Goal: Task Accomplishment & Management: Use online tool/utility

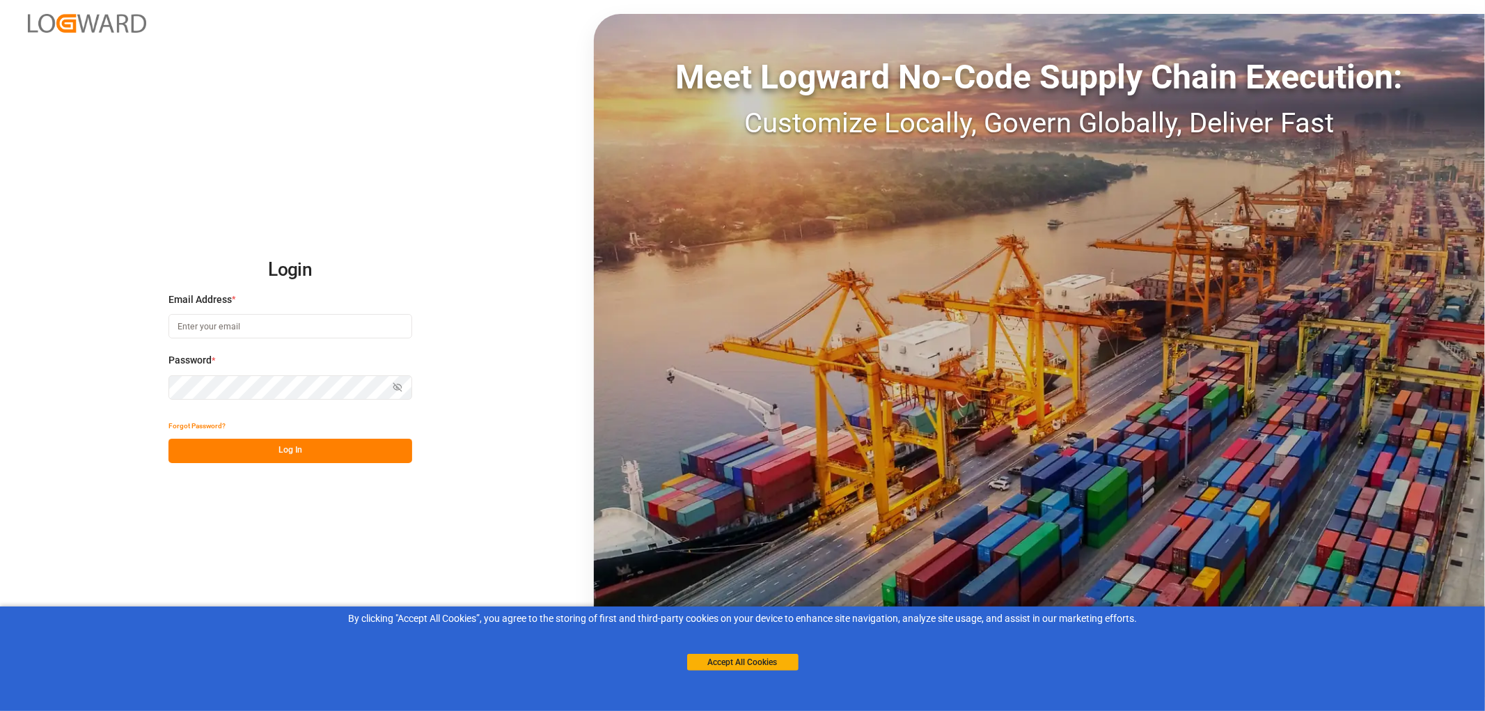
click at [224, 327] on input at bounding box center [290, 326] width 244 height 24
type input "monika.brinkmann-oetting@rhenus.com"
click at [301, 446] on button "Log In" at bounding box center [290, 451] width 244 height 24
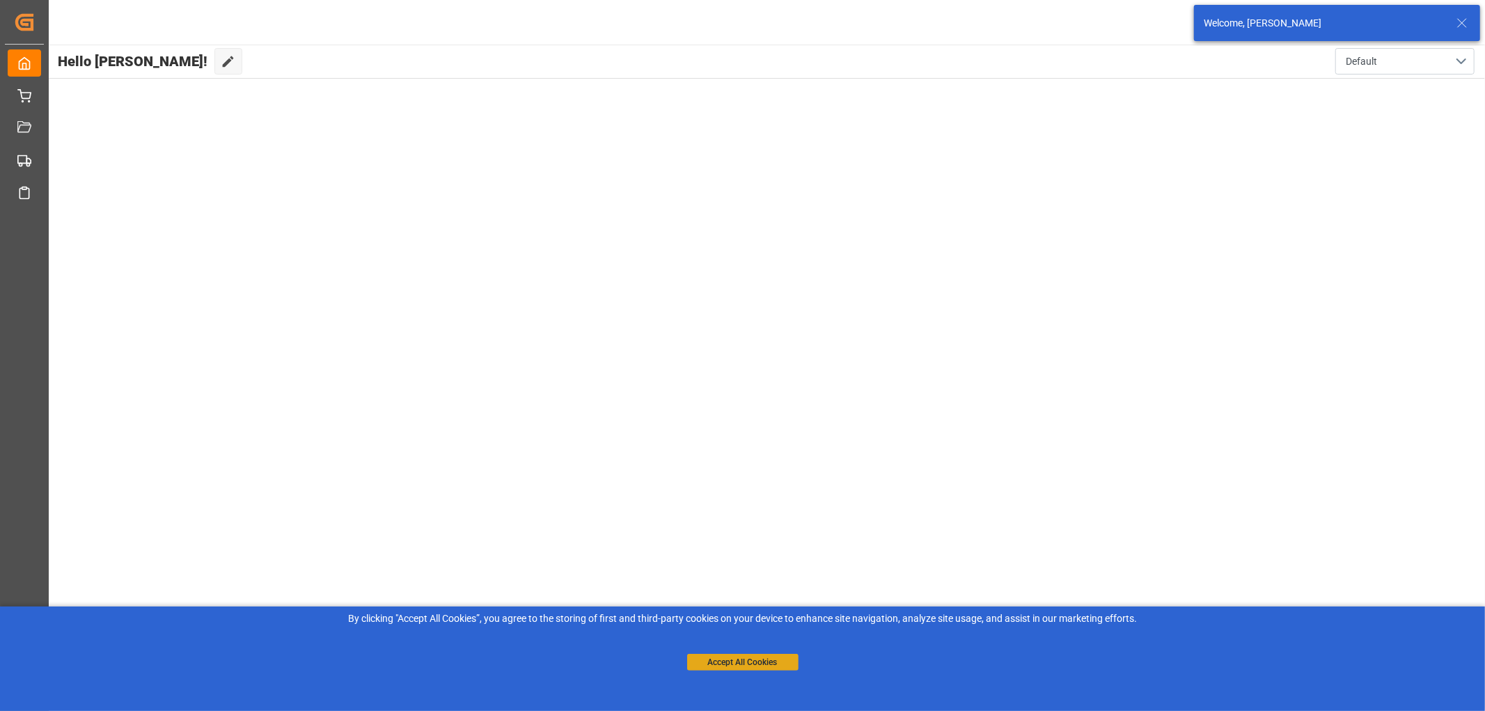
click at [769, 659] on button "Accept All Cookies" at bounding box center [742, 662] width 111 height 17
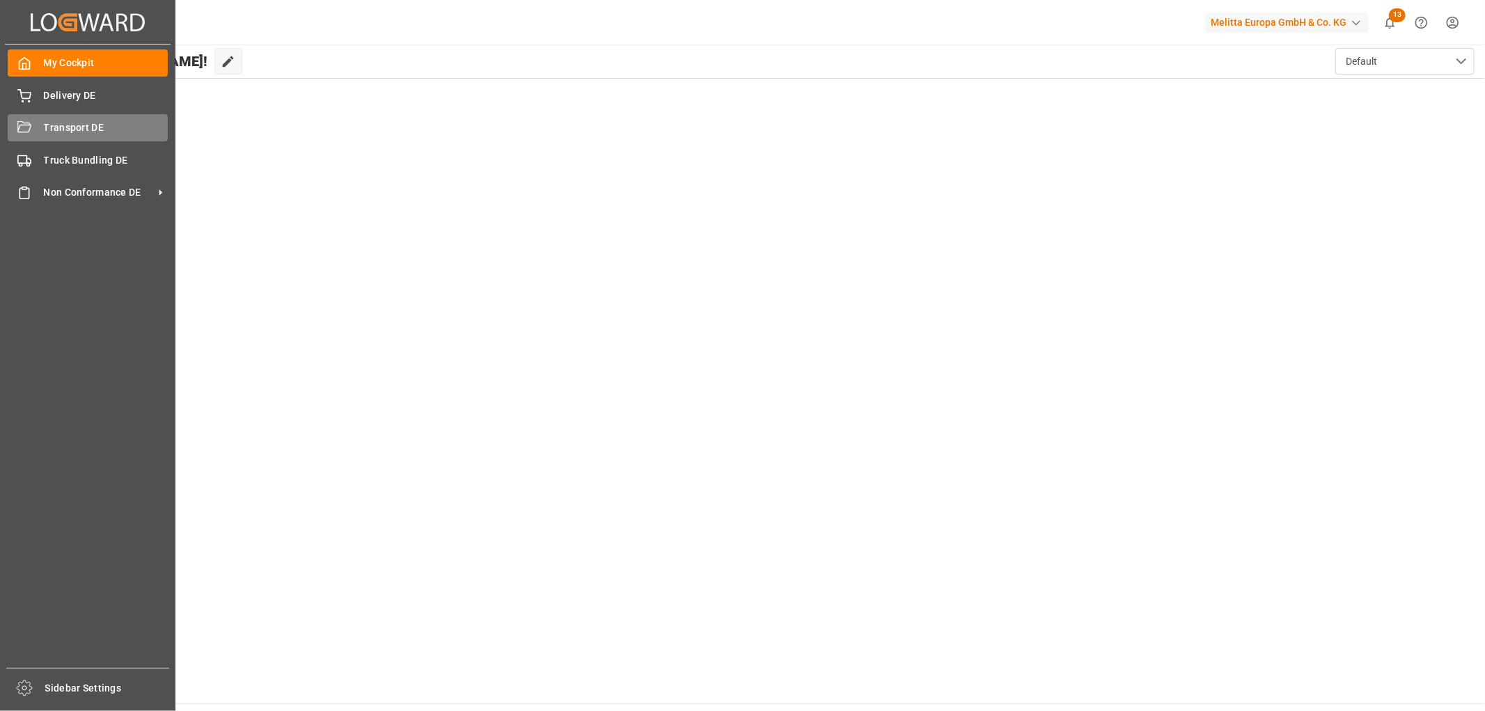
click at [38, 129] on div "Transport DE Transport DE" at bounding box center [88, 127] width 160 height 27
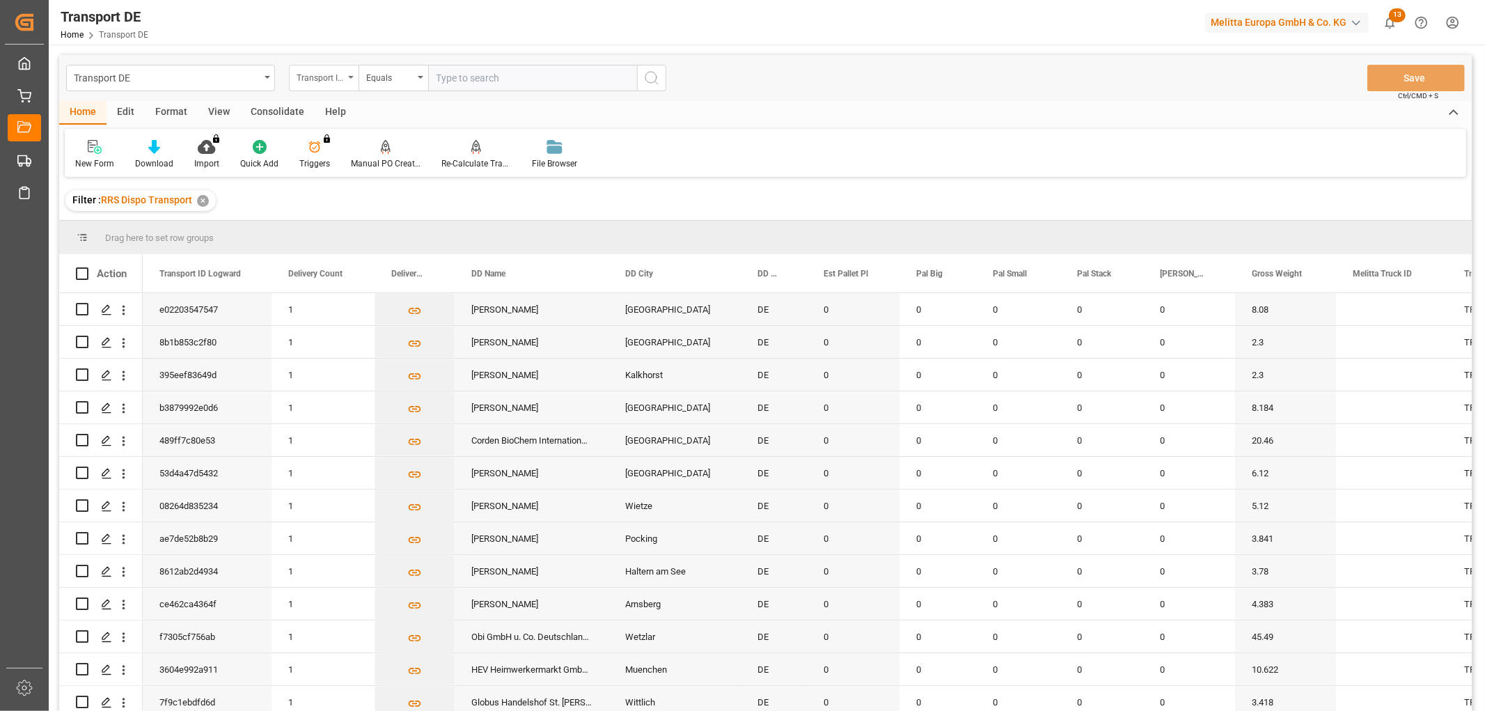
click at [313, 73] on div "Transport ID Logward" at bounding box center [320, 76] width 47 height 16
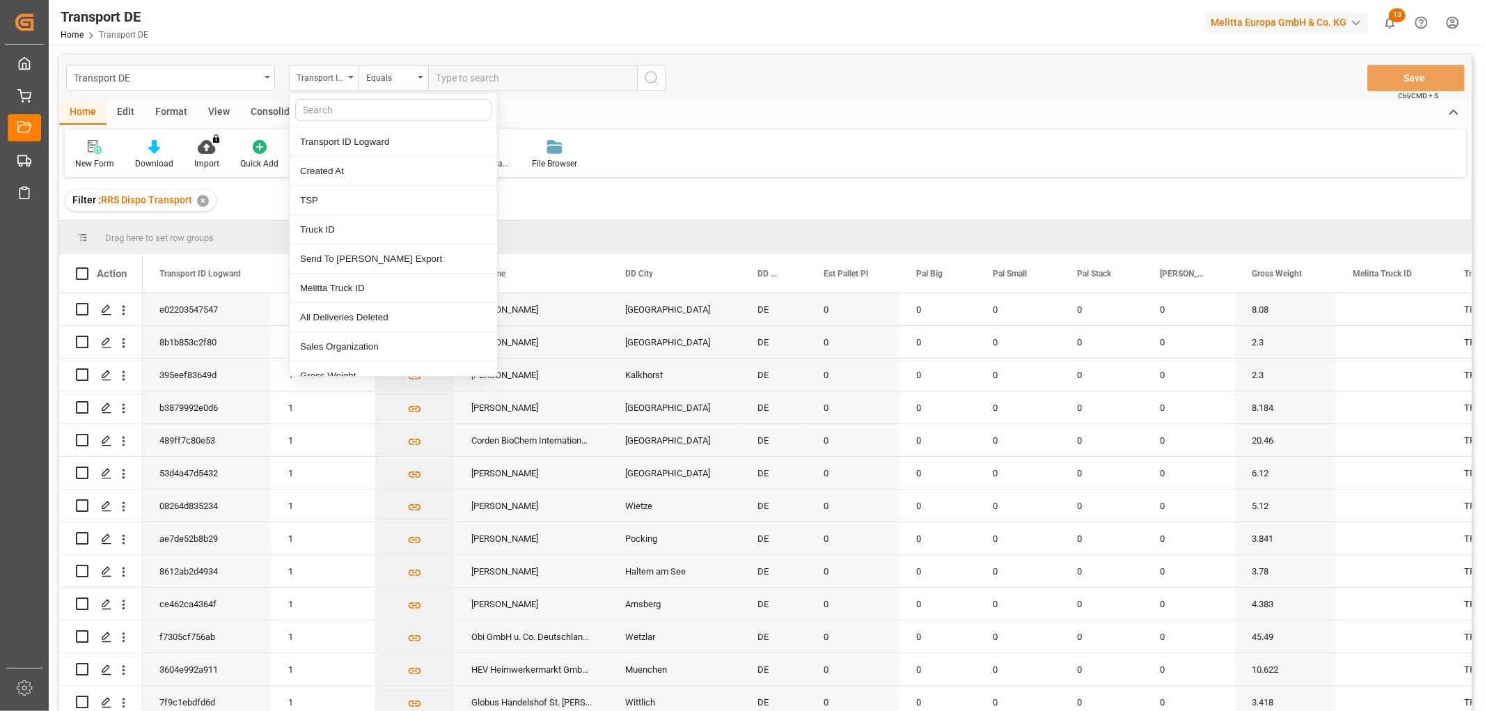
click at [310, 101] on input "text" at bounding box center [393, 110] width 196 height 22
type input "pl"
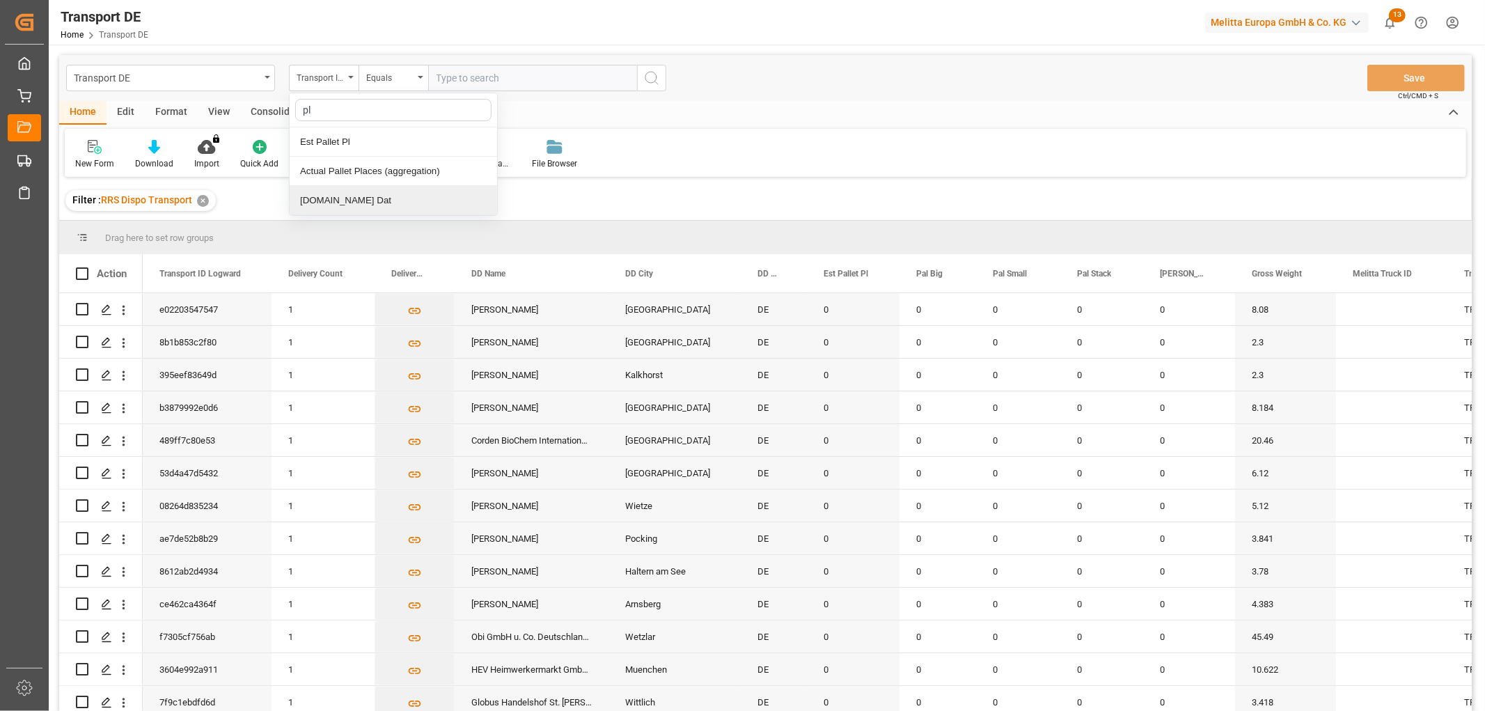
click at [315, 207] on div "[DOMAIN_NAME] Dat" at bounding box center [393, 200] width 207 height 29
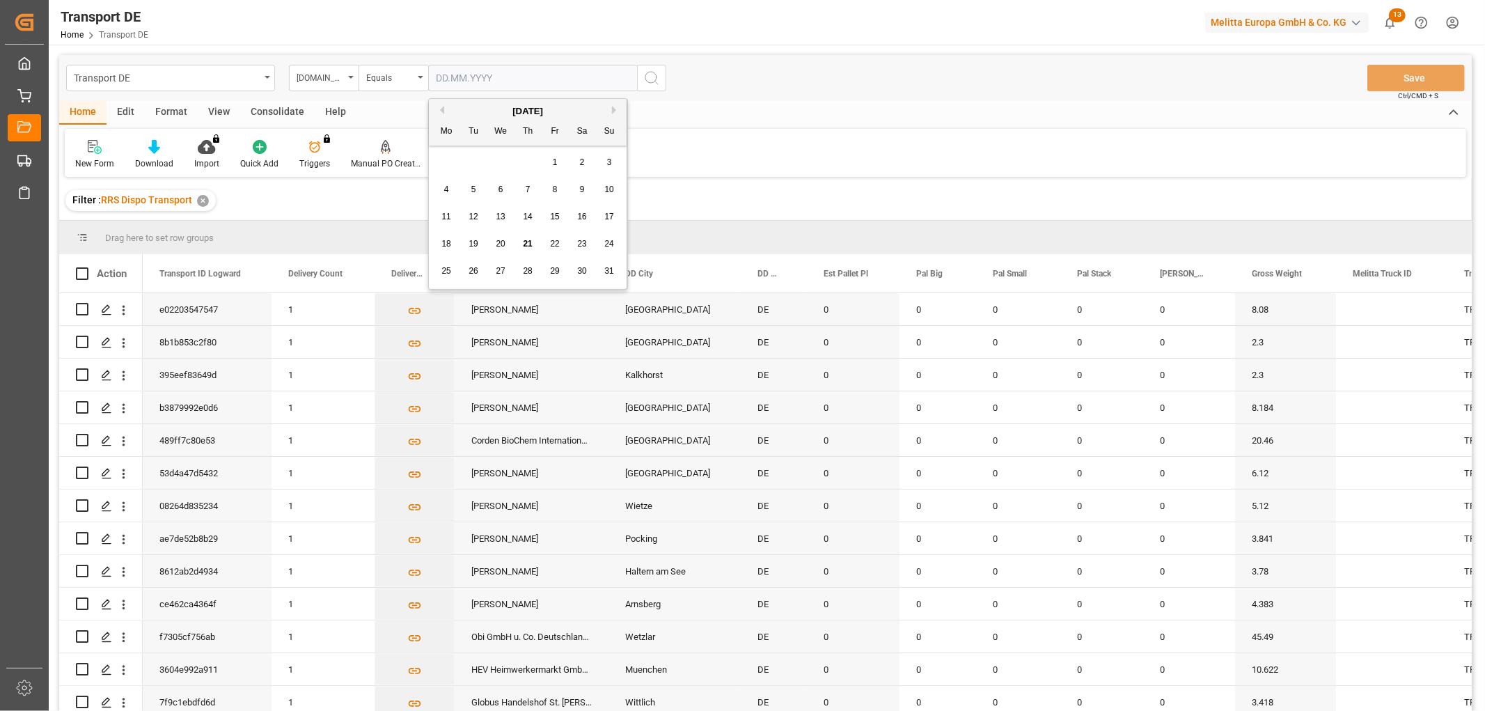
click at [444, 77] on input "text" at bounding box center [532, 78] width 209 height 26
click at [448, 158] on div "28 29 30 31 1 2 3" at bounding box center [528, 162] width 190 height 27
click at [561, 242] on div "22" at bounding box center [554, 244] width 17 height 17
type input "[DATE]"
click at [649, 79] on icon "search button" at bounding box center [651, 78] width 17 height 17
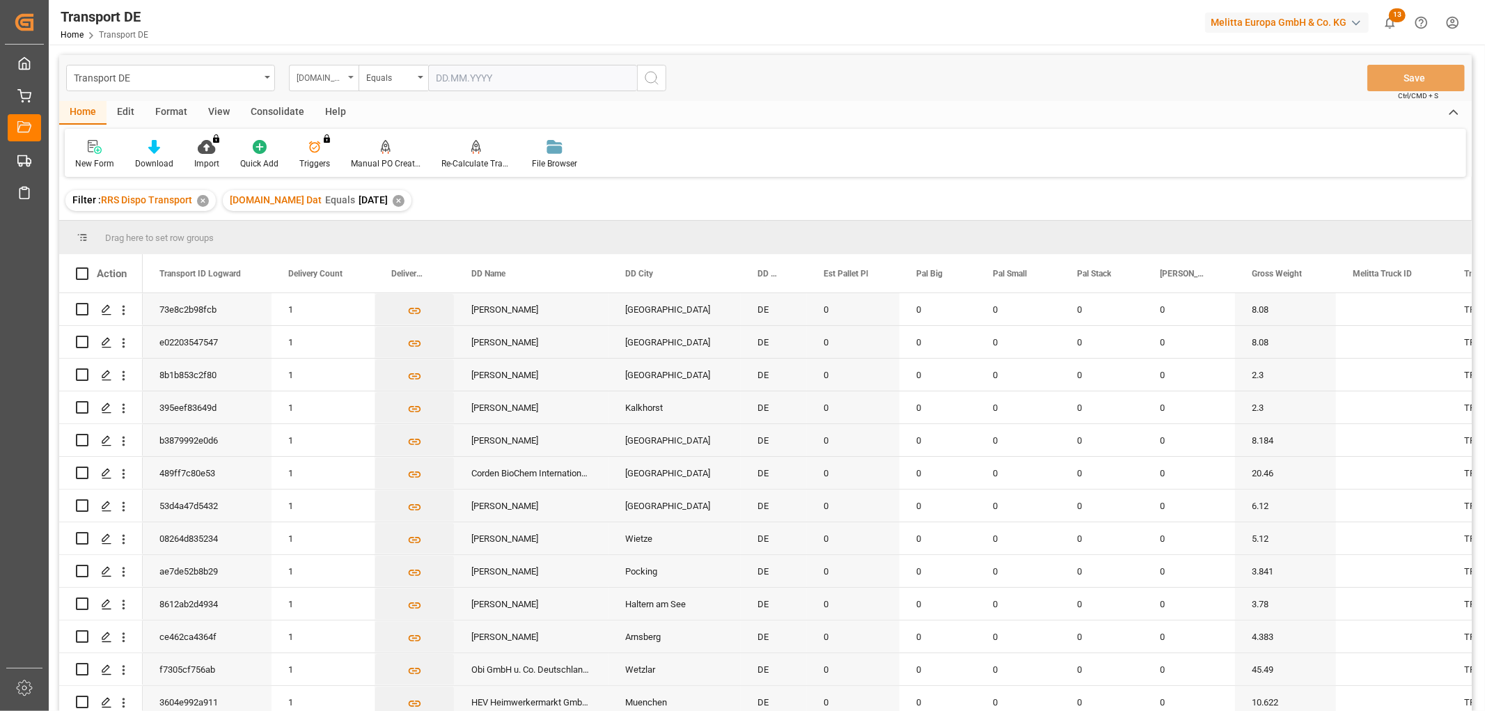
click at [308, 74] on div "[DOMAIN_NAME] Dat" at bounding box center [320, 76] width 47 height 16
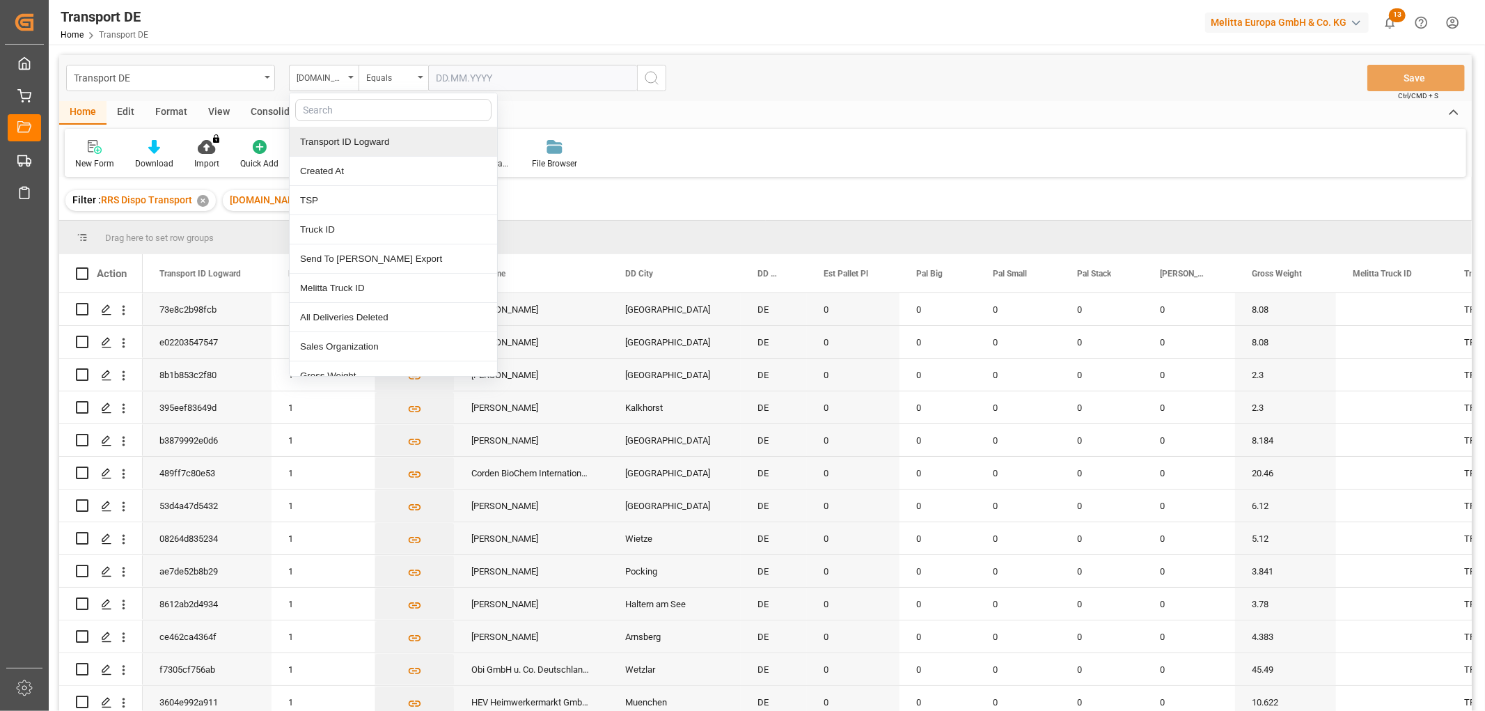
click at [310, 112] on input "text" at bounding box center [393, 110] width 196 height 22
type input "req"
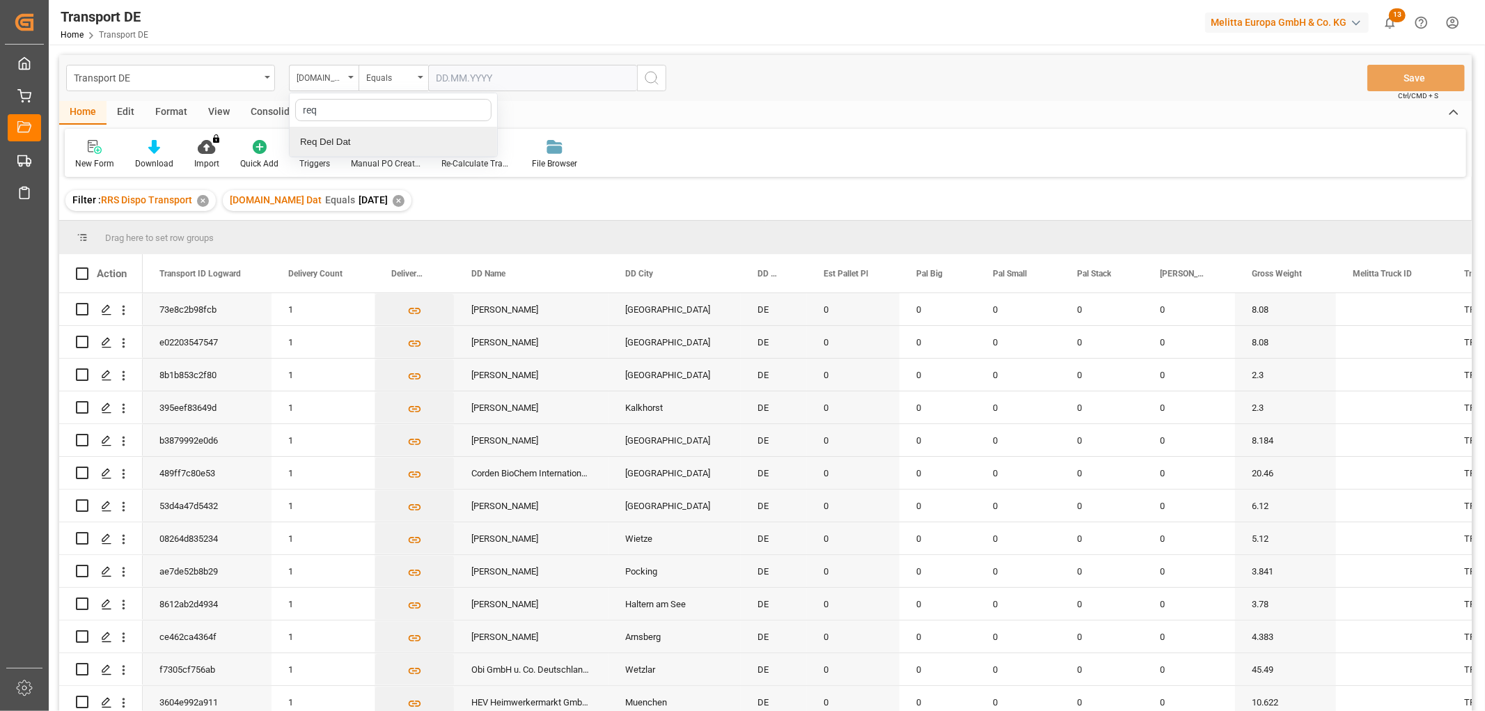
click at [310, 142] on div "Req Del Dat" at bounding box center [393, 141] width 207 height 29
click at [377, 77] on div "Equals" at bounding box center [389, 76] width 47 height 16
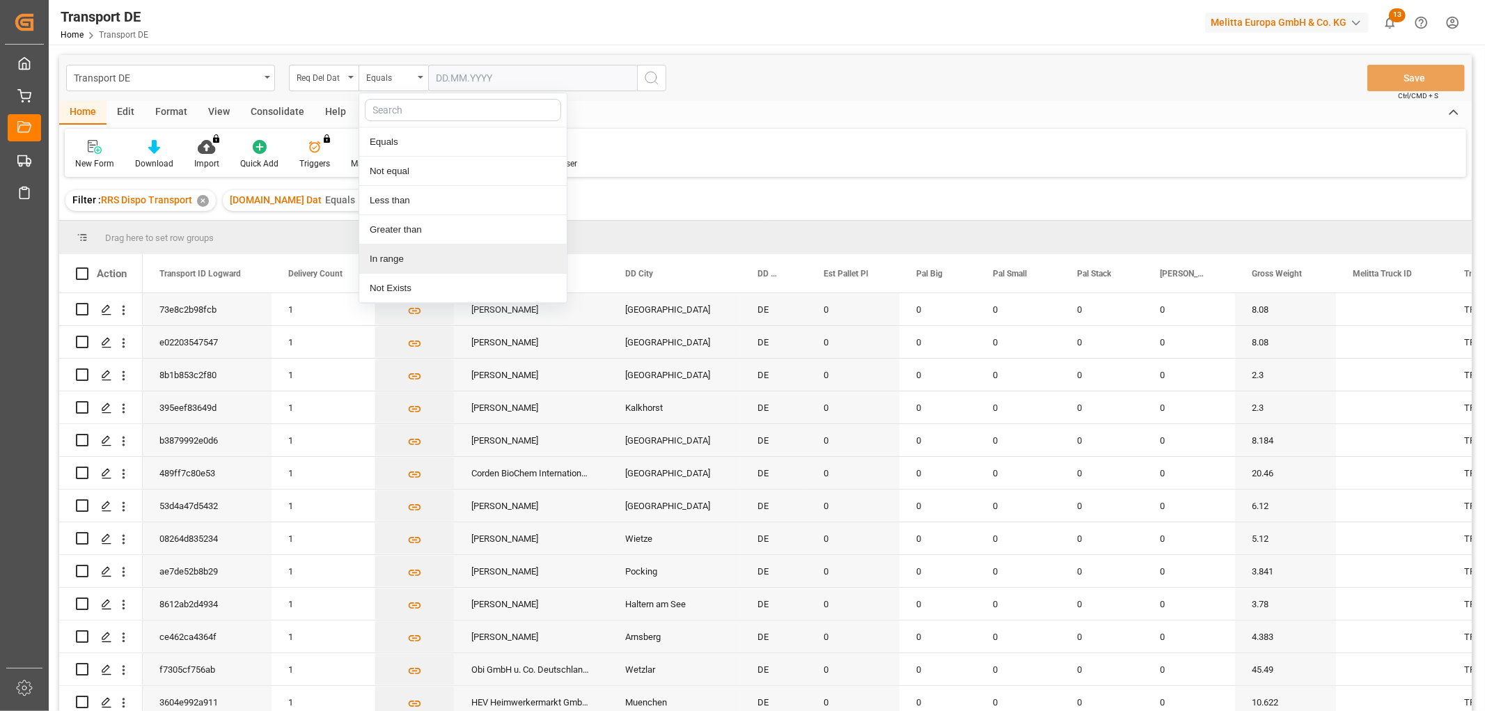
click at [377, 258] on div "In range" at bounding box center [462, 258] width 207 height 29
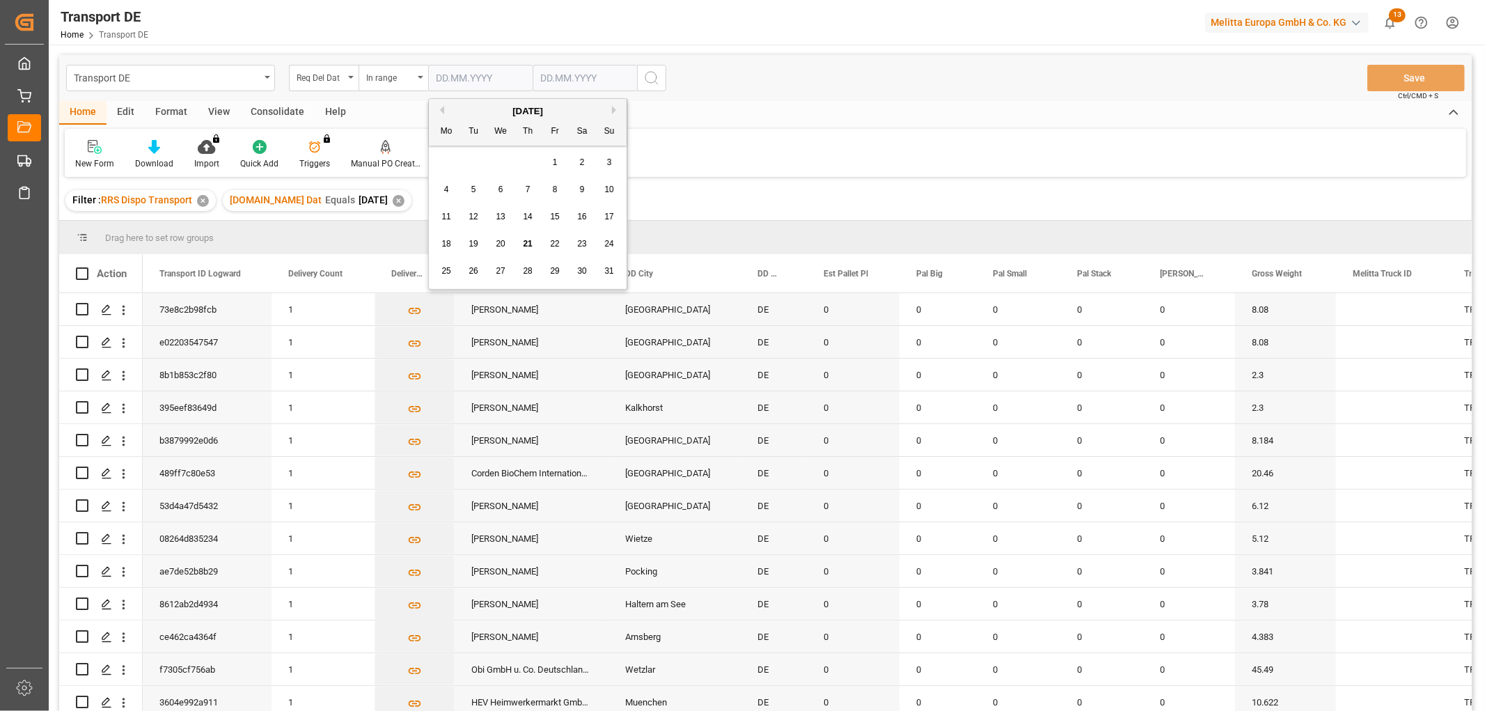
click at [442, 74] on input "text" at bounding box center [480, 78] width 104 height 26
click at [439, 164] on div "28 29 30 31 1 2 3" at bounding box center [528, 162] width 190 height 27
click at [446, 268] on span "25" at bounding box center [445, 271] width 9 height 10
type input "[DATE]"
click at [533, 72] on input "text" at bounding box center [480, 78] width 104 height 26
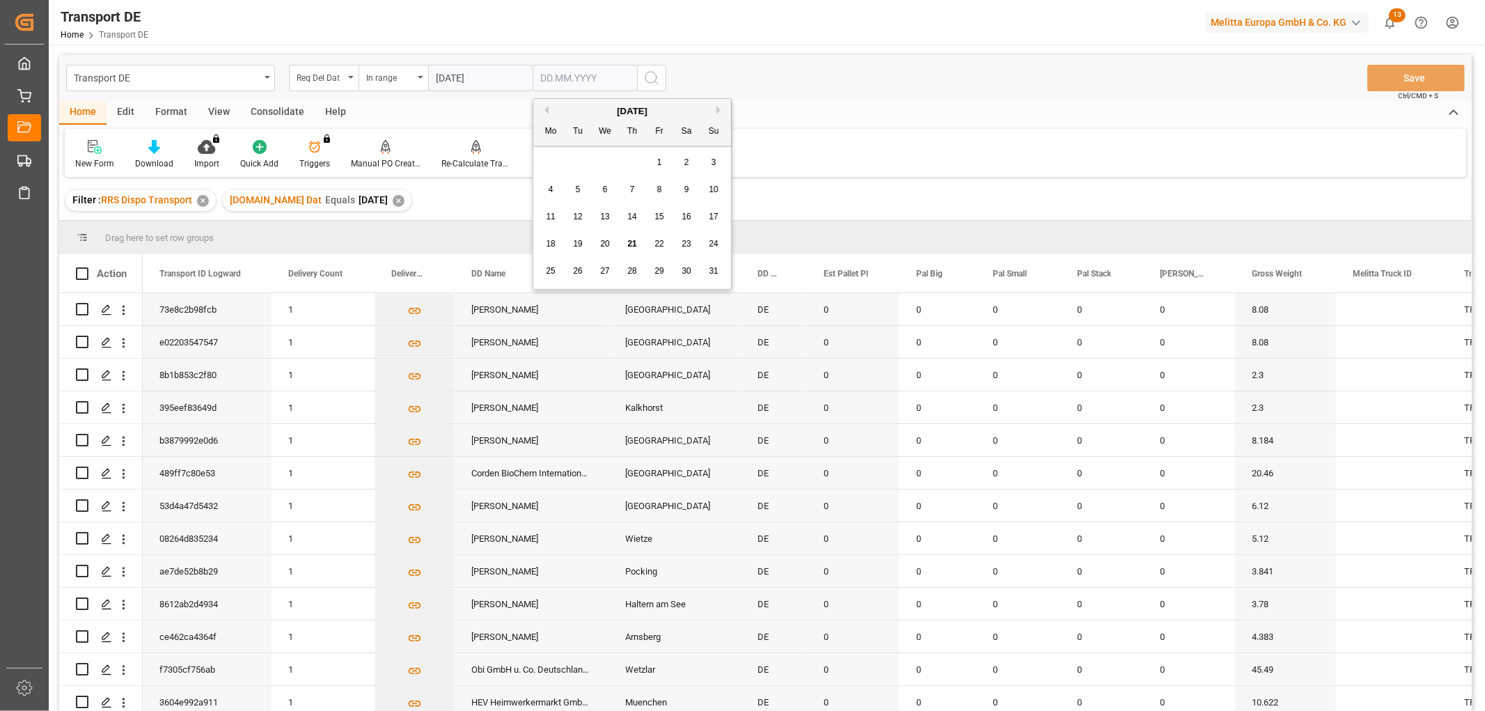
click at [547, 154] on div "28 29 30 31 1 2 3" at bounding box center [632, 162] width 190 height 27
click at [608, 274] on span "27" at bounding box center [604, 271] width 9 height 10
type input "27.08.2025"
click at [652, 77] on icon "search button" at bounding box center [651, 78] width 17 height 17
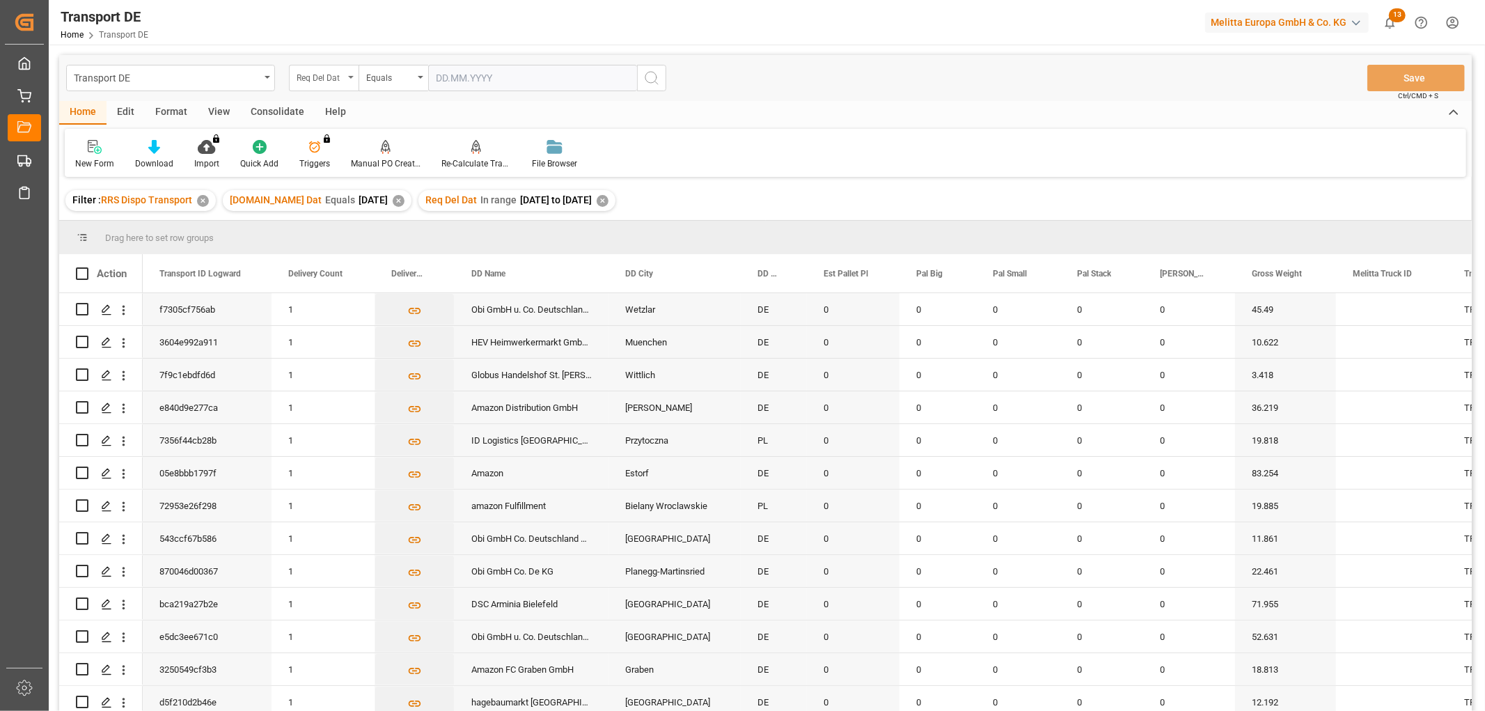
click at [313, 74] on div "Req Del Dat" at bounding box center [320, 76] width 47 height 16
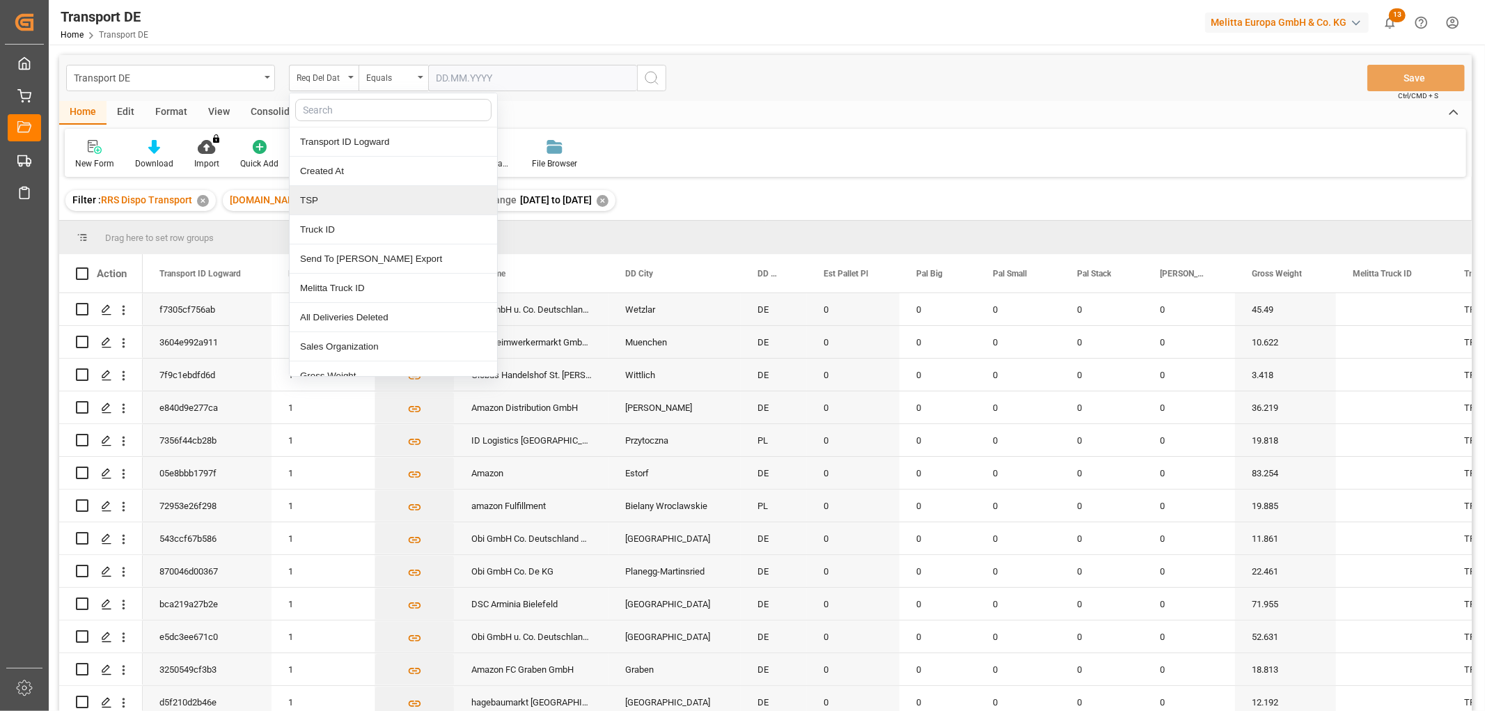
click at [308, 203] on div "TSP" at bounding box center [393, 200] width 207 height 29
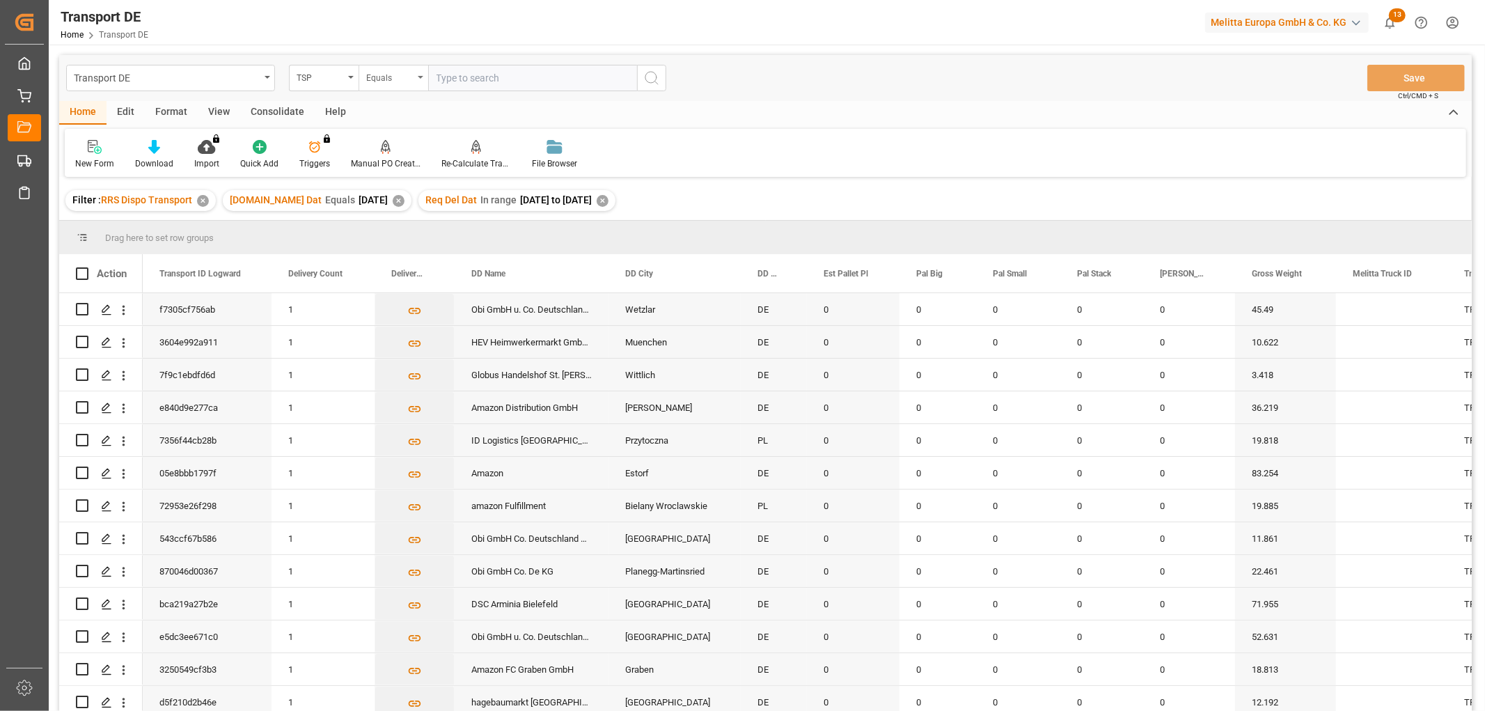
click at [379, 74] on div "Equals" at bounding box center [389, 76] width 47 height 16
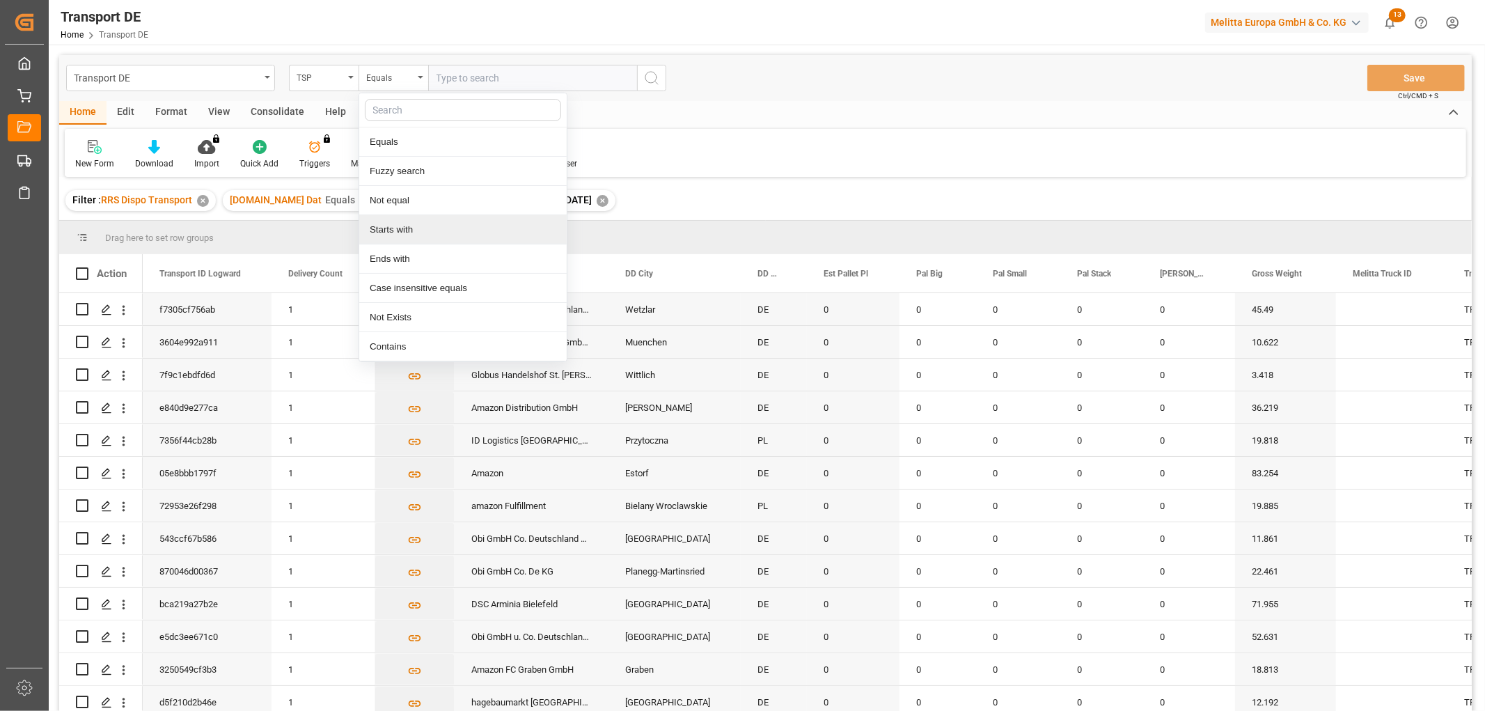
click at [375, 230] on div "Starts with" at bounding box center [462, 229] width 207 height 29
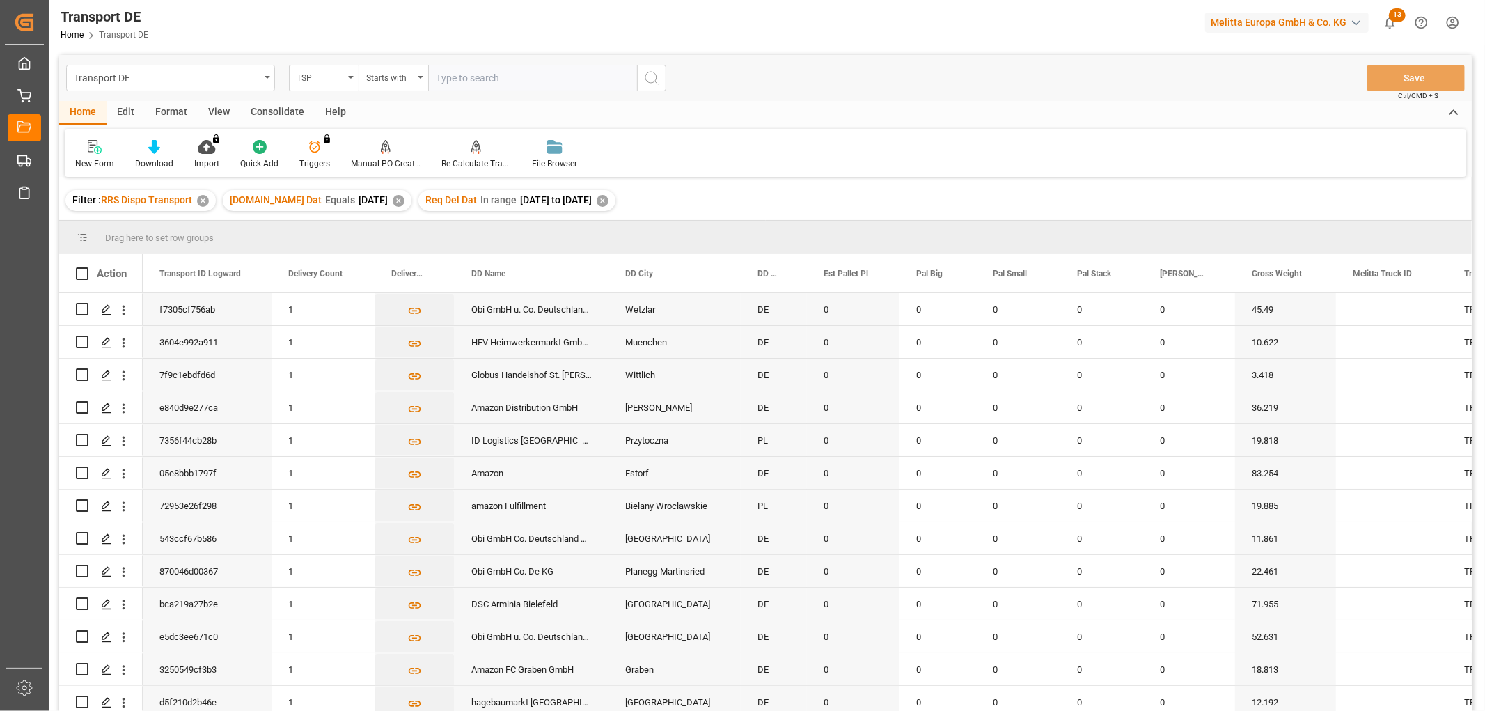
click at [447, 74] on input "text" at bounding box center [532, 78] width 209 height 26
type input "Dachser DE"
click at [650, 77] on icon "search button" at bounding box center [651, 78] width 17 height 17
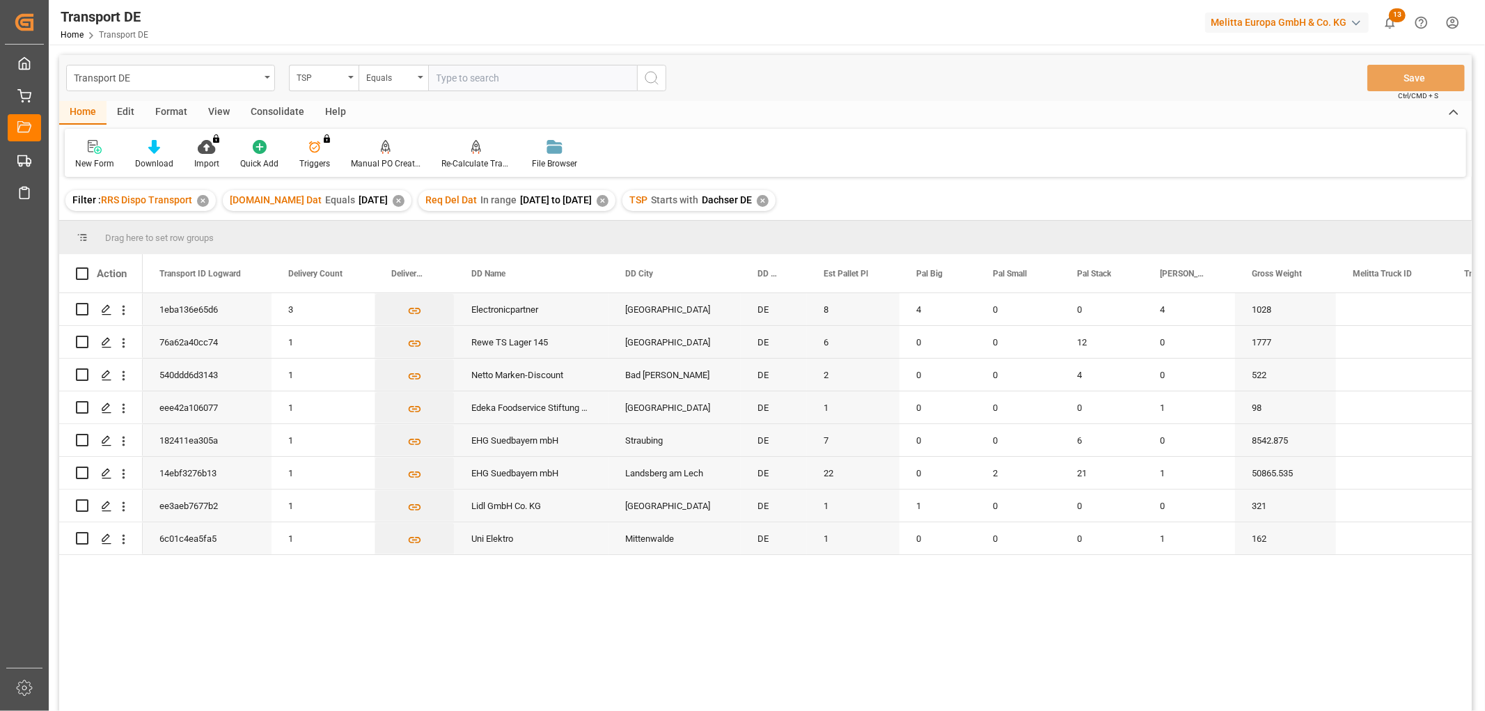
click at [277, 115] on div "Consolidate" at bounding box center [277, 113] width 74 height 24
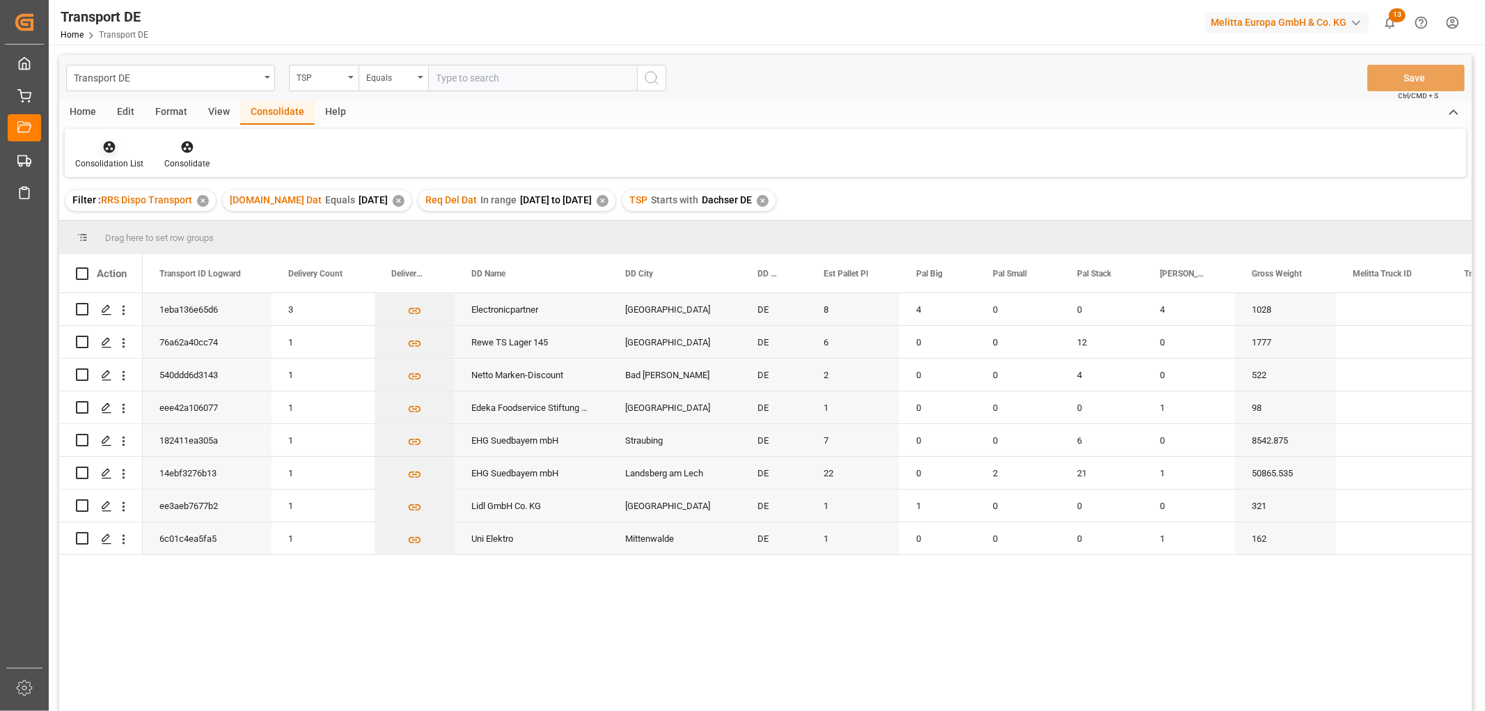
click at [111, 150] on icon at bounding box center [110, 147] width 12 height 12
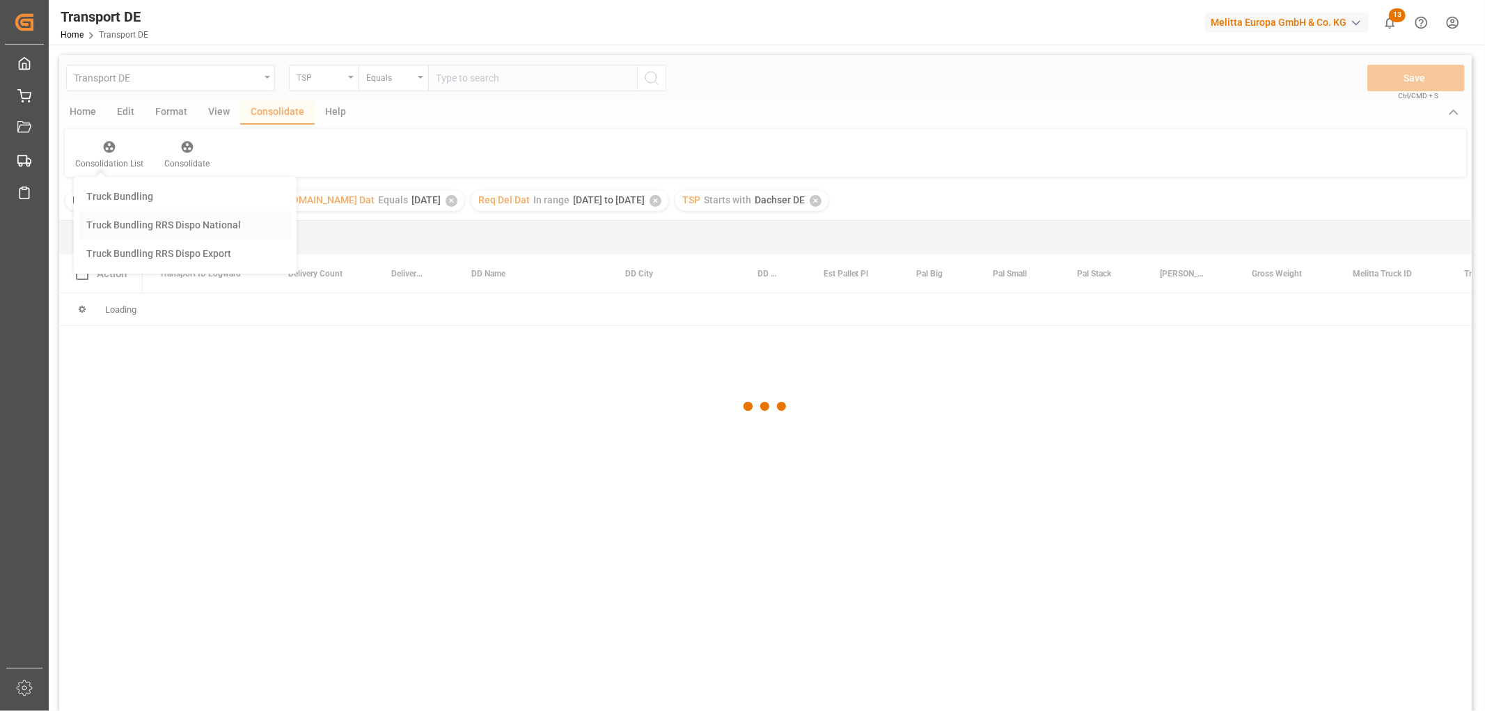
click at [128, 223] on div "Transport DE TSP Equals Save Ctrl/CMD + S Home Edit Format View Consolidate Hel…" at bounding box center [765, 401] width 1412 height 693
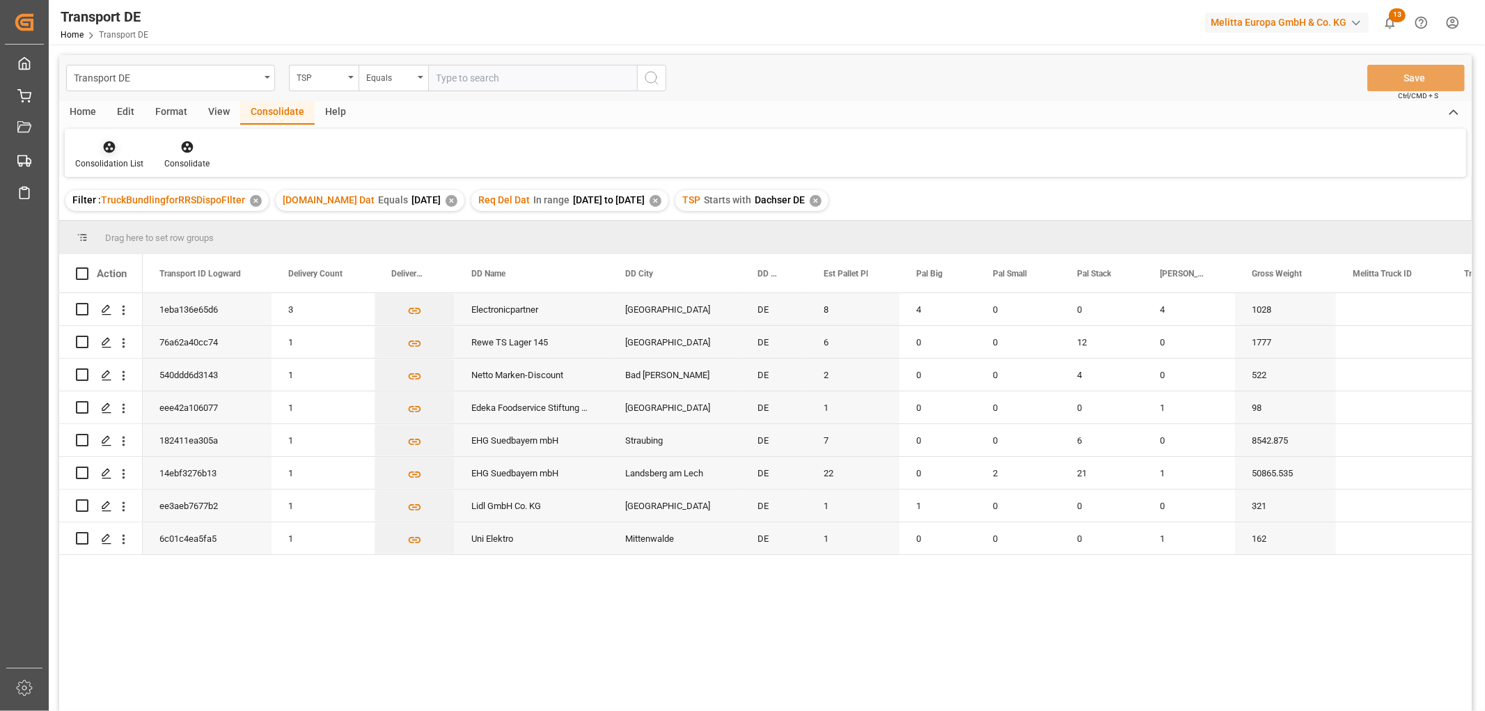
click at [110, 150] on icon at bounding box center [110, 147] width 12 height 12
click at [136, 223] on div "Transport DE TSP Equals Save Ctrl/CMD + S Home Edit Format View Consolidate Hel…" at bounding box center [765, 401] width 1412 height 693
click at [79, 310] on input "Press Space to toggle row selection (unchecked)" at bounding box center [82, 309] width 13 height 13
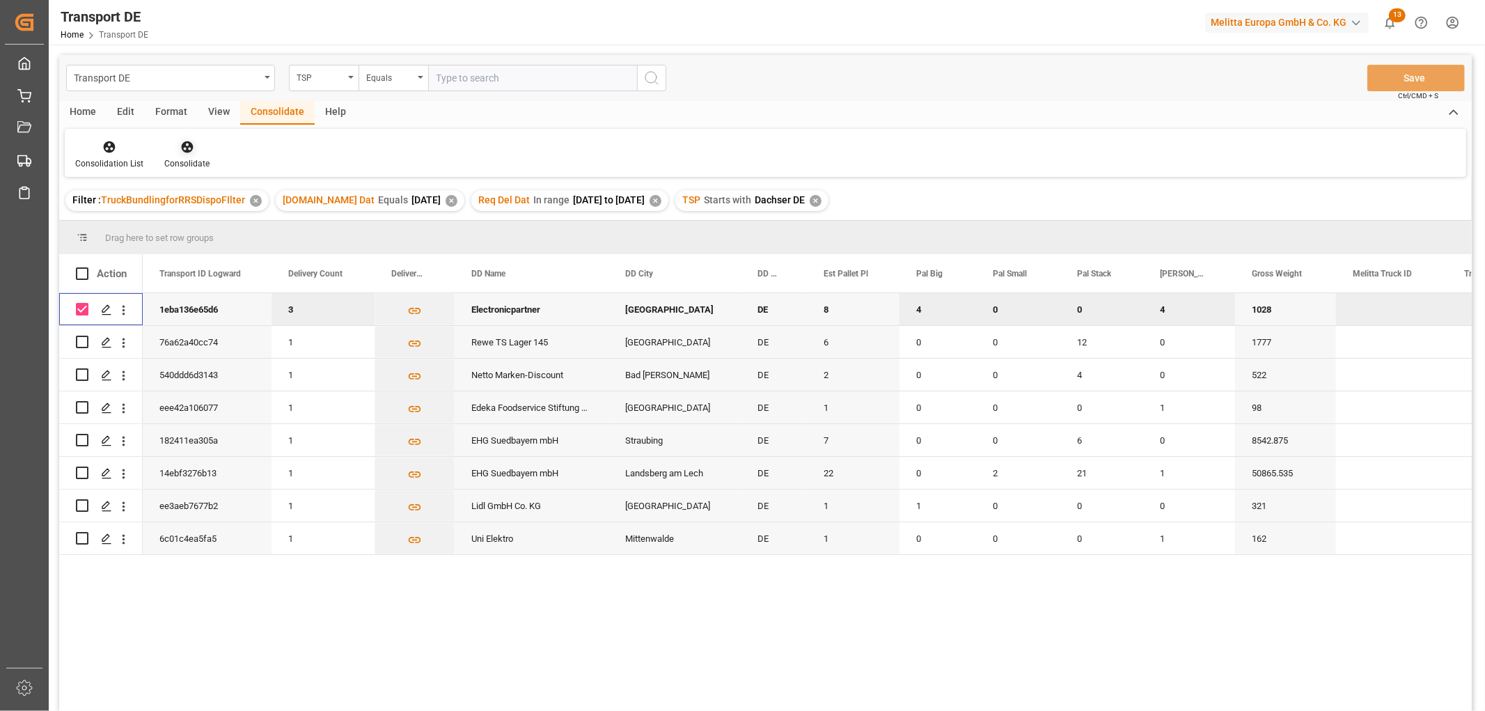
click at [184, 149] on icon at bounding box center [187, 147] width 12 height 12
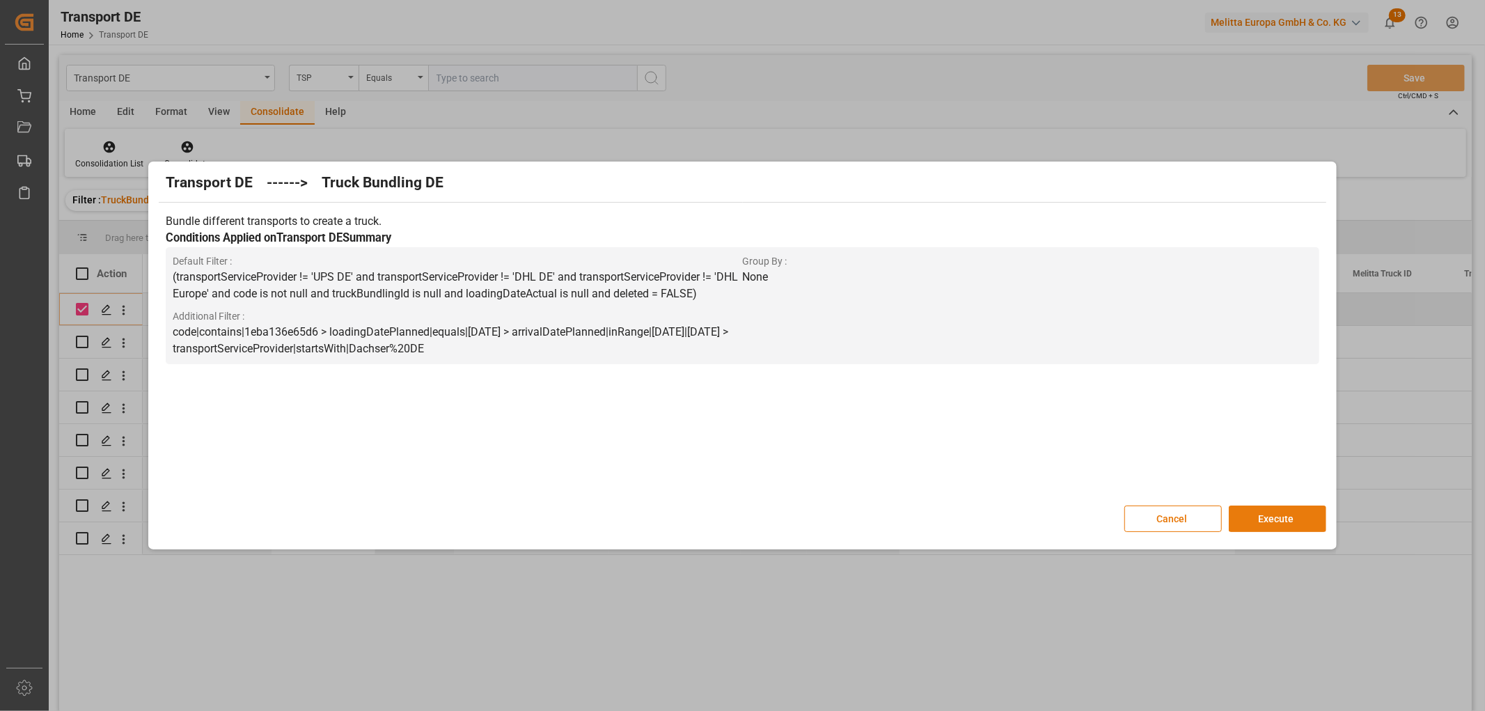
click at [1258, 515] on button "Execute" at bounding box center [1277, 518] width 97 height 26
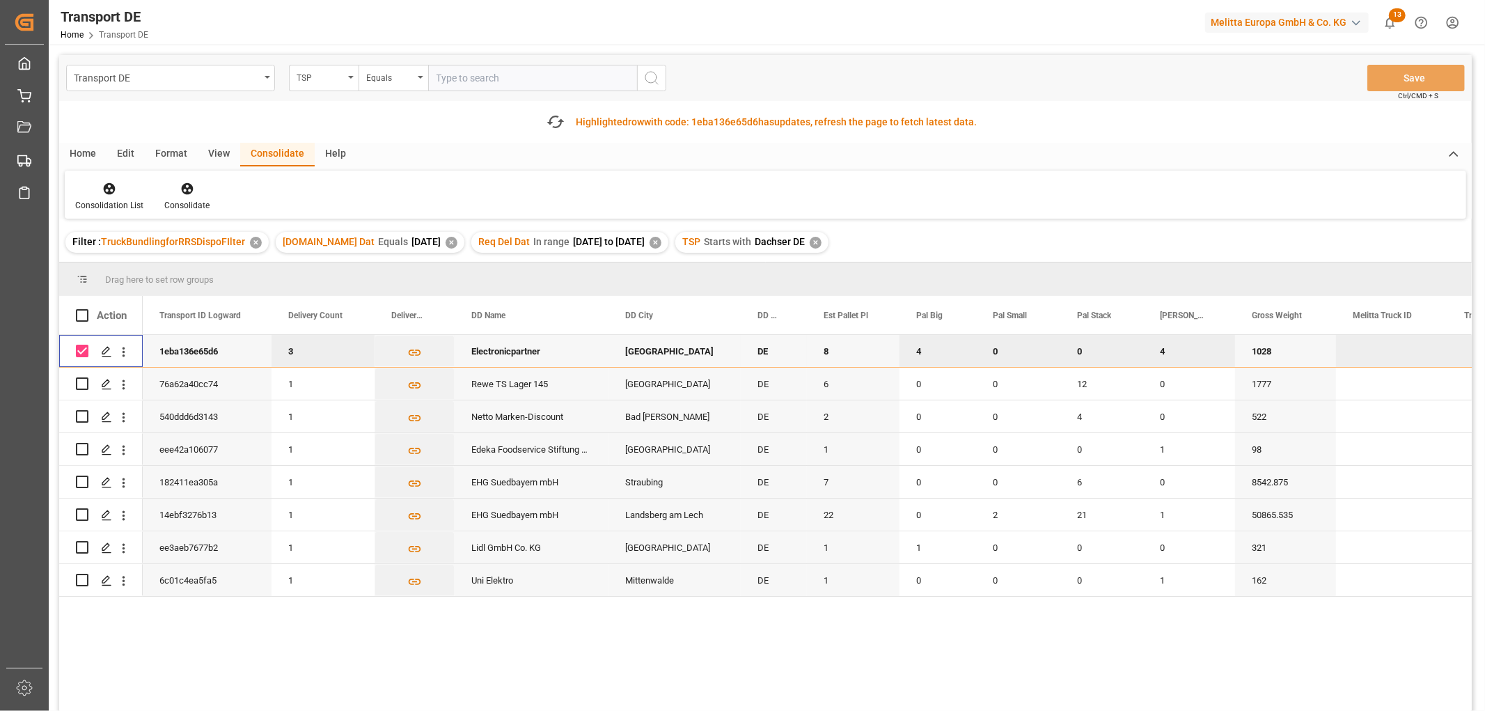
click at [81, 352] on input "Press Space to toggle row selection (checked)" at bounding box center [82, 351] width 13 height 13
checkbox input "false"
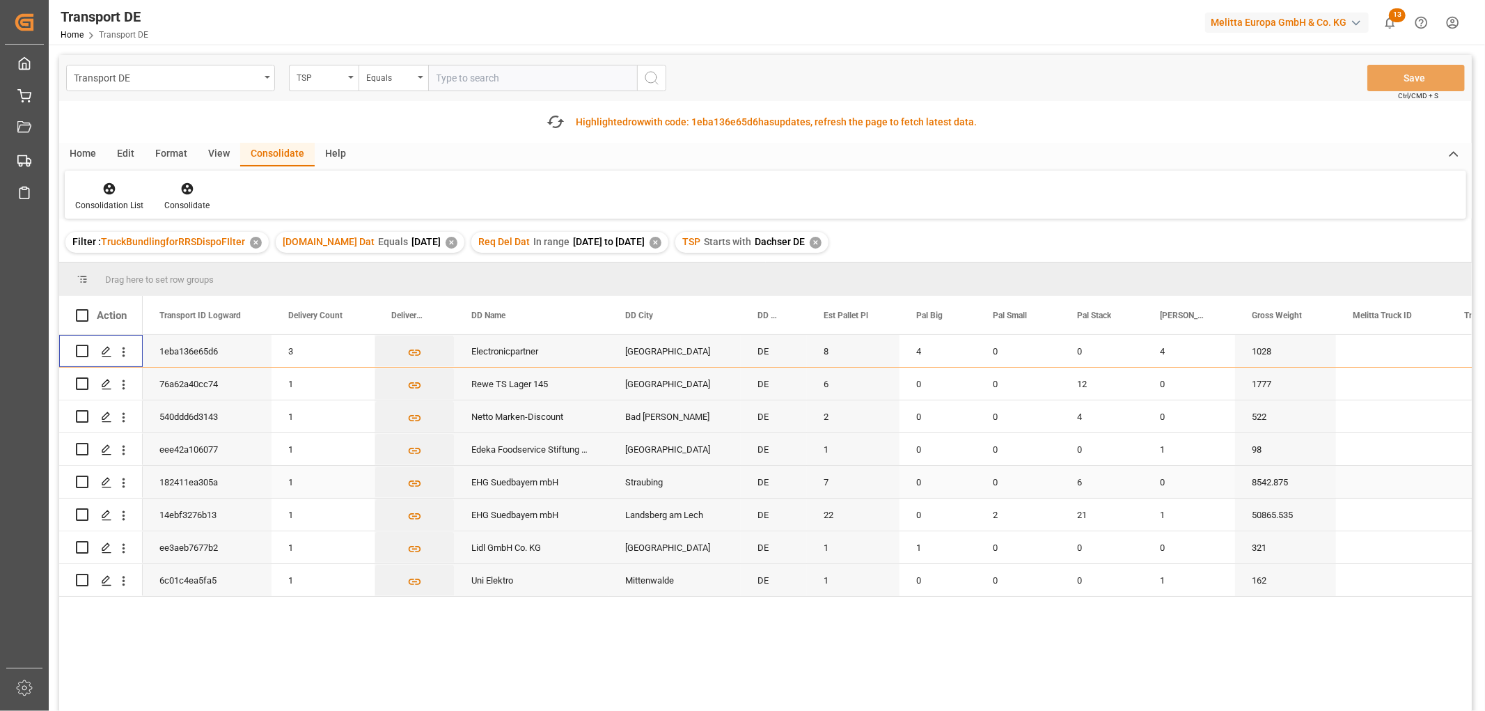
click at [85, 483] on input "Press Space to toggle row selection (unchecked)" at bounding box center [82, 481] width 13 height 13
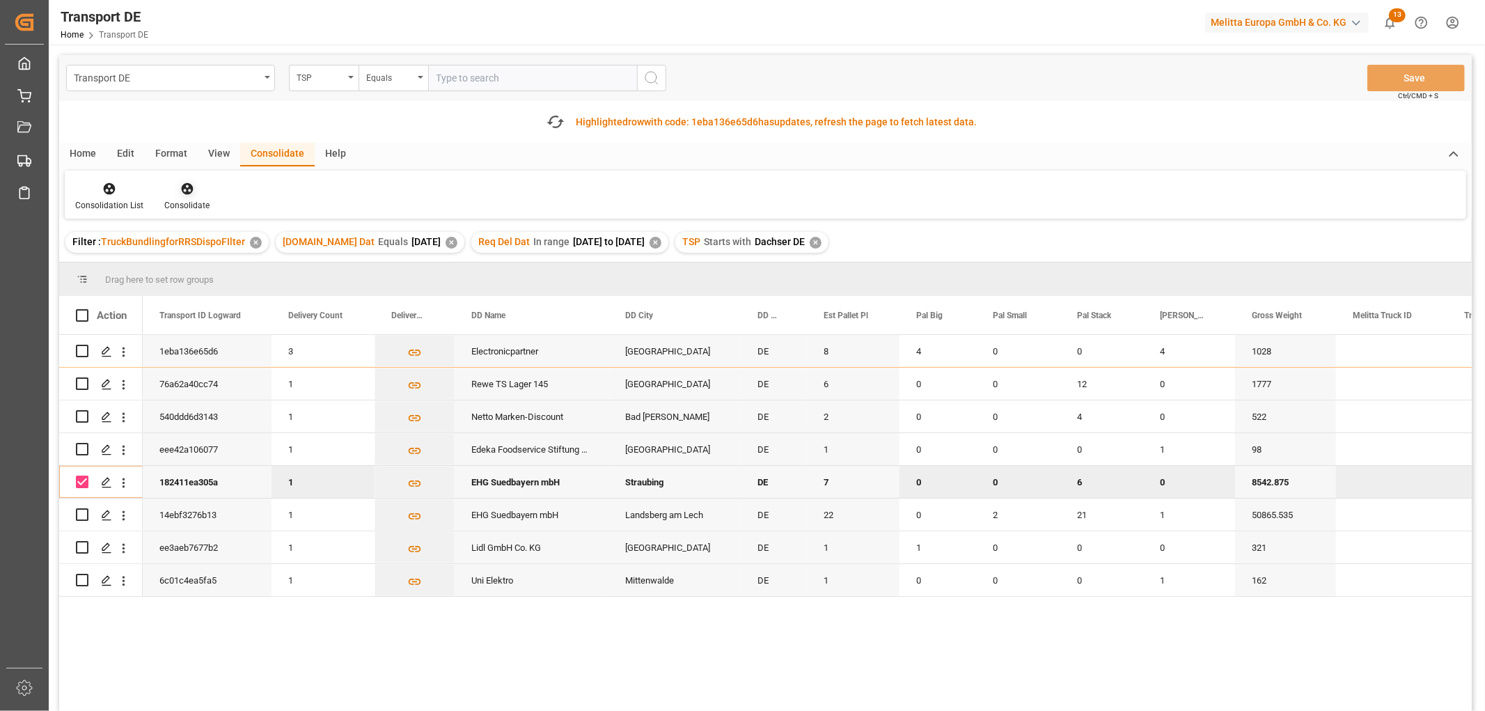
click at [183, 191] on icon at bounding box center [187, 189] width 12 height 12
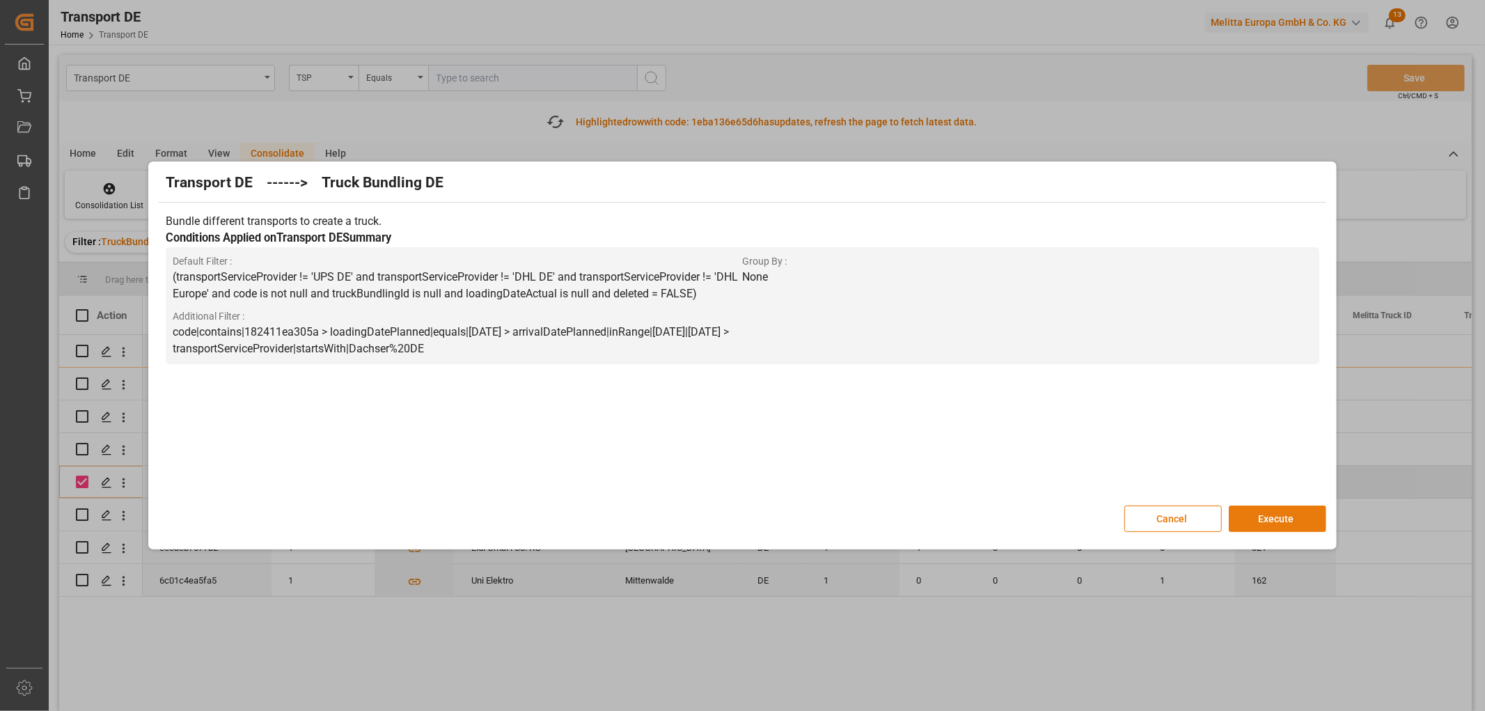
click at [1277, 514] on button "Execute" at bounding box center [1277, 518] width 97 height 26
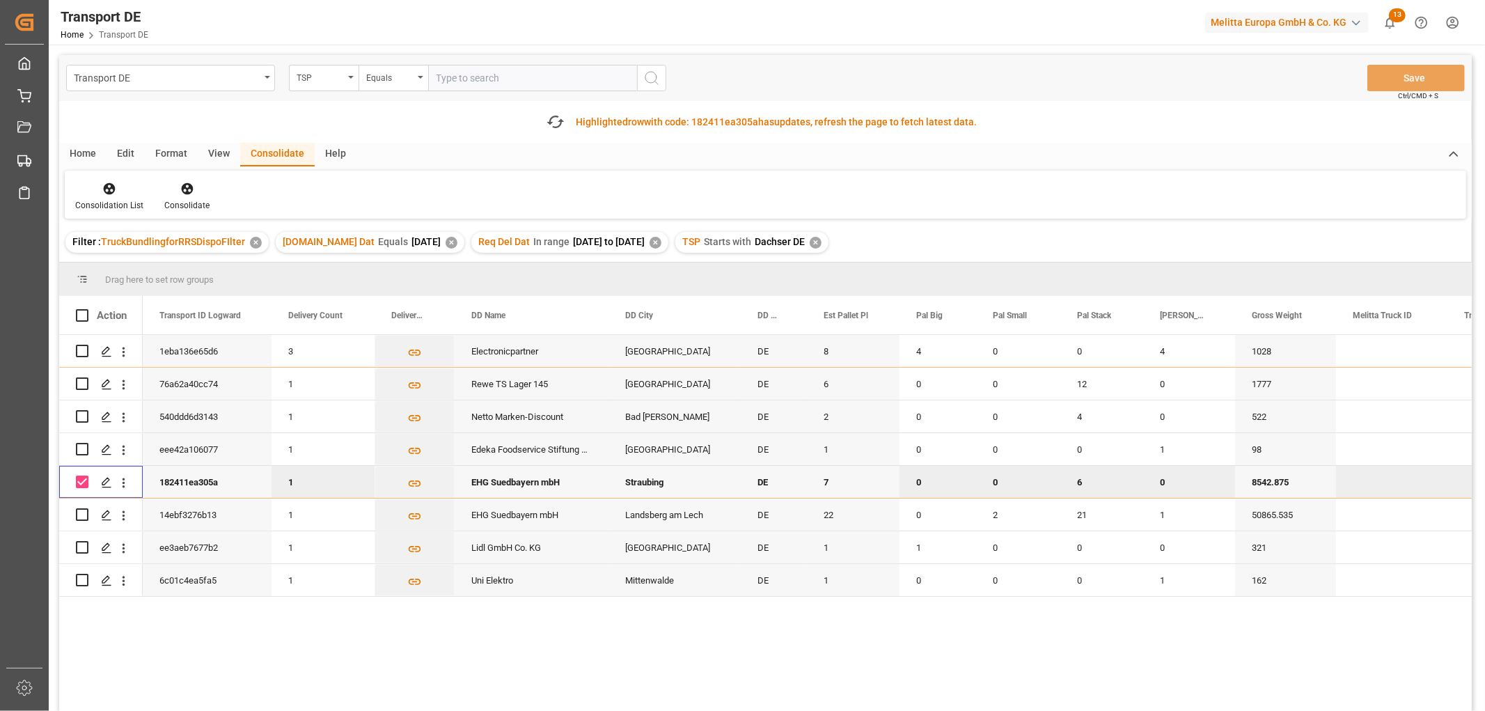
click at [84, 478] on input "Press Space to toggle row selection (checked)" at bounding box center [82, 481] width 13 height 13
checkbox input "false"
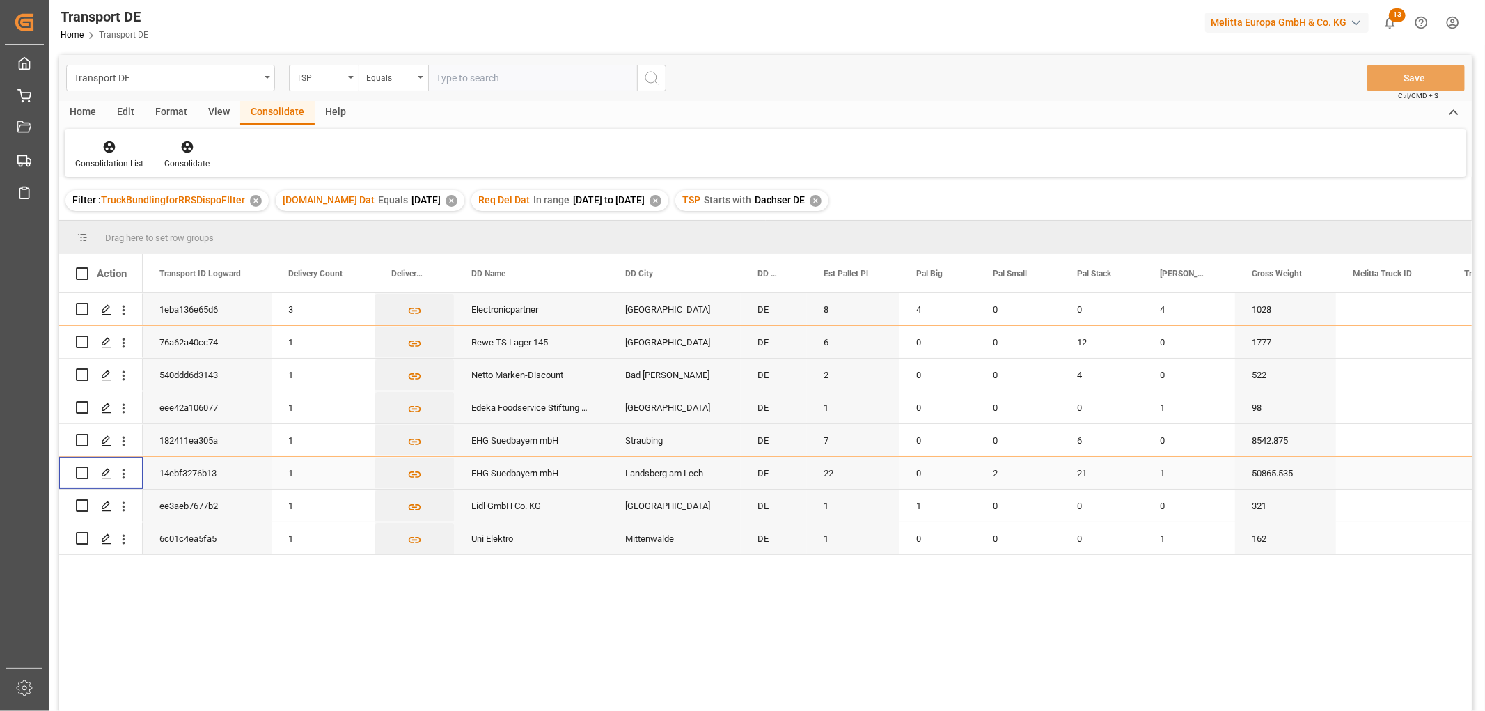
click at [84, 473] on input "Press Space to toggle row selection (unchecked)" at bounding box center [82, 472] width 13 height 13
click at [187, 150] on icon at bounding box center [187, 147] width 12 height 12
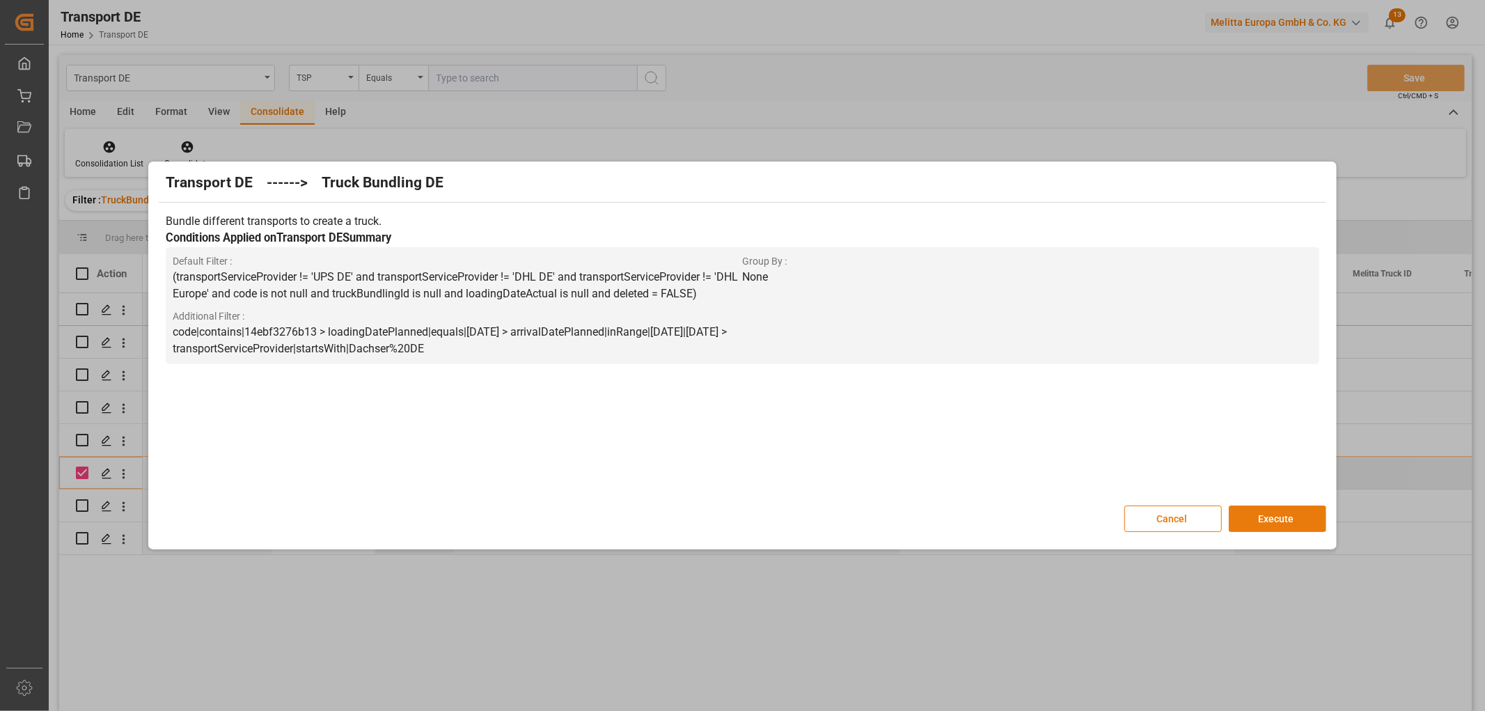
click at [1275, 518] on button "Execute" at bounding box center [1277, 518] width 97 height 26
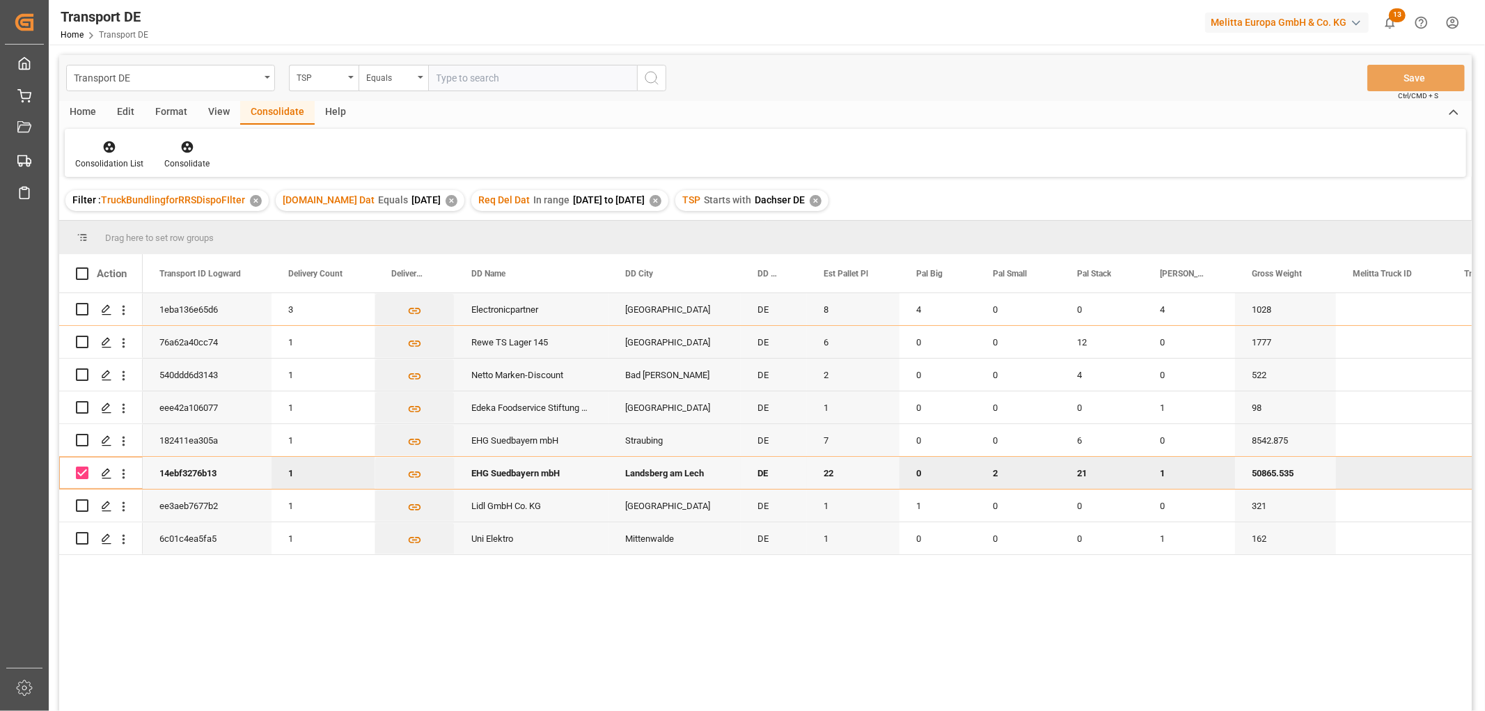
click at [82, 469] on input "Press Space to toggle row selection (checked)" at bounding box center [82, 472] width 13 height 13
checkbox input "false"
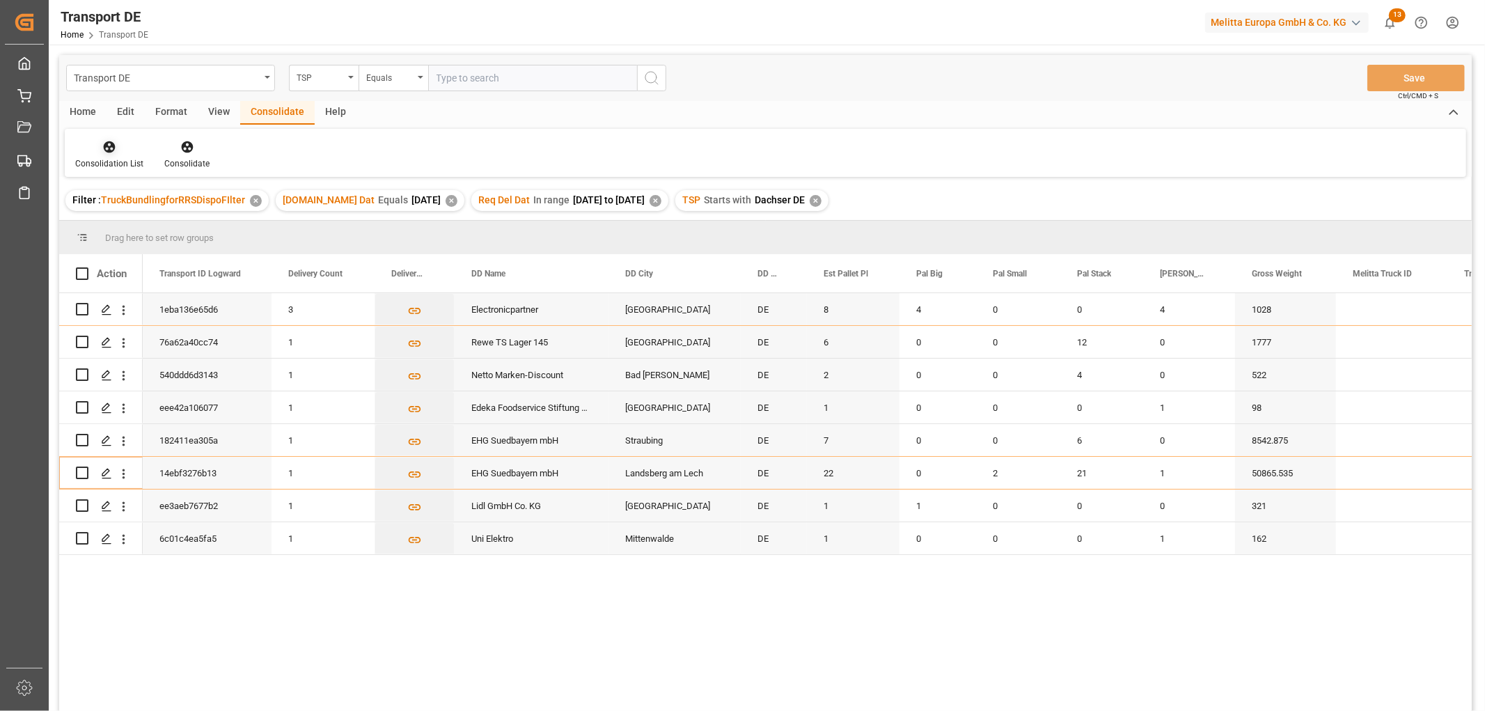
click at [107, 146] on icon at bounding box center [110, 147] width 12 height 12
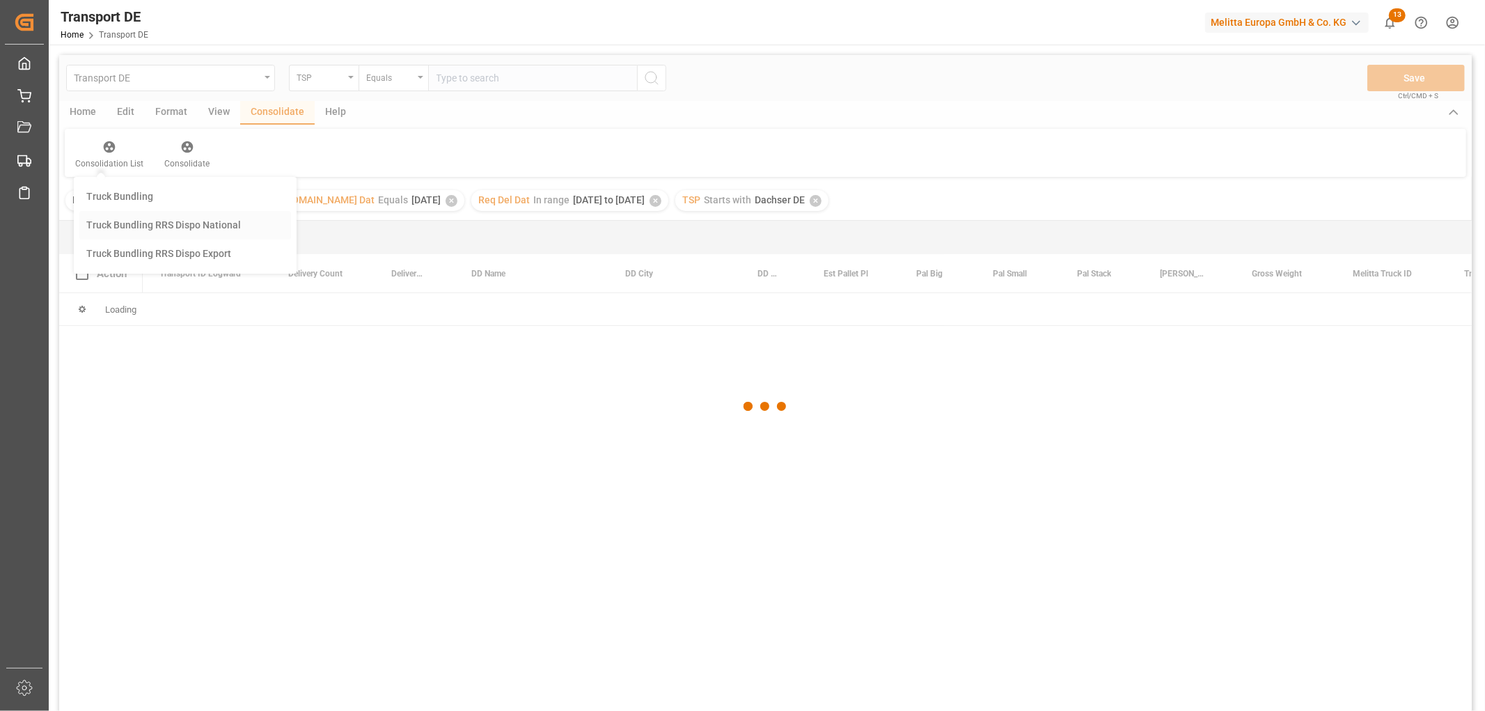
click at [121, 221] on div "Transport DE TSP Equals Save Ctrl/CMD + S Home Edit Format View Consolidate Hel…" at bounding box center [765, 401] width 1412 height 693
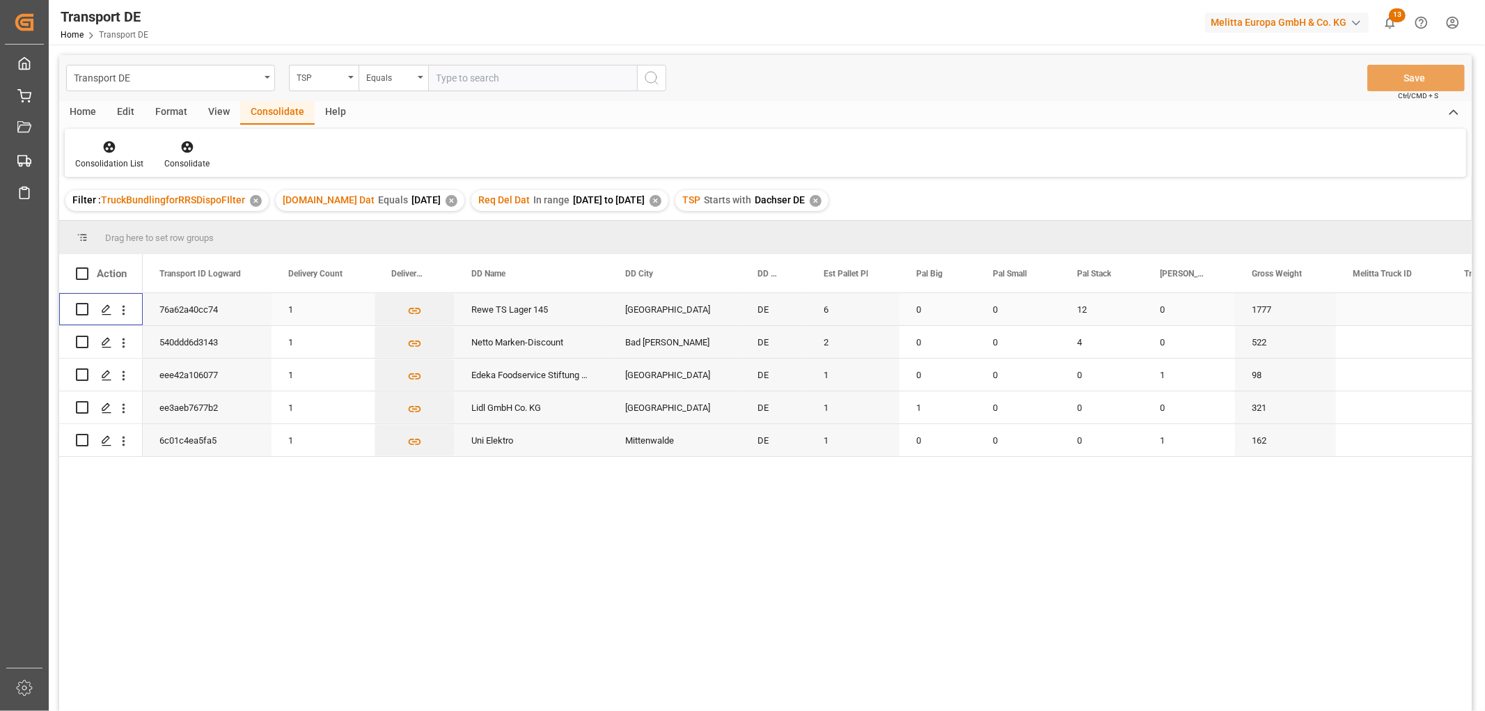
click at [85, 308] on input "Press Space to toggle row selection (unchecked)" at bounding box center [82, 309] width 13 height 13
checkbox input "true"
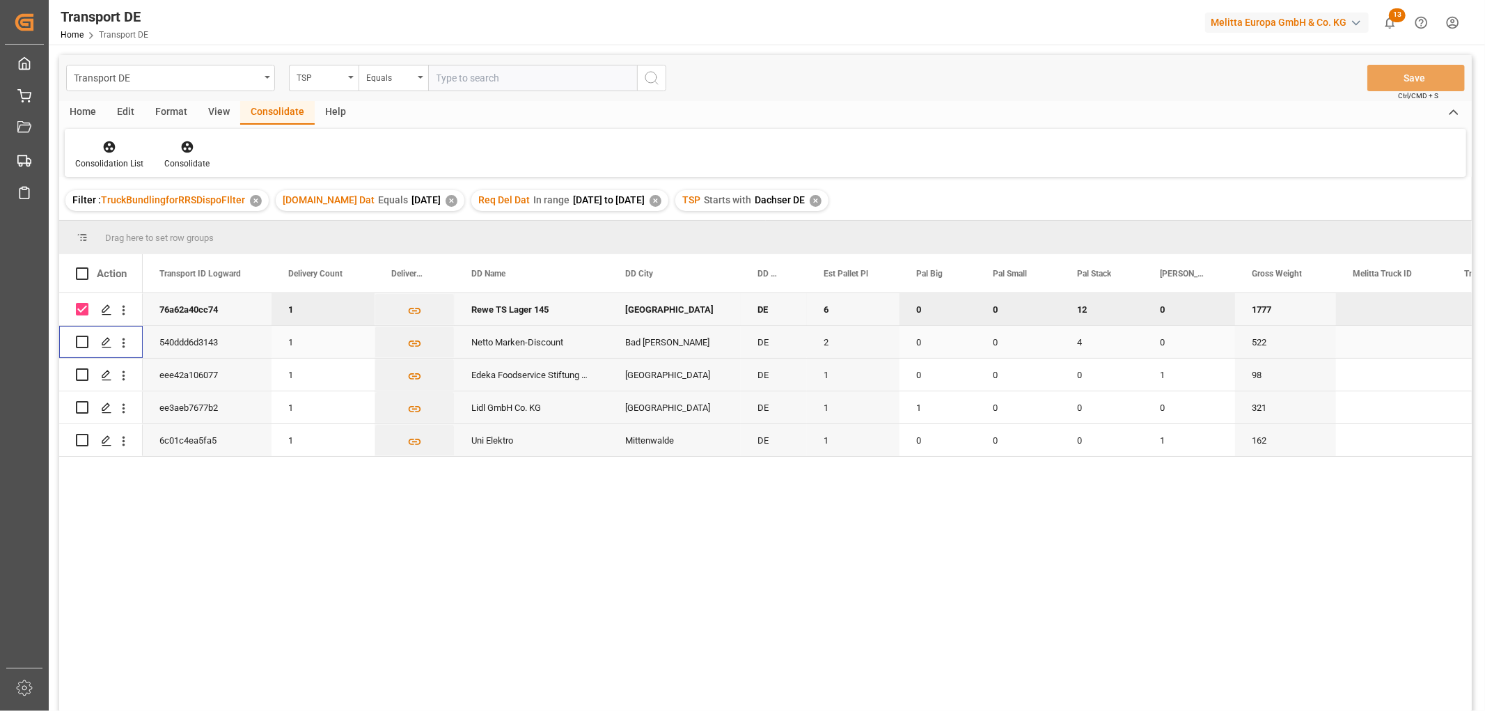
click at [84, 340] on input "Press Space to toggle row selection (unchecked)" at bounding box center [82, 342] width 13 height 13
checkbox input "true"
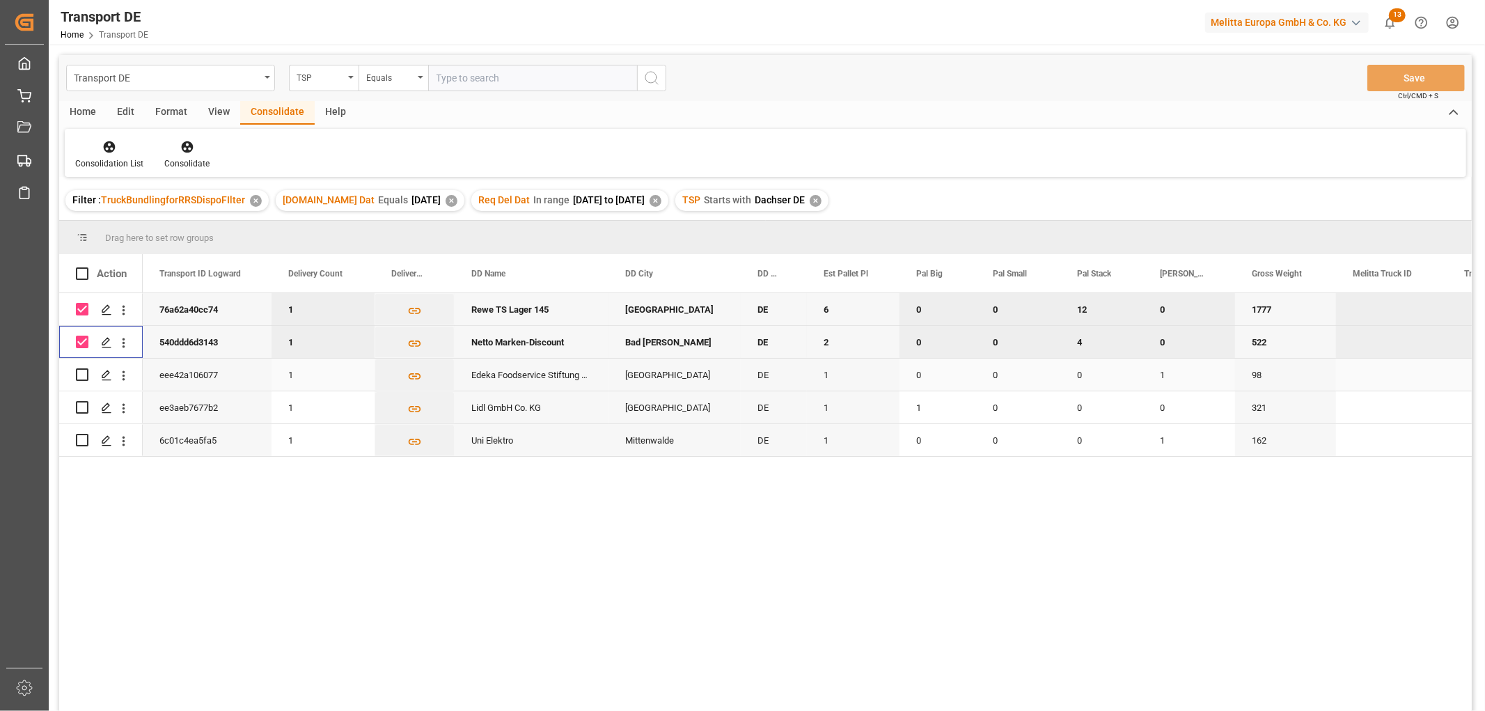
click at [79, 374] on input "Press Space to toggle row selection (unchecked)" at bounding box center [82, 374] width 13 height 13
checkbox input "true"
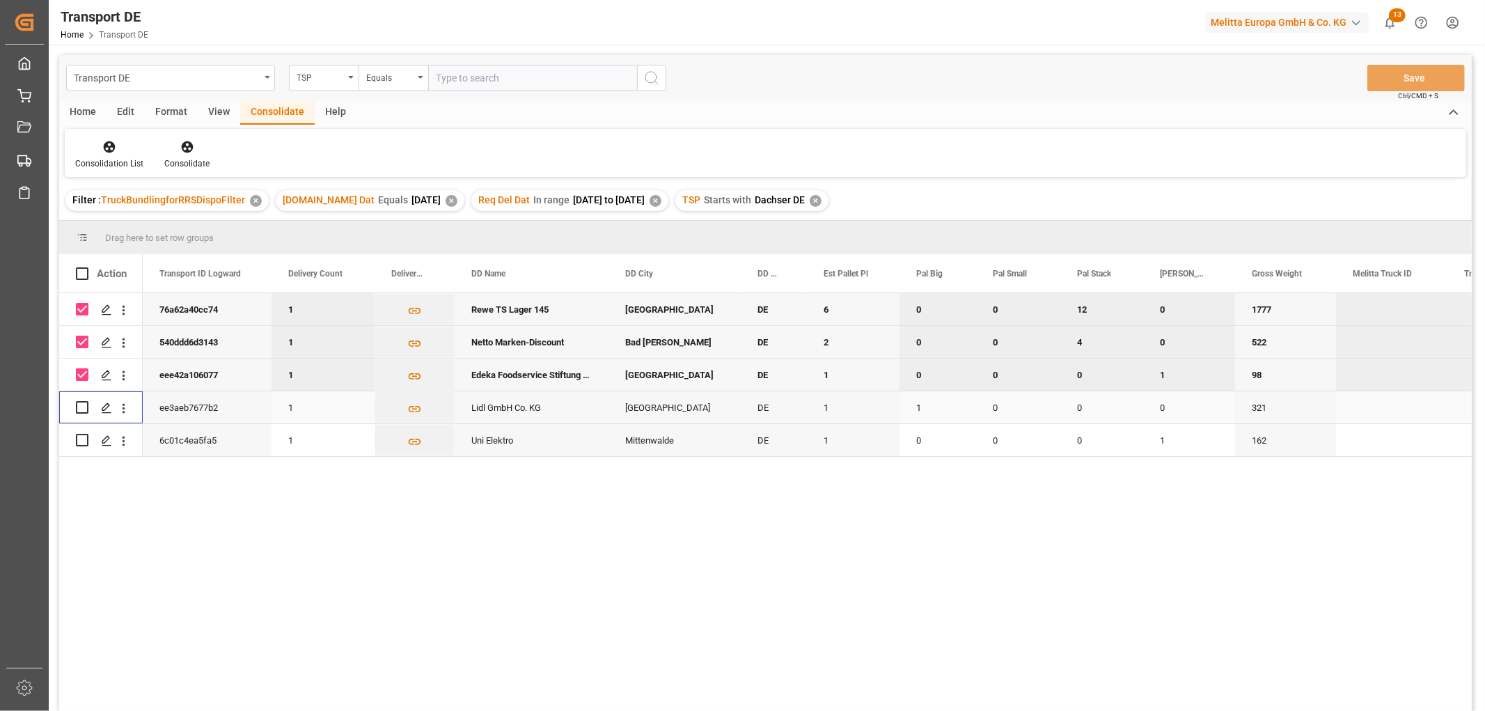
click at [84, 407] on input "Press Space to toggle row selection (unchecked)" at bounding box center [82, 407] width 13 height 13
checkbox input "true"
click at [82, 435] on input "Press Space to toggle row selection (unchecked)" at bounding box center [82, 440] width 13 height 13
checkbox input "true"
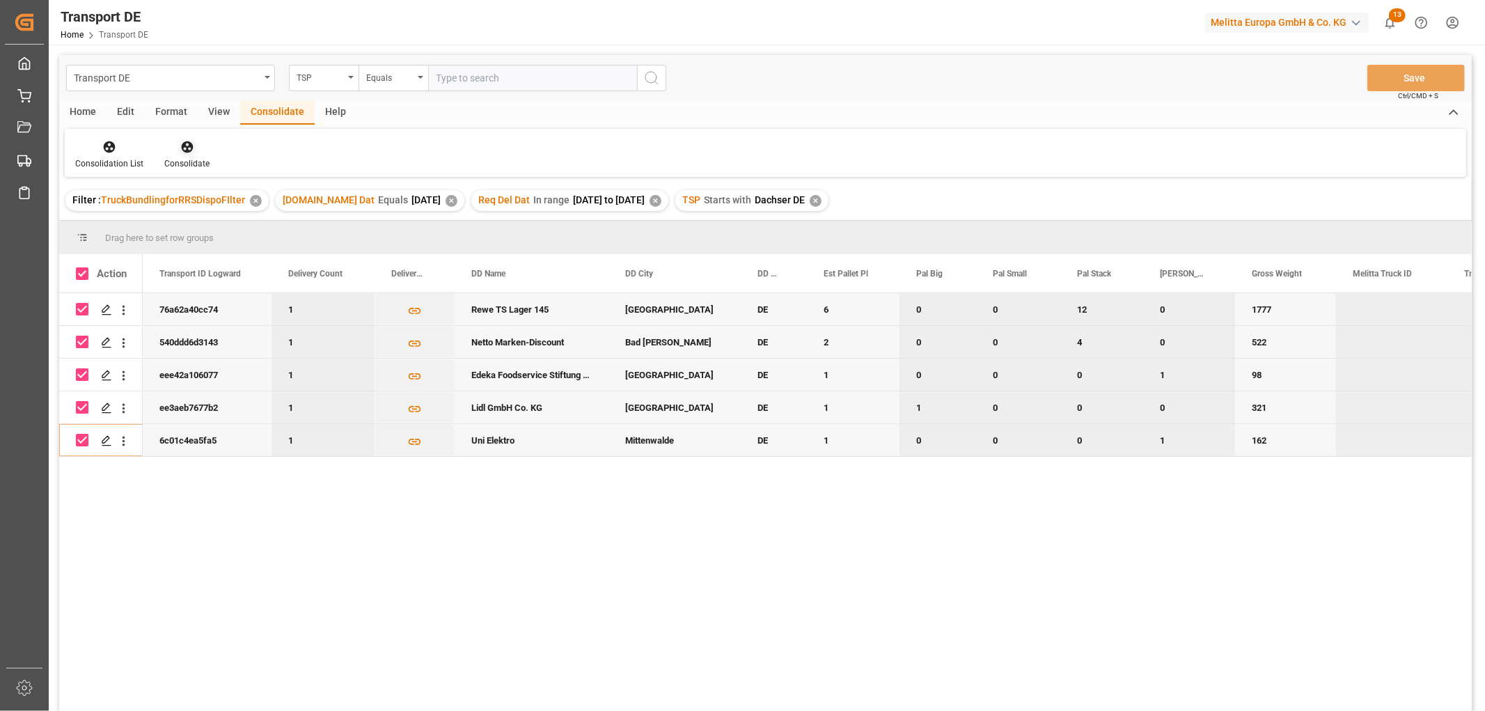
click at [184, 148] on icon at bounding box center [187, 147] width 14 height 14
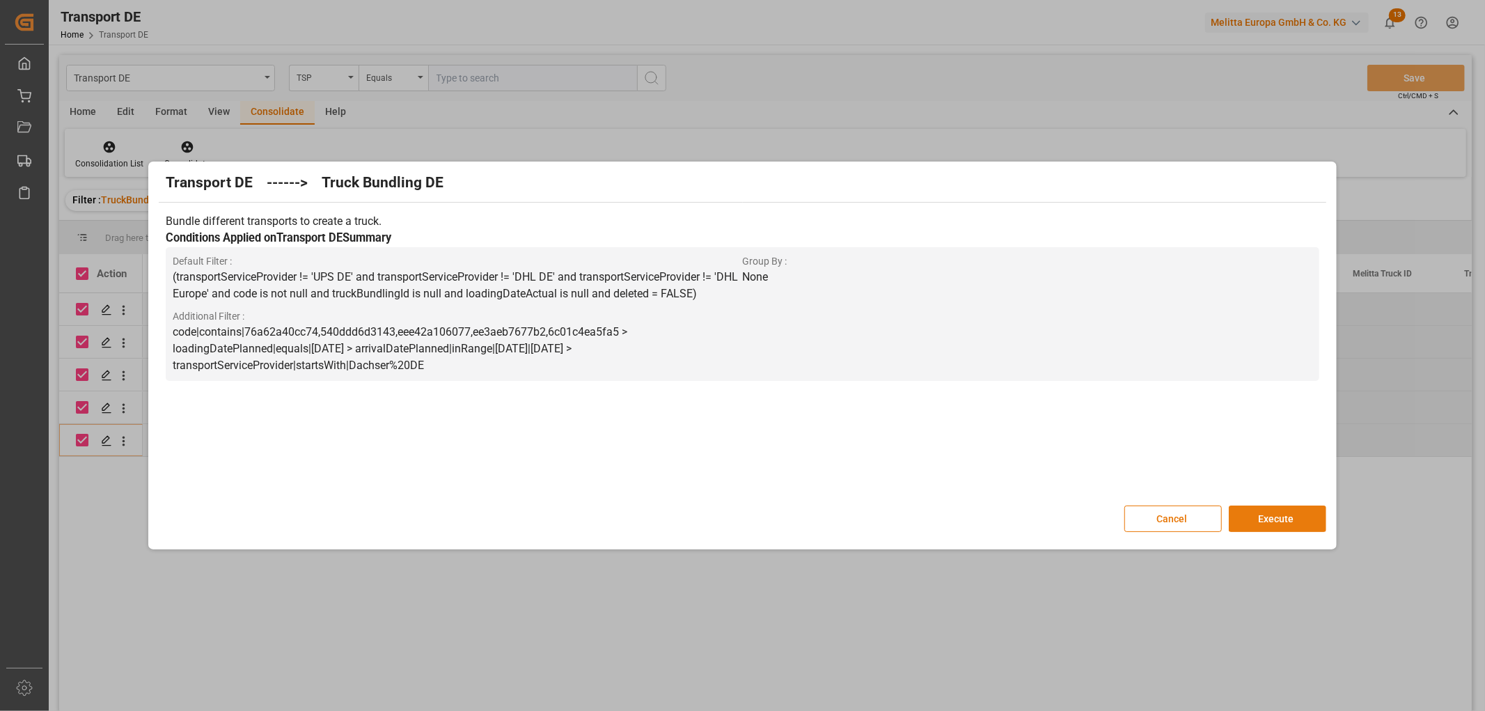
click at [1291, 512] on button "Execute" at bounding box center [1277, 518] width 97 height 26
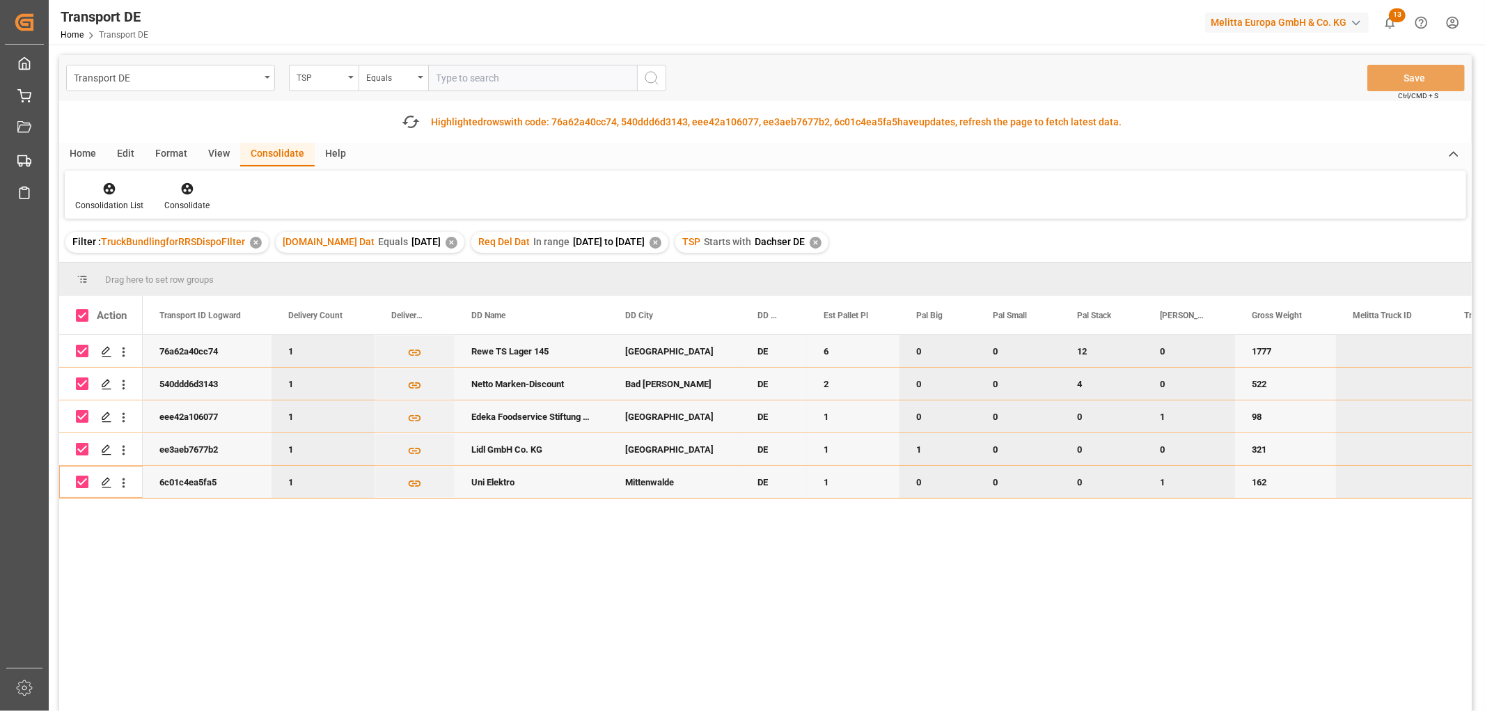
click at [82, 352] on input "Press Space to toggle row selection (checked)" at bounding box center [82, 351] width 13 height 13
checkbox input "false"
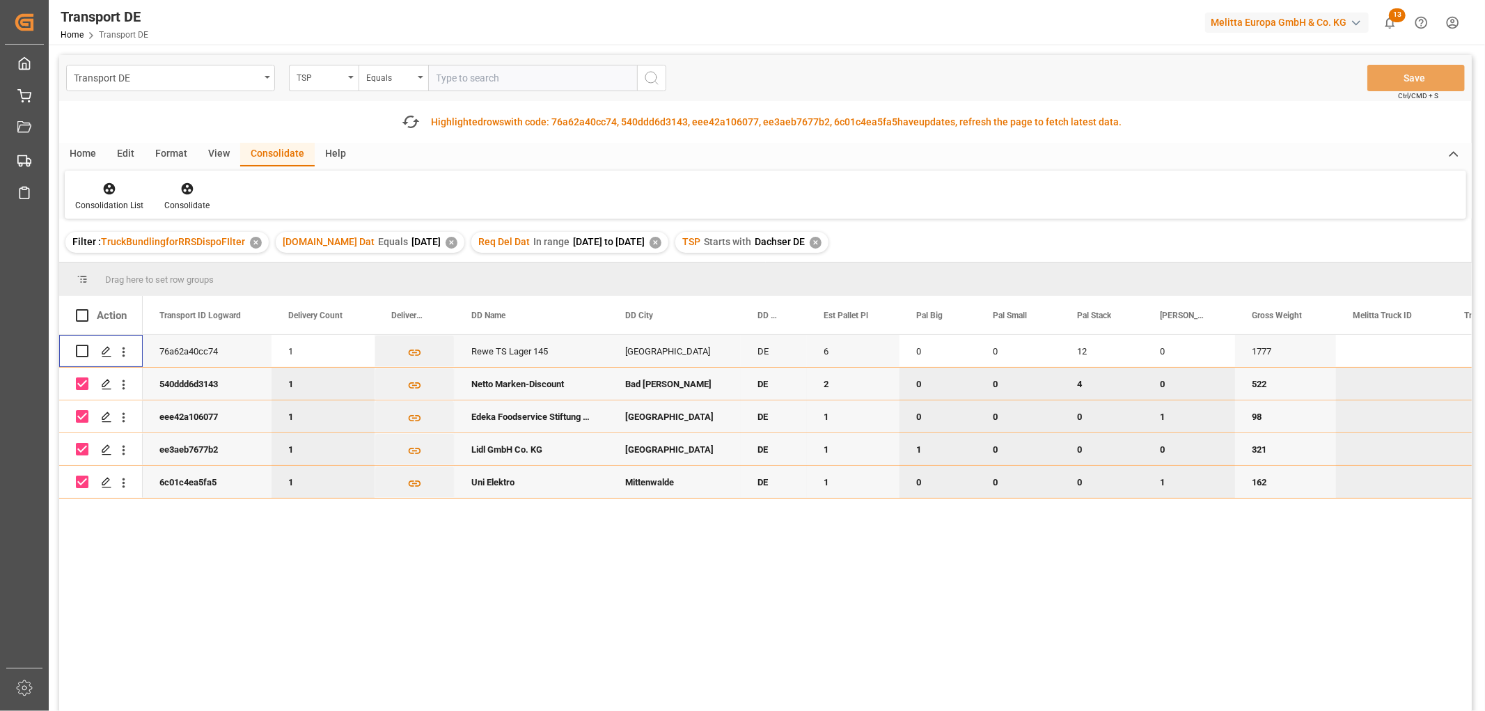
click at [81, 384] on input "Press Space to toggle row selection (checked)" at bounding box center [82, 383] width 13 height 13
checkbox input "false"
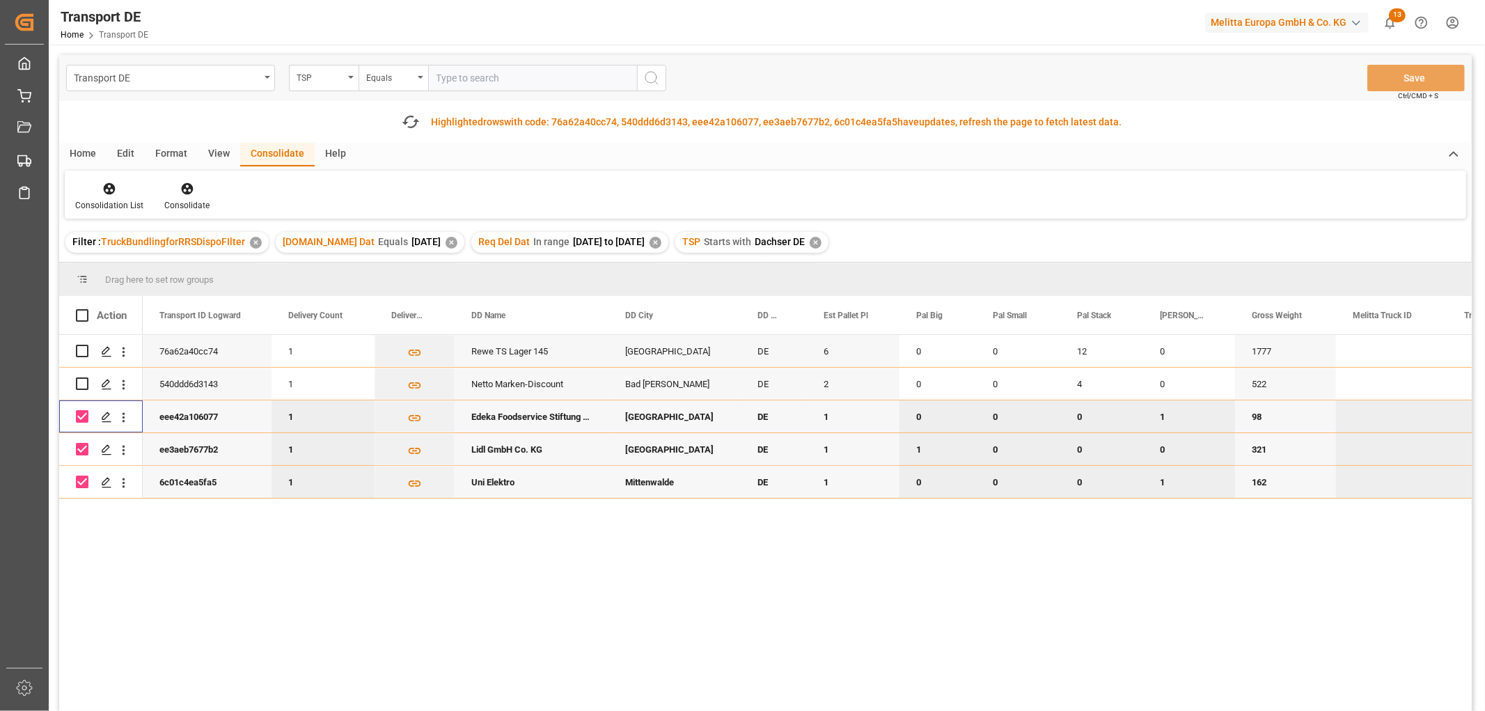
click at [82, 415] on input "Press Space to toggle row selection (checked)" at bounding box center [82, 416] width 13 height 13
checkbox input "false"
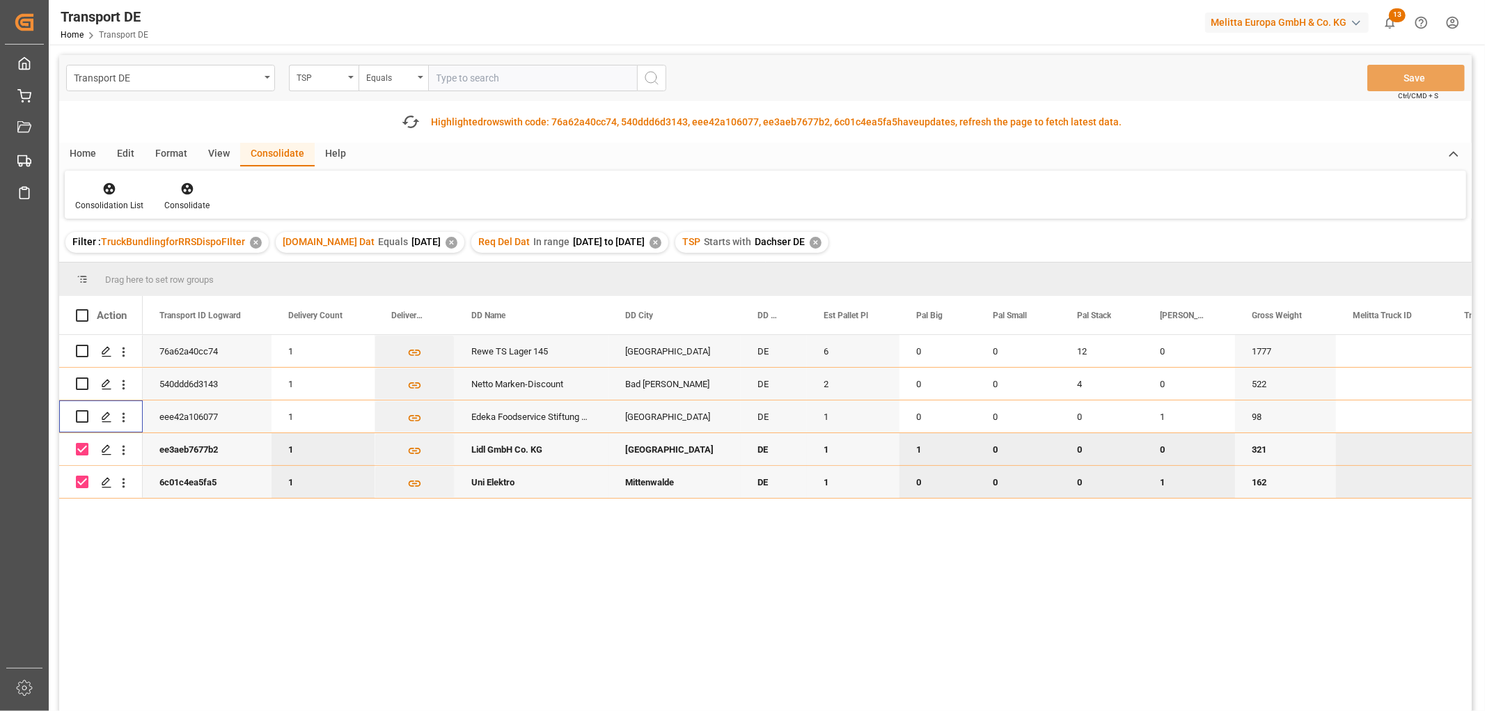
click at [78, 448] on input "Press Space to toggle row selection (checked)" at bounding box center [82, 449] width 13 height 13
checkbox input "false"
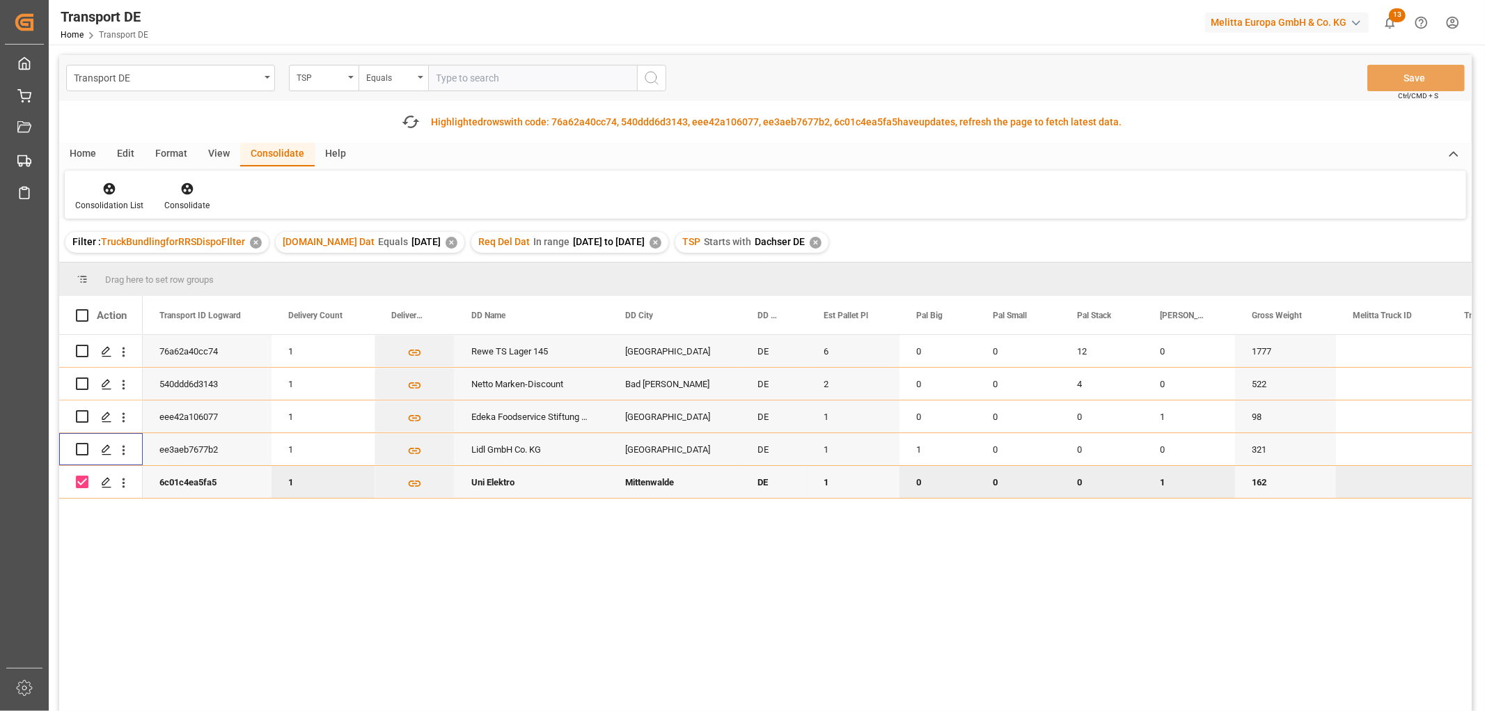
click at [81, 480] on input "Press Space to toggle row selection (checked)" at bounding box center [82, 481] width 13 height 13
checkbox input "false"
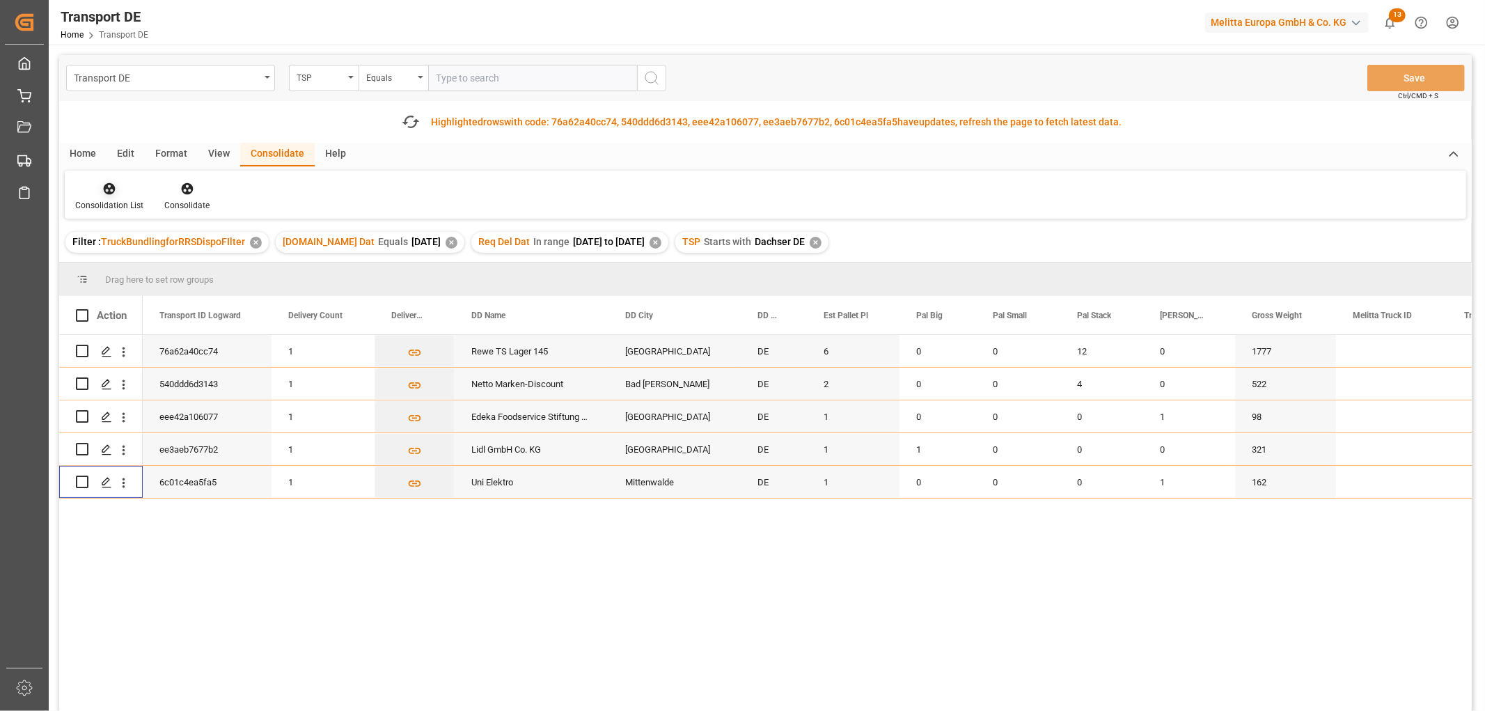
click at [113, 186] on icon at bounding box center [110, 189] width 12 height 12
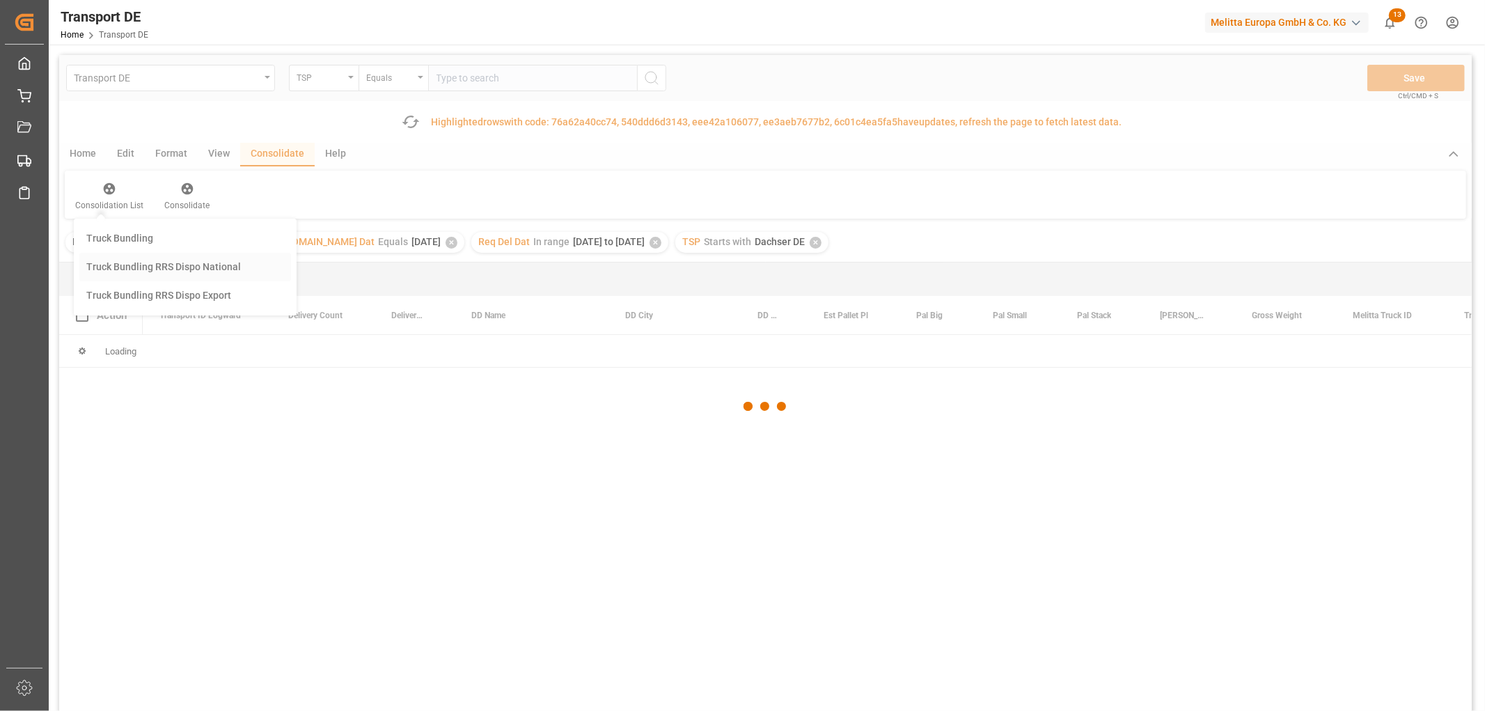
click at [132, 265] on div "Transport DE TSP Equals Save Ctrl/CMD + S Fetch latest updates Highlighted rows…" at bounding box center [765, 422] width 1412 height 734
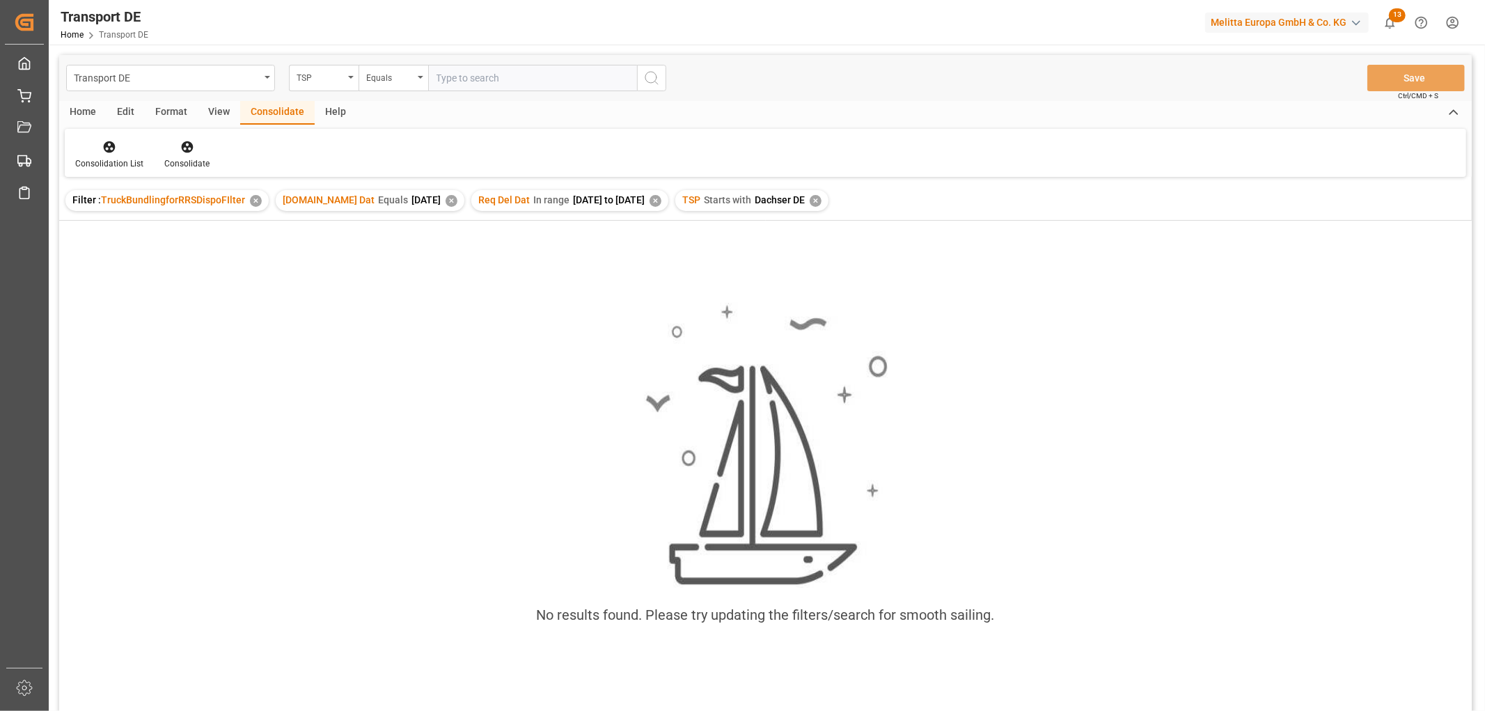
click at [821, 203] on div "✕" at bounding box center [816, 201] width 12 height 12
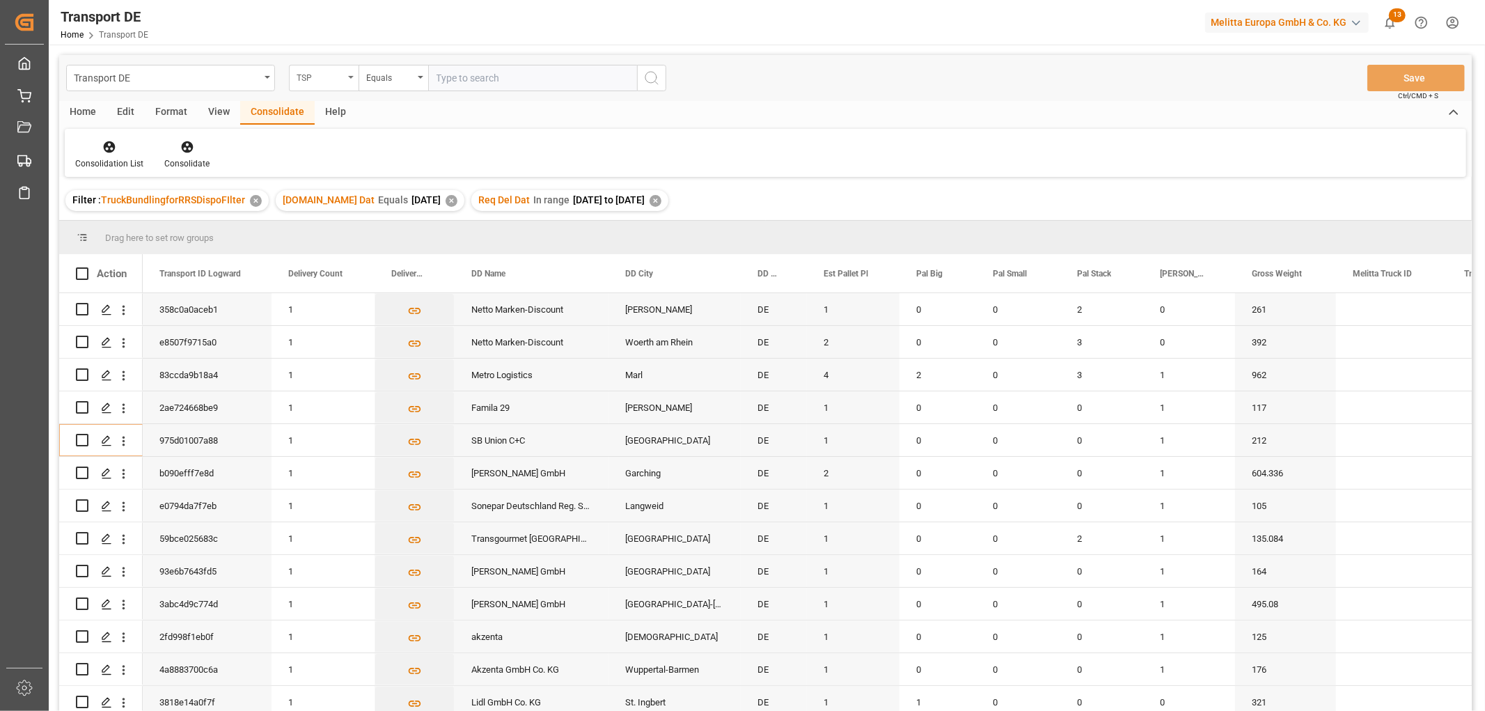
click at [308, 70] on div "TSP" at bounding box center [320, 76] width 47 height 16
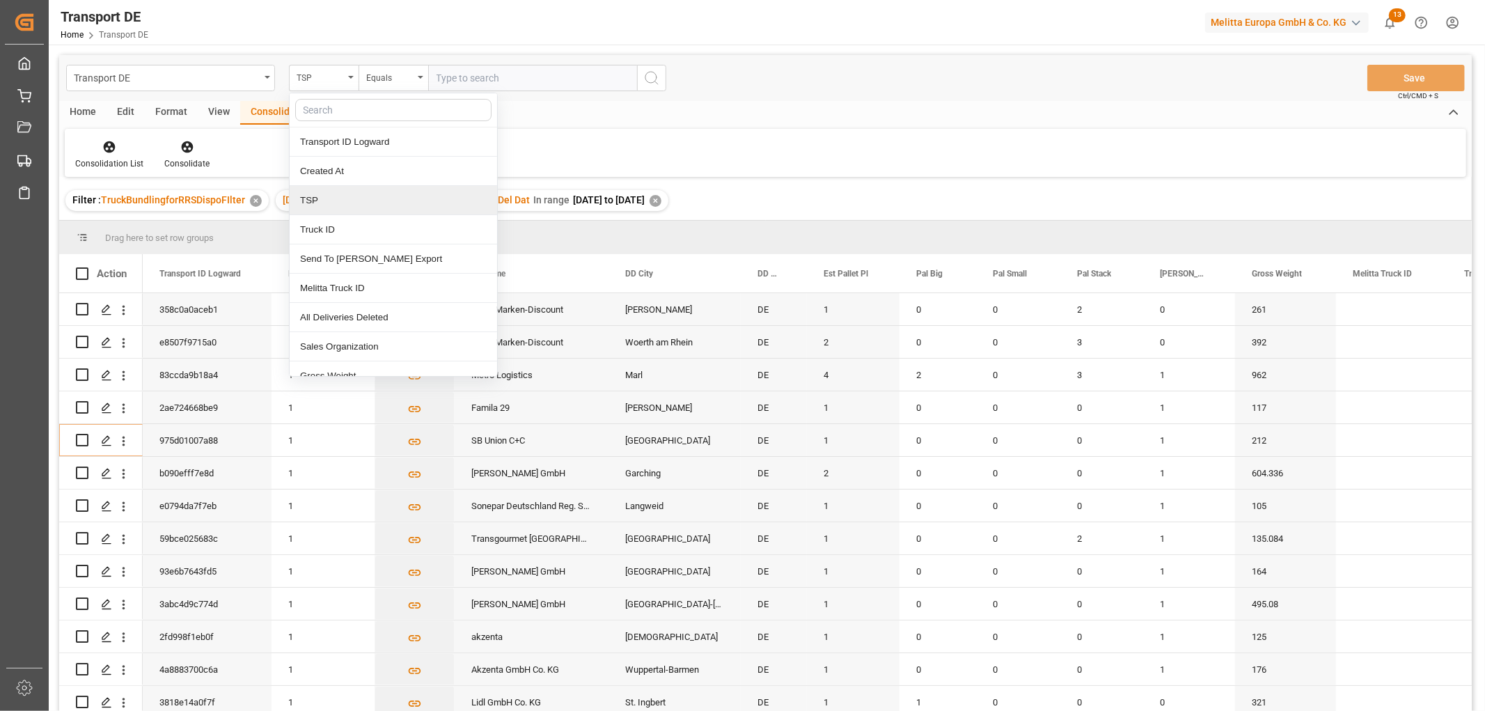
click at [326, 202] on div "TSP" at bounding box center [393, 200] width 207 height 29
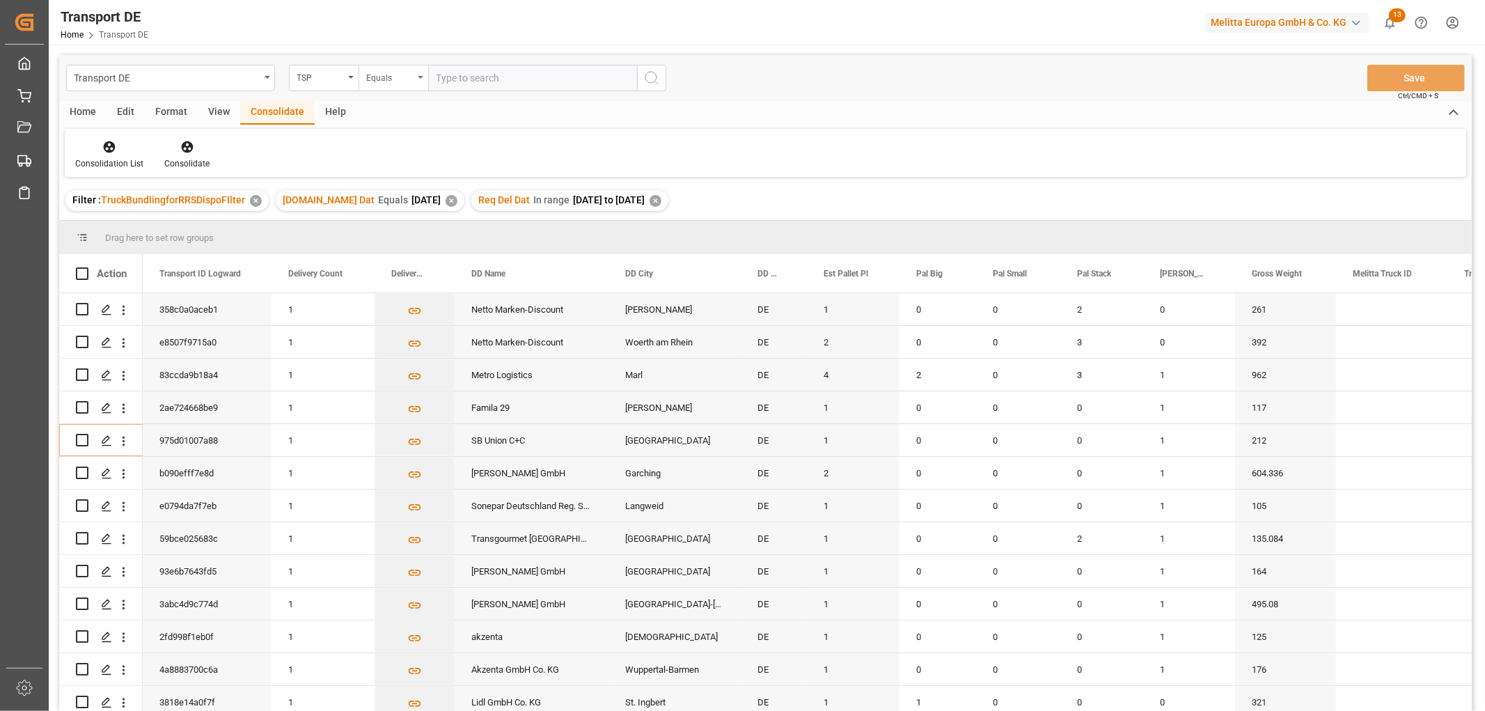
click at [367, 71] on div "Equals" at bounding box center [389, 76] width 47 height 16
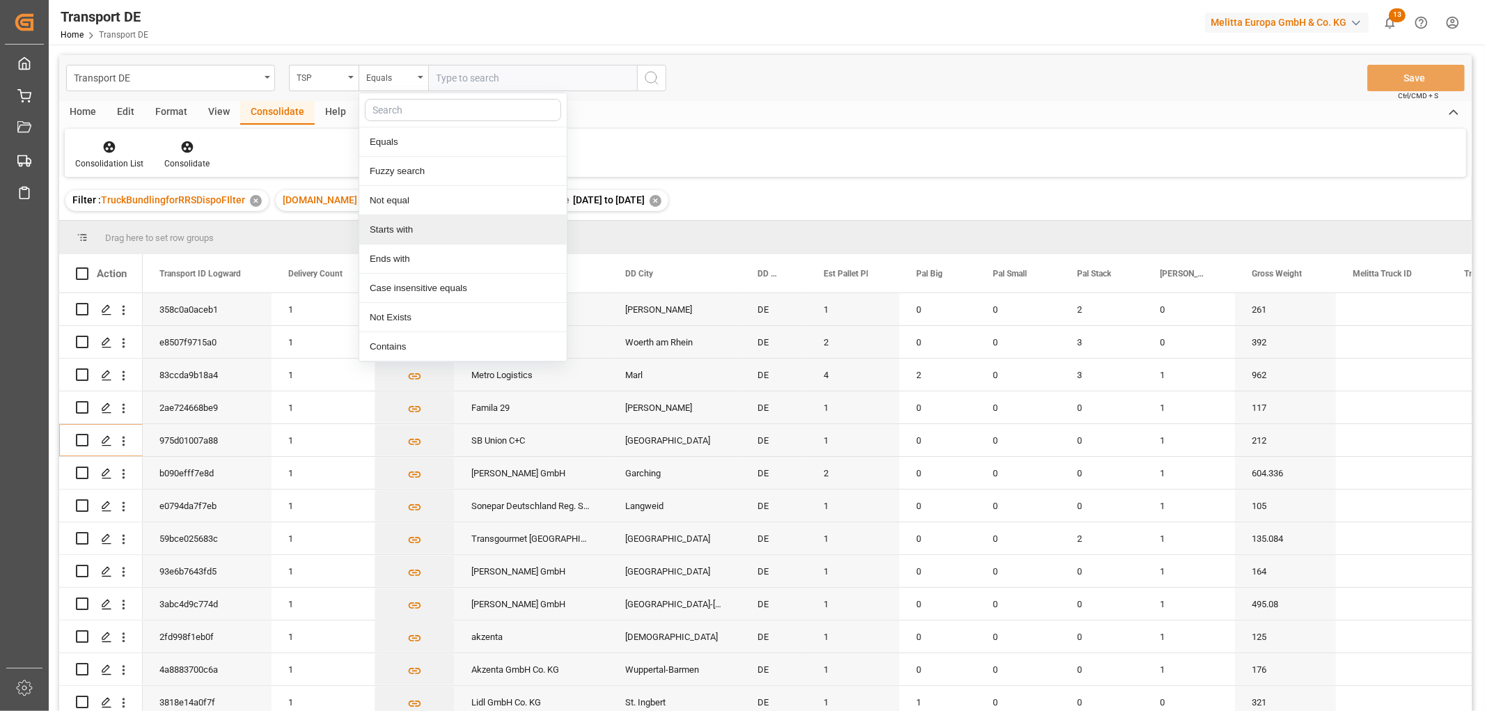
click at [391, 233] on div "Starts with" at bounding box center [462, 229] width 207 height 29
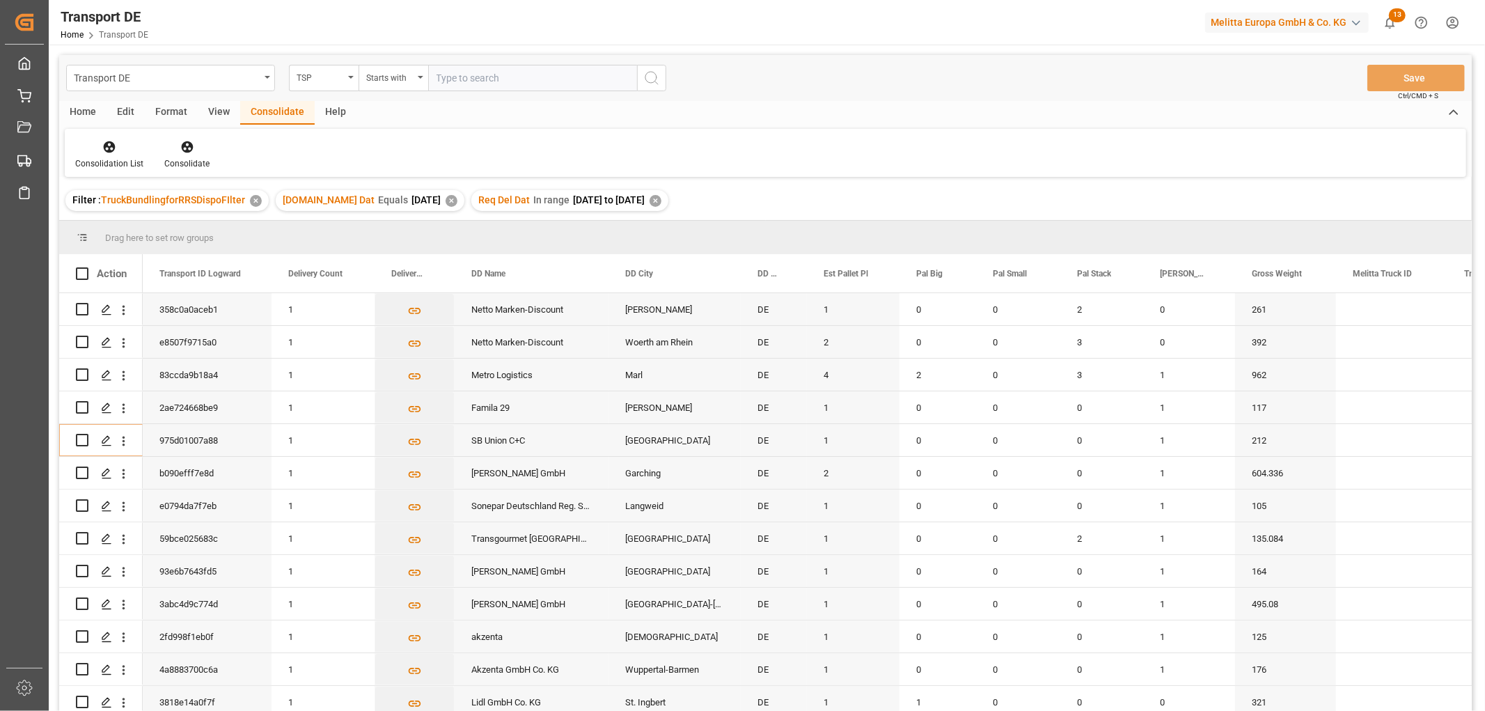
click at [443, 77] on input "text" at bounding box center [532, 78] width 209 height 26
type input "LIT DE"
click at [650, 77] on icon "search button" at bounding box center [651, 78] width 17 height 17
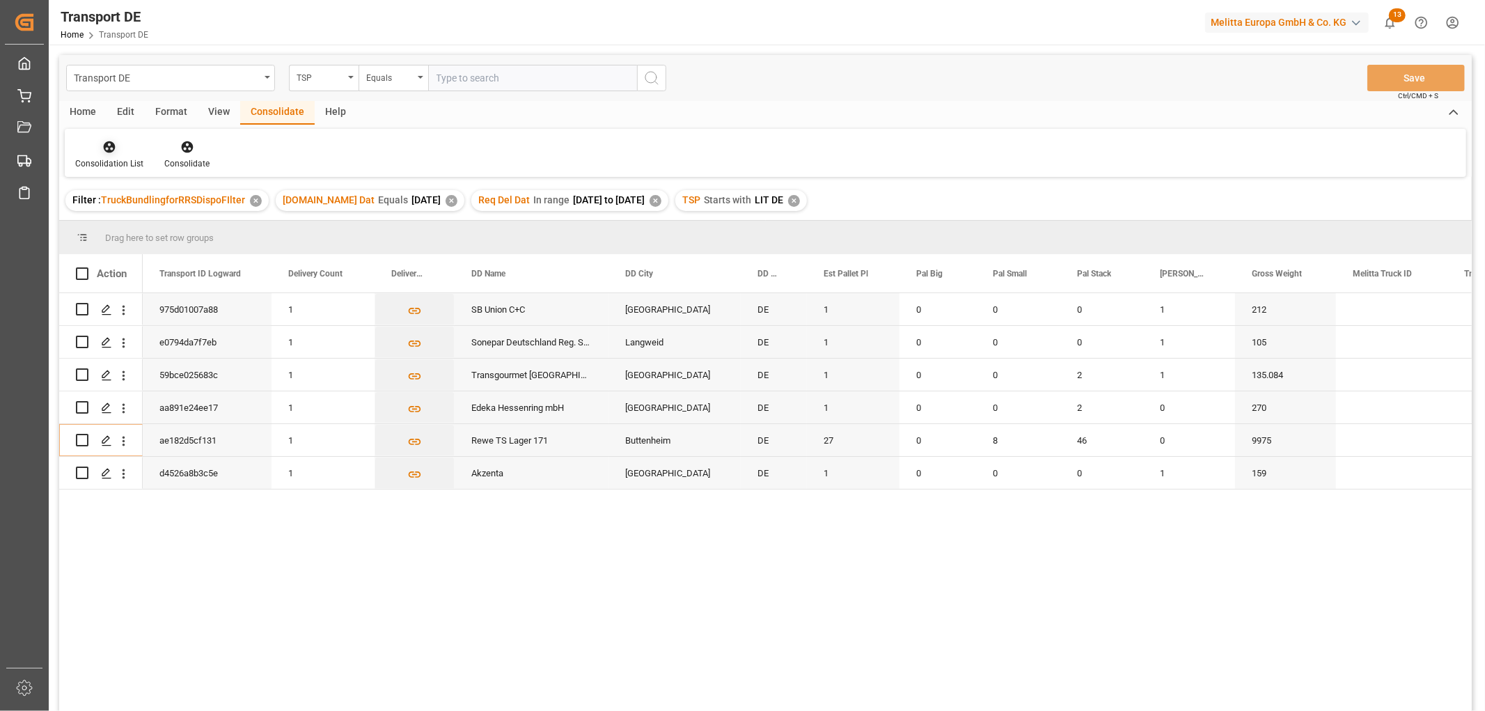
click at [110, 153] on icon at bounding box center [109, 147] width 14 height 14
click at [118, 226] on div "Transport DE TSP Equals Save Ctrl/CMD + S Home Edit Format View Consolidate Hel…" at bounding box center [765, 401] width 1412 height 693
click at [107, 149] on icon at bounding box center [110, 147] width 12 height 12
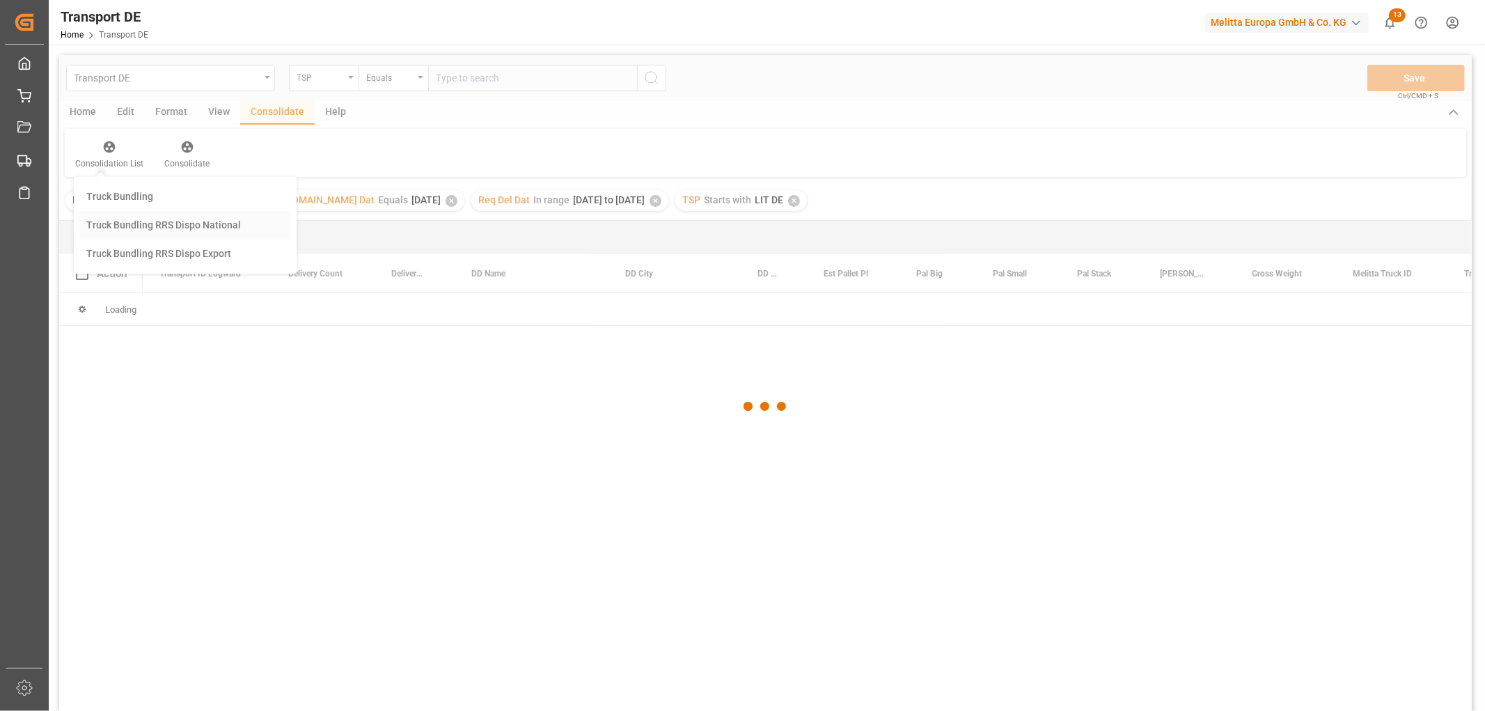
click at [120, 223] on div "Transport DE TSP Equals Save Ctrl/CMD + S Home Edit Format View Consolidate Hel…" at bounding box center [765, 401] width 1412 height 693
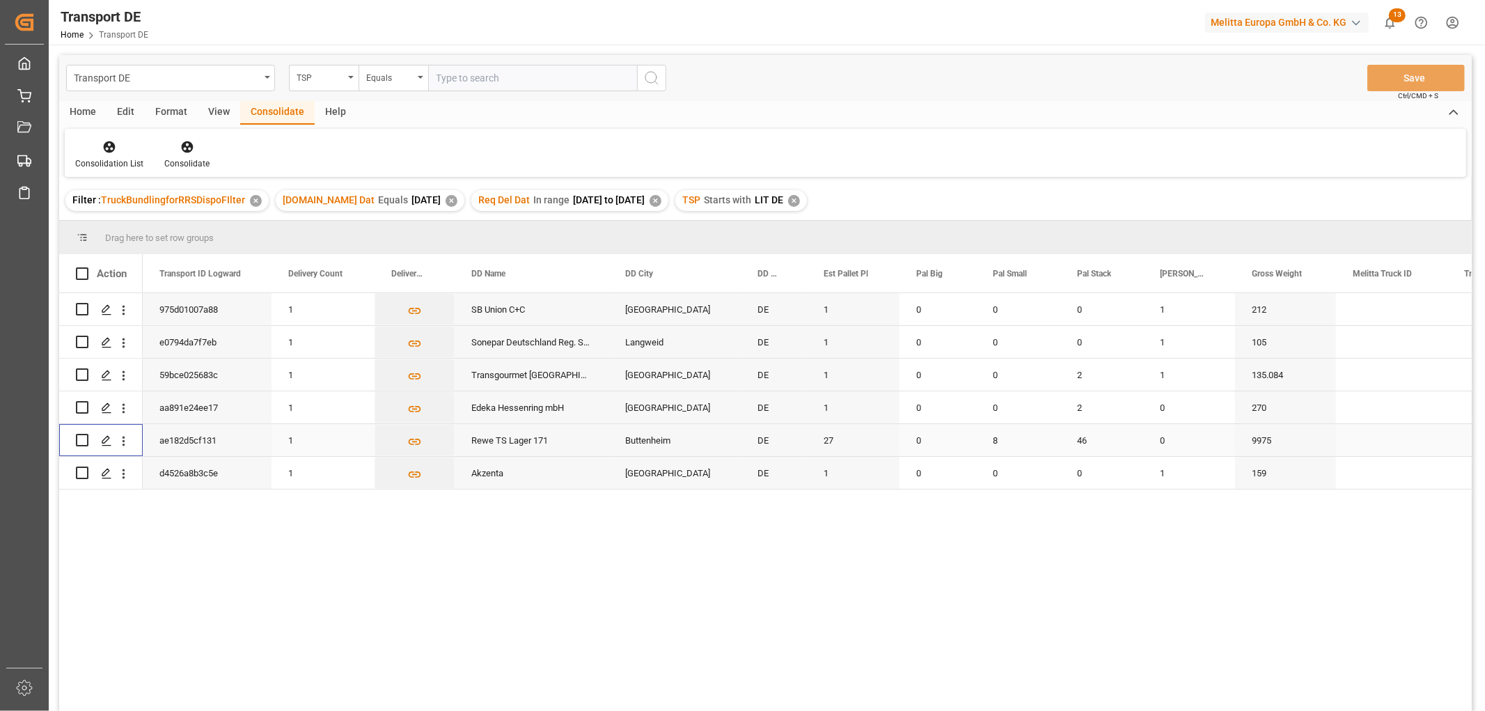
click at [85, 439] on input "Press Space to toggle row selection (unchecked)" at bounding box center [82, 440] width 13 height 13
click at [188, 148] on icon at bounding box center [187, 147] width 14 height 14
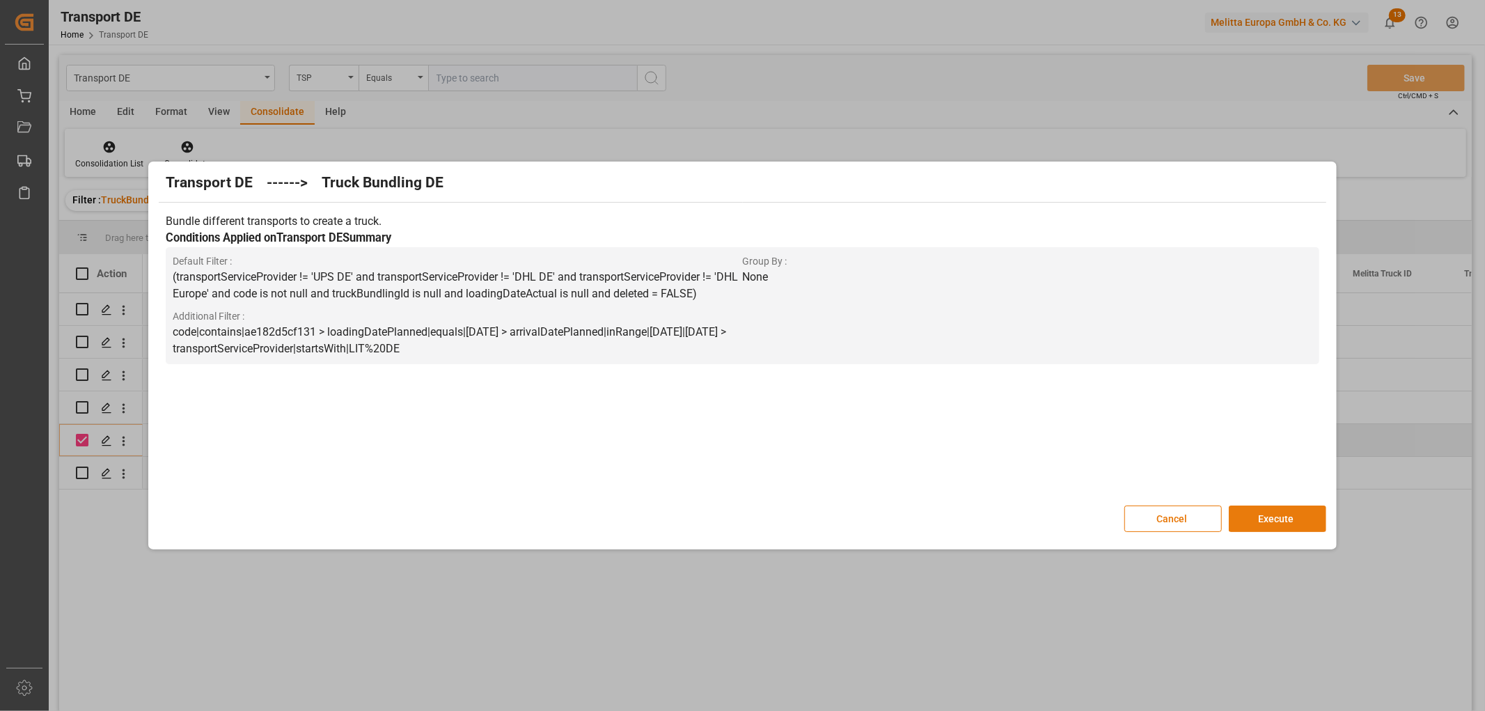
click at [1291, 518] on button "Execute" at bounding box center [1277, 518] width 97 height 26
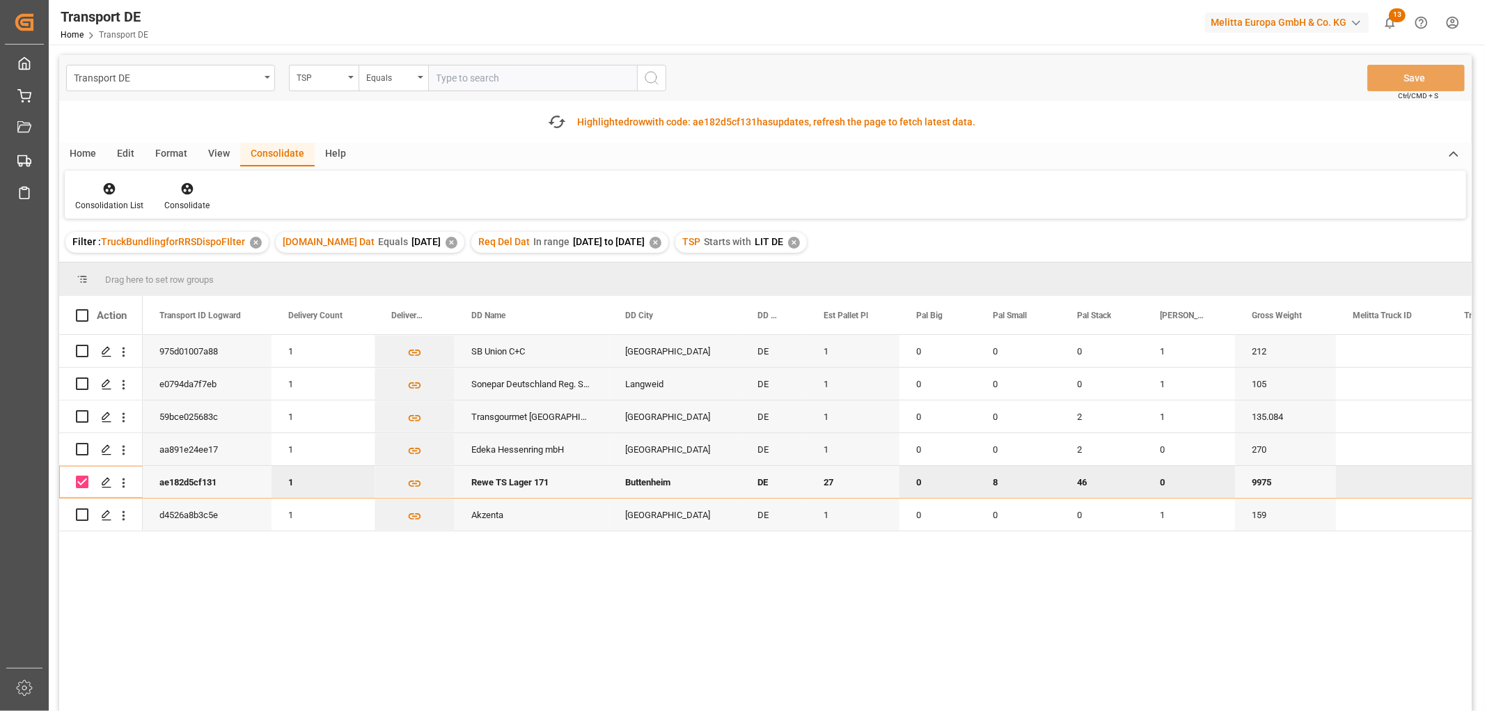
click at [86, 483] on input "Press Space to toggle row selection (checked)" at bounding box center [82, 481] width 13 height 13
checkbox input "false"
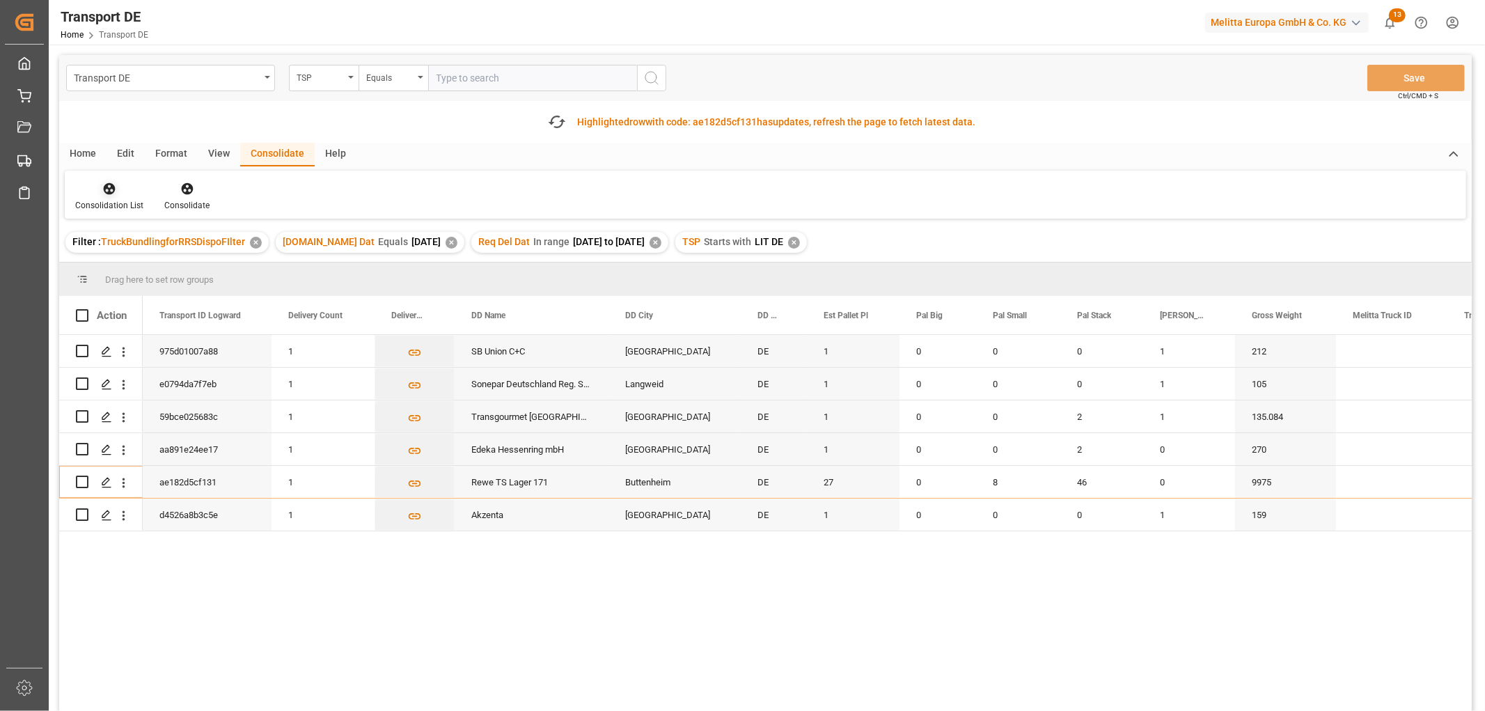
click at [104, 188] on icon at bounding box center [110, 189] width 12 height 12
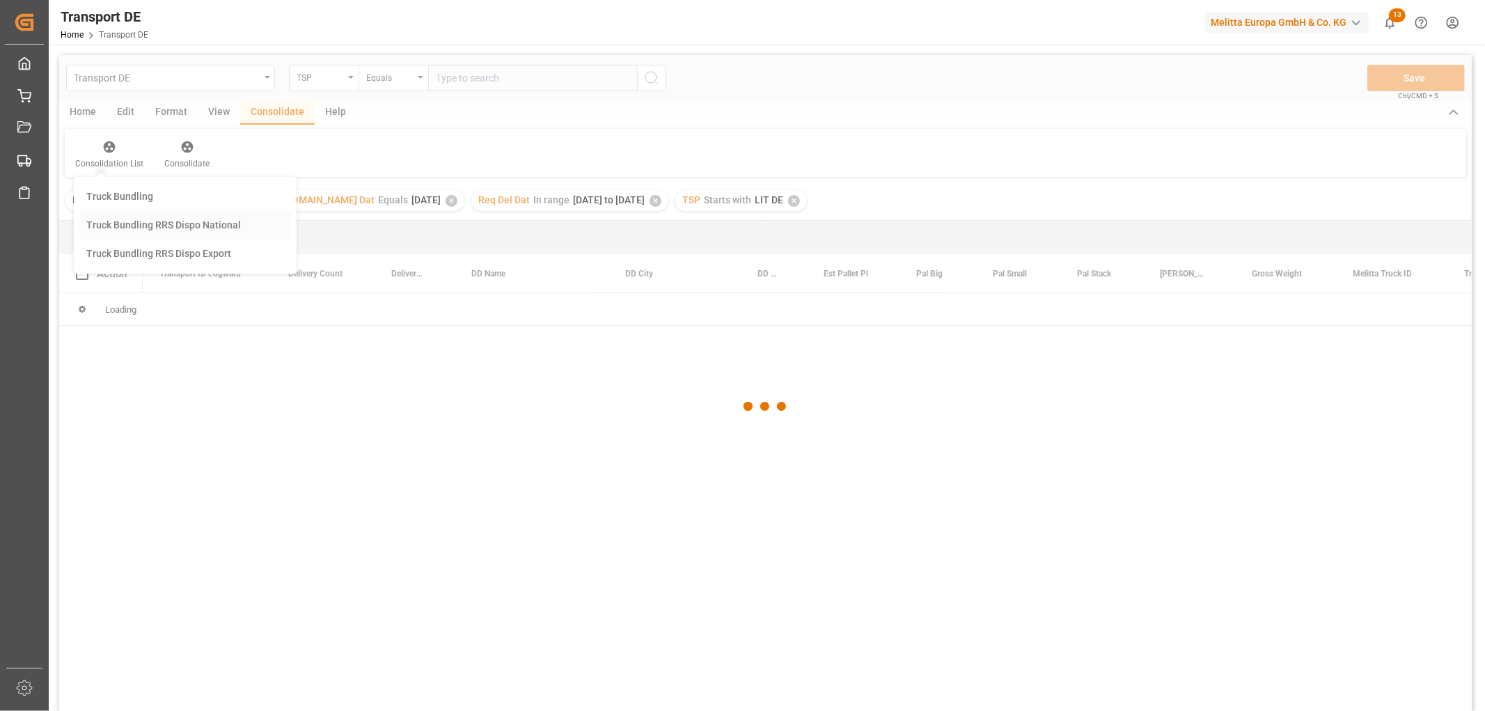
click at [116, 261] on div "Transport DE TSP Equals Save Ctrl/CMD + S Home Edit Format View Consolidate Hel…" at bounding box center [765, 401] width 1412 height 693
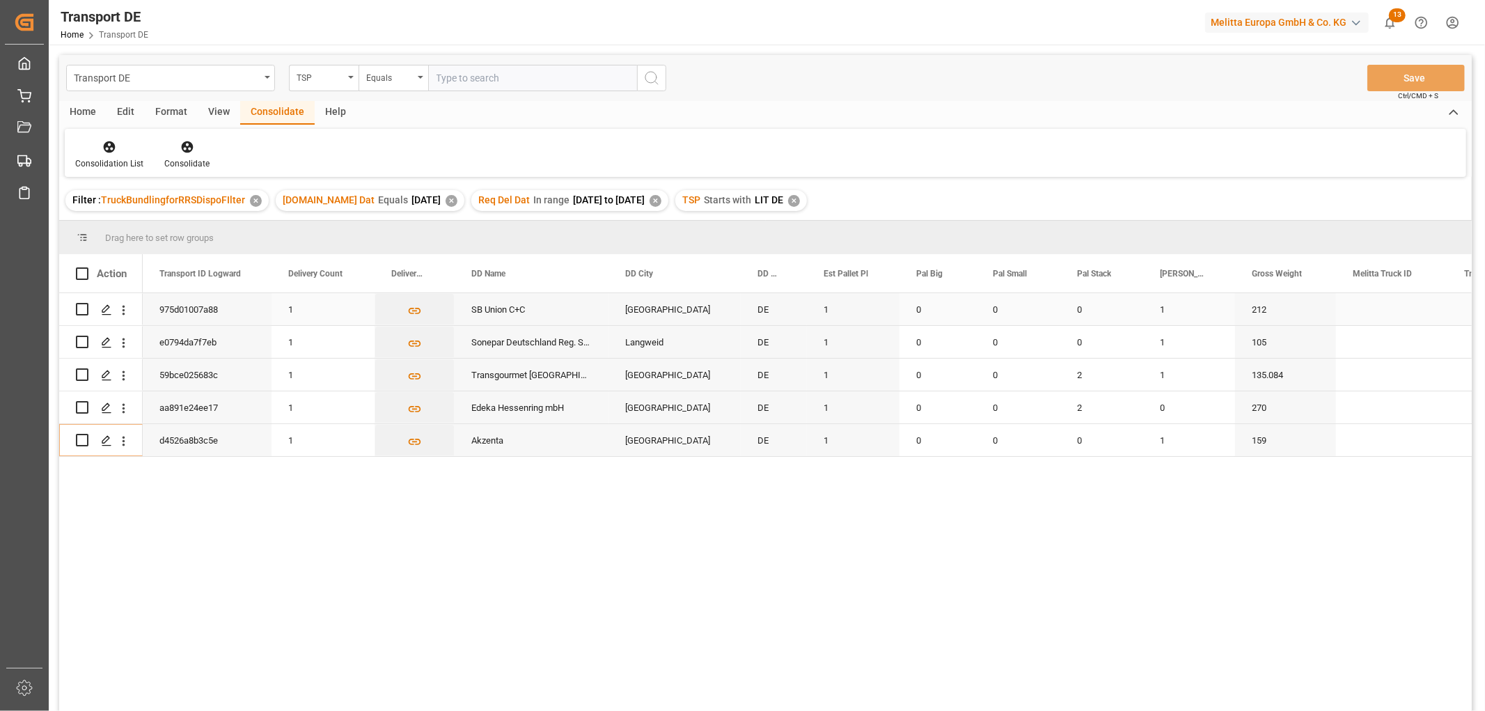
click at [80, 309] on input "Press Space to toggle row selection (unchecked)" at bounding box center [82, 309] width 13 height 13
checkbox input "true"
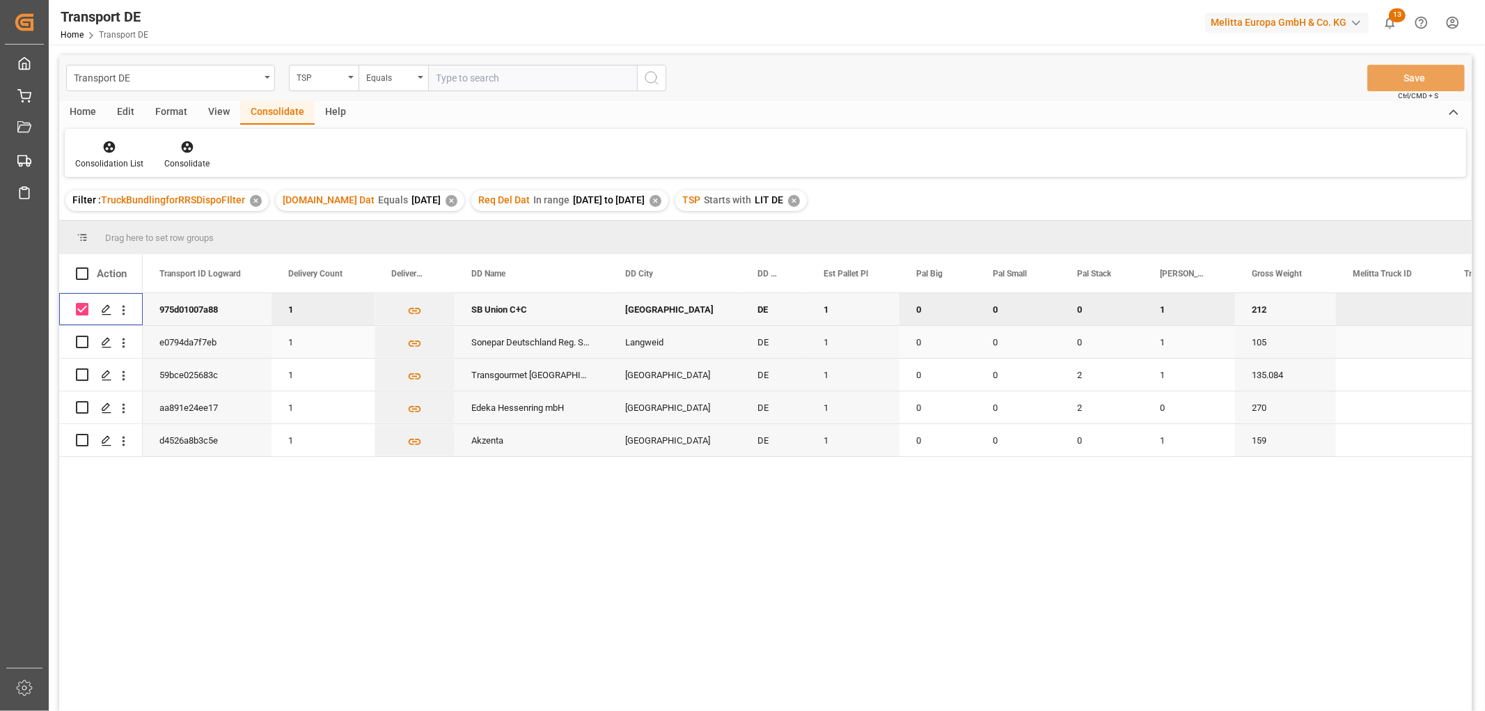
click at [81, 341] on input "Press Space to toggle row selection (unchecked)" at bounding box center [82, 342] width 13 height 13
checkbox input "true"
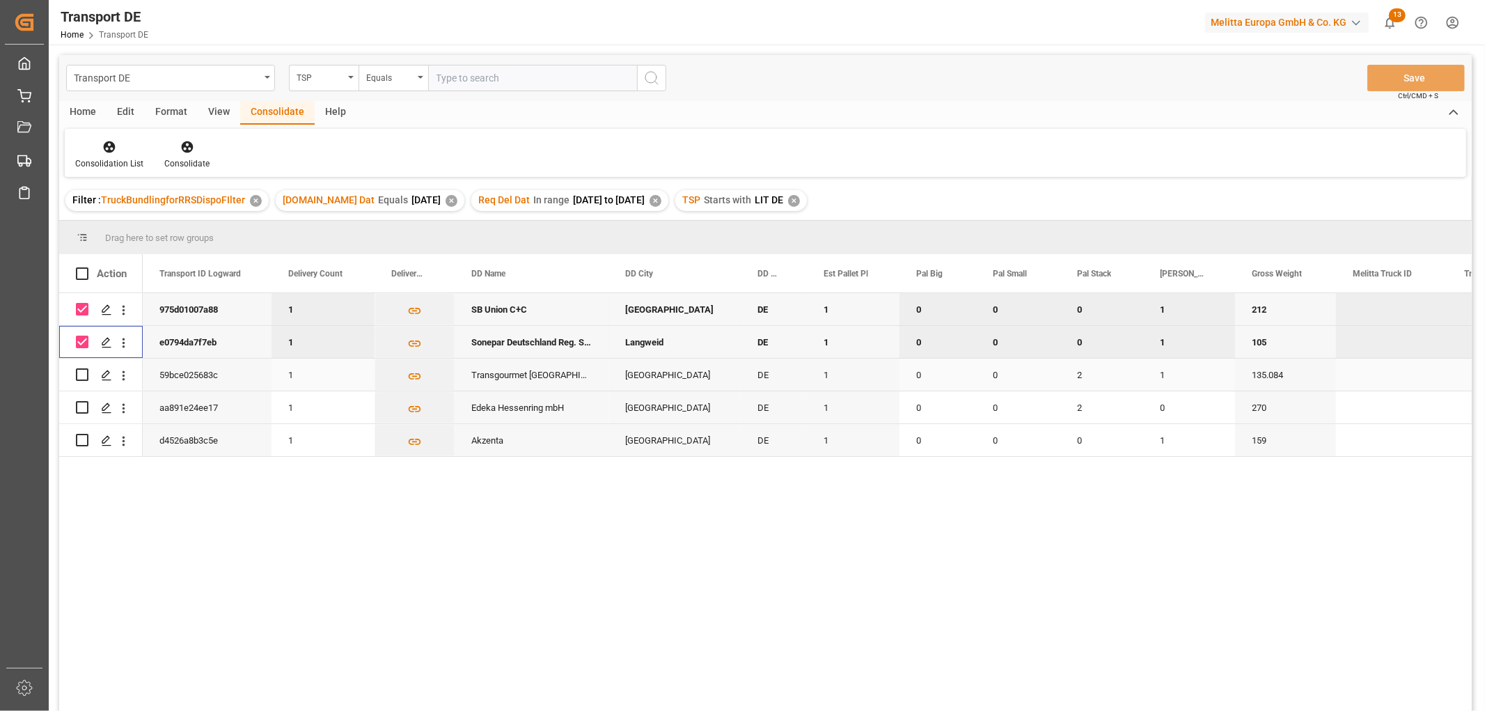
click at [81, 372] on input "Press Space to toggle row selection (unchecked)" at bounding box center [82, 374] width 13 height 13
checkbox input "true"
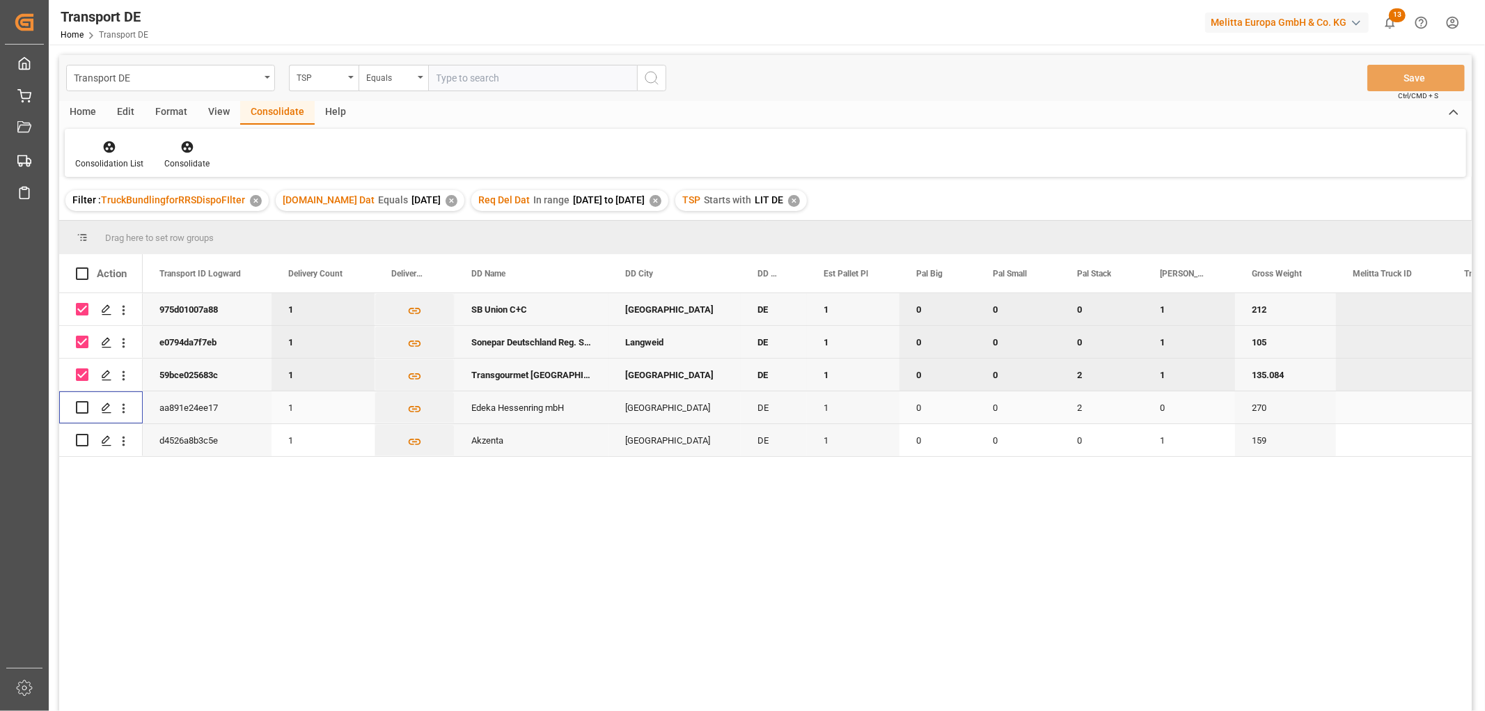
click at [81, 407] on input "Press Space to toggle row selection (unchecked)" at bounding box center [82, 407] width 13 height 13
checkbox input "true"
click at [84, 441] on input "Press Space to toggle row selection (unchecked)" at bounding box center [82, 440] width 13 height 13
checkbox input "true"
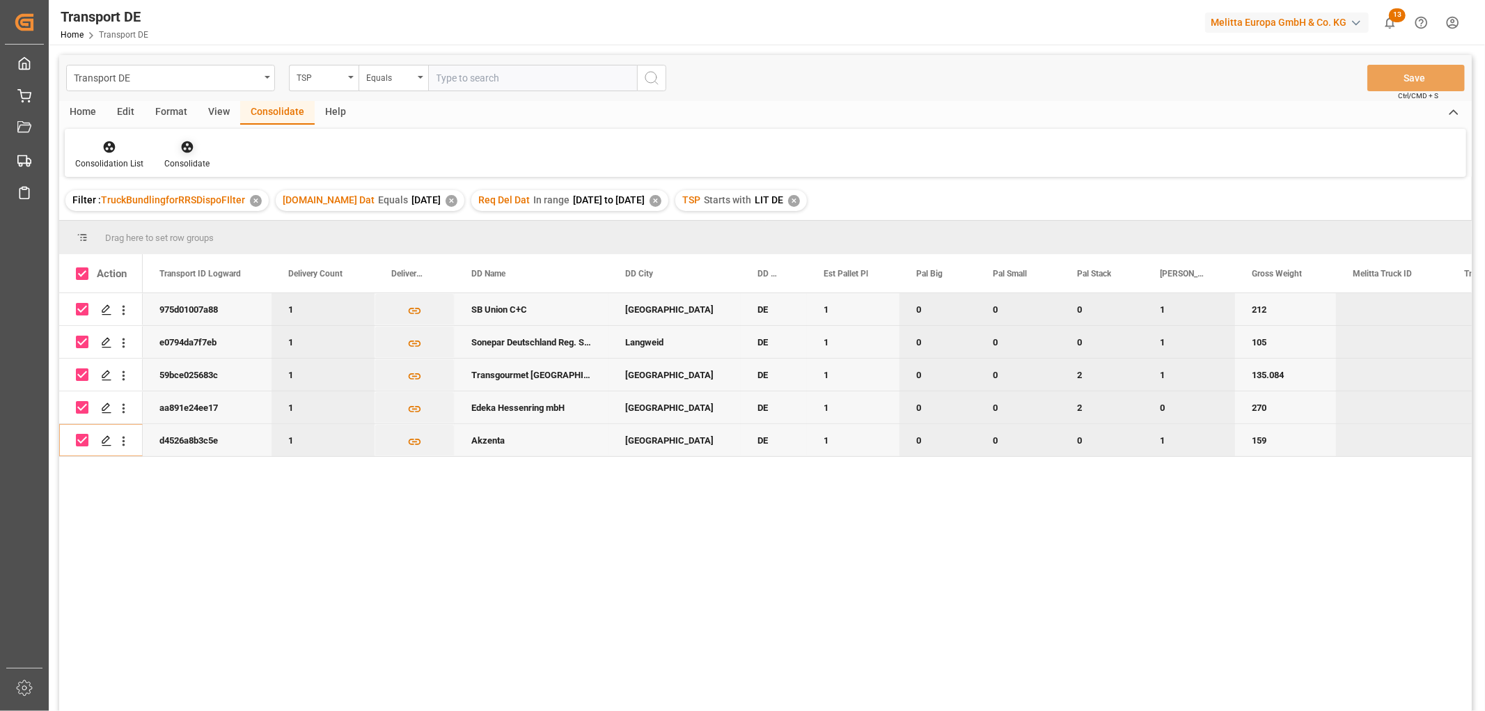
click at [187, 149] on icon at bounding box center [187, 147] width 14 height 14
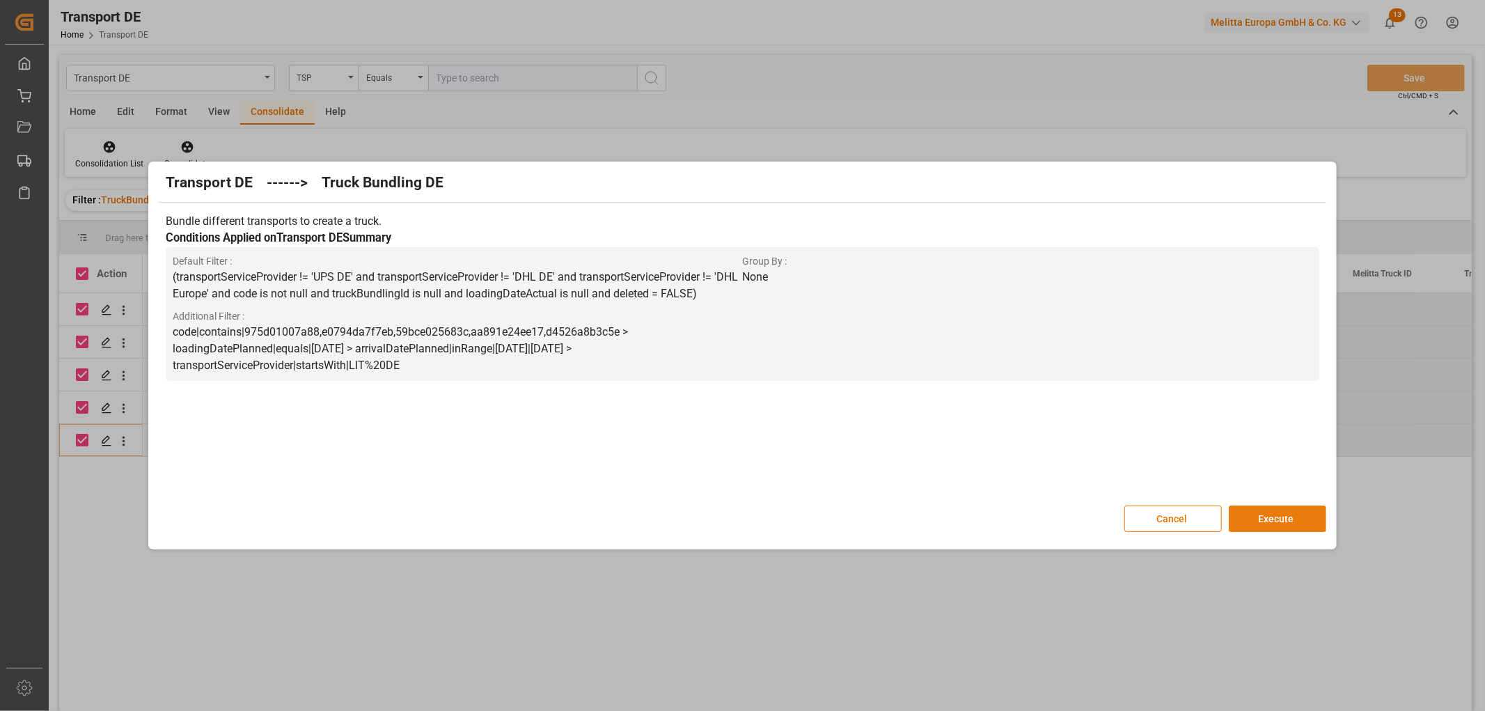
click at [1277, 517] on button "Execute" at bounding box center [1277, 518] width 97 height 26
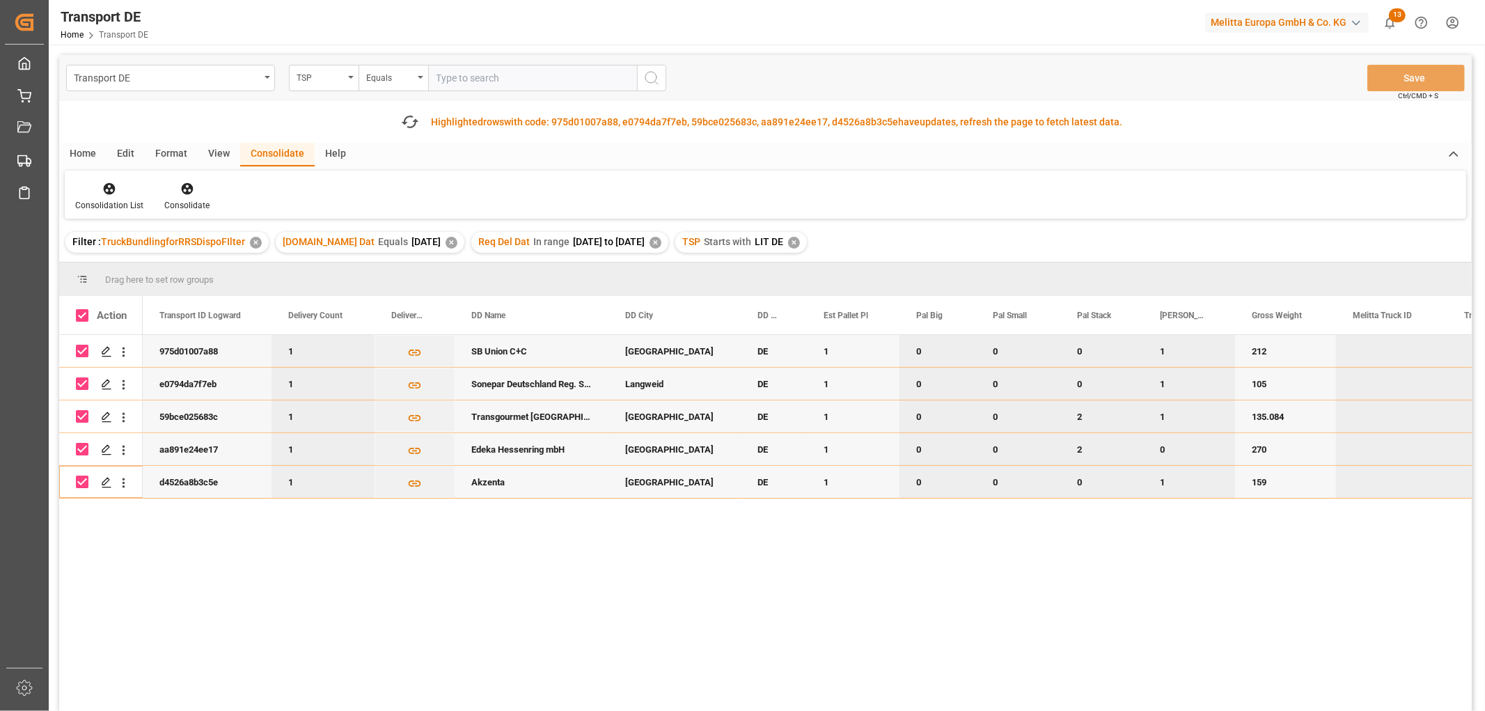
click at [81, 356] on input "Press Space to toggle row selection (checked)" at bounding box center [82, 351] width 13 height 13
checkbox input "false"
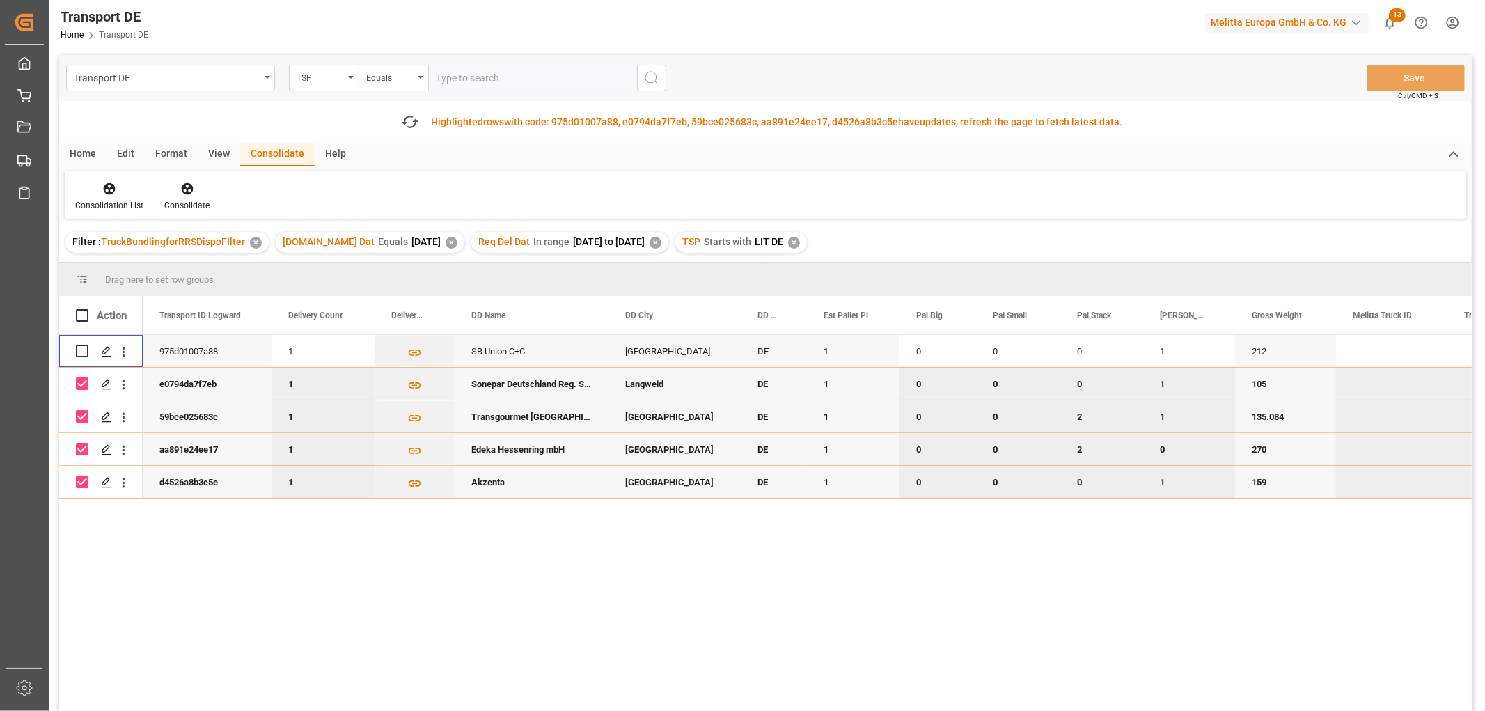
click at [84, 379] on input "Press Space to toggle row selection (checked)" at bounding box center [82, 383] width 13 height 13
checkbox input "false"
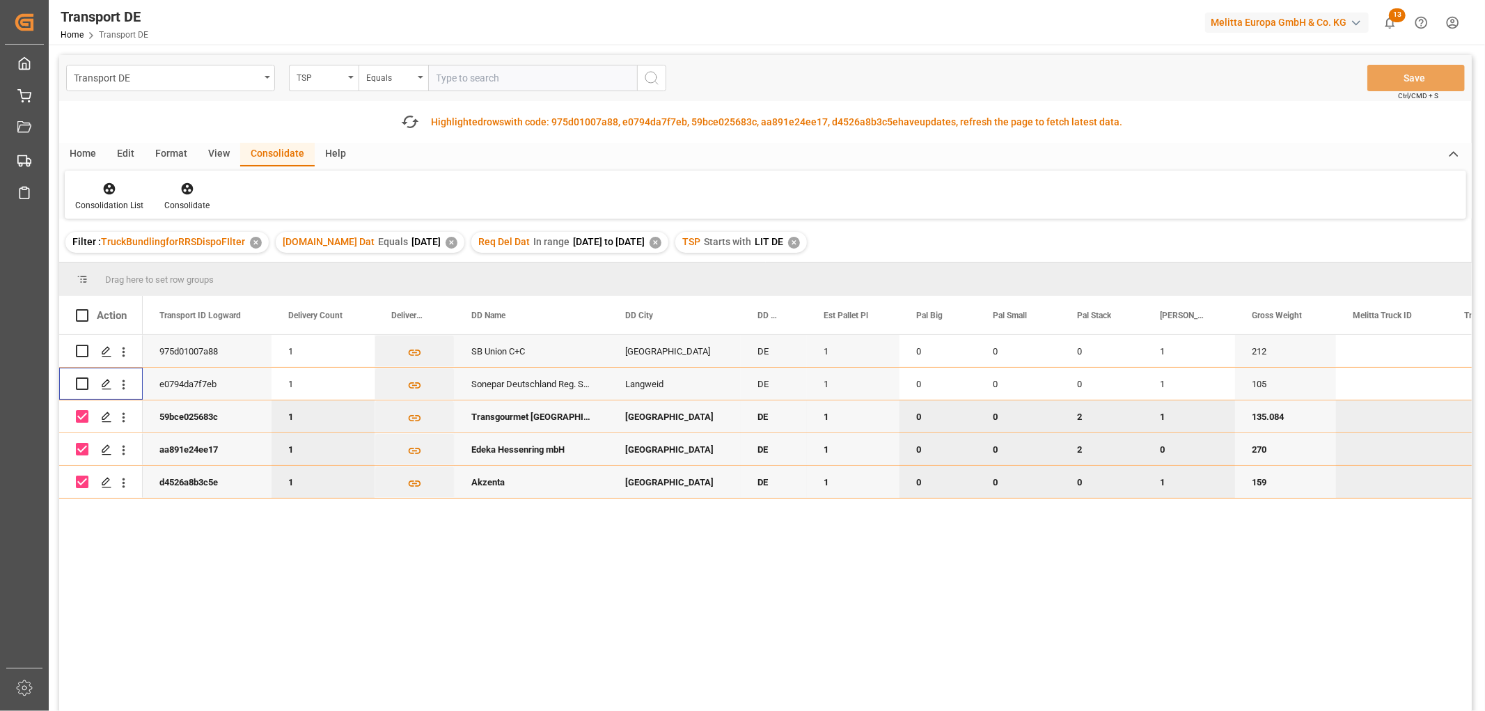
click at [86, 418] on input "Press Space to toggle row selection (checked)" at bounding box center [82, 416] width 13 height 13
checkbox input "false"
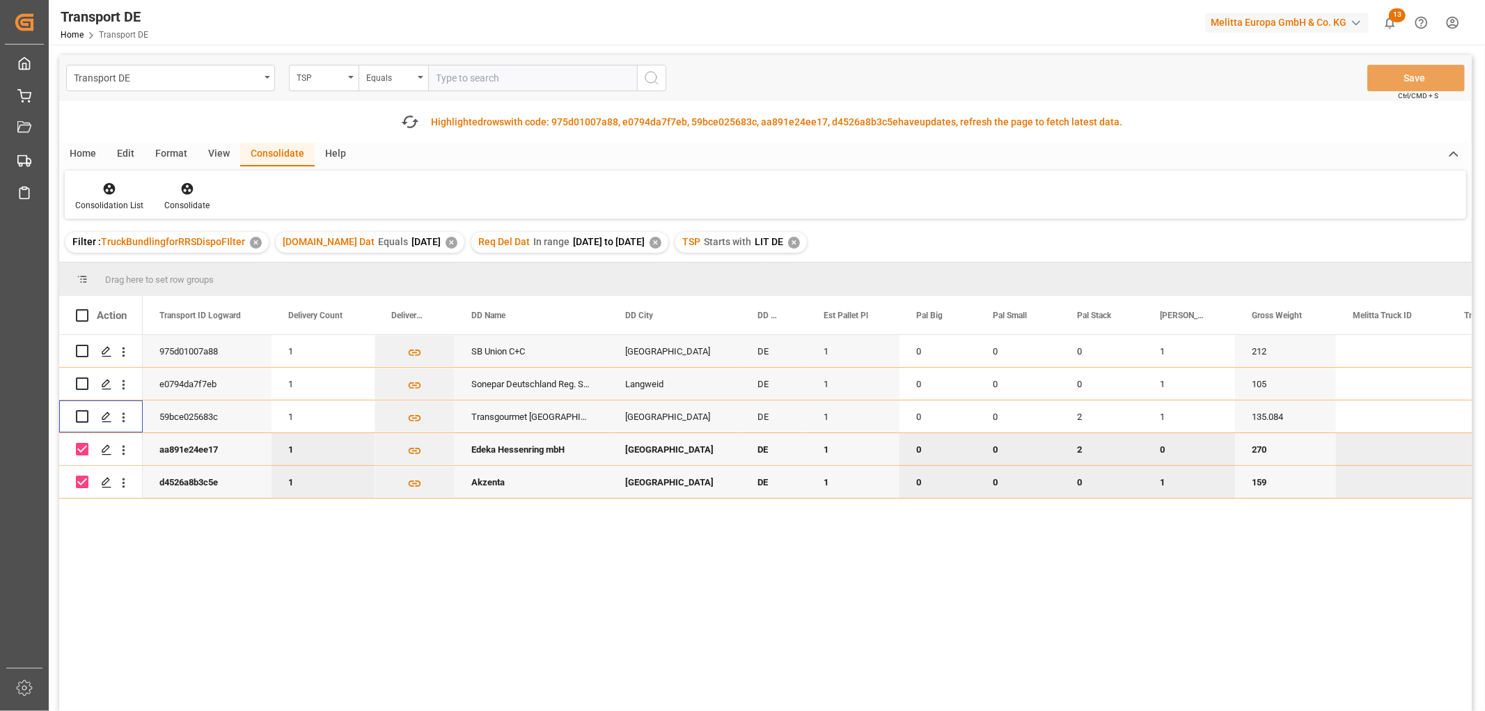
click at [84, 446] on input "Press Space to toggle row selection (checked)" at bounding box center [82, 449] width 13 height 13
checkbox input "false"
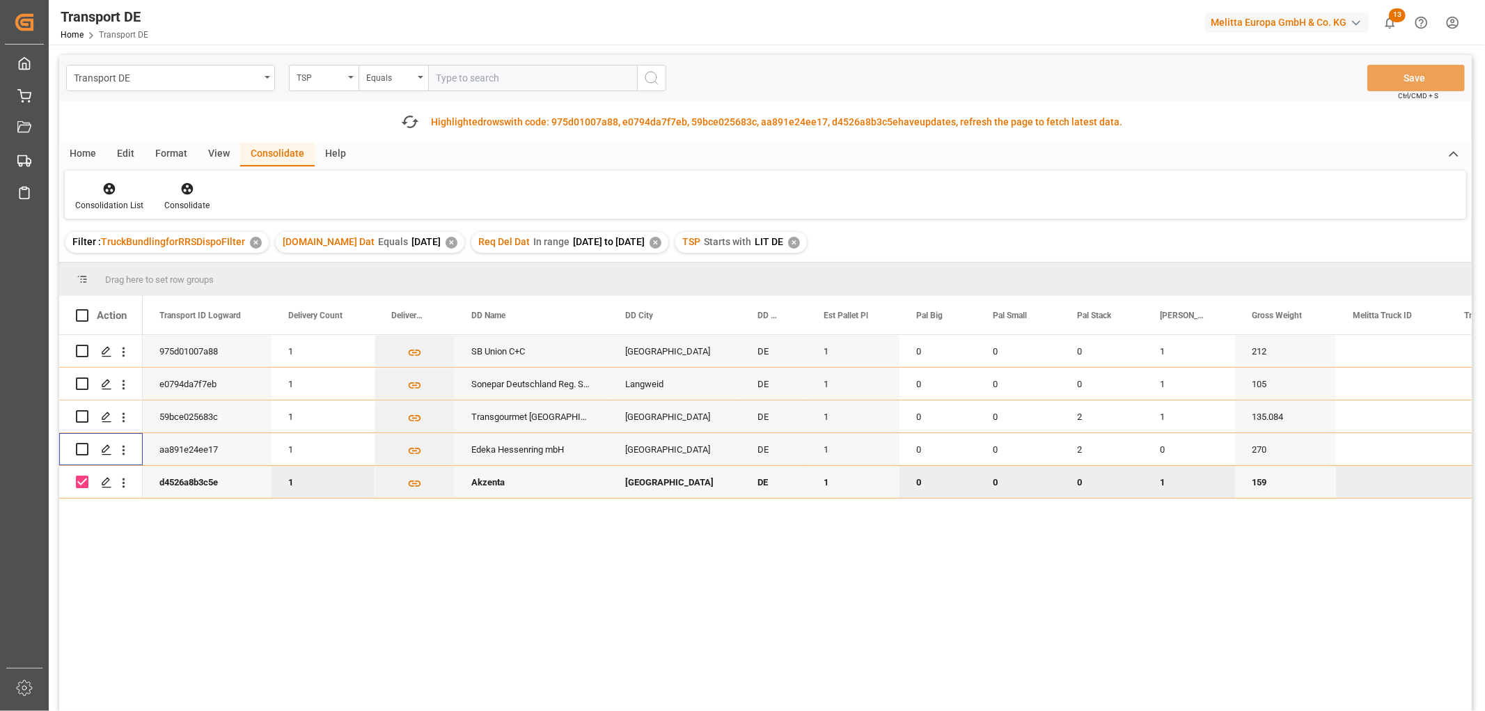
click at [84, 482] on input "Press Space to toggle row selection (checked)" at bounding box center [82, 481] width 13 height 13
checkbox input "false"
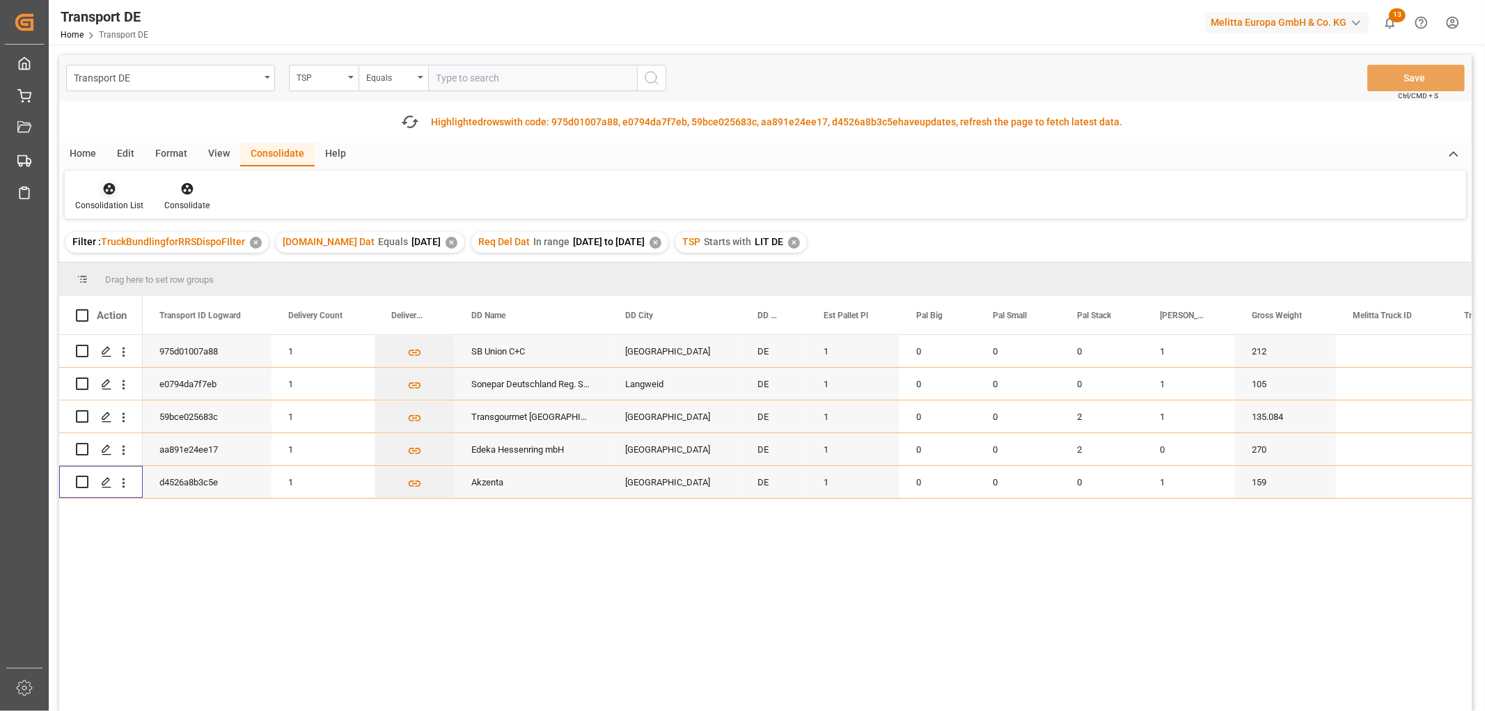
click at [107, 191] on icon at bounding box center [110, 189] width 12 height 12
click at [123, 265] on div "Transport DE TSP Equals Save Ctrl/CMD + S Fetch latest updates Highlighted rows…" at bounding box center [765, 422] width 1412 height 734
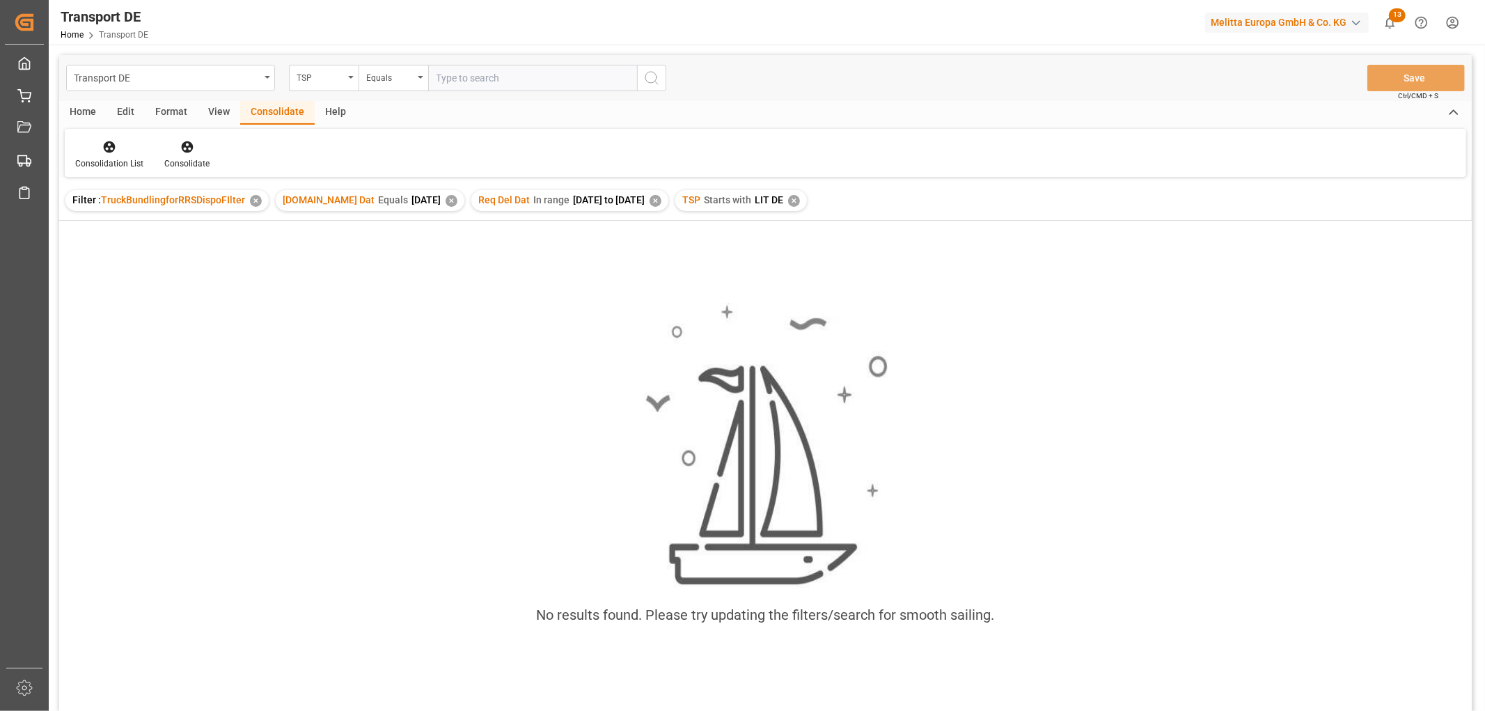
click at [800, 202] on div "✕" at bounding box center [794, 201] width 12 height 12
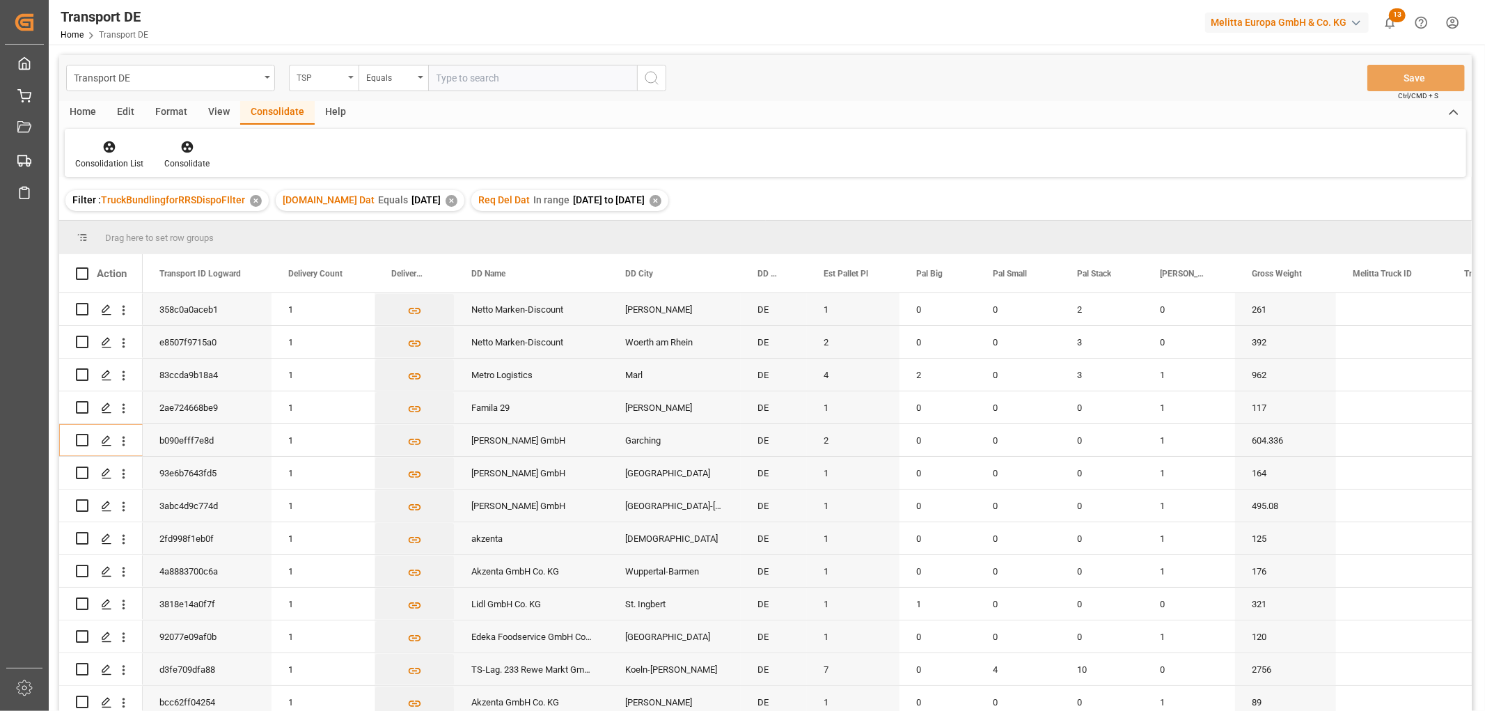
click at [326, 72] on div "TSP" at bounding box center [320, 76] width 47 height 16
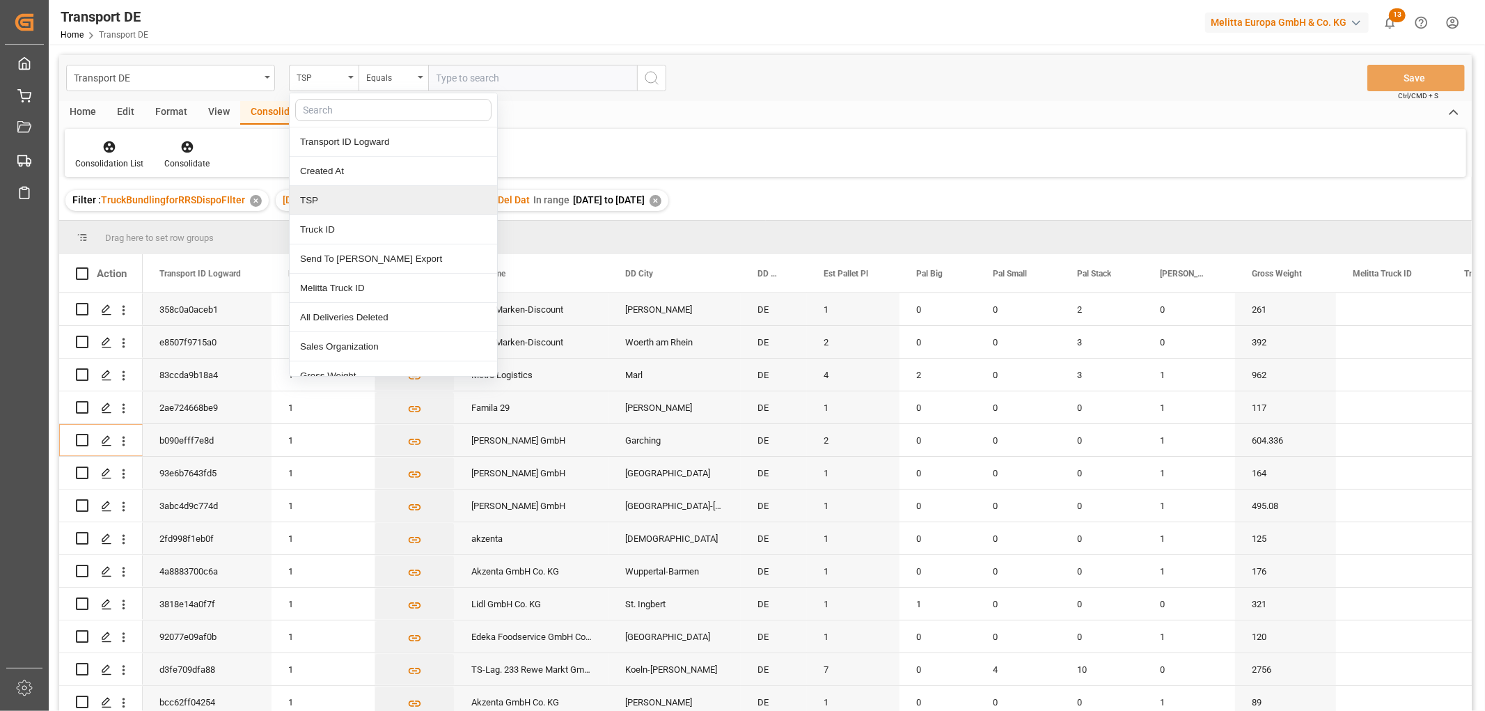
click at [323, 199] on div "TSP" at bounding box center [393, 200] width 207 height 29
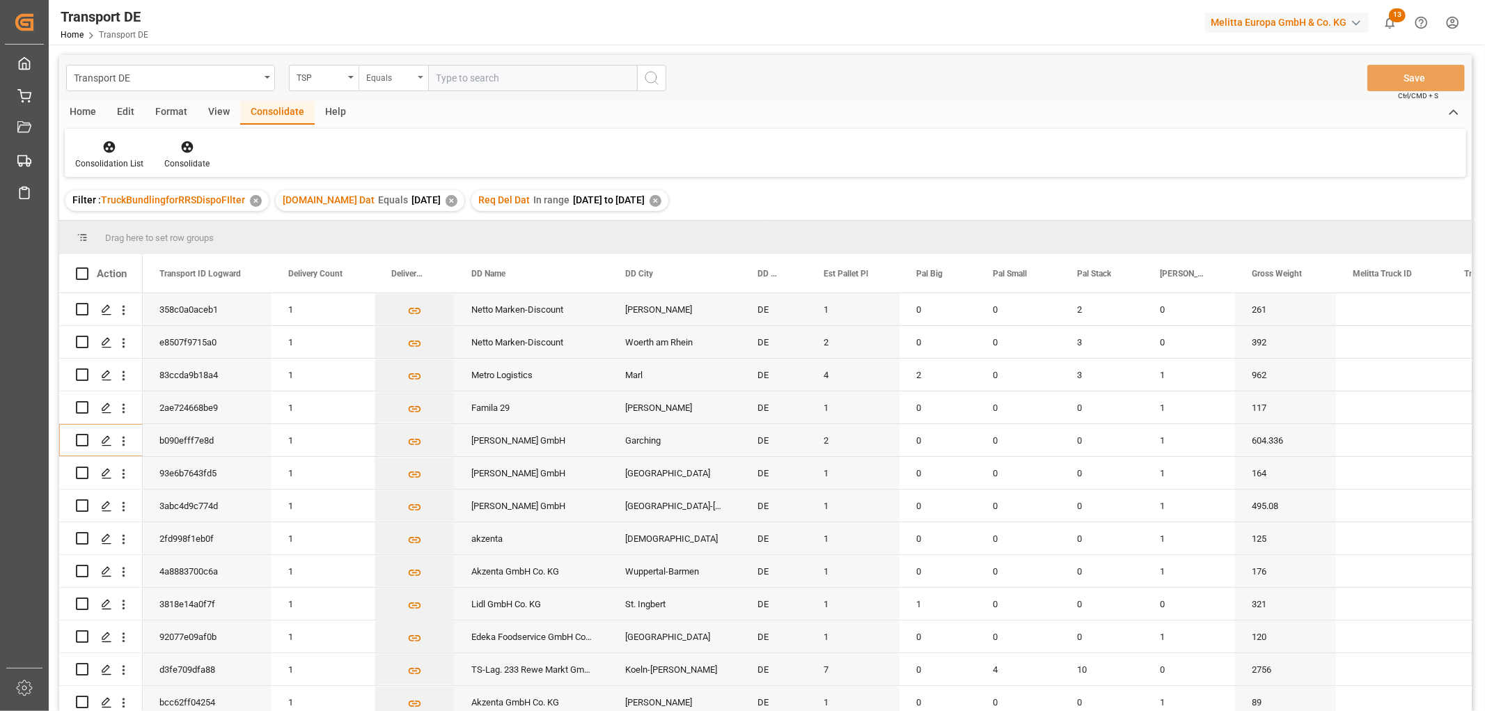
click at [386, 74] on div "Equals" at bounding box center [389, 76] width 47 height 16
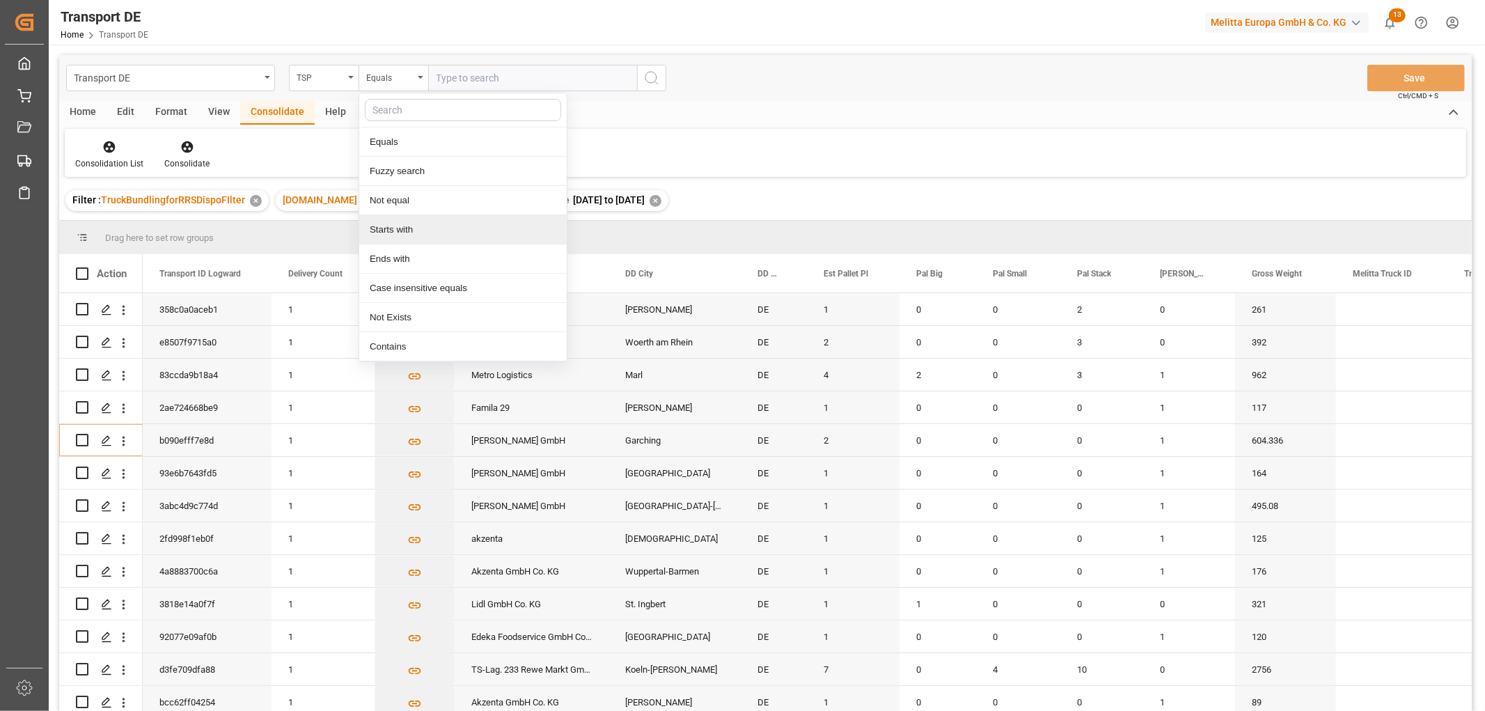
click at [385, 227] on div "Starts with" at bounding box center [462, 229] width 207 height 29
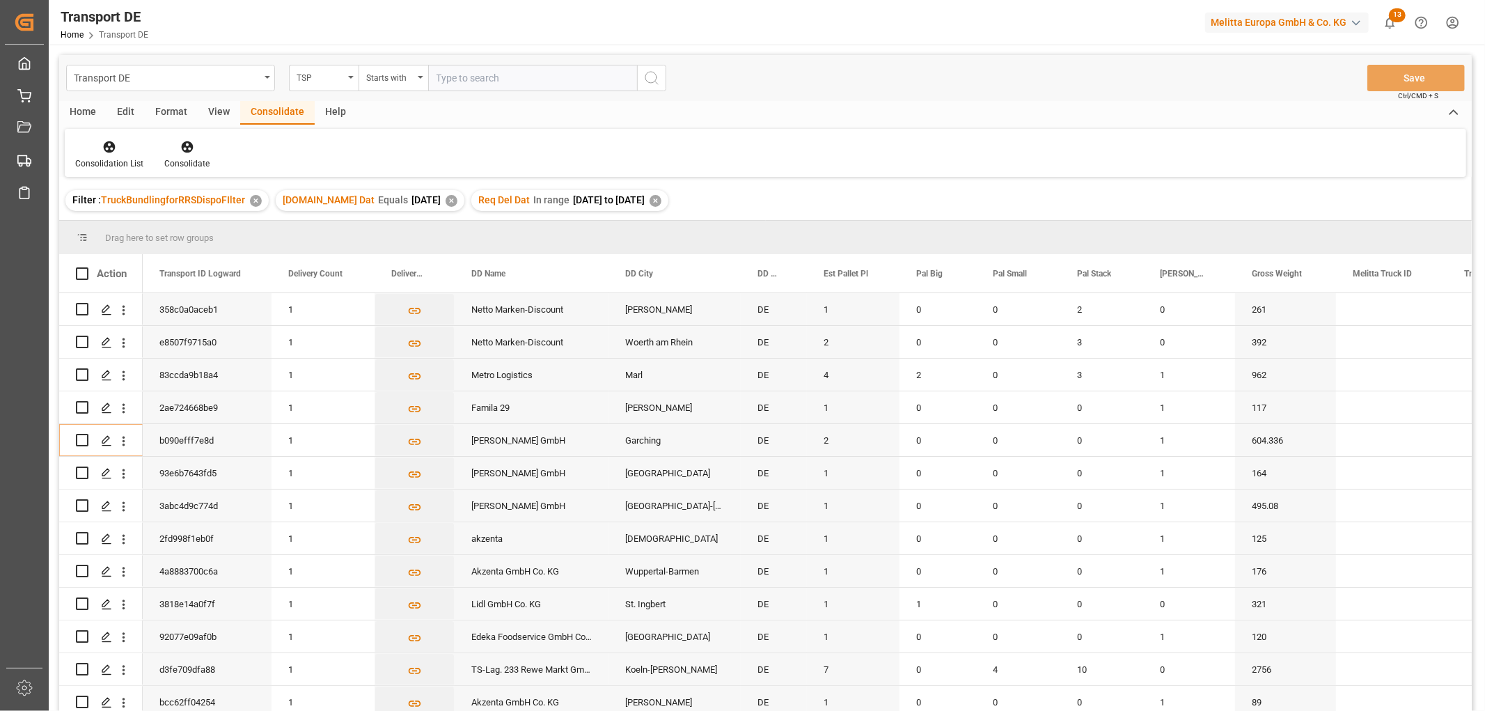
click at [451, 79] on input "text" at bounding box center [532, 78] width 209 height 26
type input "Moeller"
click at [656, 77] on circle "search button" at bounding box center [650, 77] width 11 height 11
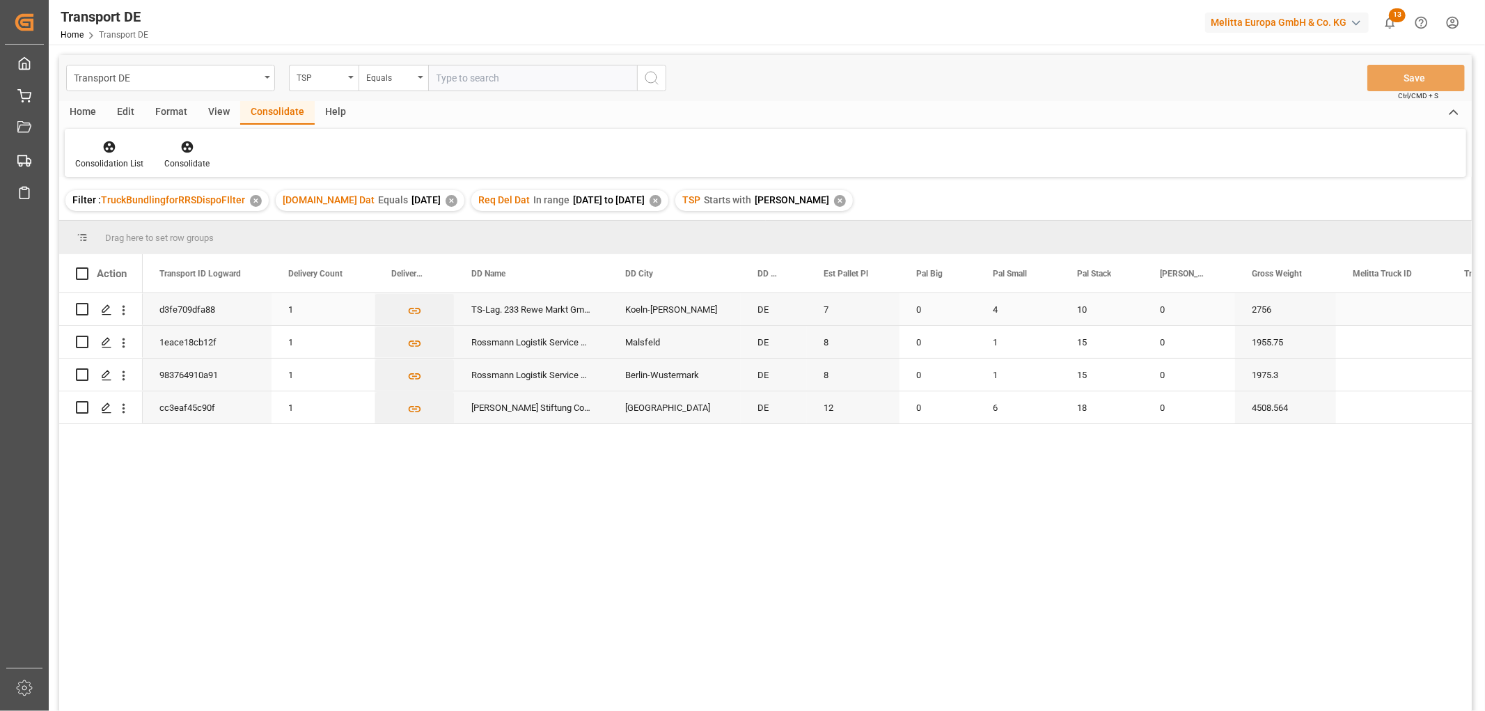
click at [79, 310] on input "Press Space to toggle row selection (unchecked)" at bounding box center [82, 309] width 13 height 13
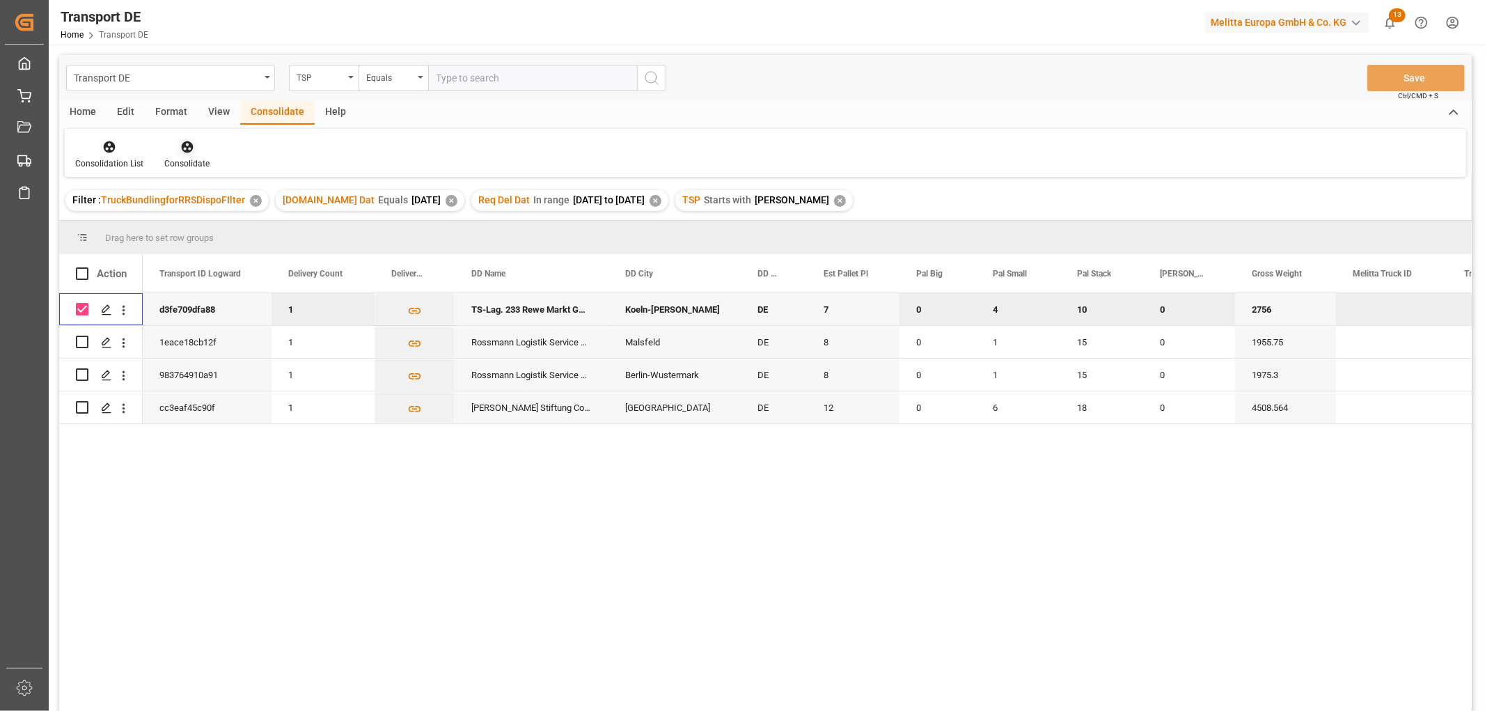
click at [188, 150] on icon at bounding box center [187, 147] width 12 height 12
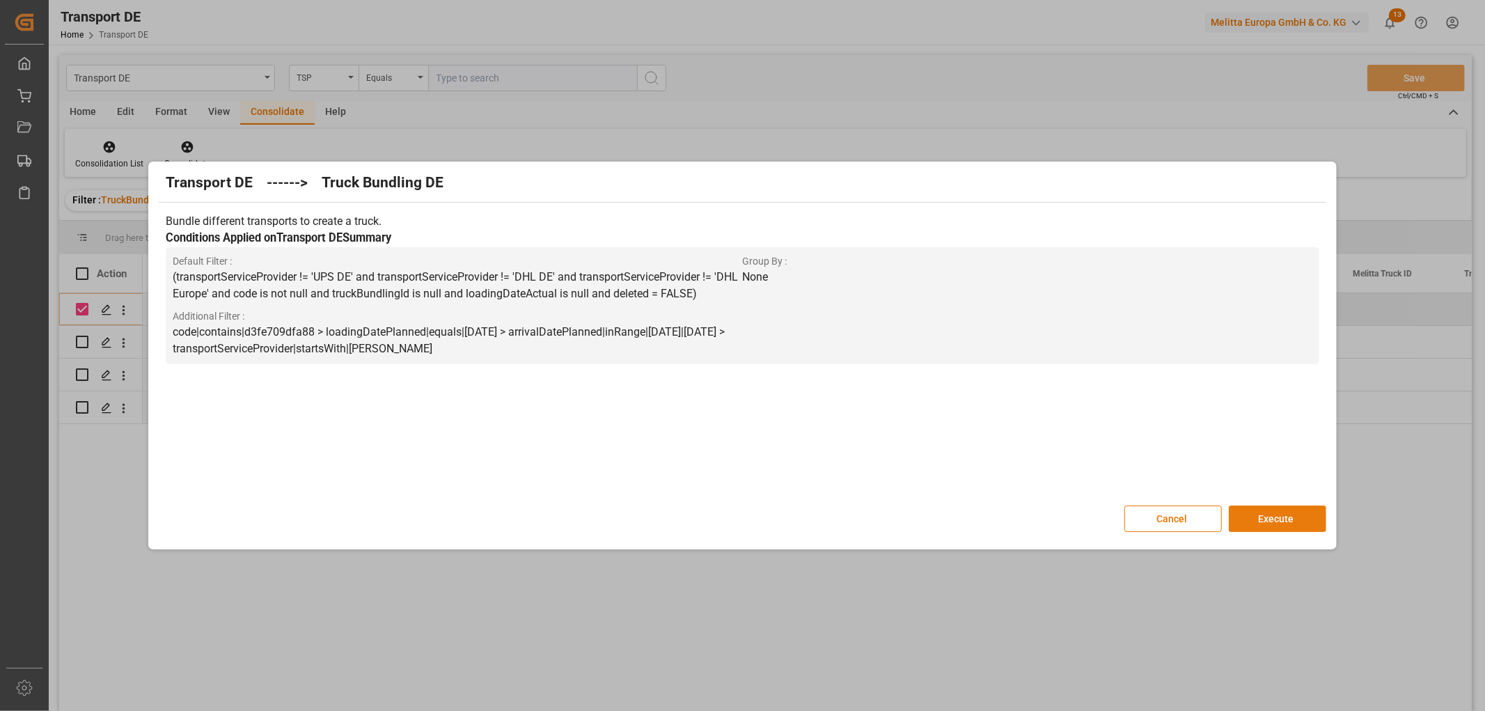
click at [1286, 512] on button "Execute" at bounding box center [1277, 518] width 97 height 26
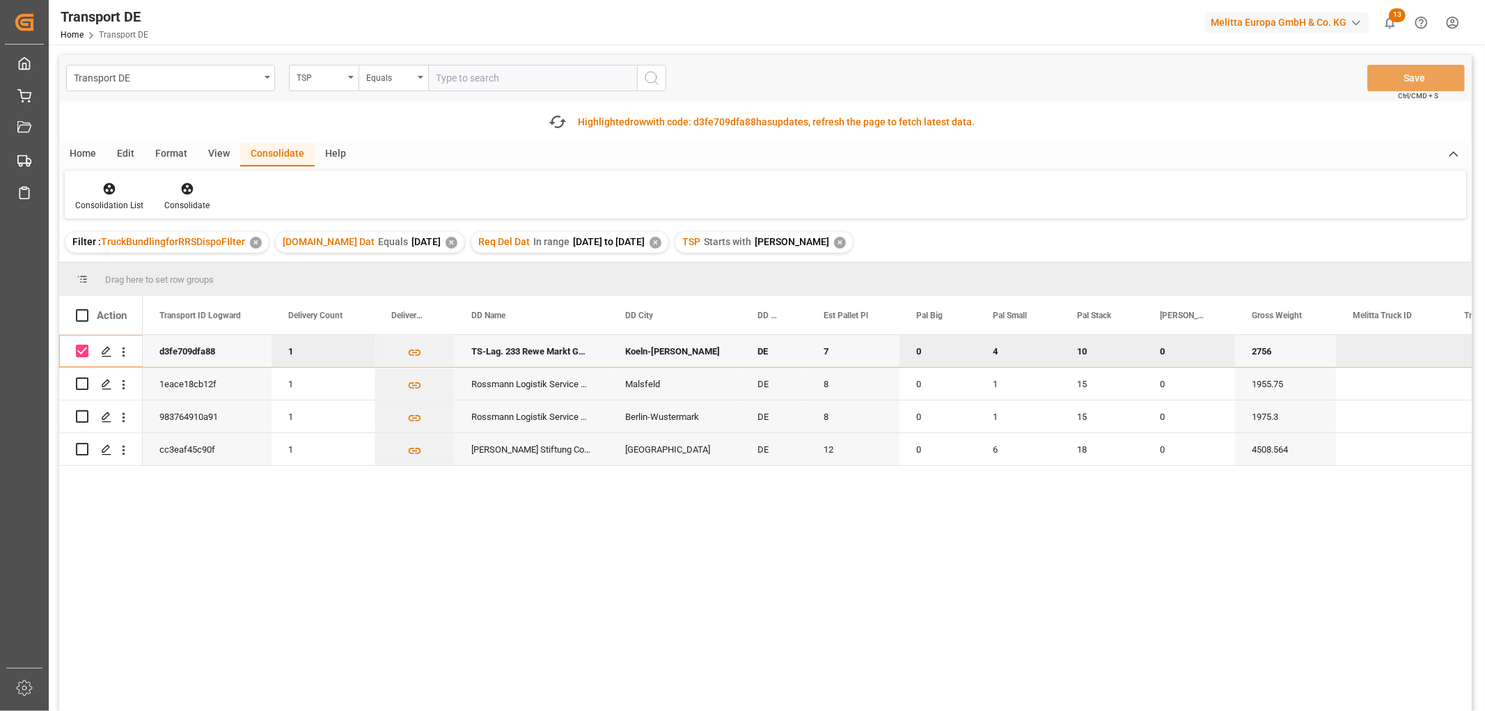
click at [80, 349] on input "Press Space to toggle row selection (checked)" at bounding box center [82, 351] width 13 height 13
checkbox input "false"
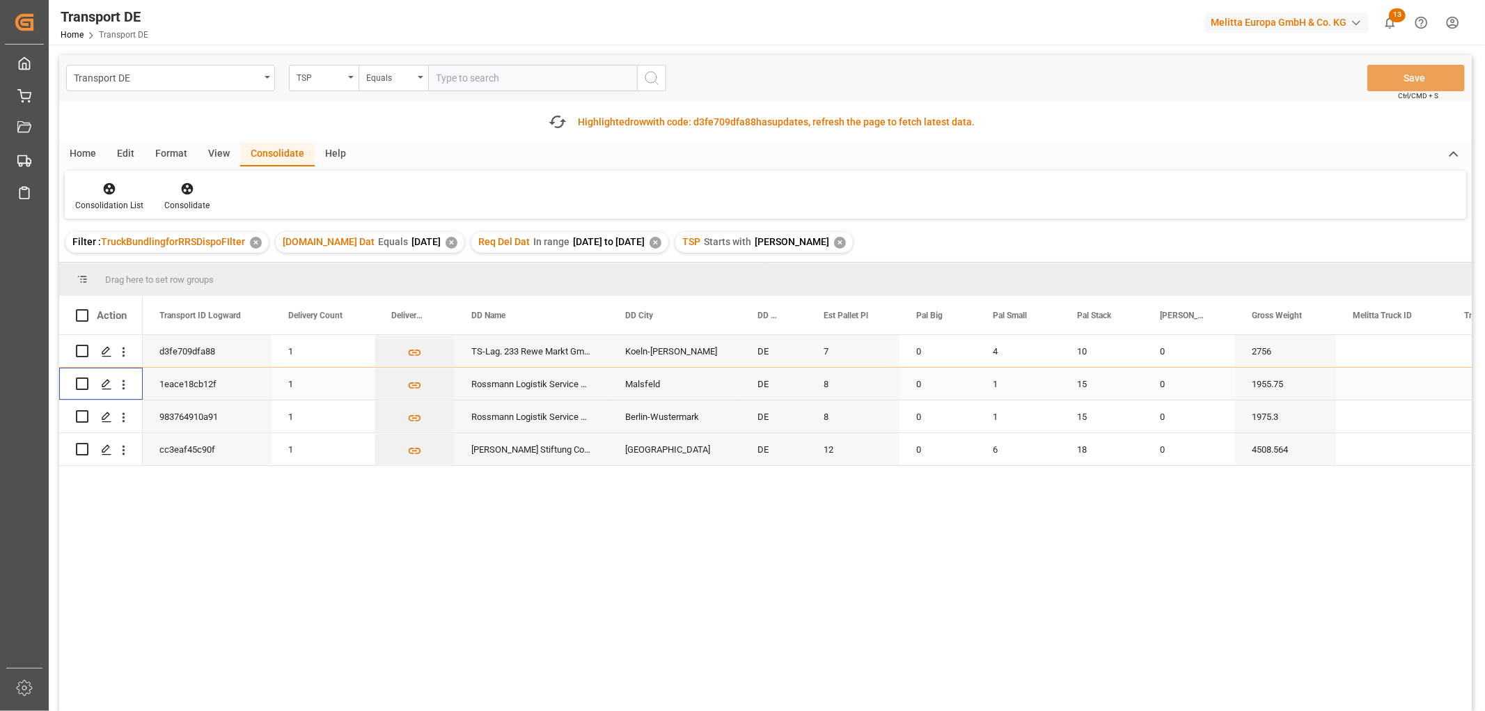
click at [82, 384] on input "Press Space to toggle row selection (unchecked)" at bounding box center [82, 383] width 13 height 13
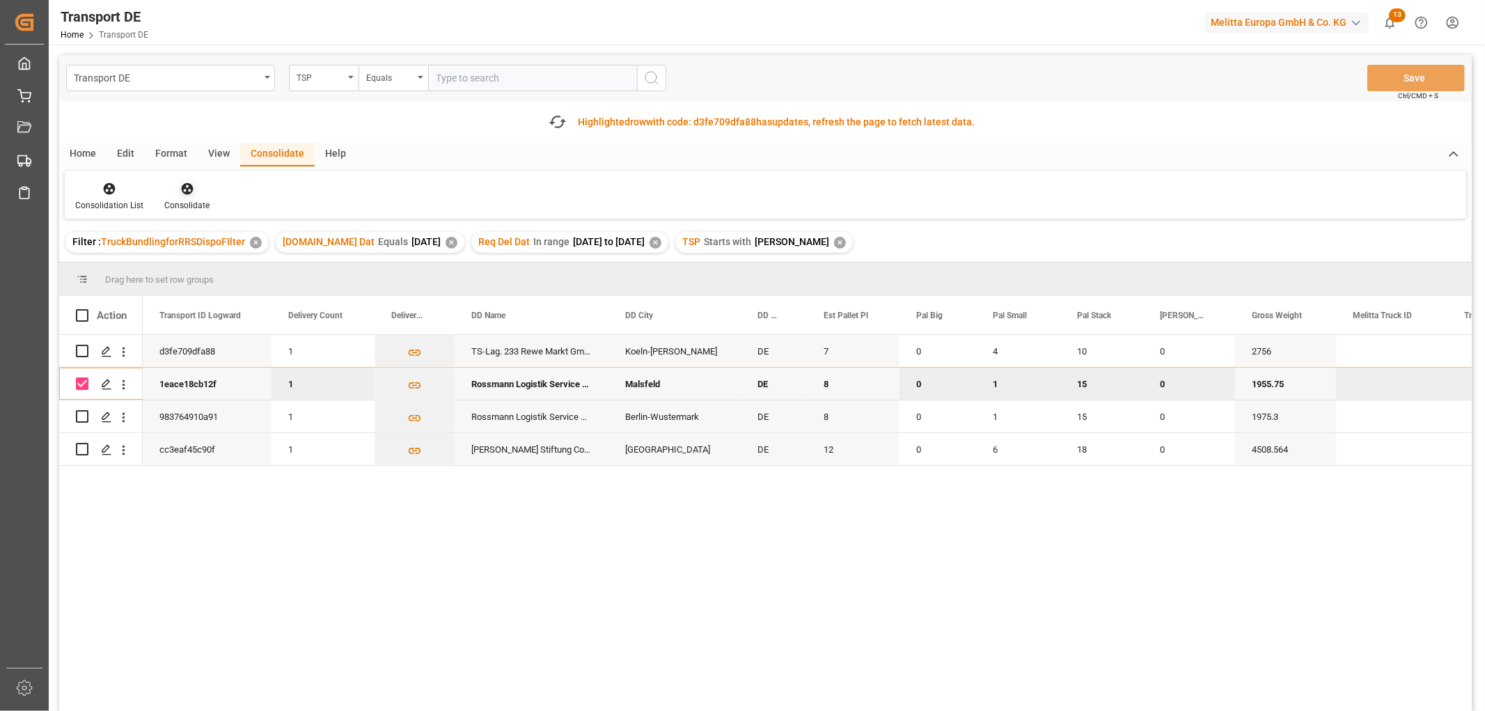
click at [185, 186] on icon at bounding box center [187, 189] width 14 height 14
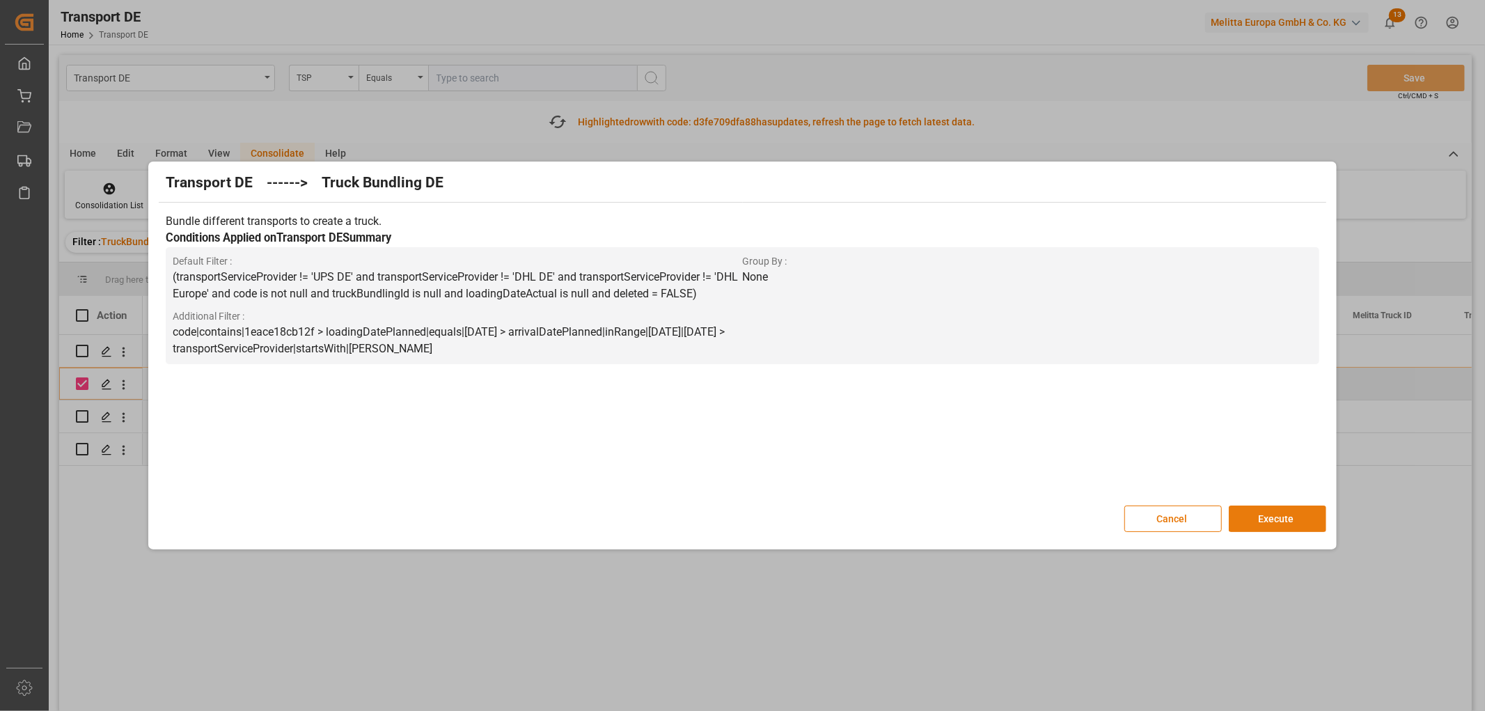
click at [1271, 517] on button "Execute" at bounding box center [1277, 518] width 97 height 26
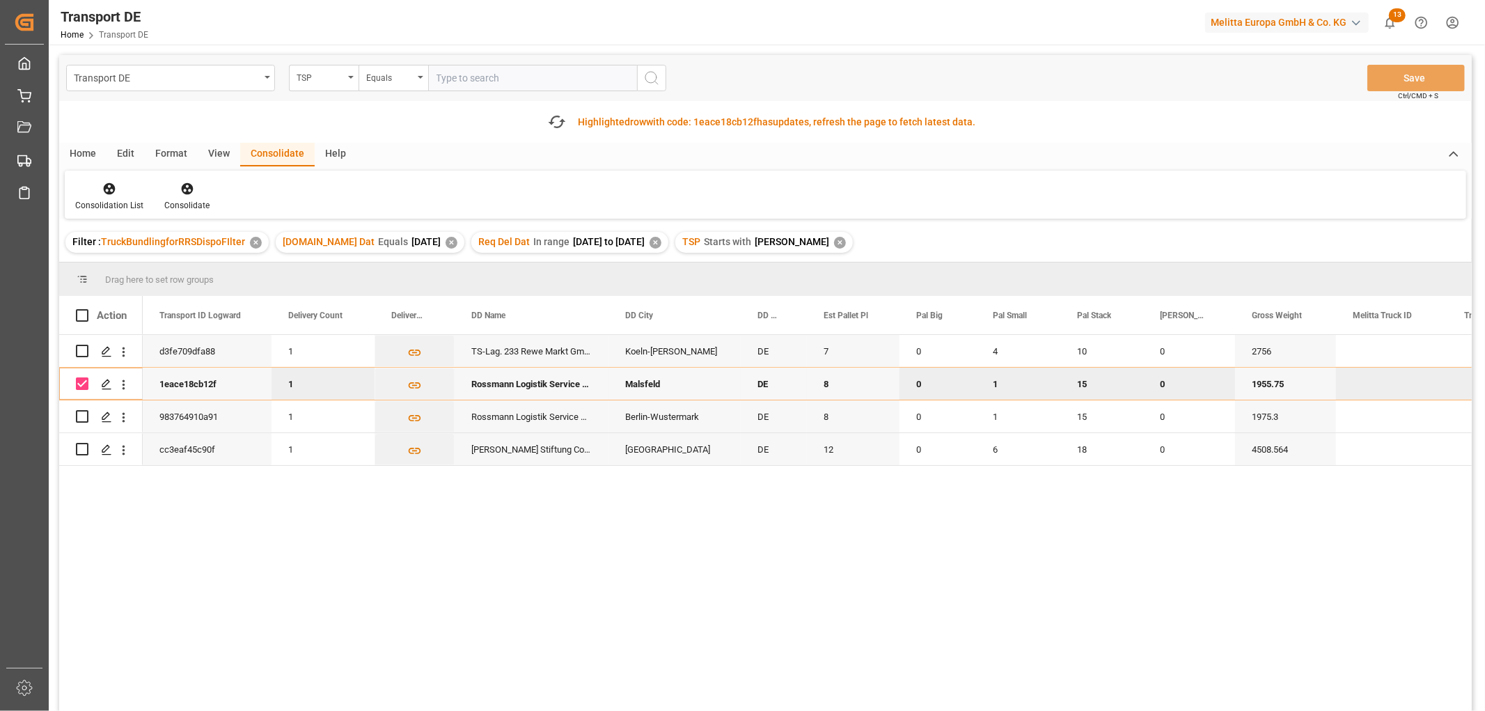
click at [79, 385] on input "Press Space to toggle row selection (checked)" at bounding box center [82, 383] width 13 height 13
checkbox input "false"
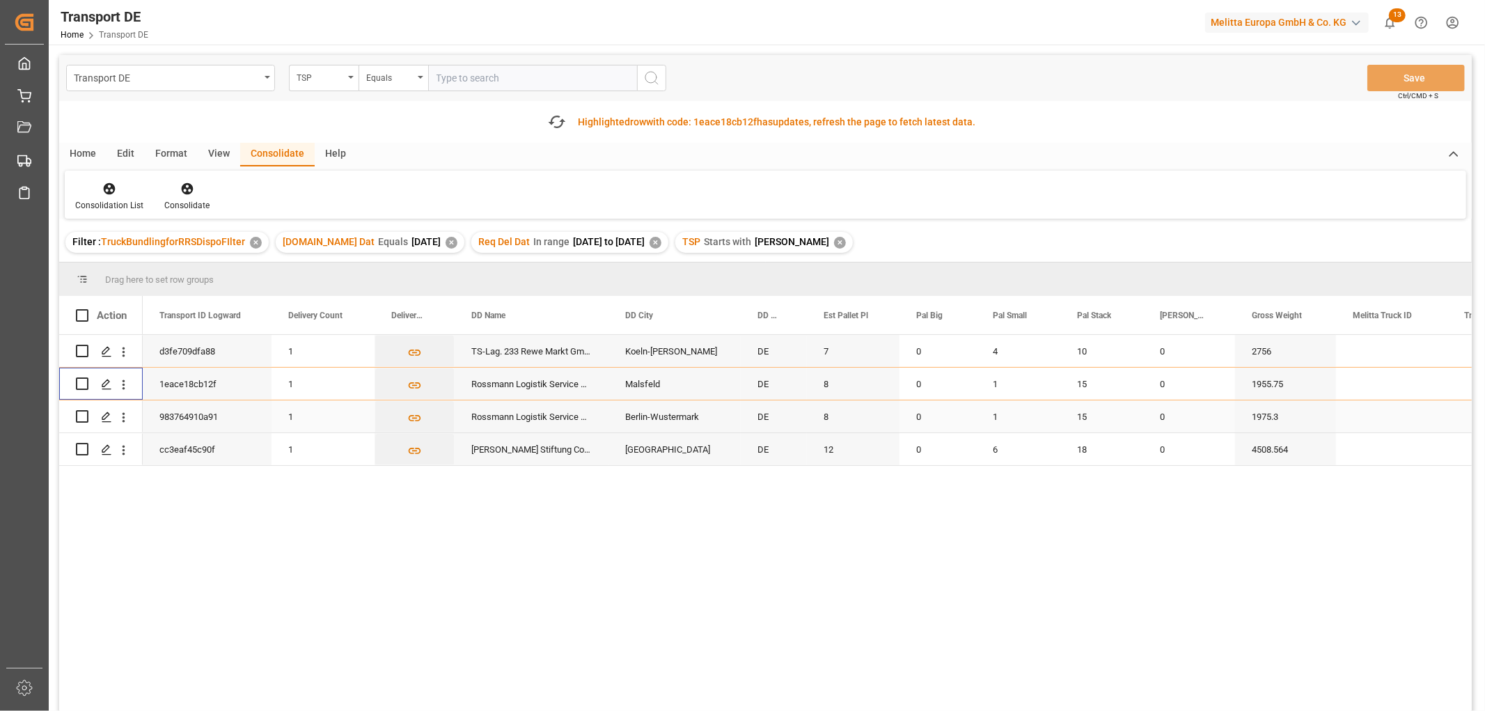
click at [84, 418] on input "Press Space to toggle row selection (unchecked)" at bounding box center [82, 416] width 13 height 13
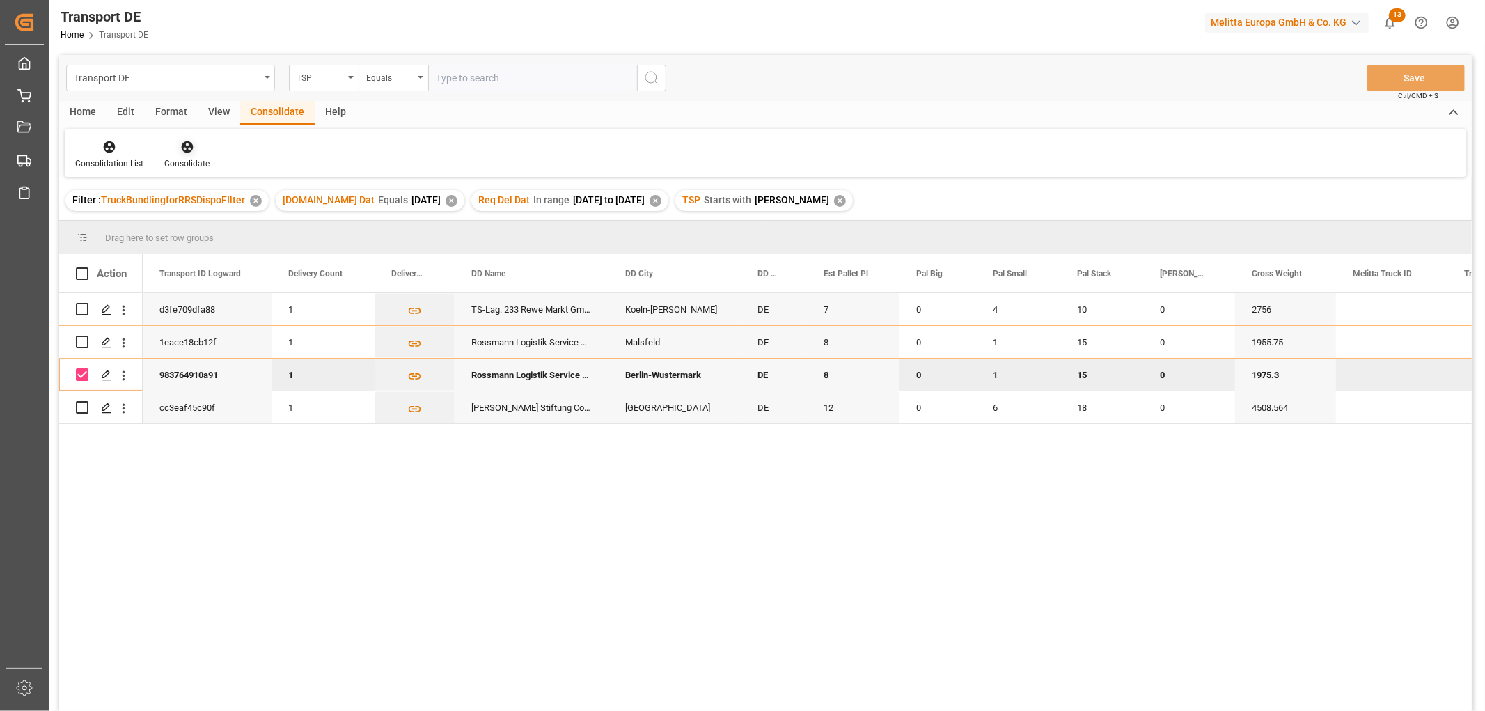
click at [189, 145] on icon at bounding box center [187, 147] width 12 height 12
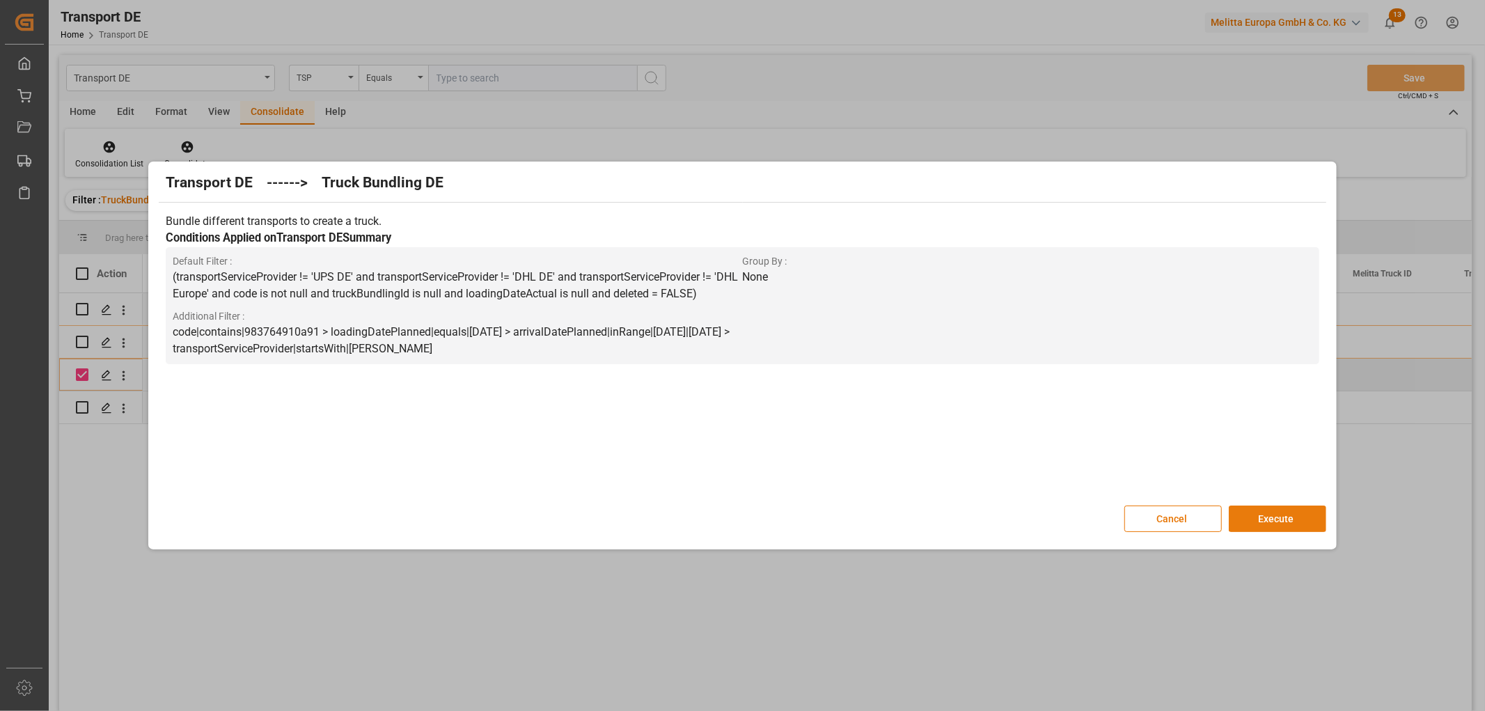
click at [1283, 519] on button "Execute" at bounding box center [1277, 518] width 97 height 26
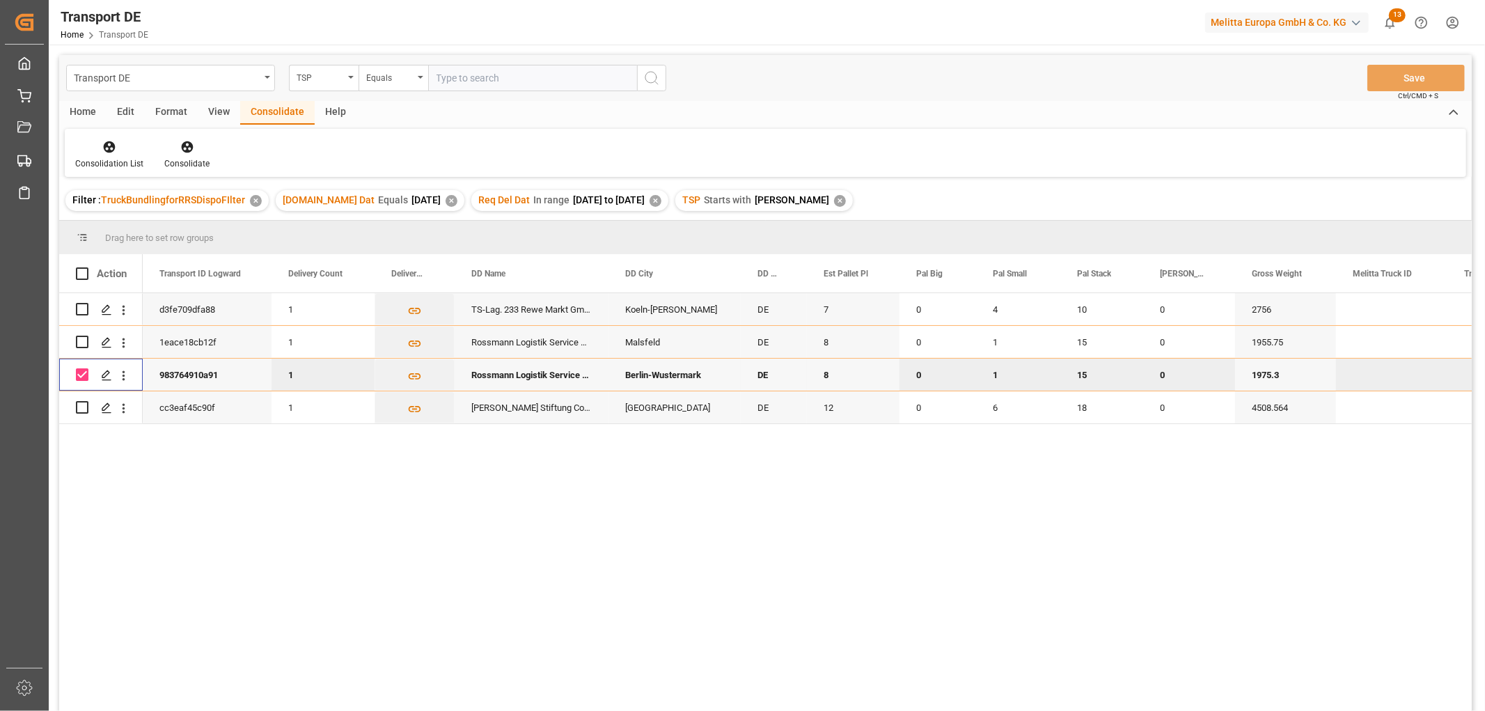
click at [84, 375] on input "Press Space to toggle row selection (checked)" at bounding box center [82, 374] width 13 height 13
checkbox input "false"
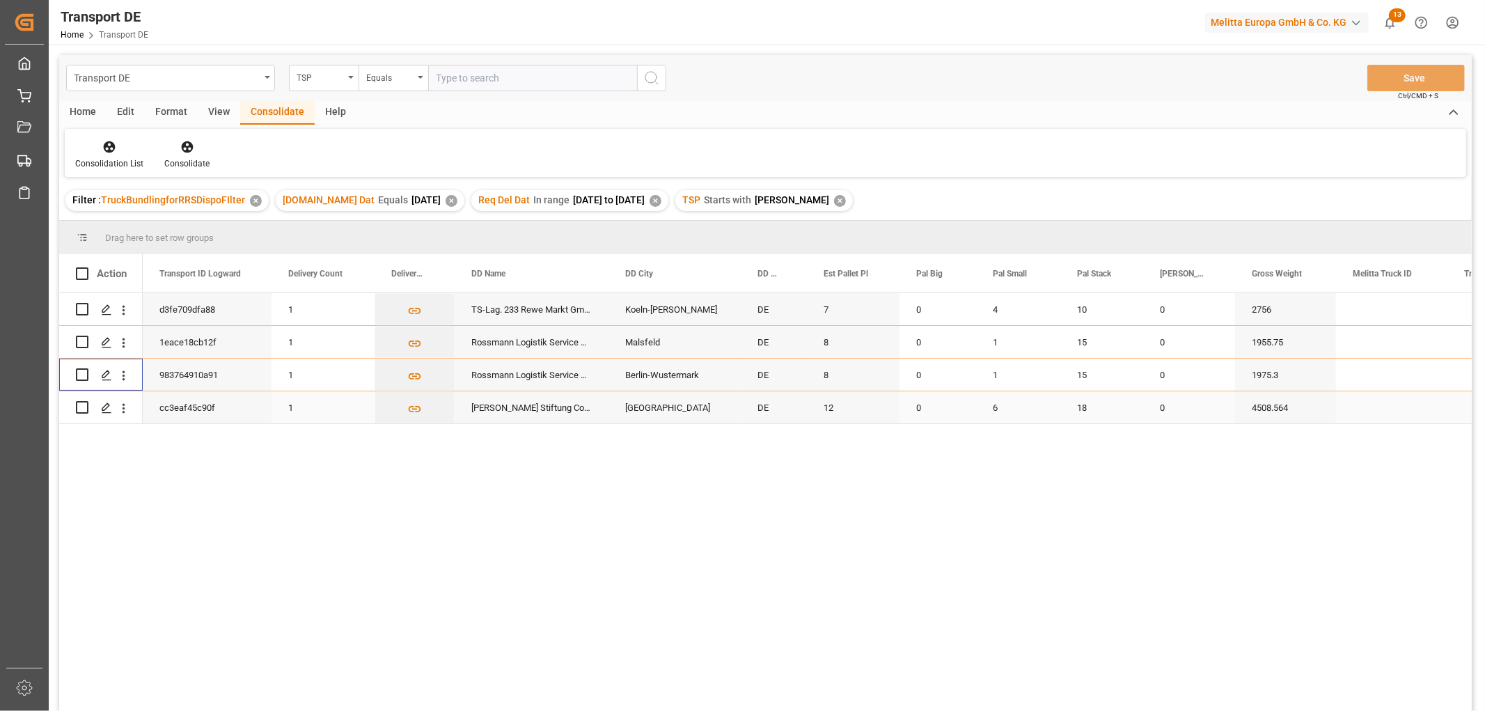
click at [80, 406] on input "Press Space to toggle row selection (unchecked)" at bounding box center [82, 407] width 13 height 13
click at [185, 150] on icon at bounding box center [187, 147] width 12 height 12
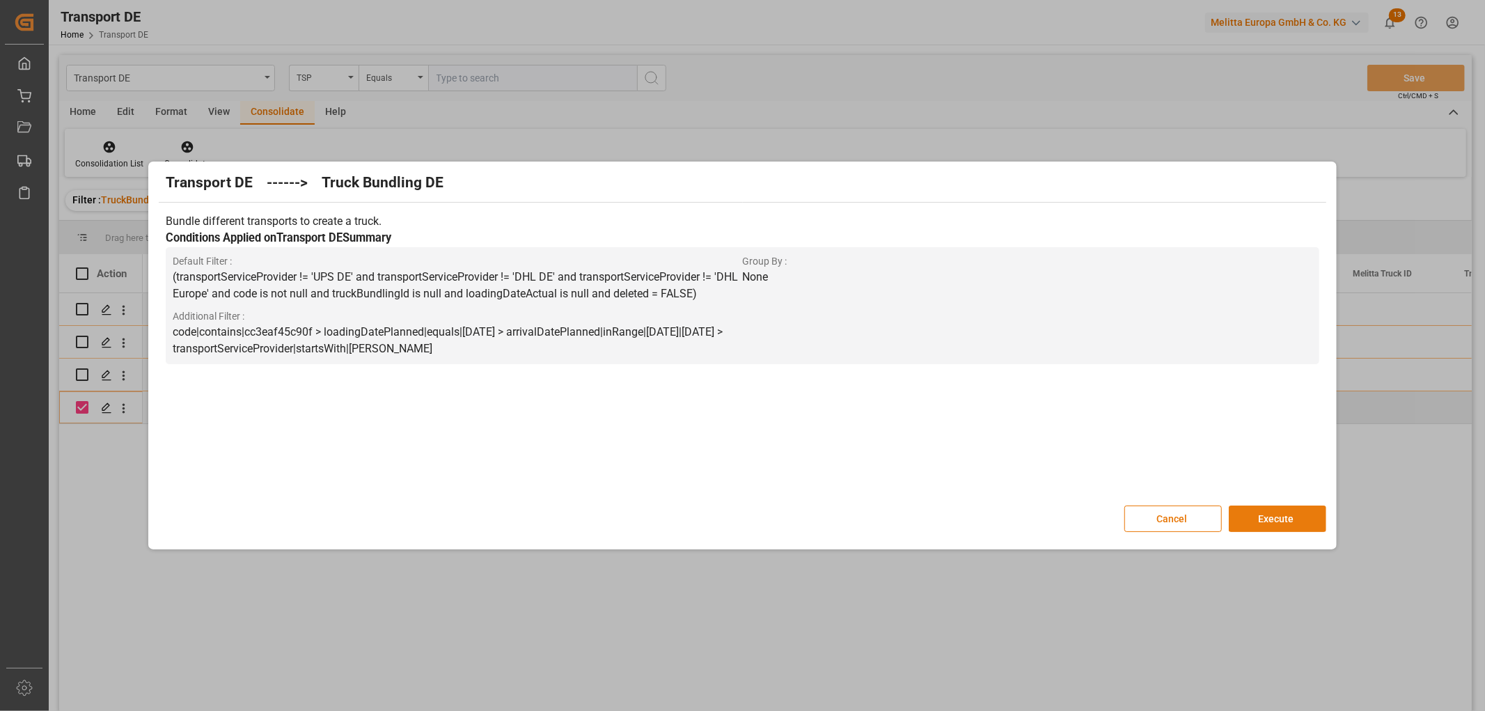
click at [1267, 517] on button "Execute" at bounding box center [1277, 518] width 97 height 26
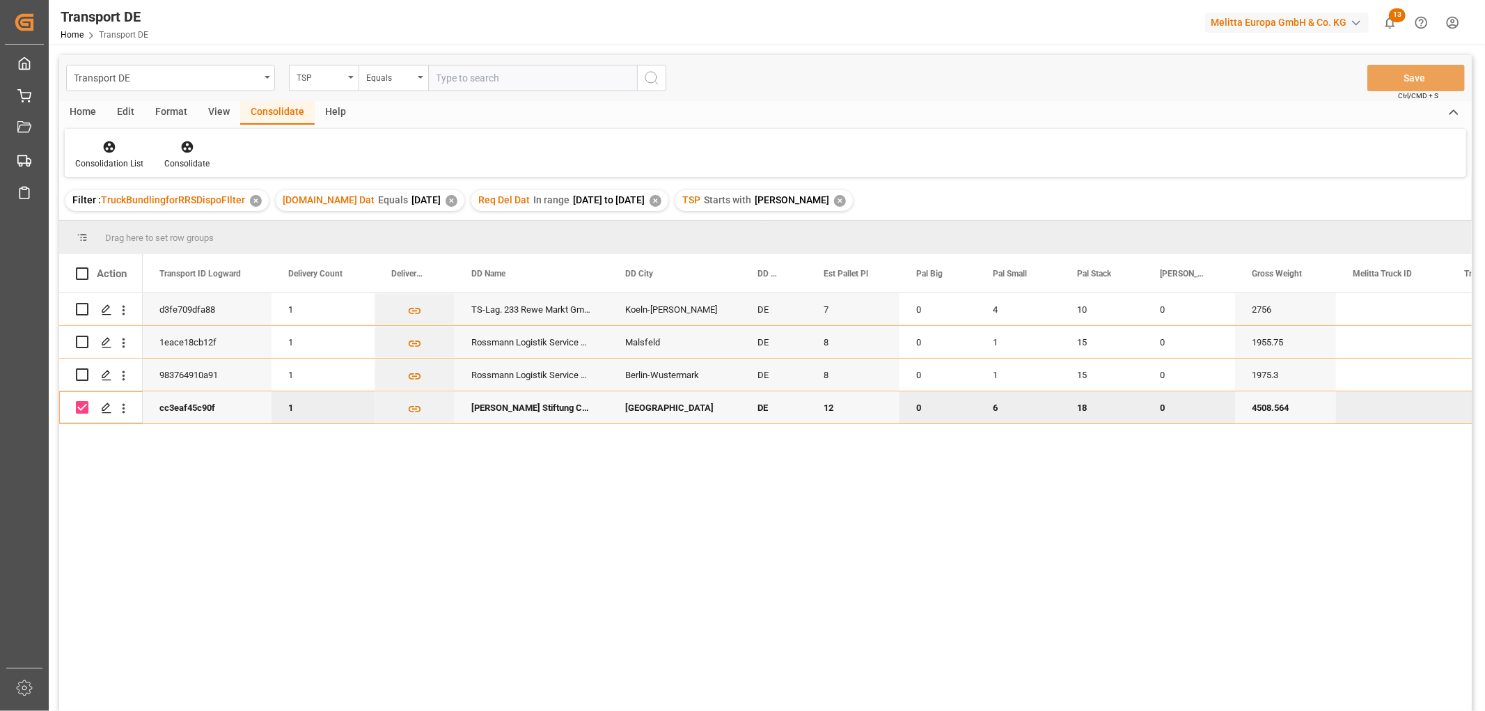
click at [80, 407] on input "Press Space to toggle row selection (checked)" at bounding box center [82, 407] width 13 height 13
checkbox input "false"
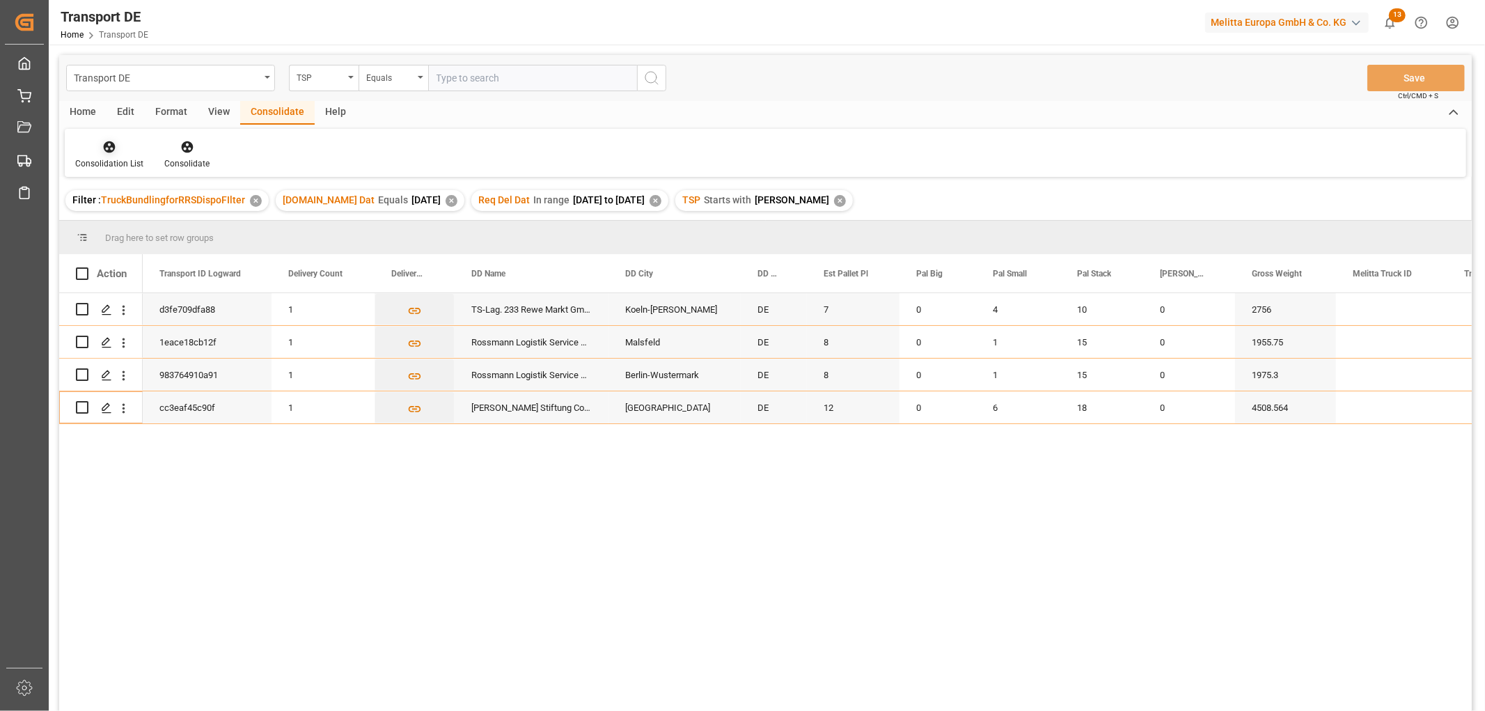
click at [105, 142] on icon at bounding box center [110, 147] width 12 height 12
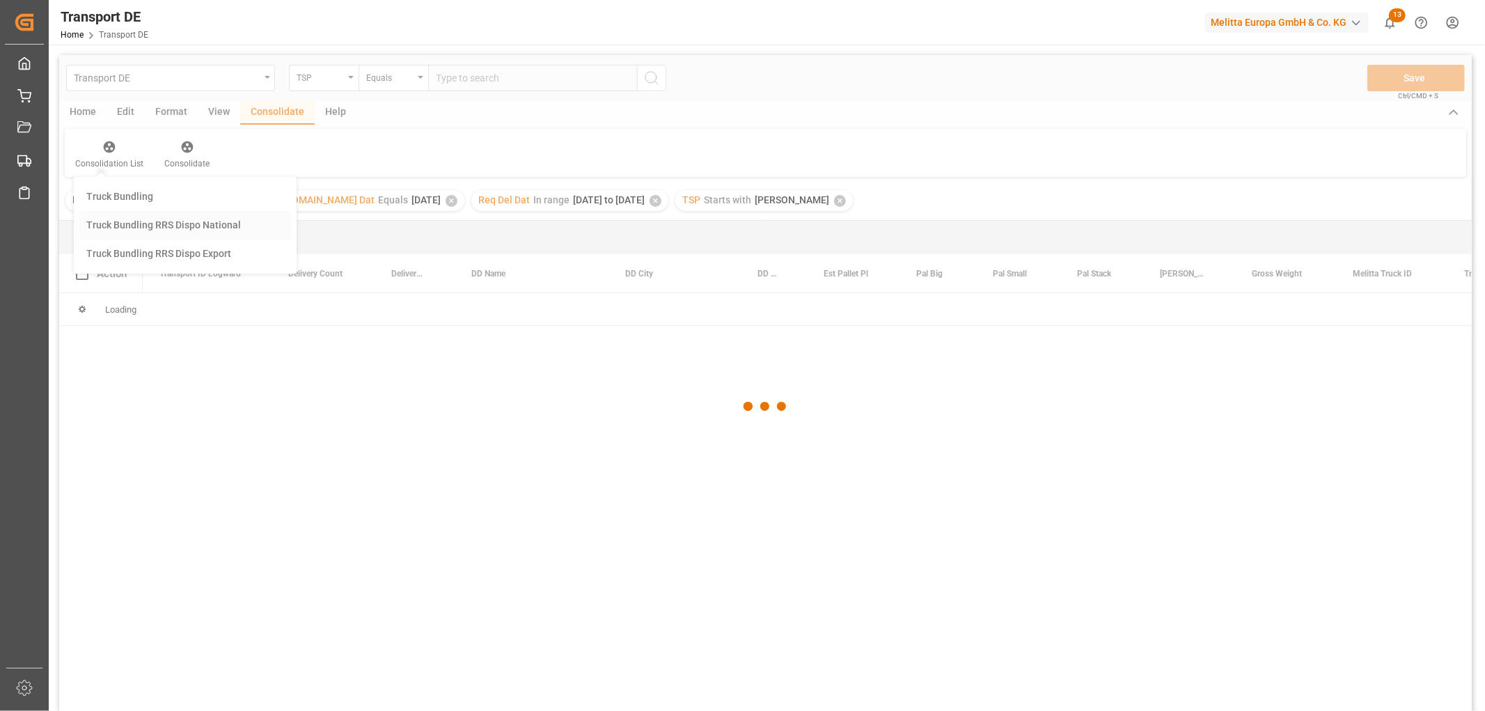
click at [130, 223] on div "Transport DE TSP Equals Save Ctrl/CMD + S Home Edit Format View Consolidate Hel…" at bounding box center [765, 401] width 1412 height 693
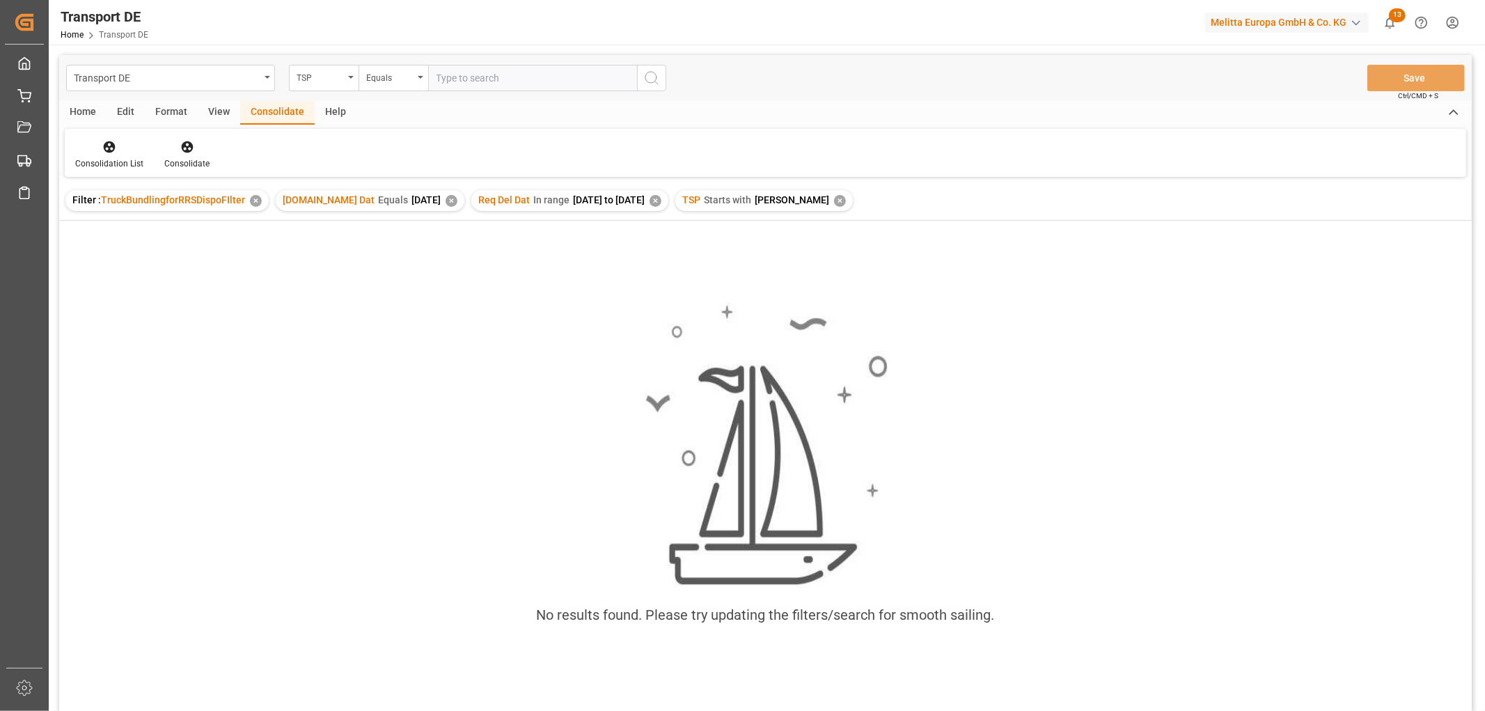
click at [834, 200] on div "✕" at bounding box center [840, 201] width 12 height 12
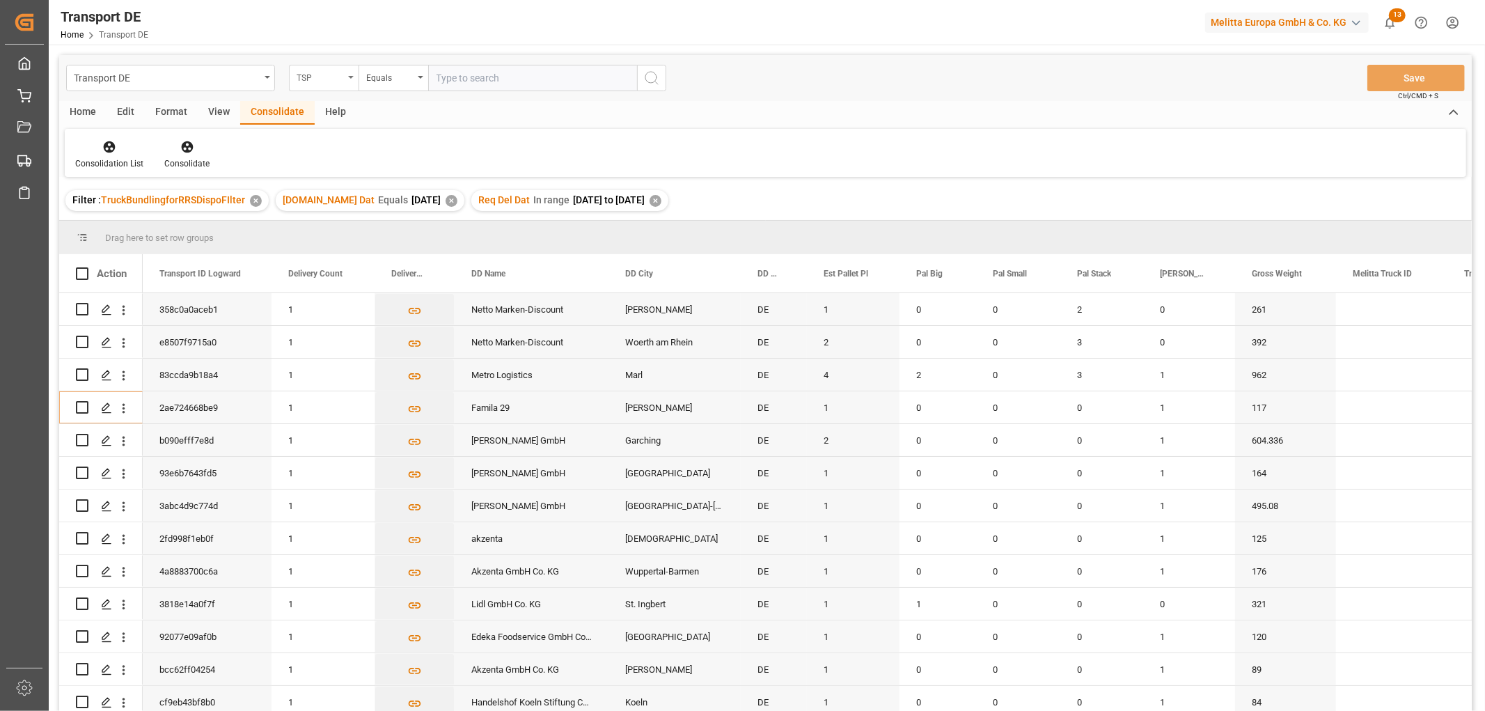
click at [337, 81] on div "TSP" at bounding box center [320, 76] width 47 height 16
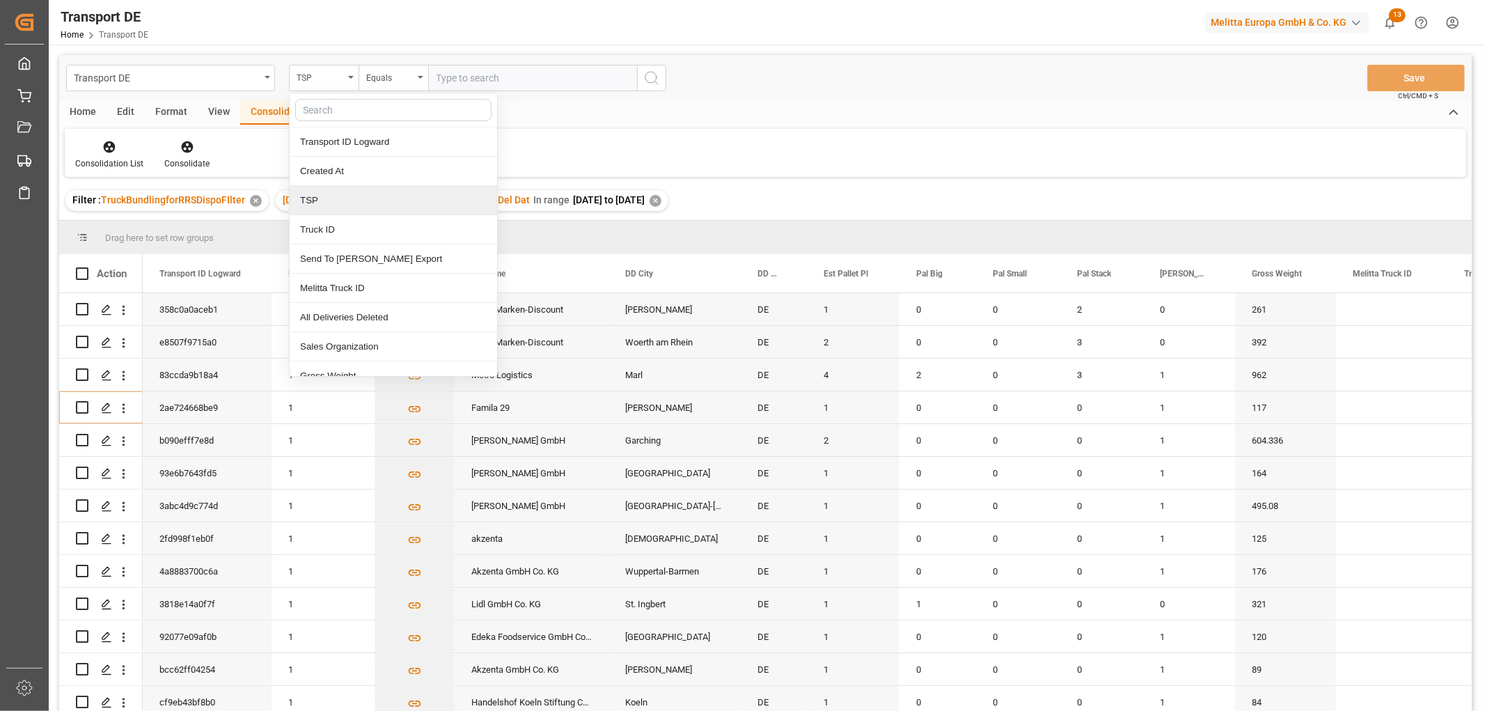
click at [329, 195] on div "TSP" at bounding box center [393, 200] width 207 height 29
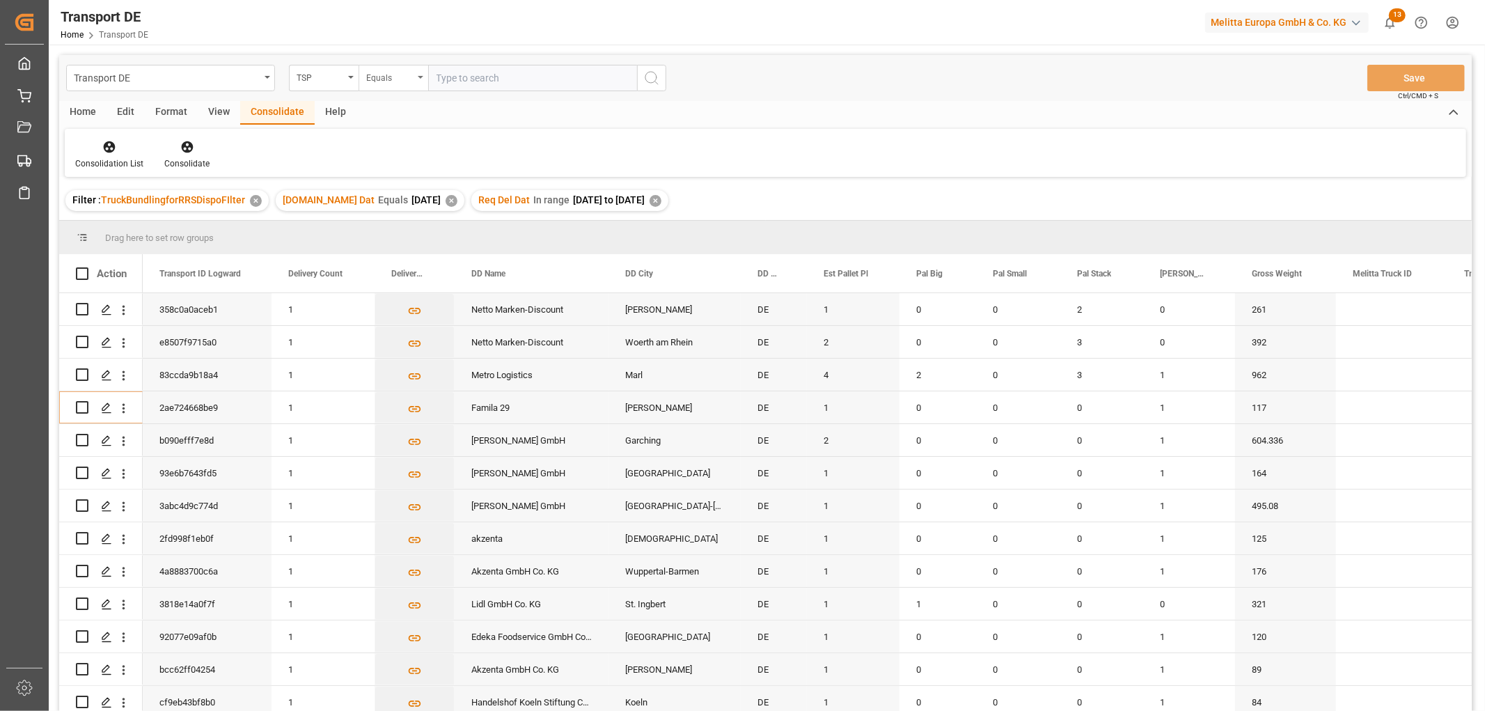
click at [395, 77] on div "Equals" at bounding box center [389, 76] width 47 height 16
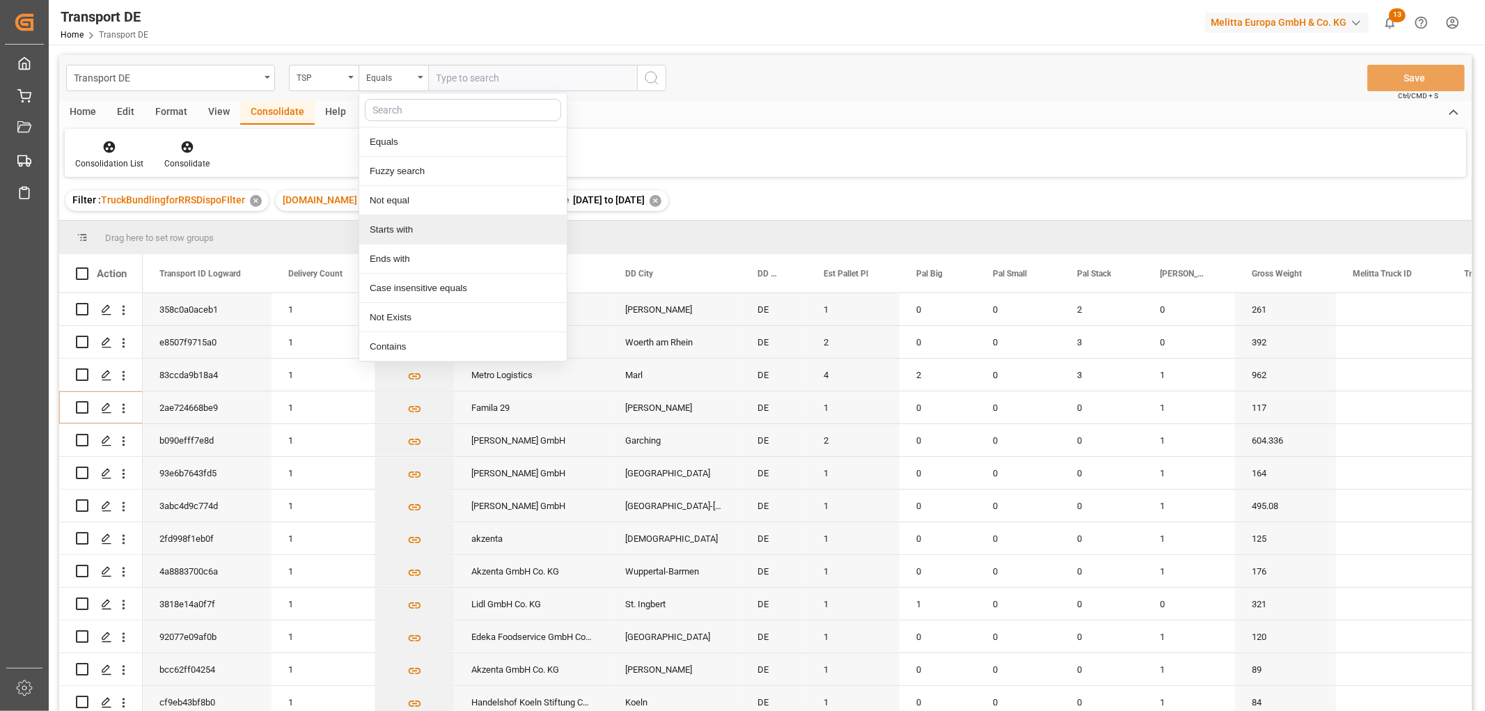
drag, startPoint x: 390, startPoint y: 227, endPoint x: 393, endPoint y: 214, distance: 13.5
click at [391, 228] on div "Starts with" at bounding box center [462, 229] width 207 height 29
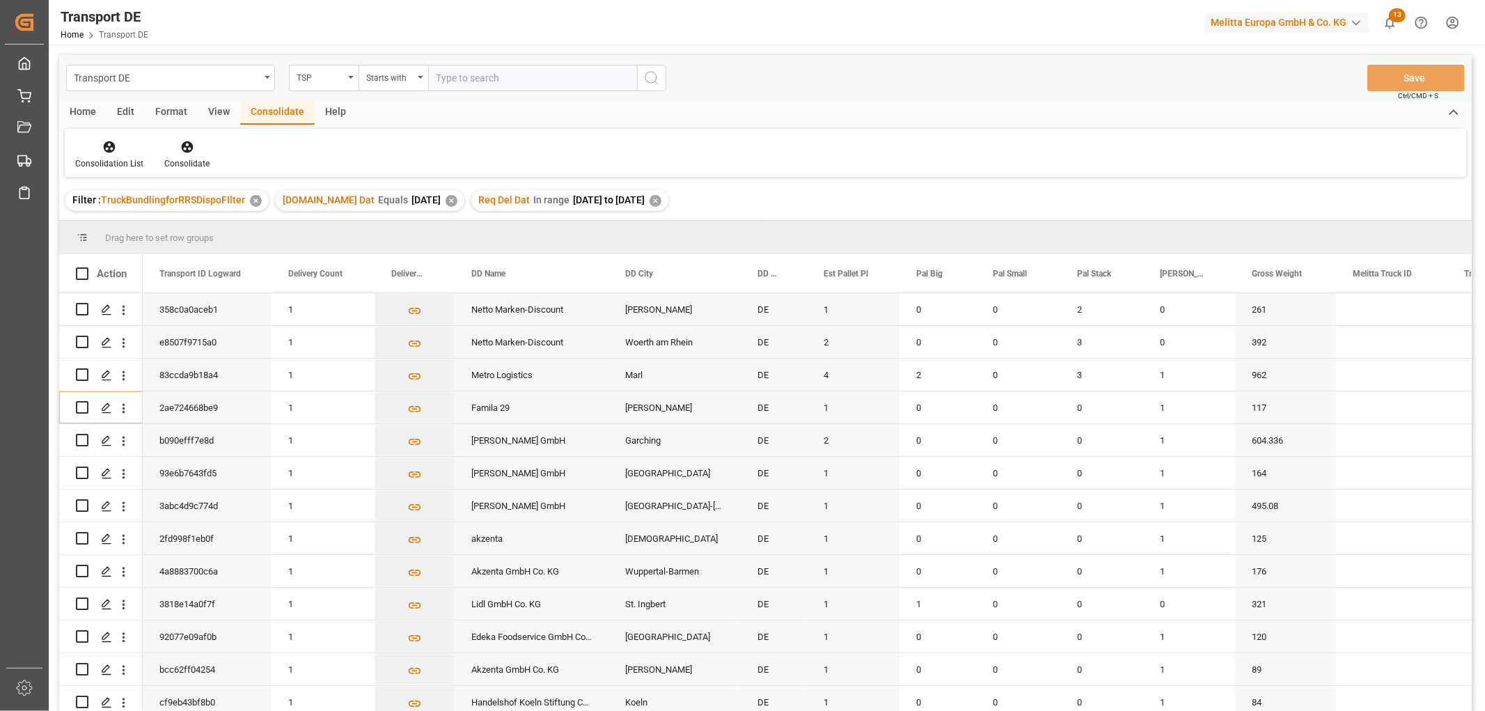
click at [471, 71] on input "text" at bounding box center [532, 78] width 209 height 26
type input "Hartmann"
click at [654, 78] on icon "search button" at bounding box center [651, 78] width 17 height 17
click at [108, 143] on icon at bounding box center [109, 147] width 14 height 14
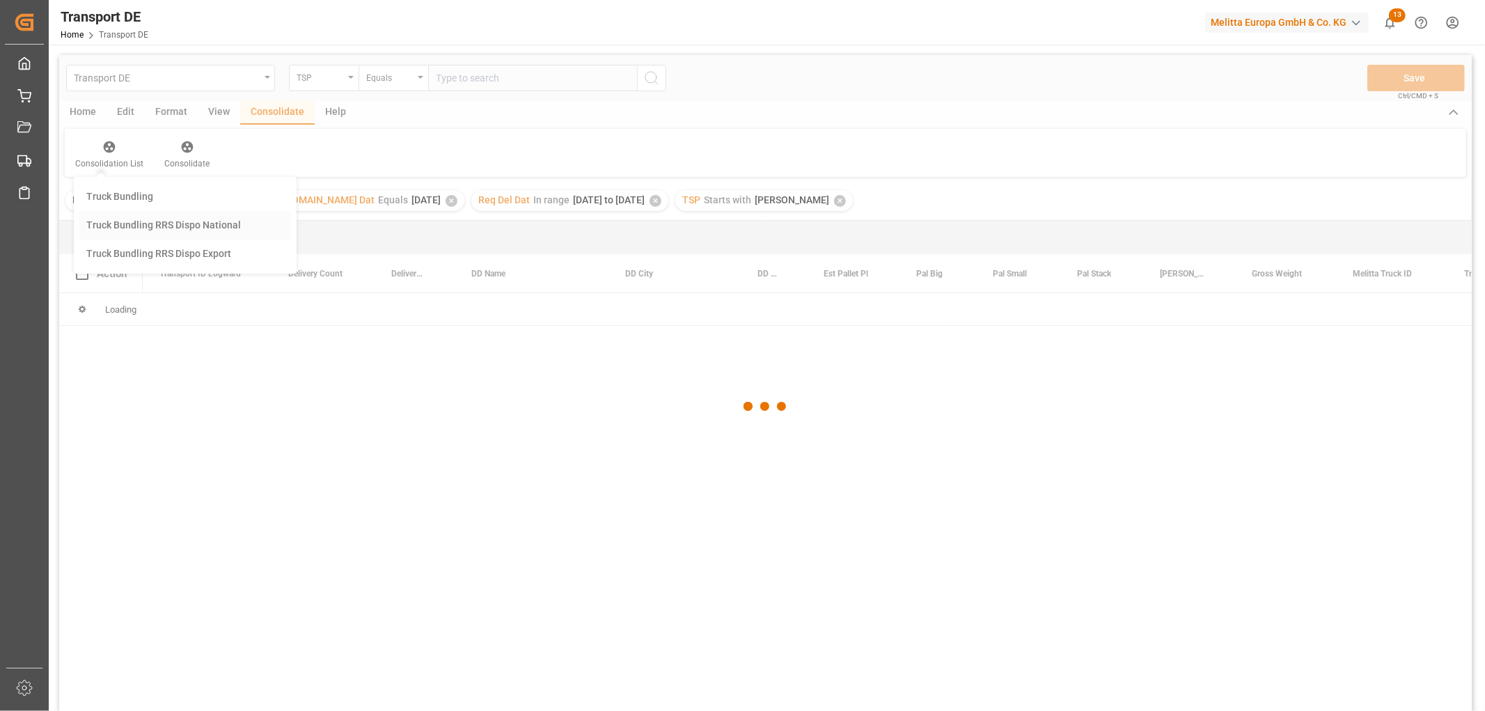
click at [117, 224] on div "Transport DE TSP Equals Save Ctrl/CMD + S Home Edit Format View Consolidate Hel…" at bounding box center [765, 401] width 1412 height 693
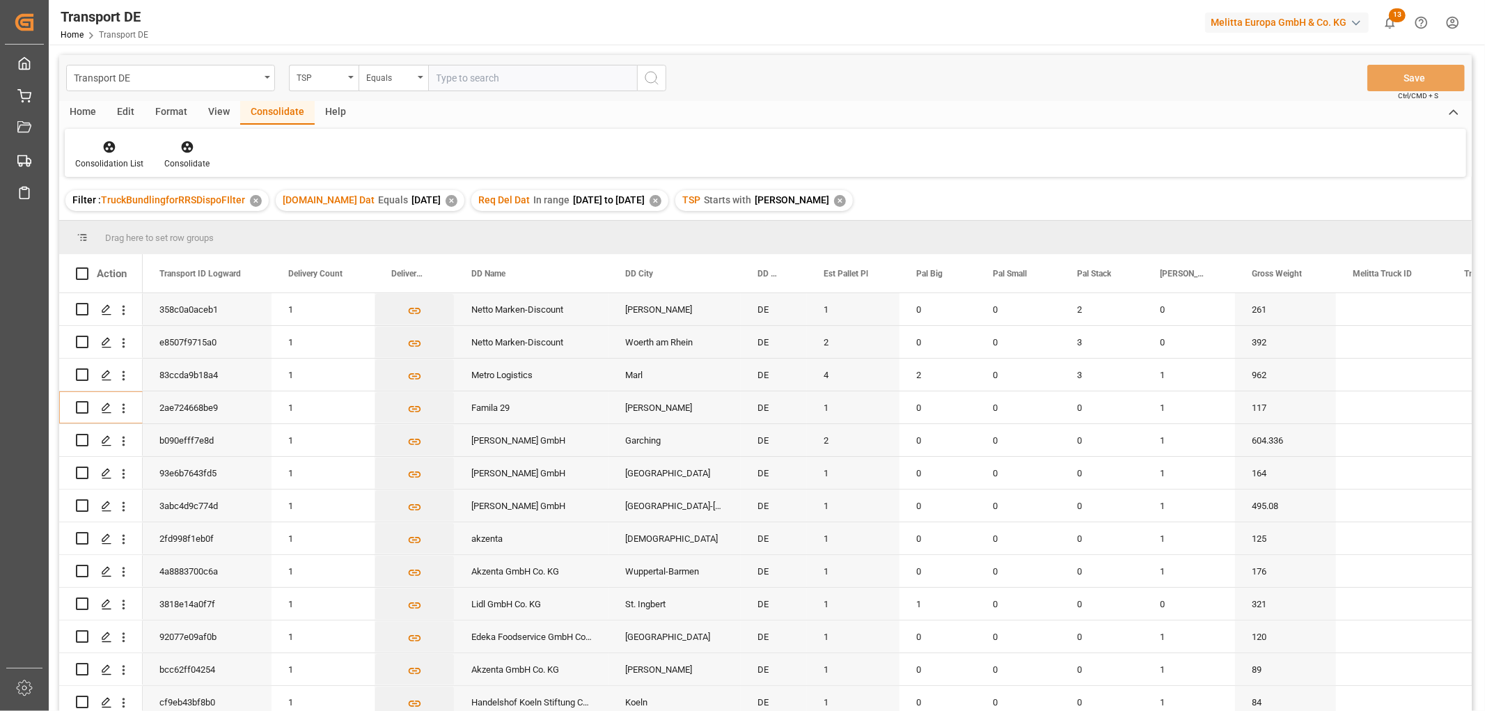
click at [86, 108] on div "Home" at bounding box center [82, 113] width 47 height 24
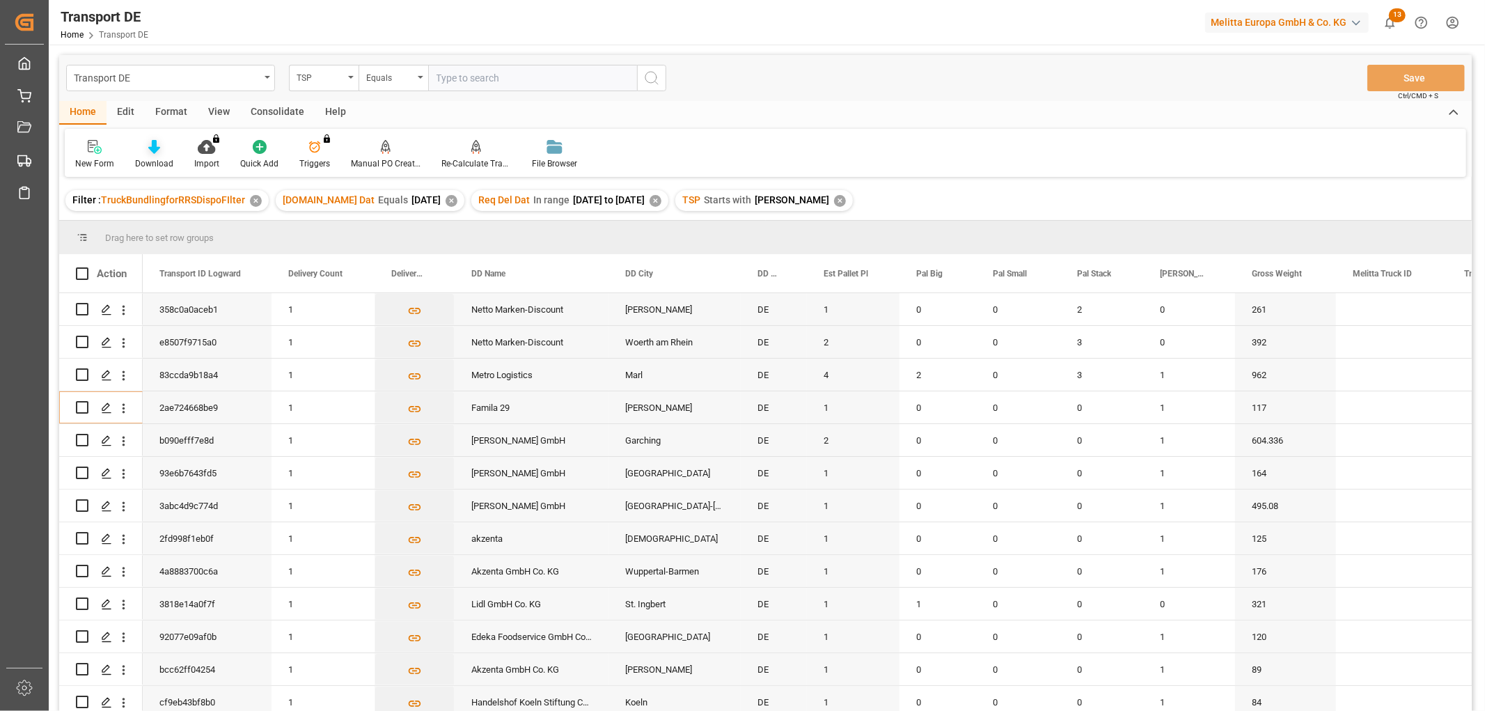
click at [152, 148] on icon at bounding box center [154, 147] width 12 height 14
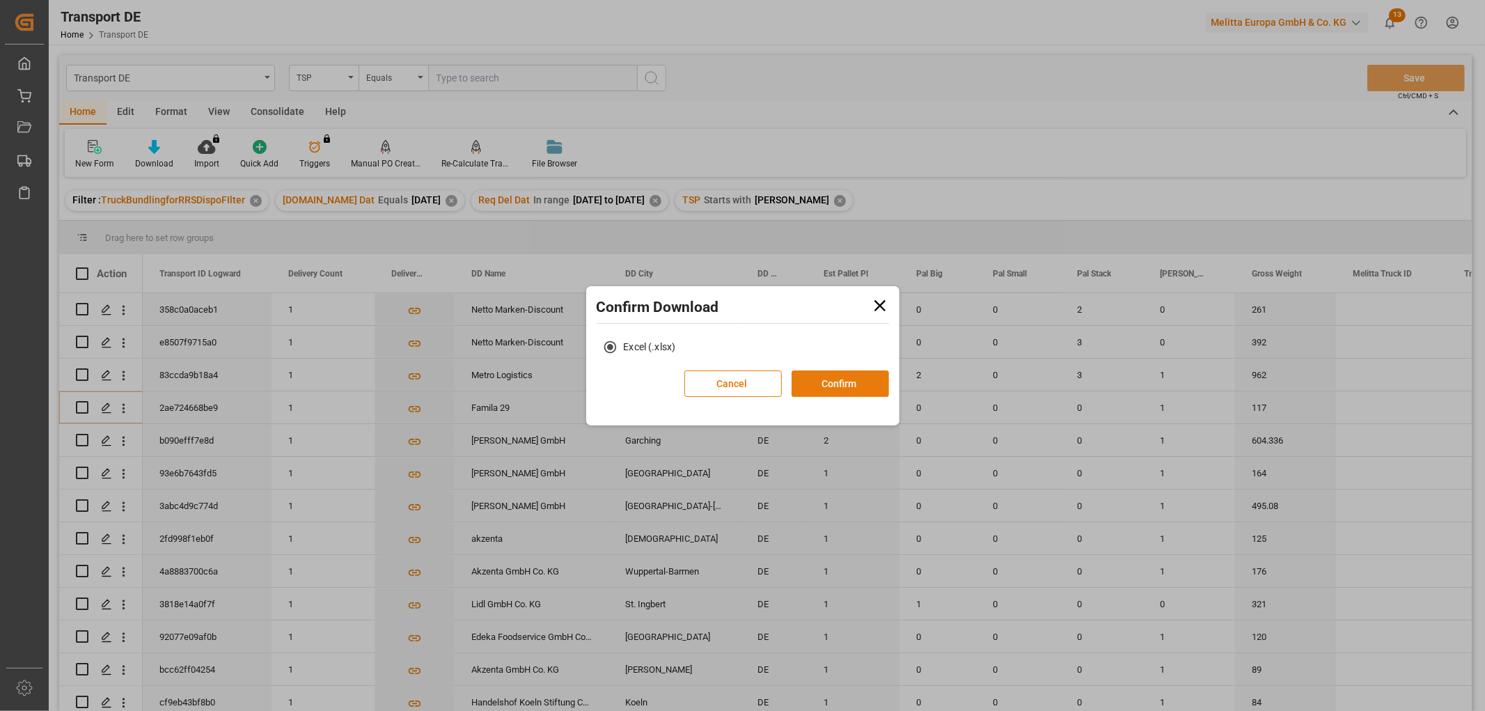
click at [838, 380] on button "Confirm" at bounding box center [840, 383] width 97 height 26
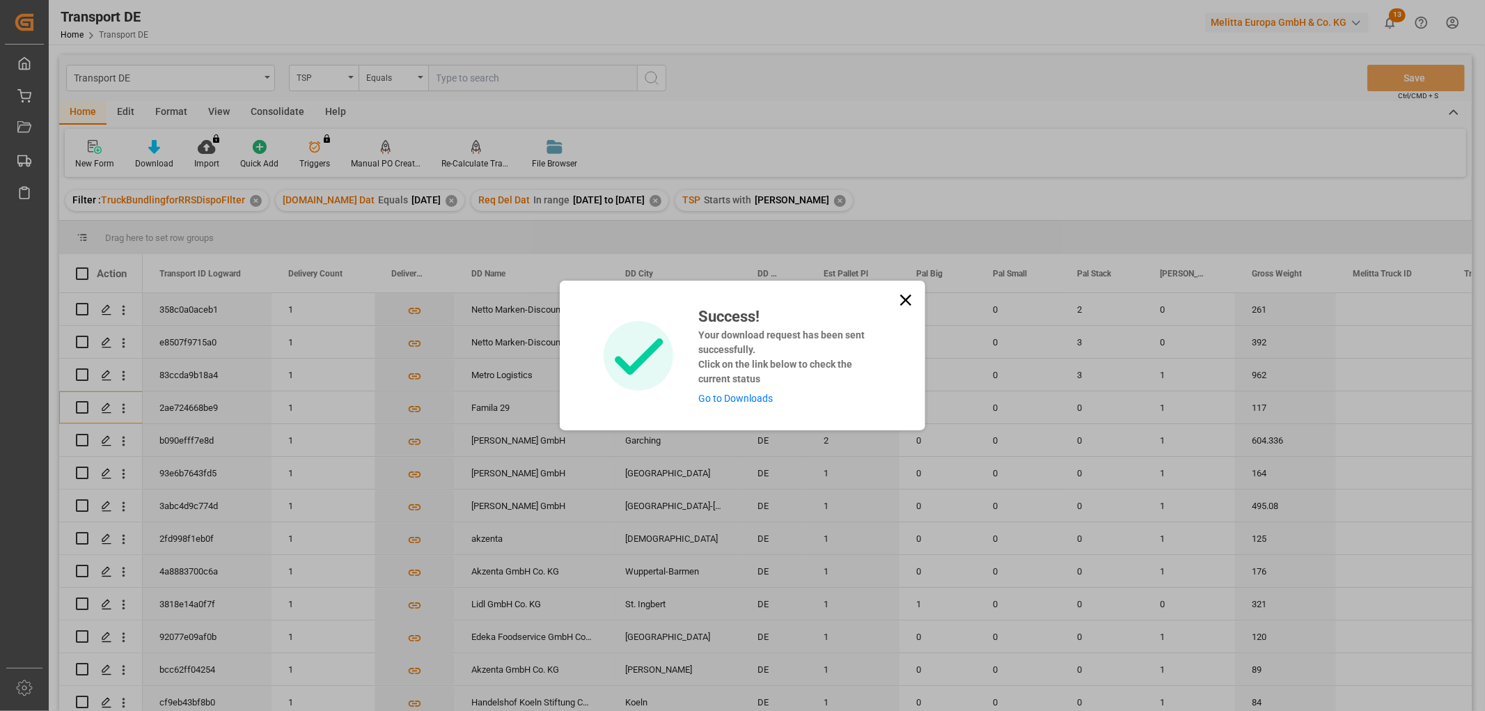
click at [757, 401] on link "Go to Downloads" at bounding box center [735, 398] width 74 height 11
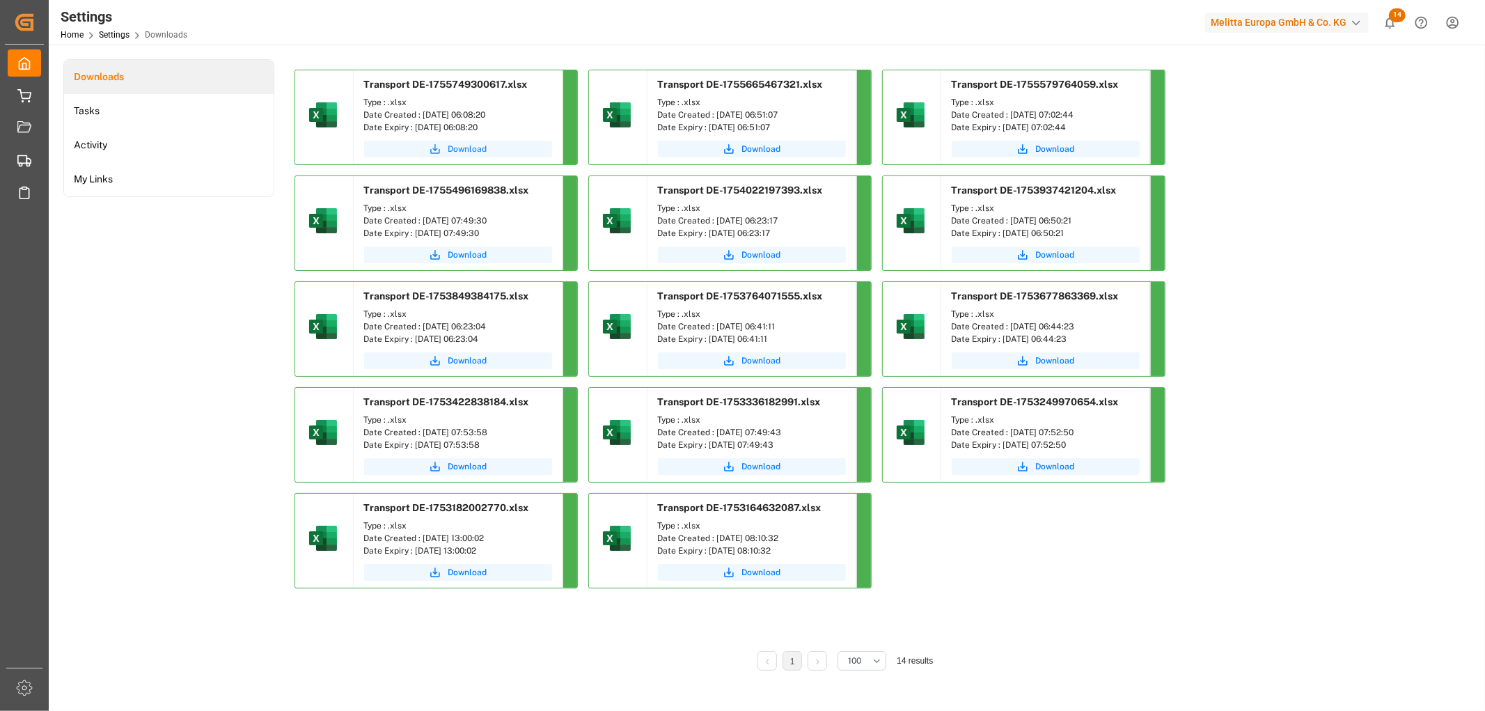
click at [446, 148] on button "Download" at bounding box center [458, 149] width 188 height 17
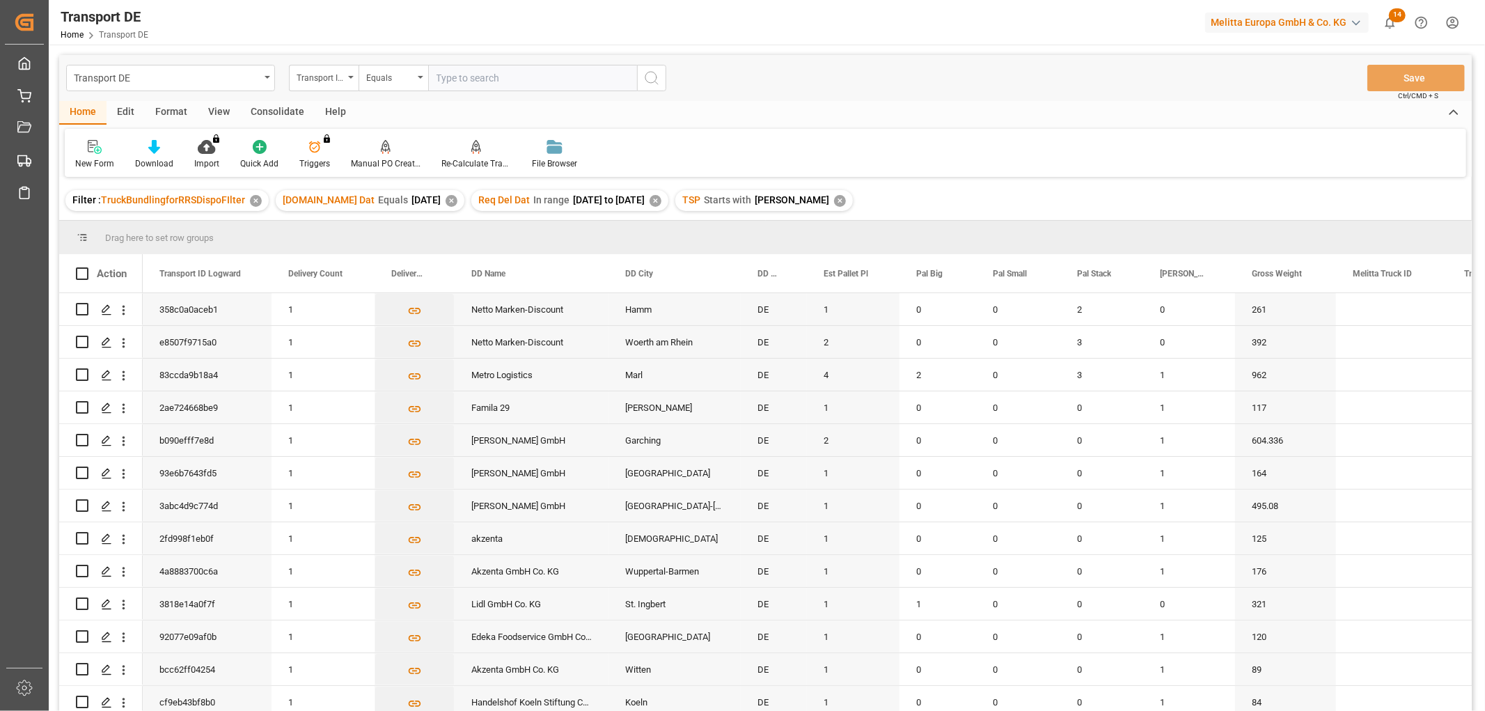
click at [285, 109] on div "Consolidate" at bounding box center [277, 113] width 74 height 24
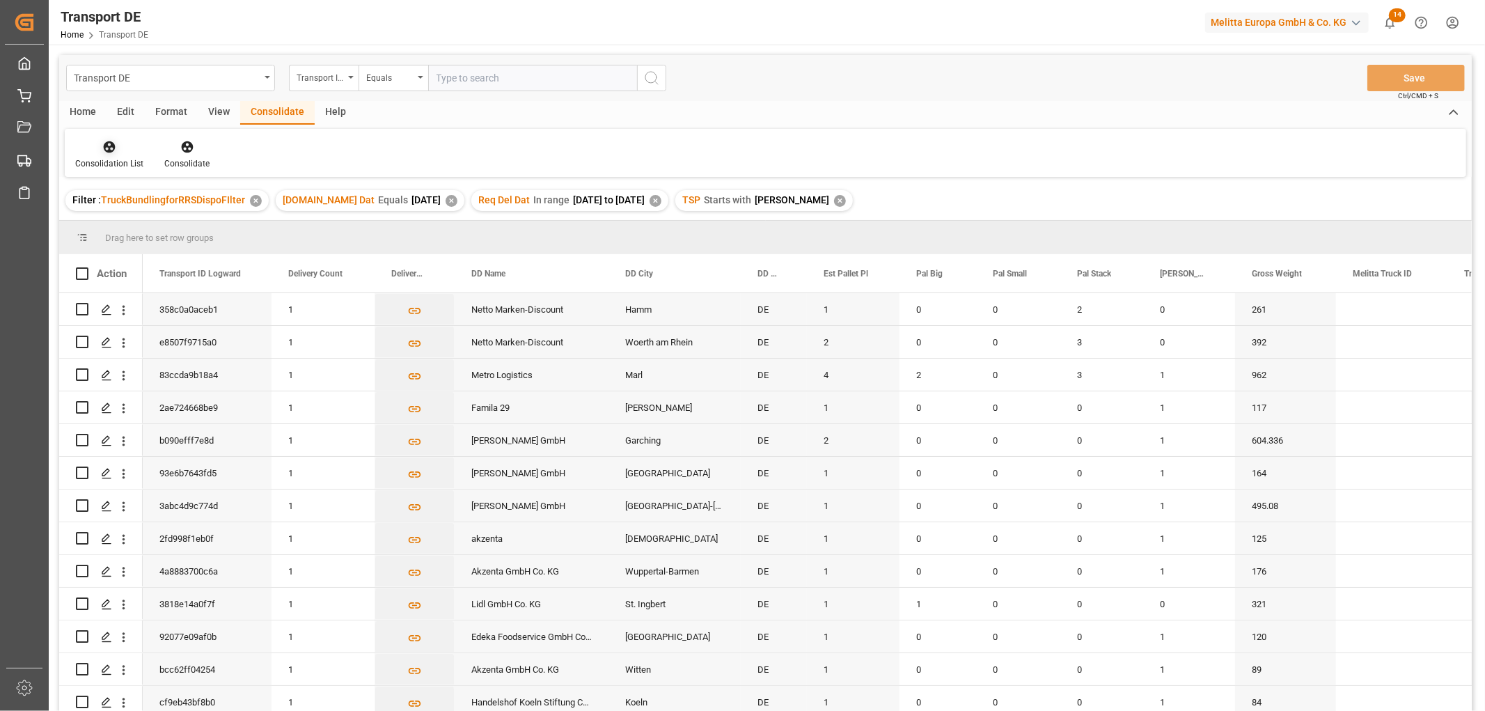
click at [110, 148] on icon at bounding box center [109, 147] width 14 height 14
click at [120, 224] on div "Transport DE Transport ID Logward Equals Save Ctrl/CMD + S Home Edit Format Vie…" at bounding box center [765, 401] width 1412 height 693
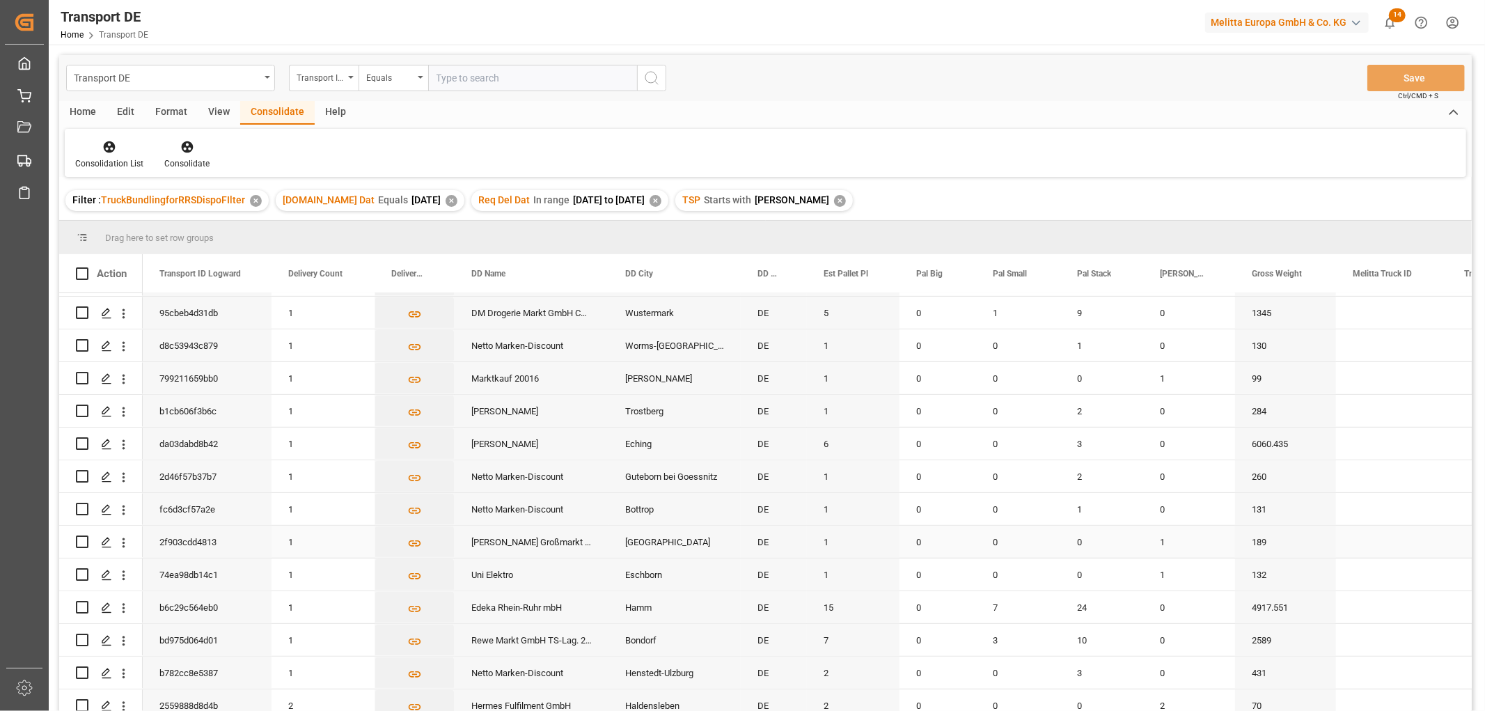
scroll to position [694, 0]
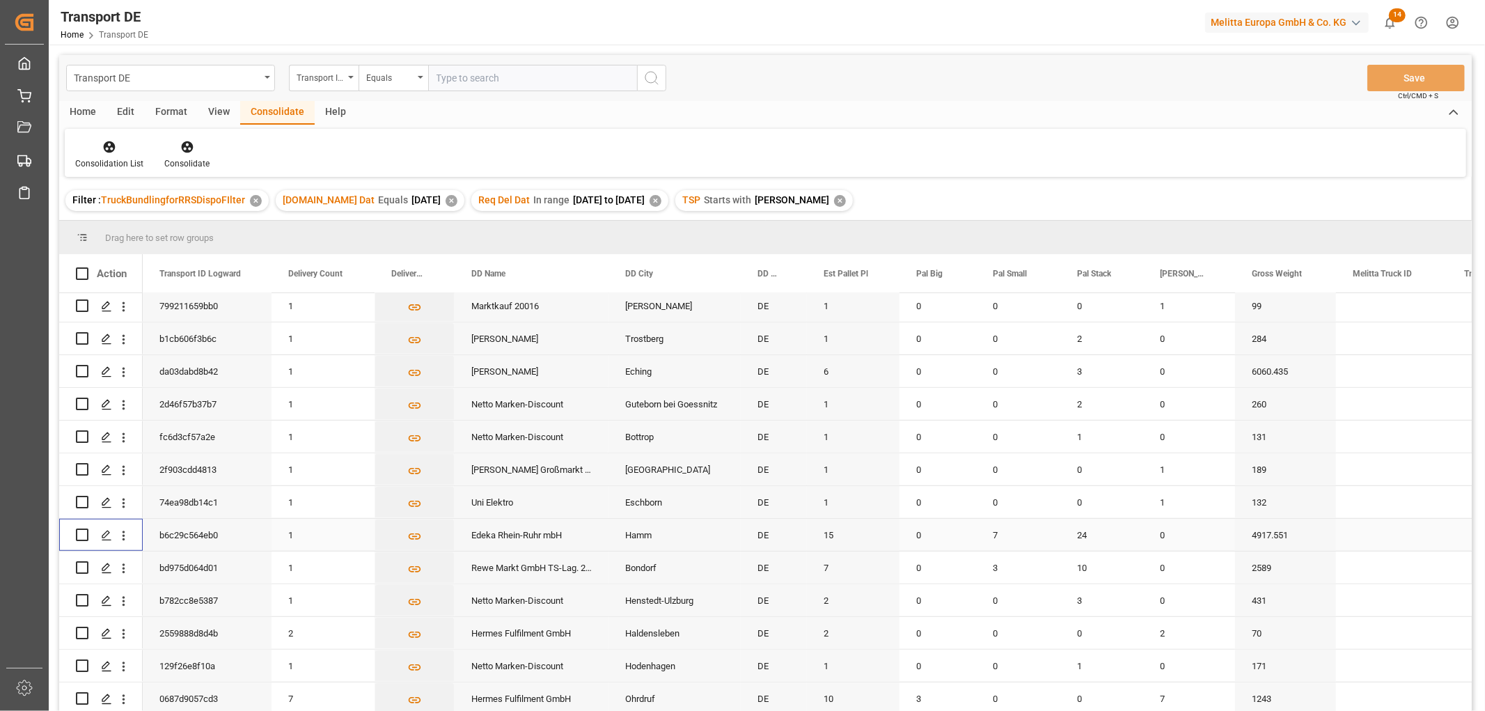
click at [81, 529] on input "Press Space to toggle row selection (unchecked)" at bounding box center [82, 534] width 13 height 13
click at [183, 145] on icon at bounding box center [187, 147] width 12 height 12
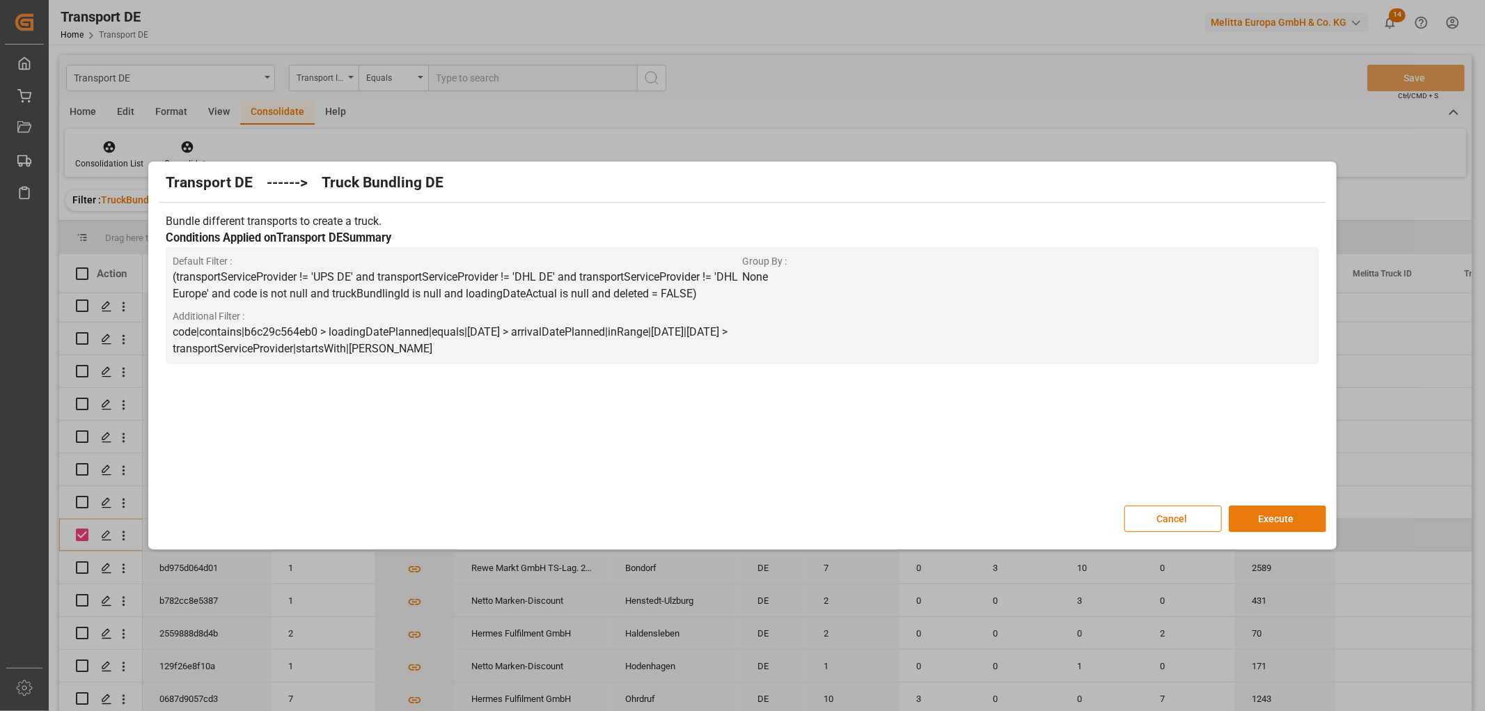
click at [1283, 512] on button "Execute" at bounding box center [1277, 518] width 97 height 26
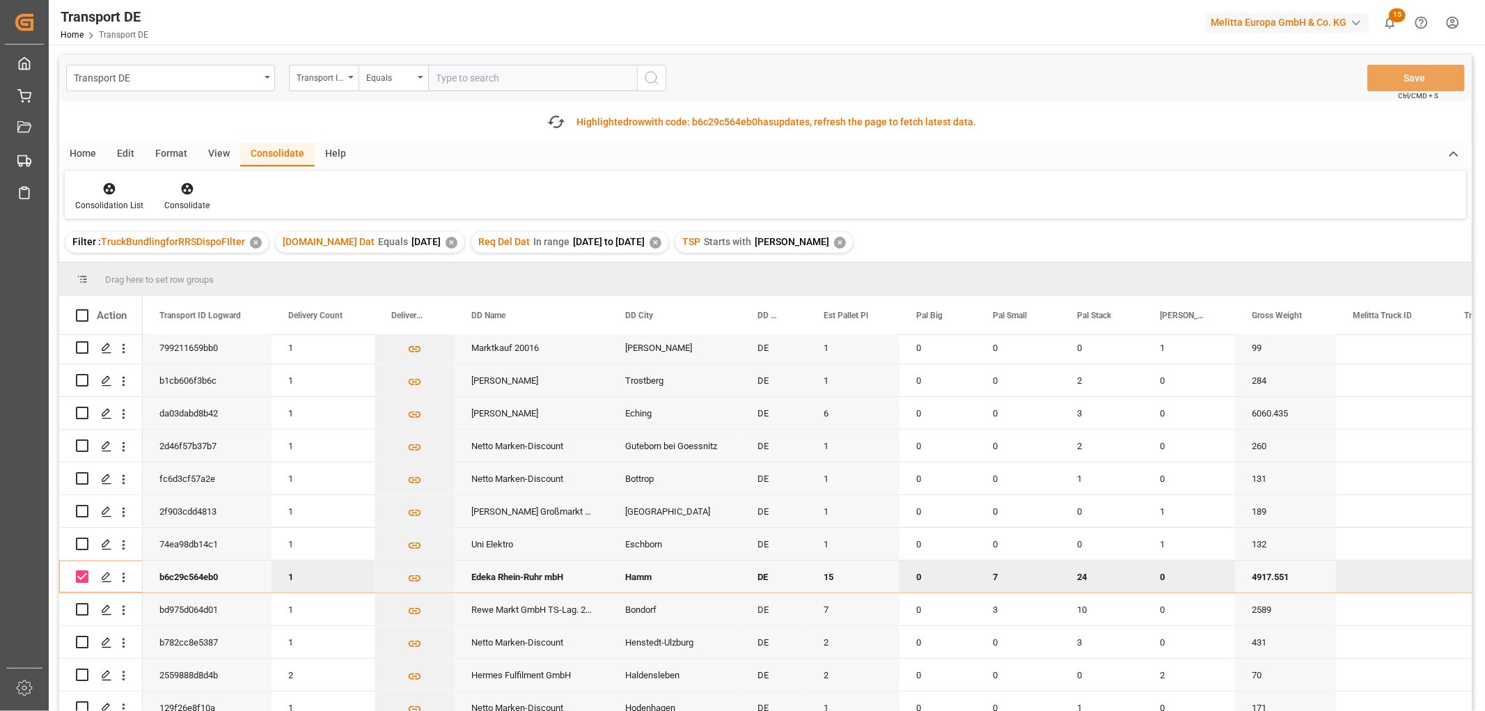
click at [82, 572] on input "Press Space to toggle row selection (checked)" at bounding box center [82, 576] width 13 height 13
checkbox input "false"
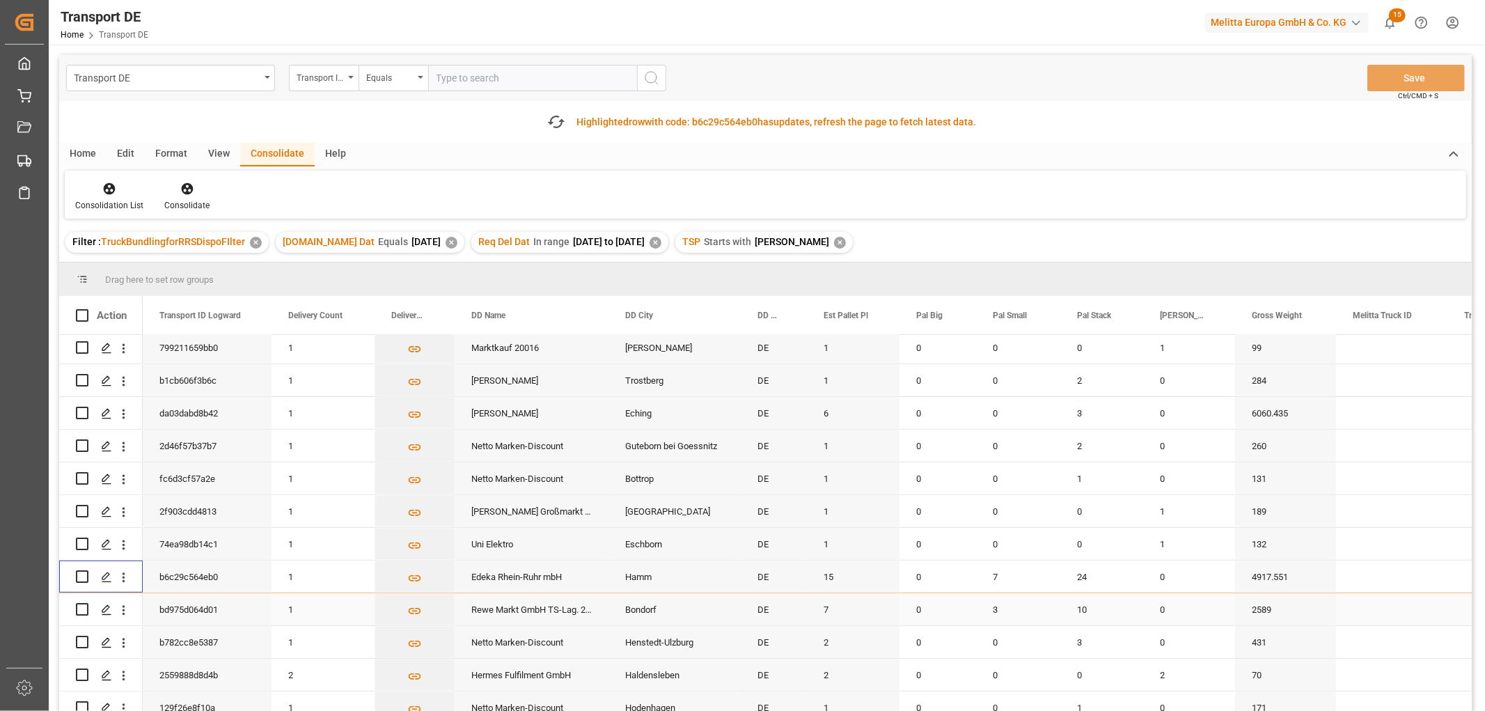
click at [81, 607] on input "Press Space to toggle row selection (unchecked)" at bounding box center [82, 609] width 13 height 13
click at [185, 190] on icon at bounding box center [187, 189] width 12 height 12
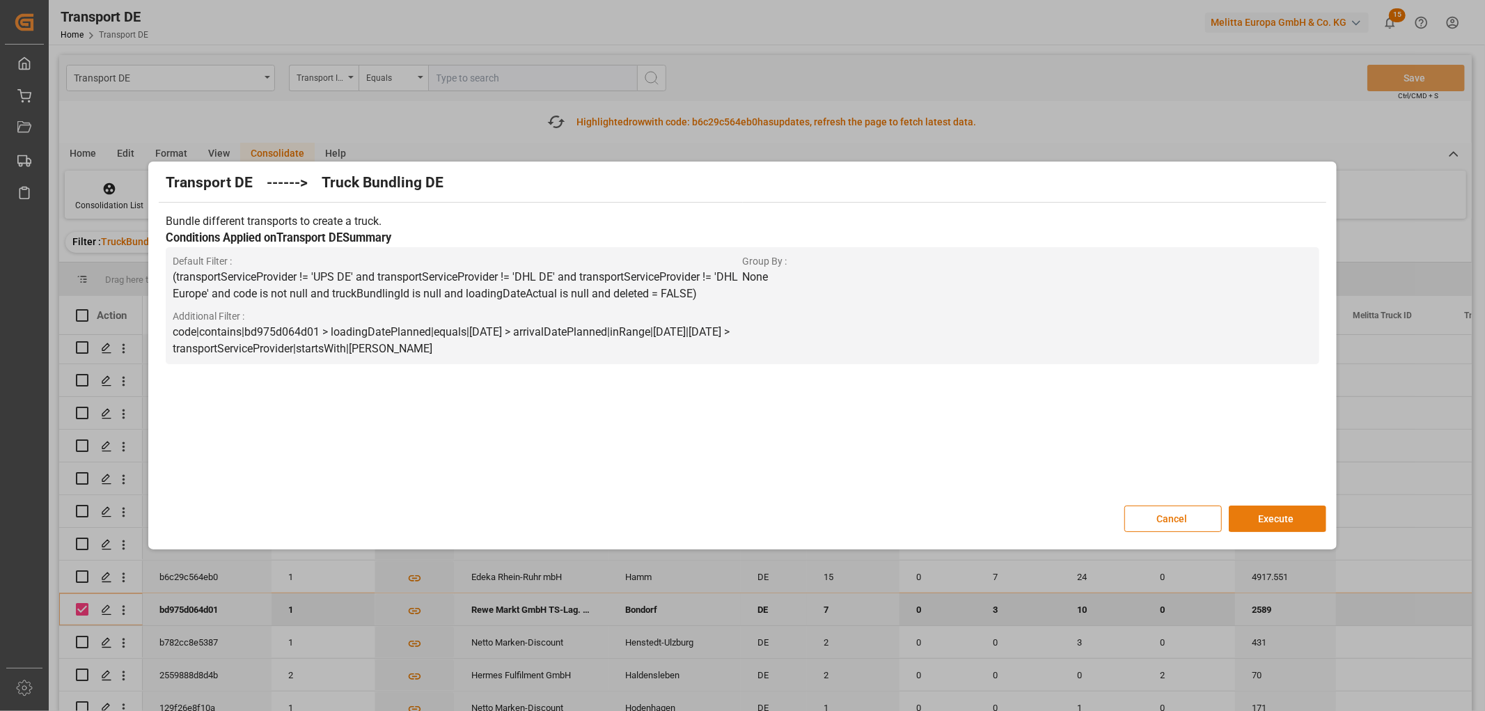
click at [1293, 512] on button "Execute" at bounding box center [1277, 518] width 97 height 26
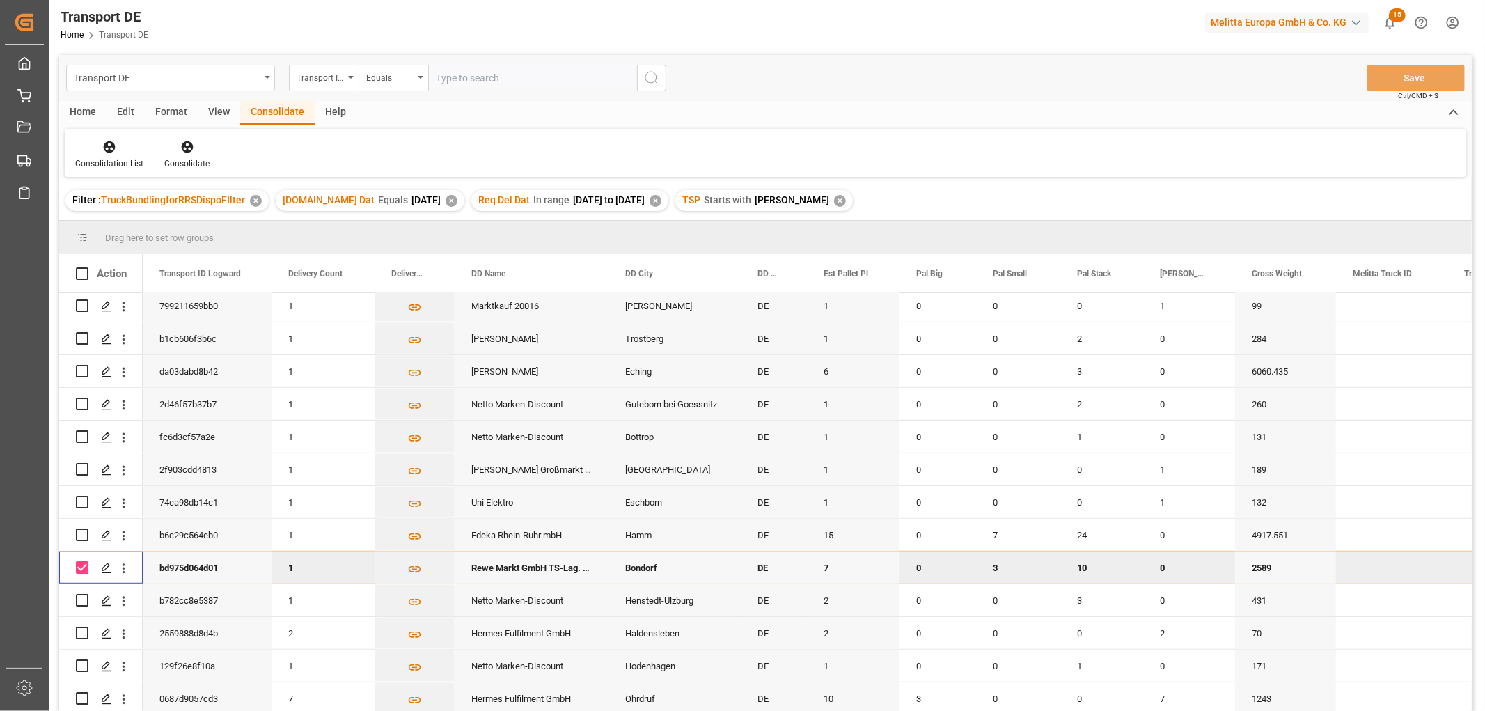
click at [84, 565] on input "Press Space to toggle row selection (checked)" at bounding box center [82, 567] width 13 height 13
checkbox input "false"
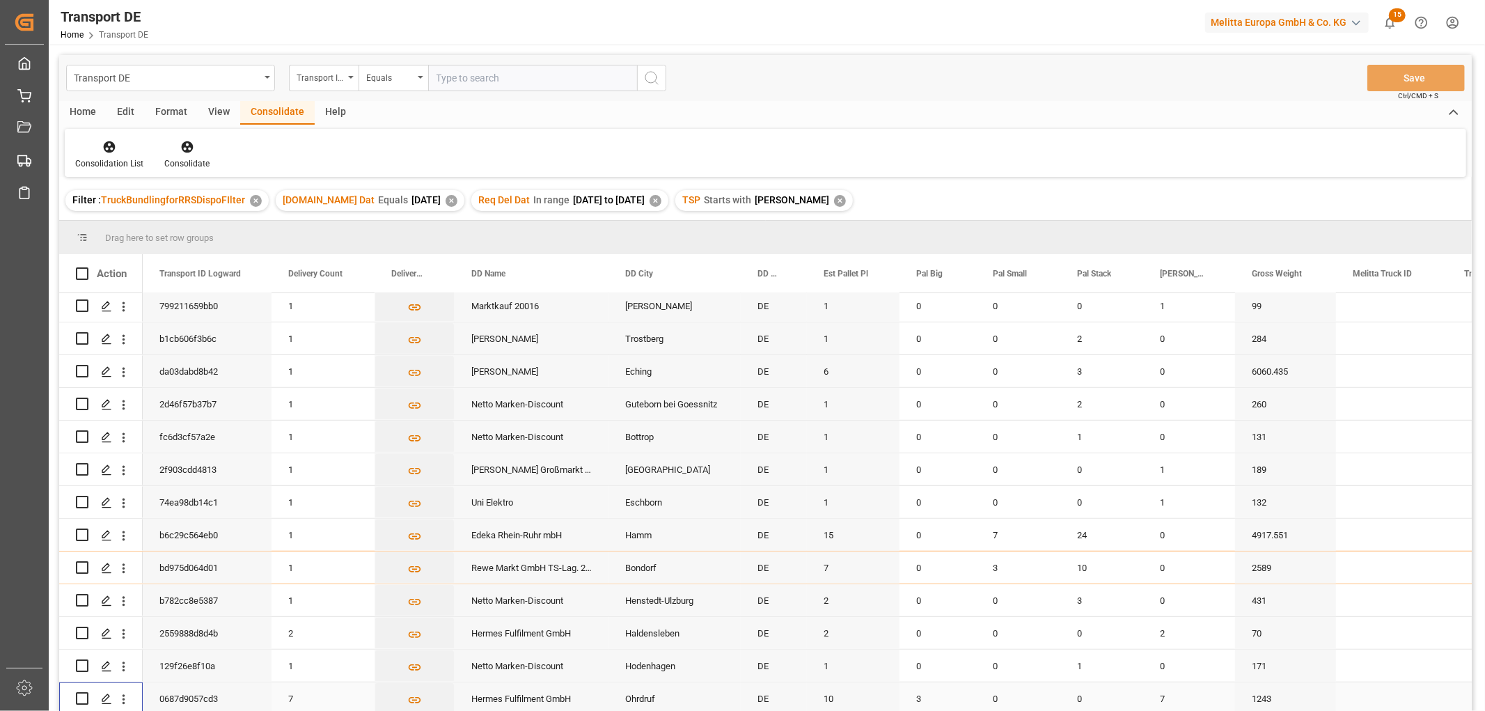
click at [81, 696] on input "Press Space to toggle row selection (unchecked)" at bounding box center [82, 698] width 13 height 13
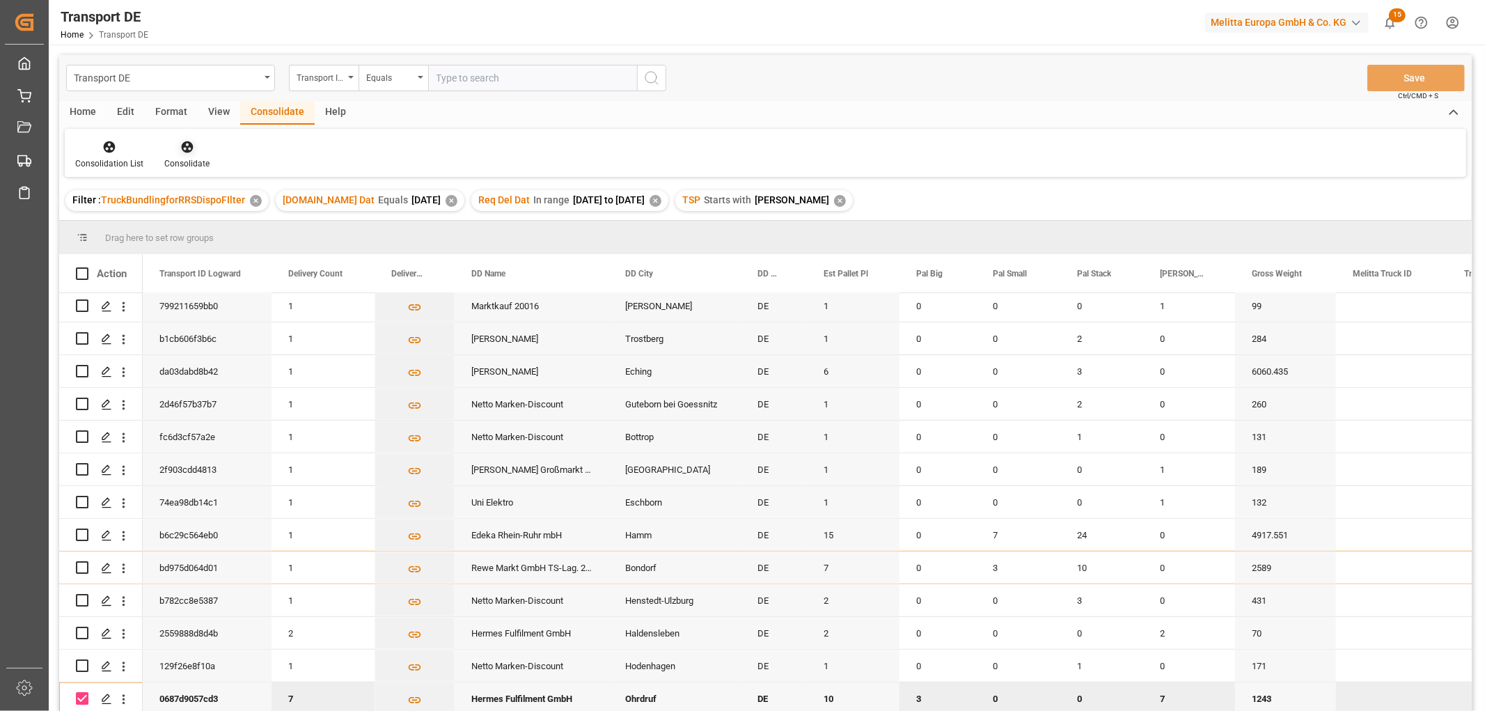
click at [183, 149] on icon at bounding box center [187, 147] width 14 height 14
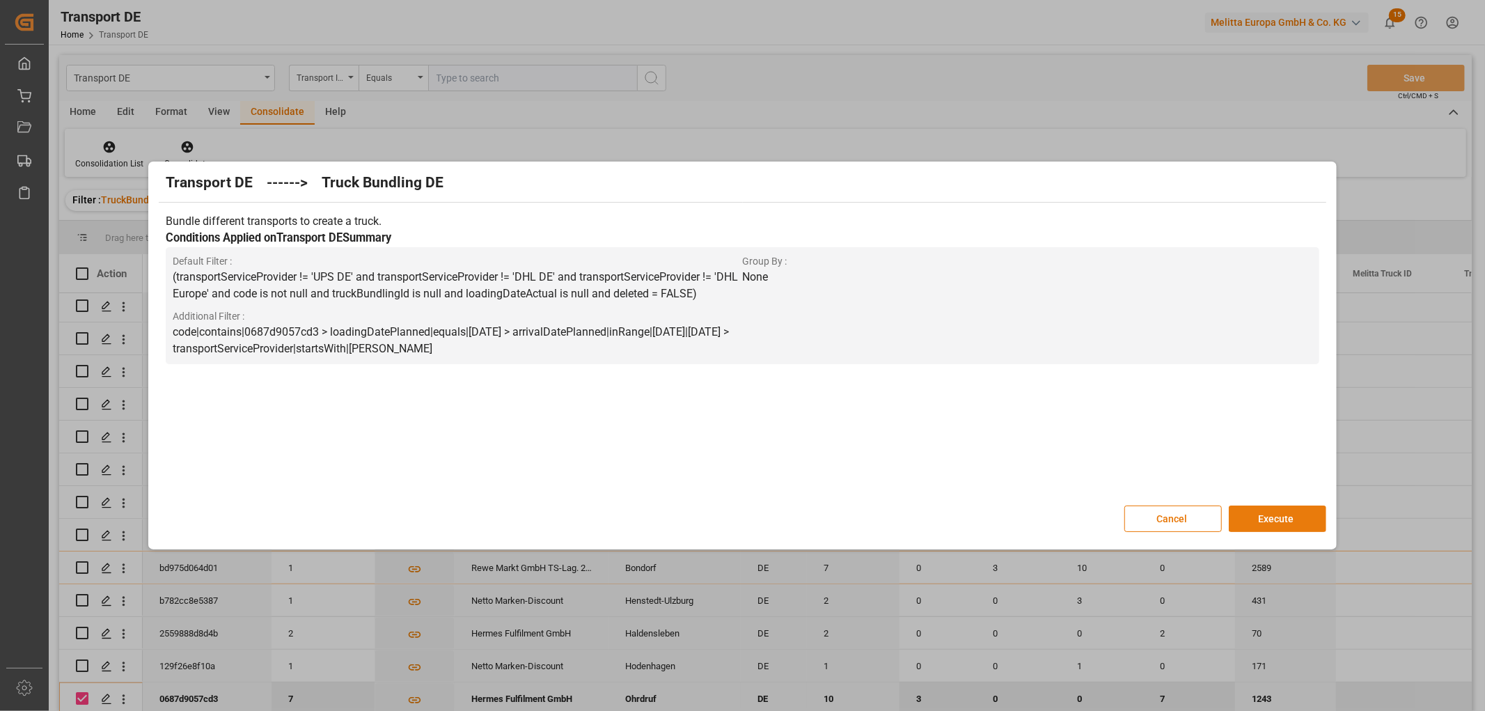
click at [1268, 518] on button "Execute" at bounding box center [1277, 518] width 97 height 26
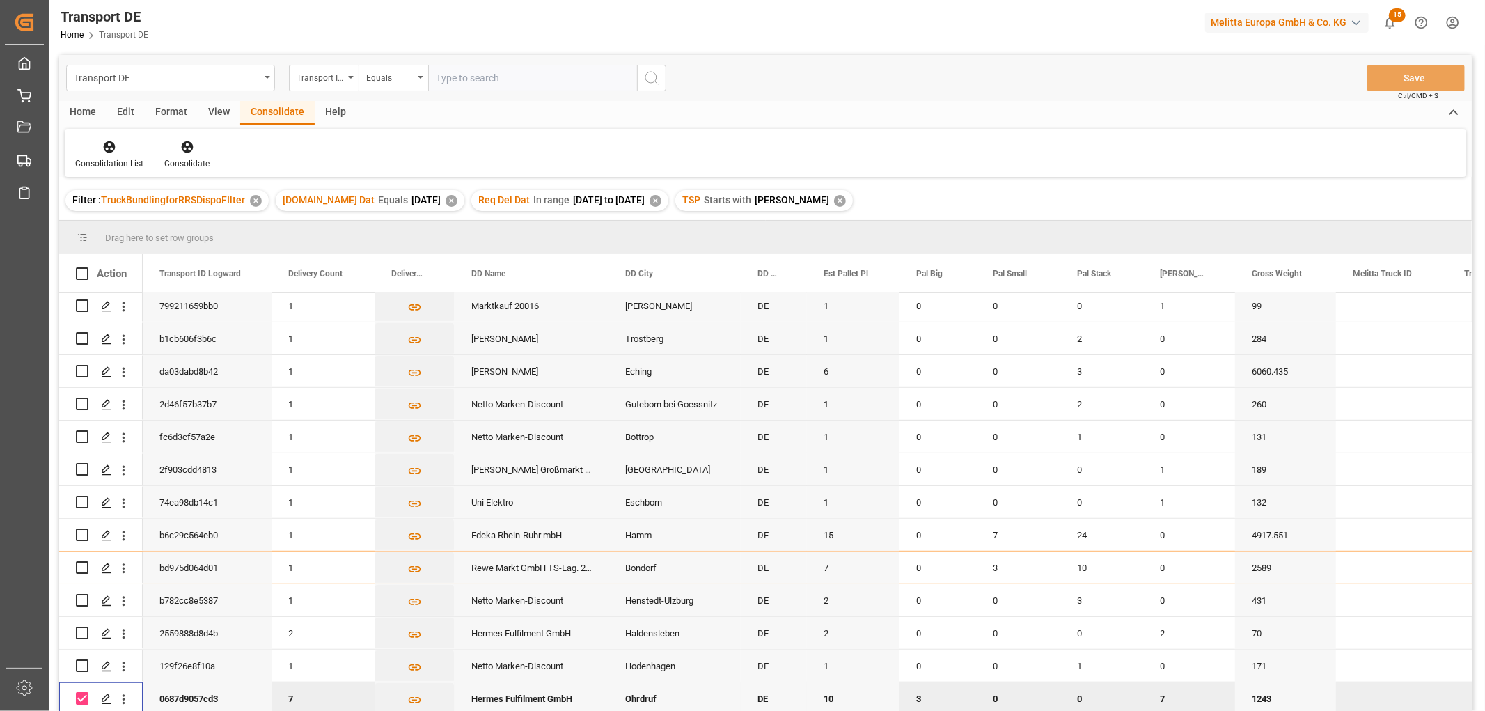
click at [81, 693] on input "Press Space to toggle row selection (checked)" at bounding box center [82, 698] width 13 height 13
checkbox input "false"
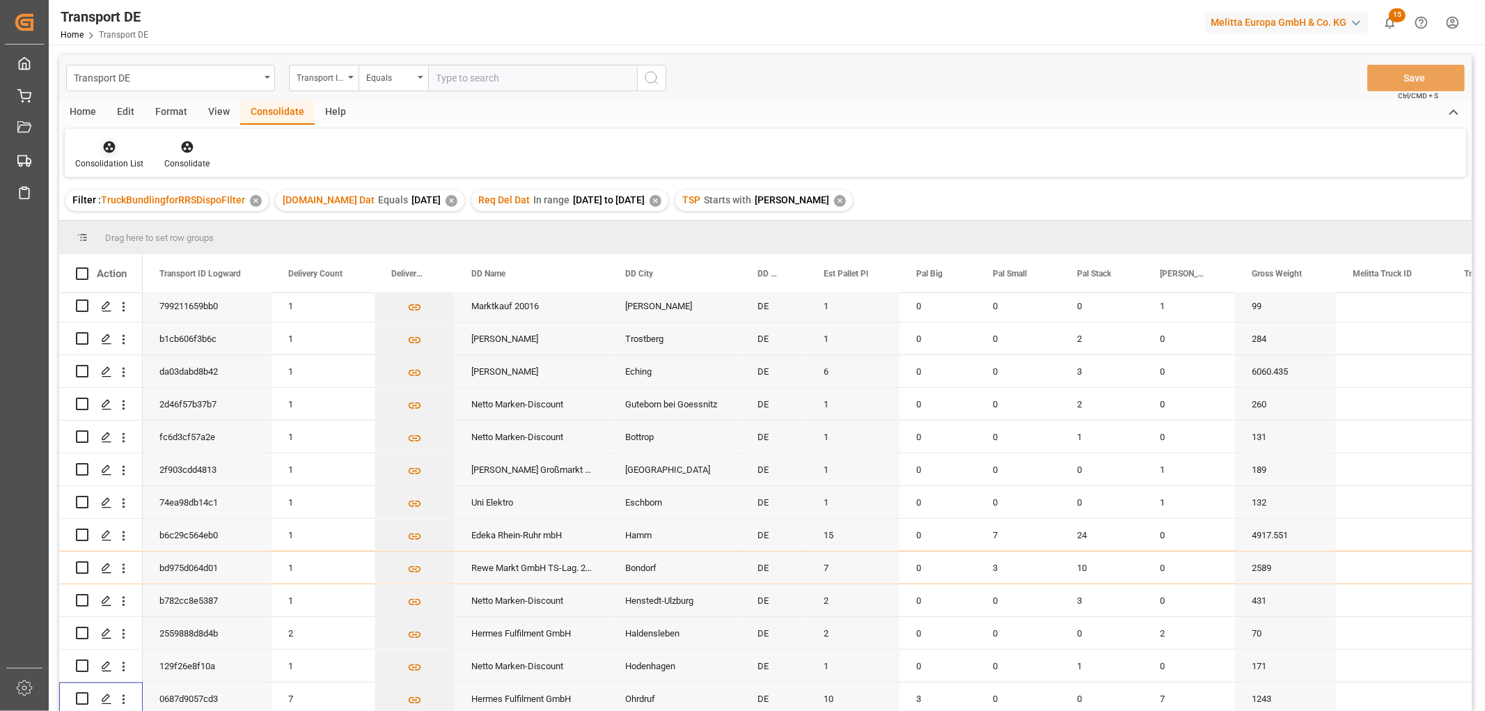
click at [108, 146] on icon at bounding box center [110, 147] width 12 height 12
click at [120, 227] on div "Transport DE Transport ID Logward Equals Save Ctrl/CMD + S Home Edit Format Vie…" at bounding box center [765, 401] width 1412 height 693
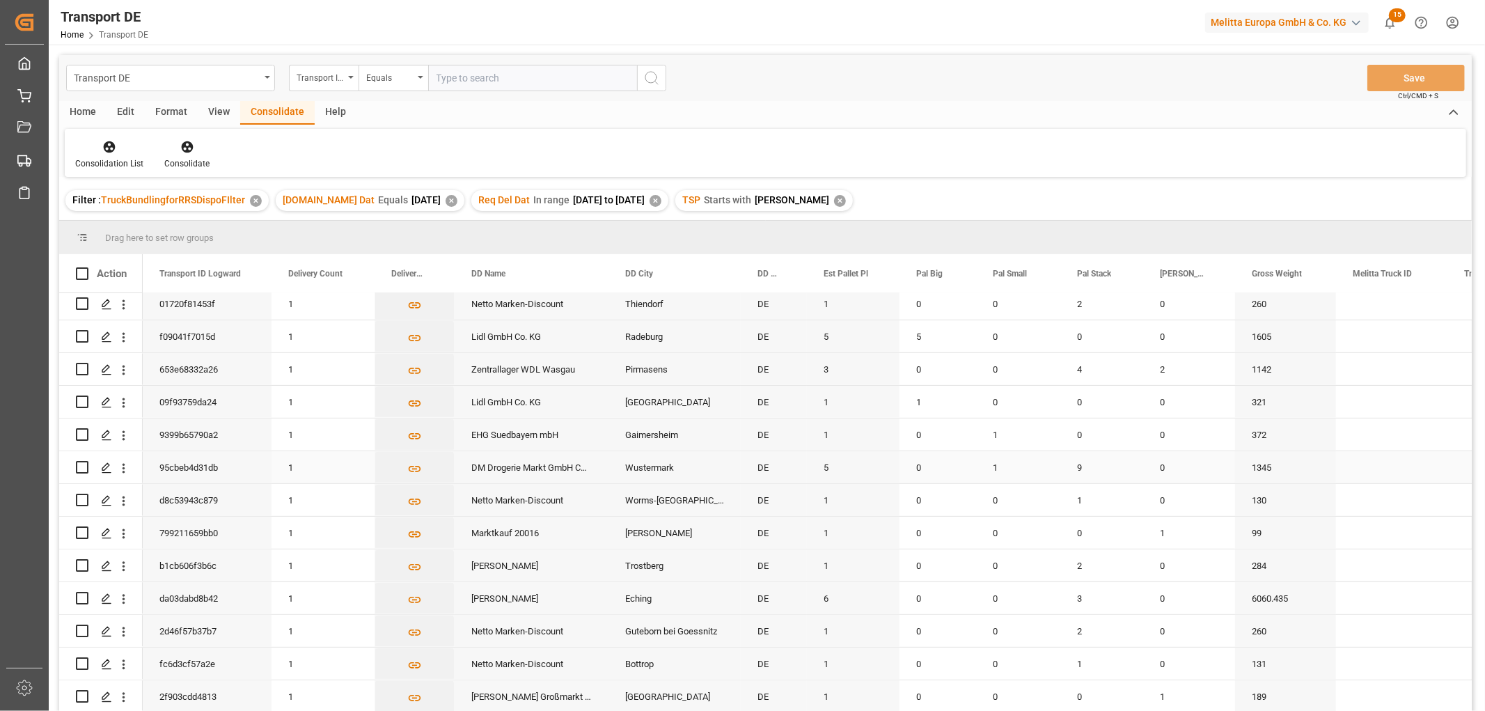
scroll to position [596, 0]
click at [106, 662] on polygon "Press SPACE to select this row." at bounding box center [105, 664] width 7 height 7
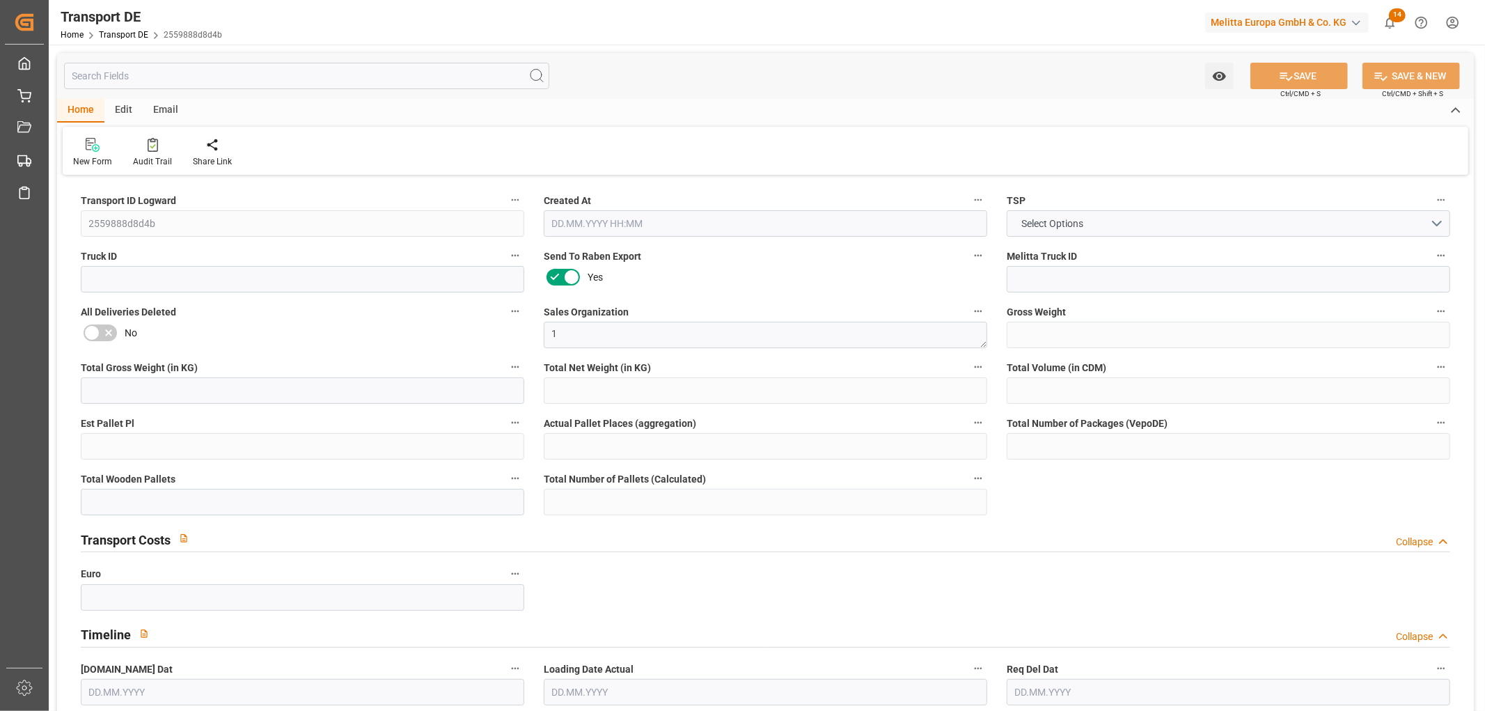
type input "70"
type input "21.094"
type input "18.19"
type input "339.58"
type input "2"
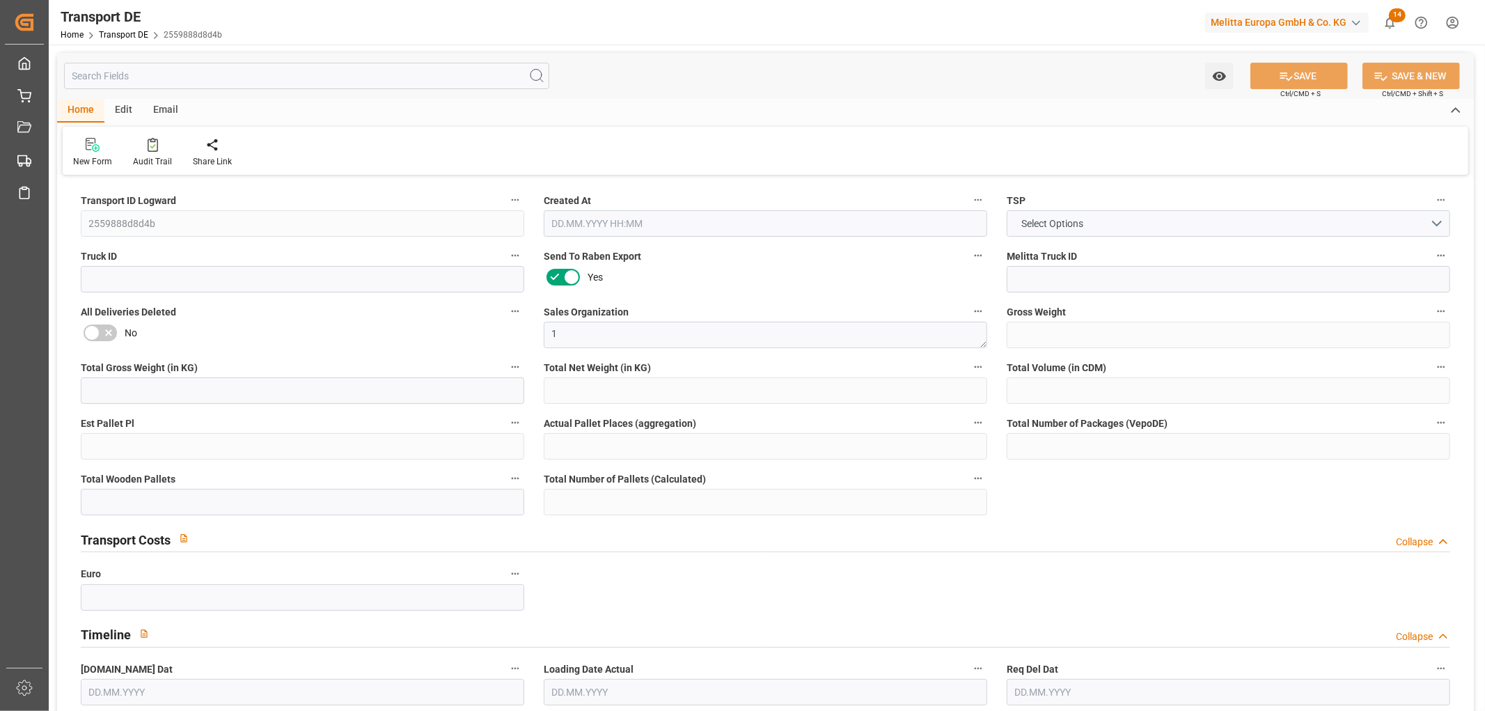
type input "0"
type input "2"
type input "0"
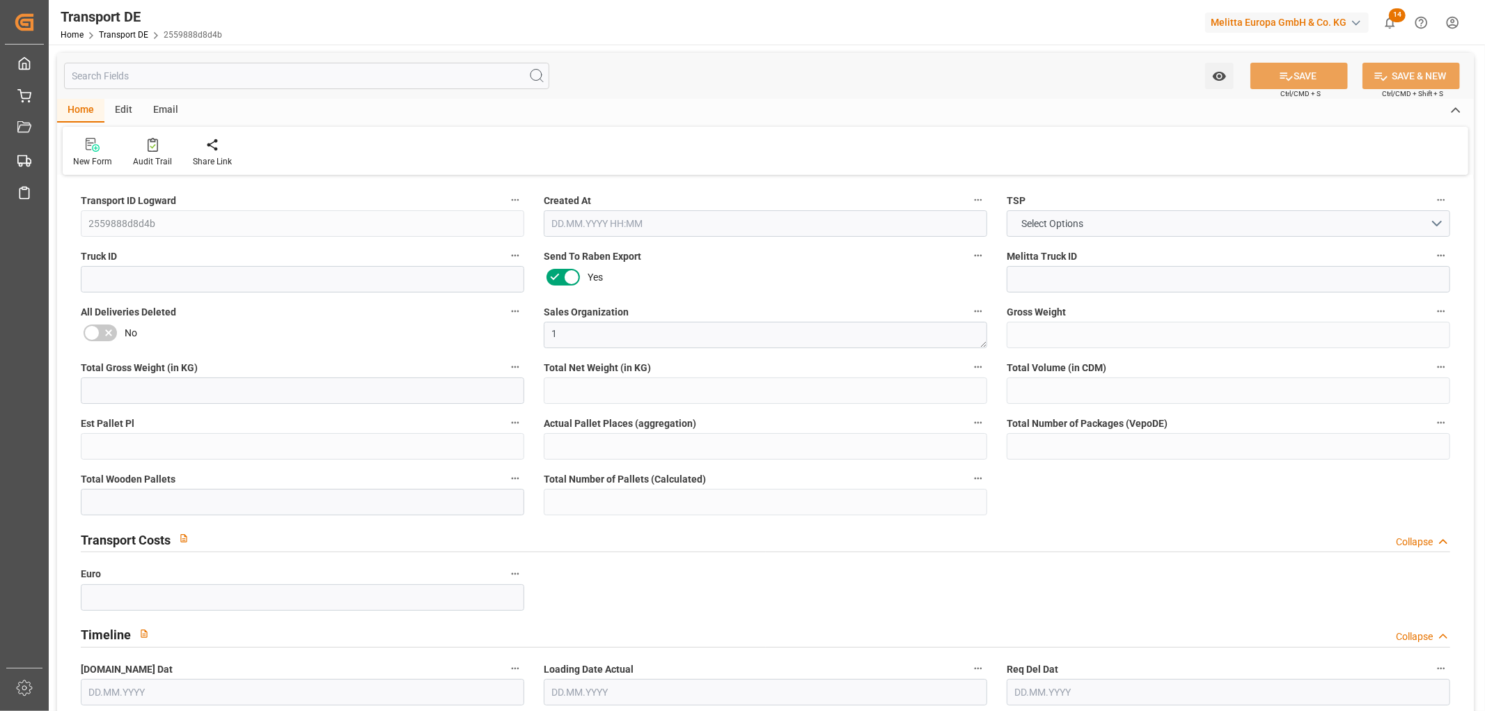
type input "39"
type input "0"
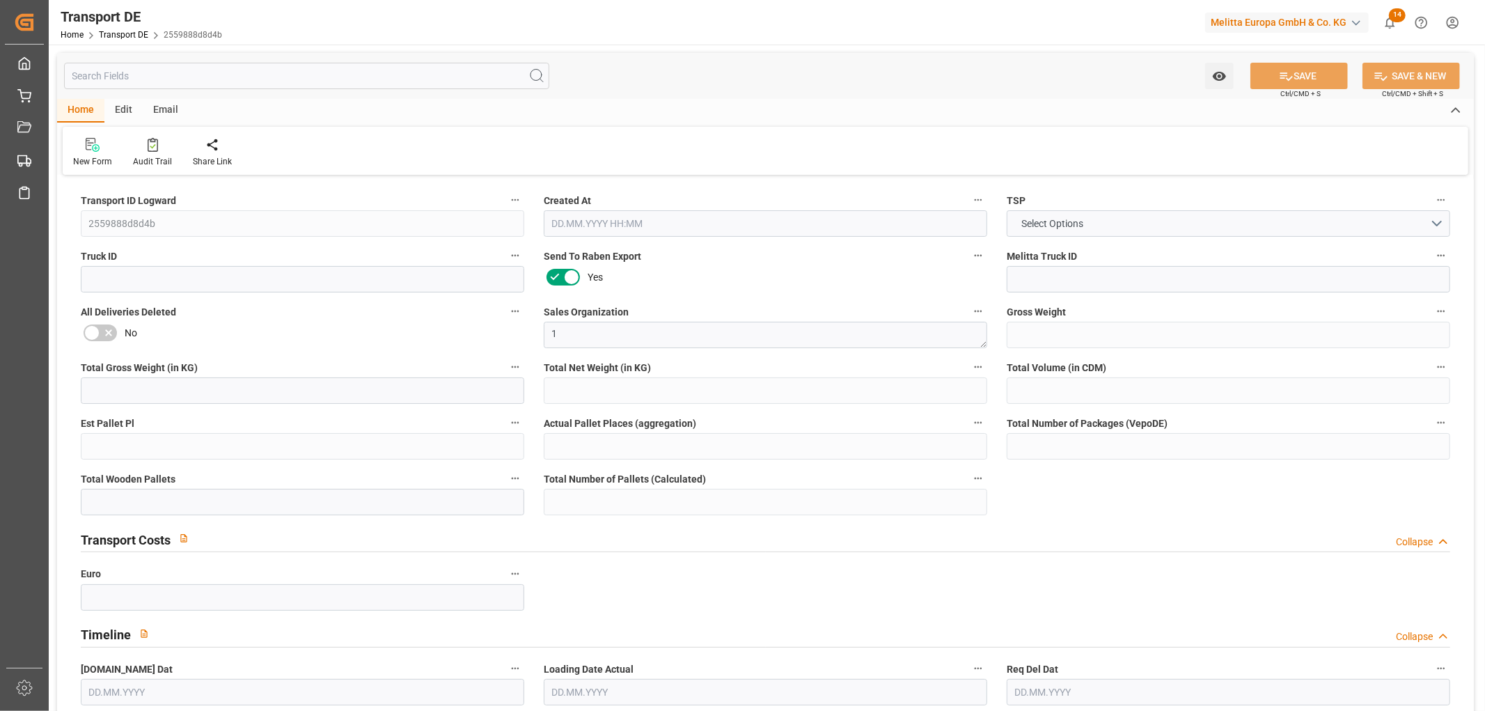
type input "0"
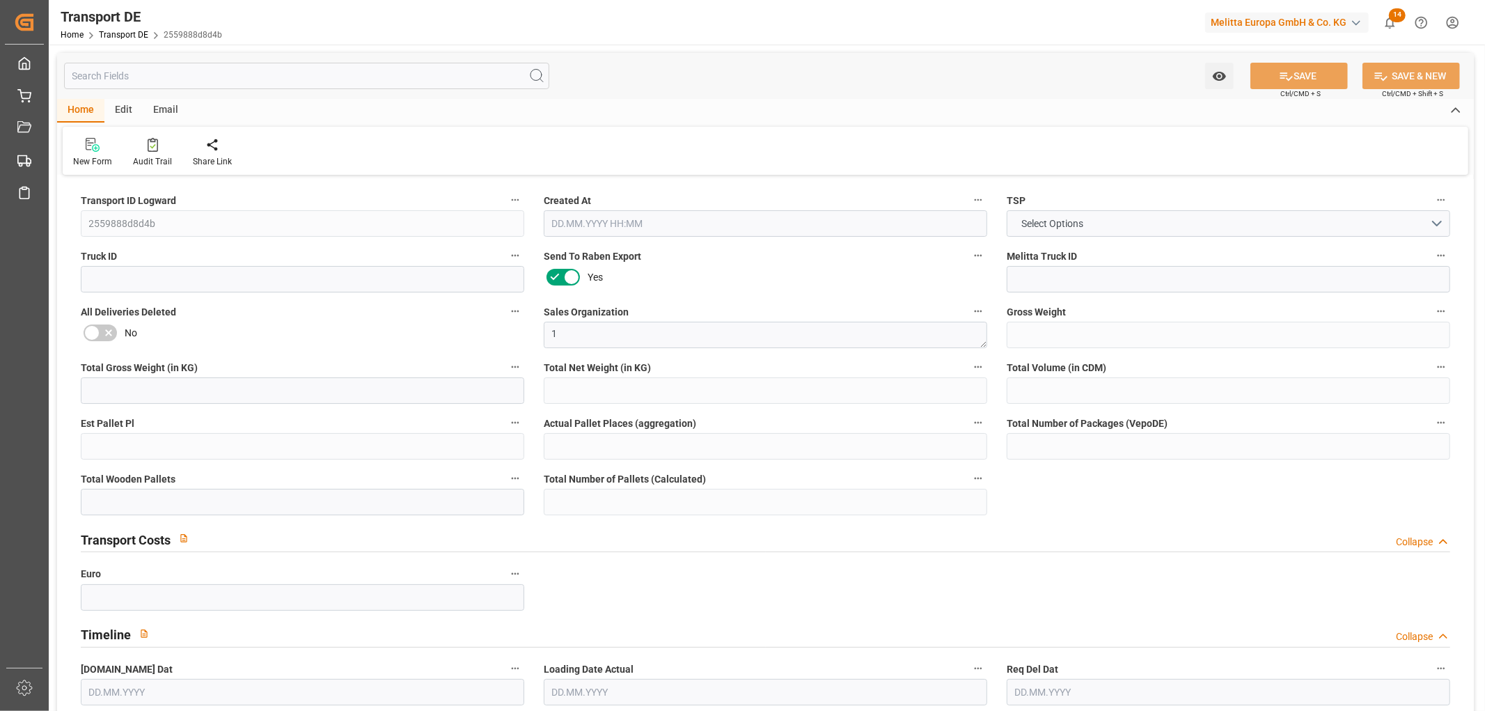
type input "0"
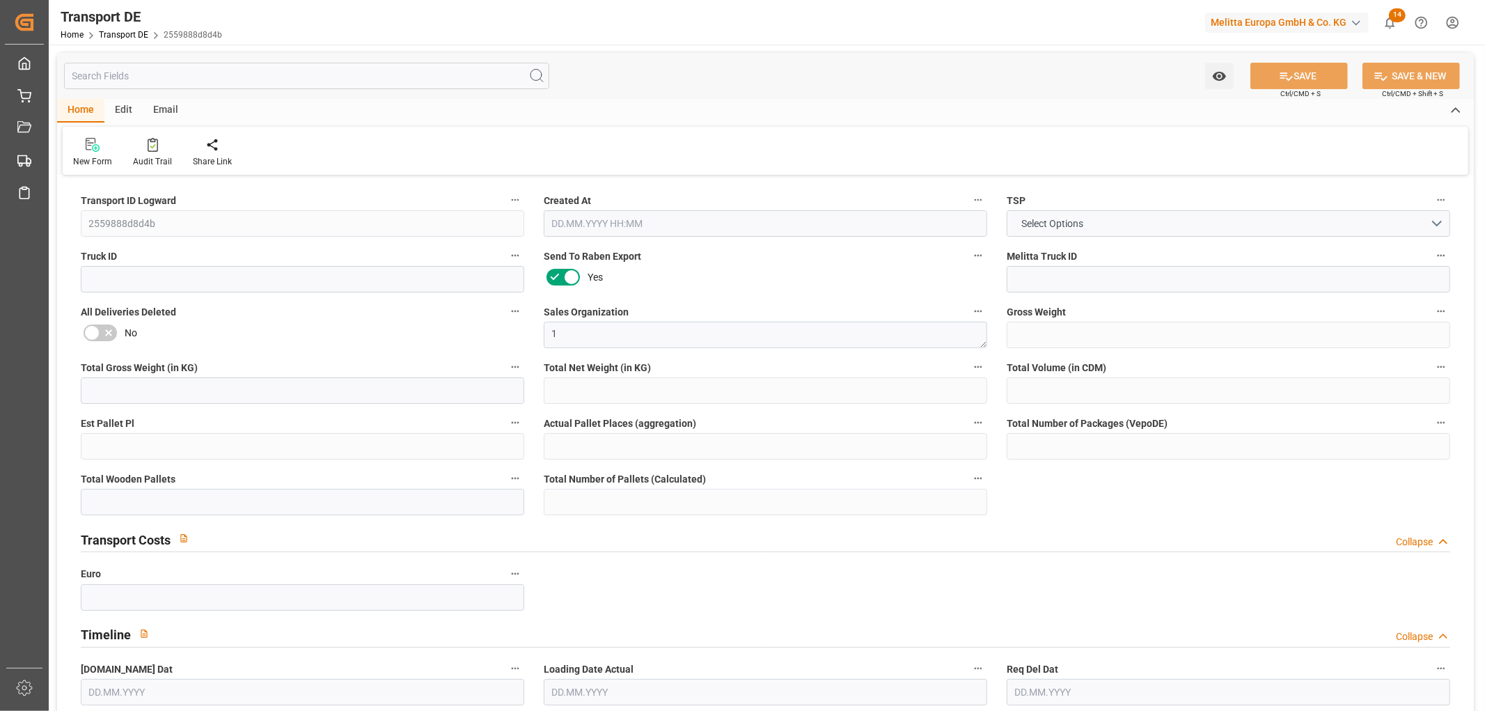
type input "0"
type input "2"
type input "0"
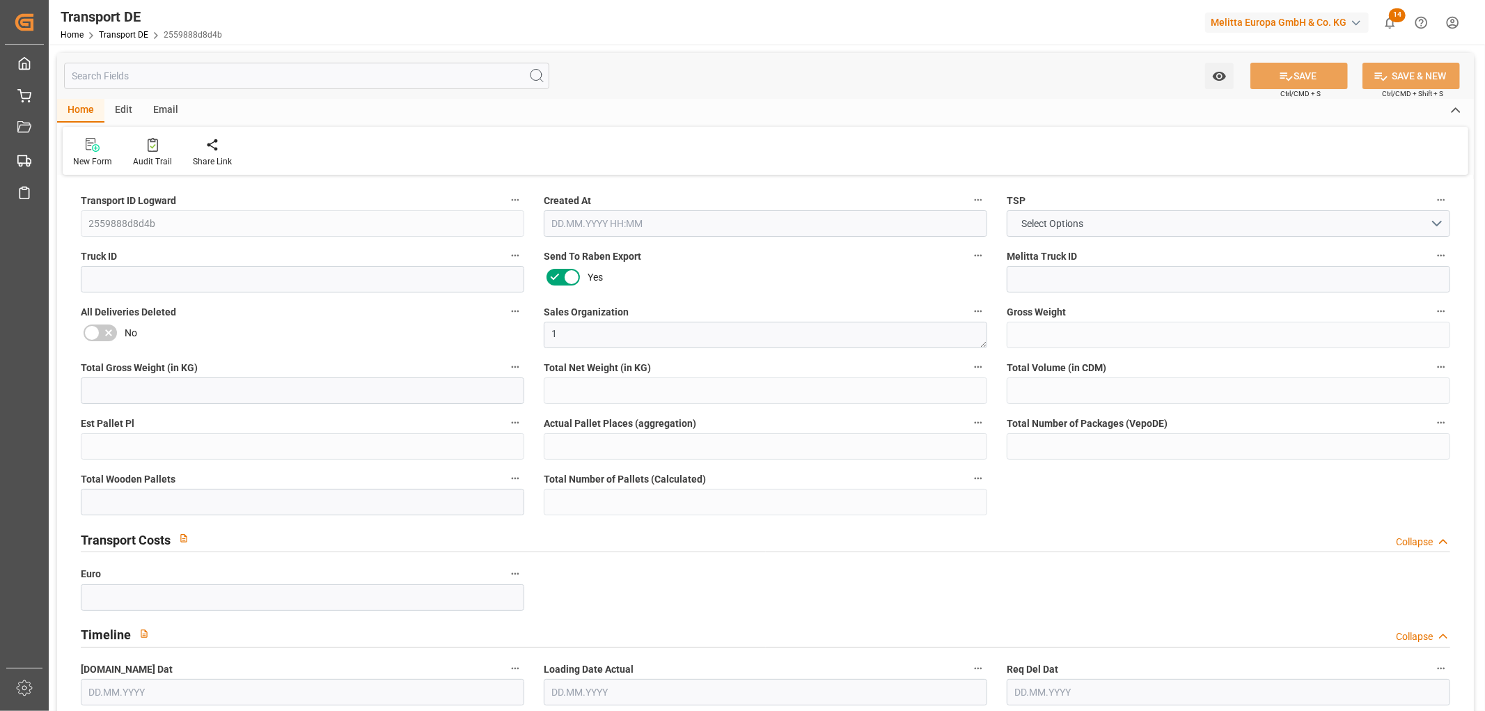
type input "11"
type input "102.4745"
type input "85.6275"
type input "14.08.2025 23:03"
type input "22.08.2025"
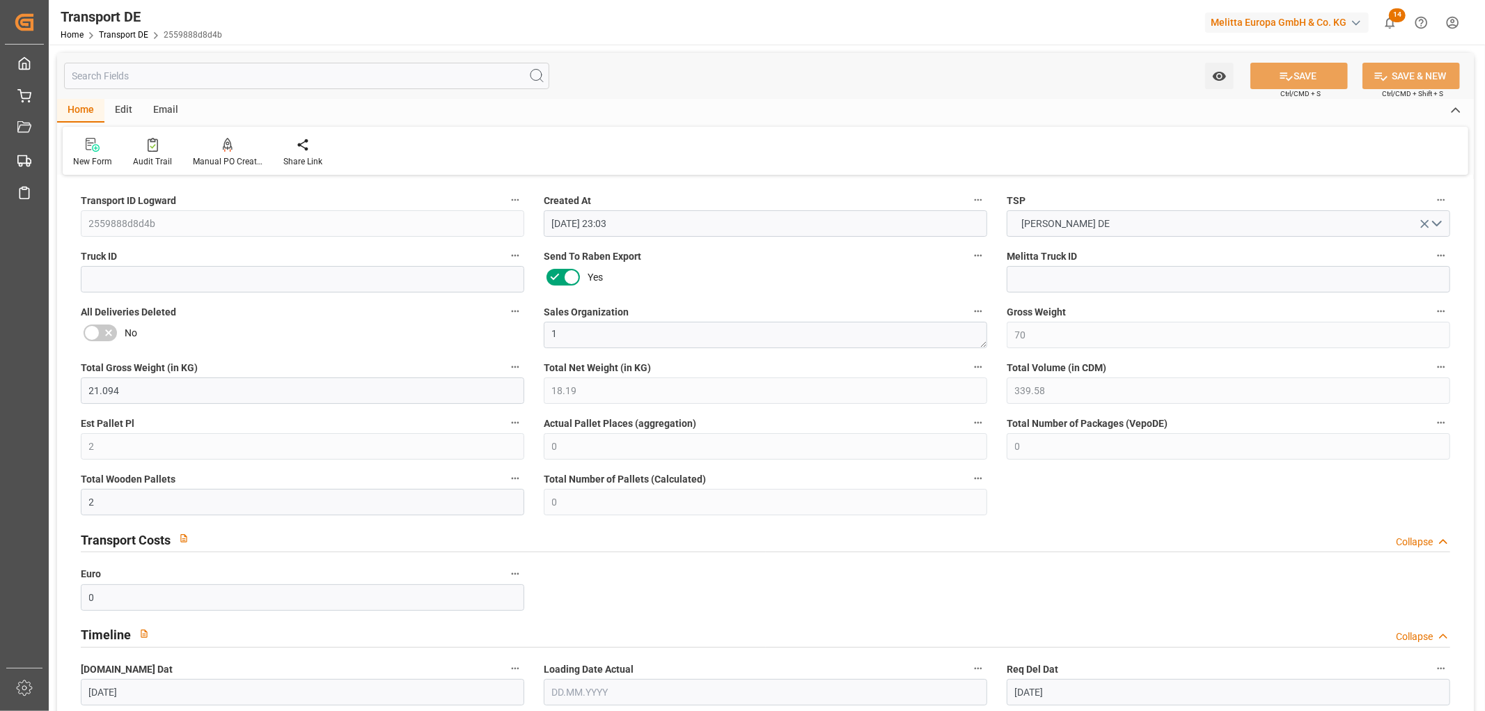
type input "26.08.2025"
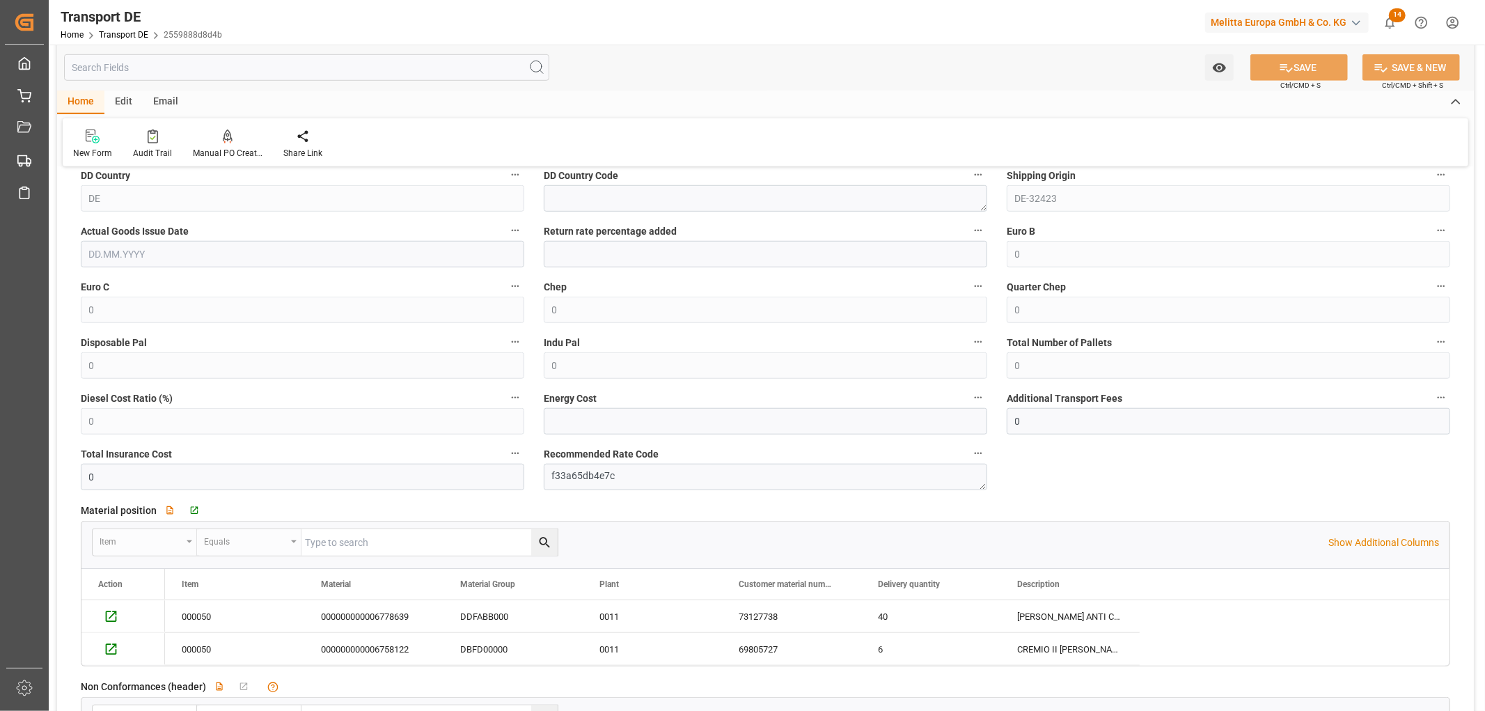
scroll to position [1005, 0]
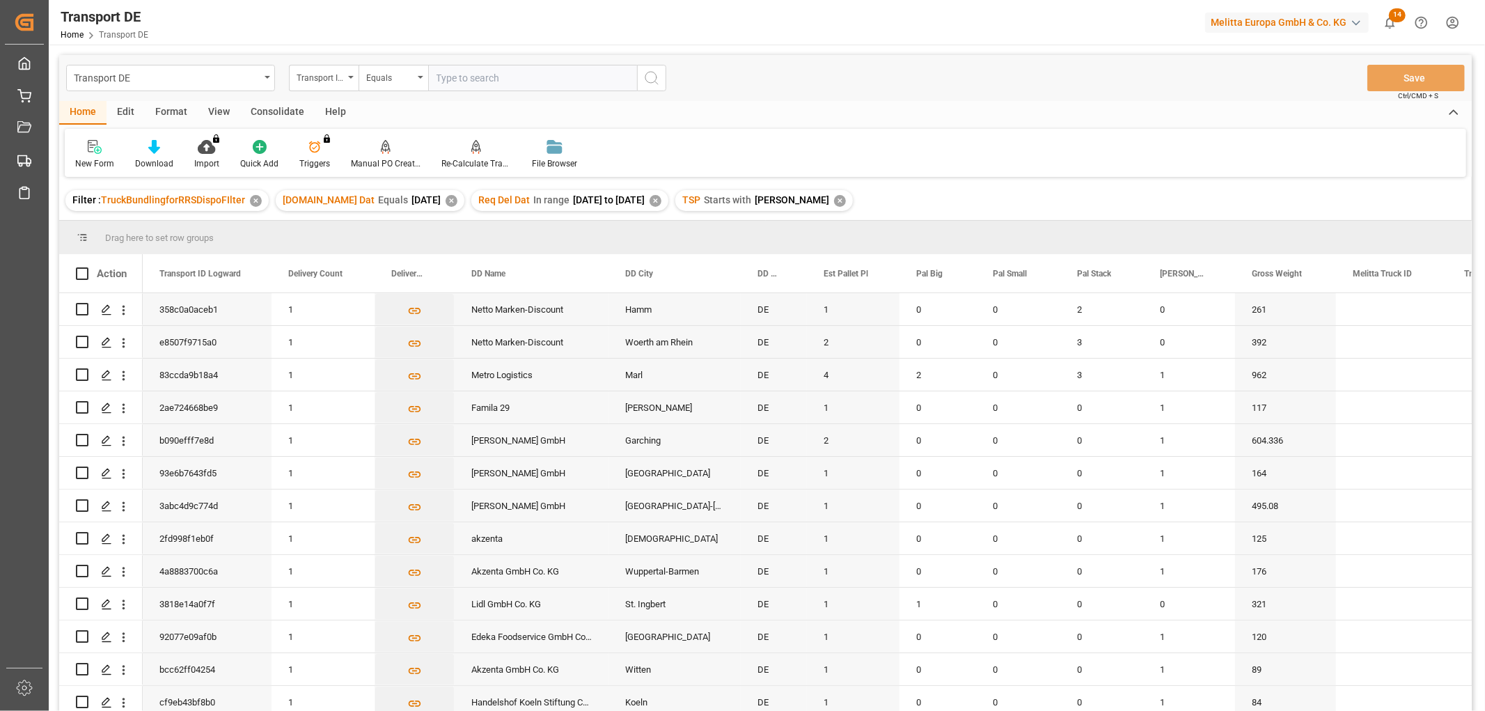
click at [286, 109] on div "Consolidate" at bounding box center [277, 113] width 74 height 24
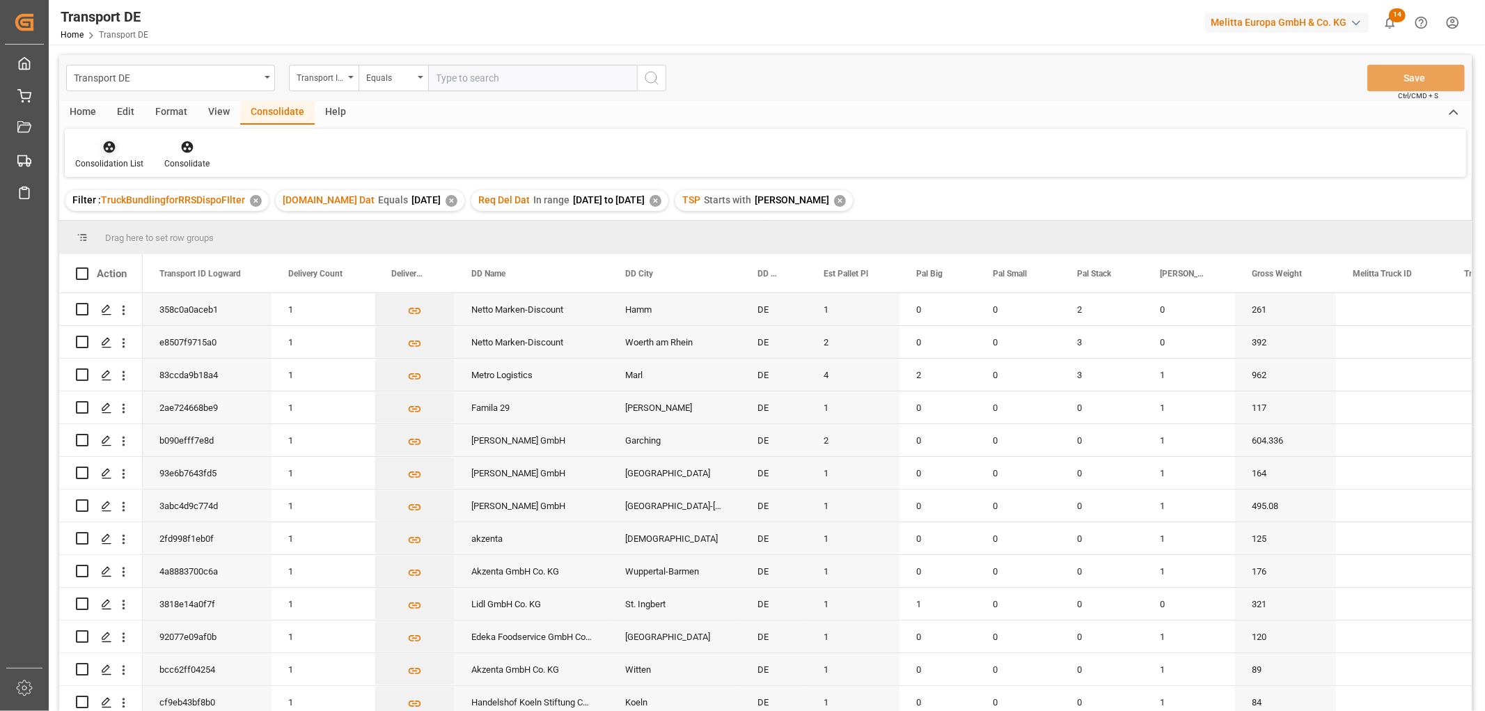
click at [109, 155] on div "Consolidation List" at bounding box center [109, 154] width 89 height 31
click at [128, 226] on div "Transport DE Transport ID Logward Equals Save Ctrl/CMD + S Home Edit Format Vie…" at bounding box center [765, 401] width 1412 height 693
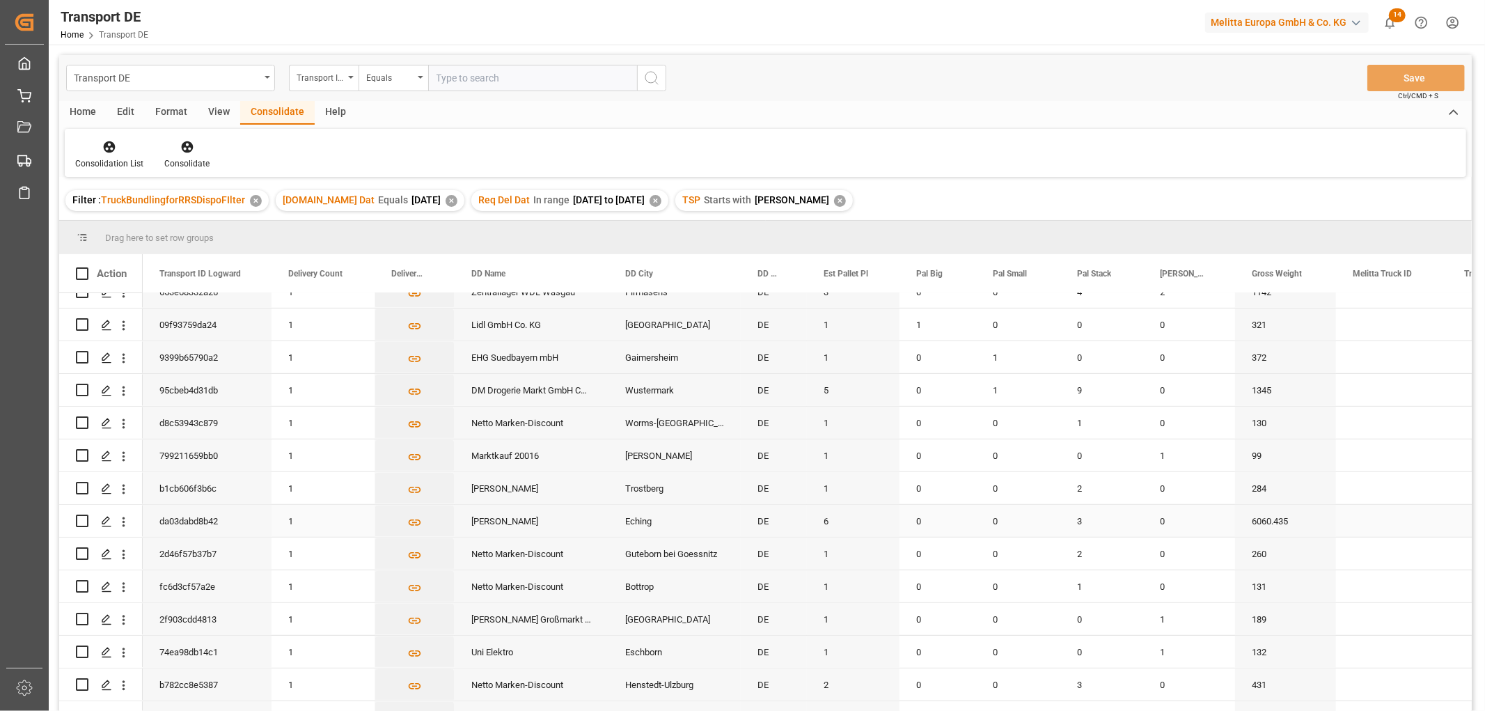
scroll to position [596, 0]
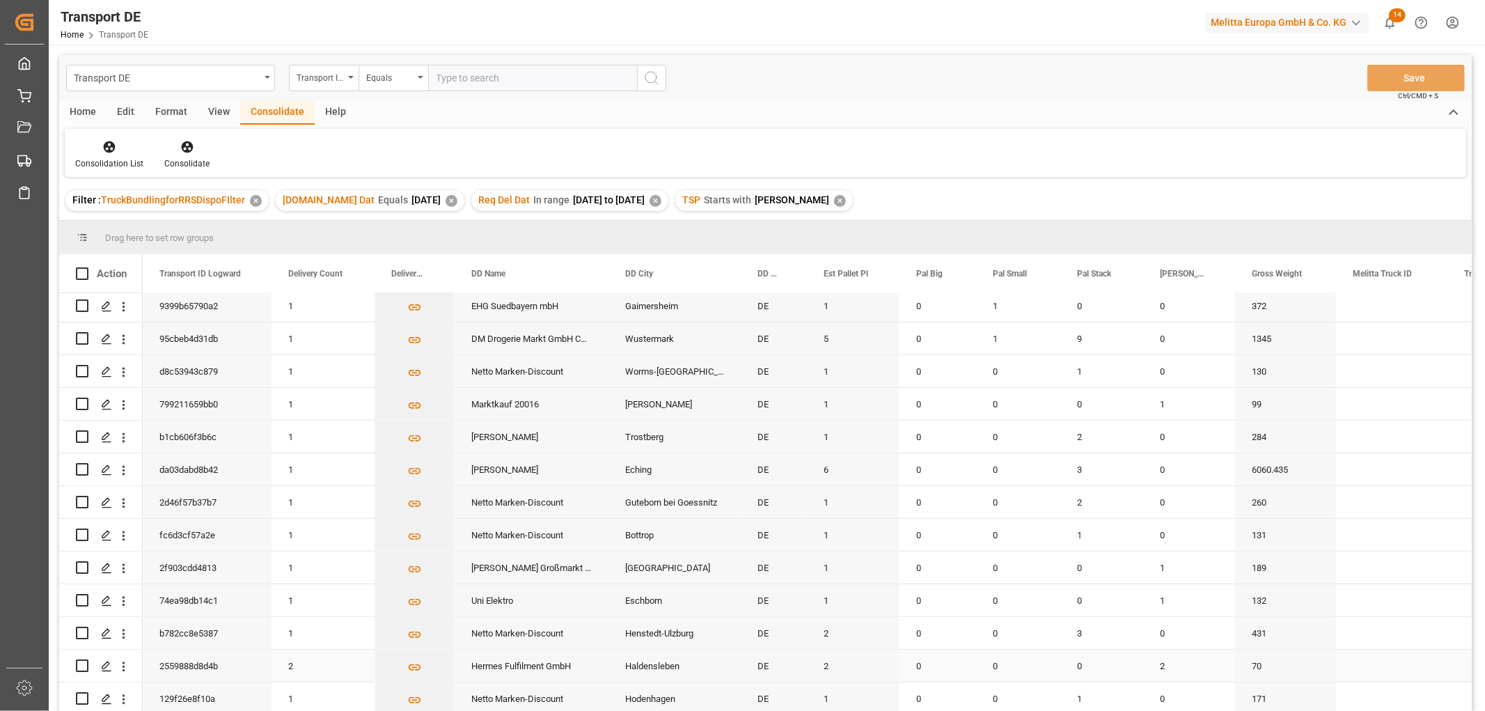
click at [81, 662] on input "Press Space to toggle row selection (unchecked)" at bounding box center [82, 665] width 13 height 13
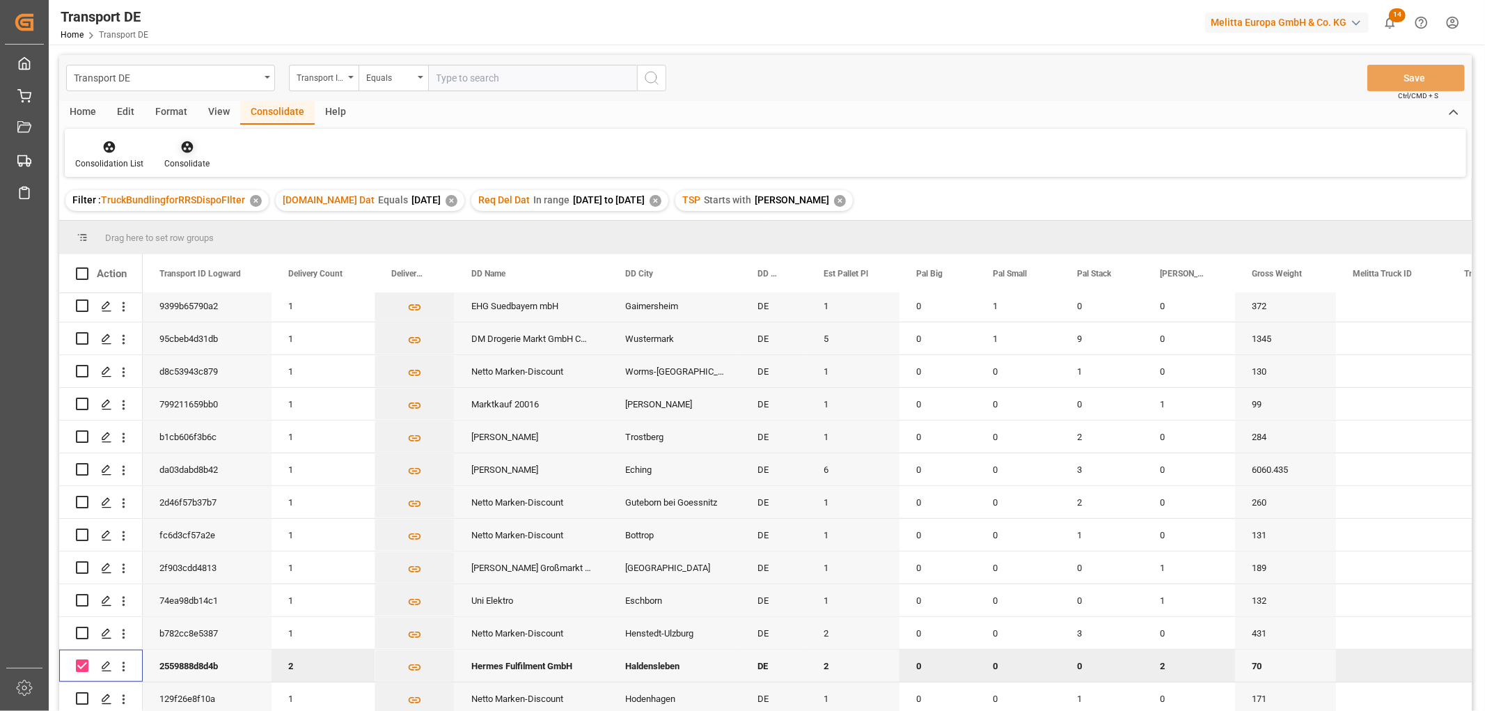
click at [183, 146] on icon at bounding box center [187, 147] width 12 height 12
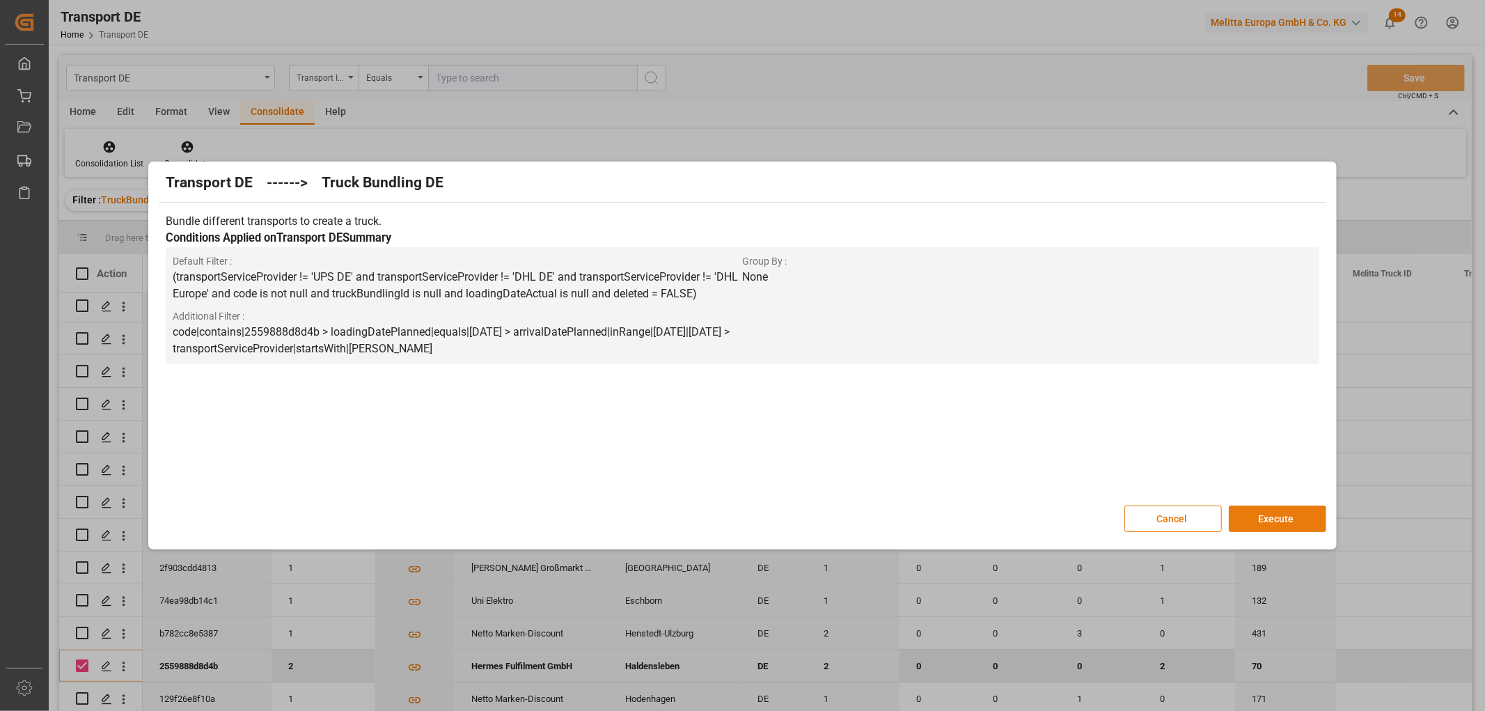
click at [1277, 517] on button "Execute" at bounding box center [1277, 518] width 97 height 26
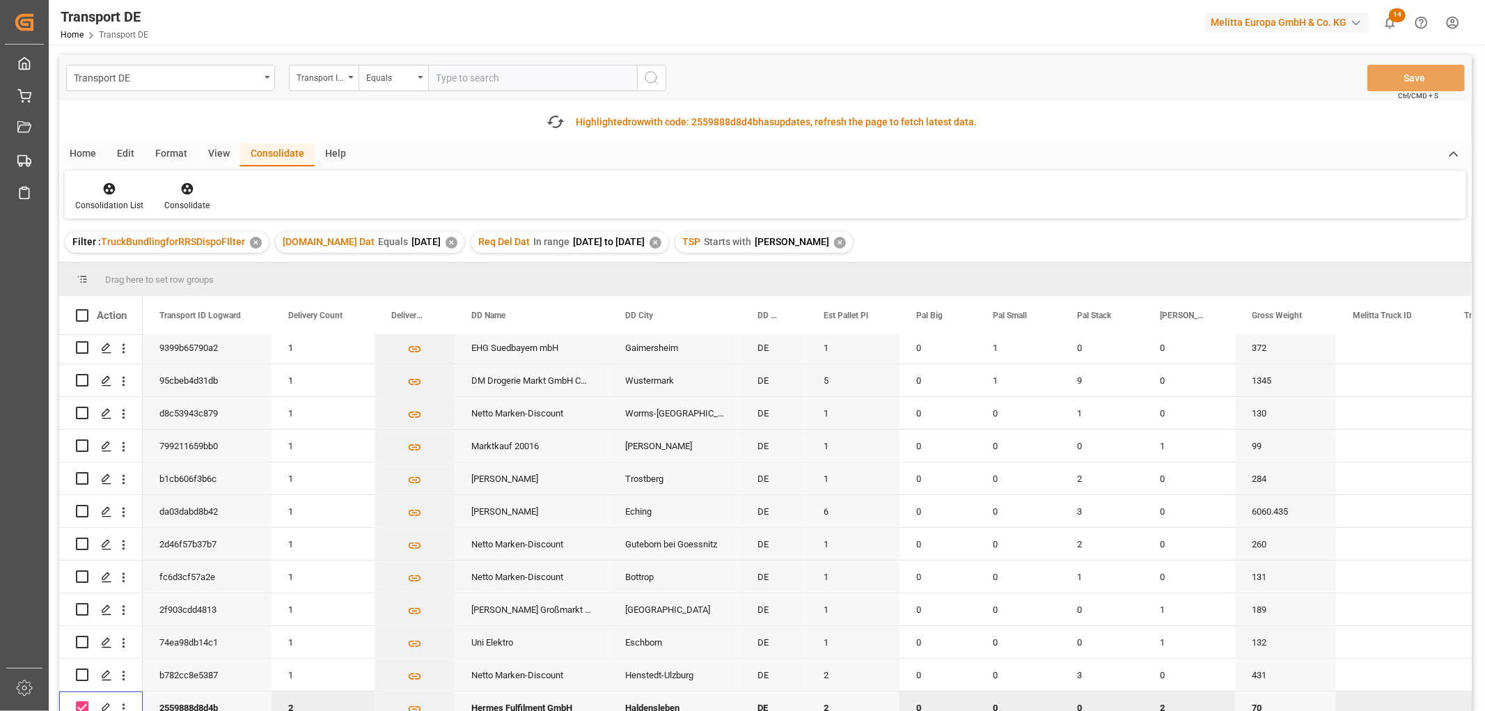
click at [84, 701] on input "Press Space to toggle row selection (checked)" at bounding box center [82, 707] width 13 height 13
checkbox input "false"
click at [105, 186] on icon at bounding box center [110, 189] width 12 height 12
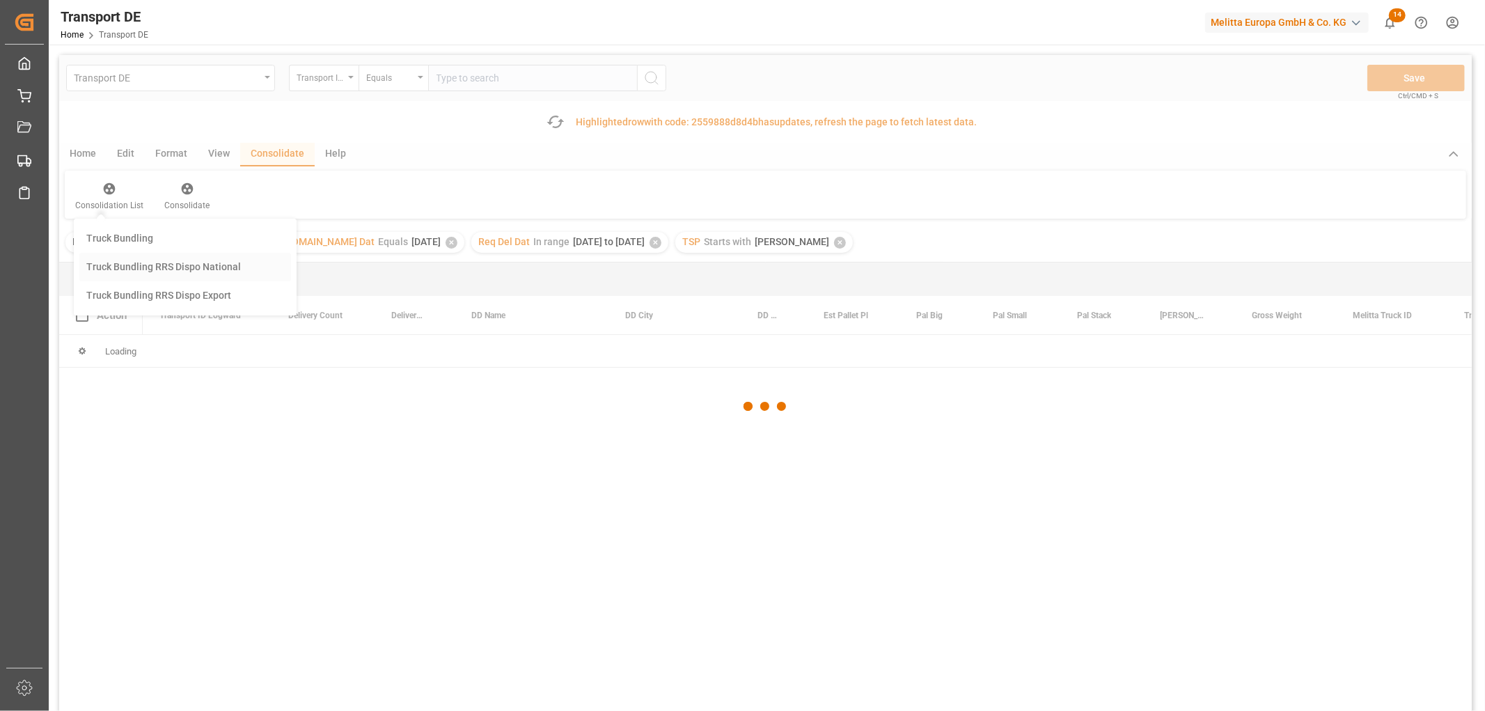
click at [116, 263] on div "Transport DE Transport ID Logward Equals Save Ctrl/CMD + S Fetch latest updates…" at bounding box center [765, 422] width 1412 height 734
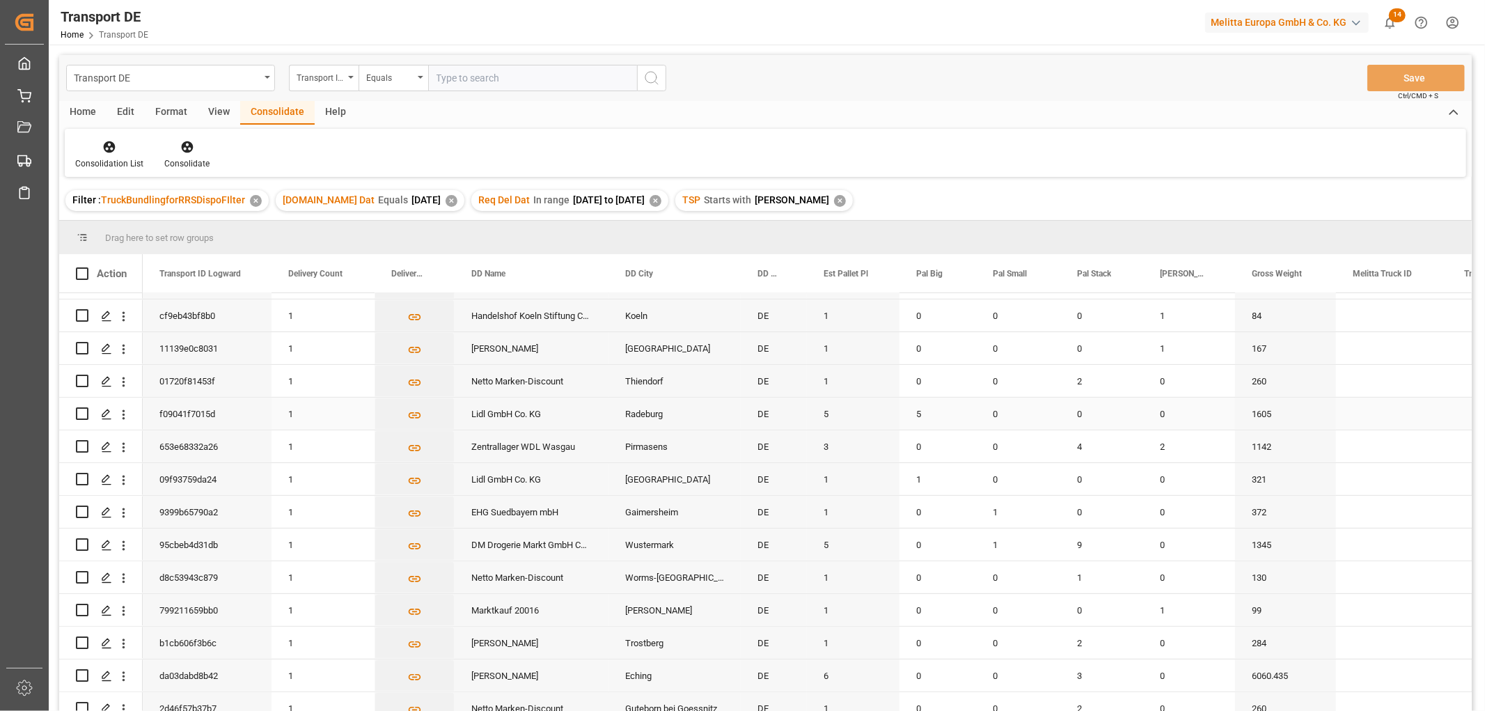
scroll to position [464, 0]
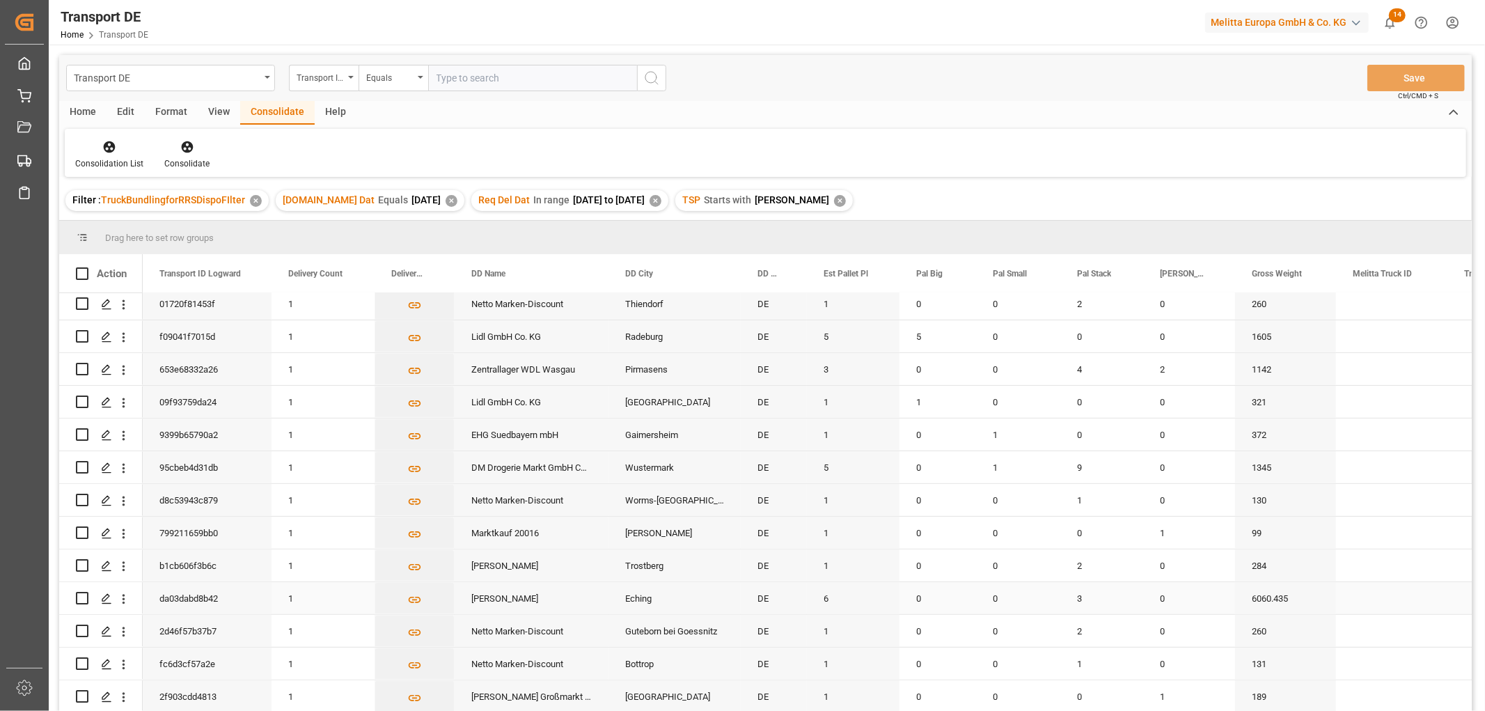
click at [79, 597] on input "Press Space to toggle row selection (unchecked)" at bounding box center [82, 598] width 13 height 13
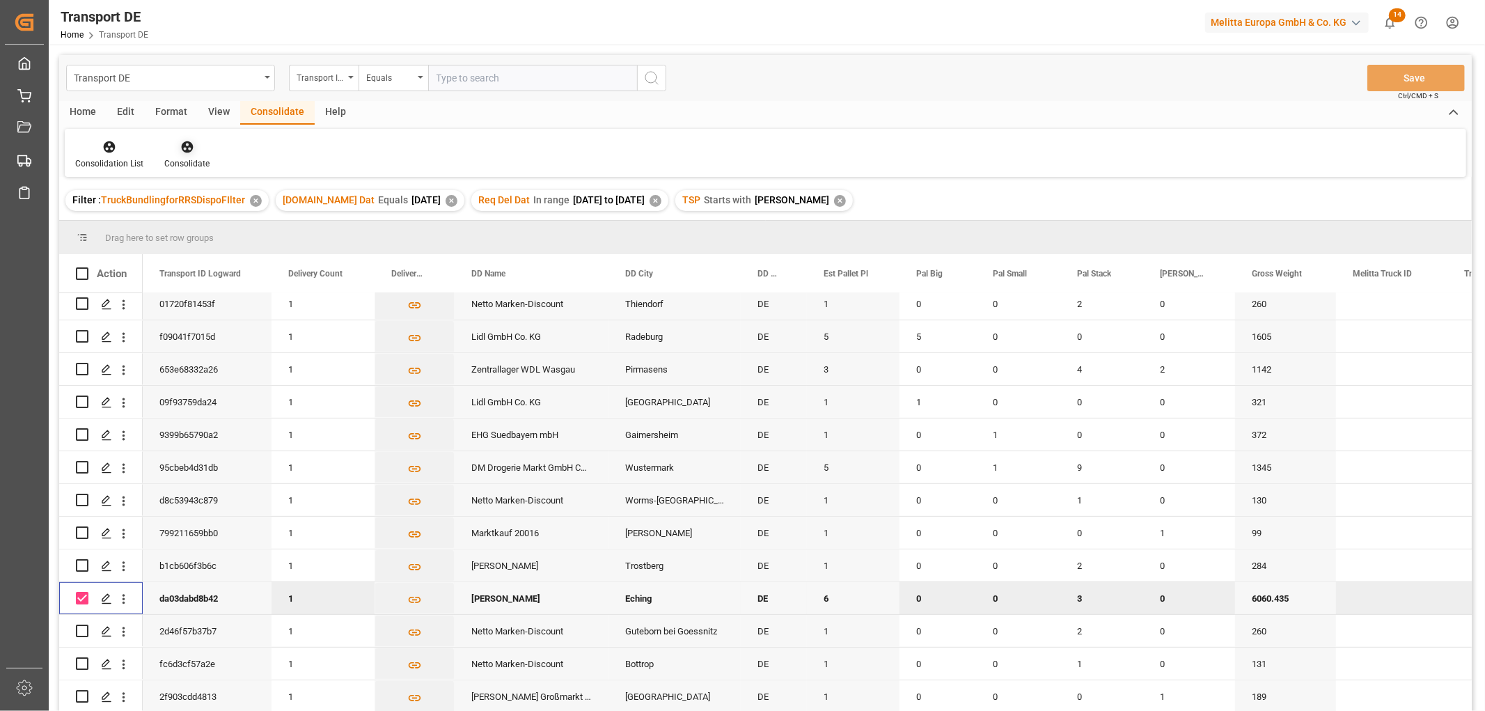
click at [189, 147] on icon at bounding box center [187, 147] width 12 height 12
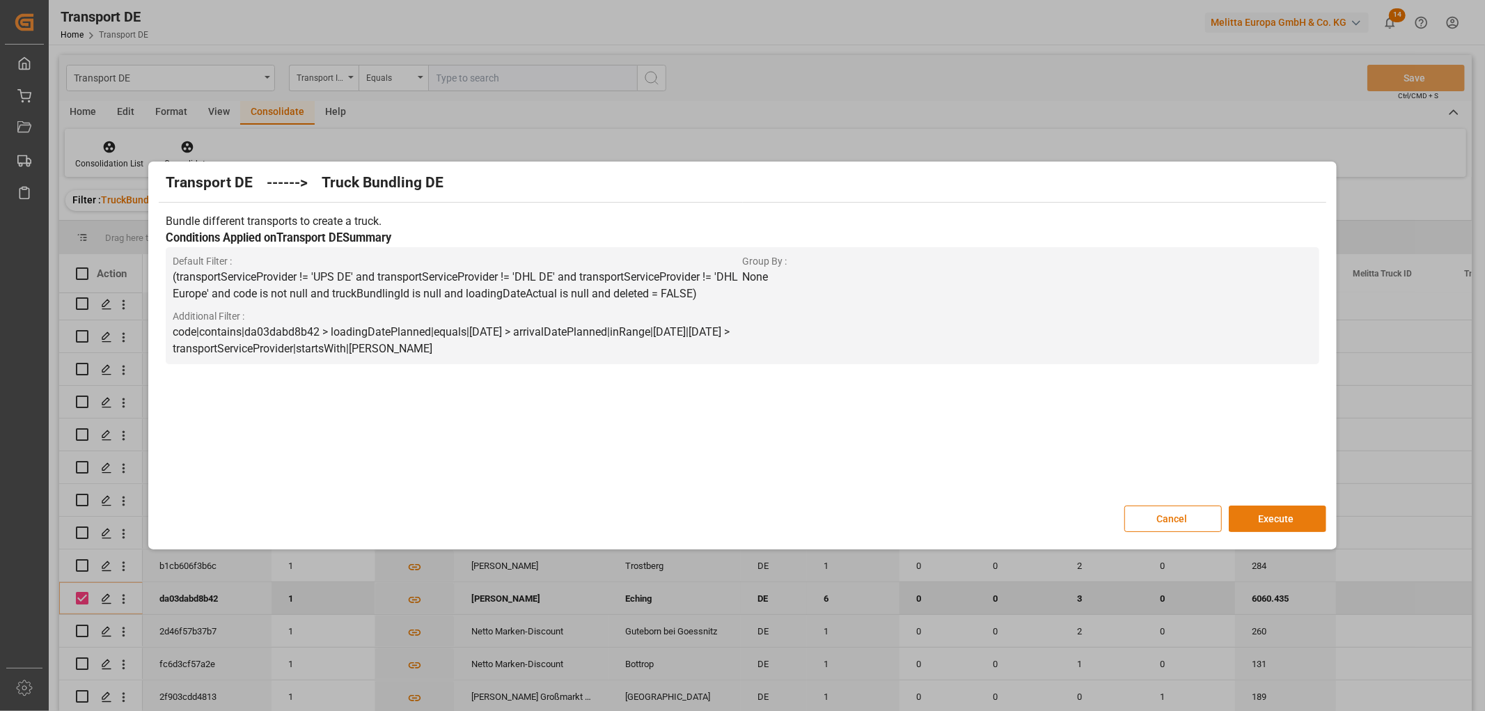
click at [1257, 514] on button "Execute" at bounding box center [1277, 518] width 97 height 26
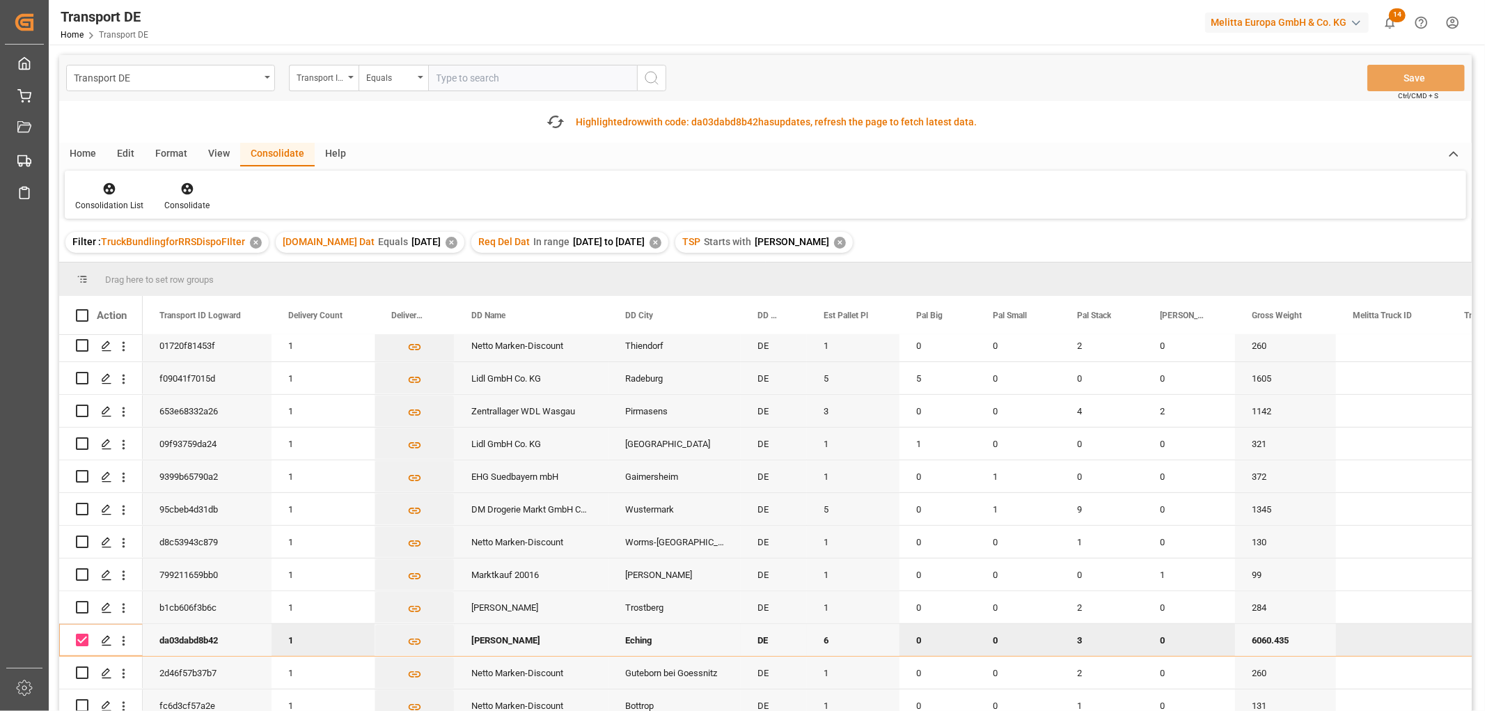
click at [81, 643] on input "Press Space to toggle row selection (checked)" at bounding box center [82, 639] width 13 height 13
checkbox input "false"
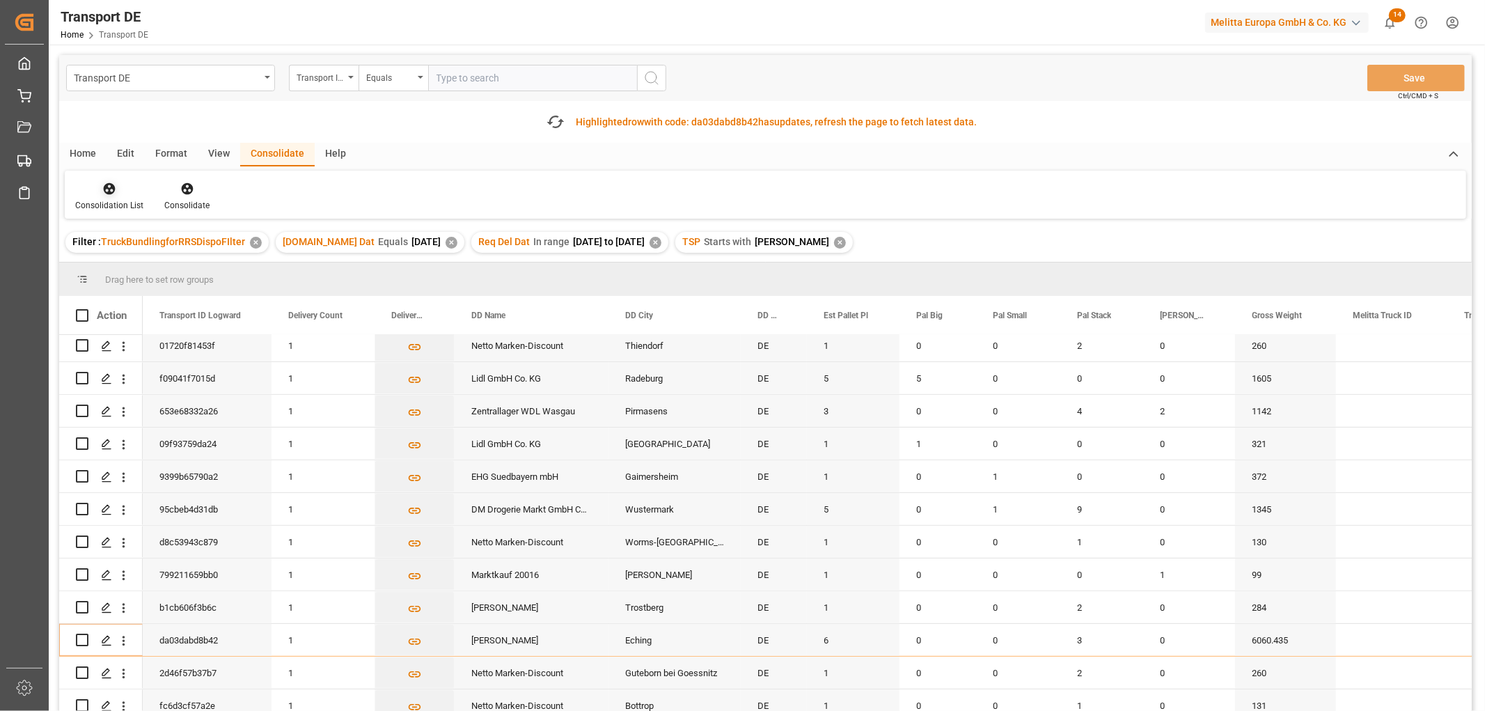
click at [109, 189] on icon at bounding box center [110, 189] width 12 height 12
click at [116, 266] on div "Transport DE Transport ID Logward Equals Save Ctrl/CMD + S Fetch latest updates…" at bounding box center [765, 422] width 1412 height 734
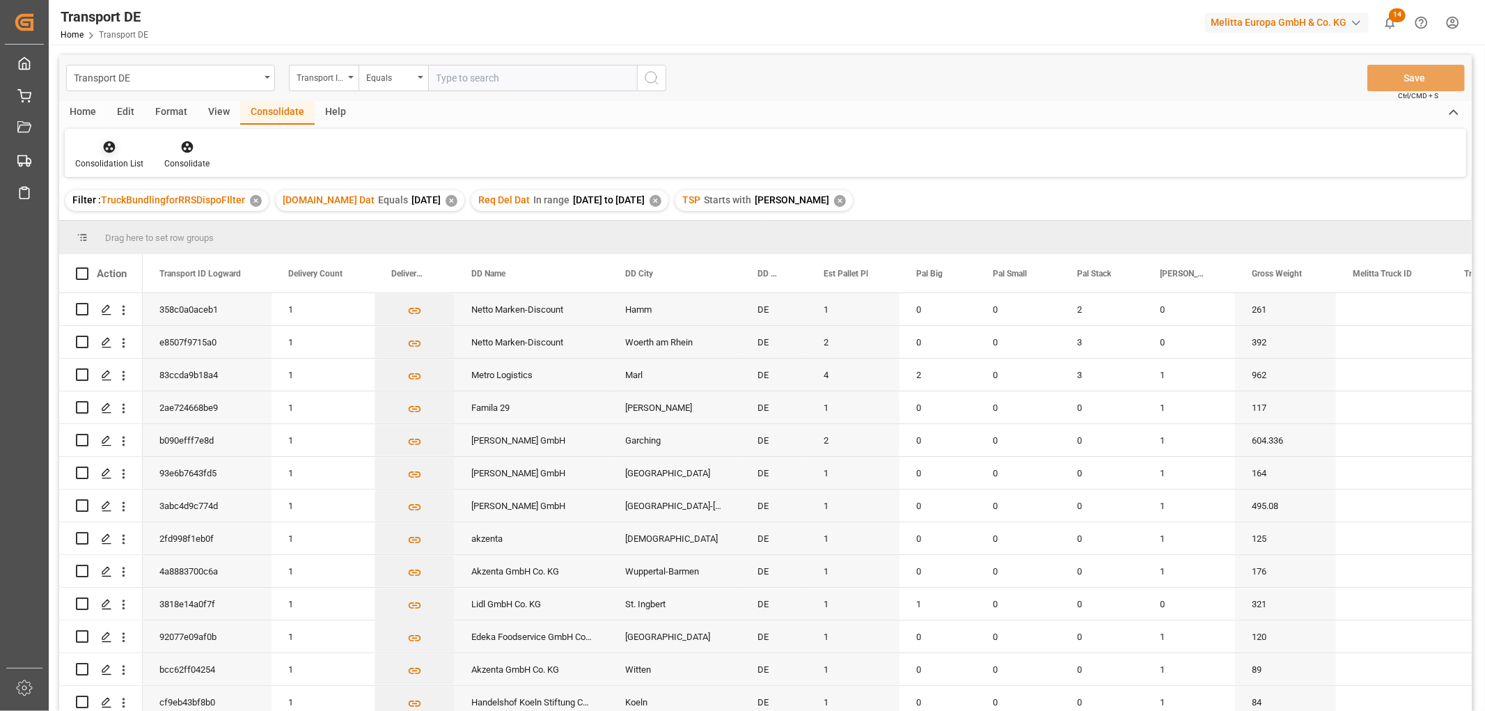
click at [112, 147] on icon at bounding box center [110, 147] width 12 height 12
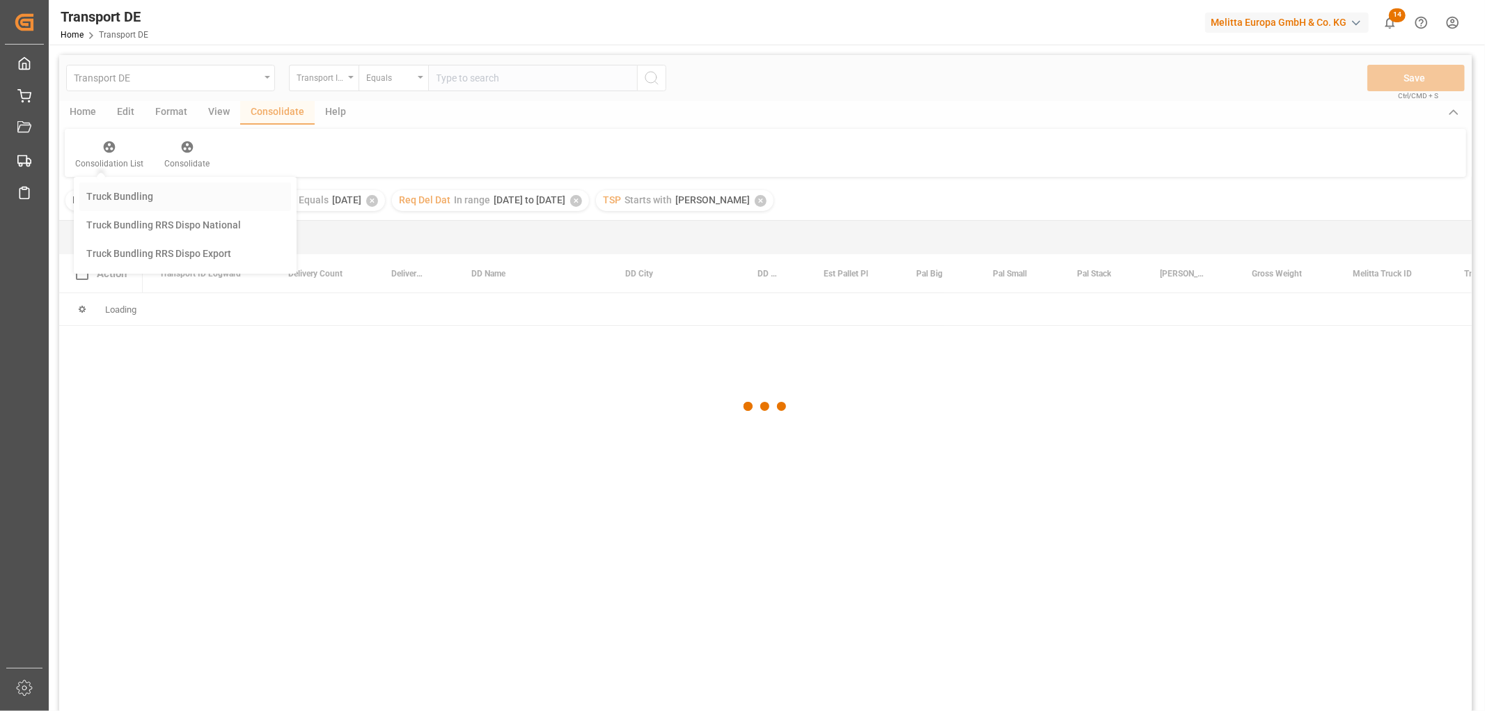
click at [127, 192] on div "Transport DE Transport ID Logward Equals Save Ctrl/CMD + S Home Edit Format Vie…" at bounding box center [765, 401] width 1412 height 693
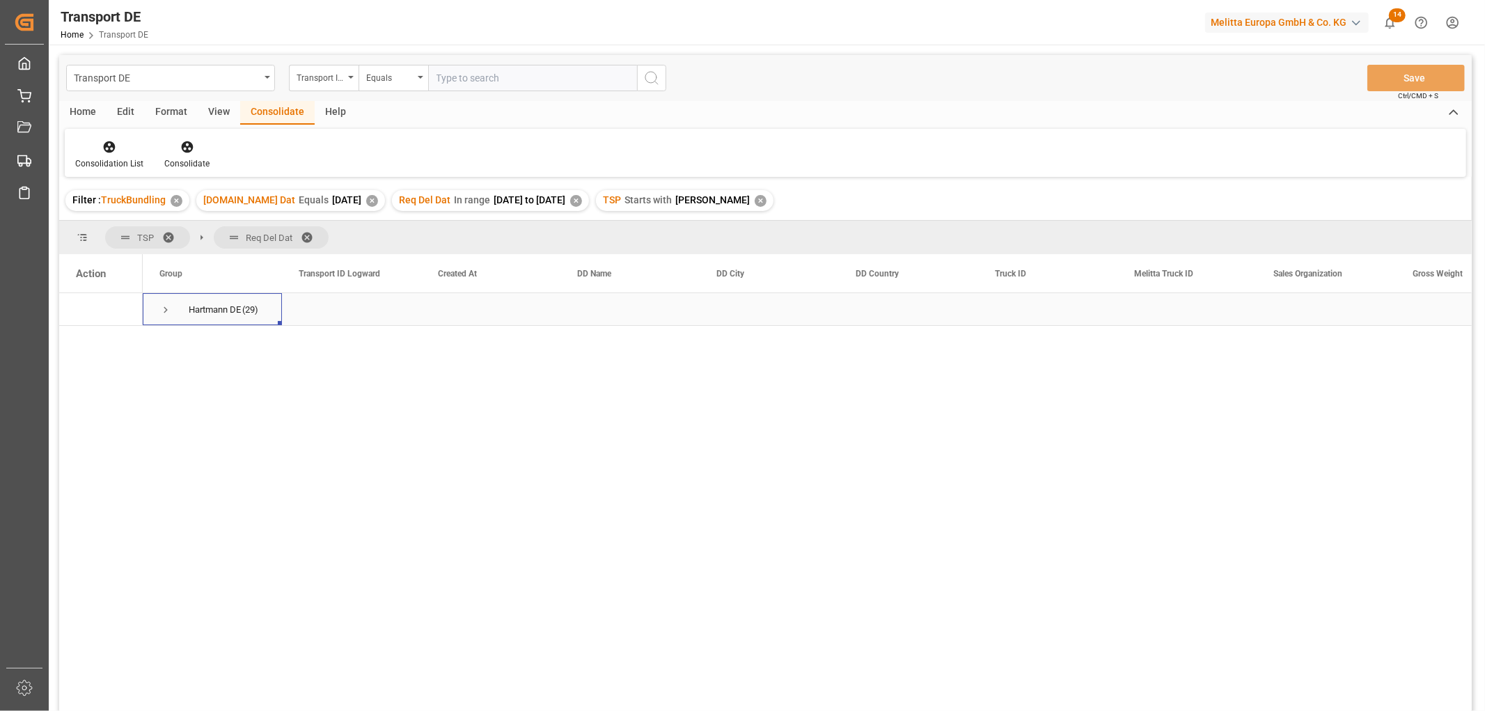
click at [164, 310] on span "Press SPACE to select this row." at bounding box center [165, 310] width 13 height 13
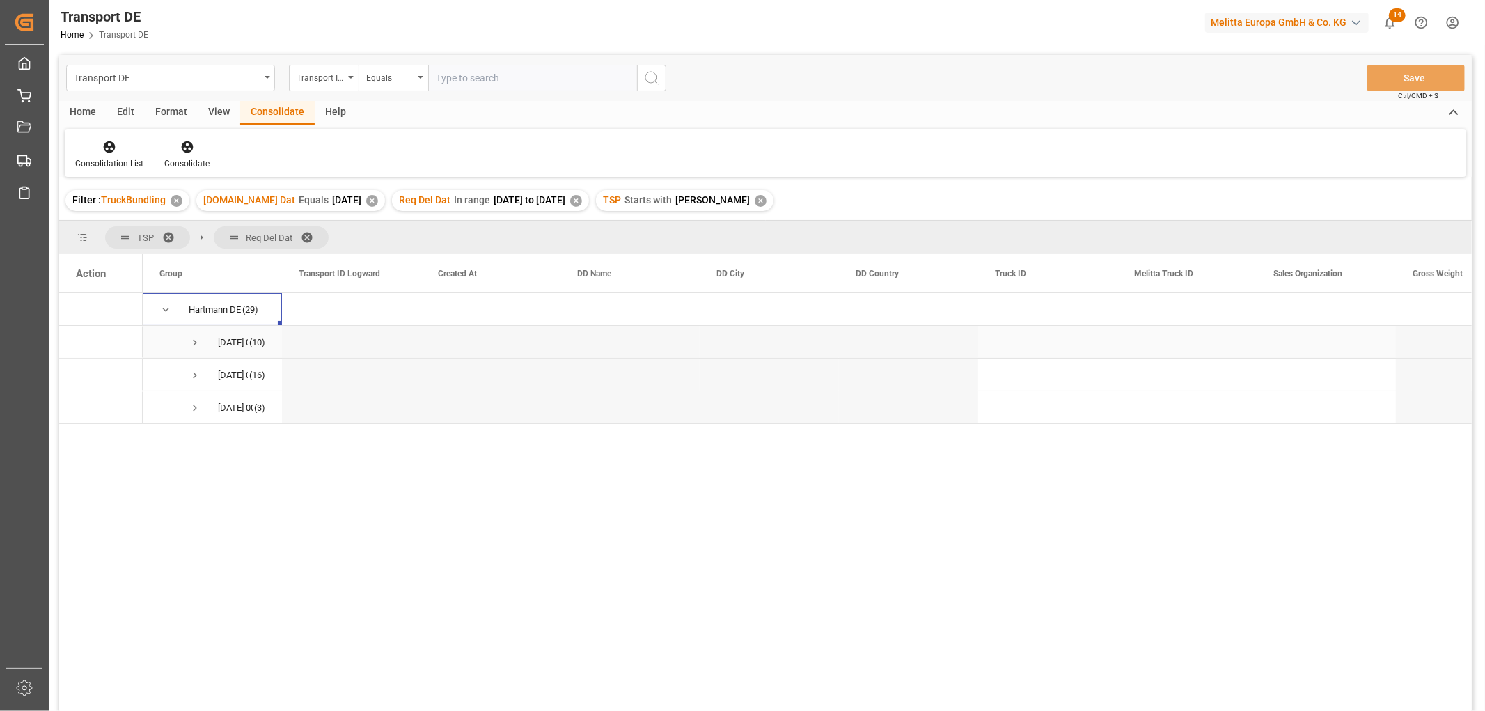
click at [196, 343] on span "Press SPACE to select this row." at bounding box center [195, 342] width 13 height 13
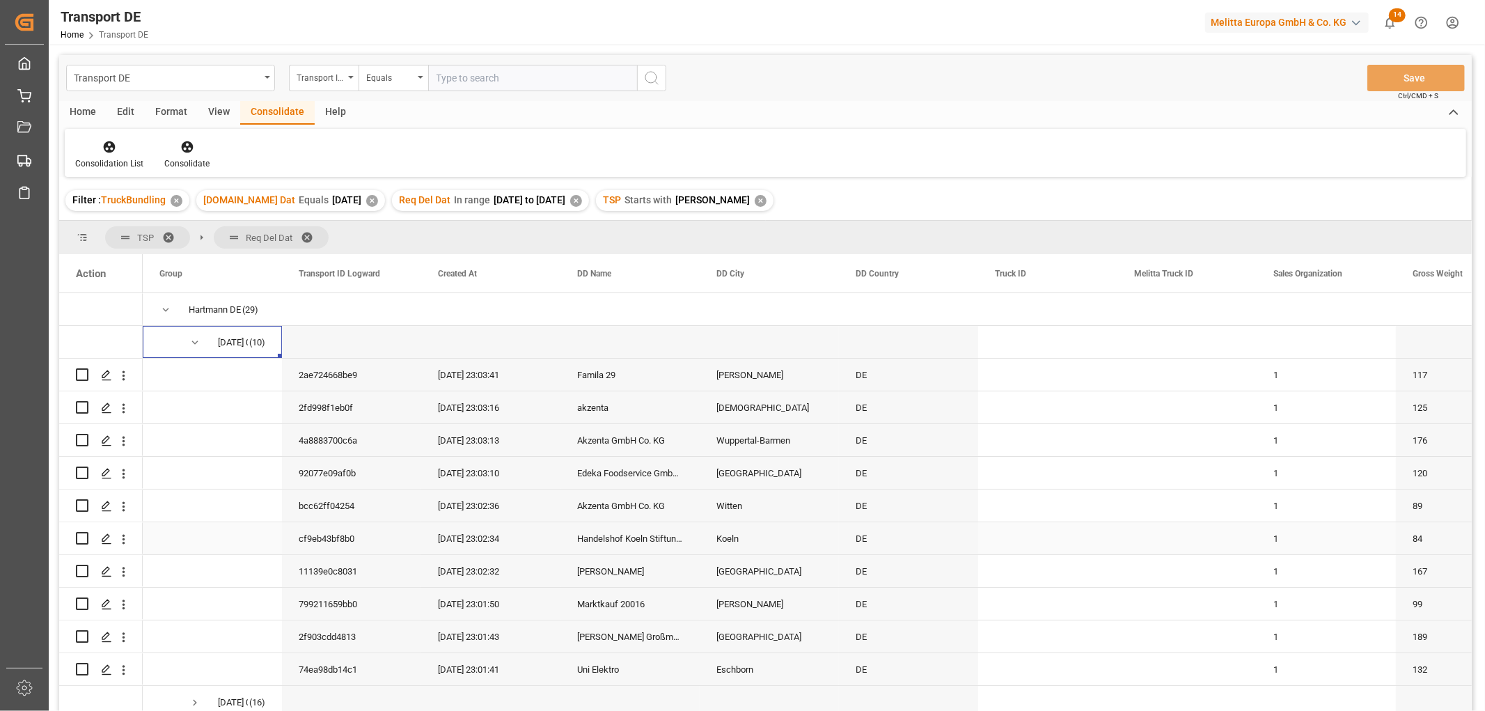
scroll to position [40, 0]
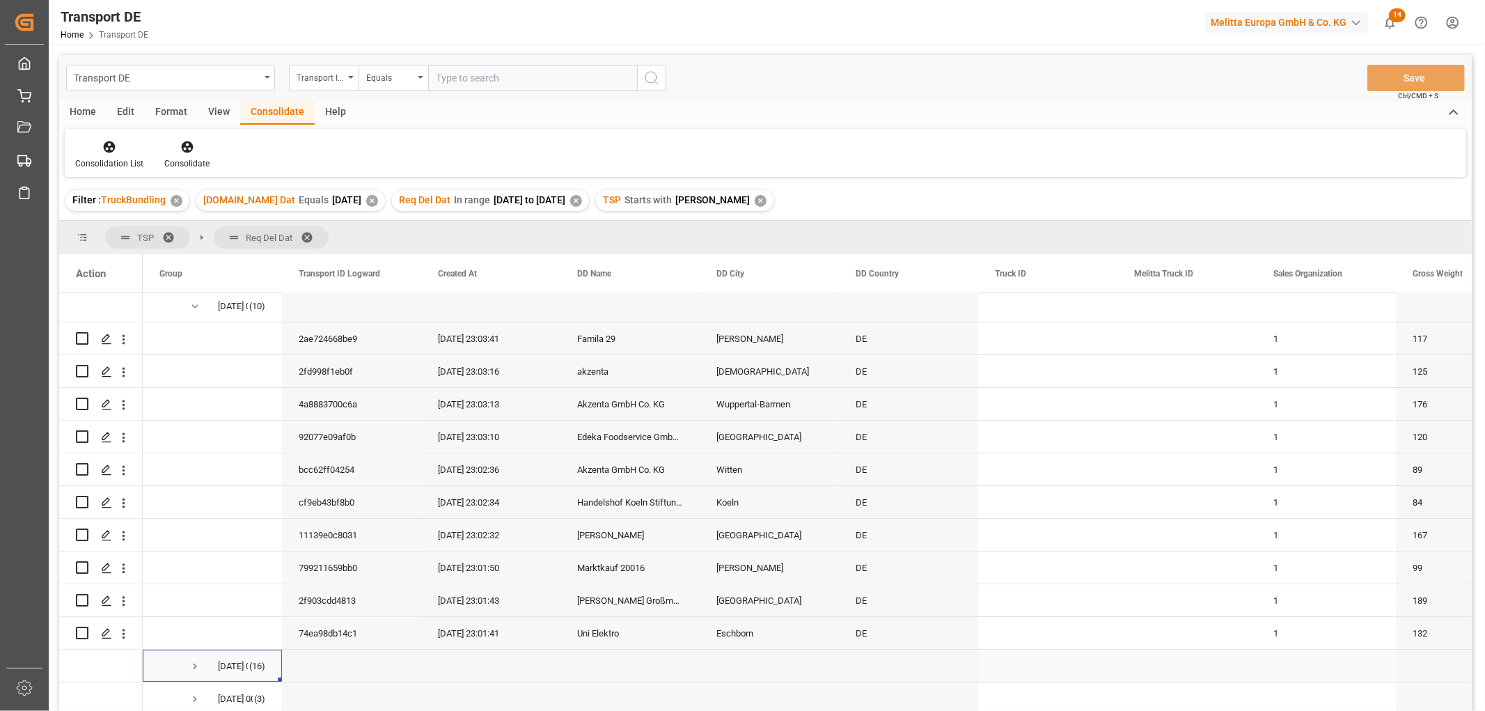
click at [195, 662] on span "Press SPACE to select this row." at bounding box center [195, 666] width 13 height 13
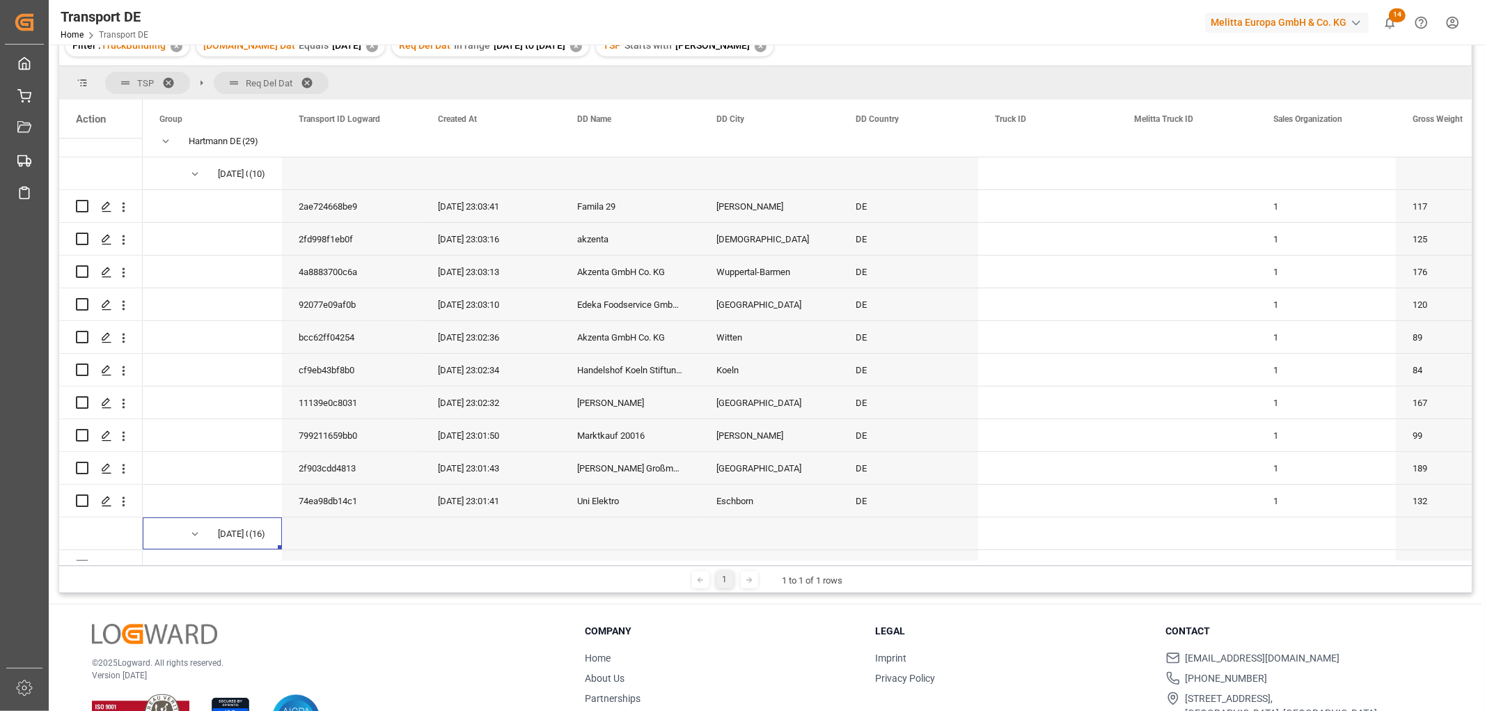
scroll to position [0, 0]
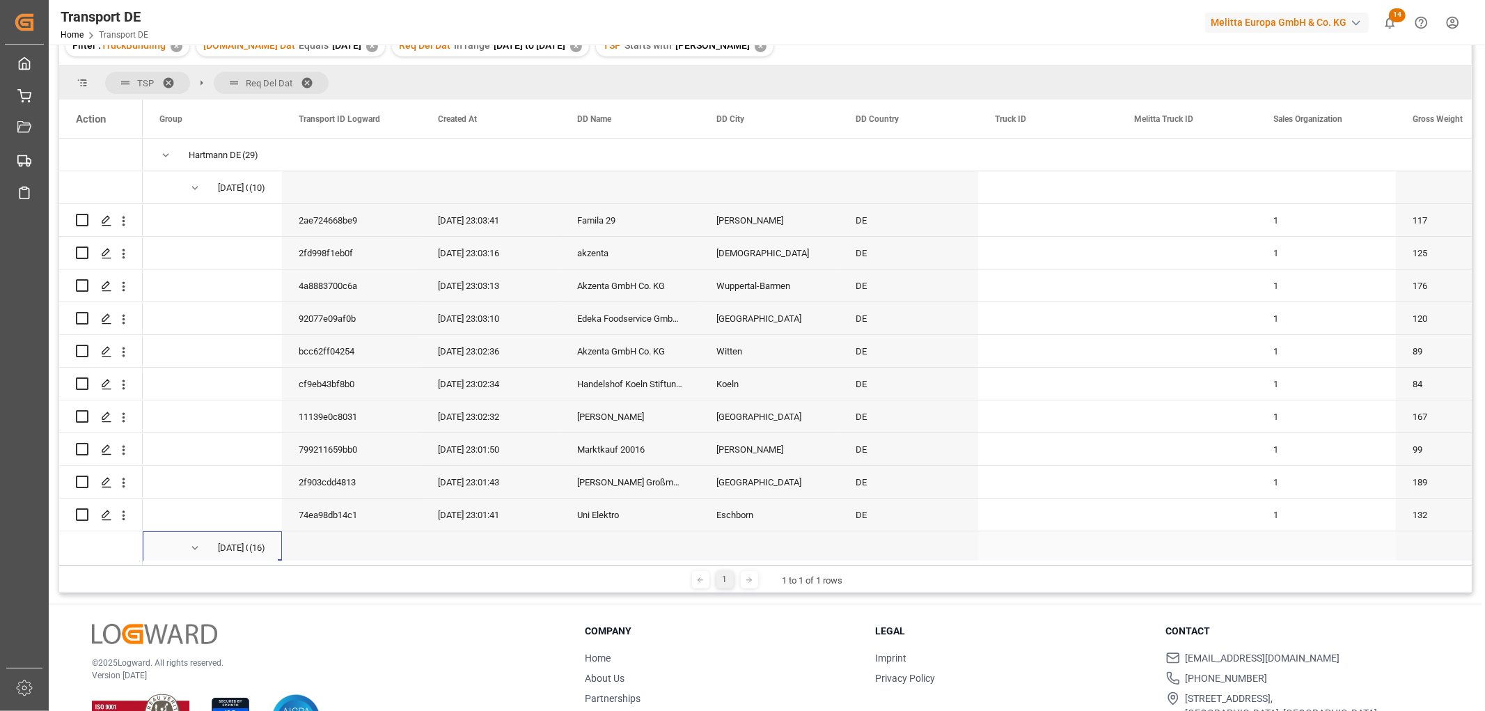
click at [197, 546] on span "Press SPACE to select this row." at bounding box center [195, 548] width 13 height 13
click at [191, 189] on span "Press SPACE to select this row." at bounding box center [195, 188] width 13 height 13
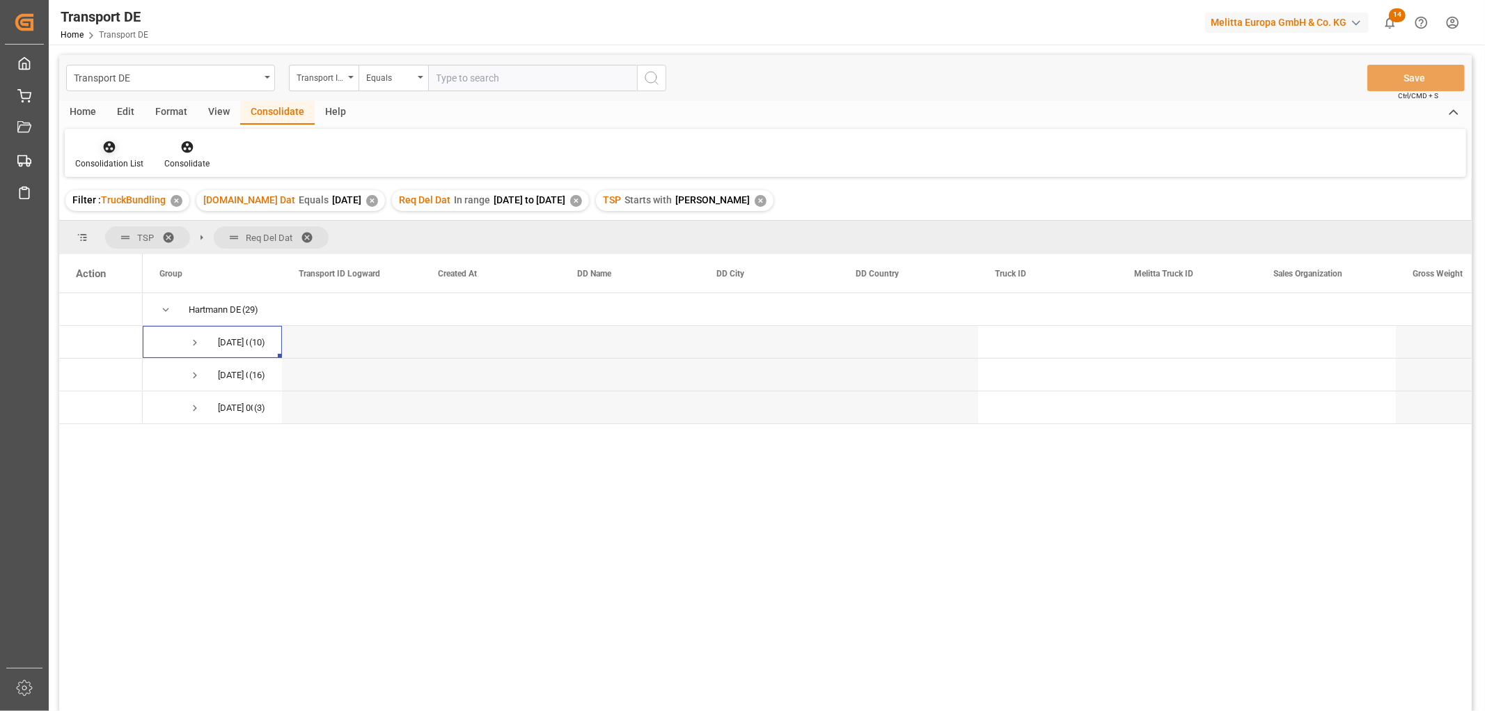
click at [108, 149] on icon at bounding box center [110, 147] width 12 height 12
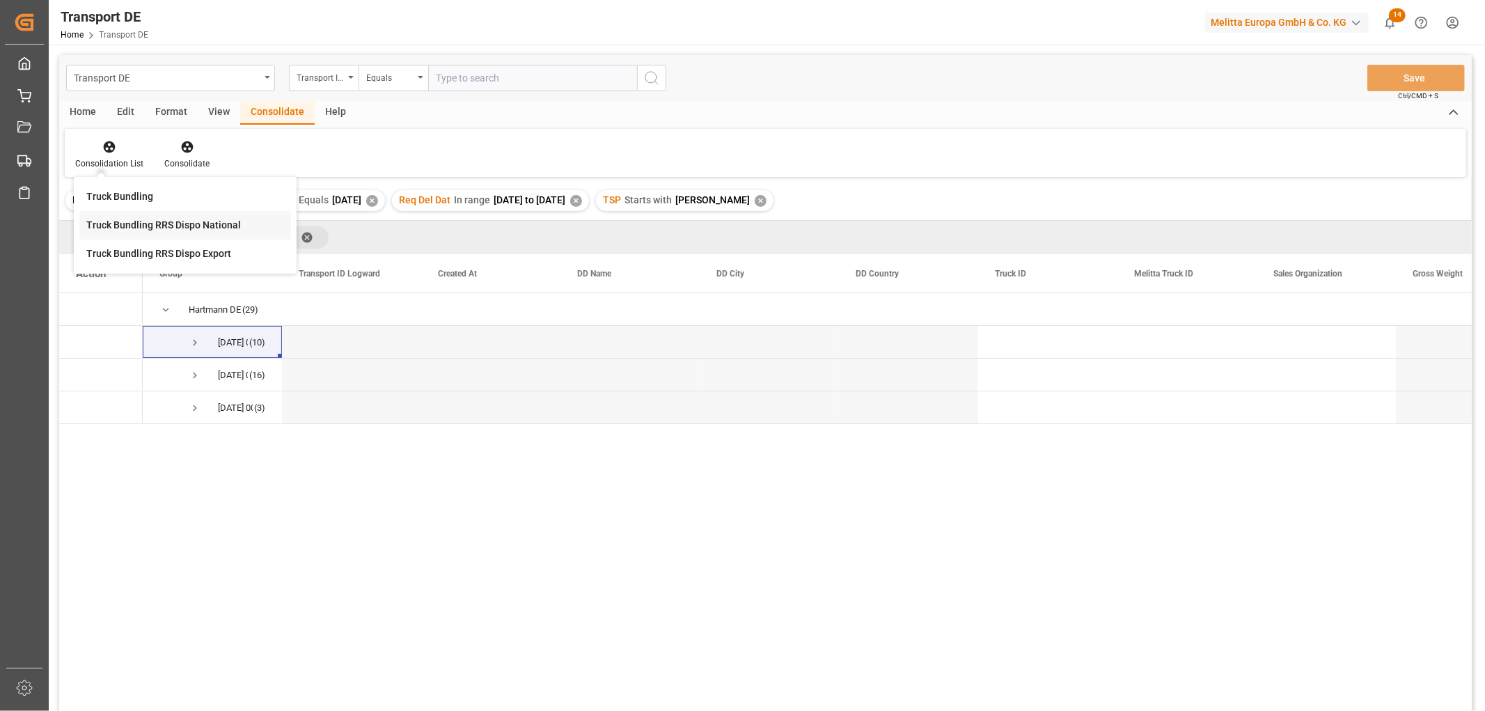
click at [114, 226] on div "Transport DE Transport ID Logward Equals Save Ctrl/CMD + S Home Edit Format Vie…" at bounding box center [765, 401] width 1412 height 693
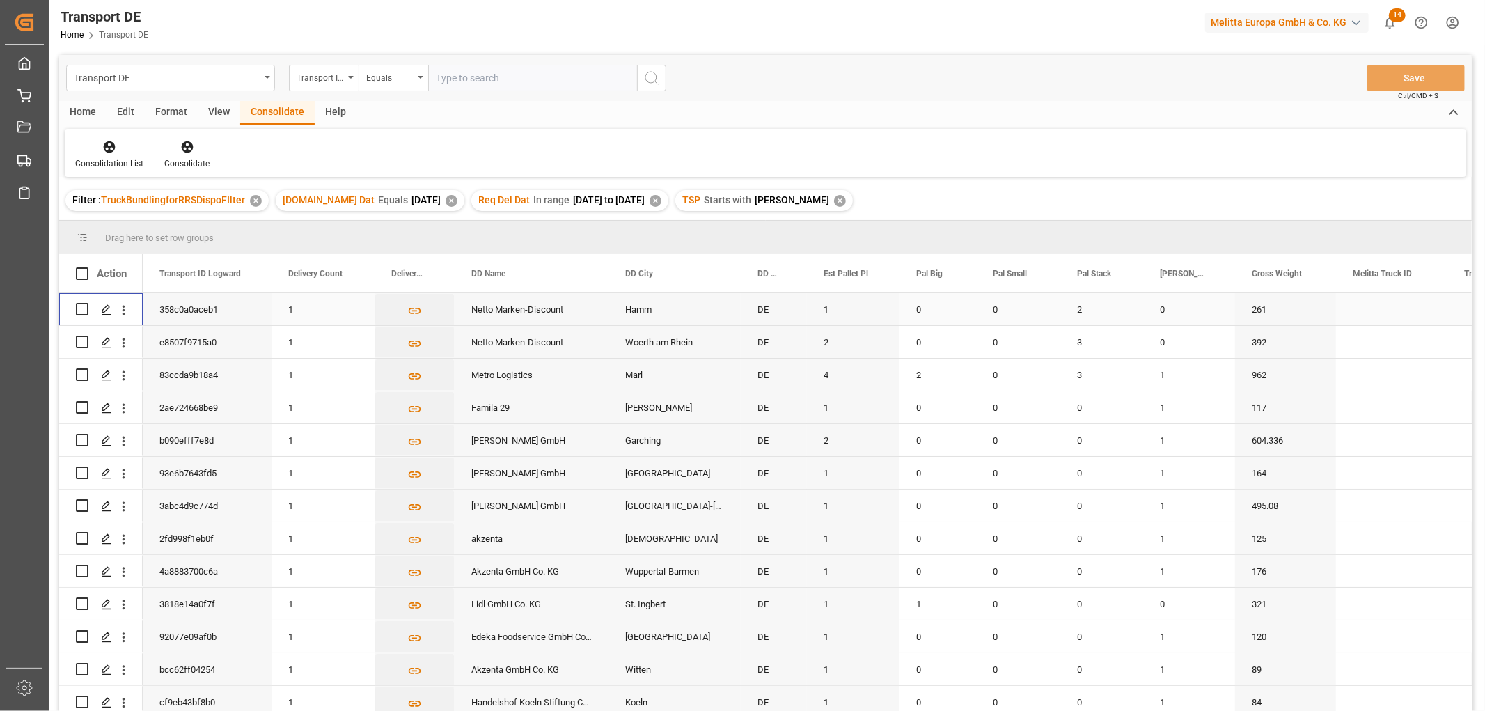
click at [79, 310] on input "Press Space to toggle row selection (unchecked)" at bounding box center [82, 309] width 13 height 13
checkbox input "true"
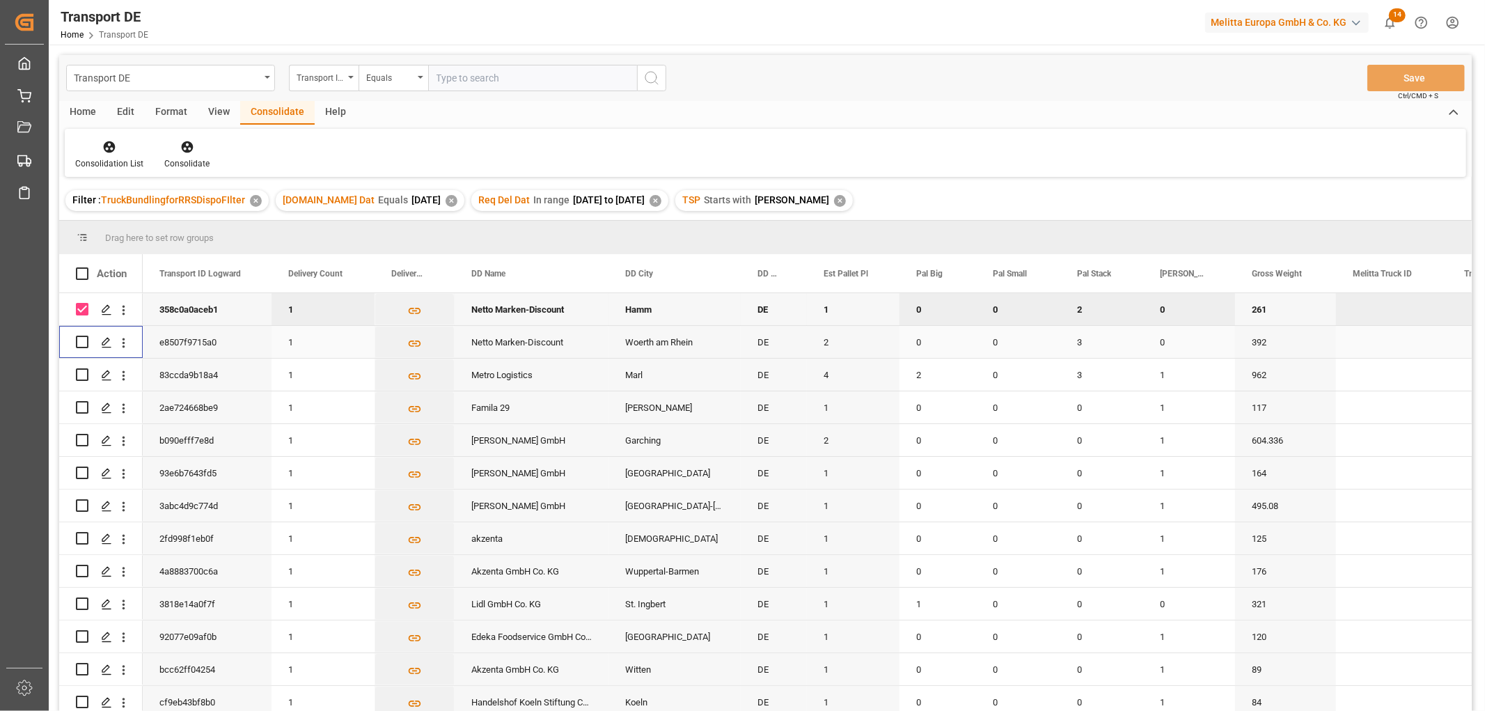
click at [81, 342] on input "Press Space to toggle row selection (unchecked)" at bounding box center [82, 342] width 13 height 13
checkbox input "true"
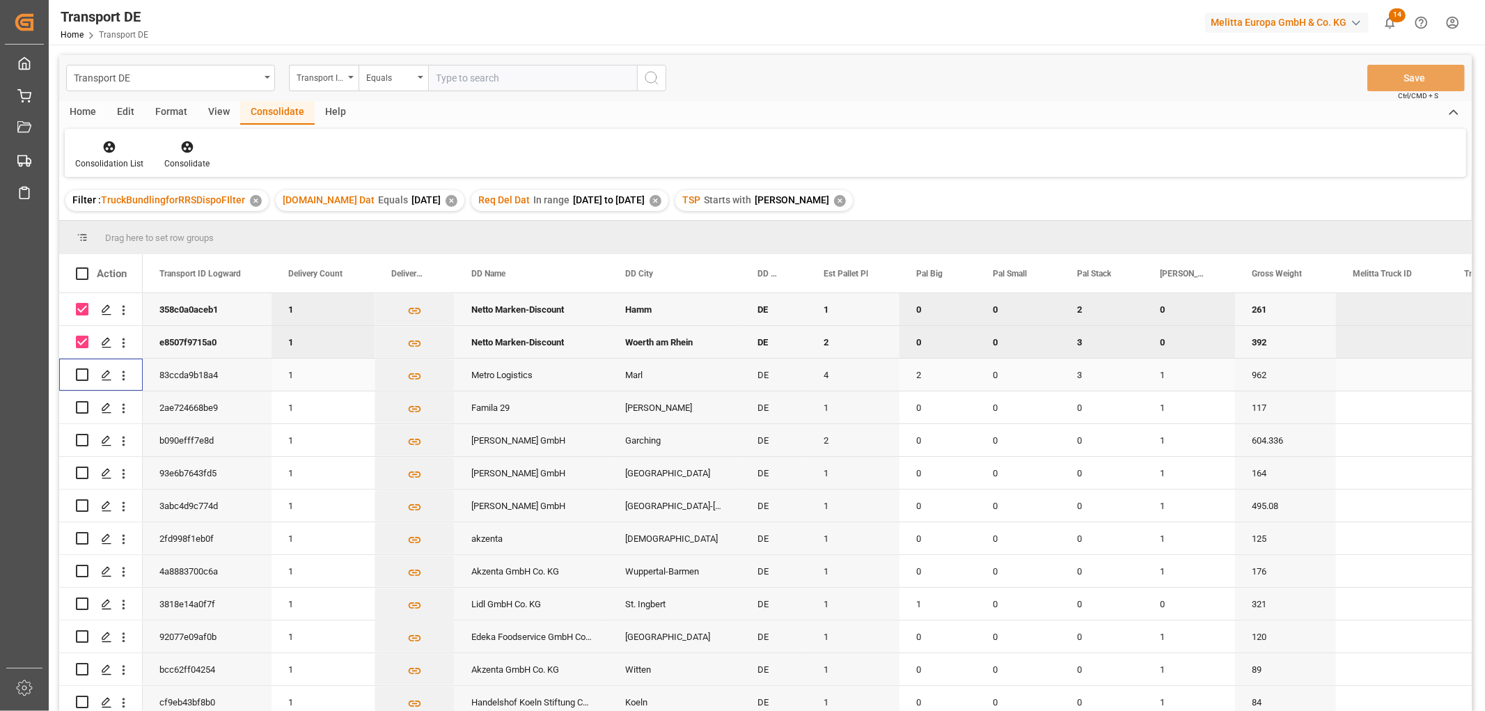
click at [84, 375] on input "Press Space to toggle row selection (unchecked)" at bounding box center [82, 374] width 13 height 13
checkbox input "true"
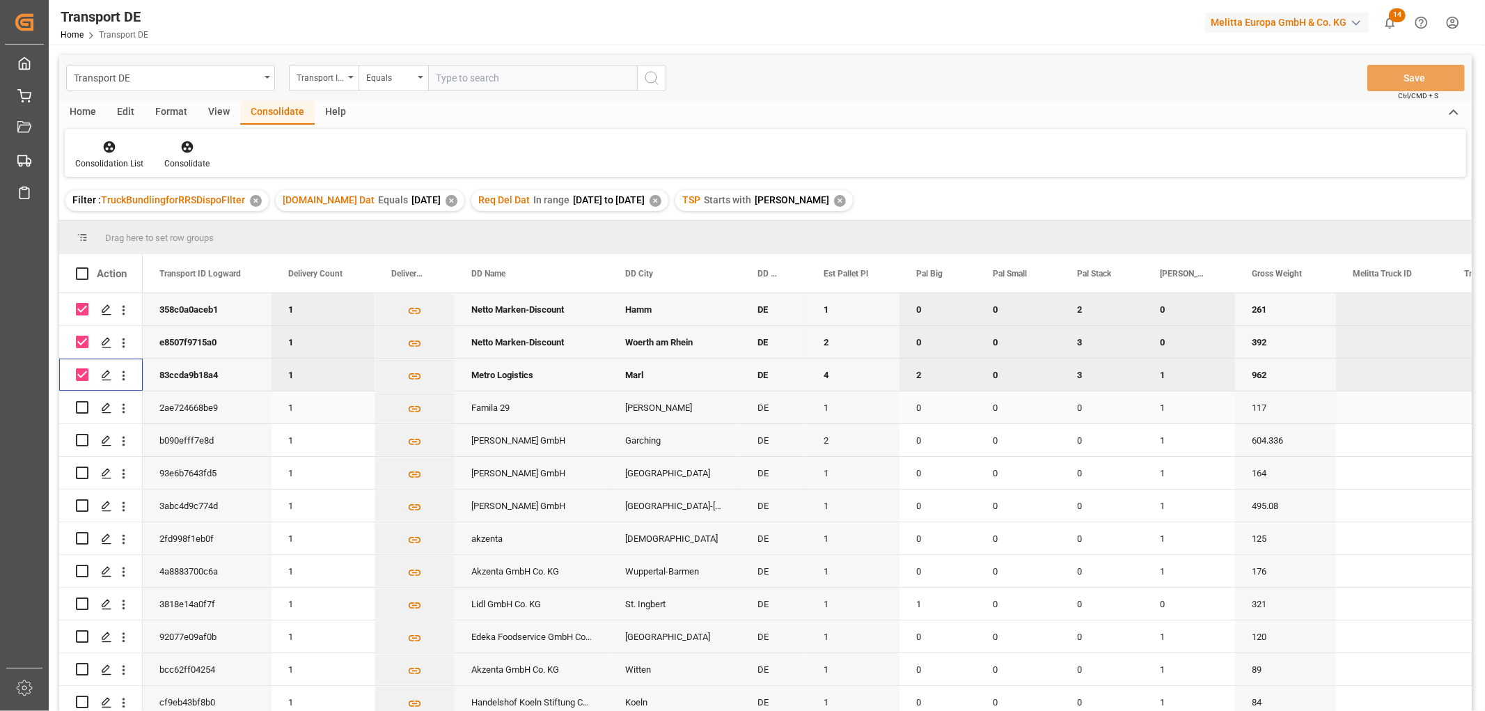
click at [84, 405] on input "Press Space to toggle row selection (unchecked)" at bounding box center [82, 407] width 13 height 13
checkbox input "true"
click at [81, 439] on input "Press Space to toggle row selection (unchecked)" at bounding box center [82, 440] width 13 height 13
checkbox input "true"
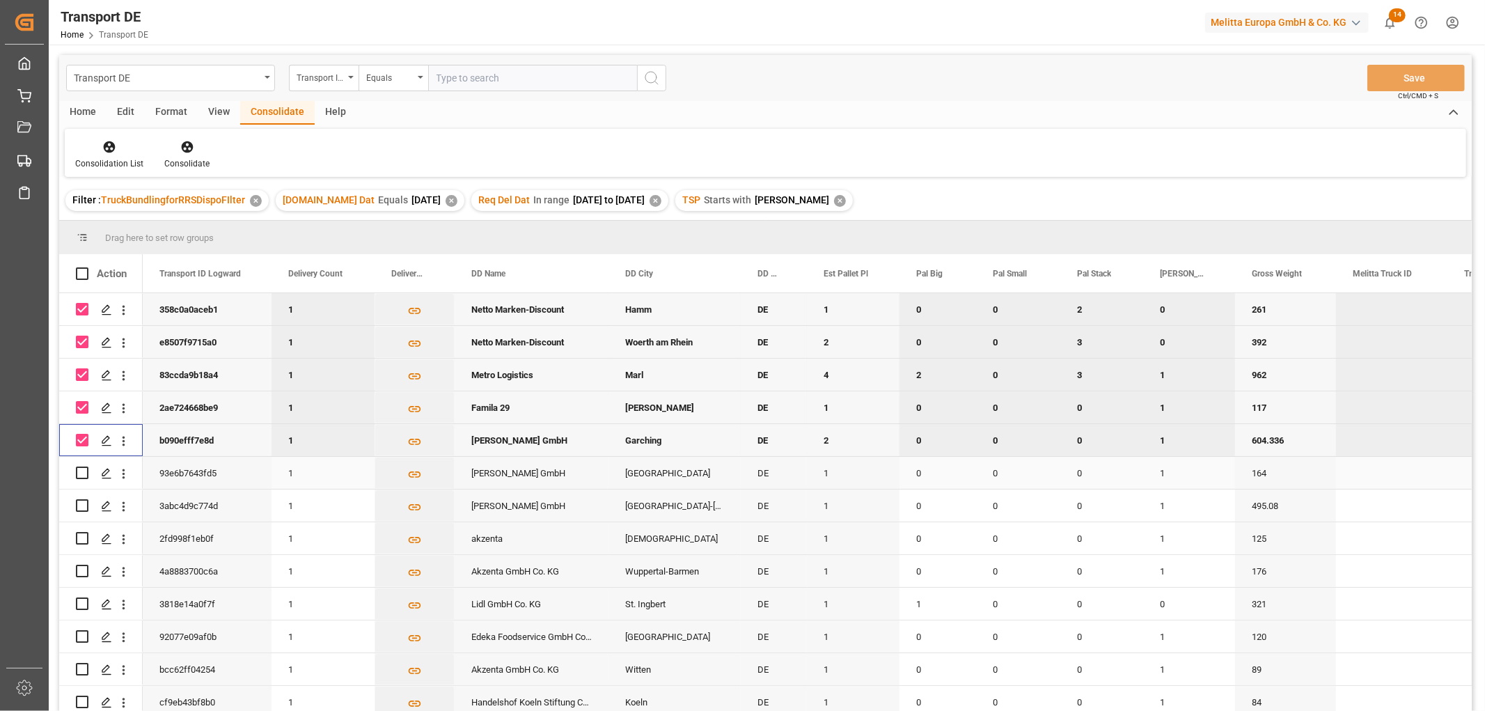
click at [81, 472] on input "Press Space to toggle row selection (unchecked)" at bounding box center [82, 472] width 13 height 13
checkbox input "true"
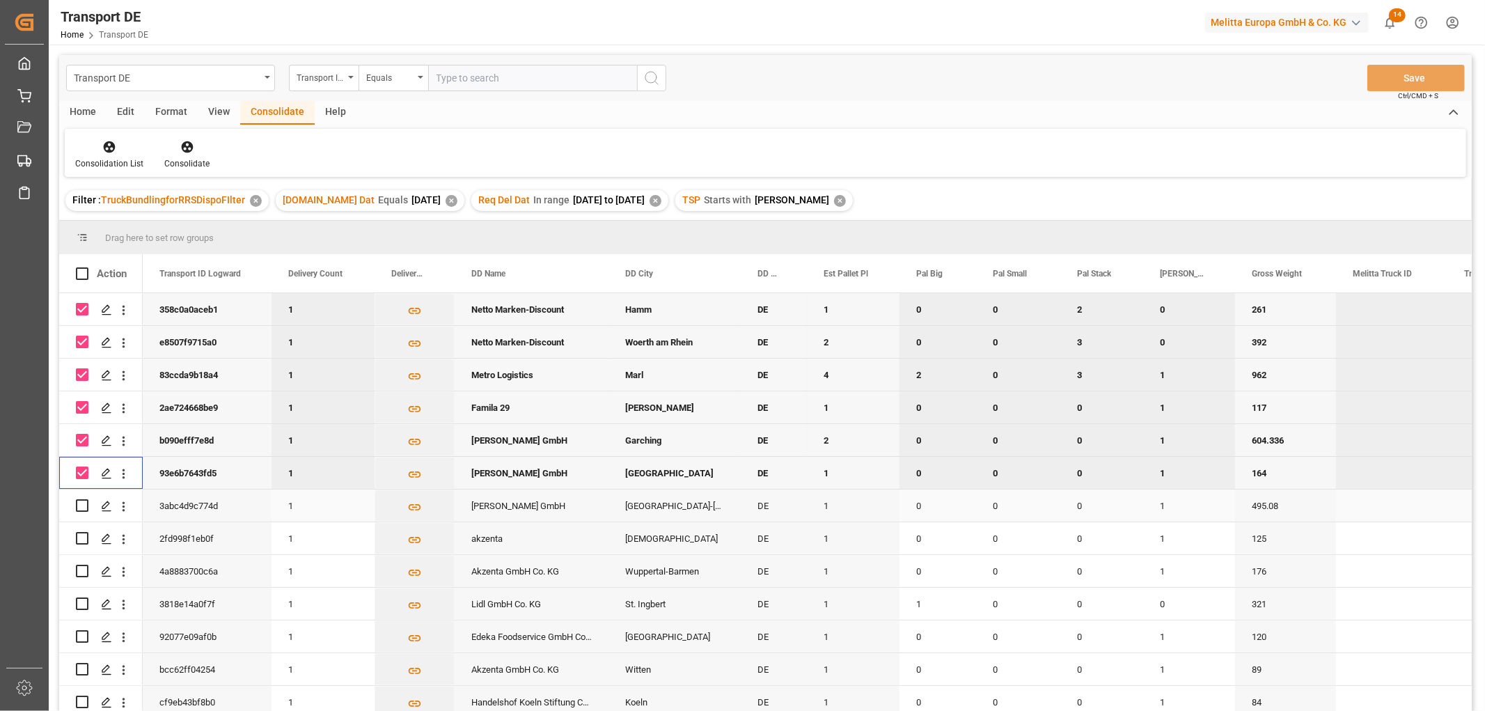
click at [82, 510] on input "Press Space to toggle row selection (unchecked)" at bounding box center [82, 505] width 13 height 13
checkbox input "true"
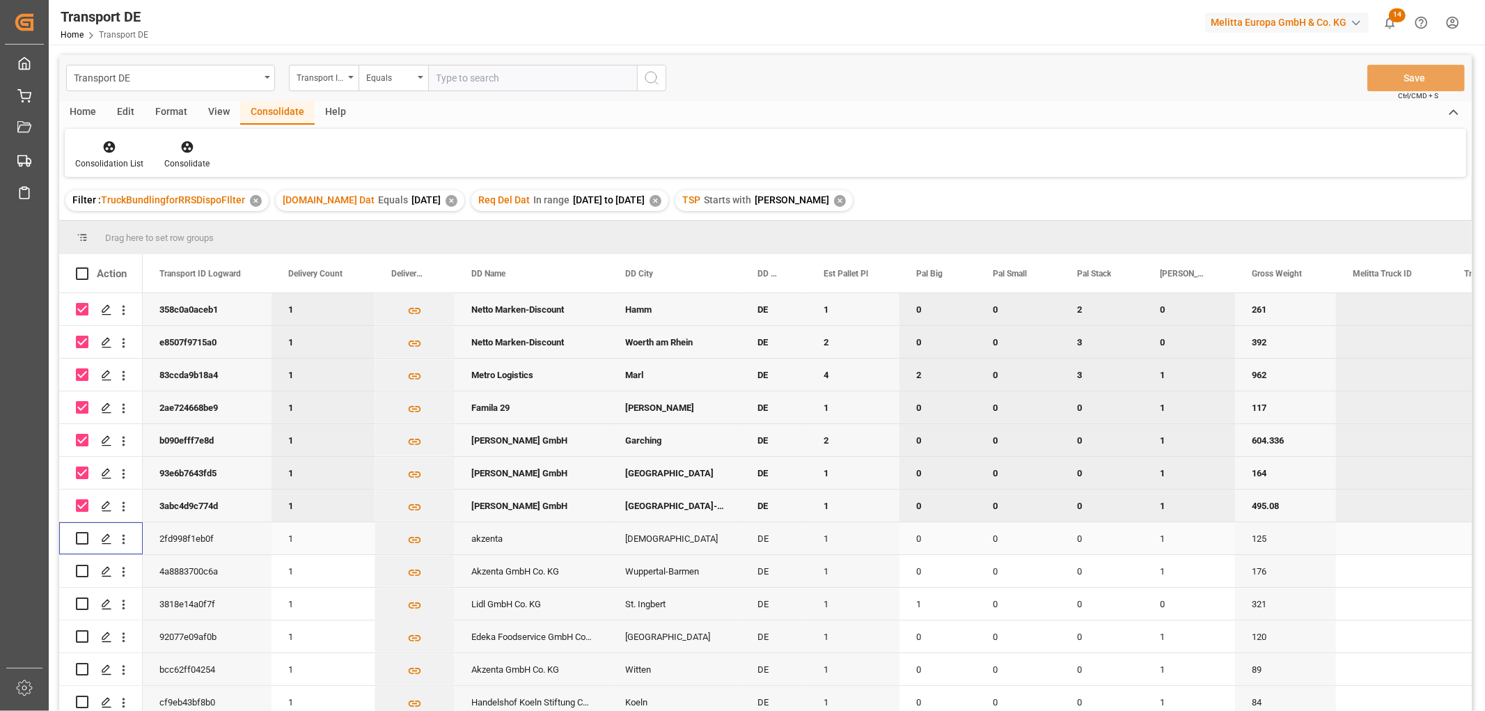
click at [84, 537] on input "Press Space to toggle row selection (unchecked)" at bounding box center [82, 538] width 13 height 13
checkbox input "true"
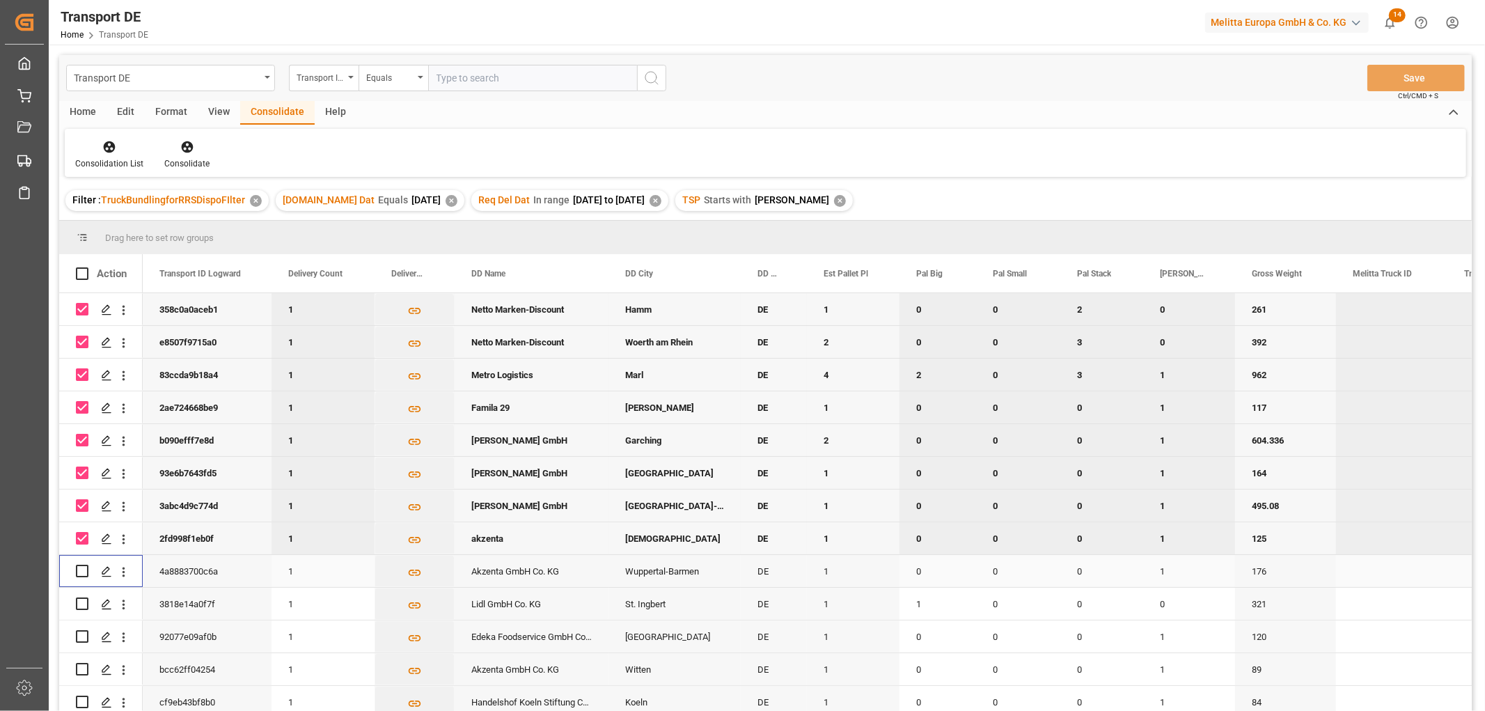
click at [84, 569] on input "Press Space to toggle row selection (unchecked)" at bounding box center [82, 571] width 13 height 13
checkbox input "true"
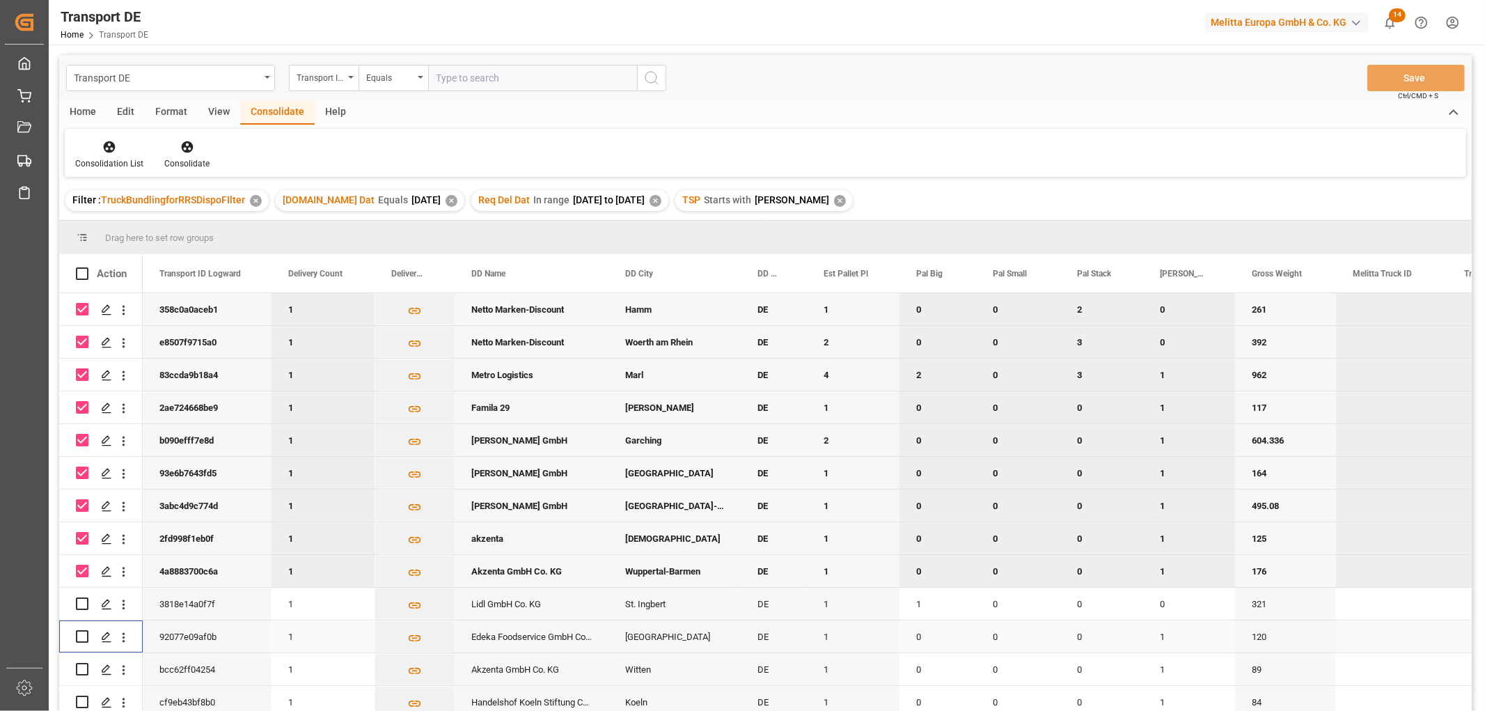
click at [85, 633] on input "Press Space to toggle row selection (unchecked)" at bounding box center [82, 636] width 13 height 13
checkbox input "true"
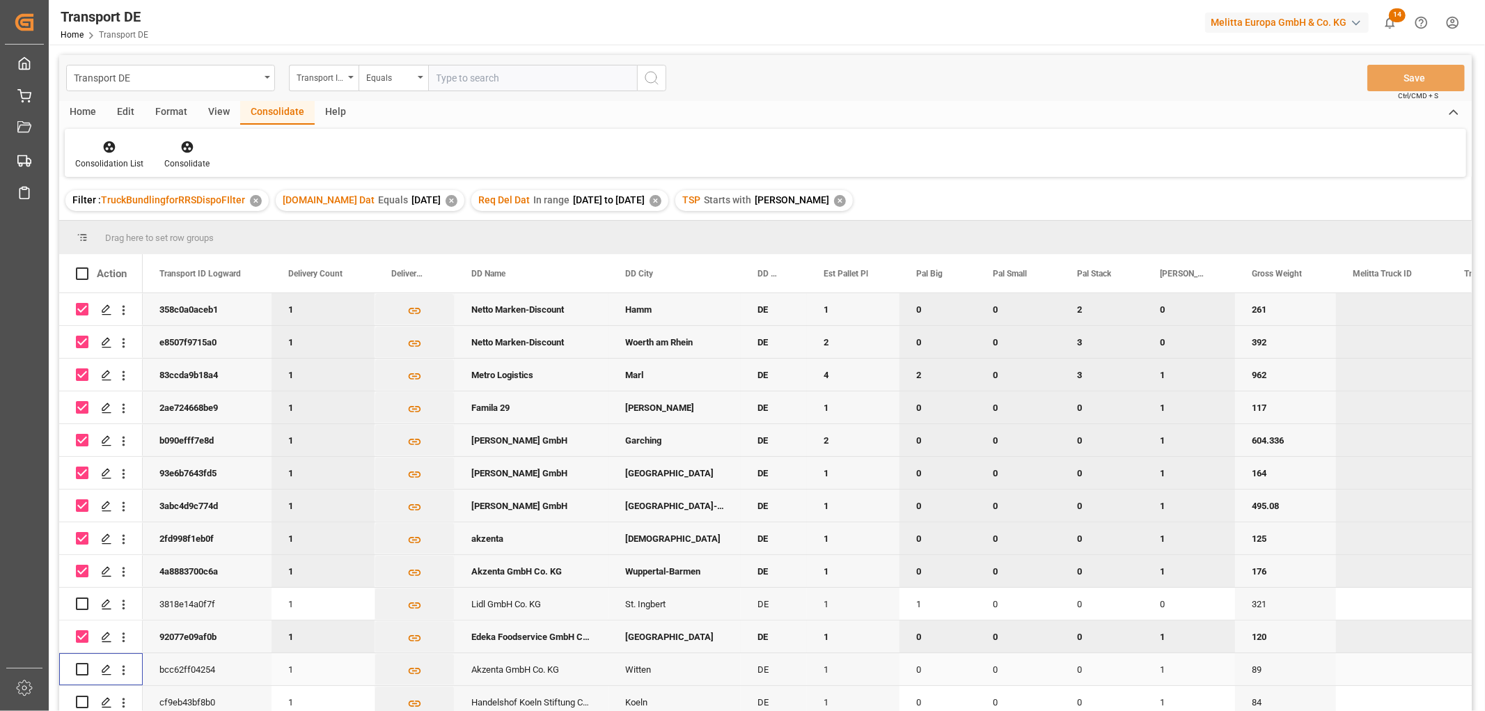
click at [85, 668] on input "Press Space to toggle row selection (unchecked)" at bounding box center [82, 669] width 13 height 13
checkbox input "true"
click at [84, 704] on input "Press Space to toggle row selection (unchecked)" at bounding box center [82, 701] width 13 height 13
checkbox input "true"
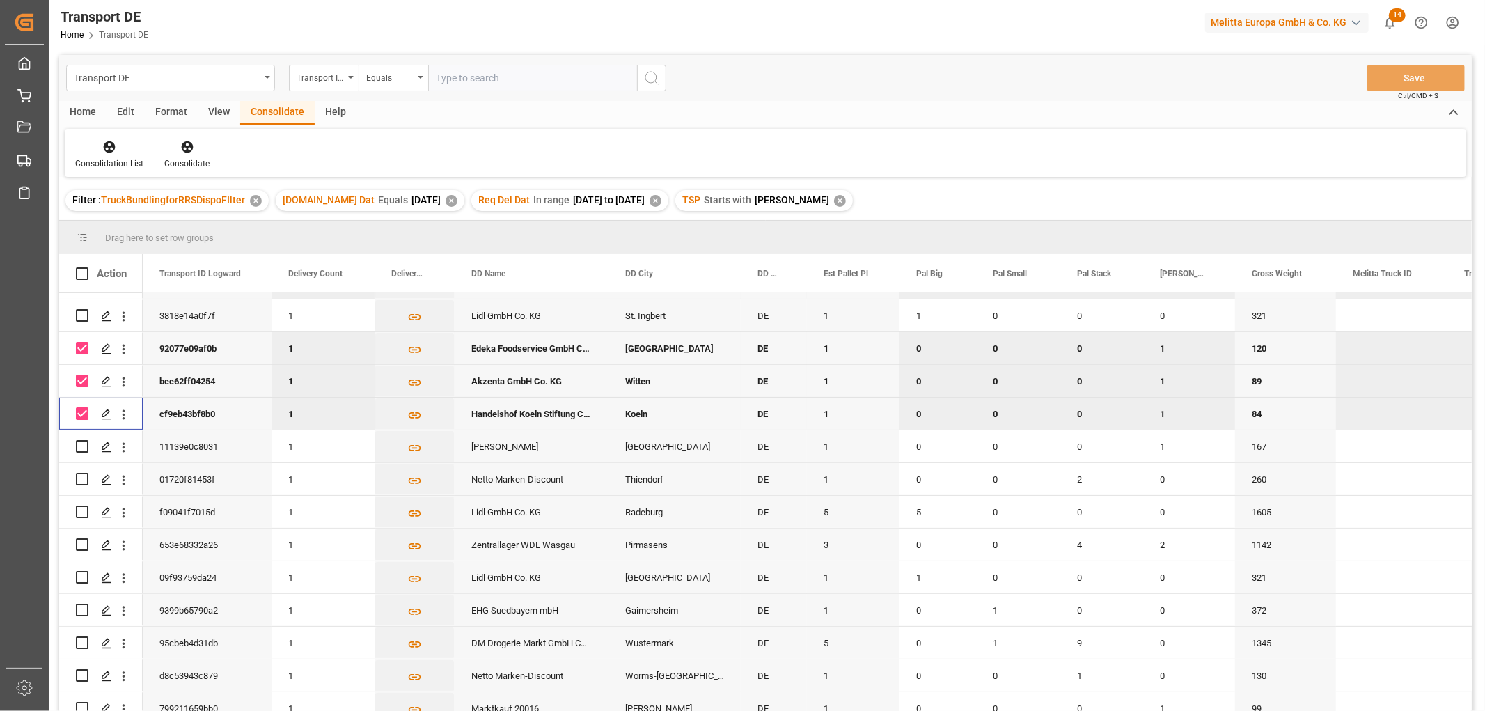
scroll to position [294, 0]
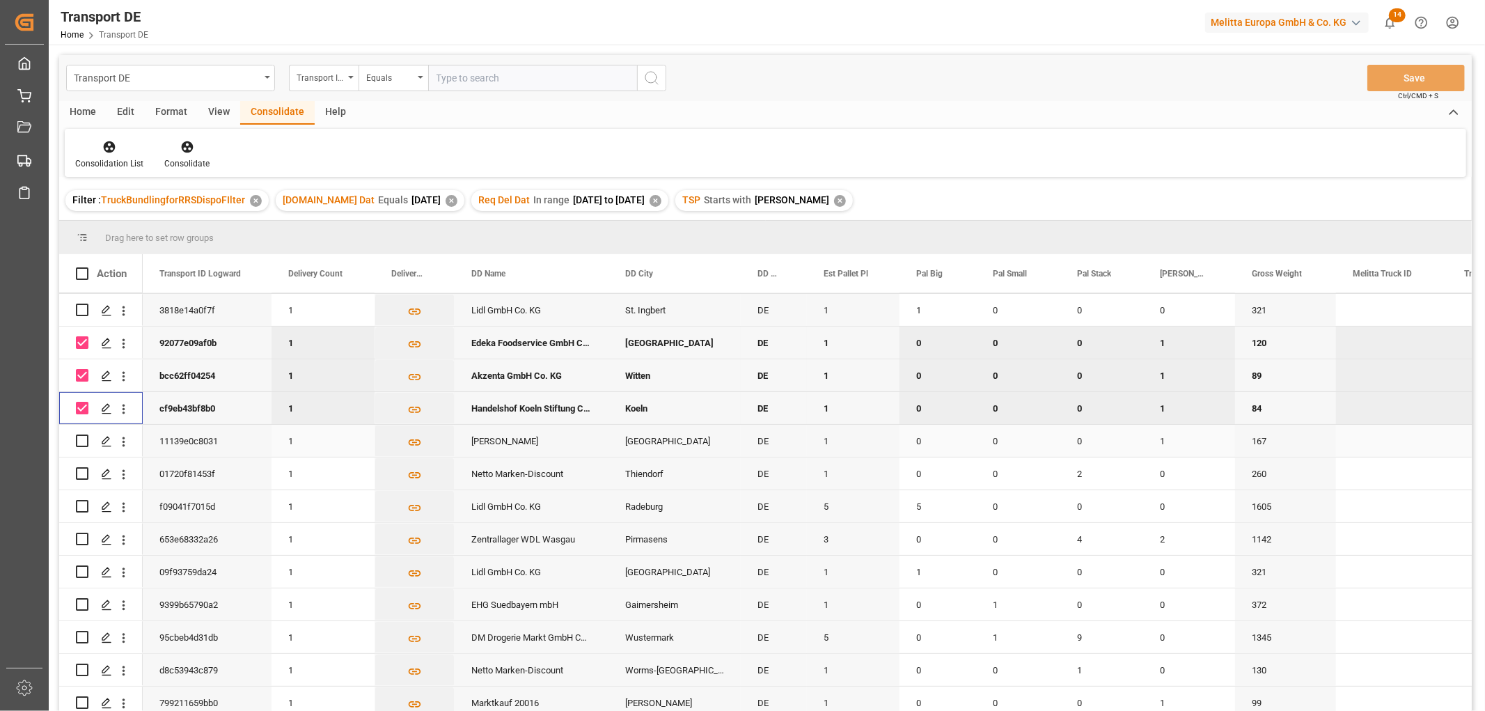
click at [84, 440] on input "Press Space to toggle row selection (unchecked)" at bounding box center [82, 440] width 13 height 13
checkbox input "true"
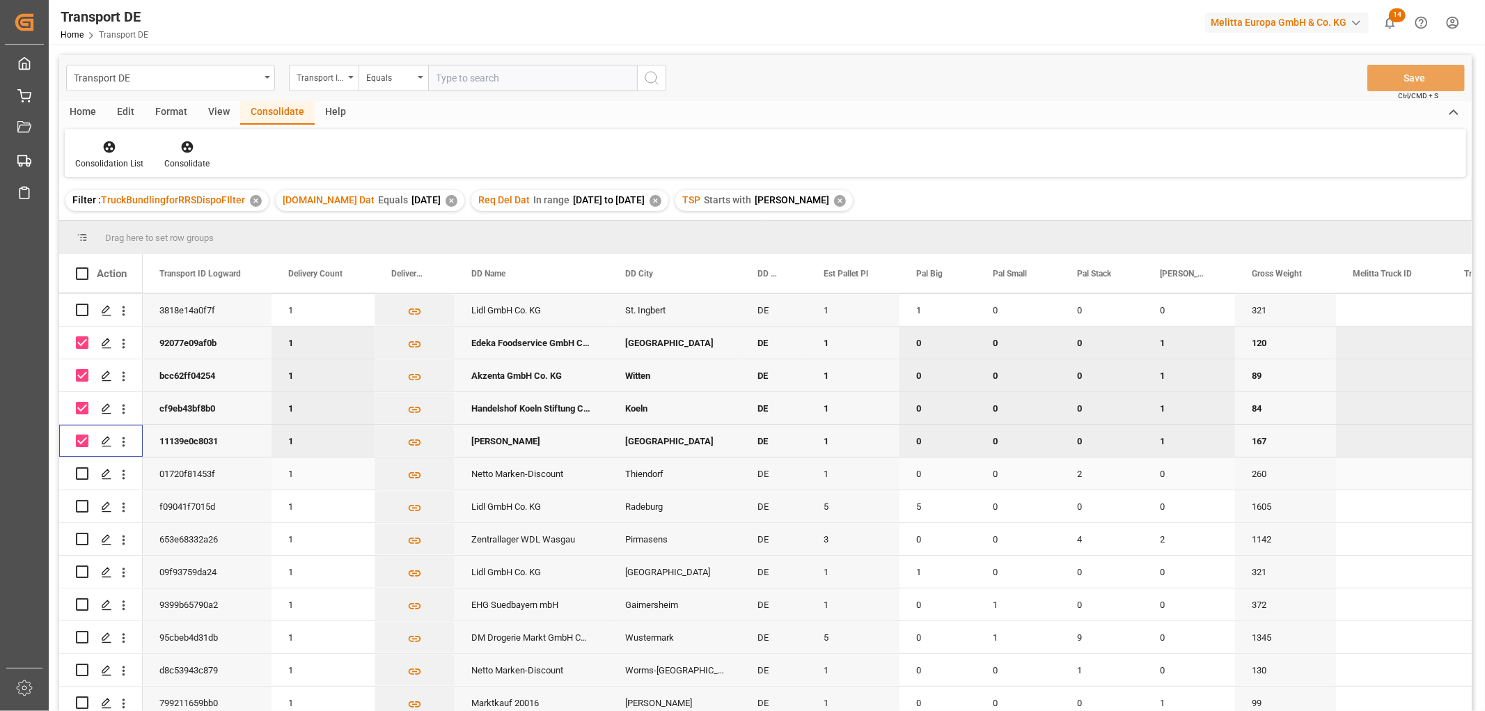
click at [84, 471] on input "Press Space to toggle row selection (unchecked)" at bounding box center [82, 473] width 13 height 13
checkbox input "true"
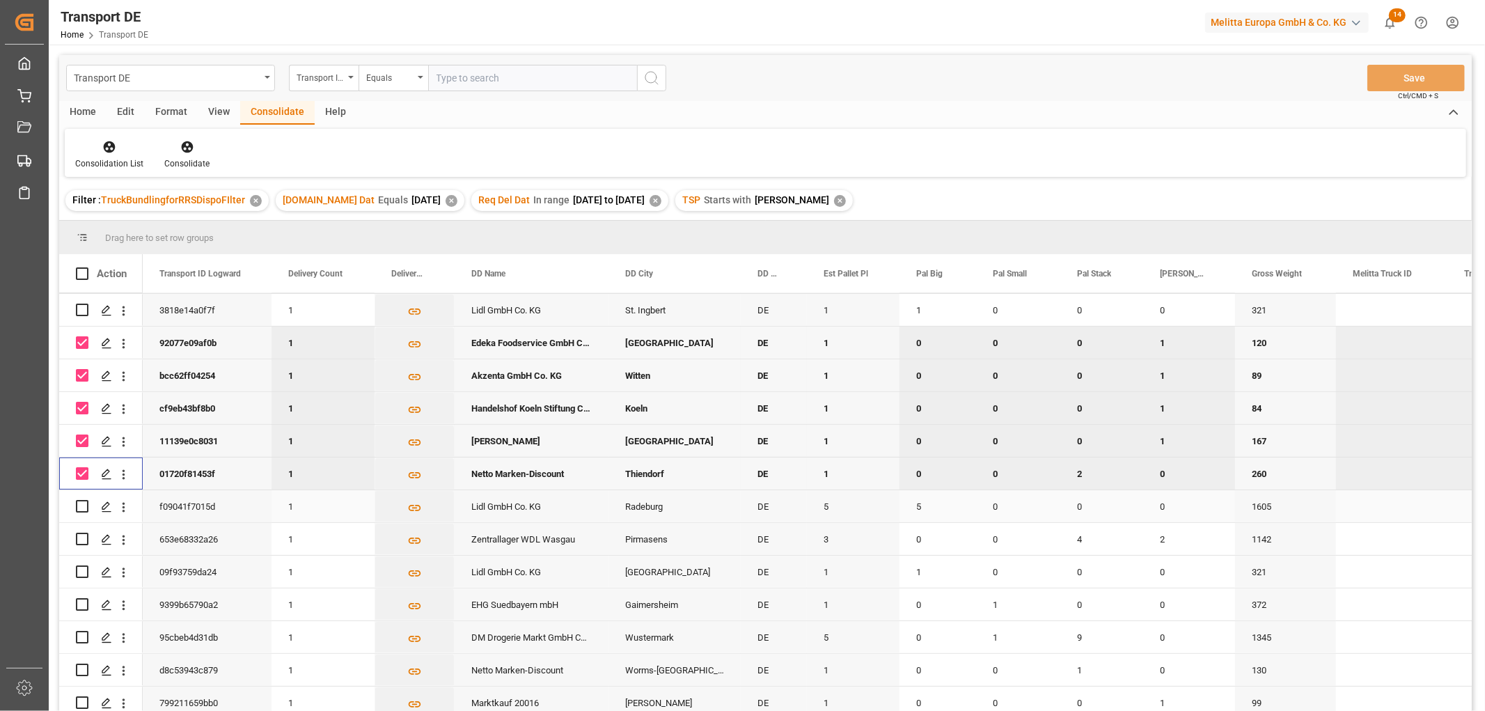
click at [81, 504] on input "Press Space to toggle row selection (unchecked)" at bounding box center [82, 506] width 13 height 13
checkbox input "true"
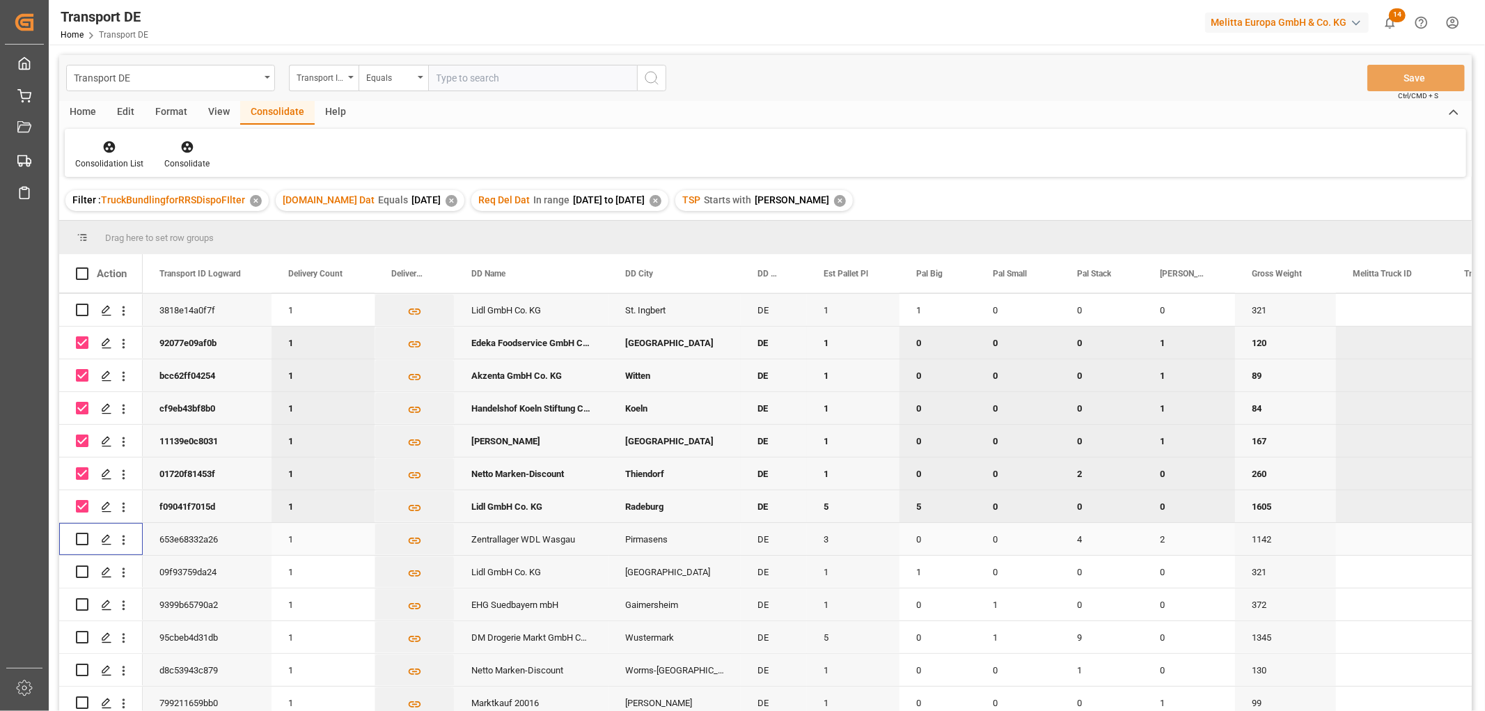
click at [81, 537] on input "Press Space to toggle row selection (unchecked)" at bounding box center [82, 539] width 13 height 13
checkbox input "true"
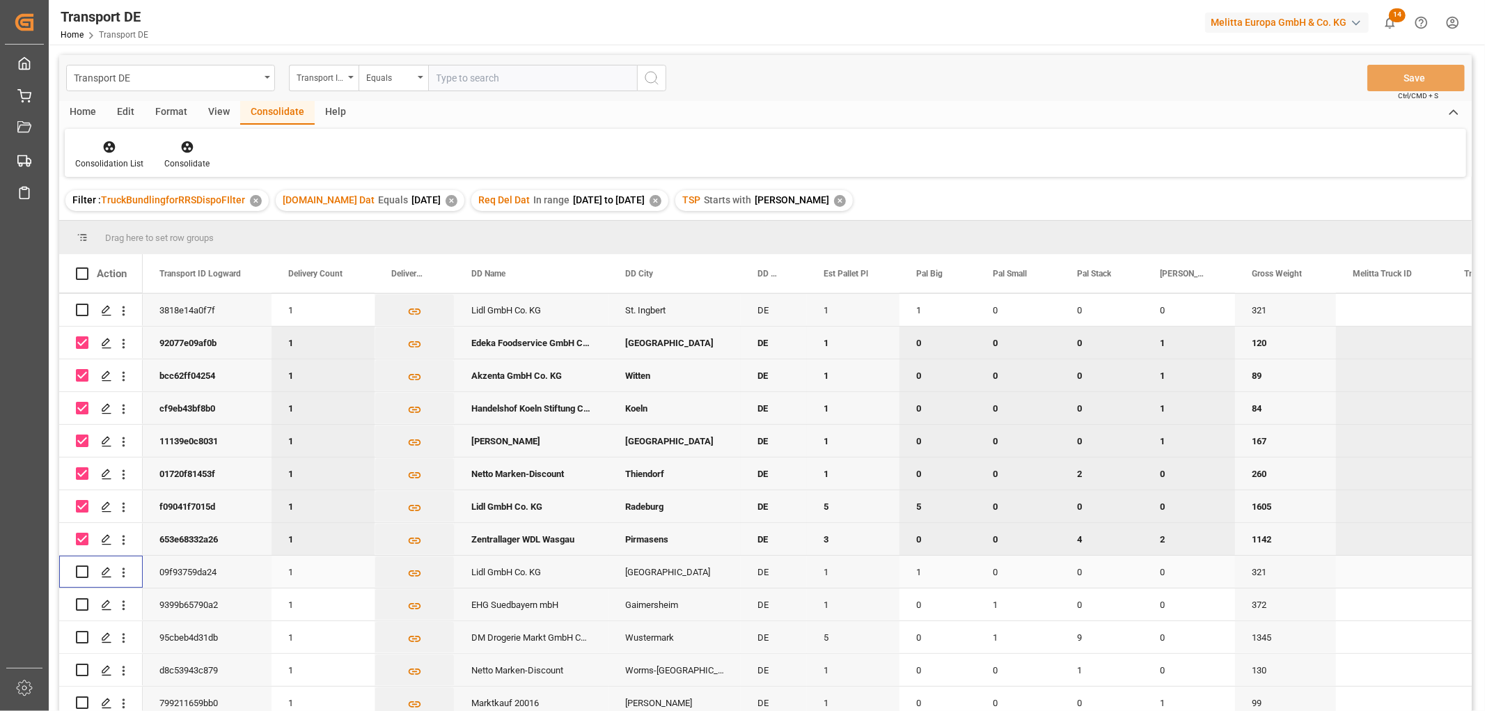
click at [84, 571] on input "Press Space to toggle row selection (unchecked)" at bounding box center [82, 571] width 13 height 13
checkbox input "true"
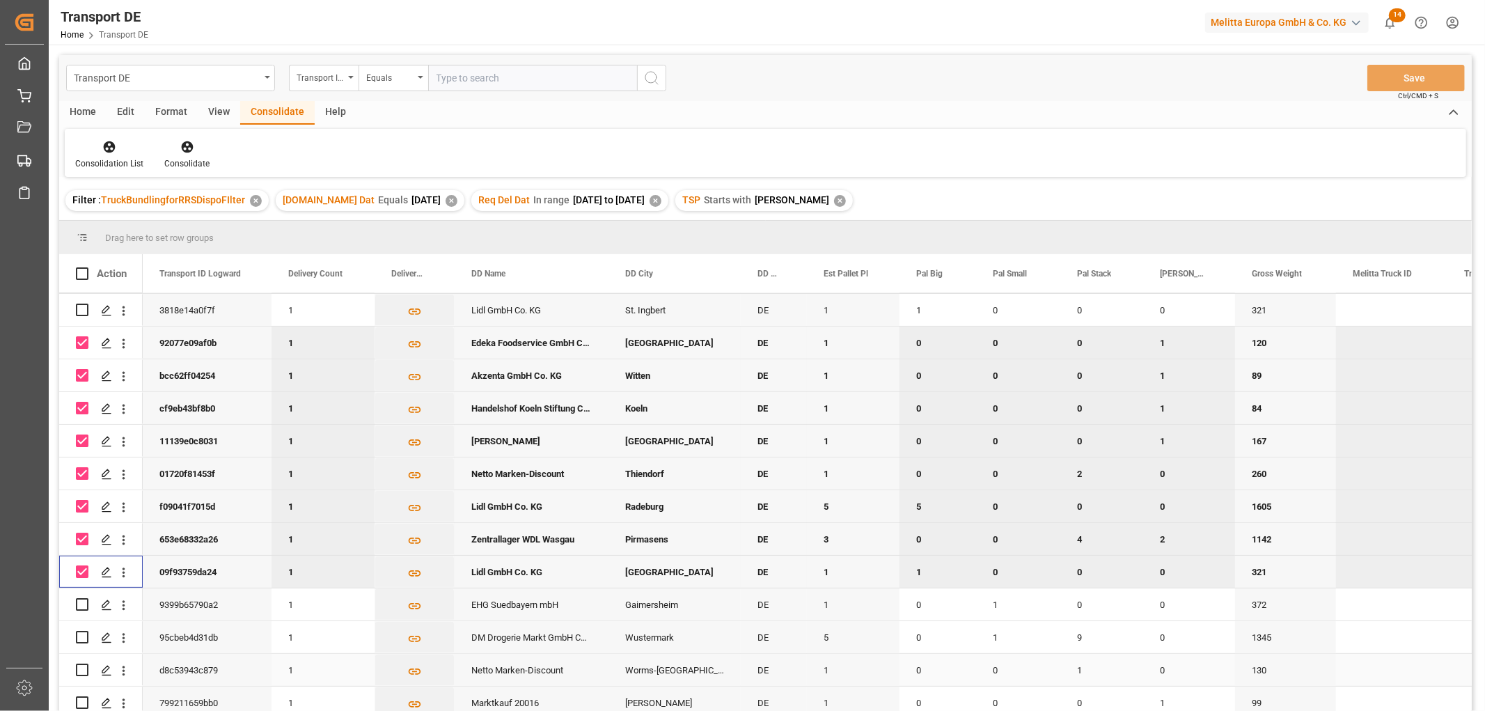
click at [84, 666] on input "Press Space to toggle row selection (unchecked)" at bounding box center [82, 669] width 13 height 13
checkbox input "true"
click at [84, 703] on input "Press Space to toggle row selection (unchecked)" at bounding box center [82, 702] width 13 height 13
checkbox input "true"
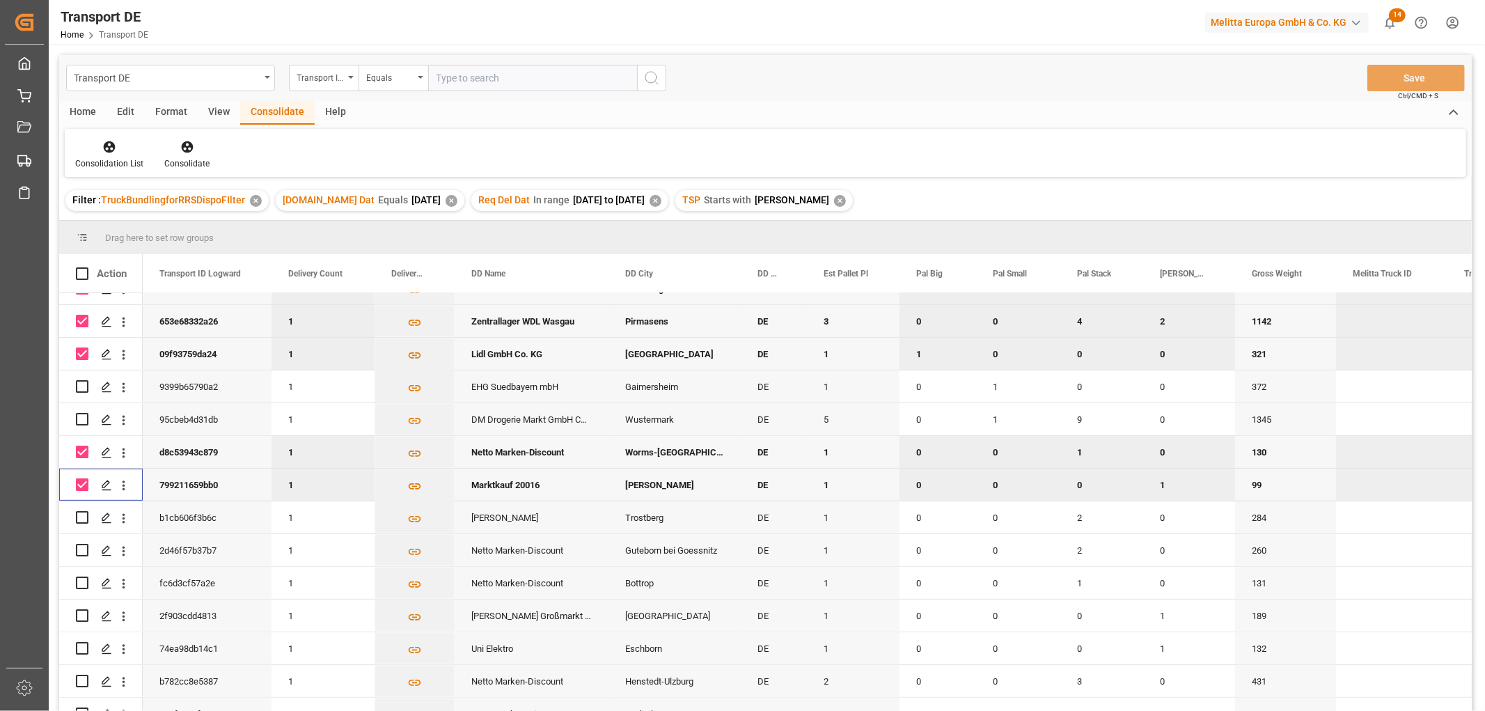
scroll to position [517, 0]
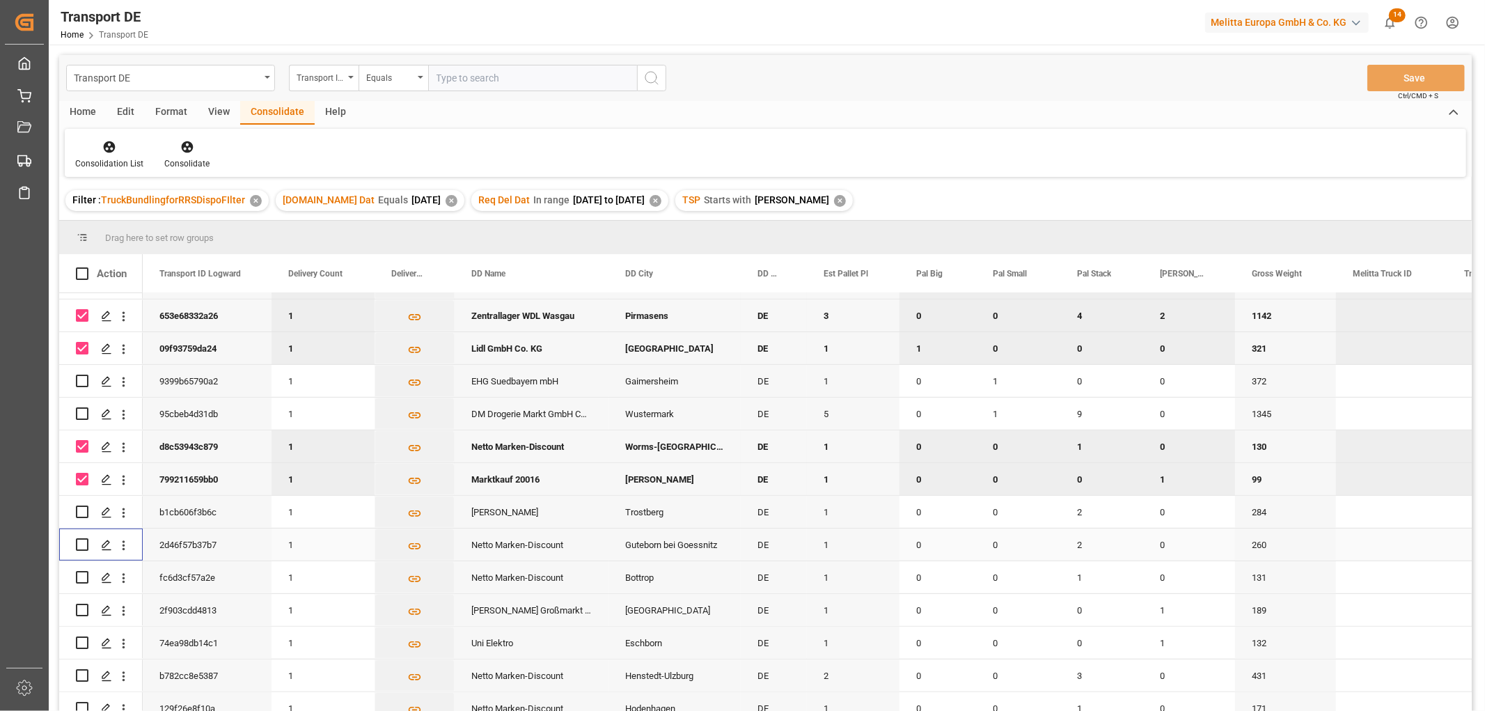
click at [84, 544] on input "Press Space to toggle row selection (unchecked)" at bounding box center [82, 544] width 13 height 13
checkbox input "true"
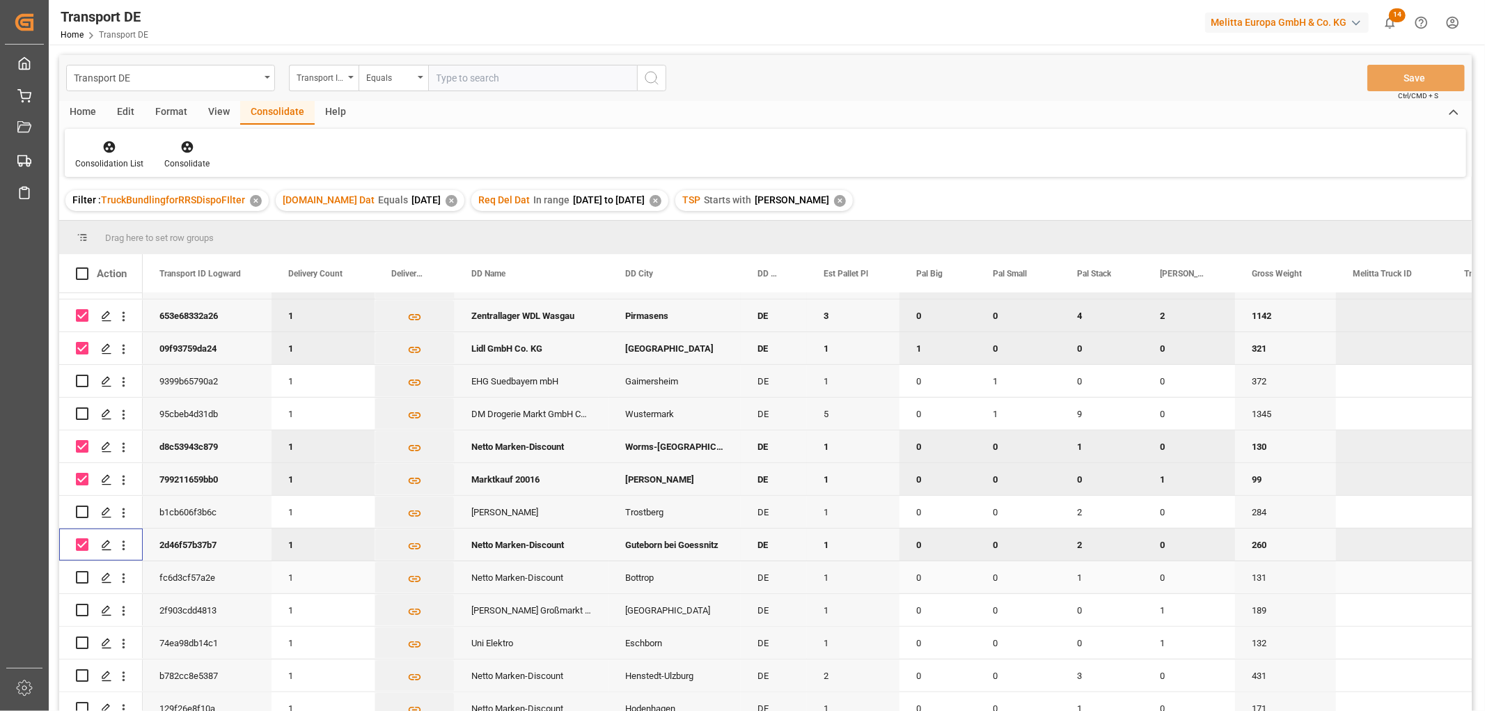
click at [81, 575] on input "Press Space to toggle row selection (unchecked)" at bounding box center [82, 577] width 13 height 13
checkbox input "true"
click at [80, 608] on input "Press Space to toggle row selection (unchecked)" at bounding box center [82, 610] width 13 height 13
checkbox input "true"
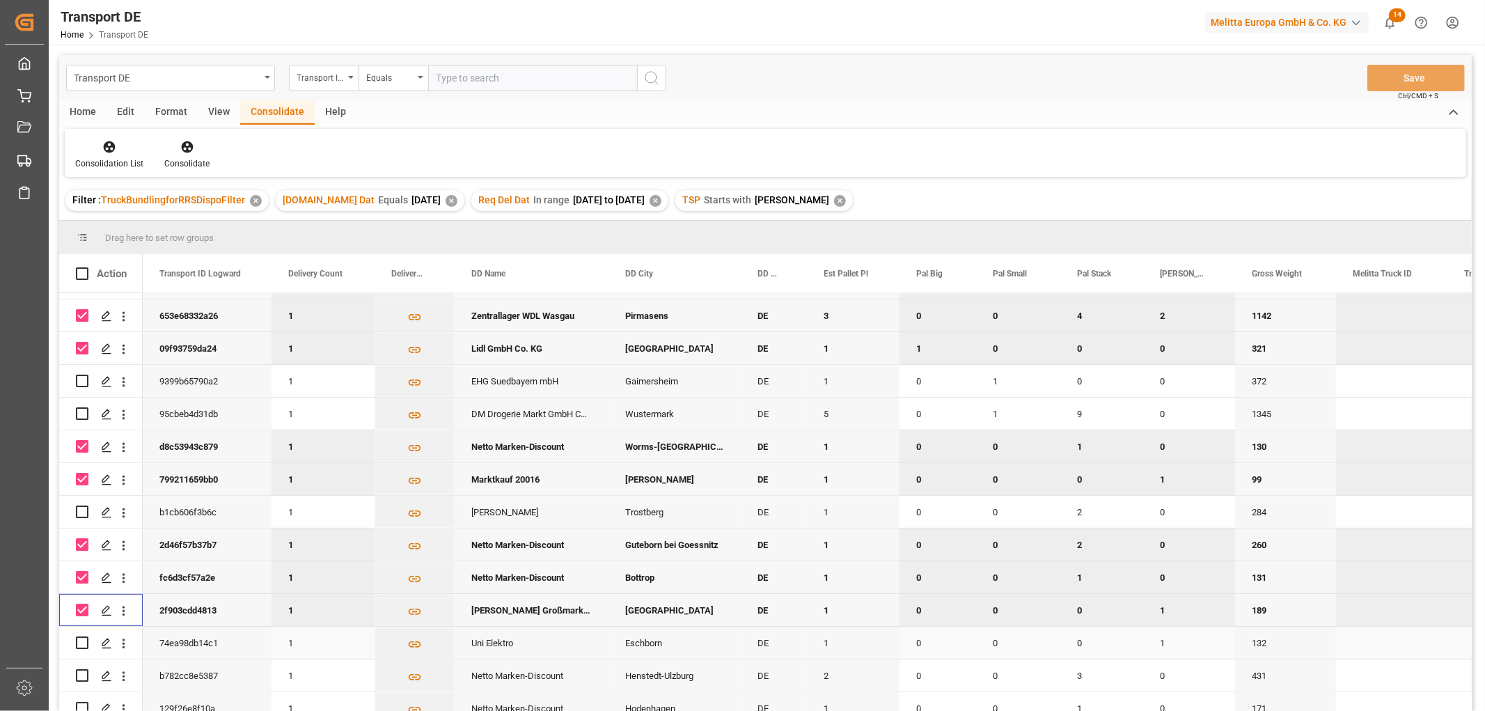
click at [82, 640] on input "Press Space to toggle row selection (unchecked)" at bounding box center [82, 642] width 13 height 13
checkbox input "true"
click at [183, 149] on icon at bounding box center [187, 147] width 14 height 14
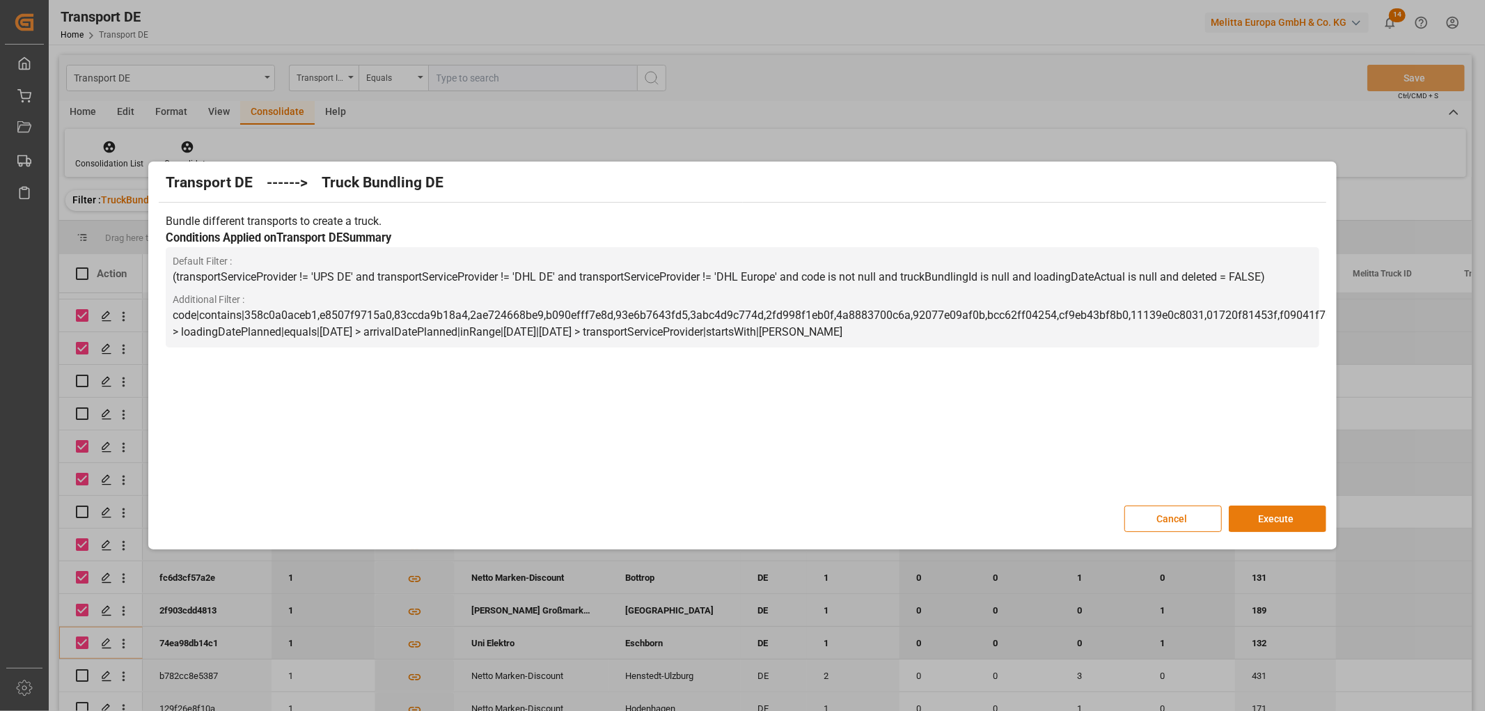
click at [1276, 514] on button "Execute" at bounding box center [1277, 518] width 97 height 26
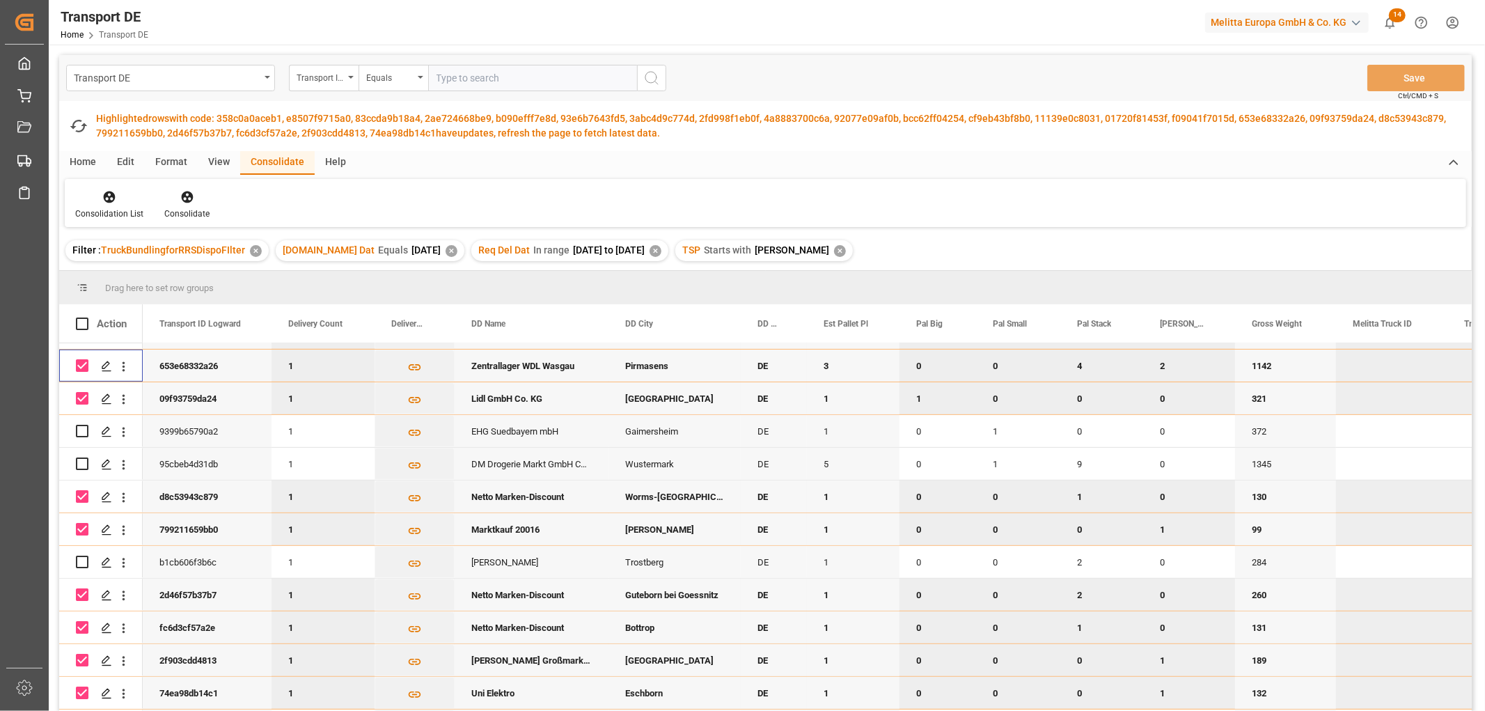
click at [86, 367] on input "Press Space to toggle row selection (checked)" at bounding box center [82, 365] width 13 height 13
checkbox input "false"
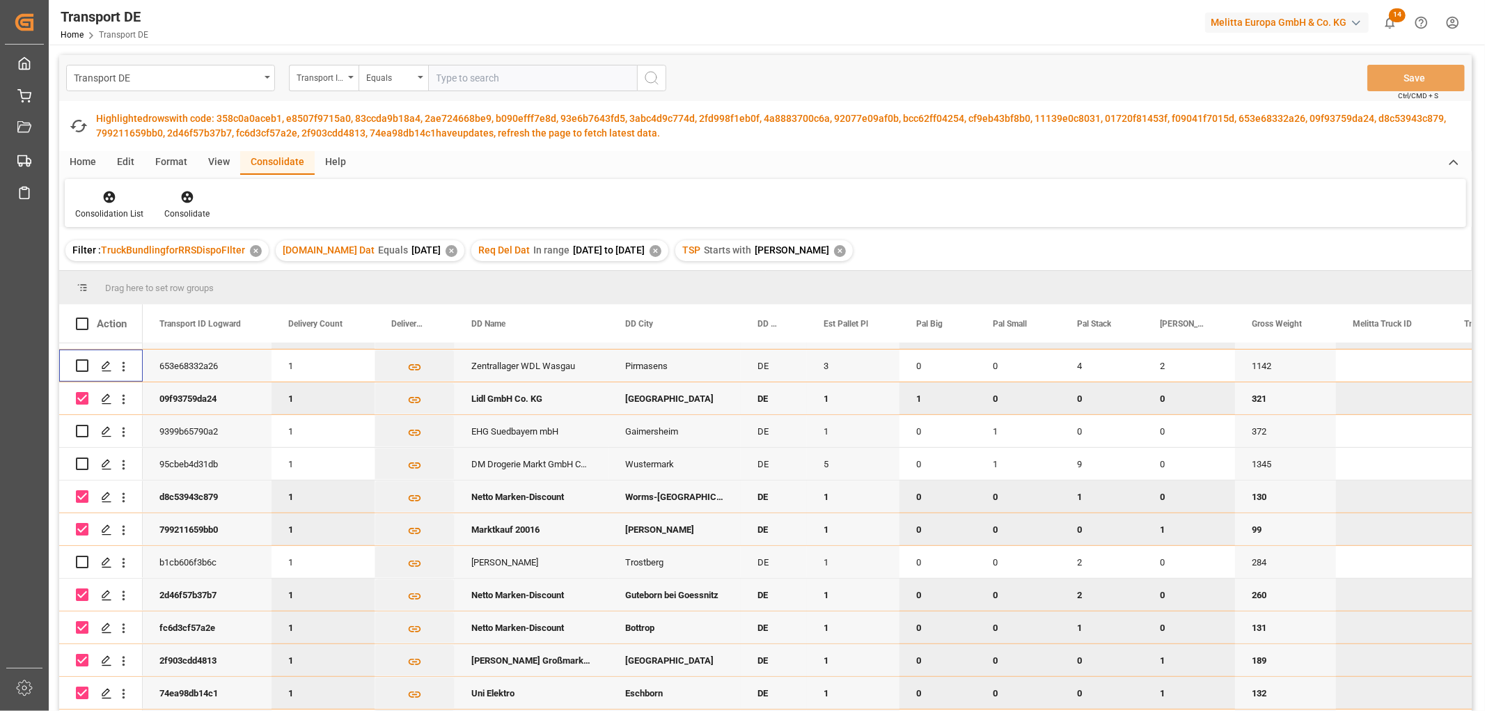
click at [82, 395] on input "Press Space to toggle row selection (checked)" at bounding box center [82, 398] width 13 height 13
checkbox input "false"
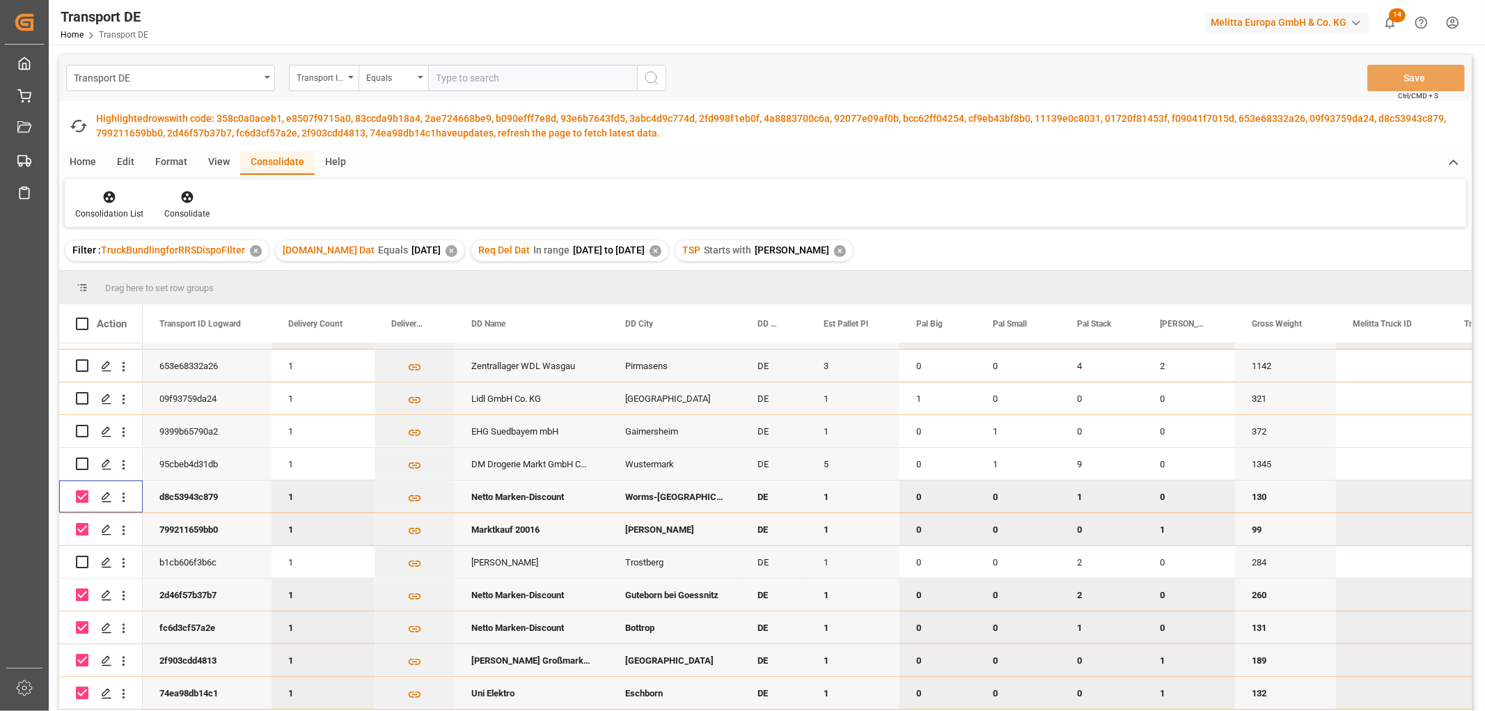
click at [87, 498] on input "Press Space to toggle row selection (checked)" at bounding box center [82, 496] width 13 height 13
checkbox input "false"
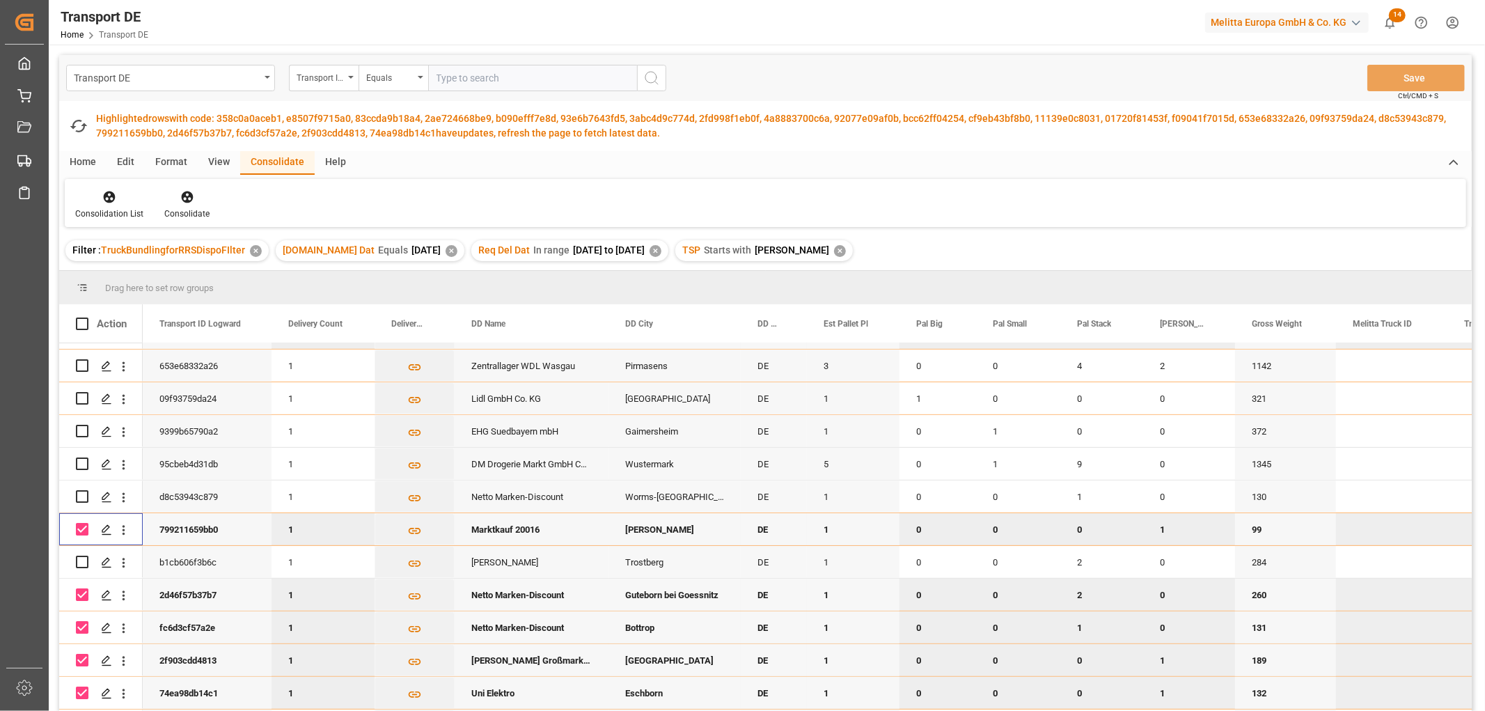
click at [80, 530] on input "Press Space to toggle row selection (checked)" at bounding box center [82, 529] width 13 height 13
checkbox input "false"
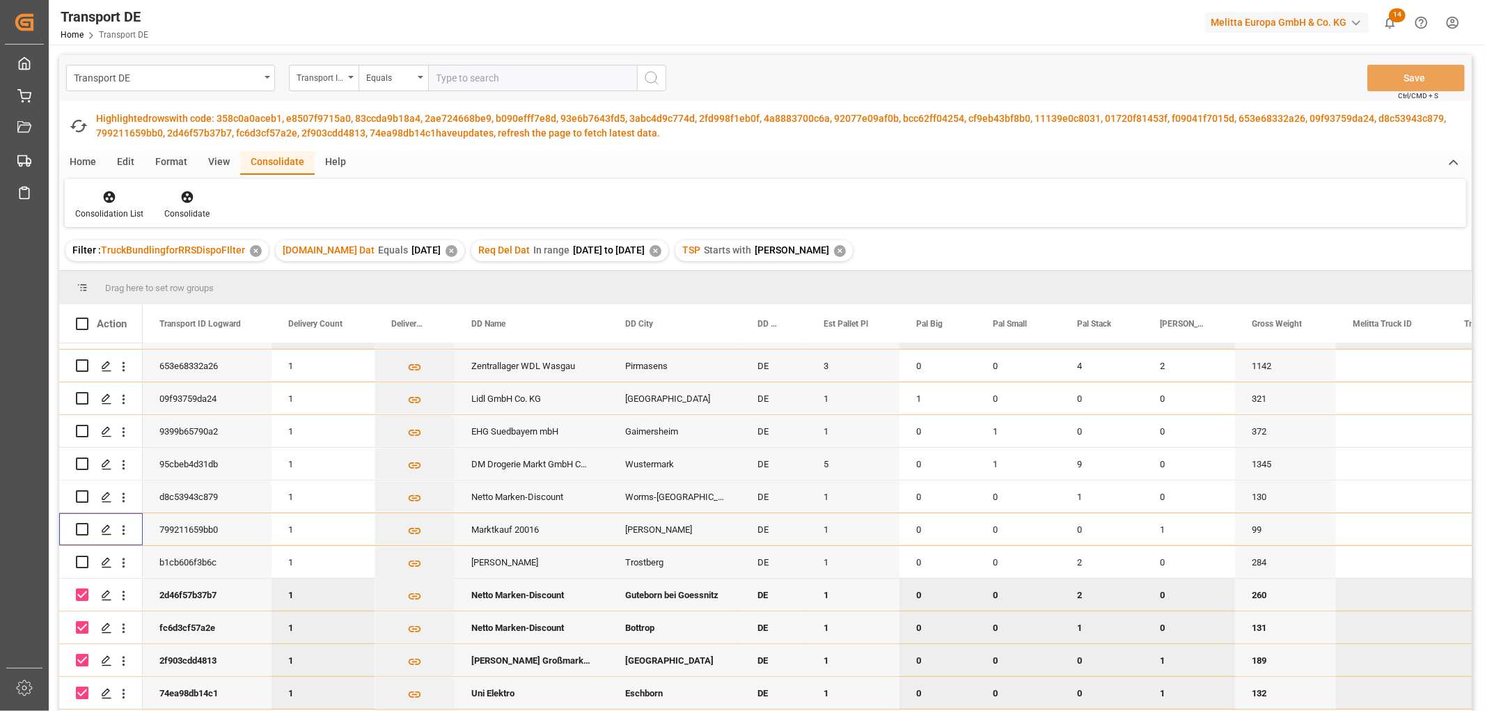
click at [79, 590] on input "Press Space to toggle row selection (checked)" at bounding box center [82, 594] width 13 height 13
checkbox input "false"
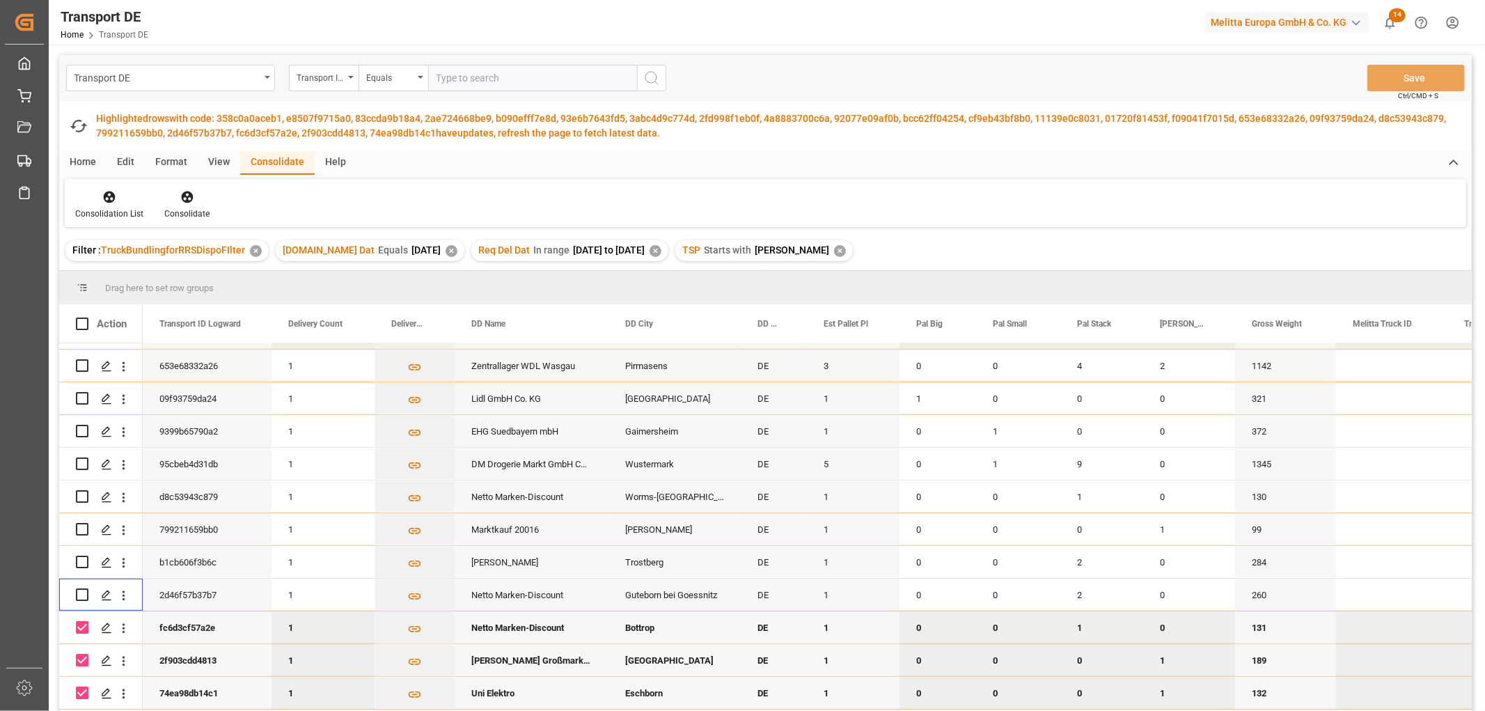
click at [77, 625] on input "Press Space to toggle row selection (checked)" at bounding box center [82, 627] width 13 height 13
checkbox input "false"
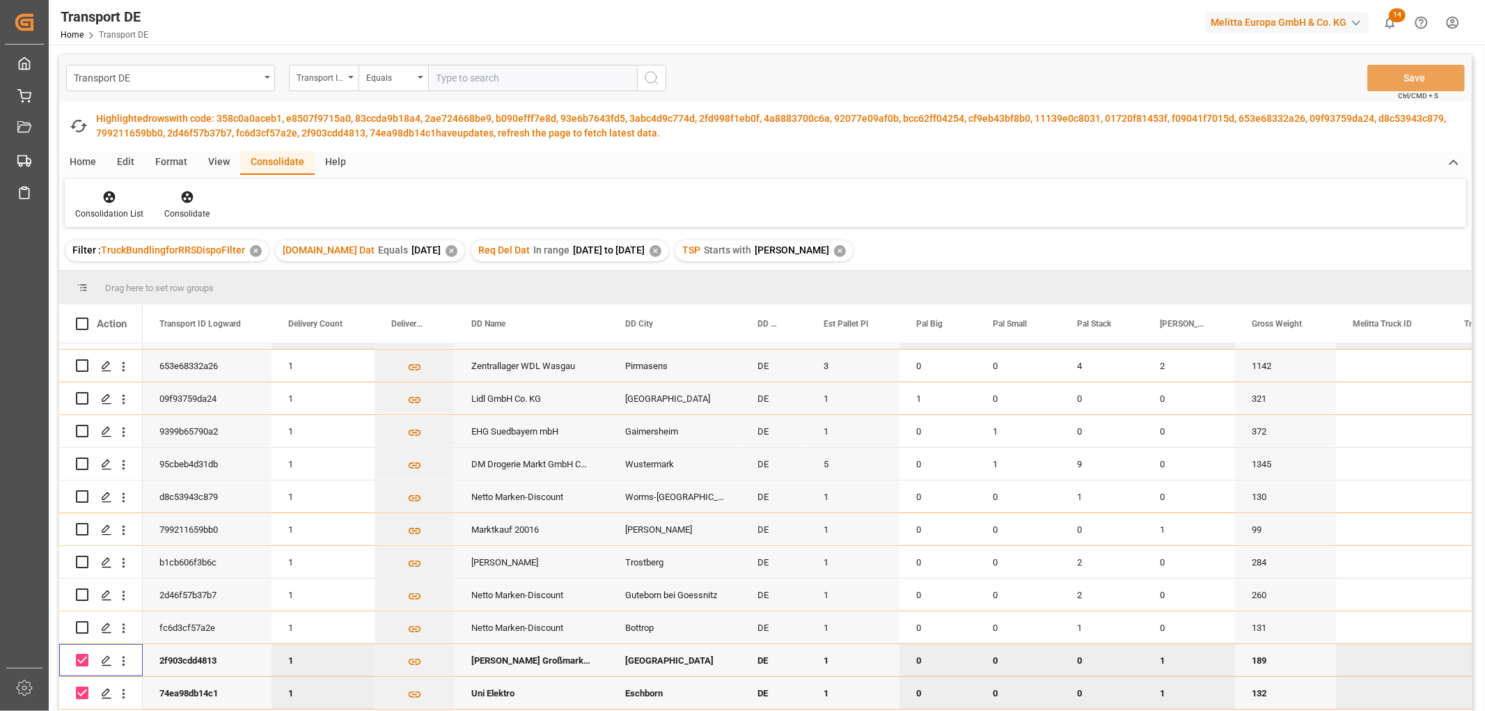
click at [81, 657] on input "Press Space to toggle row selection (checked)" at bounding box center [82, 660] width 13 height 13
checkbox input "false"
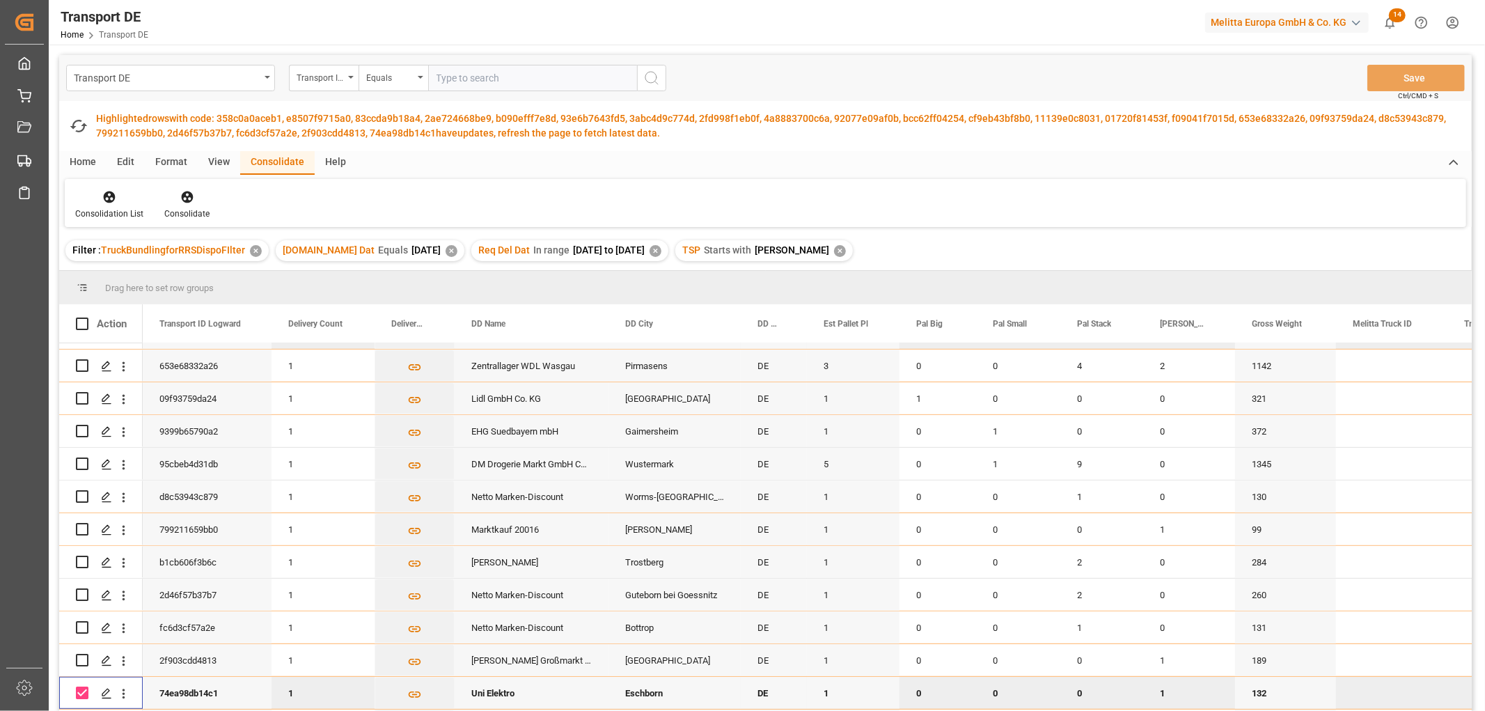
click at [81, 694] on input "Press Space to toggle row selection (checked)" at bounding box center [82, 692] width 13 height 13
checkbox input "false"
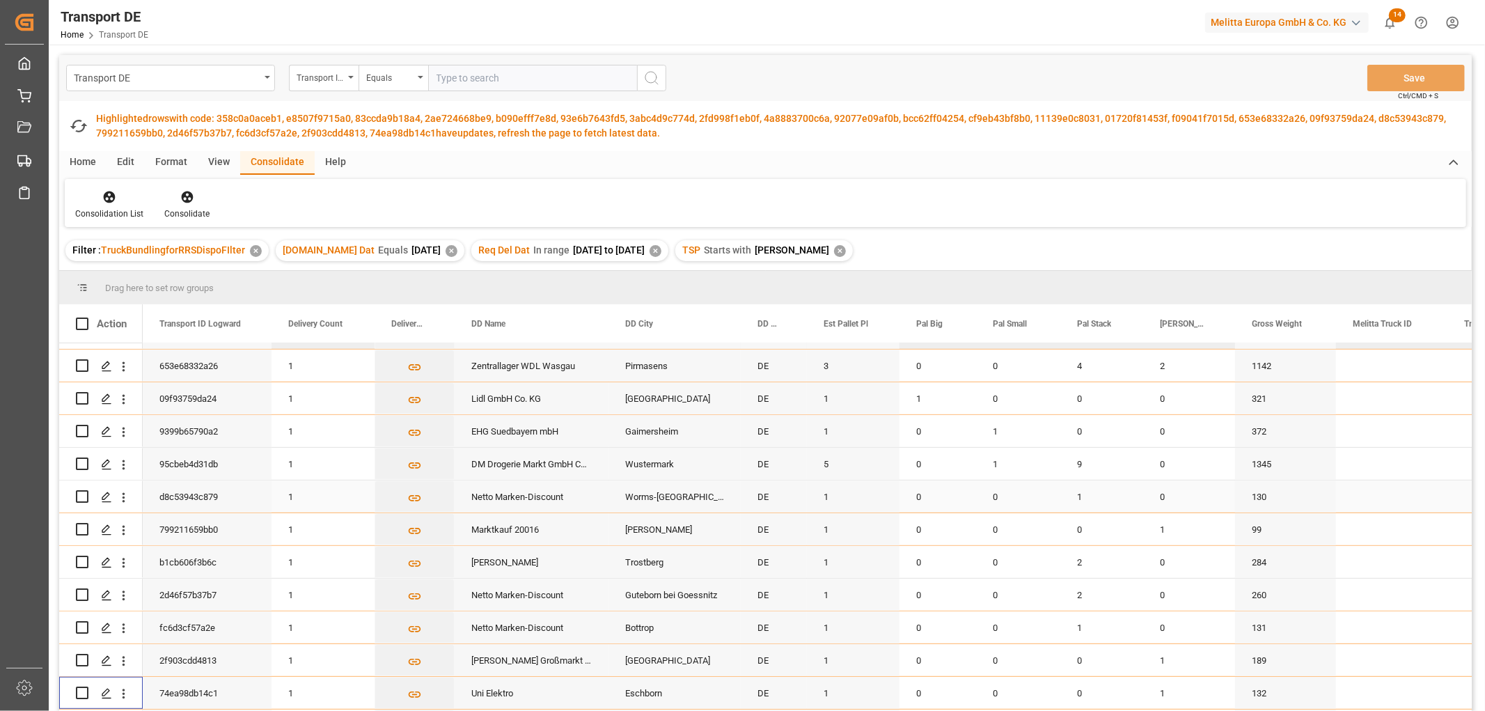
scroll to position [285, 0]
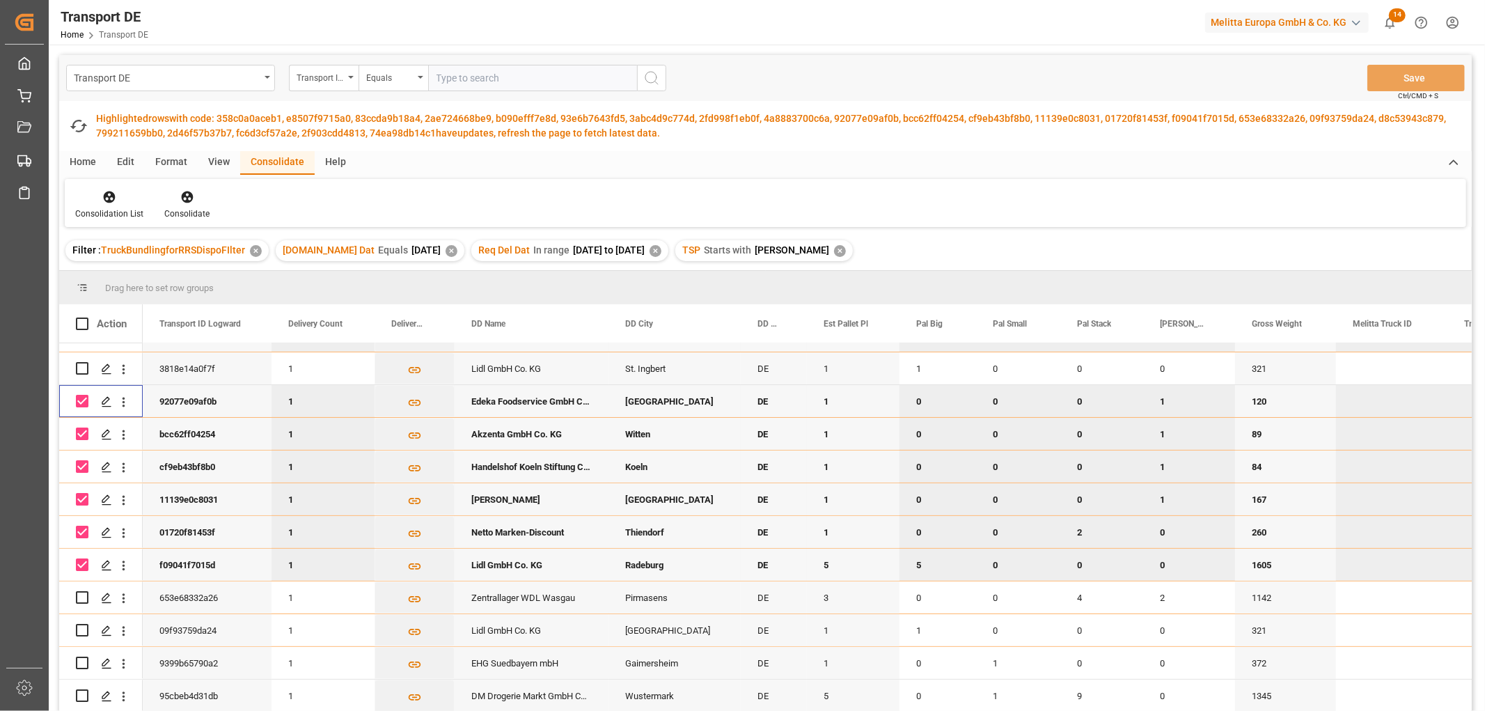
click at [81, 404] on input "Press Space to toggle row selection (checked)" at bounding box center [82, 401] width 13 height 13
checkbox input "false"
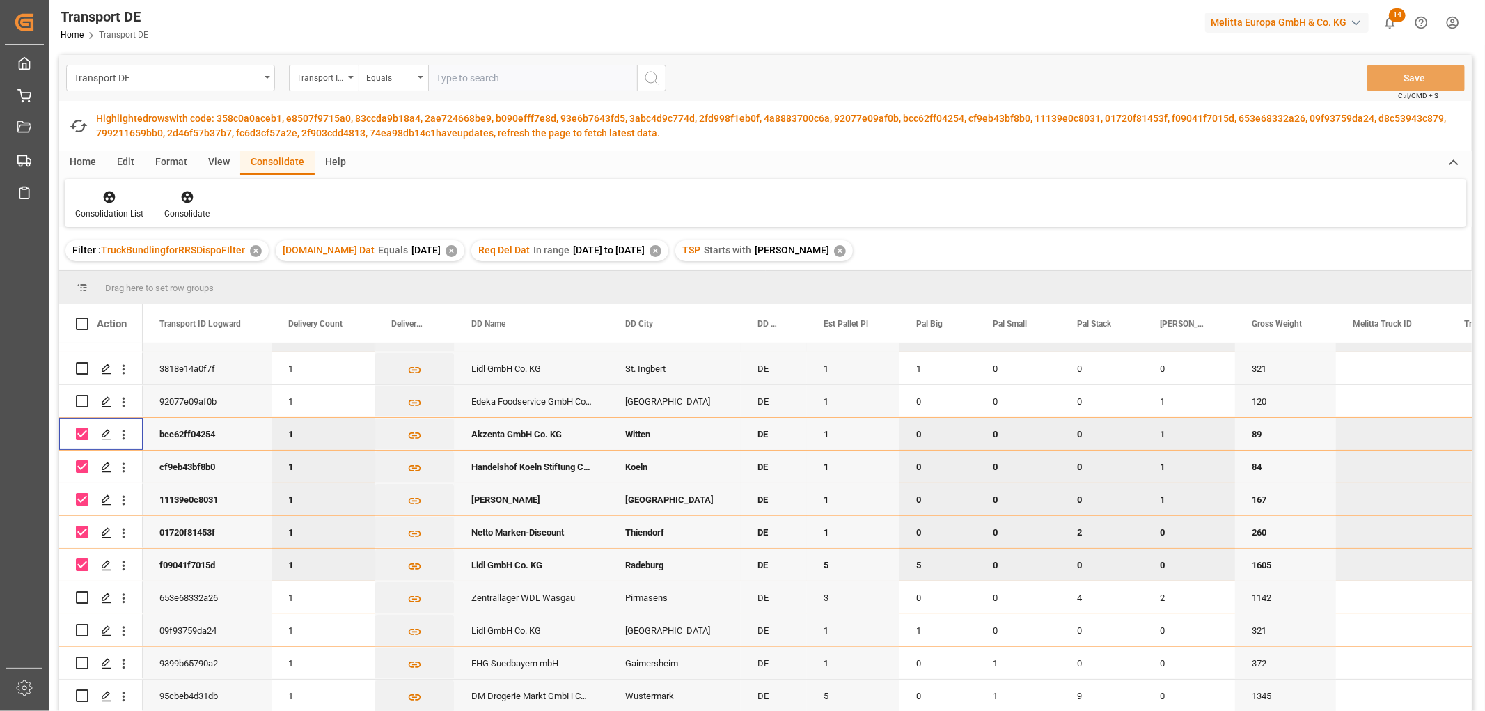
click at [81, 432] on input "Press Space to toggle row selection (checked)" at bounding box center [82, 433] width 13 height 13
checkbox input "false"
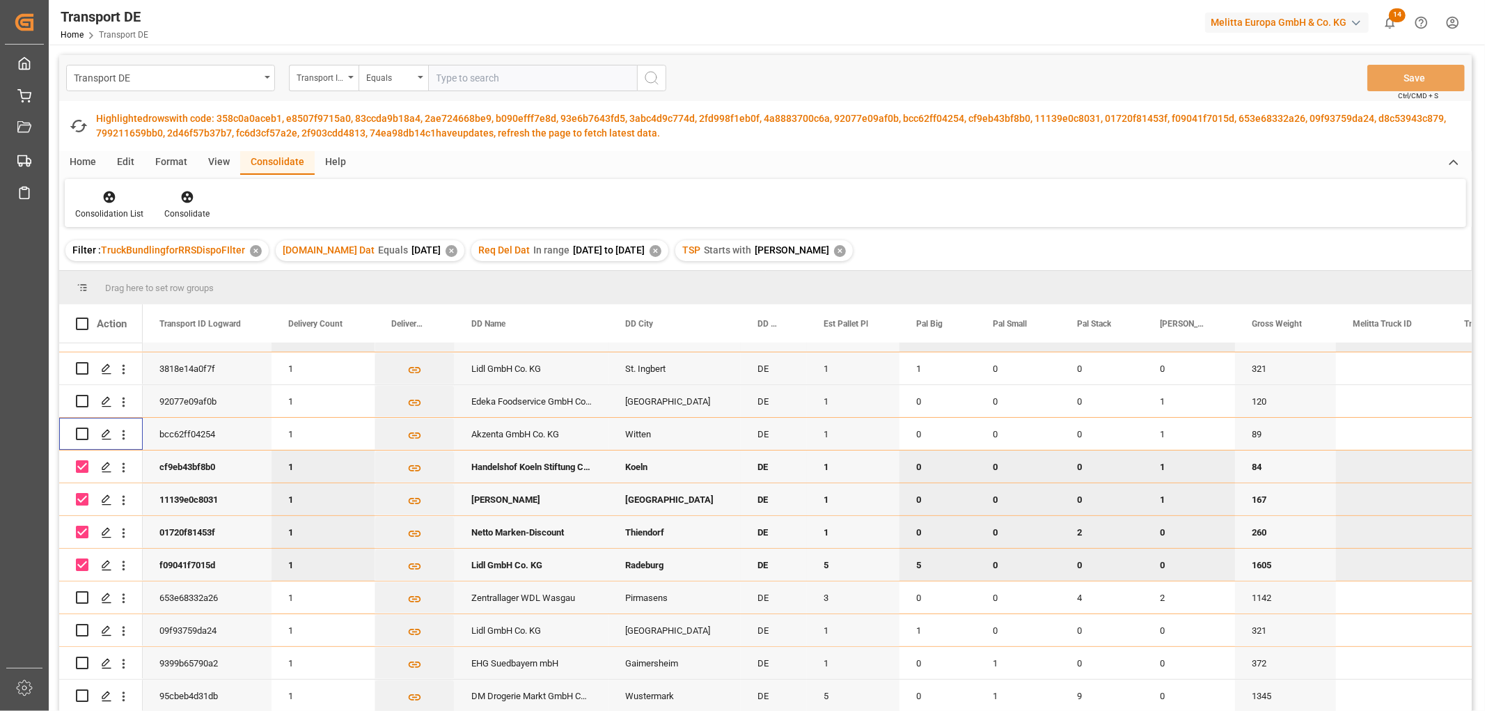
click at [81, 464] on input "Press Space to toggle row selection (checked)" at bounding box center [82, 466] width 13 height 13
checkbox input "false"
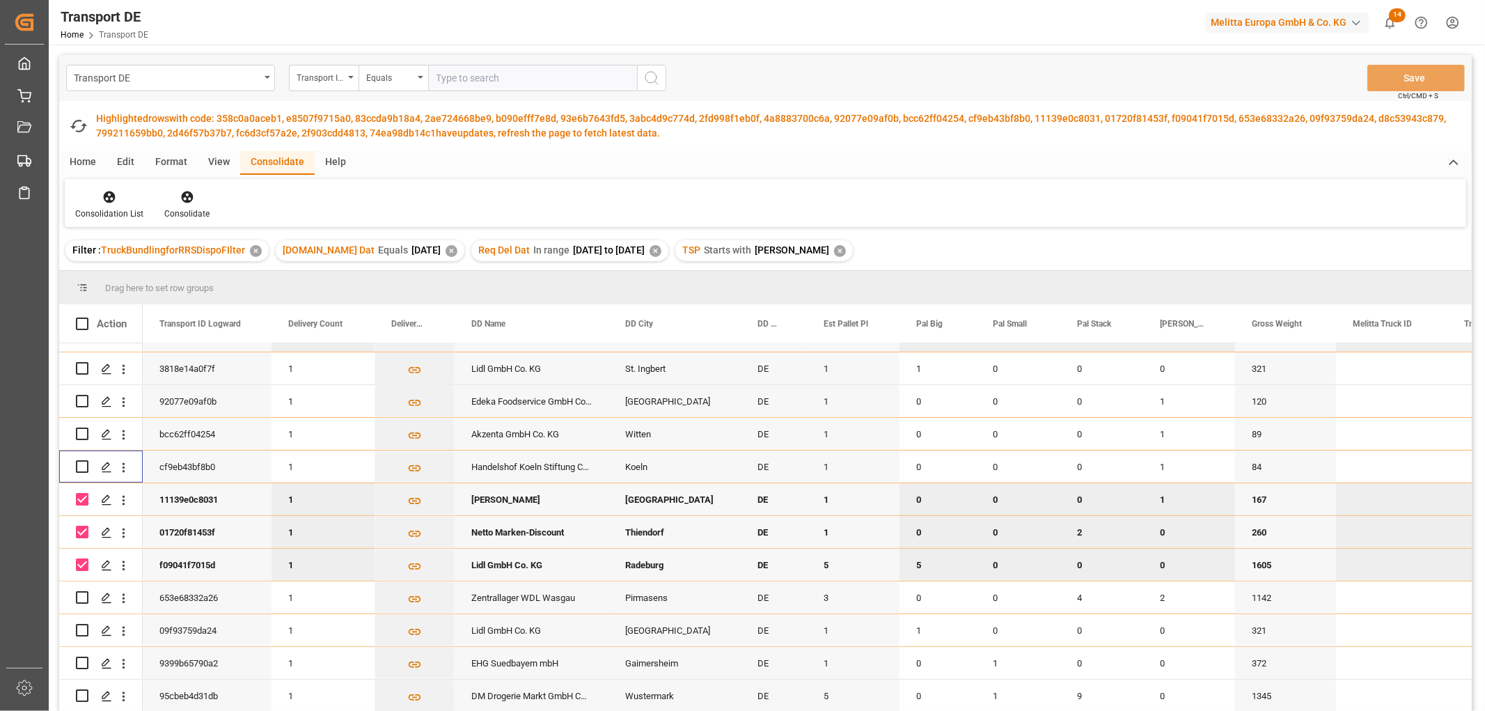
click at [81, 503] on input "Press Space to toggle row selection (checked)" at bounding box center [82, 499] width 13 height 13
checkbox input "false"
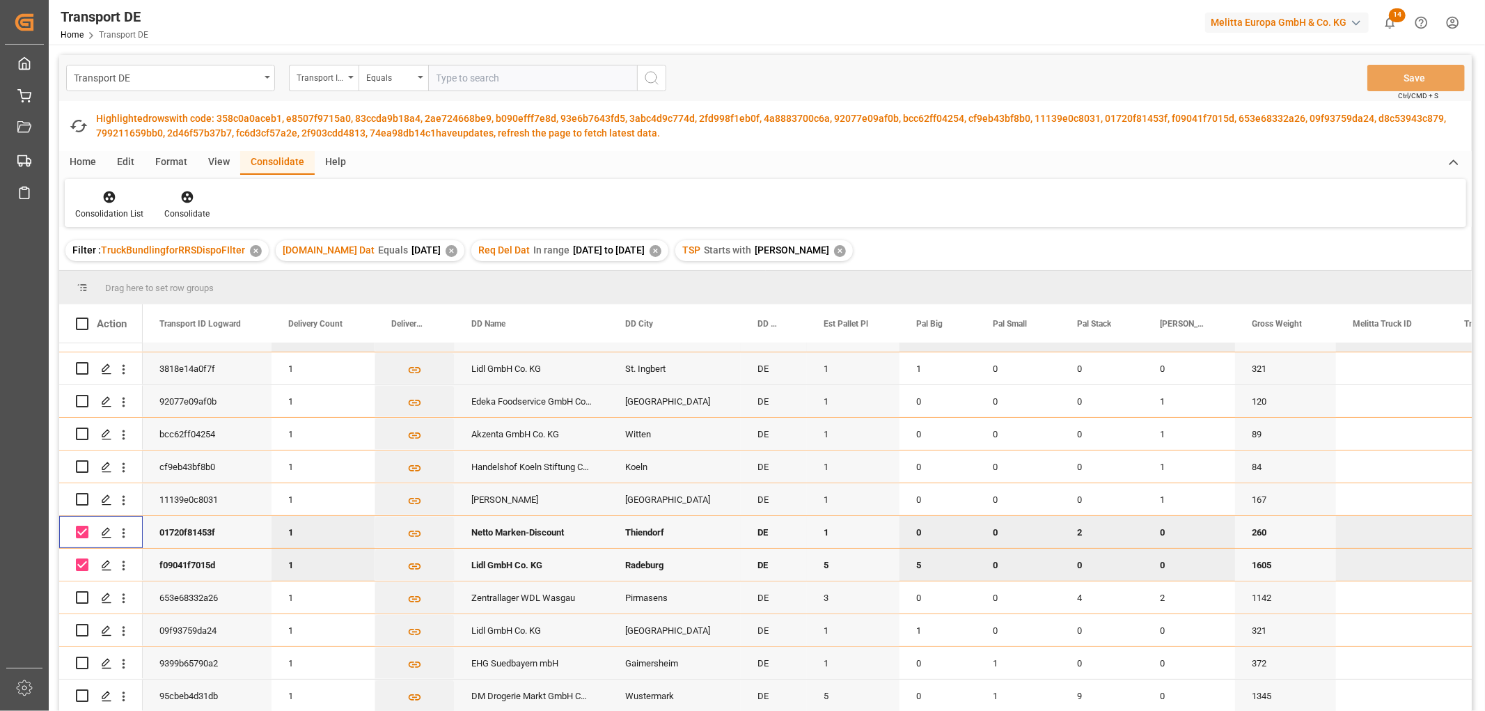
click at [81, 531] on input "Press Space to toggle row selection (checked)" at bounding box center [82, 532] width 13 height 13
checkbox input "false"
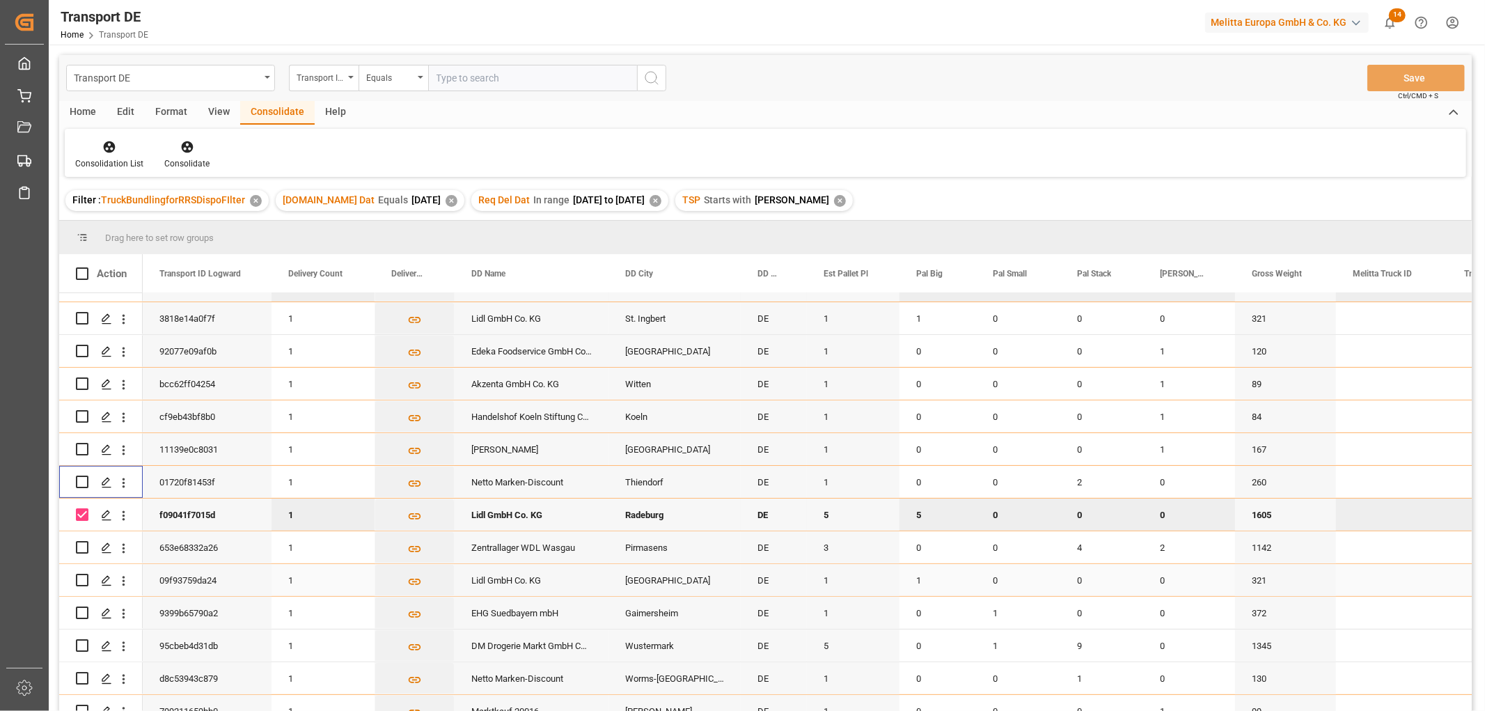
click at [80, 565] on div "Press SPACE to select this row." at bounding box center [82, 580] width 13 height 32
click at [84, 513] on input "Press Space to toggle row selection (checked)" at bounding box center [82, 514] width 13 height 13
checkbox input "false"
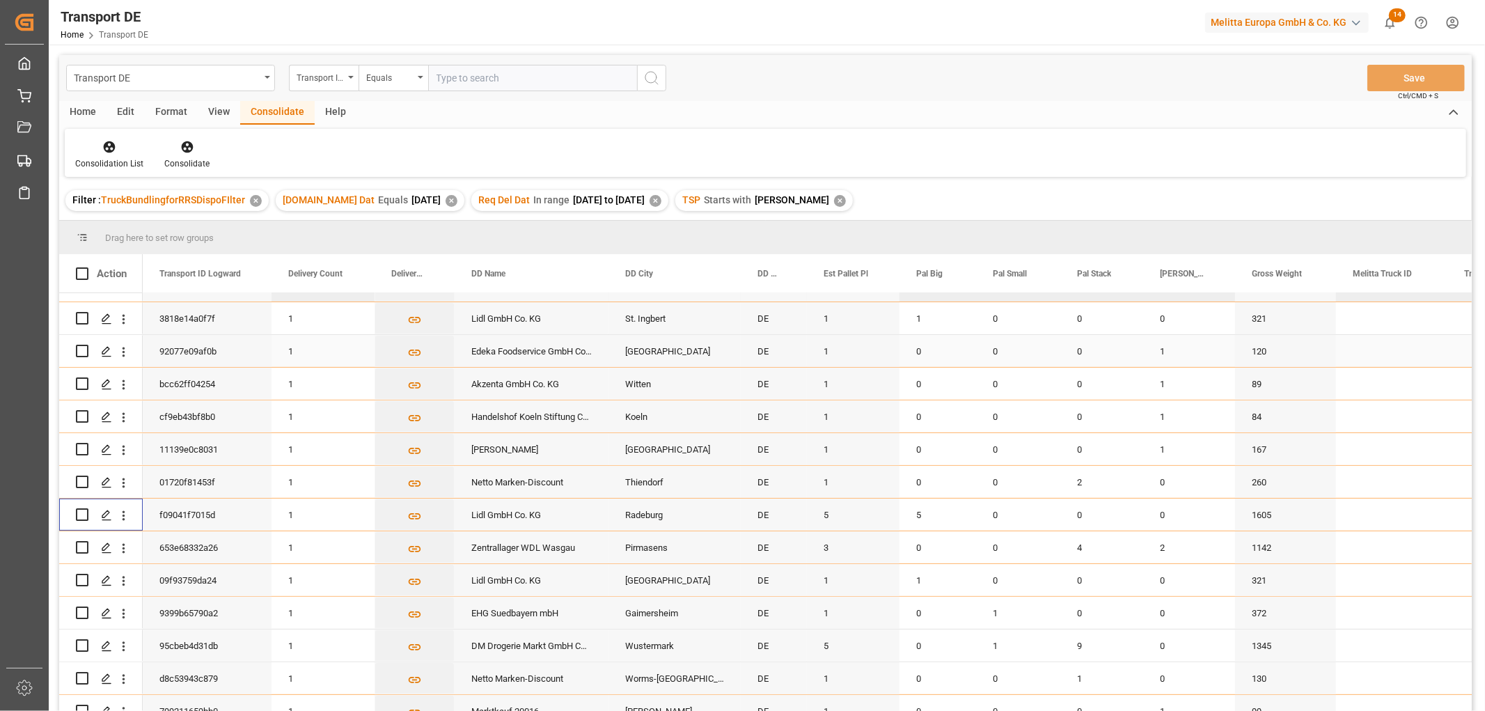
scroll to position [53, 0]
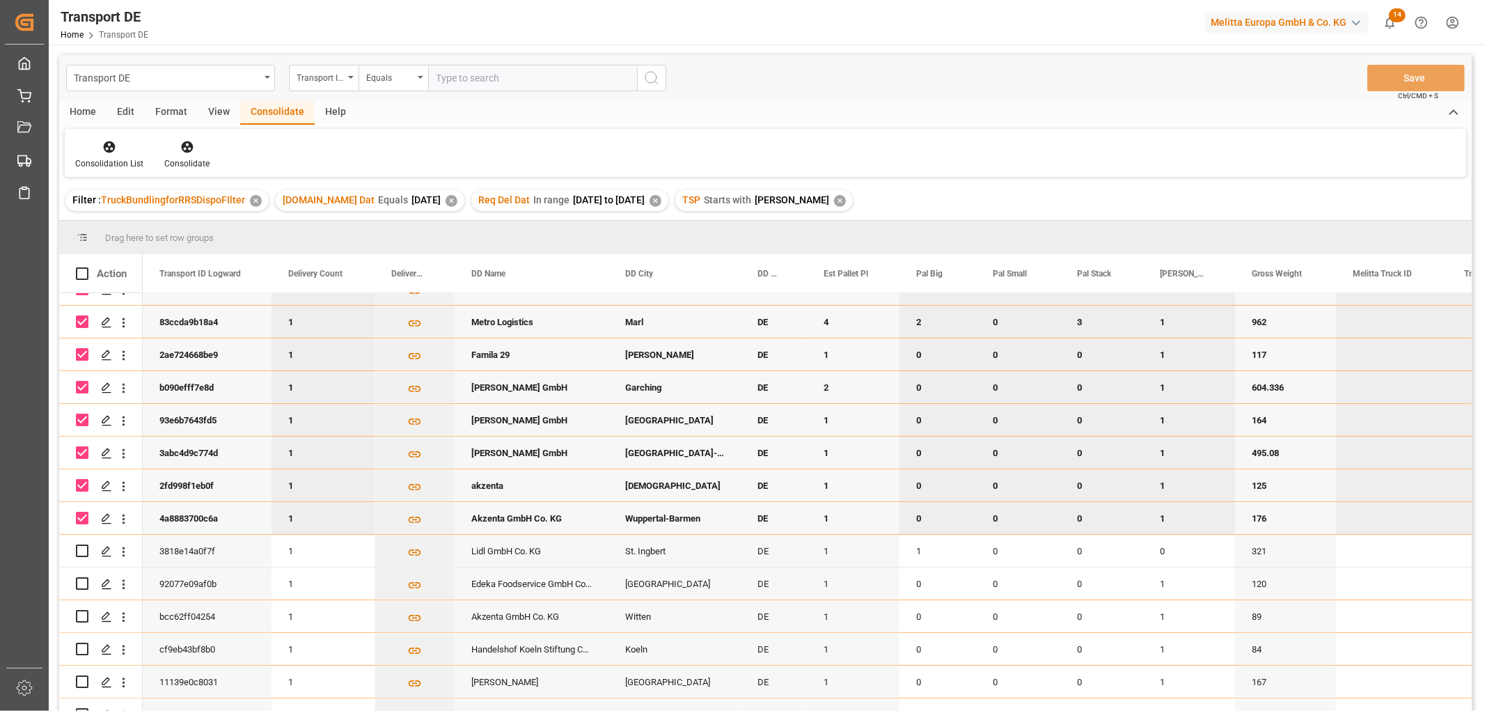
click at [81, 322] on input "Press Space to toggle row selection (checked)" at bounding box center [82, 321] width 13 height 13
checkbox input "false"
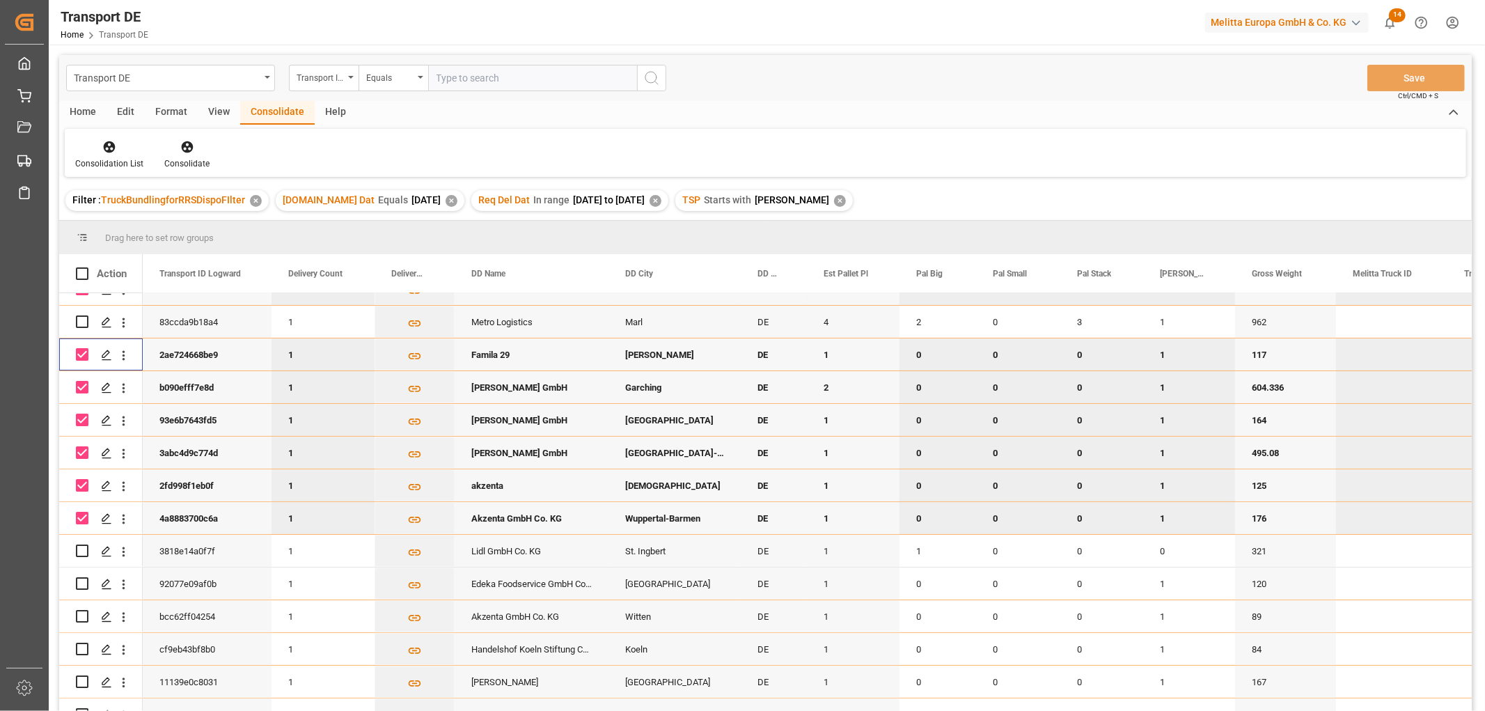
drag, startPoint x: 80, startPoint y: 352, endPoint x: 80, endPoint y: 363, distance: 11.8
click at [80, 352] on input "Press Space to toggle row selection (checked)" at bounding box center [82, 354] width 13 height 13
checkbox input "false"
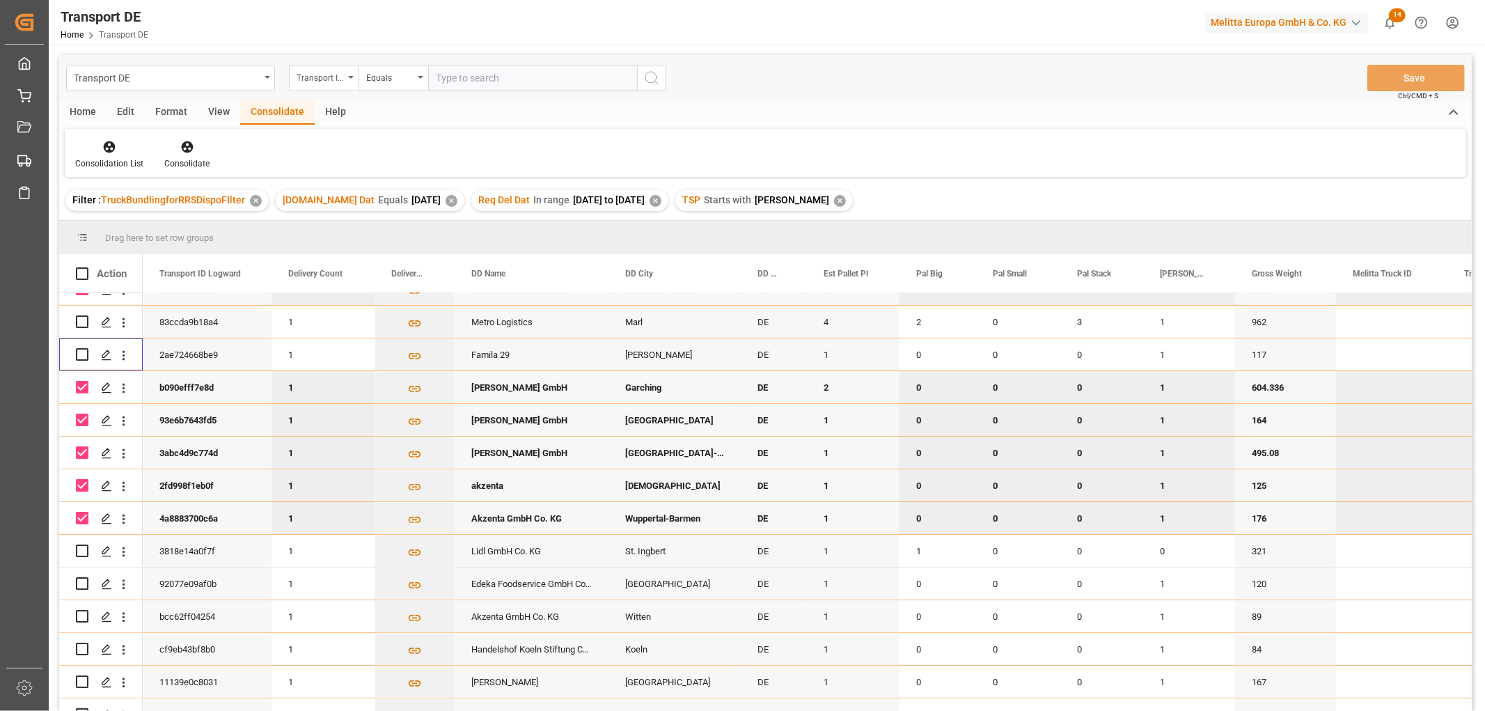
click at [81, 386] on input "Press Space to toggle row selection (checked)" at bounding box center [82, 387] width 13 height 13
checkbox input "false"
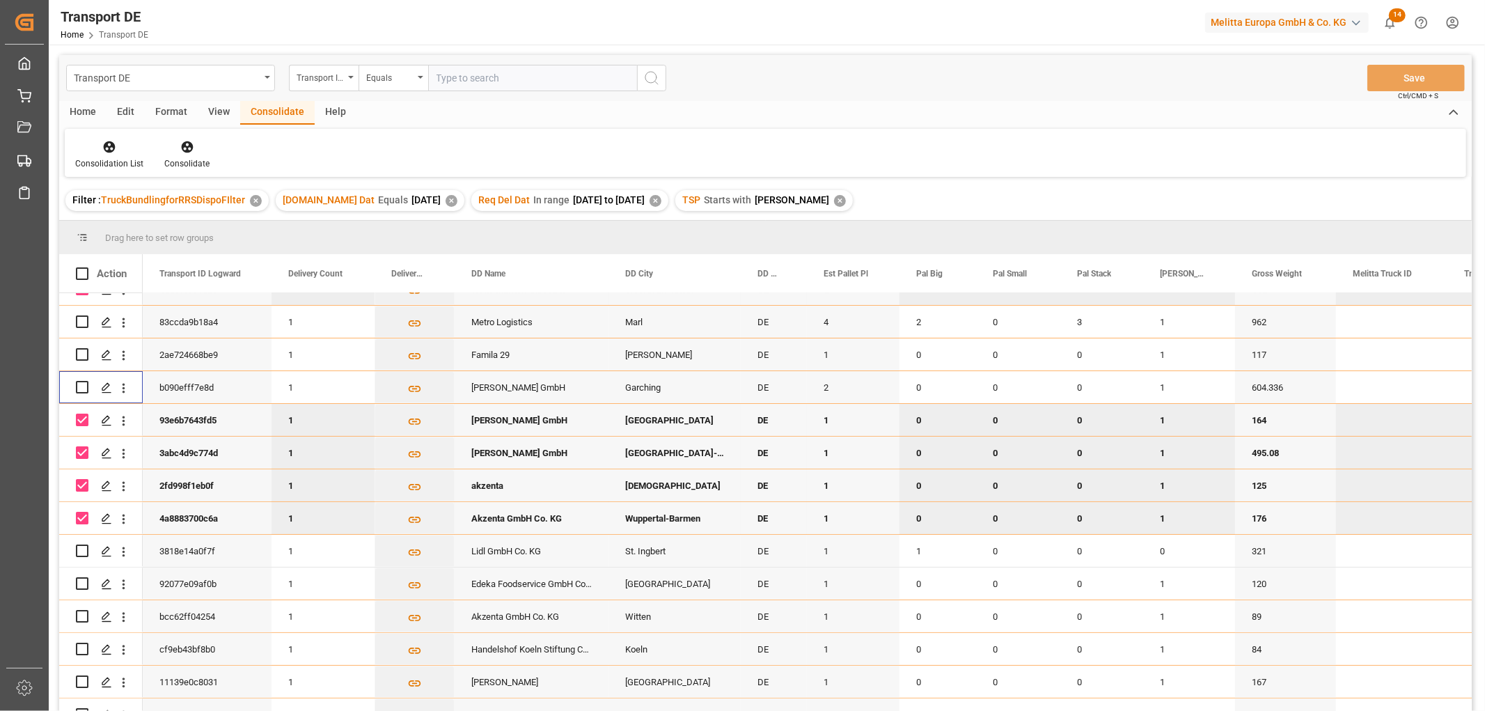
click at [79, 422] on input "Press Space to toggle row selection (checked)" at bounding box center [82, 420] width 13 height 13
checkbox input "false"
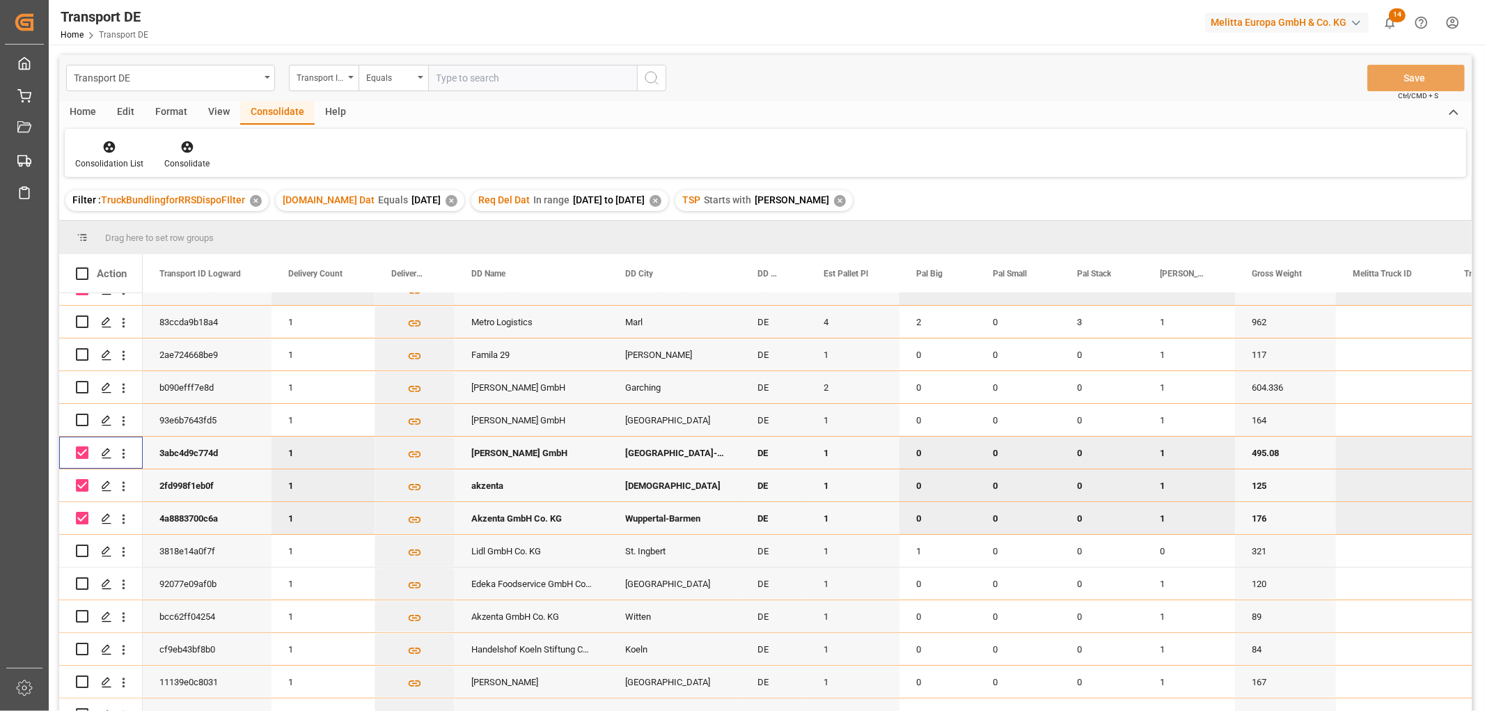
click at [79, 448] on input "Press Space to toggle row selection (checked)" at bounding box center [82, 452] width 13 height 13
checkbox input "false"
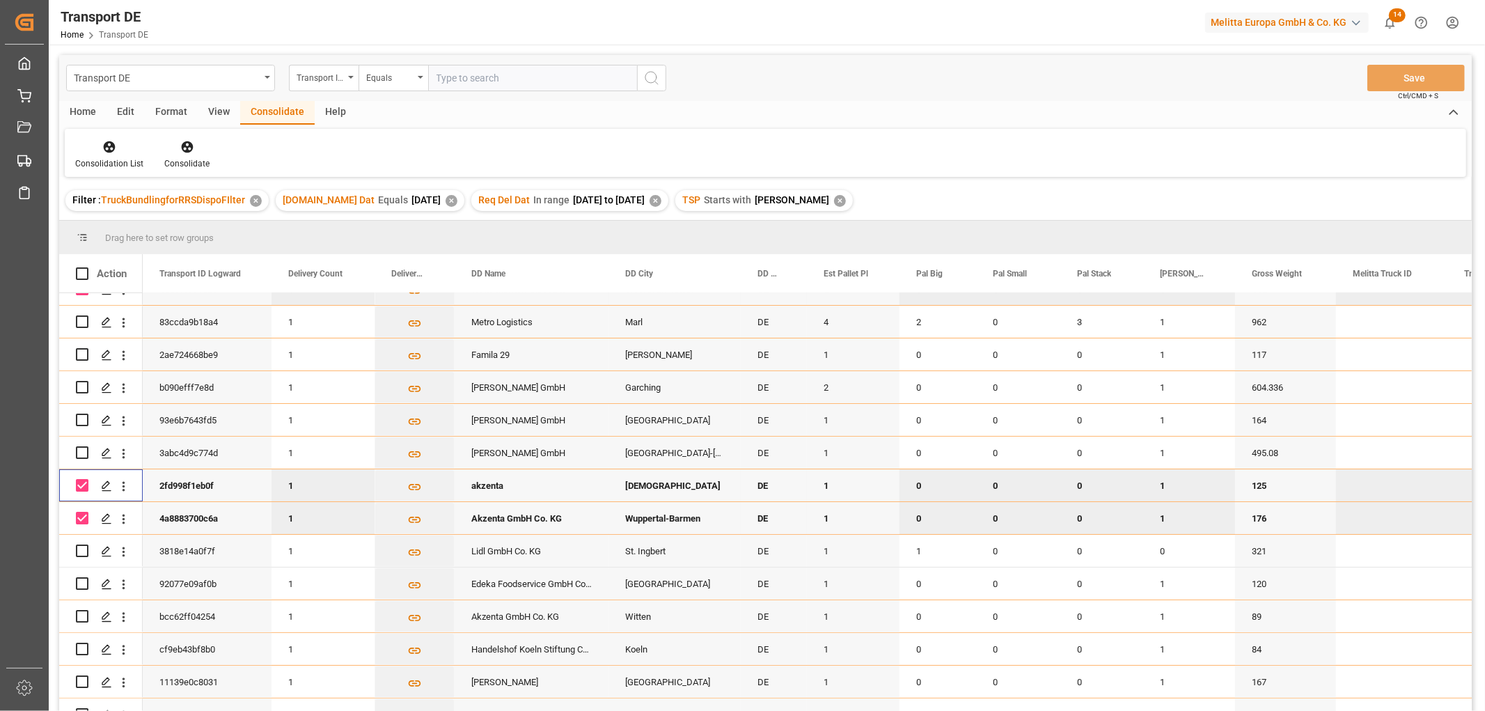
click at [78, 485] on input "Press Space to toggle row selection (checked)" at bounding box center [82, 485] width 13 height 13
checkbox input "false"
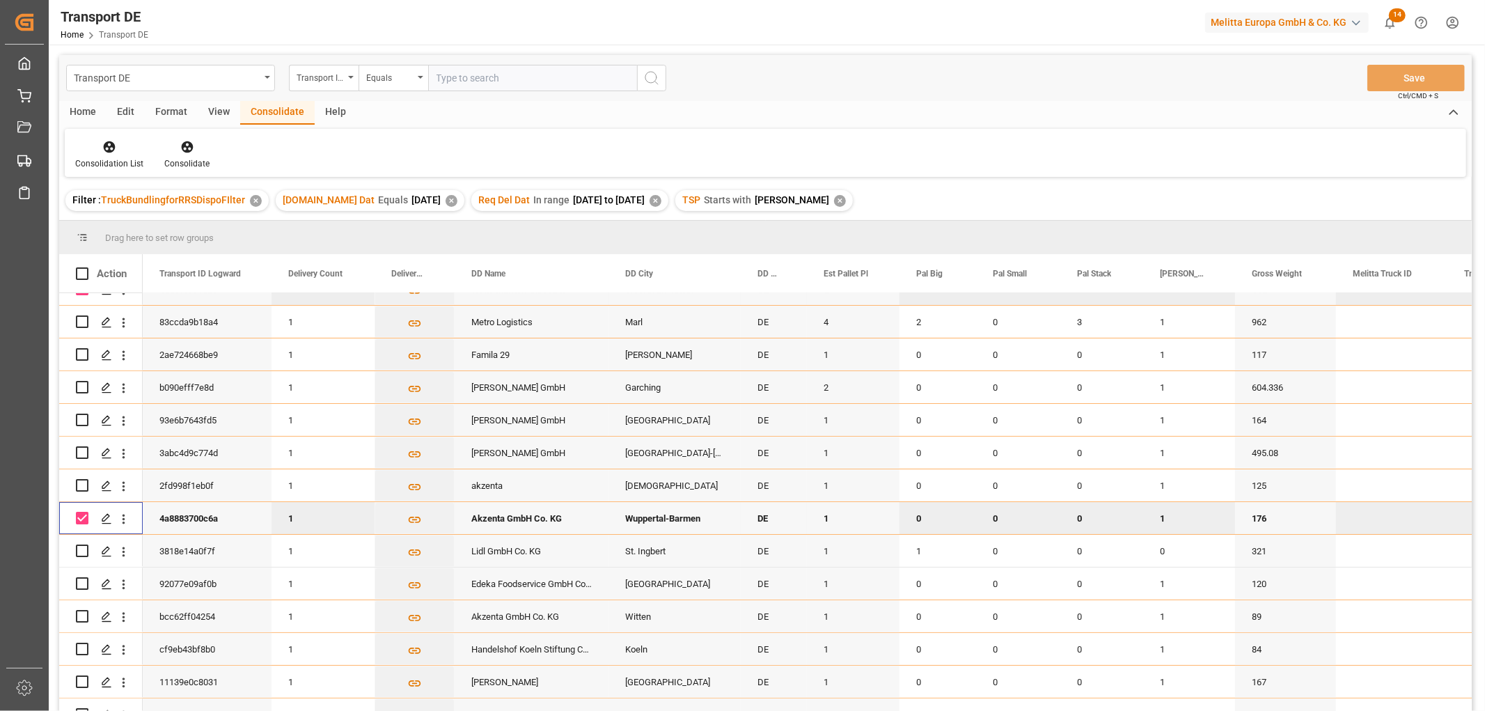
click at [80, 517] on input "Press Space to toggle row selection (checked)" at bounding box center [82, 518] width 13 height 13
checkbox input "false"
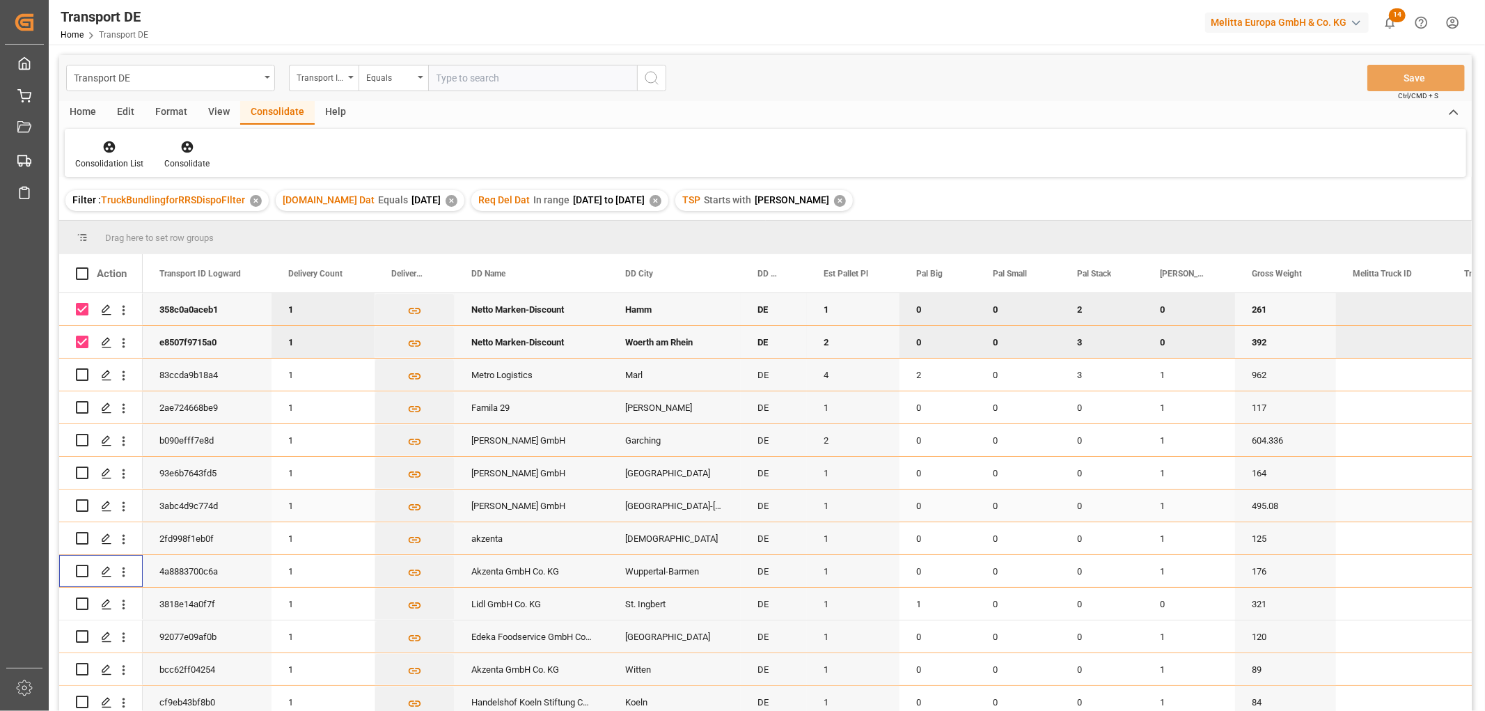
scroll to position [0, 0]
click at [84, 307] on input "Press Space to toggle row selection (checked)" at bounding box center [82, 309] width 13 height 13
checkbox input "false"
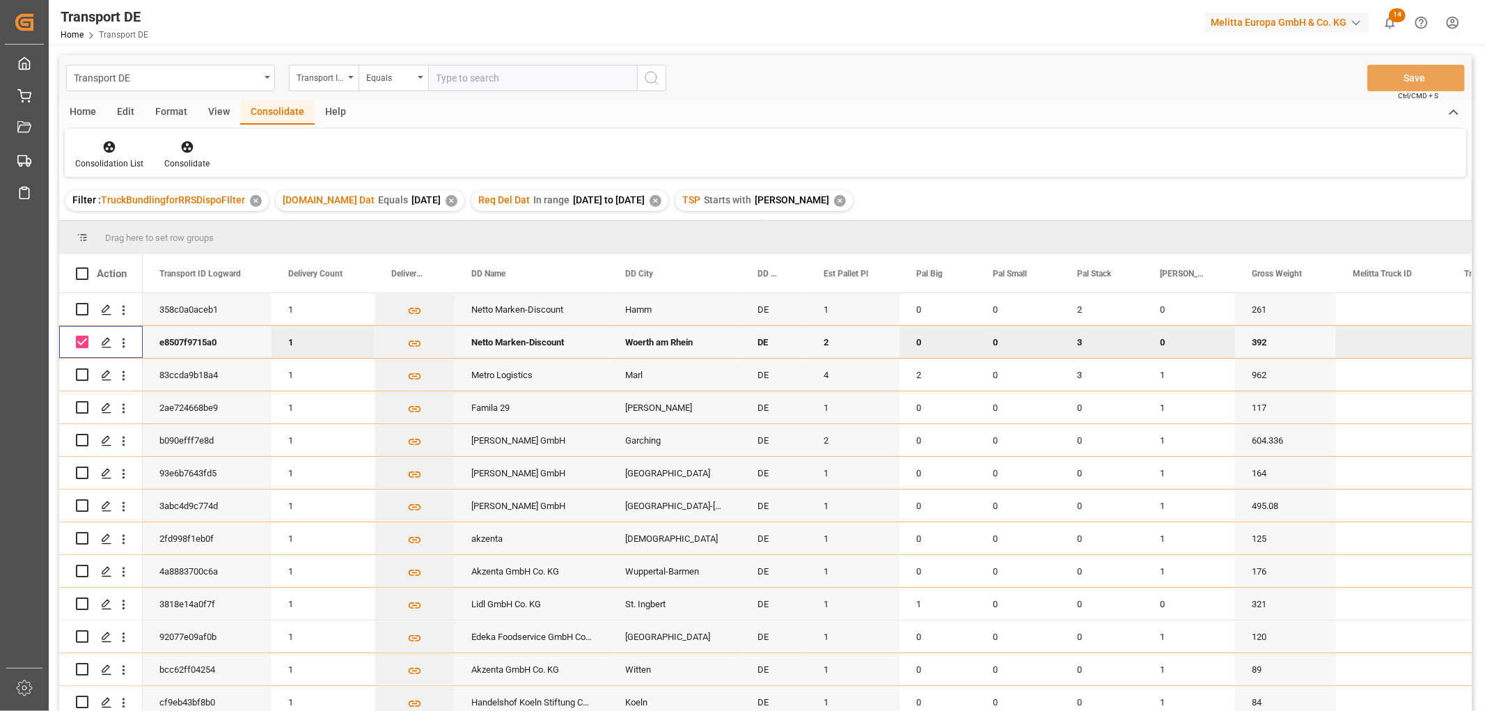
click at [82, 338] on input "Press Space to toggle row selection (checked)" at bounding box center [82, 342] width 13 height 13
checkbox input "false"
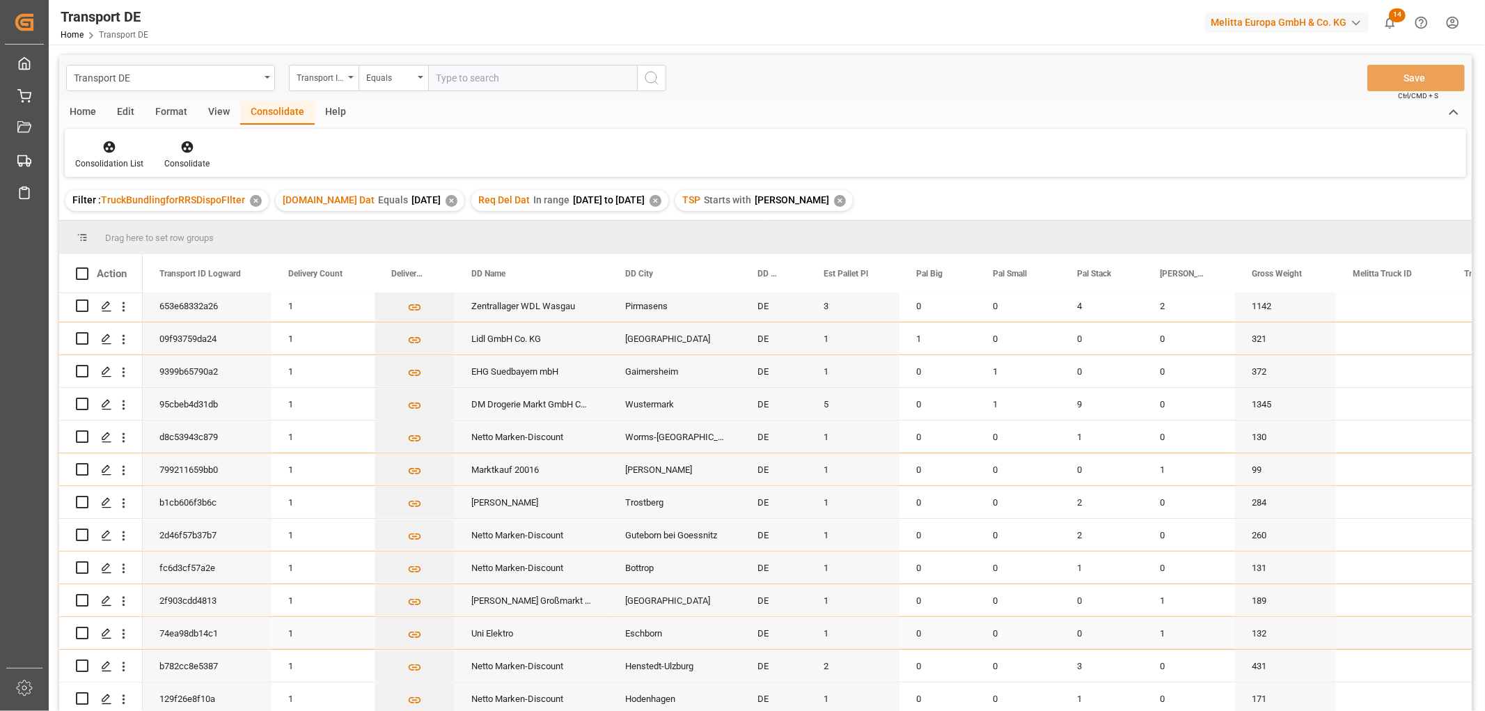
scroll to position [531, 0]
click at [111, 151] on icon at bounding box center [110, 147] width 12 height 12
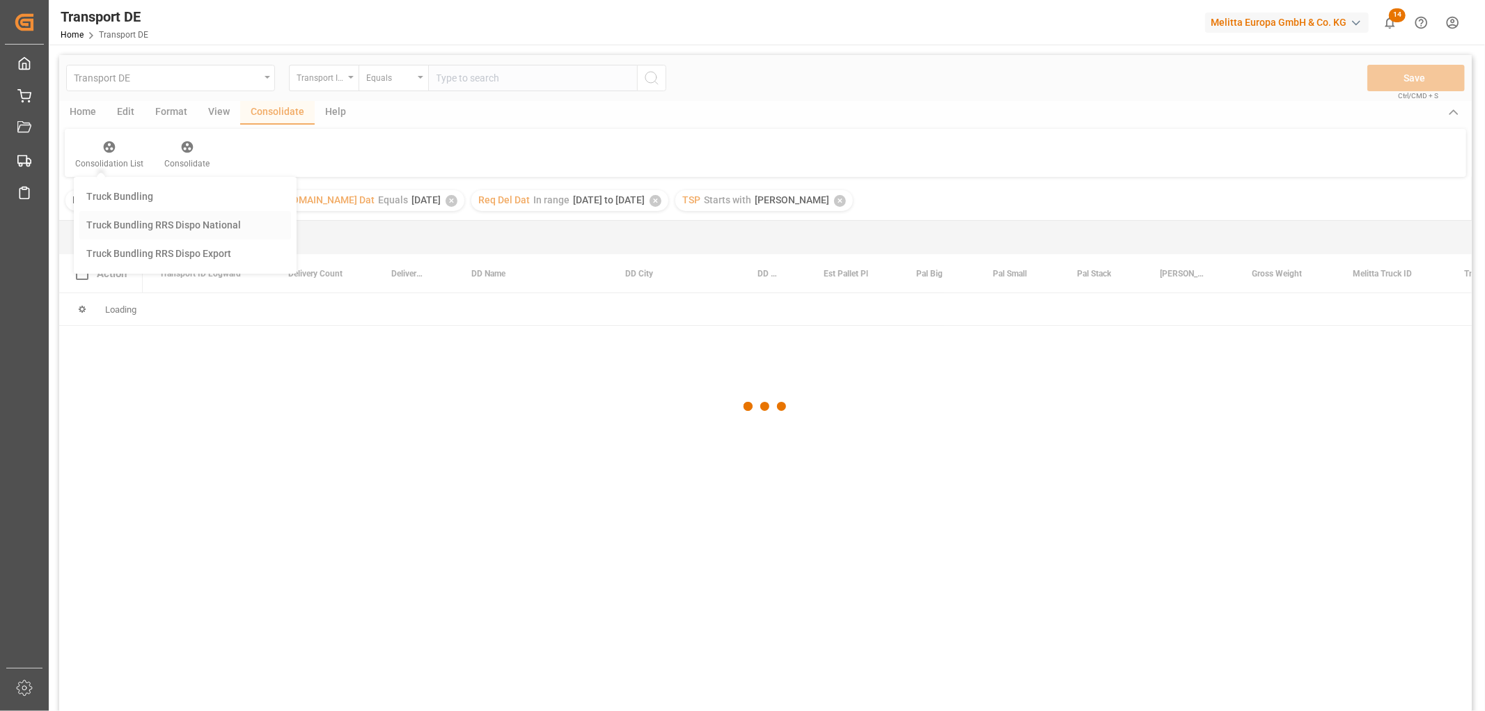
scroll to position [0, 0]
click at [130, 220] on div "Transport DE Transport ID Logward Equals Save Ctrl/CMD + S Home Edit Format Vie…" at bounding box center [765, 401] width 1412 height 693
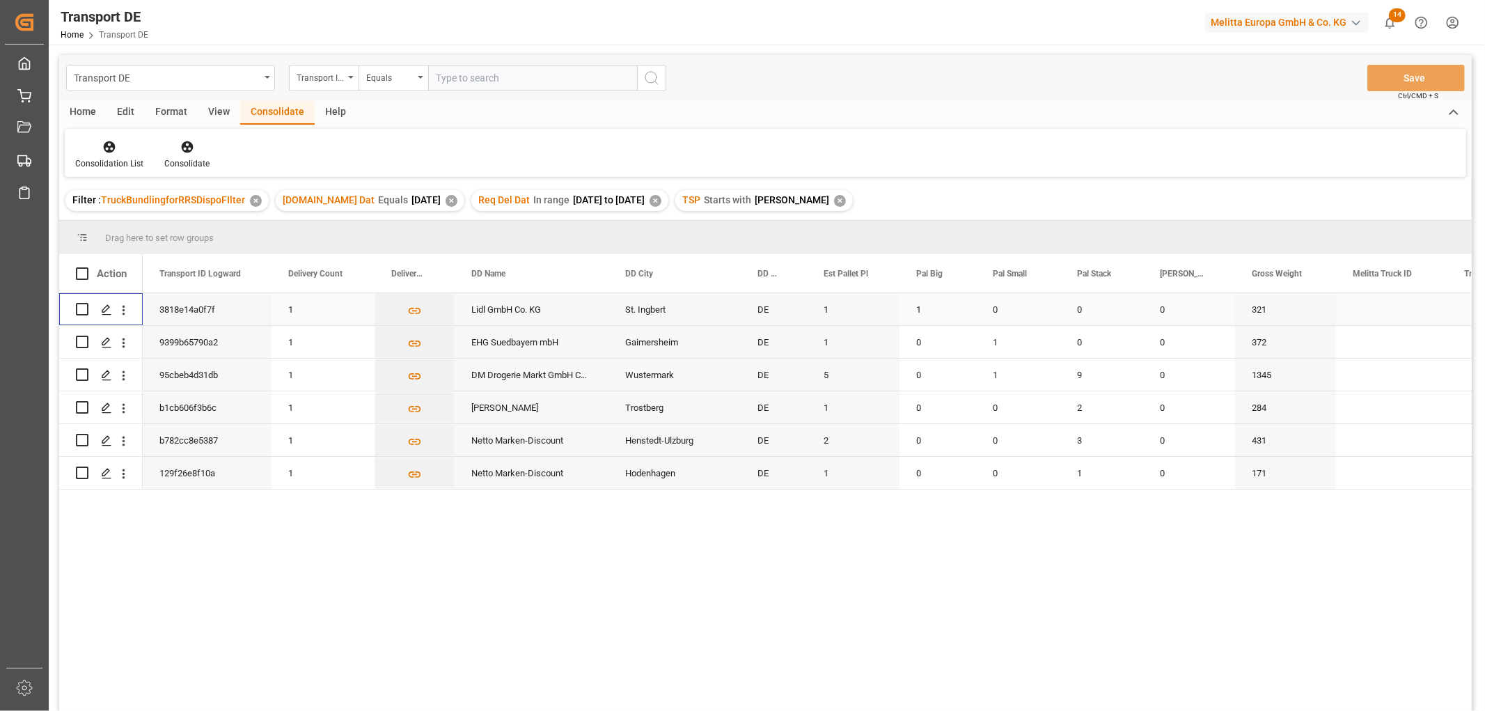
click at [81, 308] on input "Press Space to toggle row selection (unchecked)" at bounding box center [82, 309] width 13 height 13
checkbox input "true"
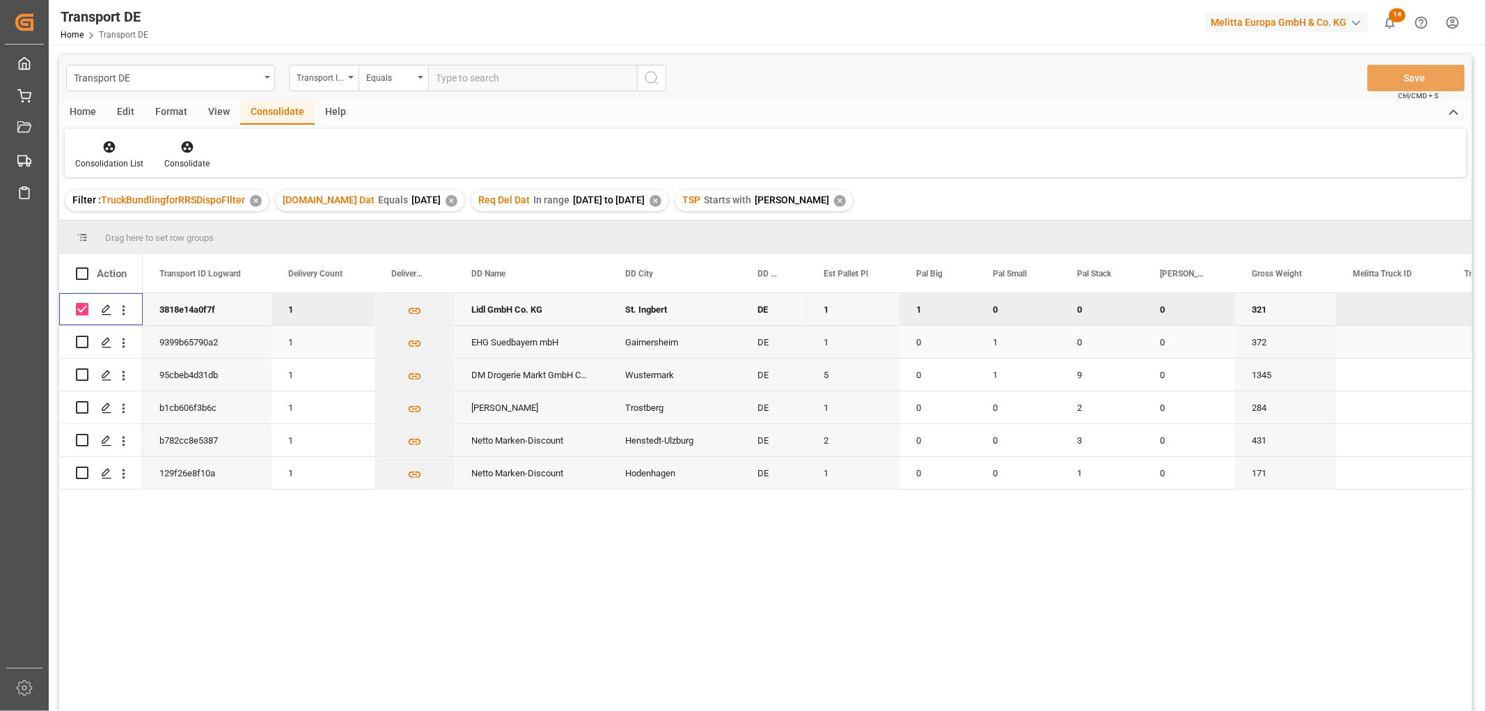
click at [84, 341] on input "Press Space to toggle row selection (unchecked)" at bounding box center [82, 342] width 13 height 13
checkbox input "true"
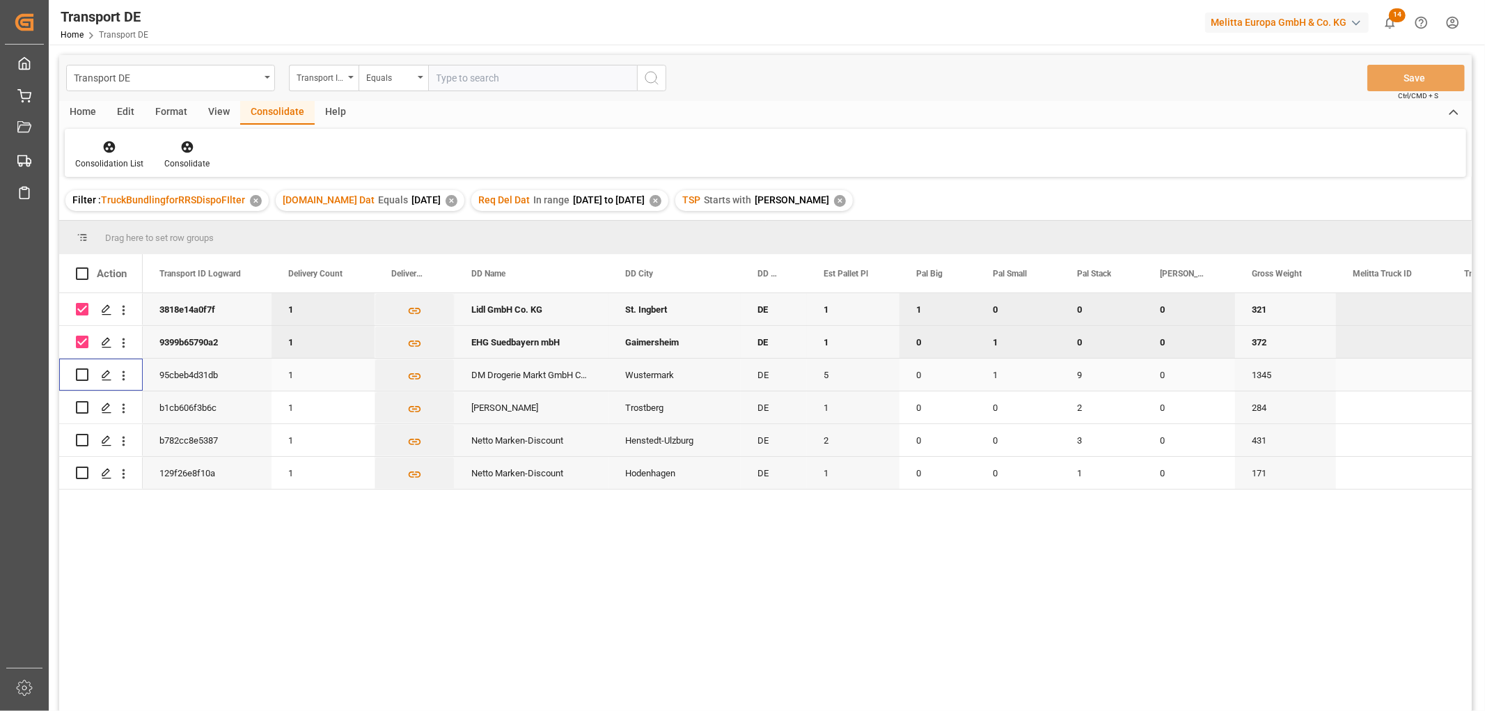
click at [82, 371] on input "Press Space to toggle row selection (unchecked)" at bounding box center [82, 374] width 13 height 13
checkbox input "true"
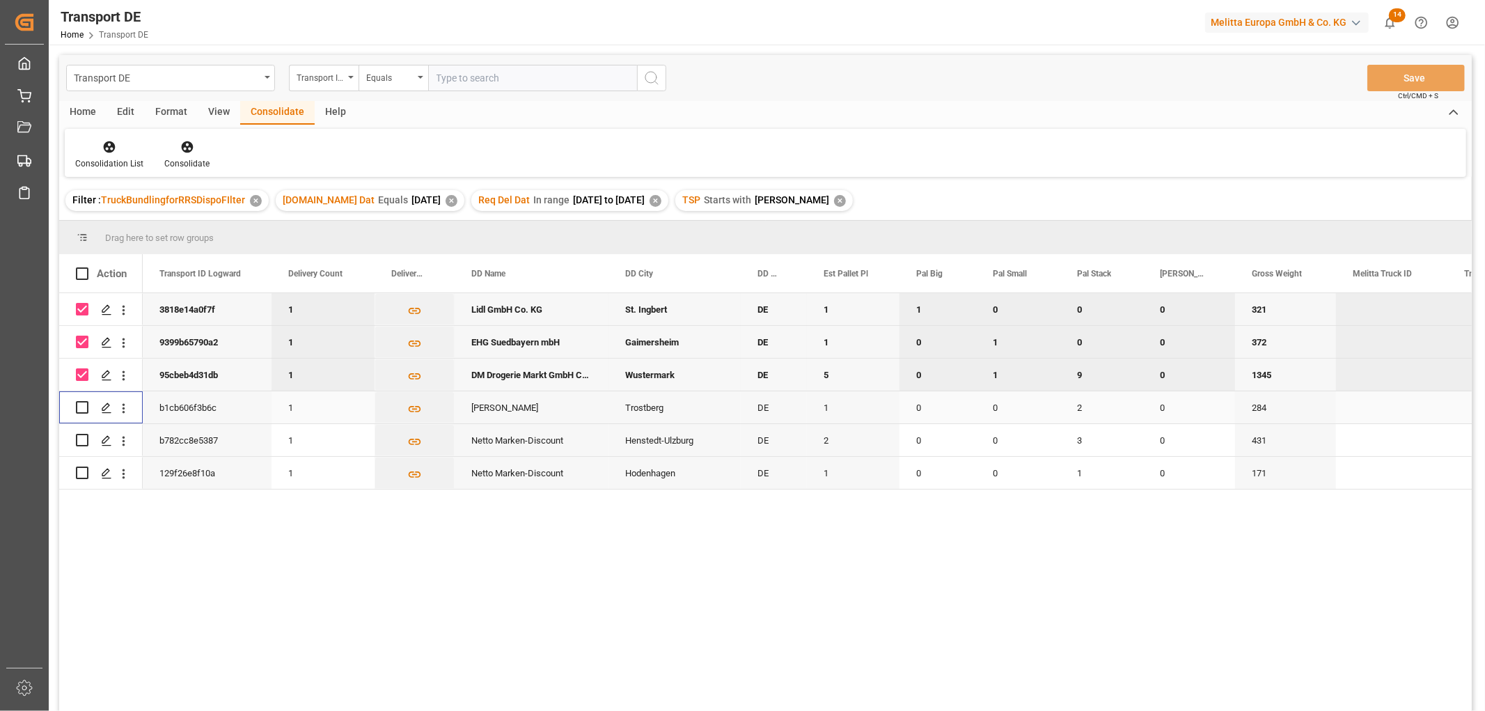
click at [79, 404] on input "Press Space to toggle row selection (unchecked)" at bounding box center [82, 407] width 13 height 13
checkbox input "true"
click at [84, 437] on input "Press Space to toggle row selection (unchecked)" at bounding box center [82, 440] width 13 height 13
checkbox input "true"
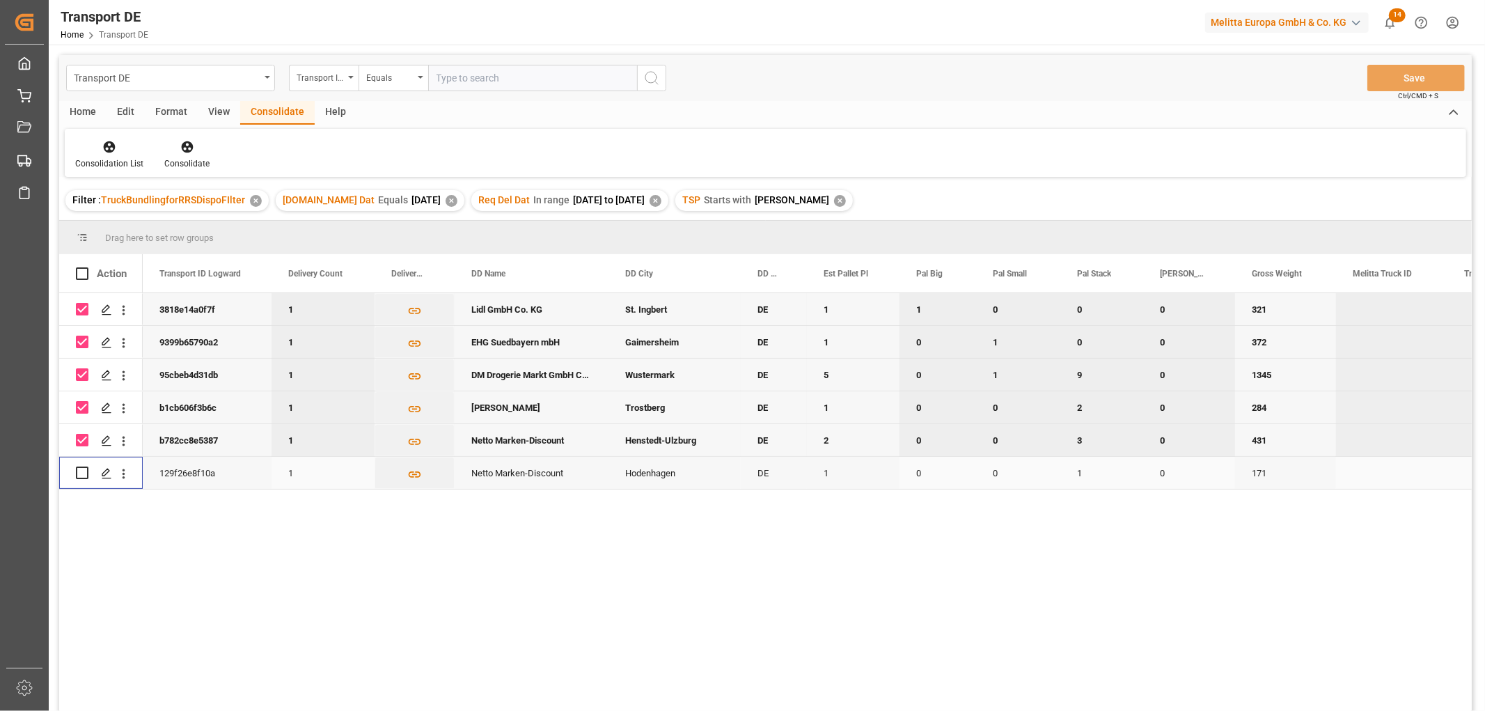
click at [84, 471] on input "Press Space to toggle row selection (unchecked)" at bounding box center [82, 472] width 13 height 13
checkbox input "true"
click at [184, 147] on icon at bounding box center [187, 147] width 12 height 12
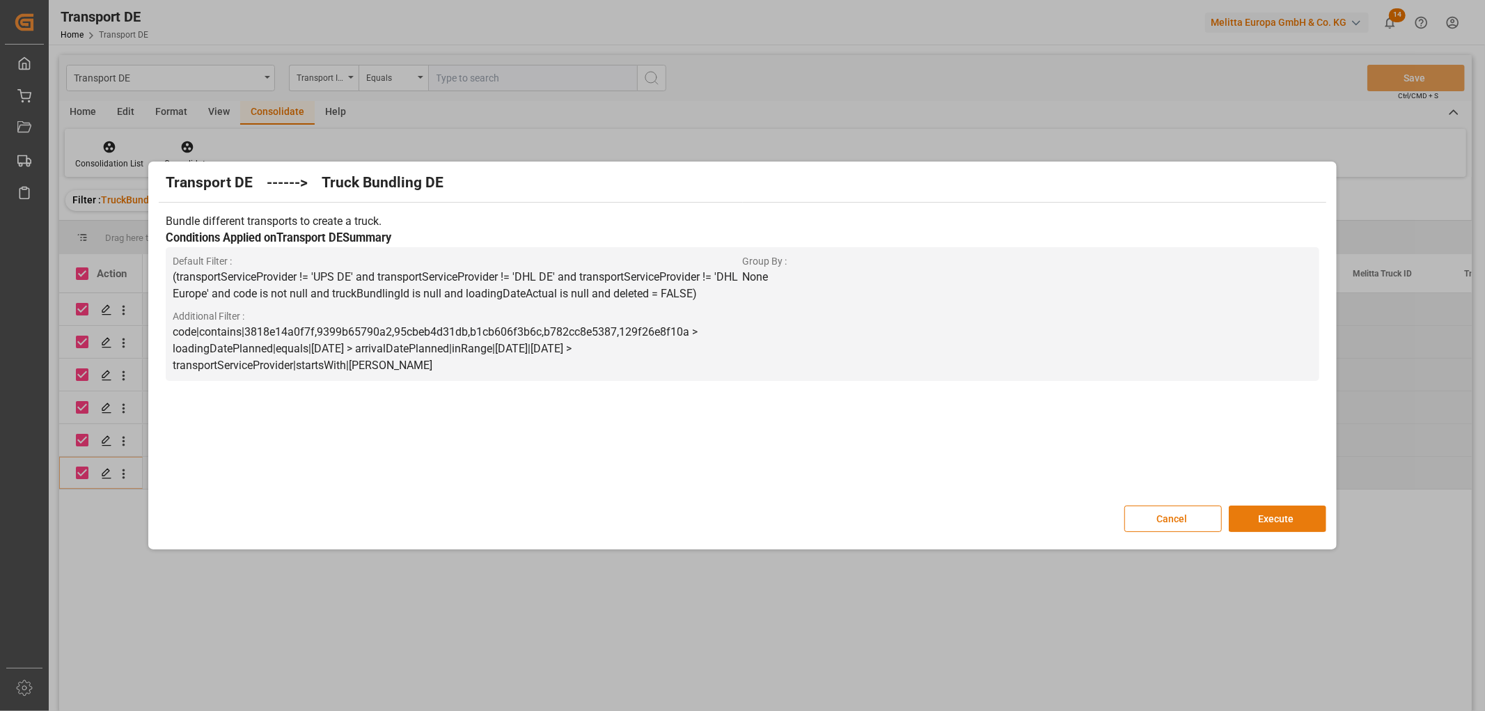
click at [1270, 517] on button "Execute" at bounding box center [1277, 518] width 97 height 26
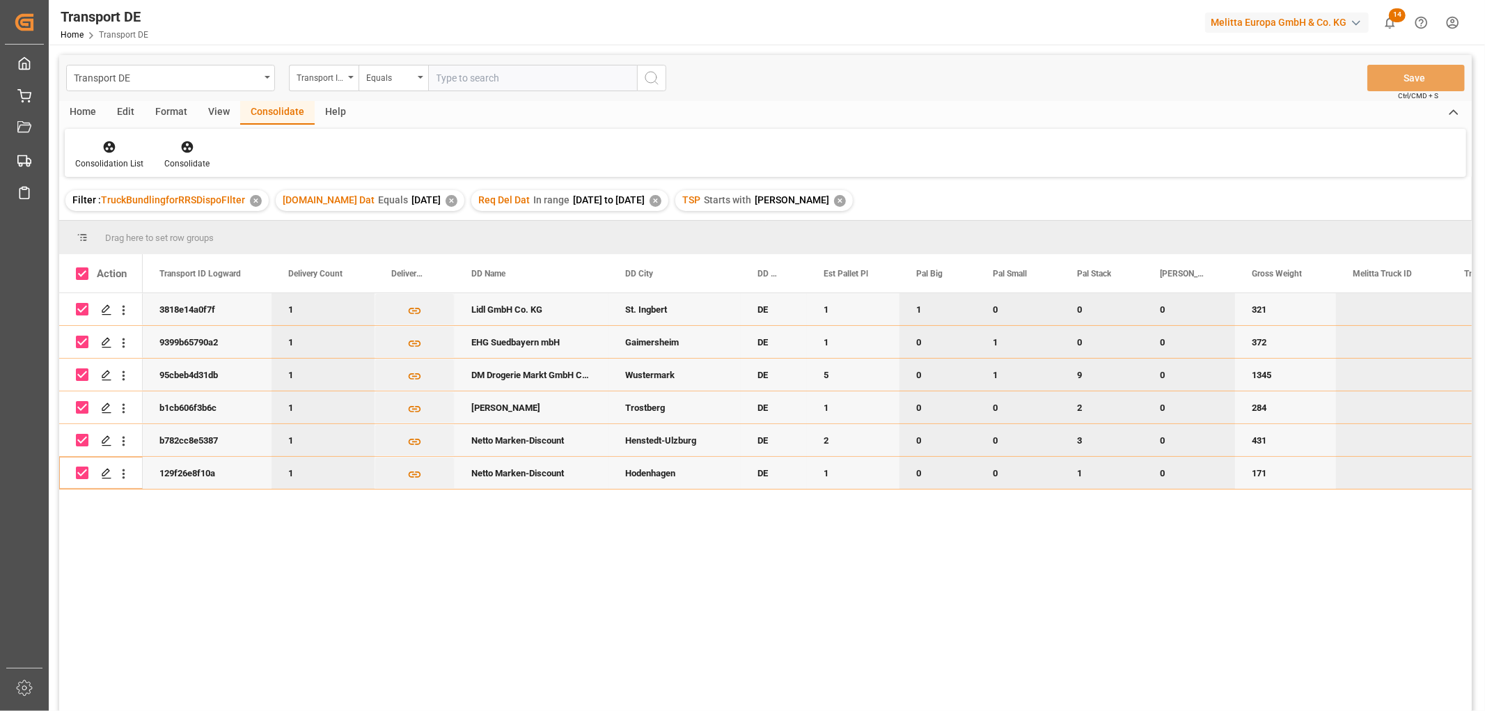
click at [82, 305] on input "Press Space to toggle row selection (checked)" at bounding box center [82, 309] width 13 height 13
checkbox input "false"
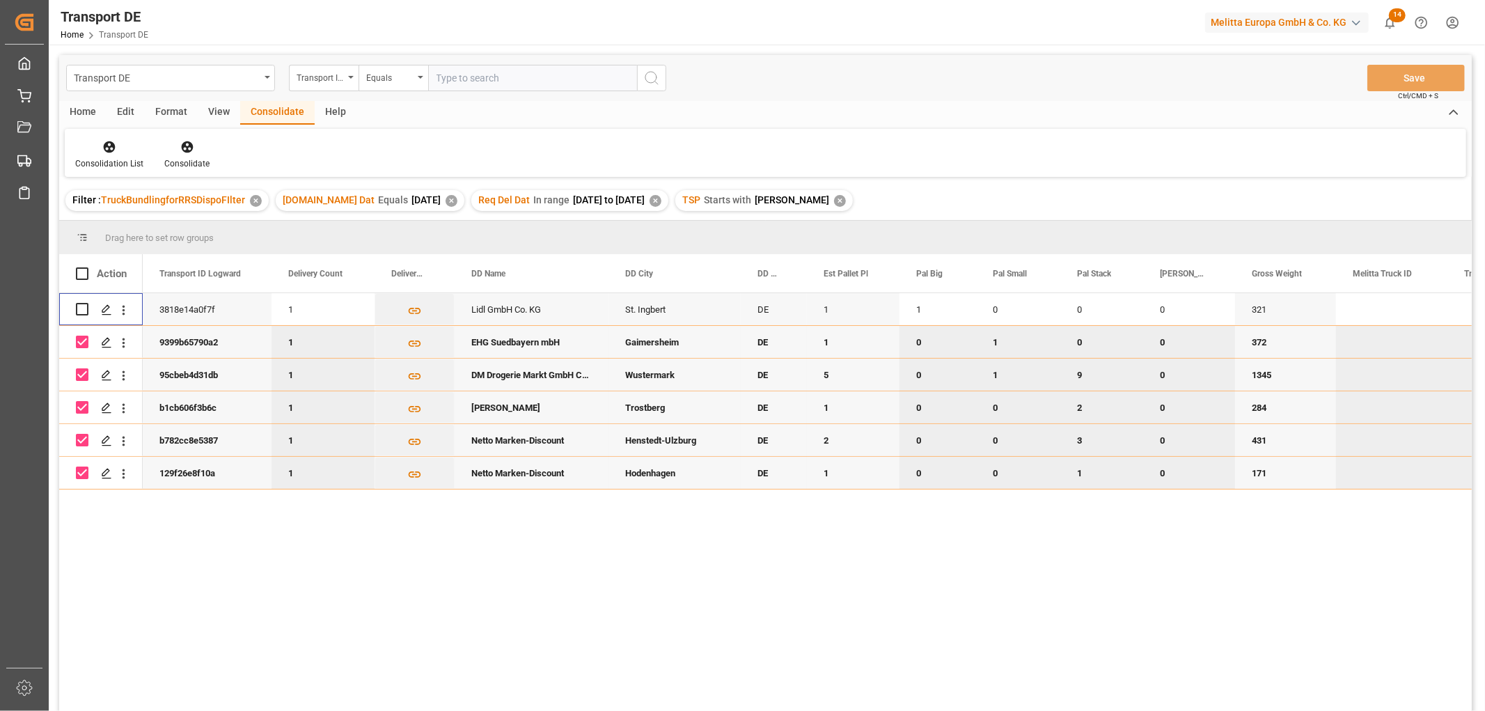
click at [87, 343] on input "Press Space to toggle row selection (checked)" at bounding box center [82, 342] width 13 height 13
checkbox input "false"
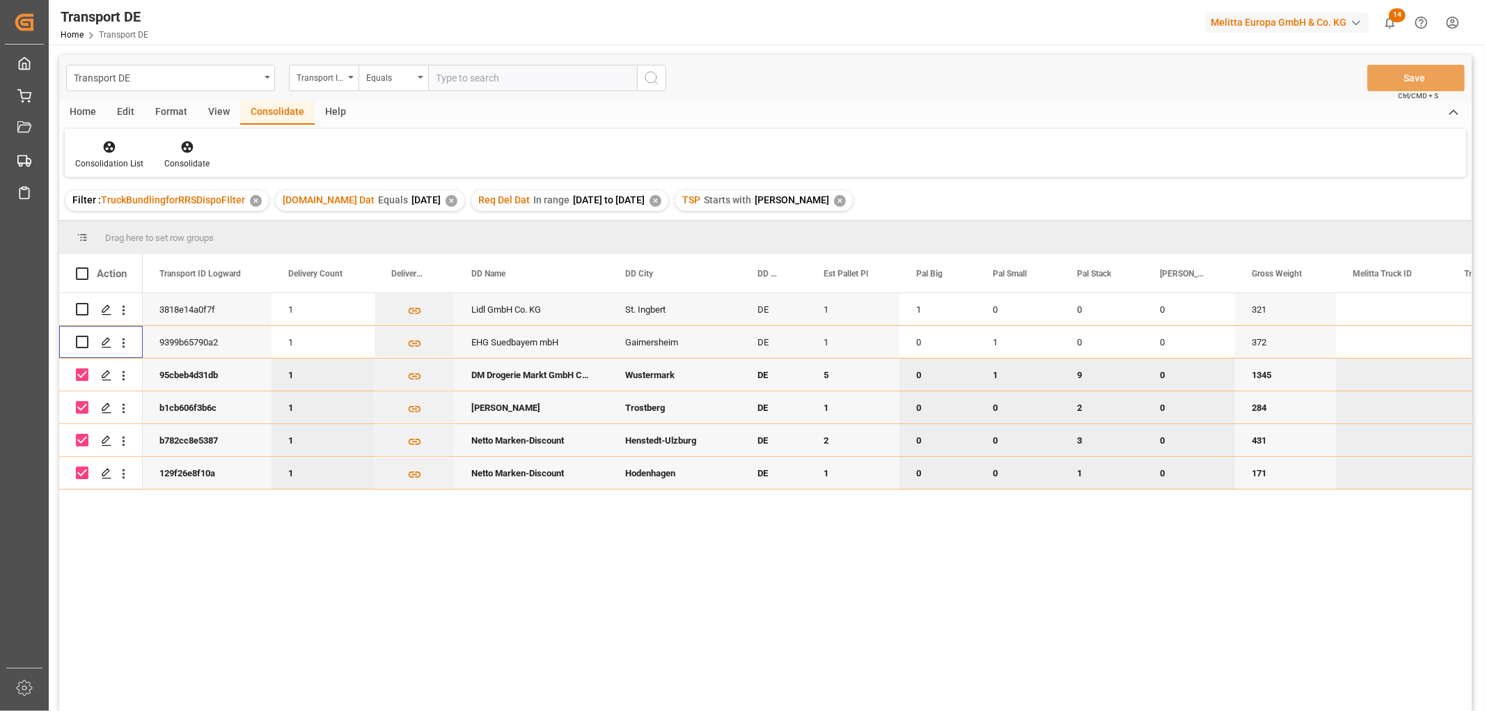
click at [87, 372] on input "Press Space to toggle row selection (checked)" at bounding box center [82, 374] width 13 height 13
checkbox input "false"
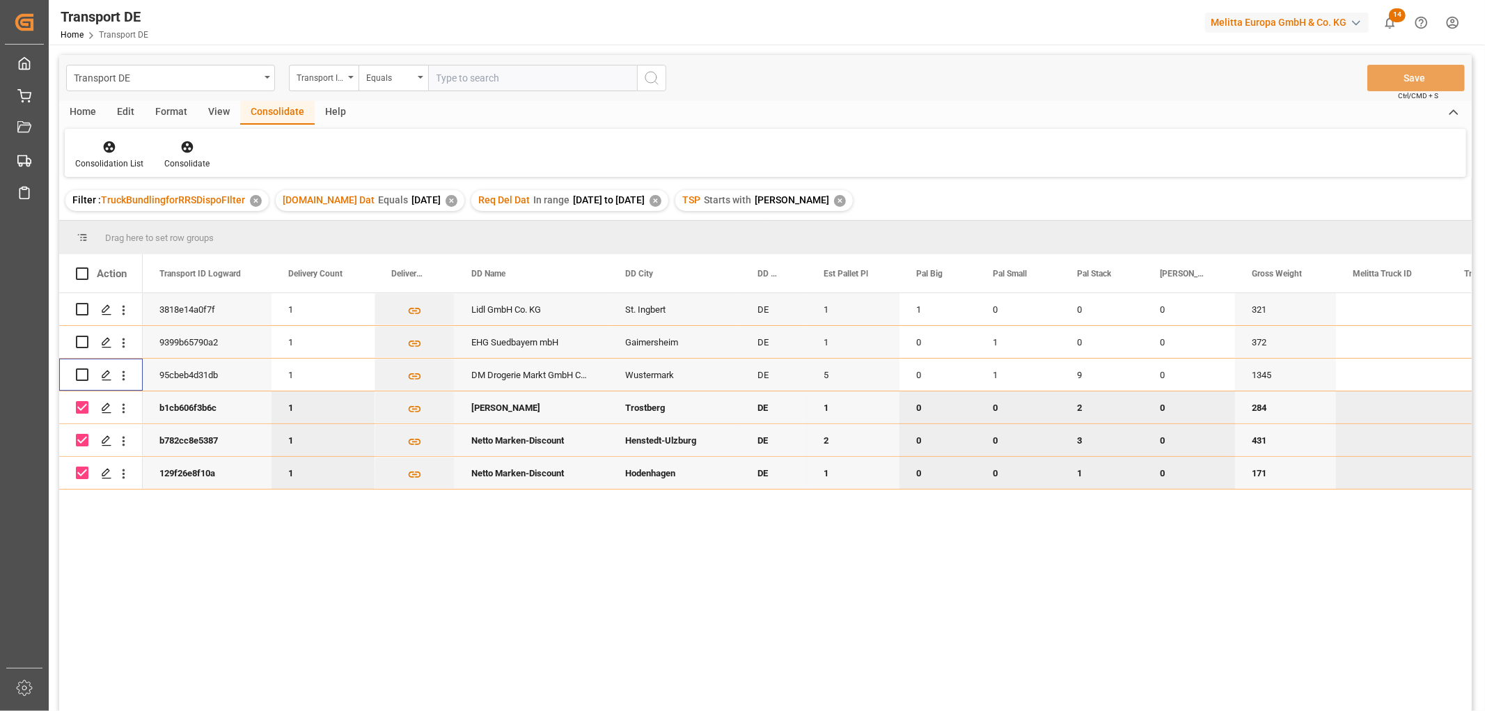
click at [81, 409] on input "Press Space to toggle row selection (checked)" at bounding box center [82, 407] width 13 height 13
checkbox input "false"
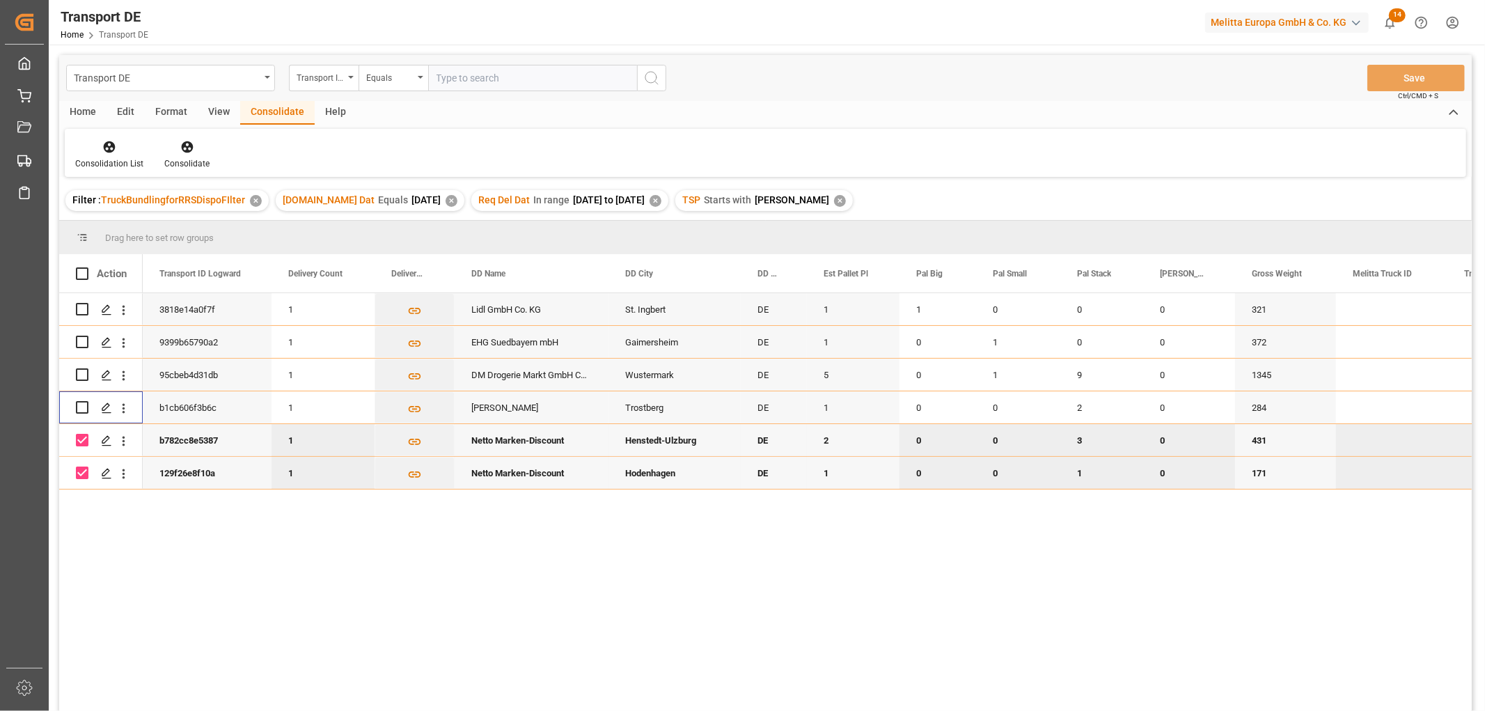
click at [77, 439] on input "Press Space to toggle row selection (checked)" at bounding box center [82, 440] width 13 height 13
checkbox input "false"
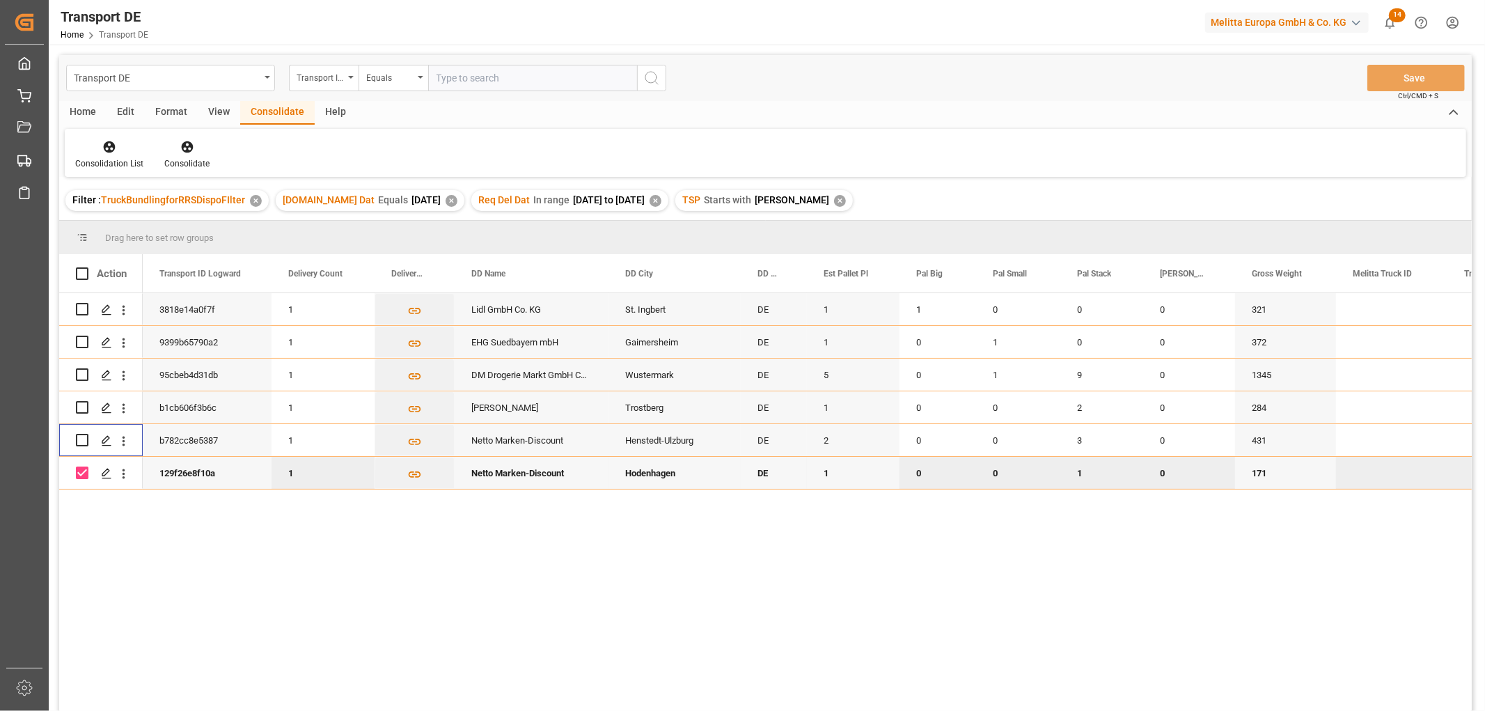
click at [84, 474] on input "Press Space to toggle row selection (checked)" at bounding box center [82, 472] width 13 height 13
checkbox input "false"
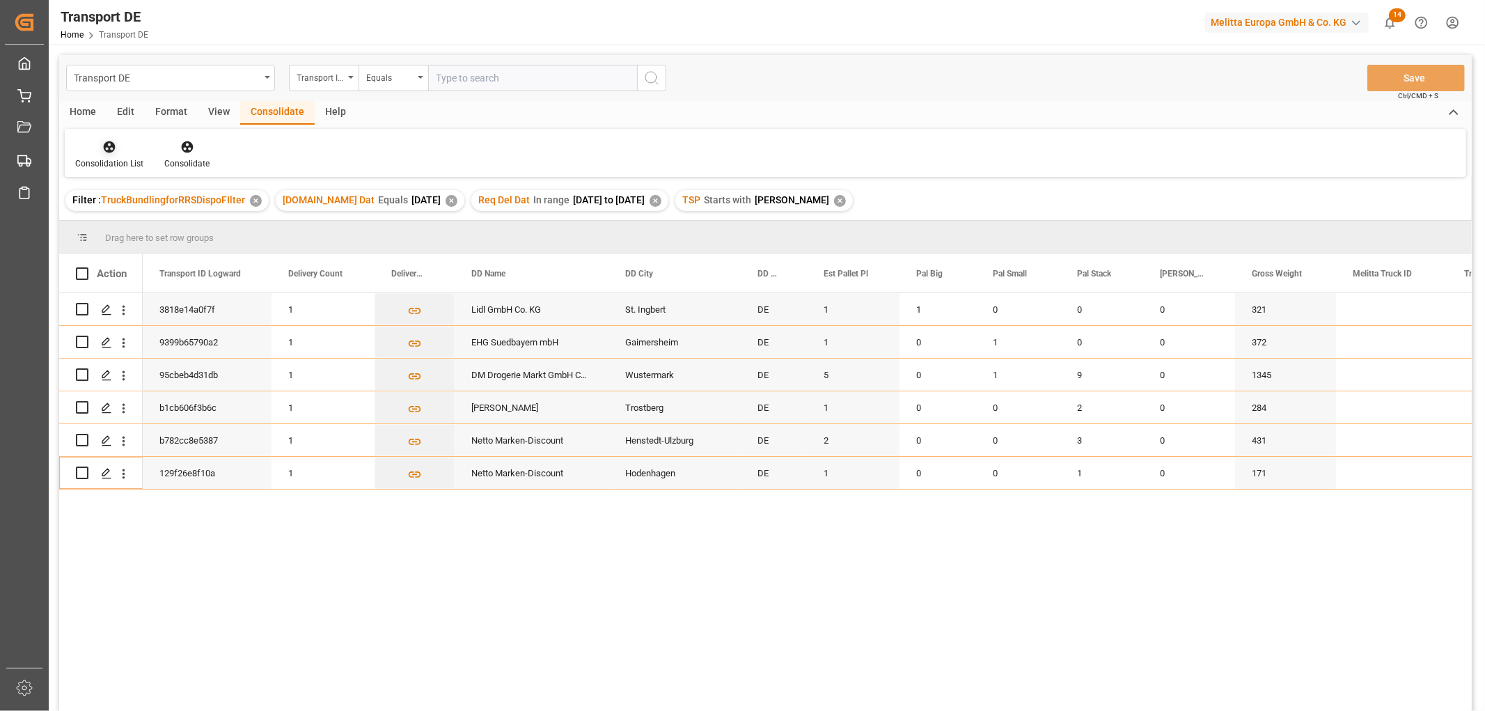
click at [108, 145] on icon at bounding box center [109, 147] width 14 height 14
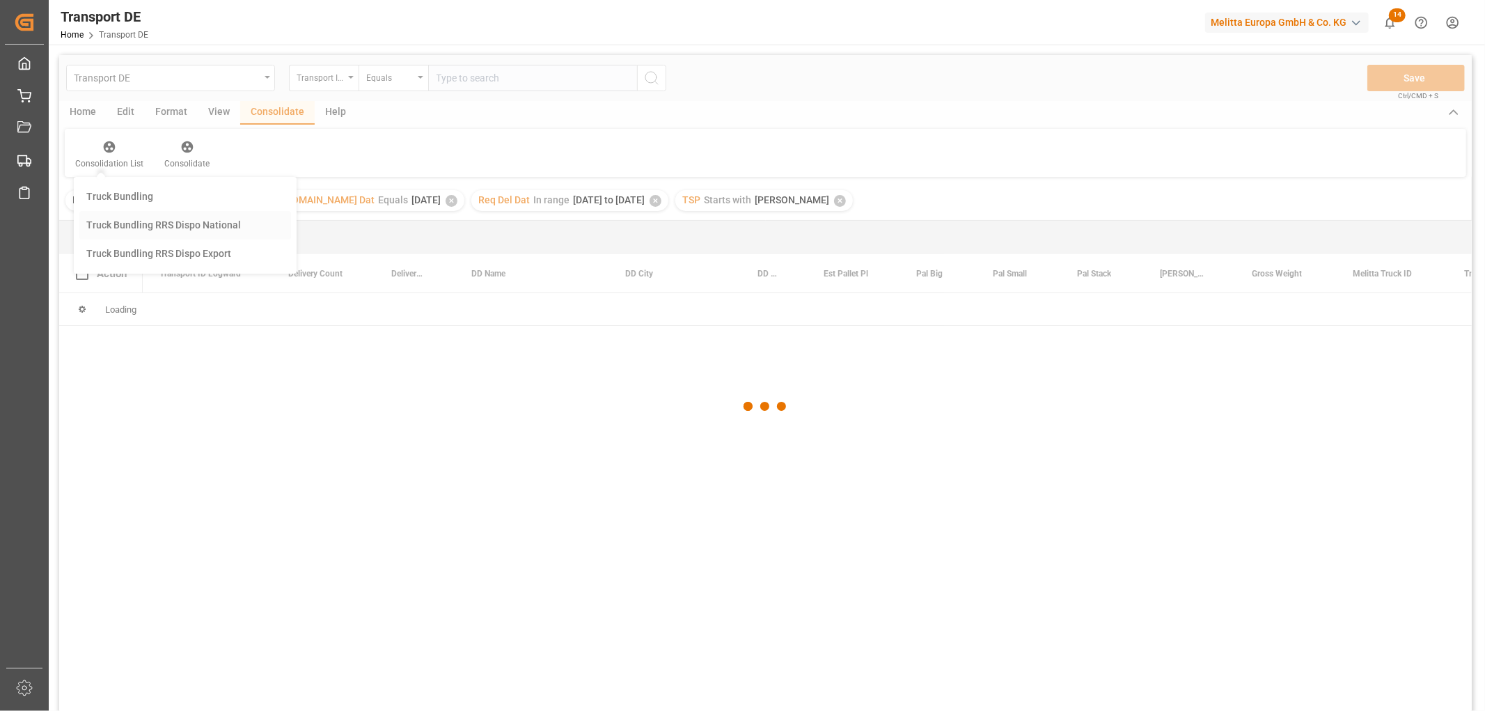
click at [126, 225] on div "Transport DE Transport ID Logward Equals Save Ctrl/CMD + S Home Edit Format Vie…" at bounding box center [765, 401] width 1412 height 693
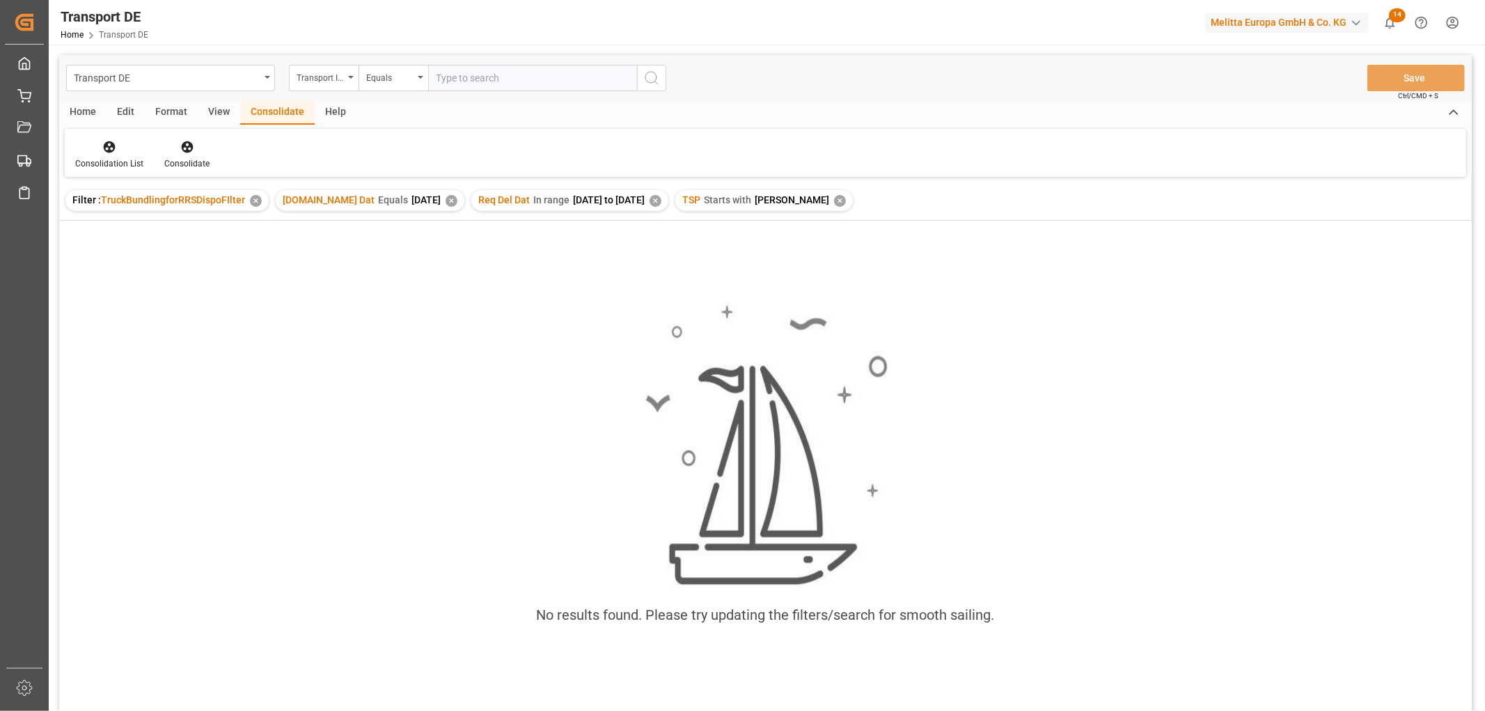
click at [834, 200] on div "✕" at bounding box center [840, 201] width 12 height 12
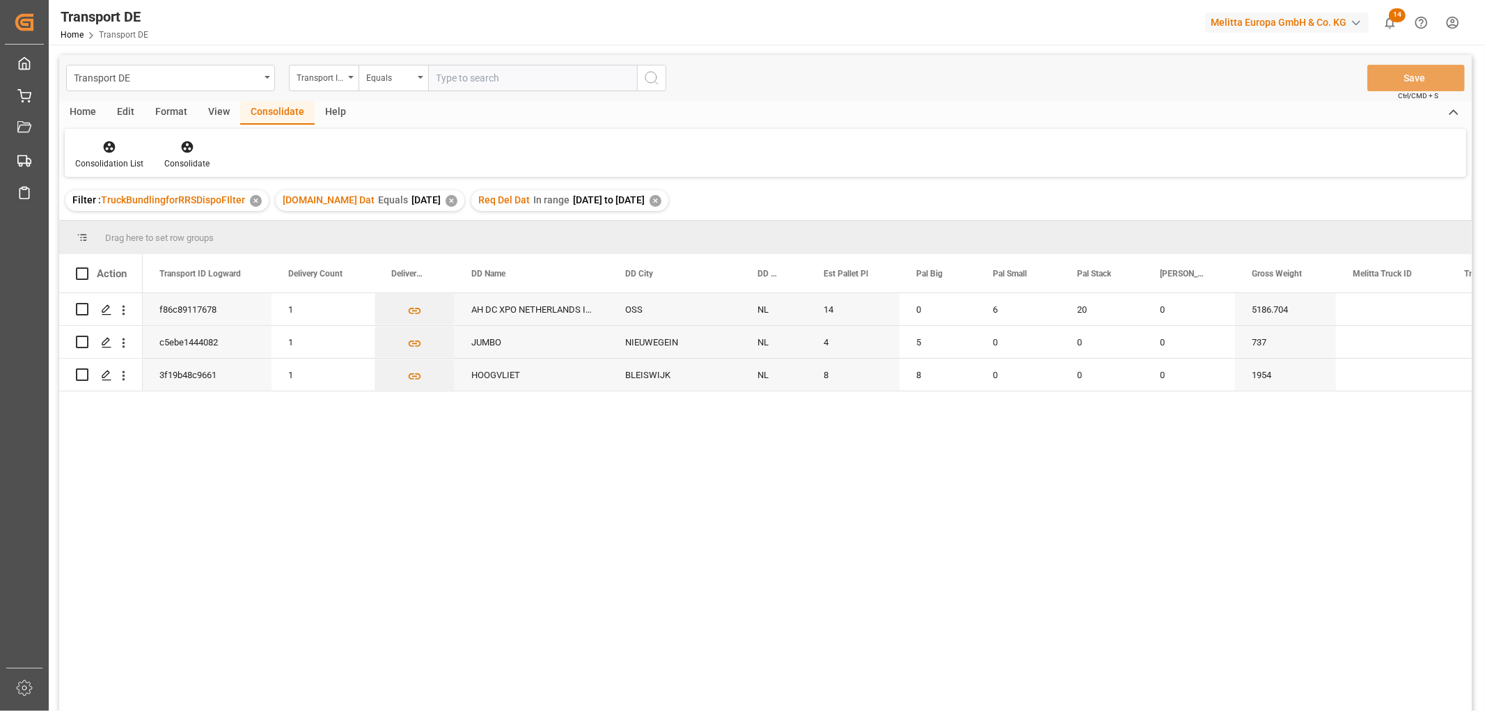
click at [661, 203] on div "✕" at bounding box center [656, 201] width 12 height 12
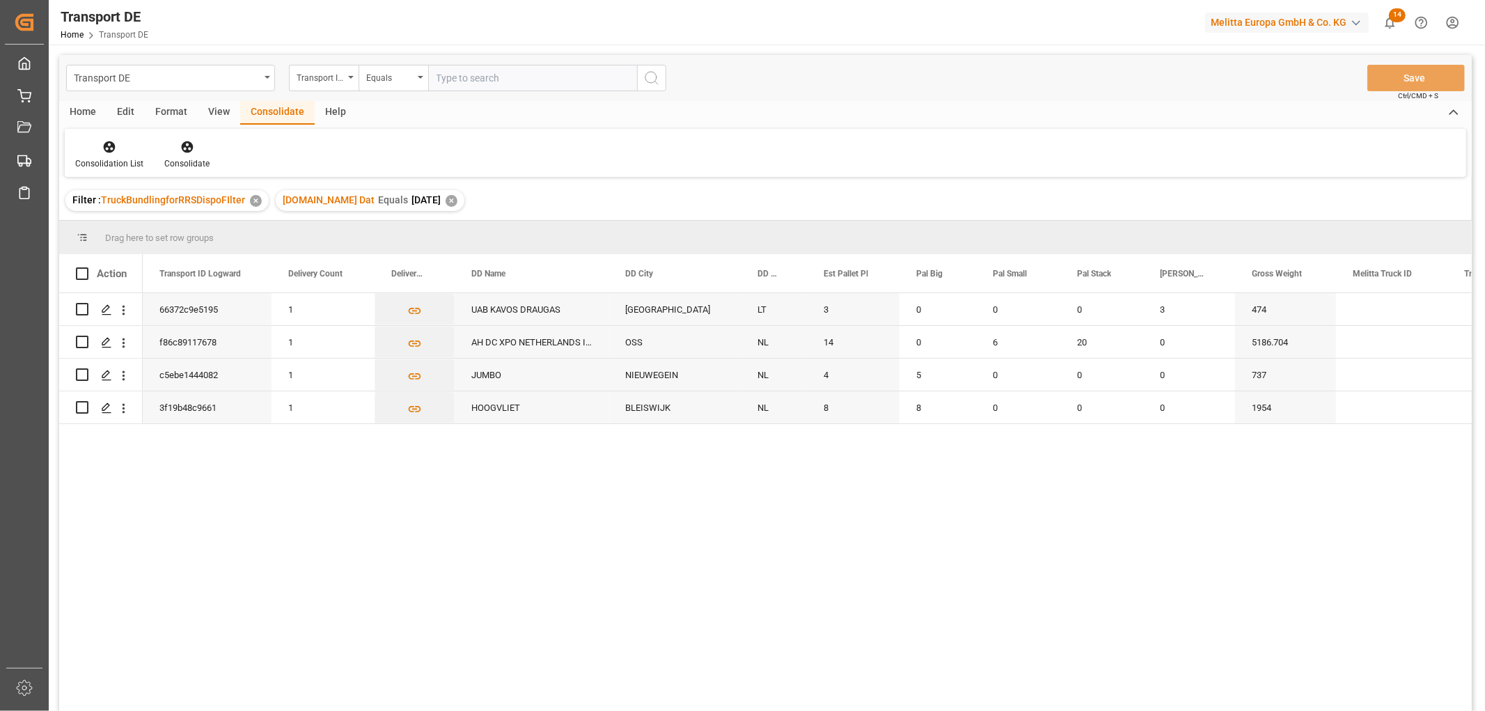
click at [446, 203] on div "✕" at bounding box center [452, 201] width 12 height 12
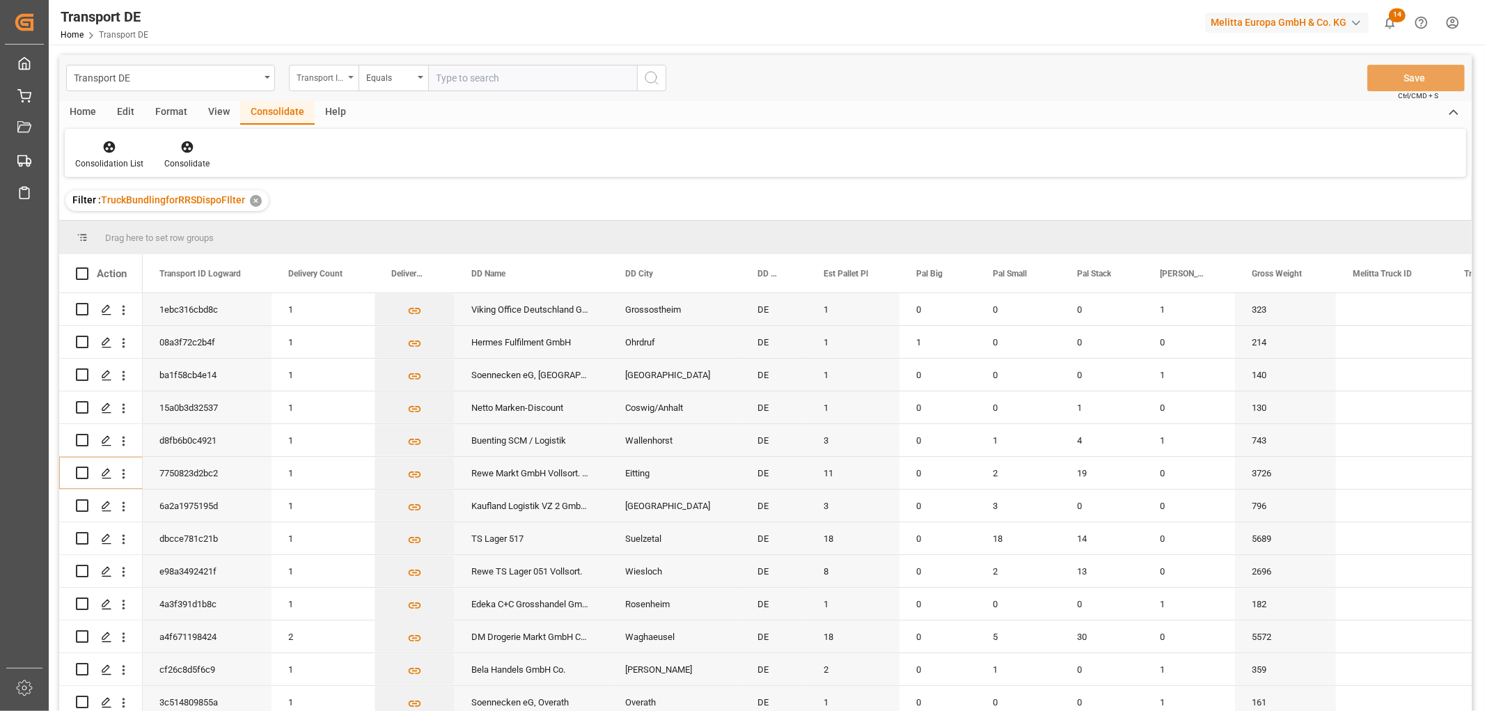
click at [327, 78] on div "Transport ID Logward" at bounding box center [320, 76] width 47 height 16
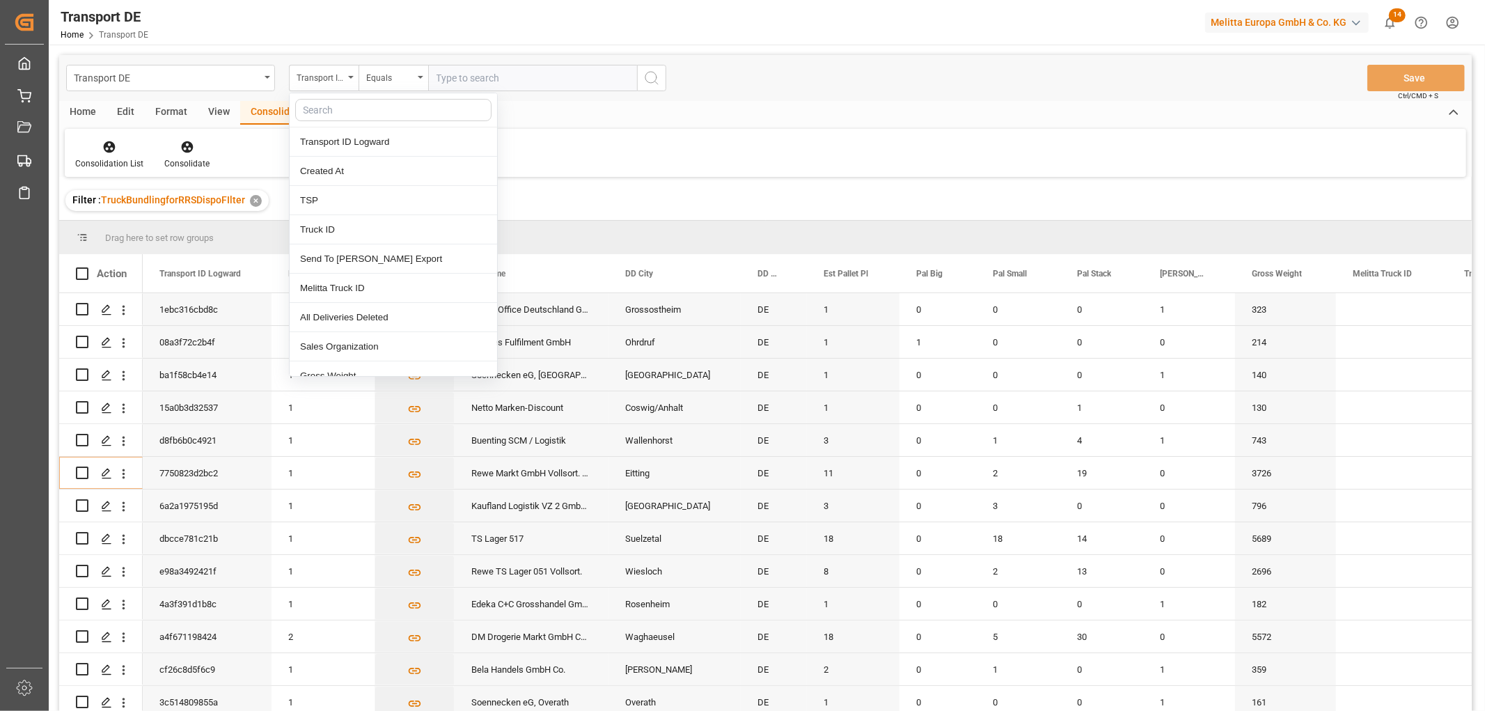
click at [327, 107] on input "text" at bounding box center [393, 110] width 196 height 22
type input "req"
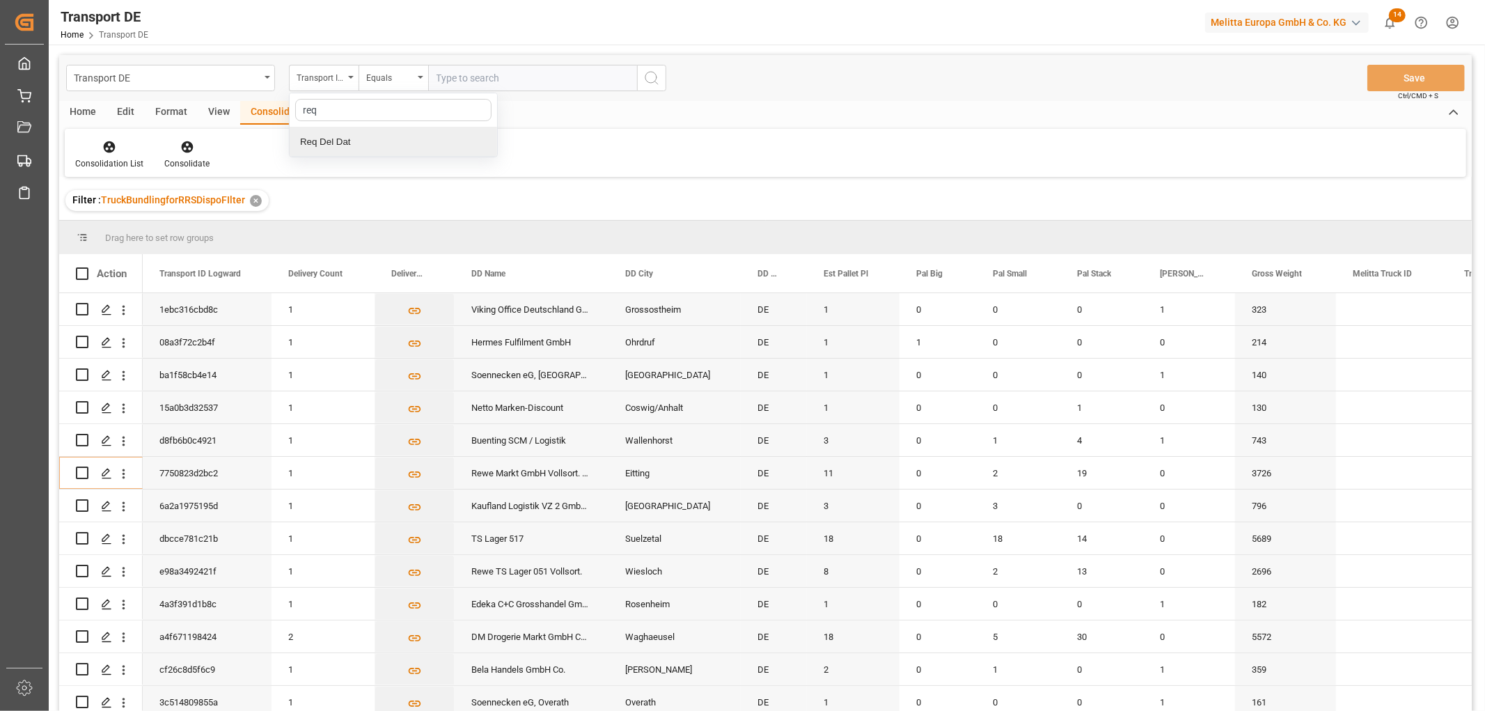
click at [351, 141] on div "Req Del Dat" at bounding box center [393, 141] width 207 height 29
click at [388, 77] on div "Equals" at bounding box center [389, 76] width 47 height 16
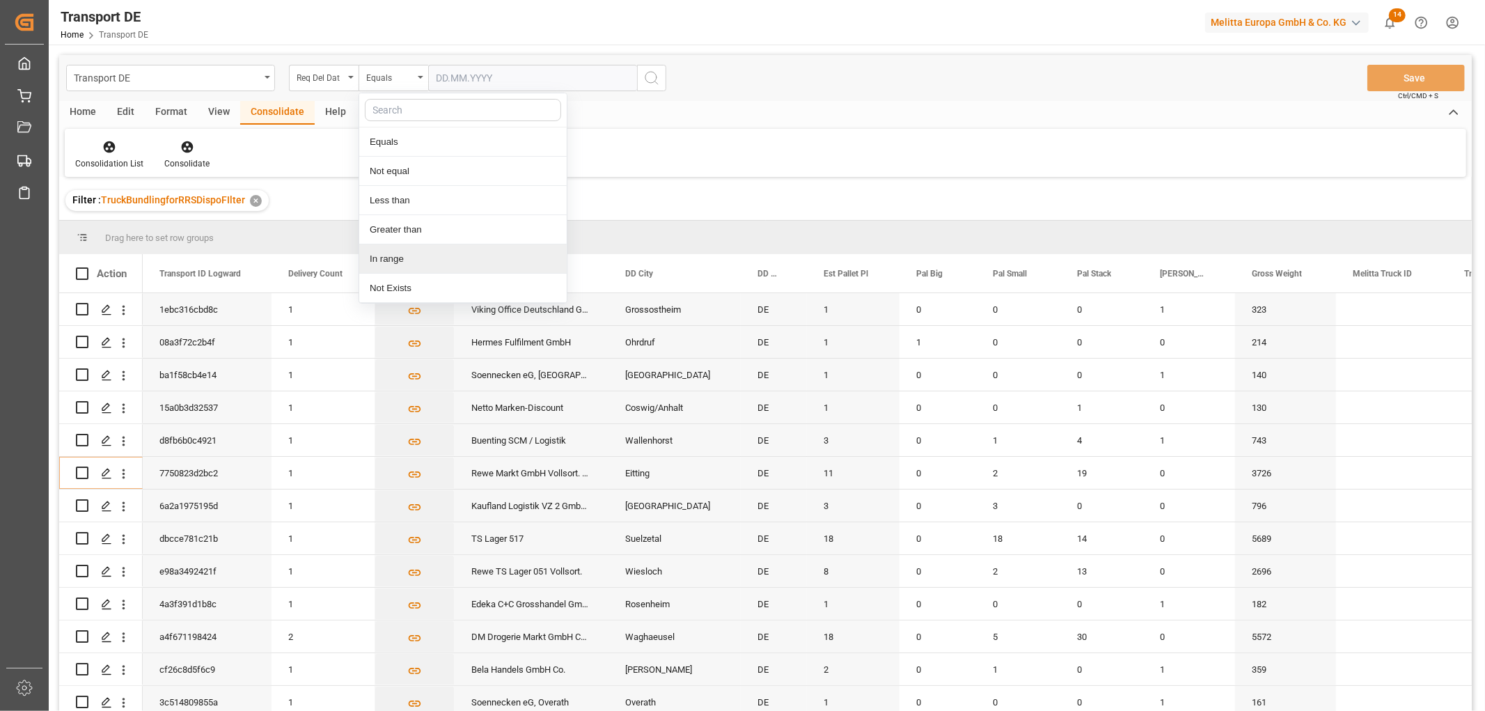
click at [394, 260] on div "In range" at bounding box center [462, 258] width 207 height 29
click at [450, 79] on input "text" at bounding box center [480, 78] width 104 height 26
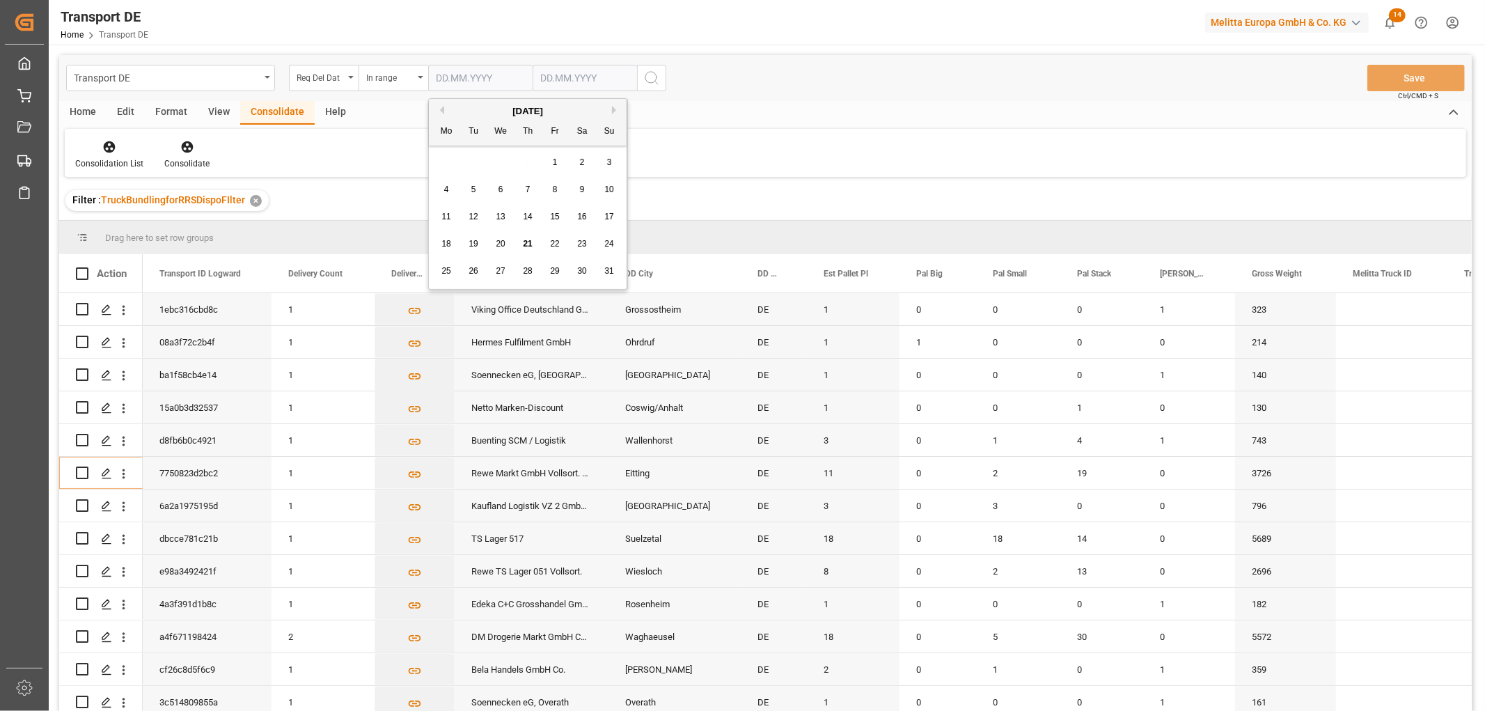
click at [453, 161] on div "28 29 30 31 1 2 3" at bounding box center [528, 162] width 190 height 27
click at [555, 164] on span "1" at bounding box center [555, 162] width 5 height 10
type input "01.08.2025"
click at [560, 74] on input "text" at bounding box center [585, 78] width 104 height 26
click at [551, 164] on div "28 29 30 31 1 2 3" at bounding box center [632, 162] width 190 height 27
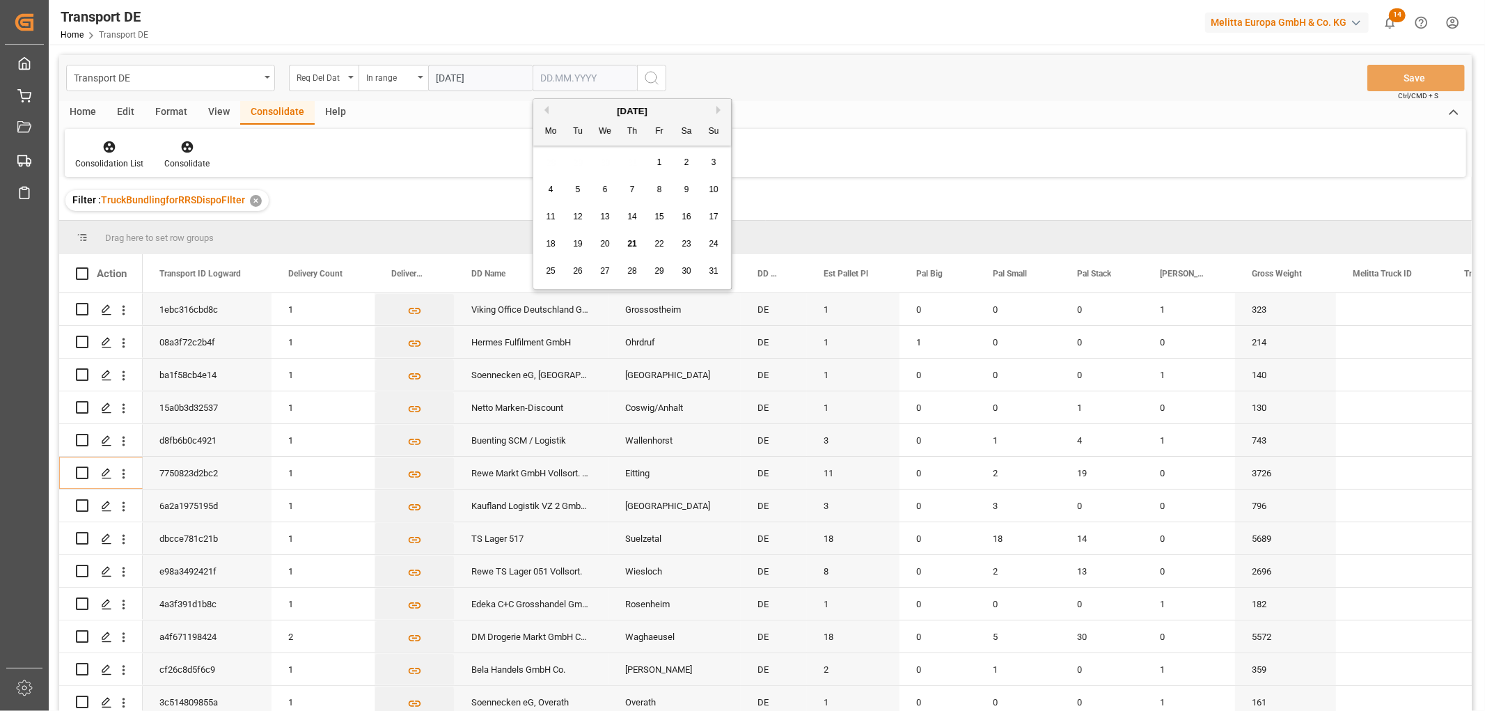
click at [551, 272] on span "25" at bounding box center [550, 271] width 9 height 10
type input "[DATE]"
click at [655, 77] on icon "search button" at bounding box center [651, 78] width 17 height 17
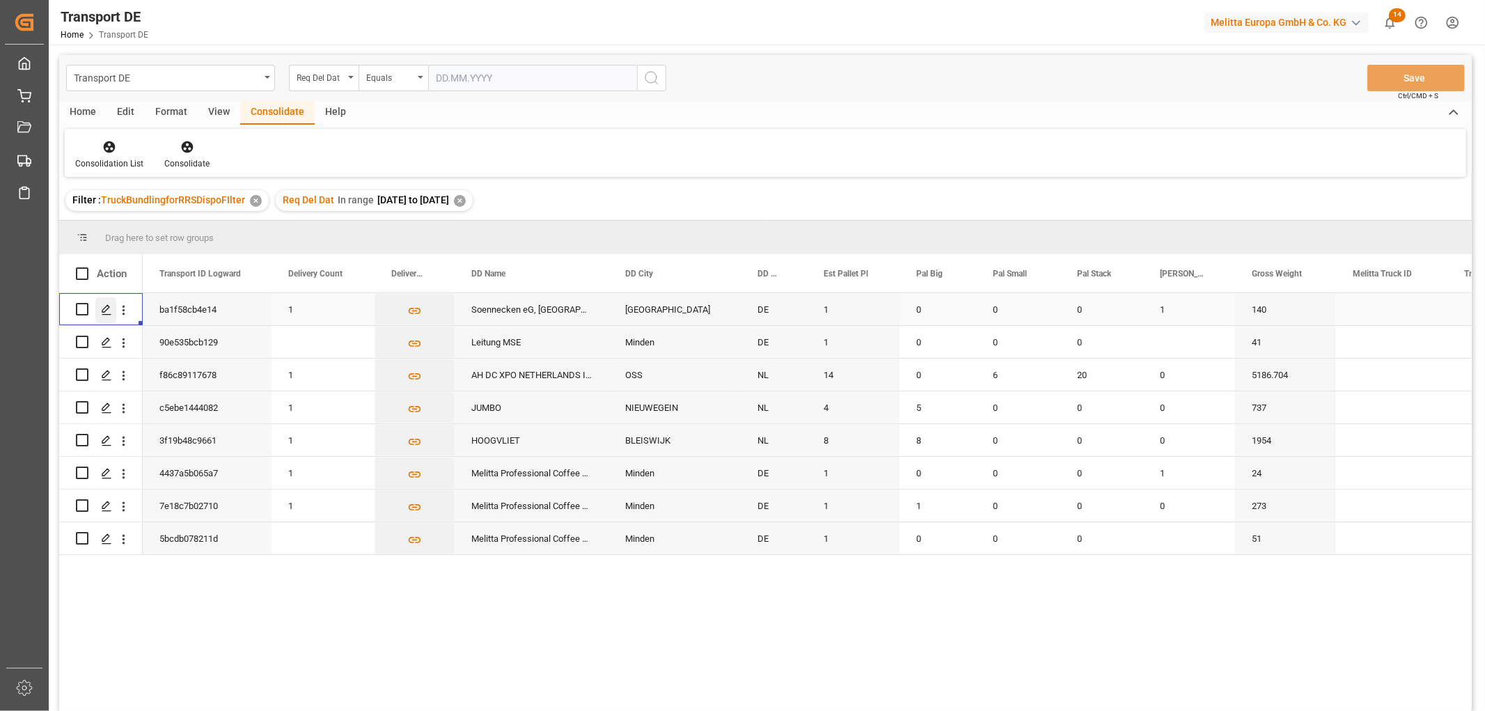
click at [104, 309] on icon "Press SPACE to select this row." at bounding box center [106, 309] width 11 height 11
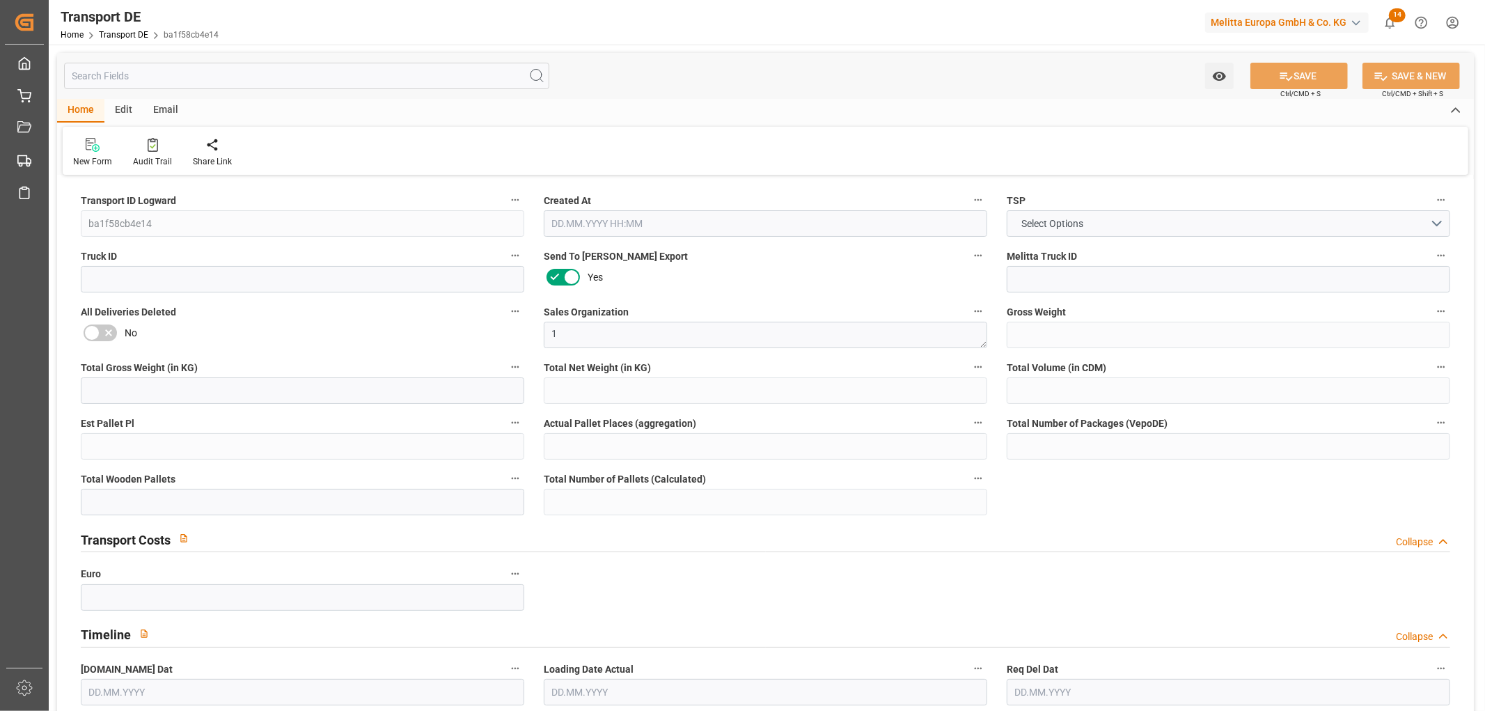
type input "140"
type input "110.037"
type input "106.827"
type input "517.386"
type input "1"
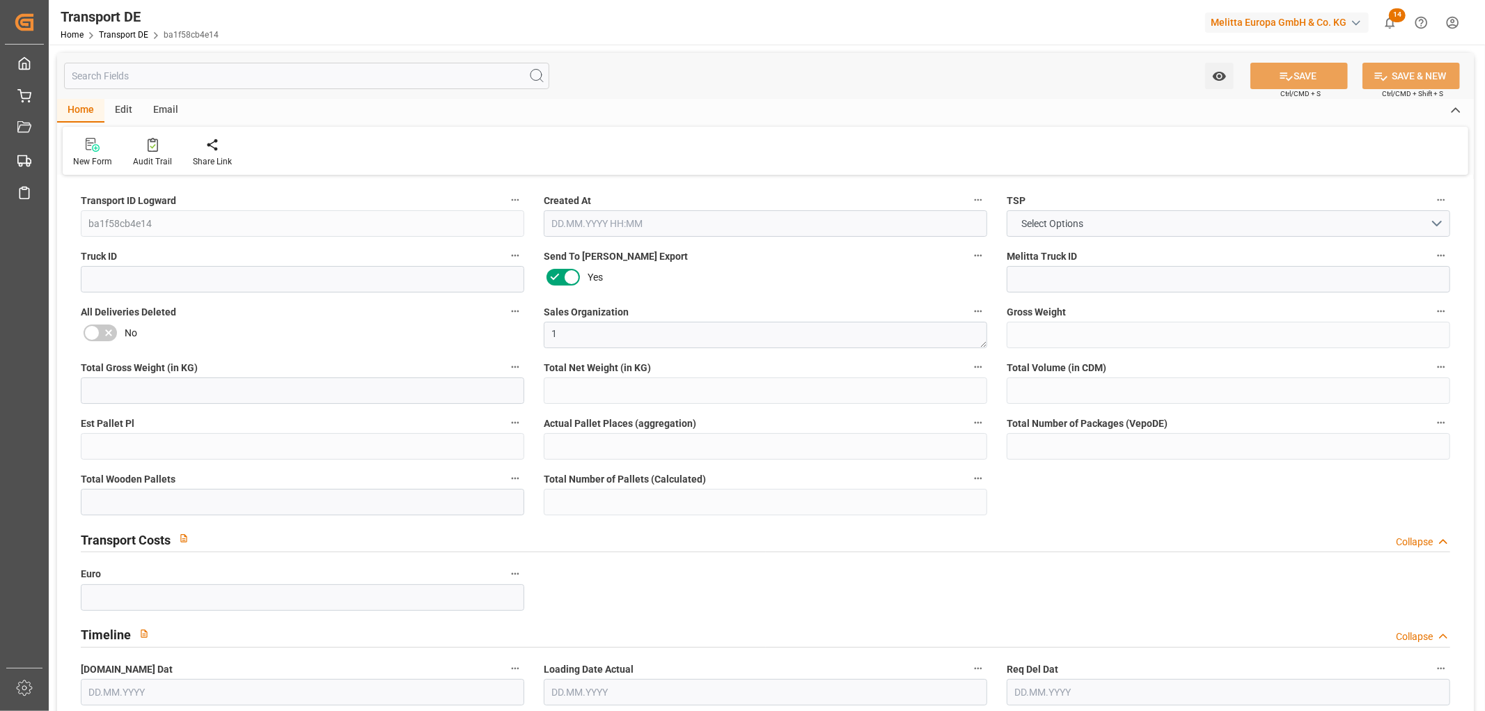
type input "0"
type input "1"
type input "0"
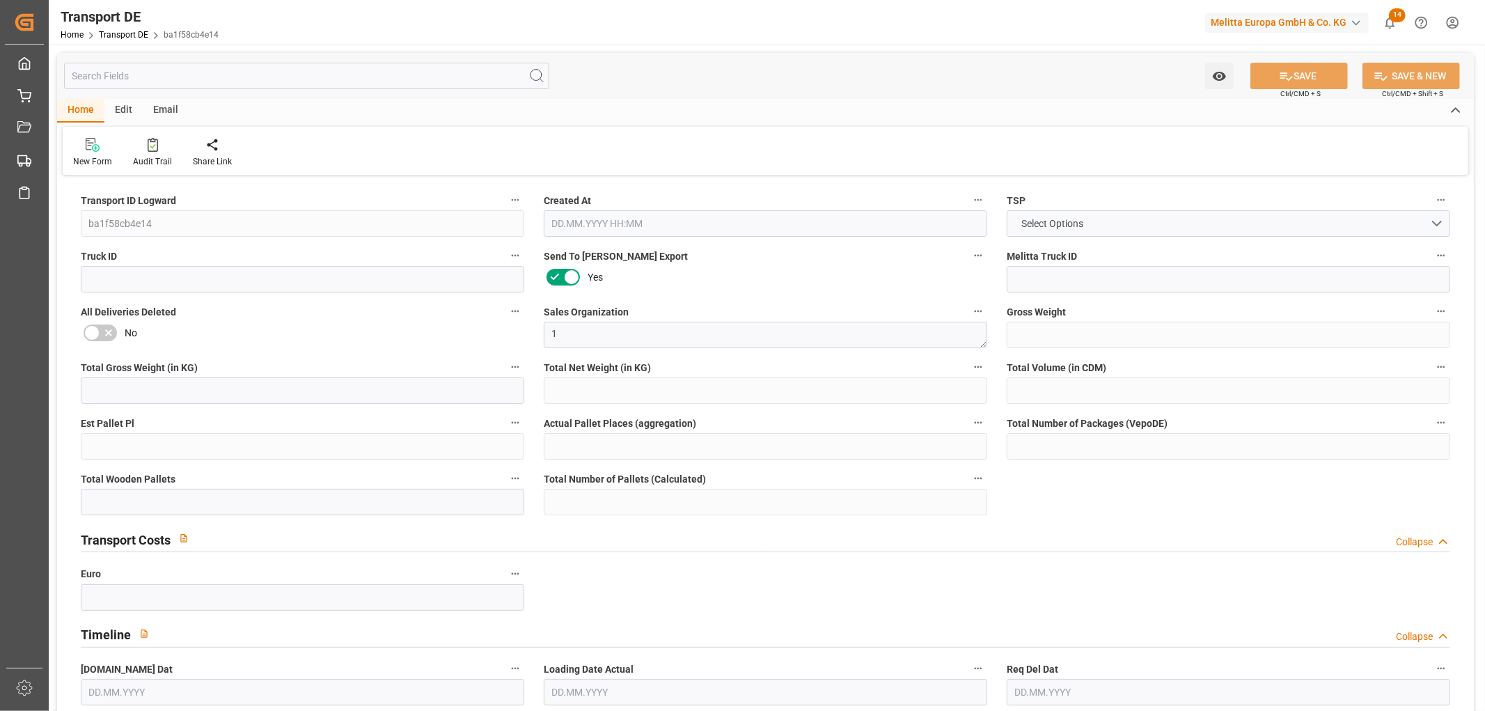
type input "24"
type input "0"
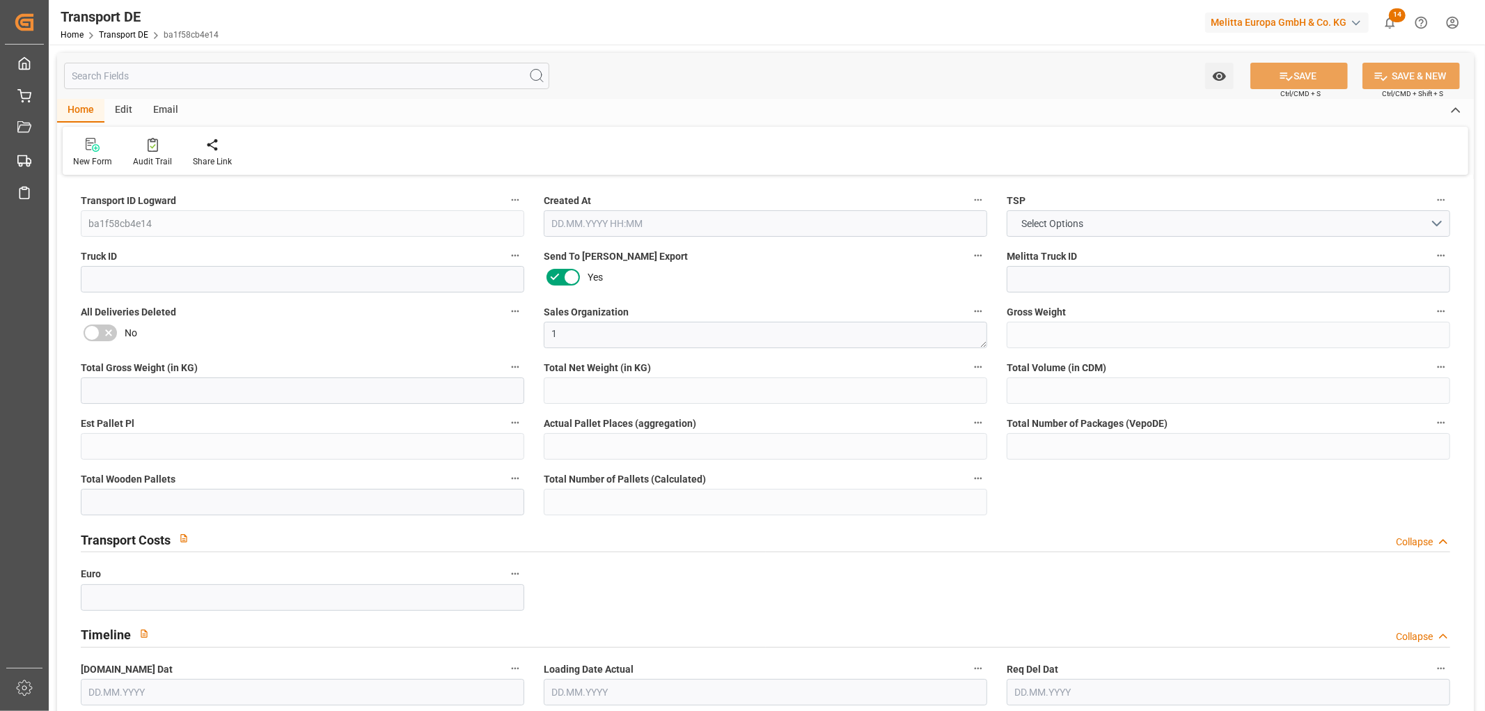
type input "0"
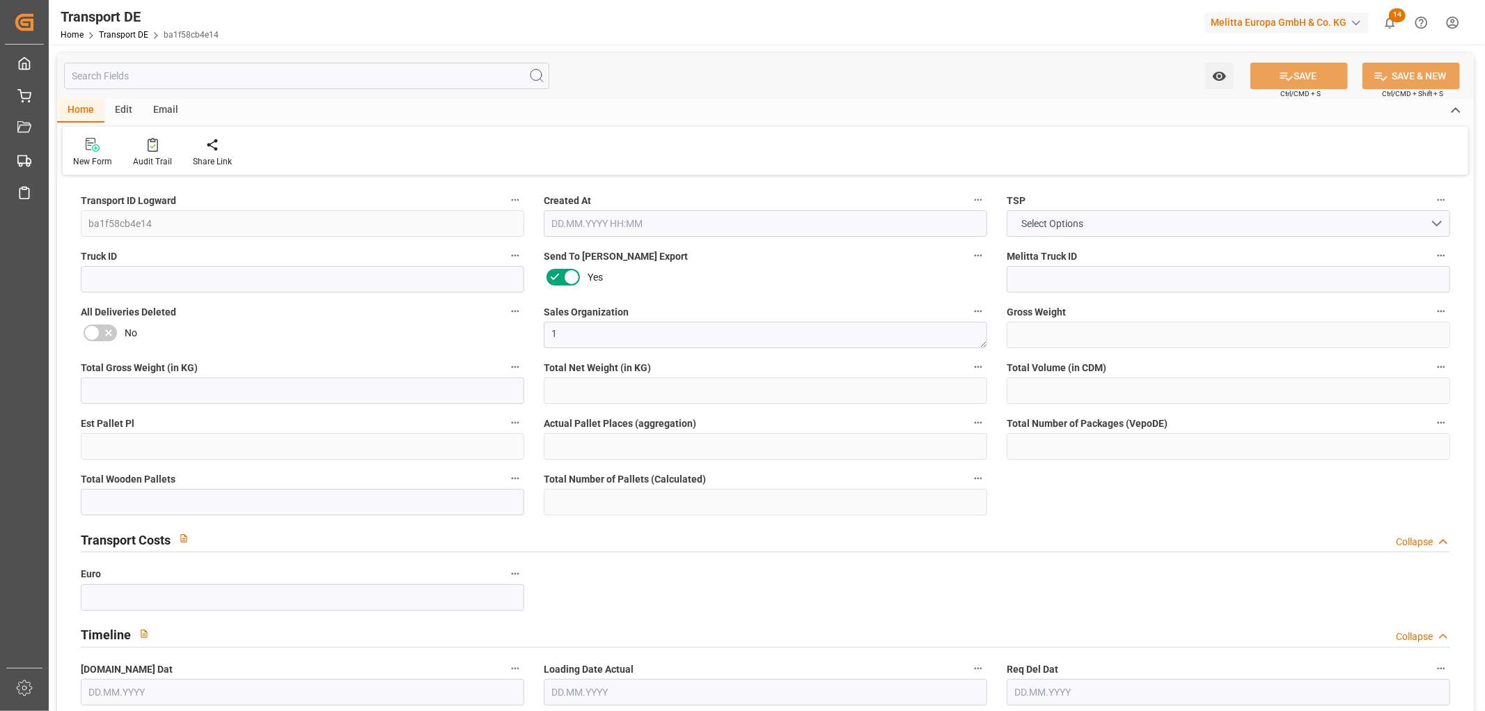
type input "0"
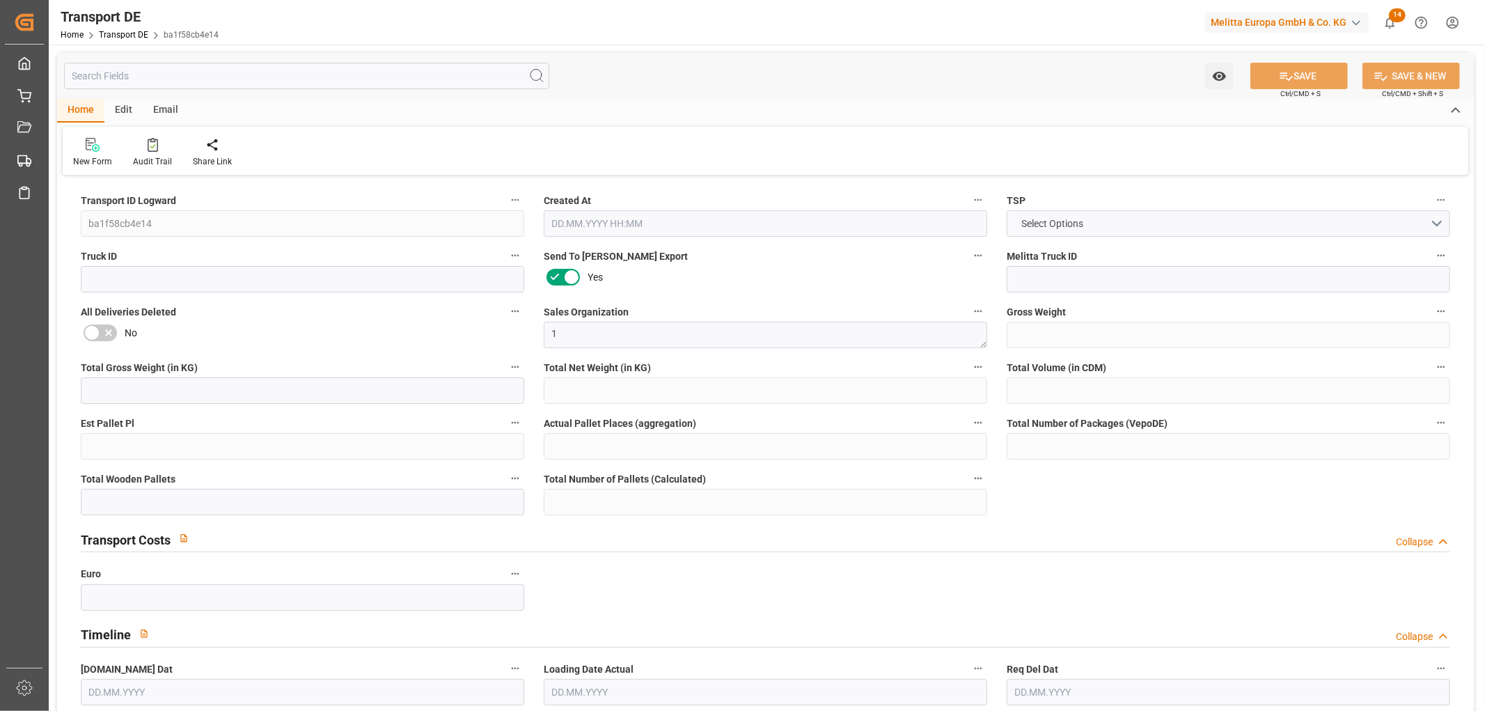
type input "0"
type input "1"
type input "0"
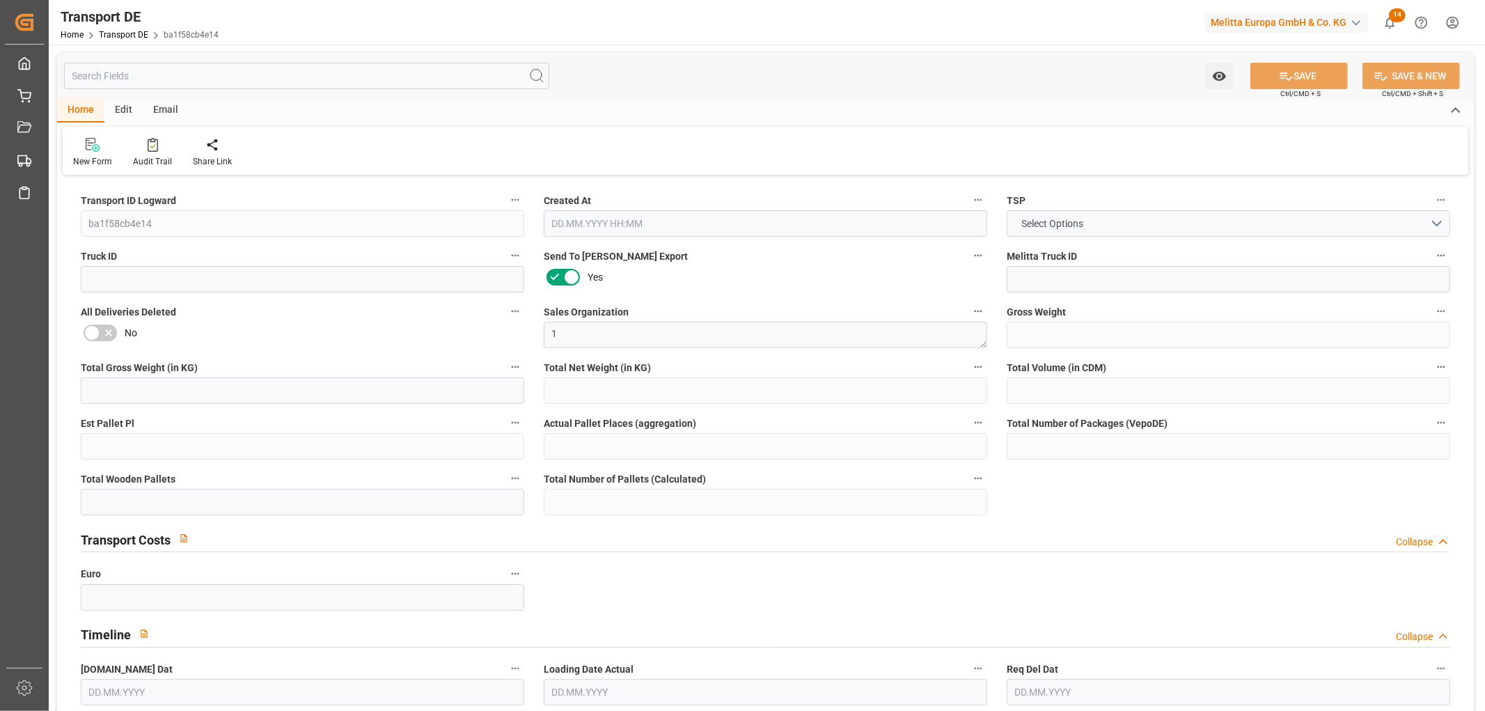
type input "45"
type input "75.8513"
type input "56.5633"
type input "20.08.2025 23:03"
type input "08.08.2025"
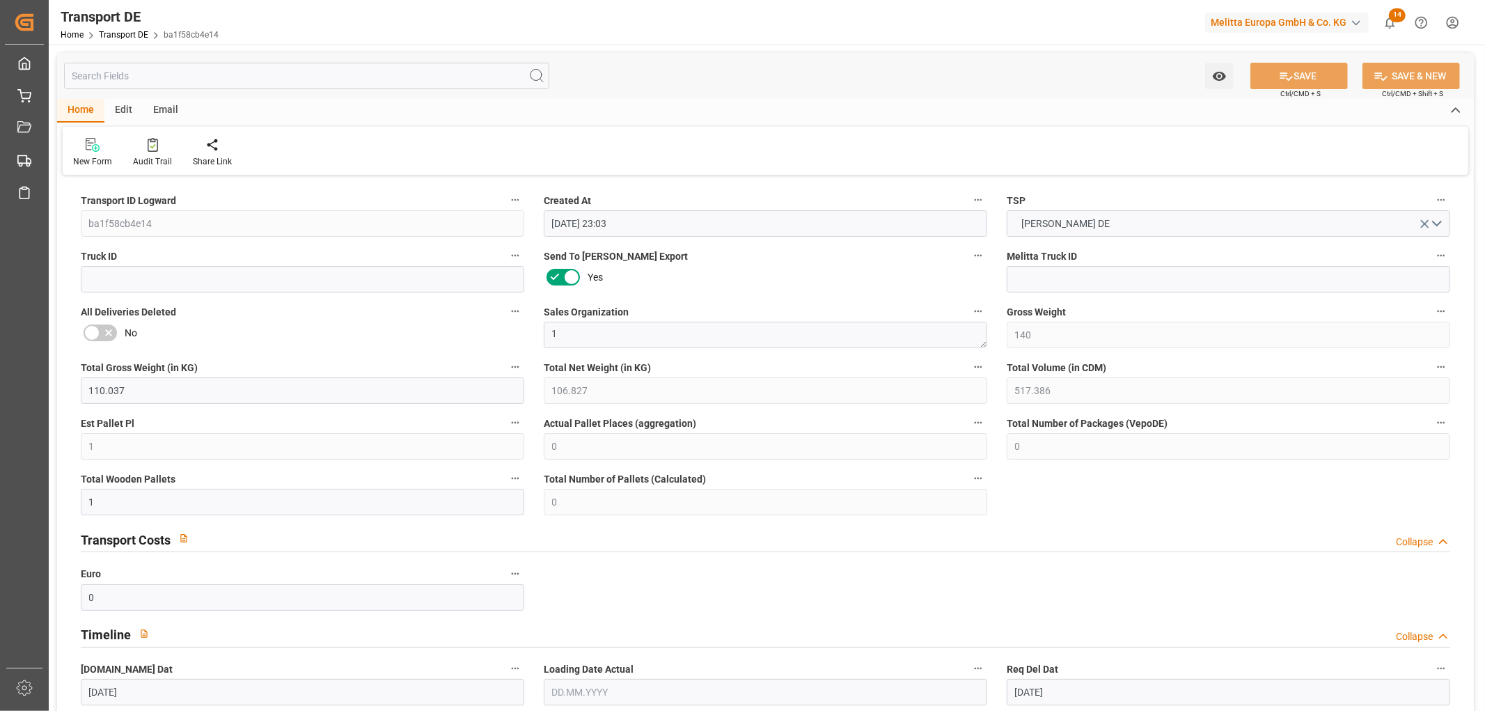
type input "12.08.2025"
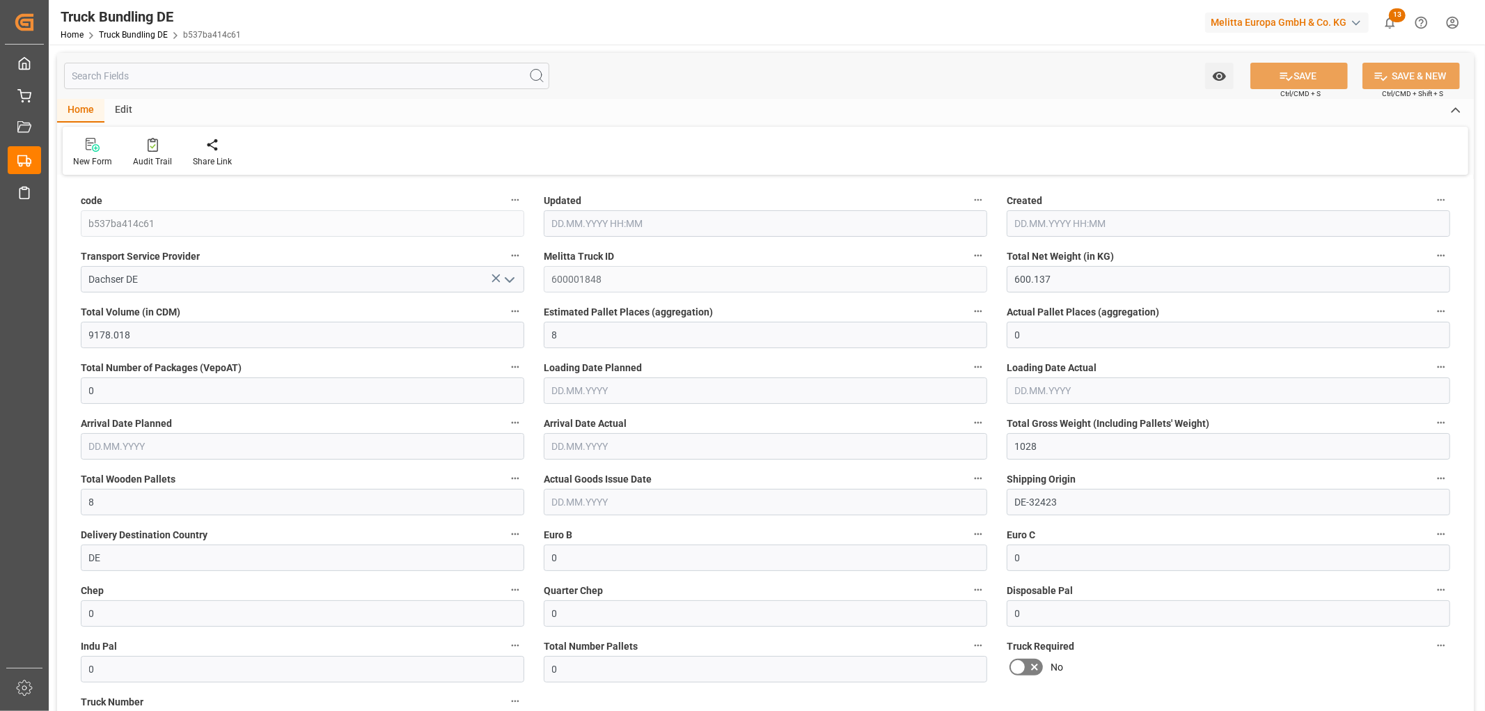
type input "[DATE] 06:02"
type input "[DATE]"
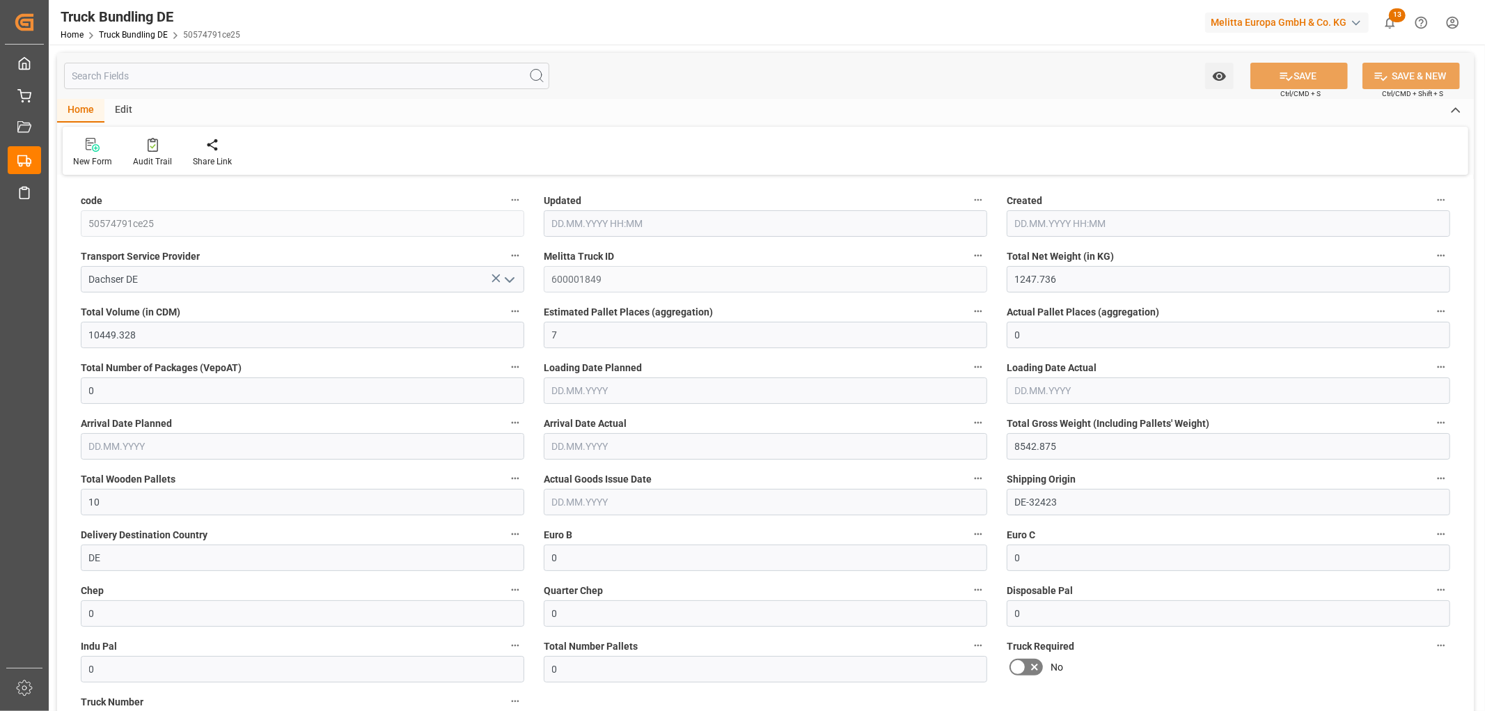
type input "[DATE] 06:02"
type input "[DATE]"
type input "27.08.2025"
type input "21.08.2025"
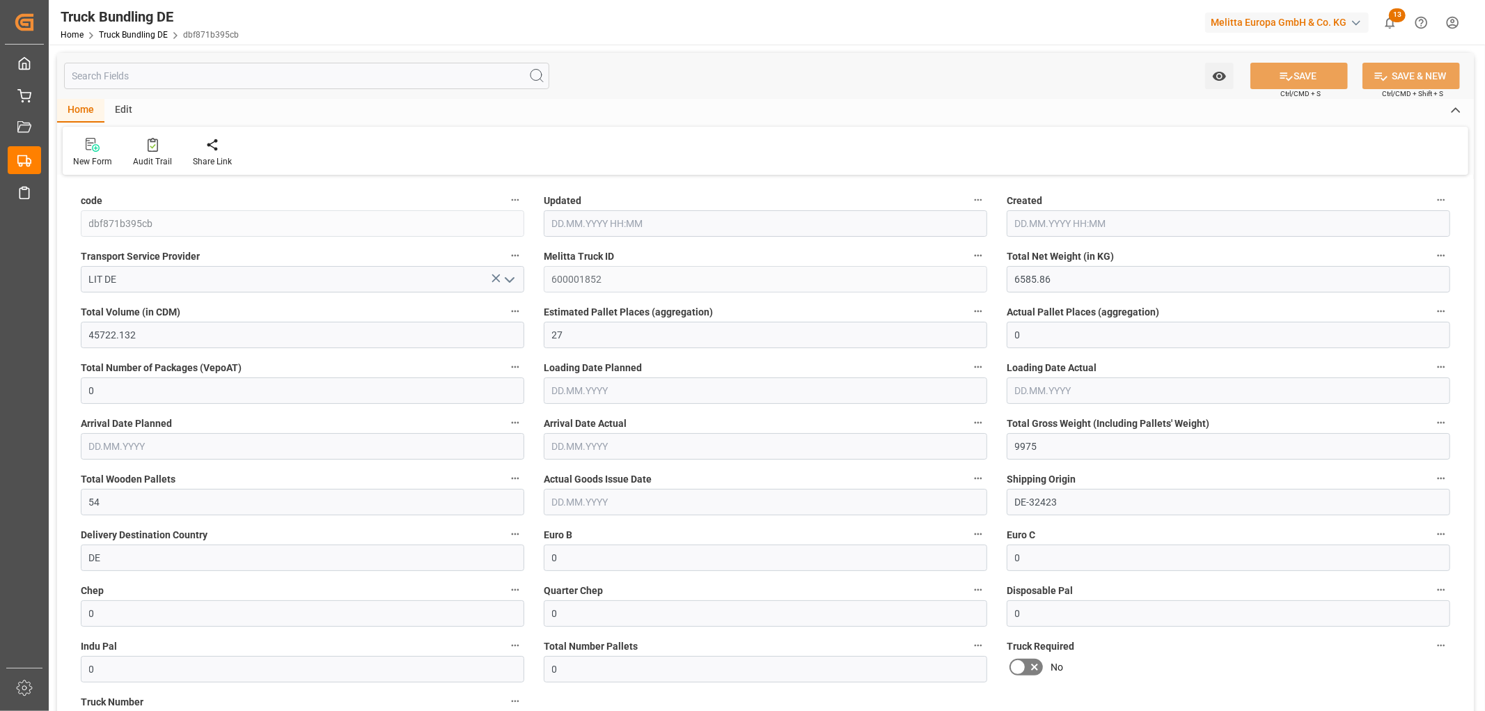
type input "21.08.2025 06:05"
type input "[DATE]"
type input "26.08.2025"
type input "[DATE]"
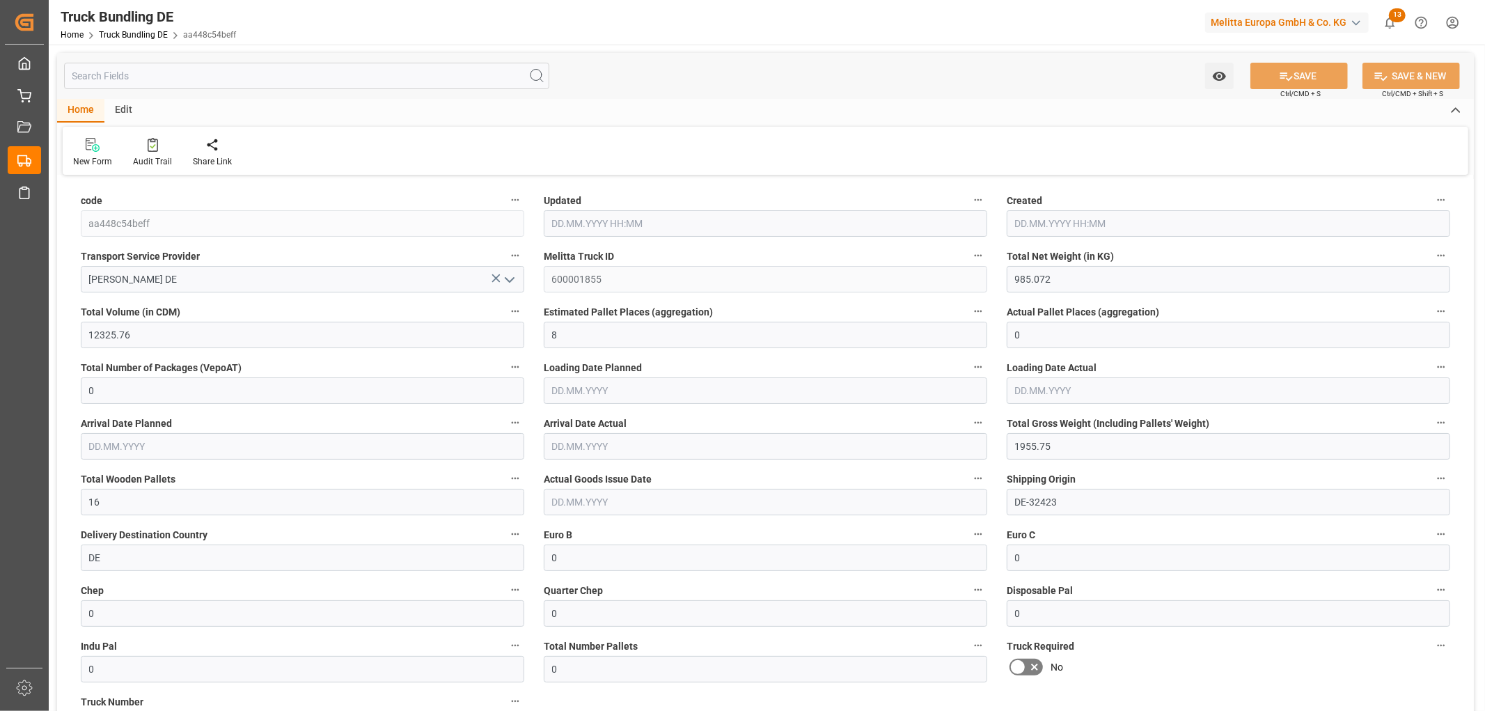
type input "[DATE] 06:07"
type input "[DATE]"
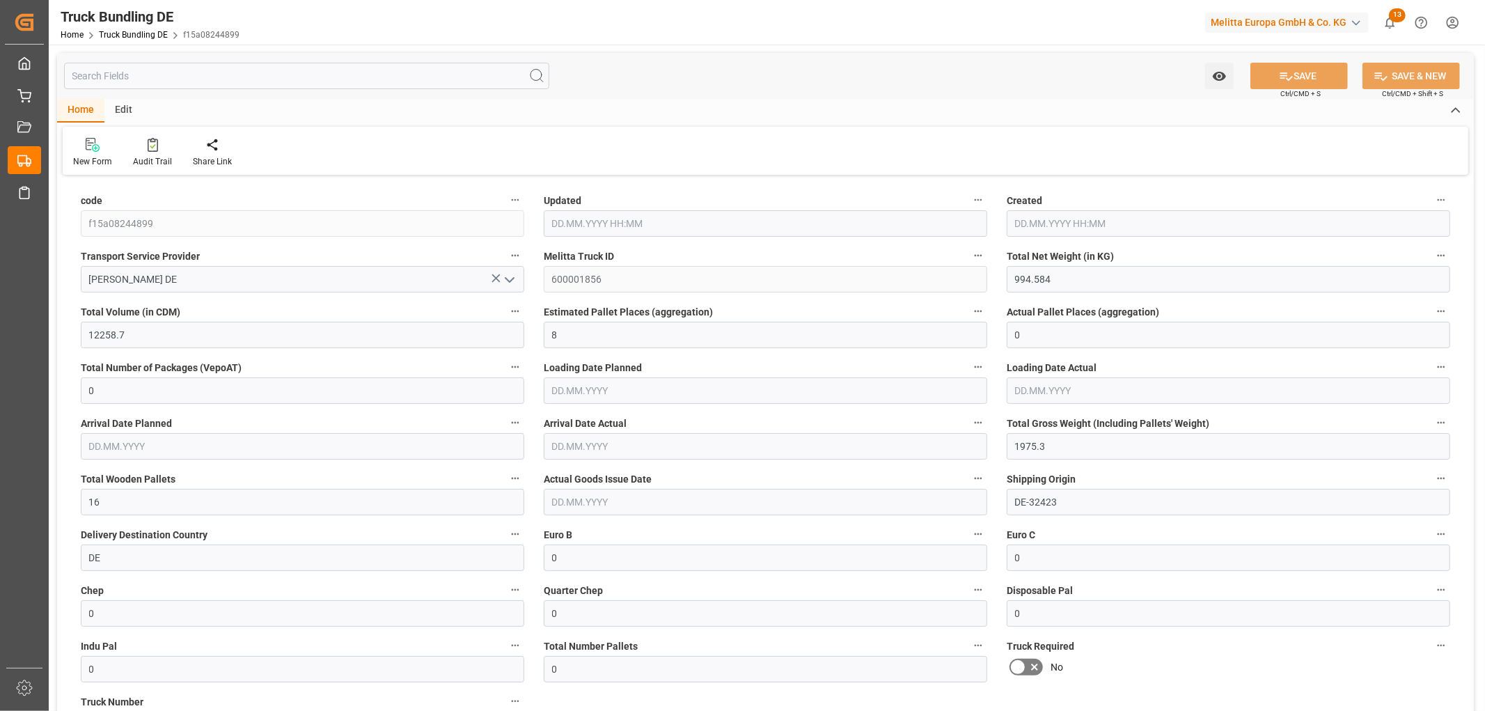
type input "[DATE] 06:07"
type input "[DATE]"
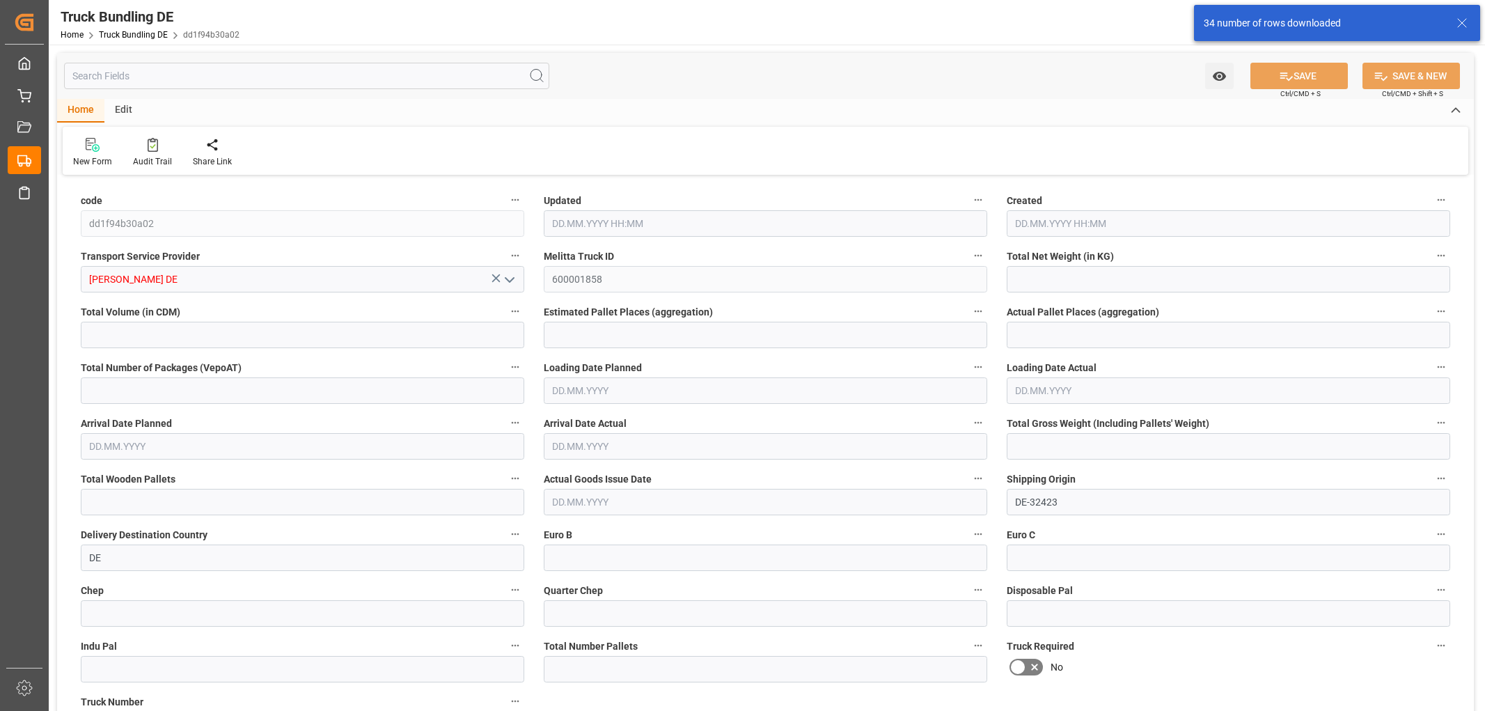
type input "3180.466"
type input "26325.404"
type input "15"
type input "0"
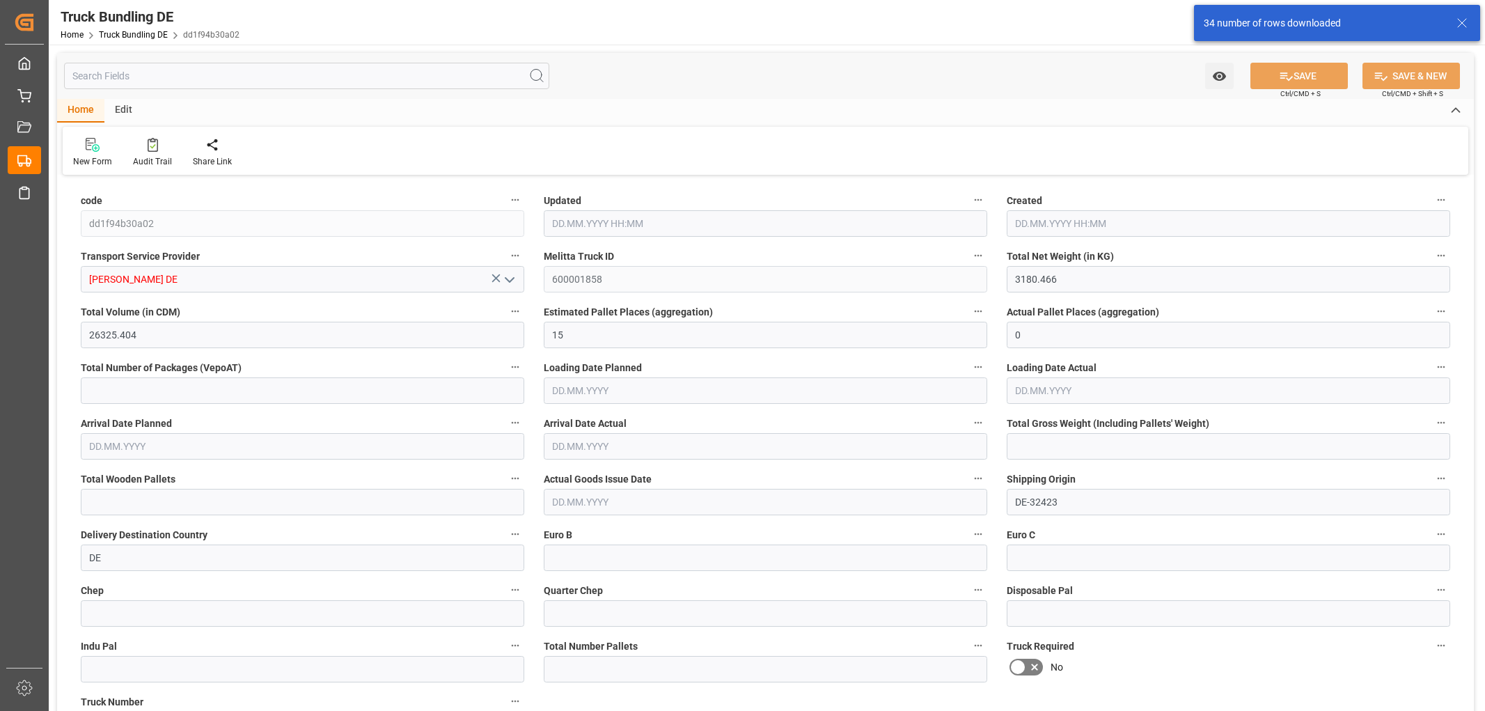
type input "4917.551"
type input "39"
type input "0"
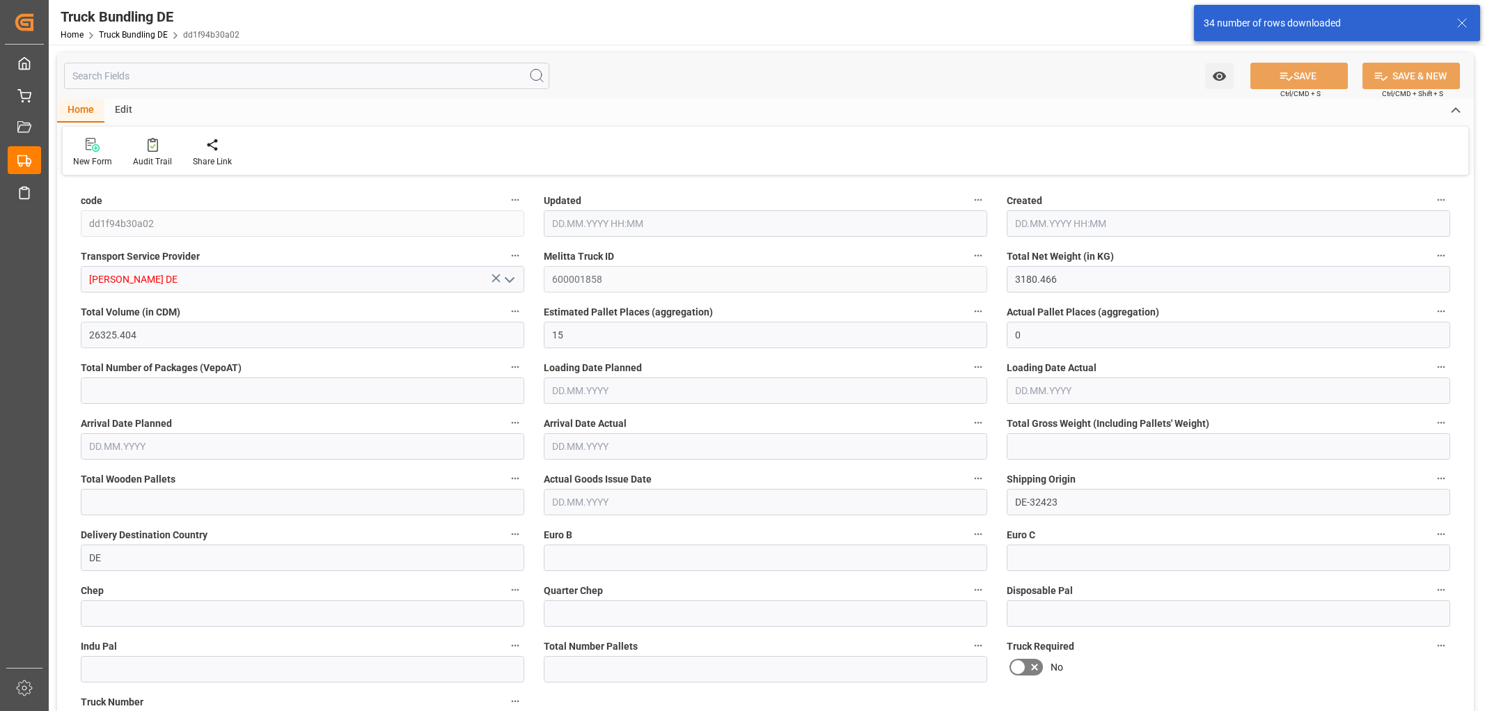
type input "0"
type input "21.08.2025 06:10"
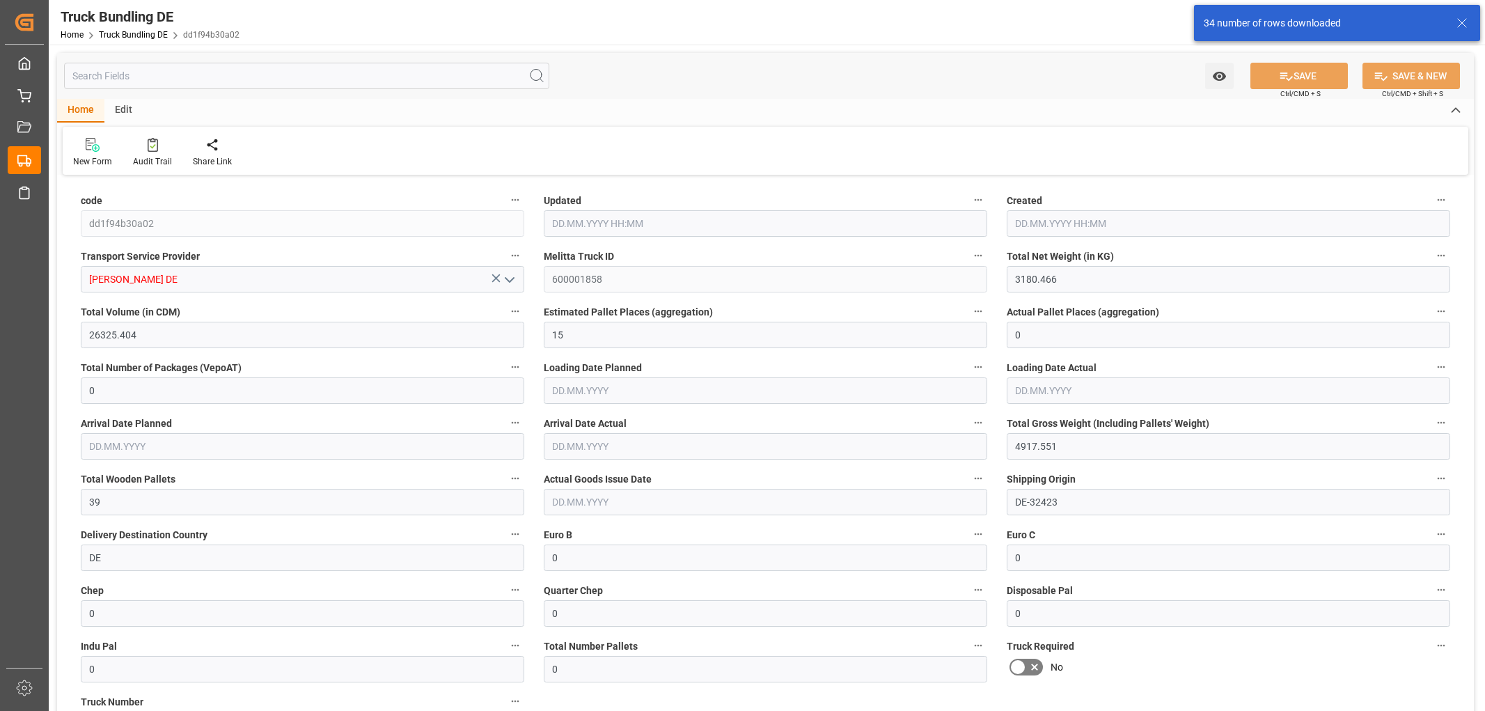
type input "21.08.2025 06:10"
type input "22.08.2025"
type input "26.08.2025"
type input "21.08.2025"
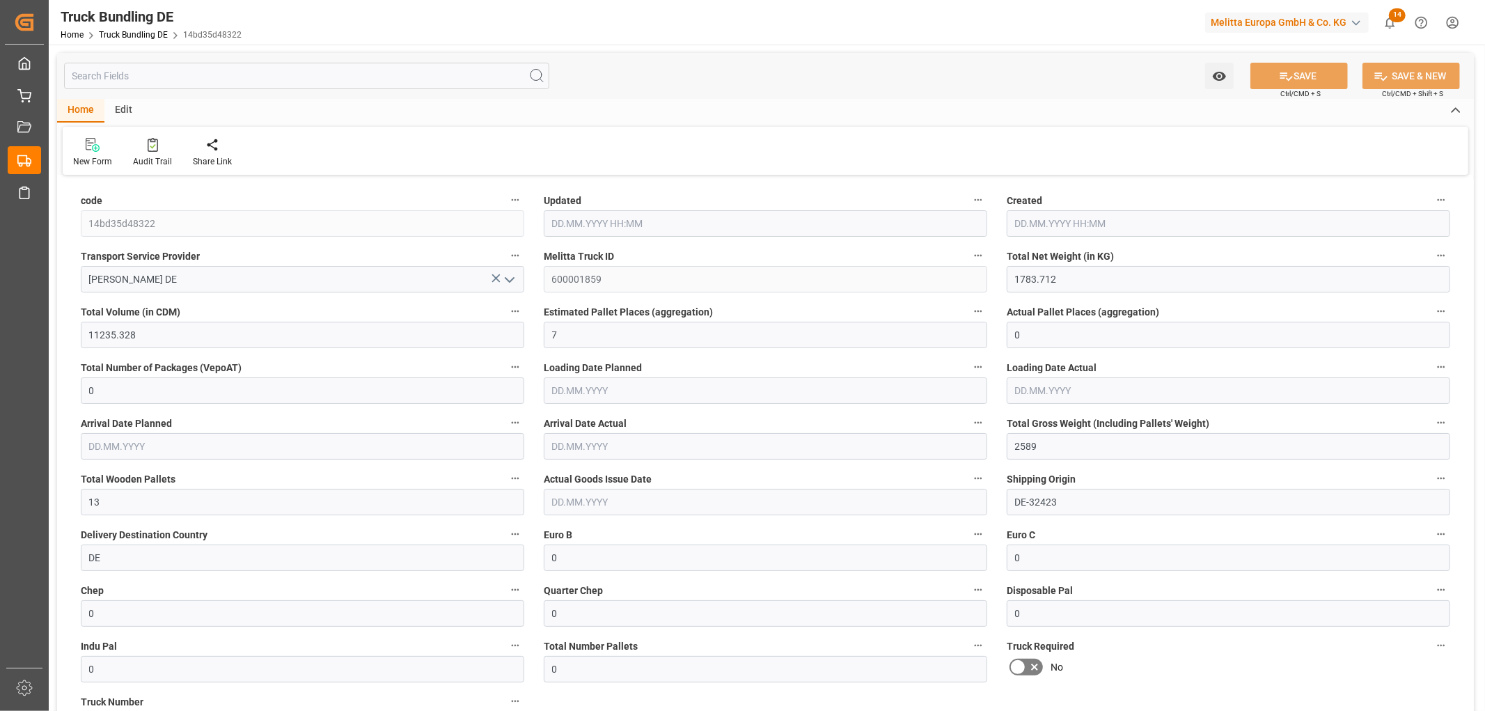
type input "[DATE] 06:10"
type input "[DATE]"
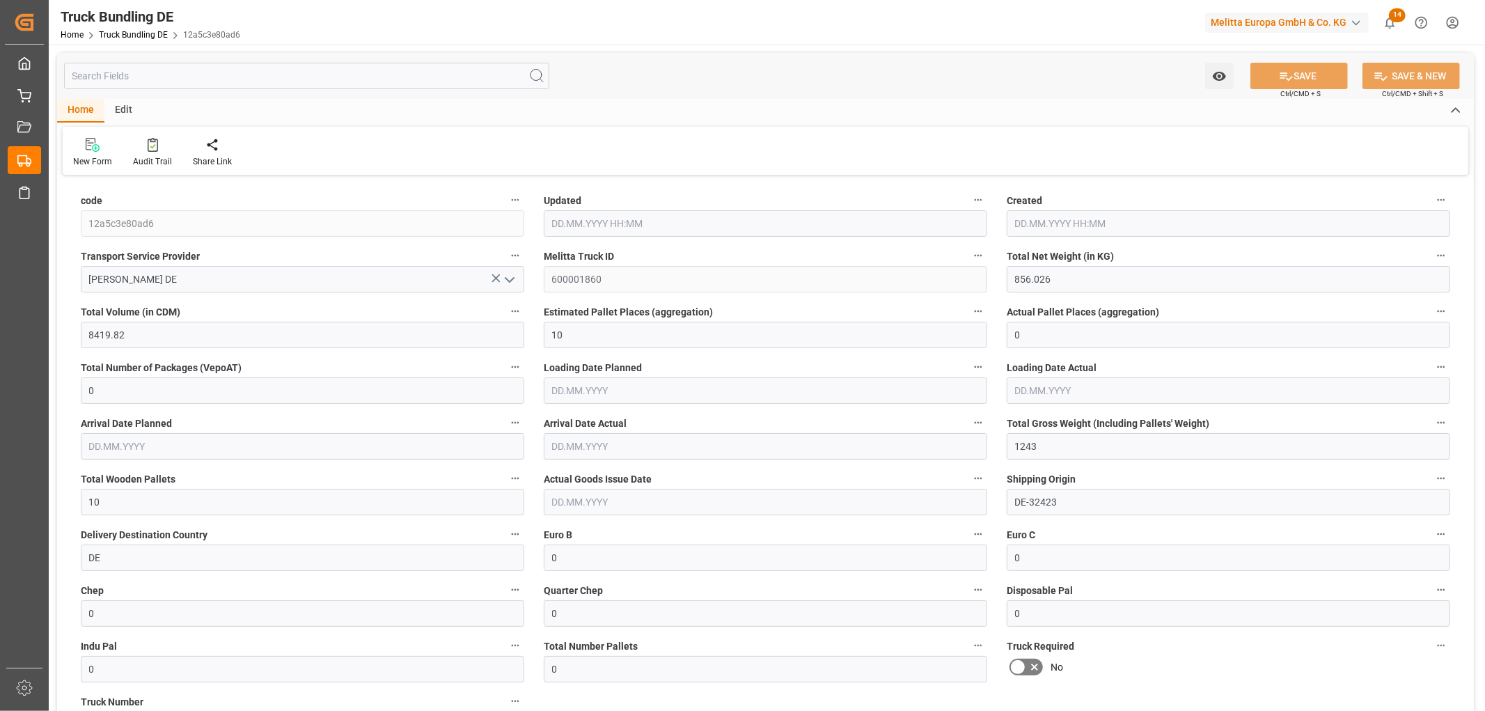
type input "[DATE] 06:11"
type input "[DATE]"
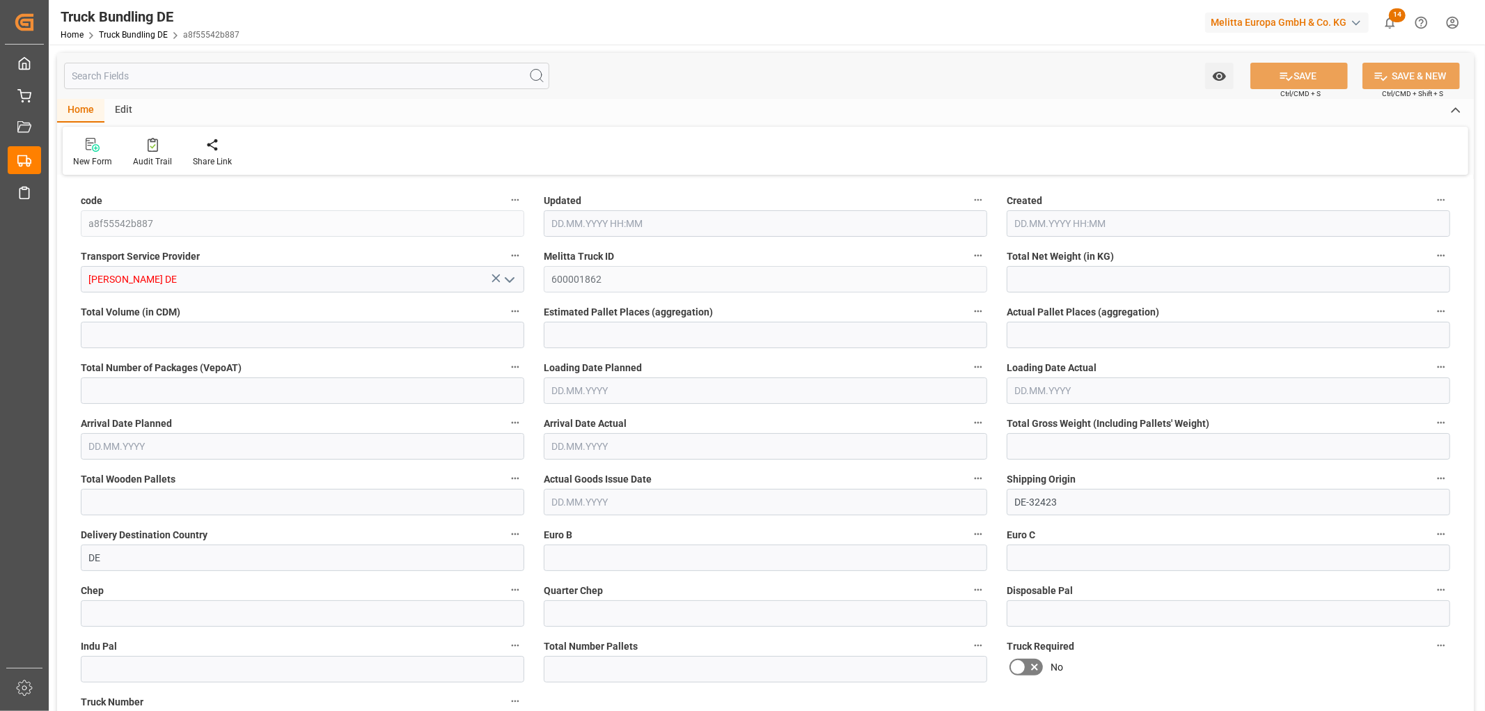
type input "640.96"
type input "7118.264"
type input "6"
type input "0"
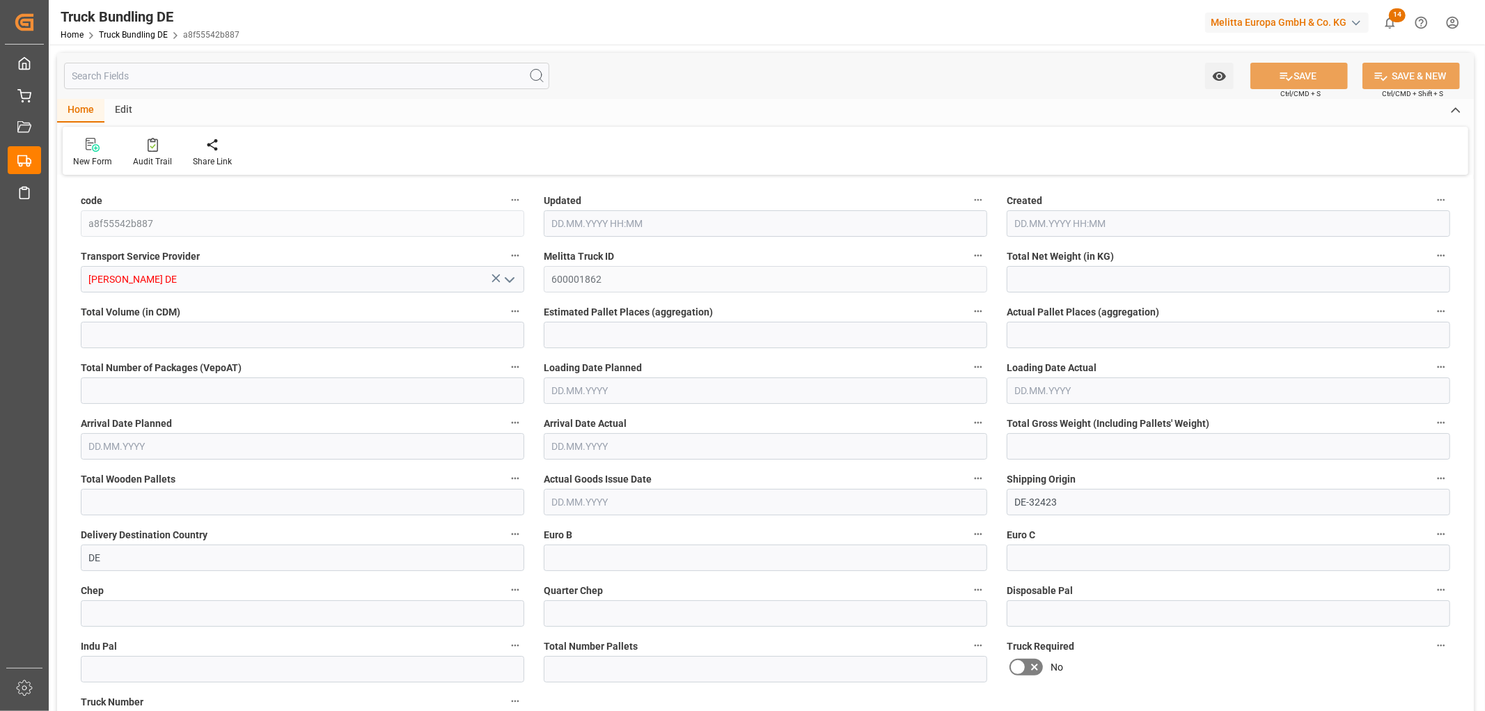
type input "6060.435"
type input "7"
type input "0"
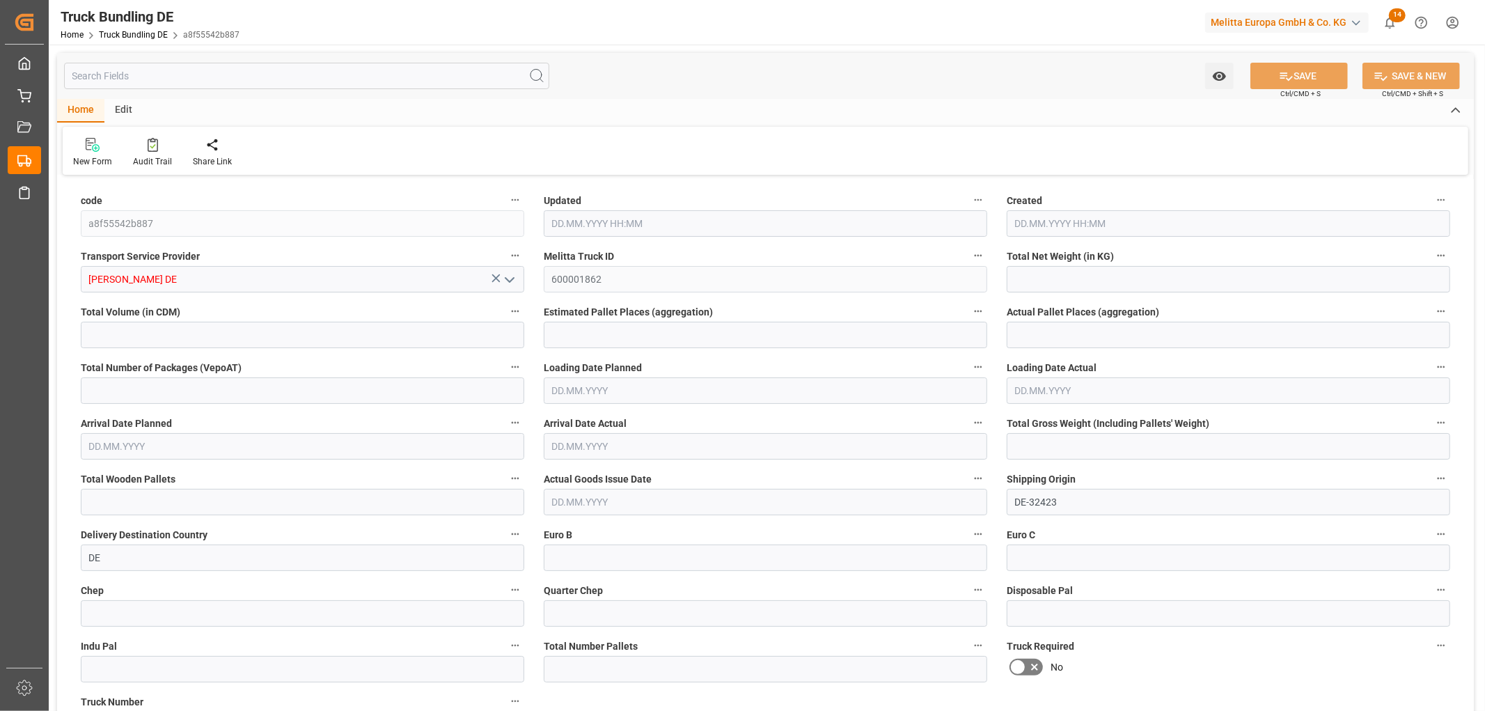
type input "0"
type input "[DATE] 06:13"
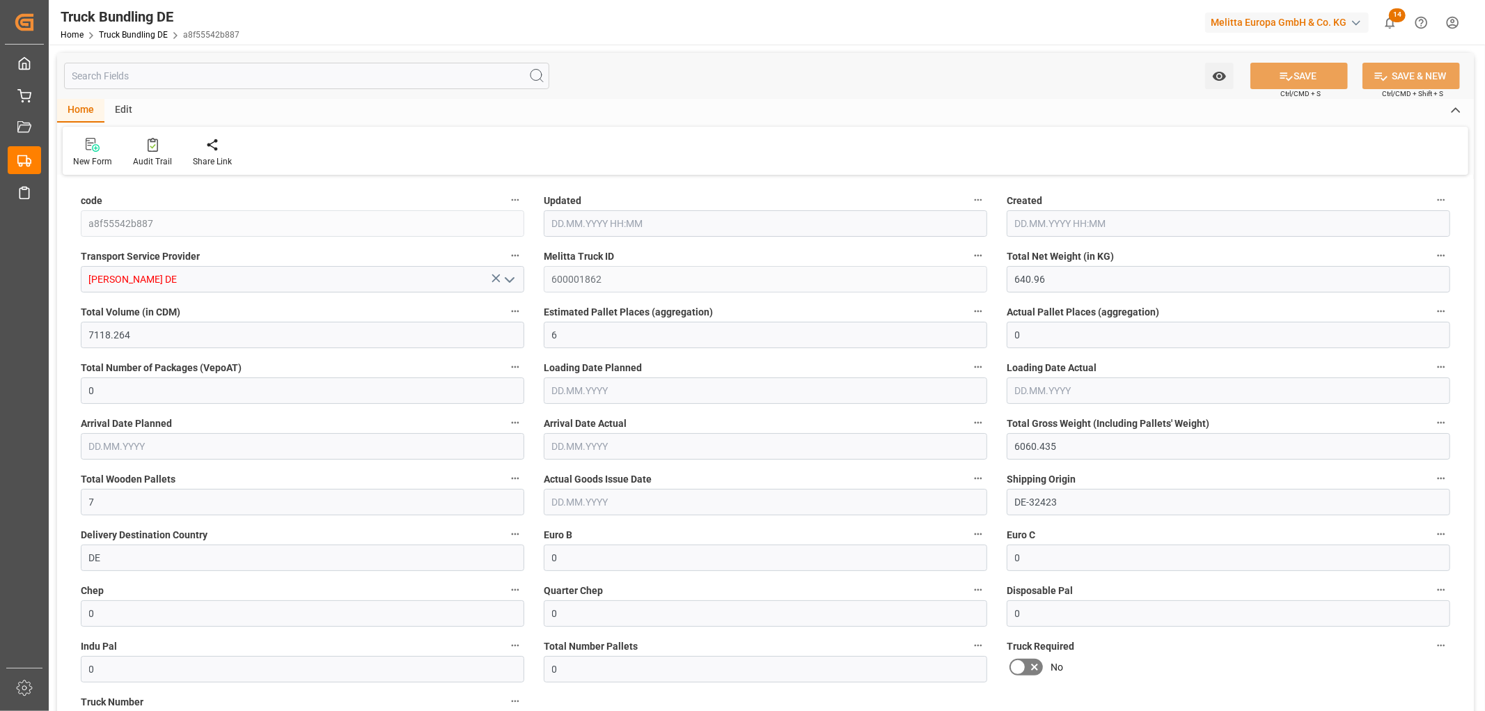
type input "[DATE] 06:13"
type input "[DATE]"
type input "1844.542"
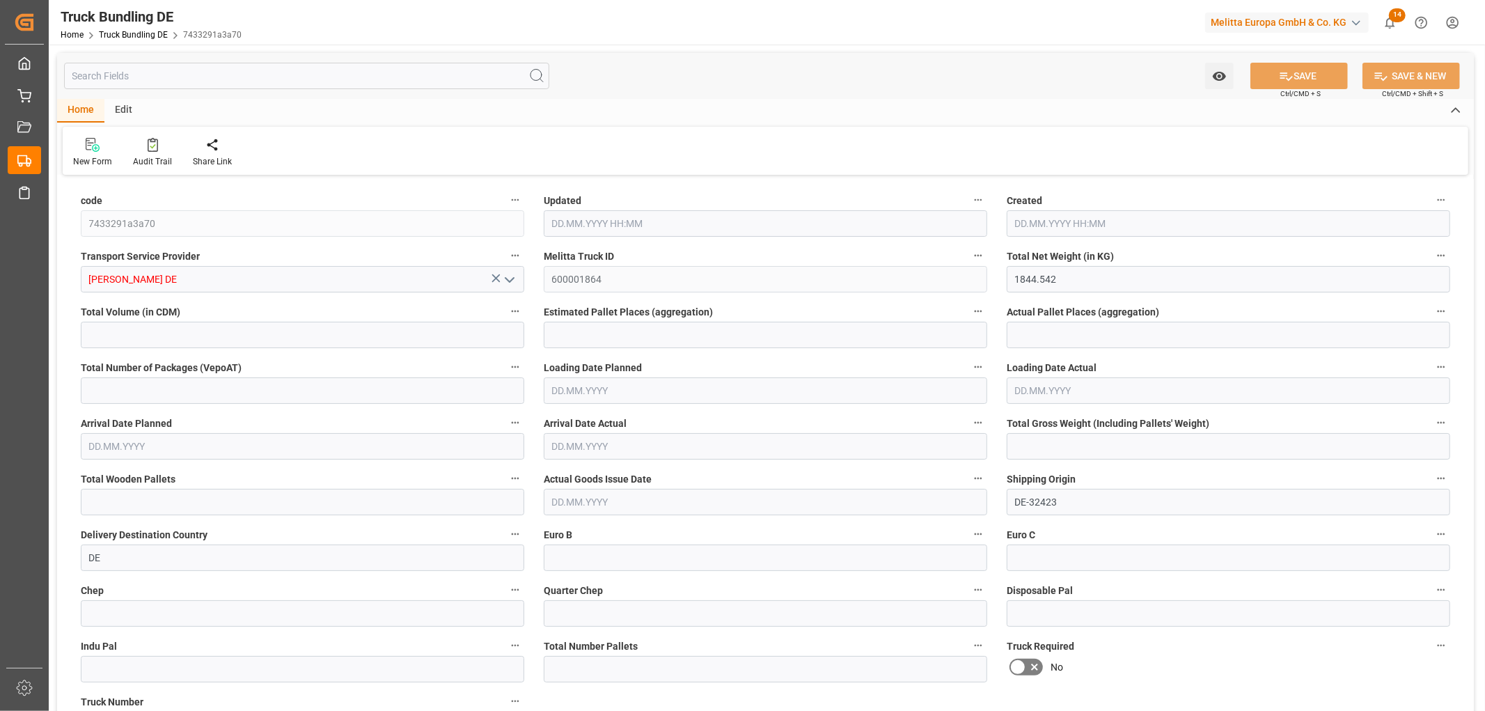
type input "16116.778"
type input "11"
type input "0"
type input "2924"
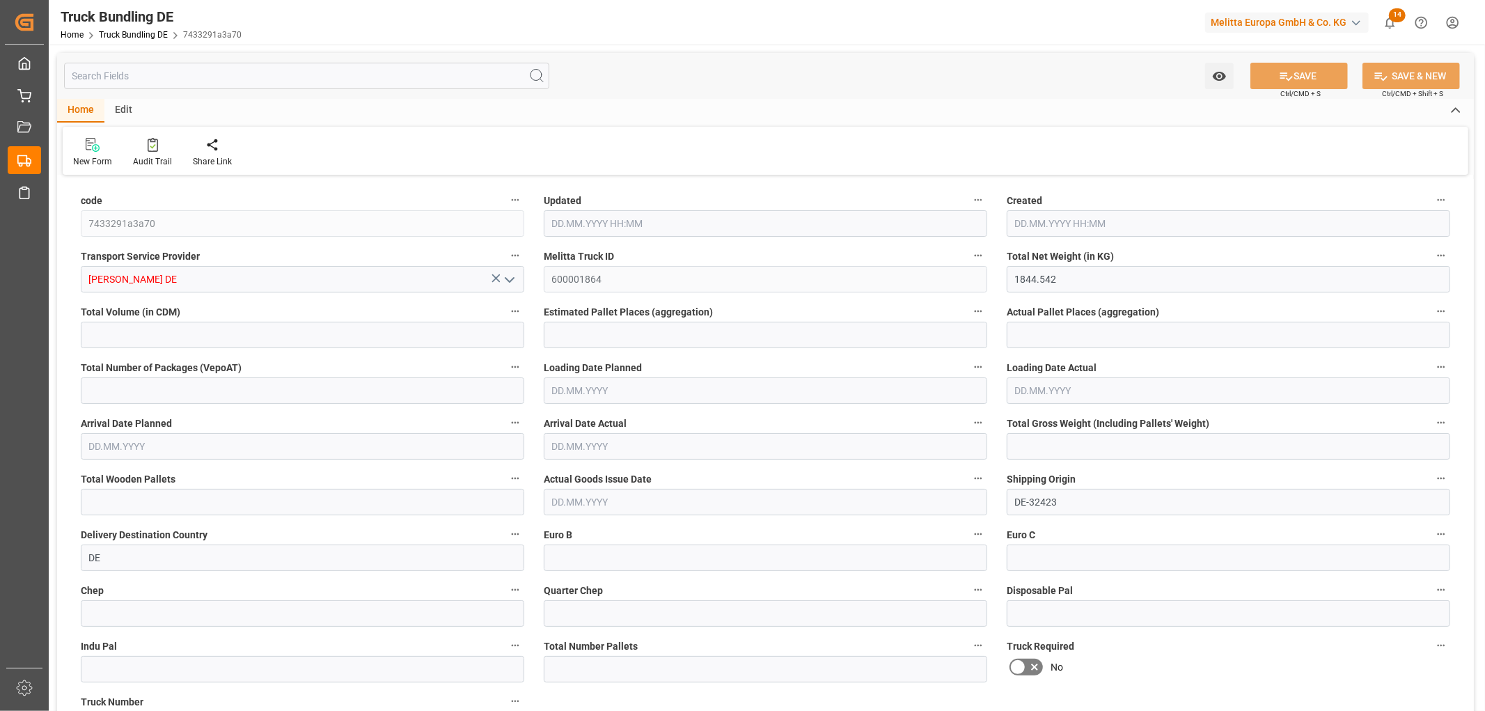
type input "18"
type input "0"
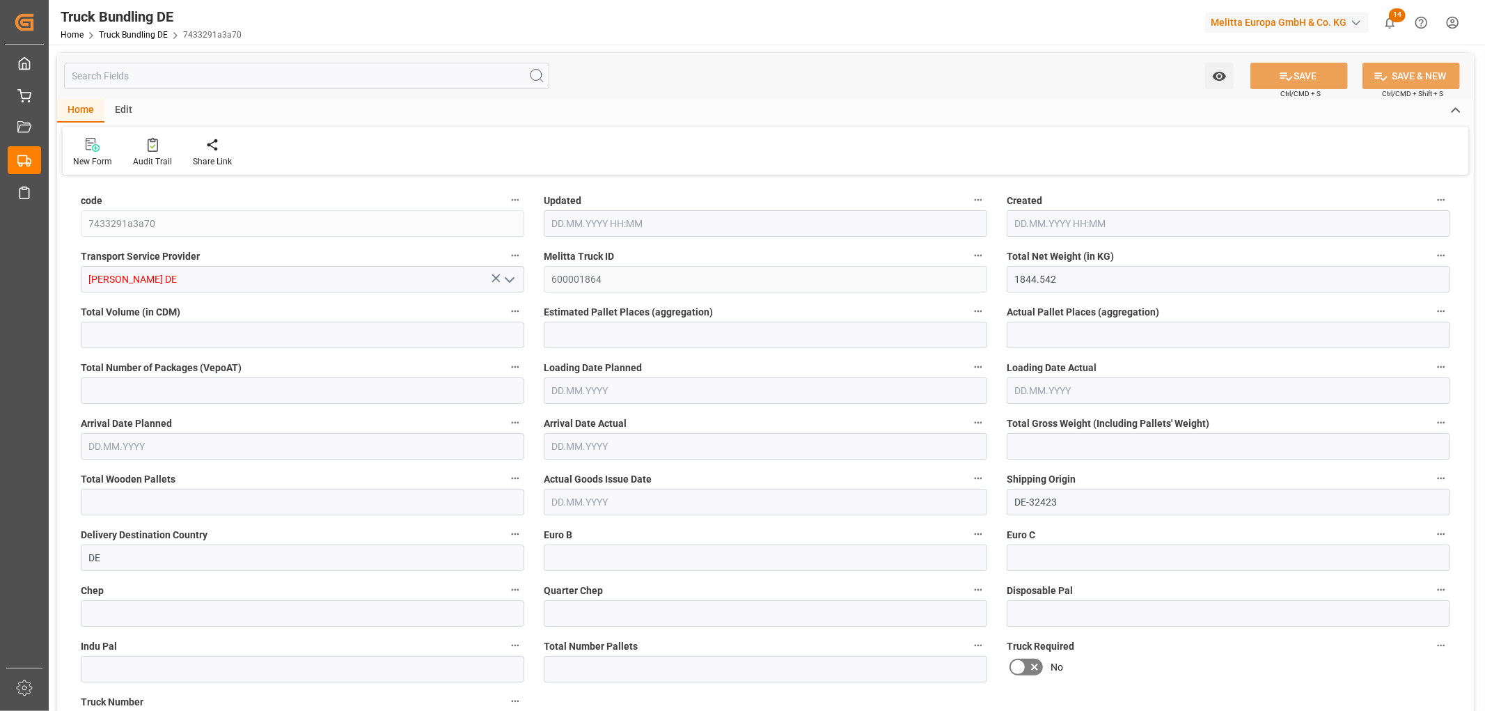
type input "0"
type input "21.08.2025 06:23"
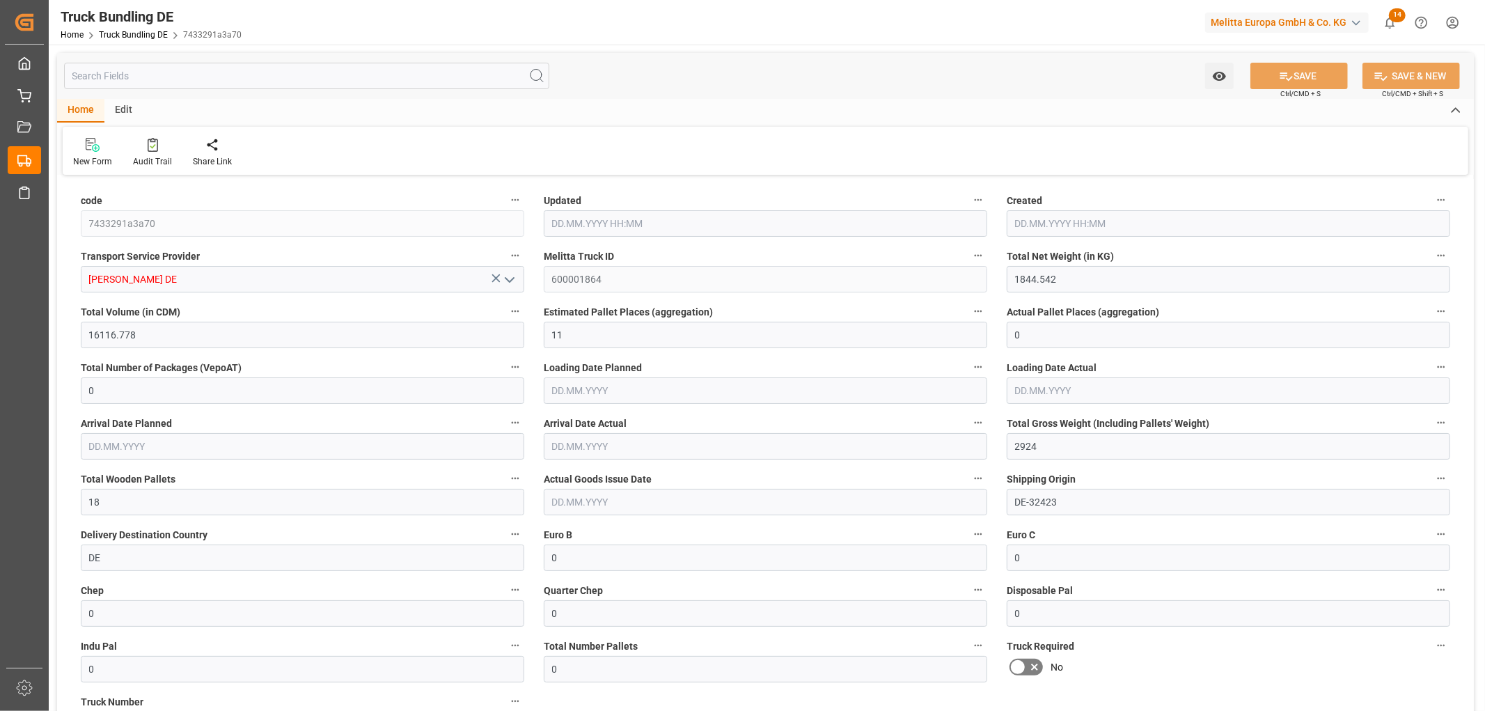
type input "22.08.2025"
type input "27.08.2025"
type input "21.08.2025"
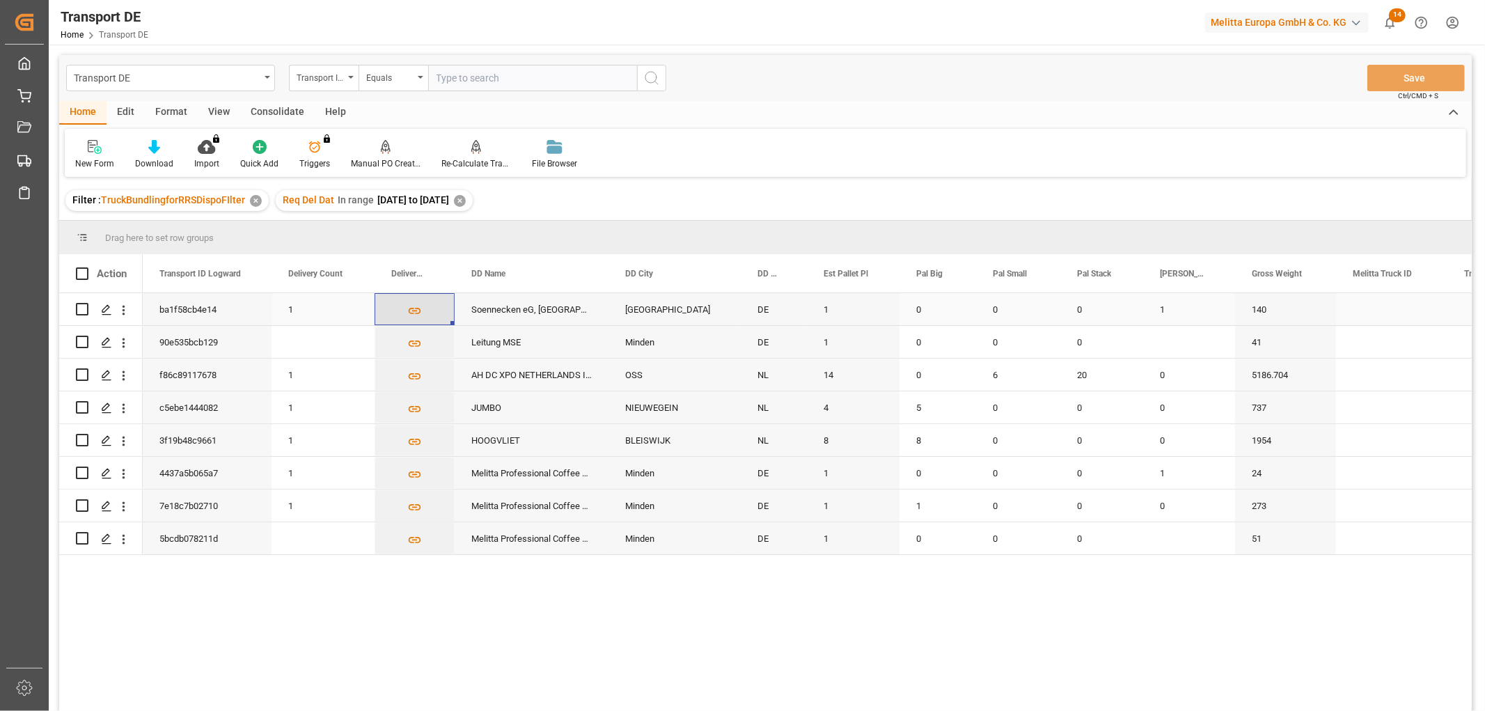
click at [414, 310] on icon "Press SPACE to select this row." at bounding box center [415, 311] width 13 height 6
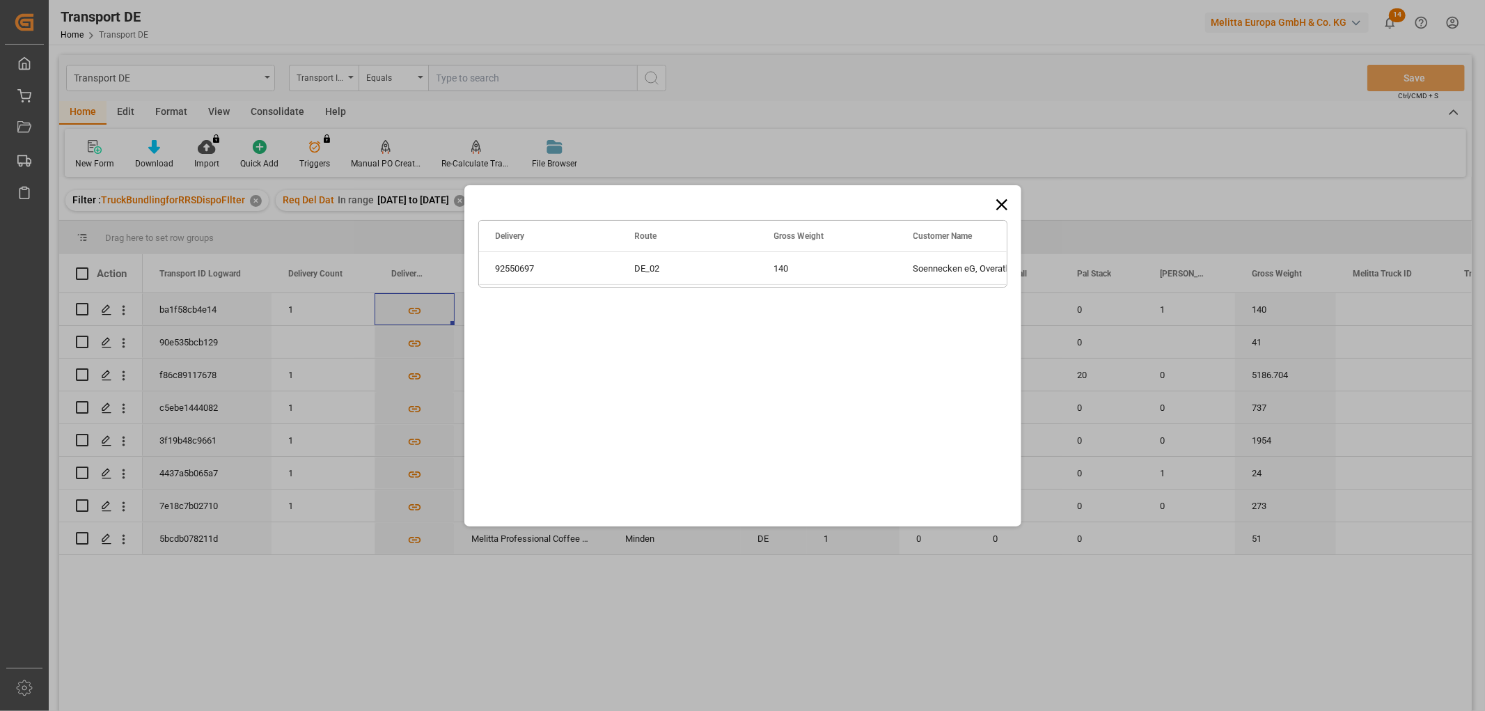
click at [999, 203] on icon at bounding box center [1000, 203] width 11 height 11
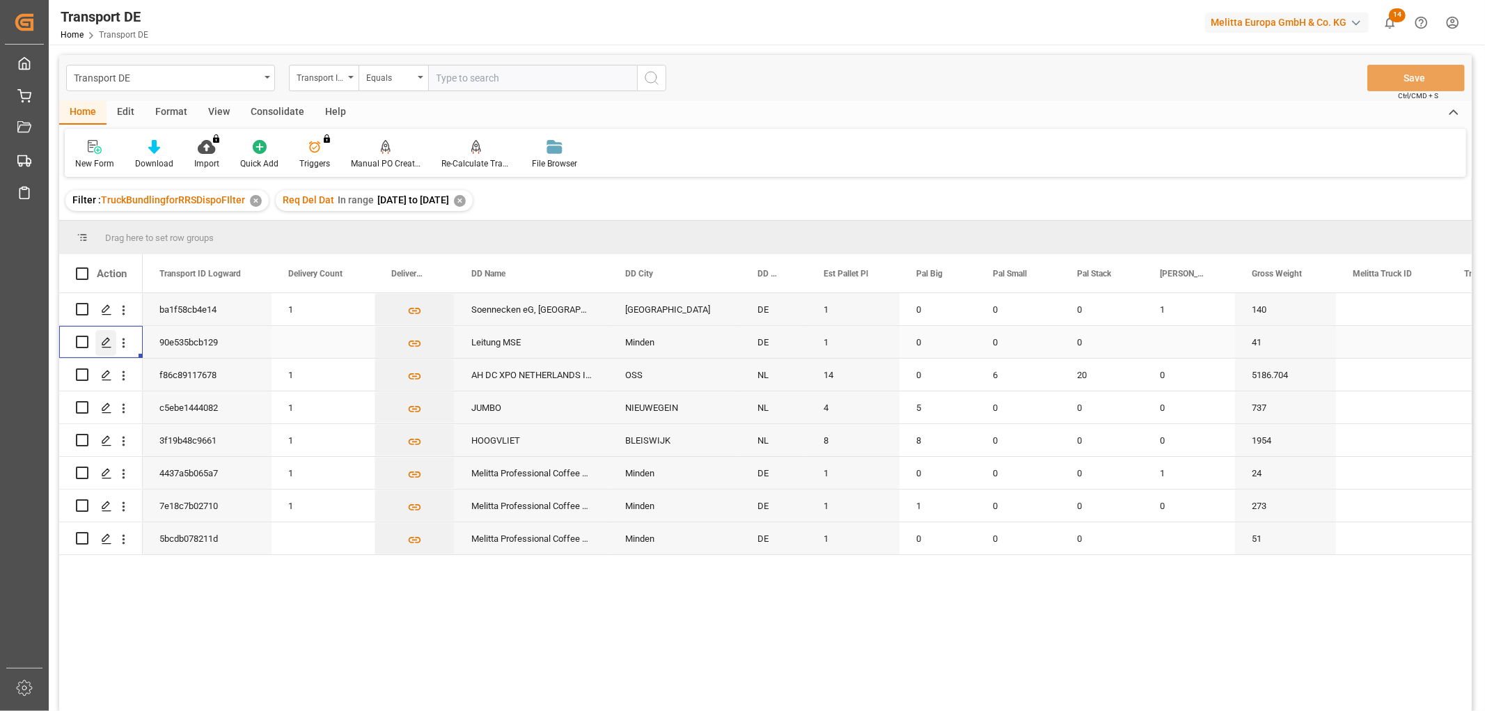
click at [104, 339] on icon "Press SPACE to select this row." at bounding box center [106, 342] width 11 height 11
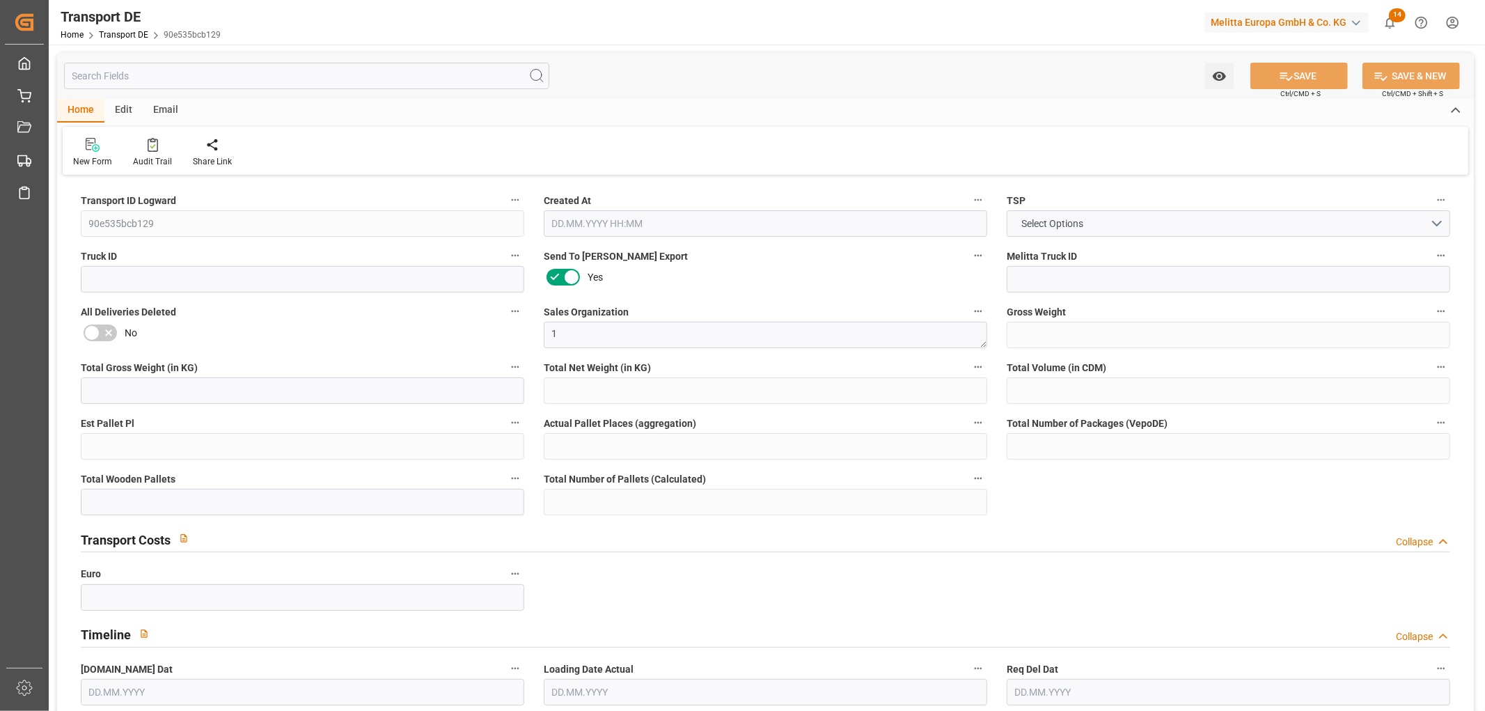
type input "41"
type input "17.364"
type input "16.16"
type input "198.24"
type input "1"
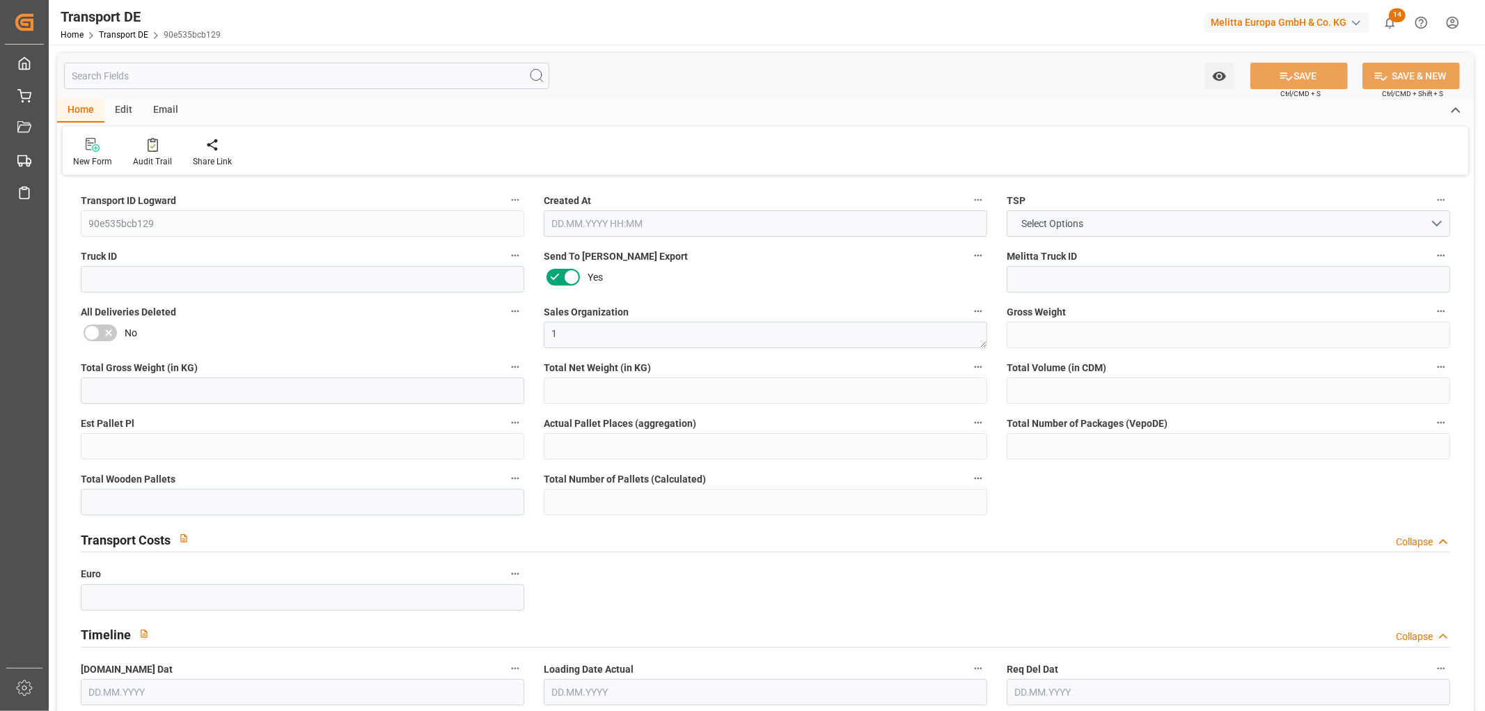
type input "0"
type input "1"
type input "0"
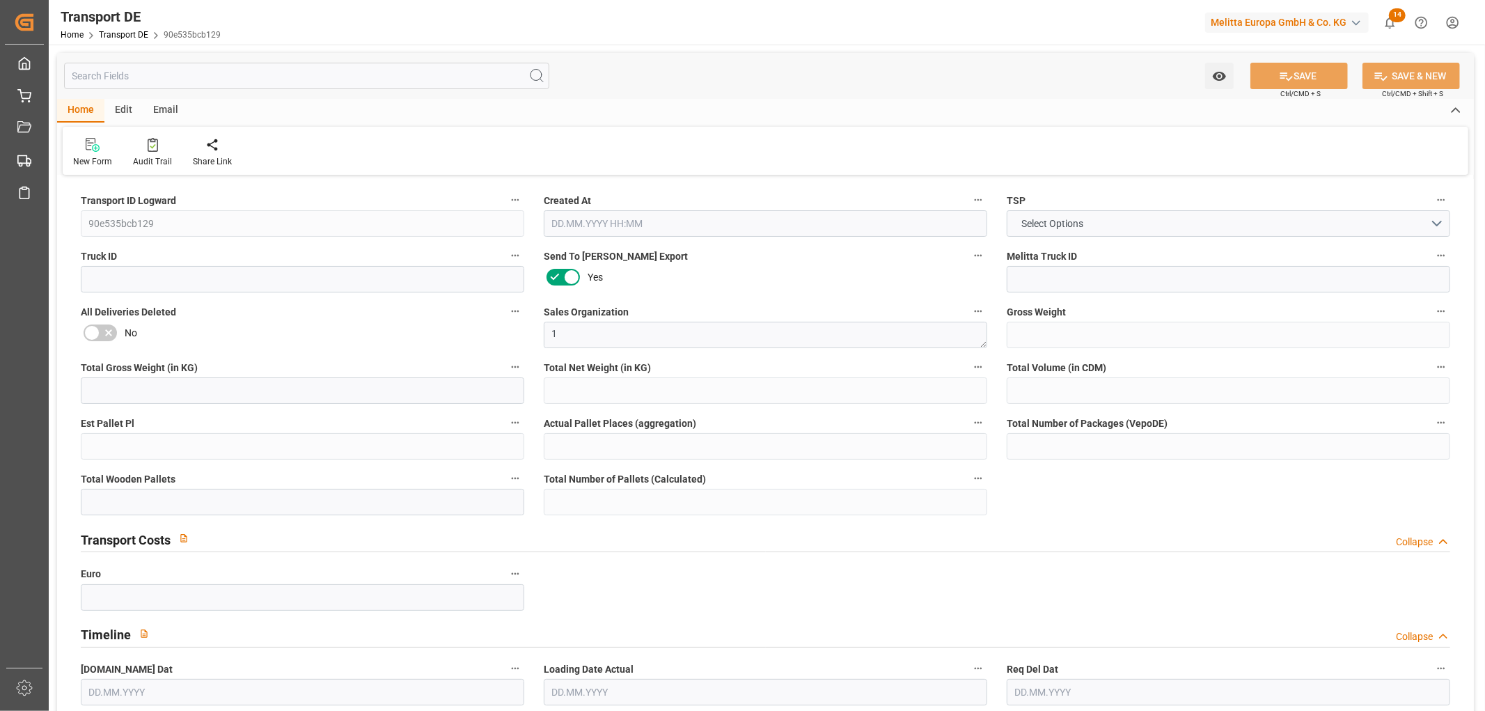
type input "32"
type input "0"
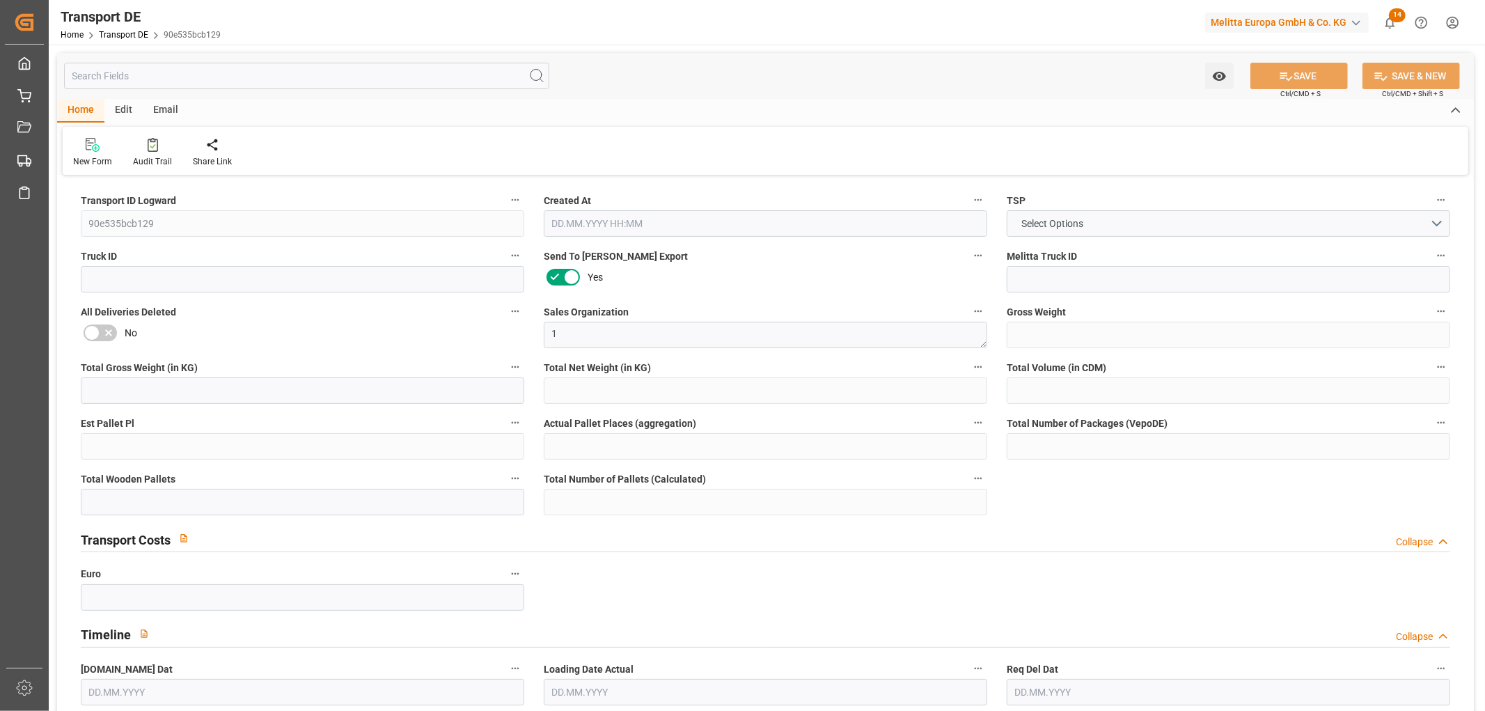
type input "0"
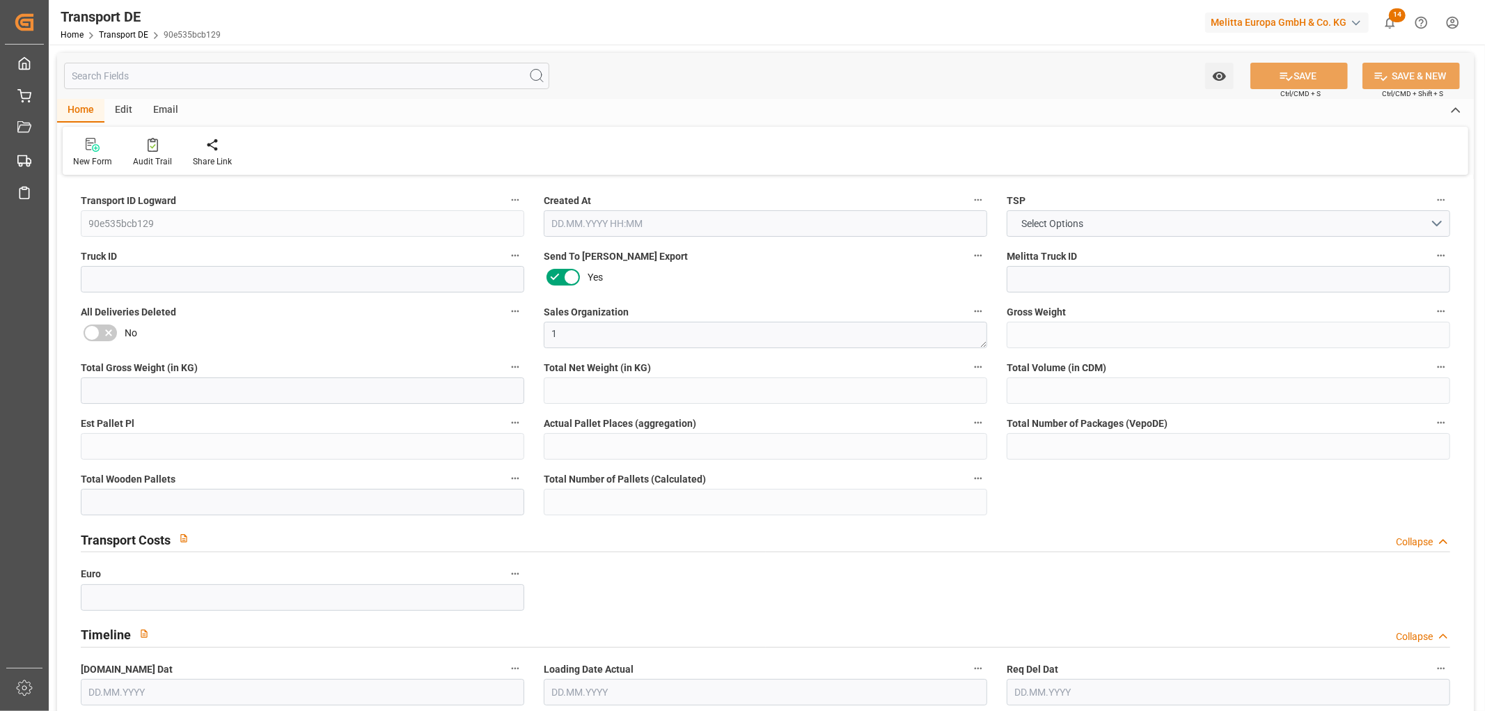
type input "0"
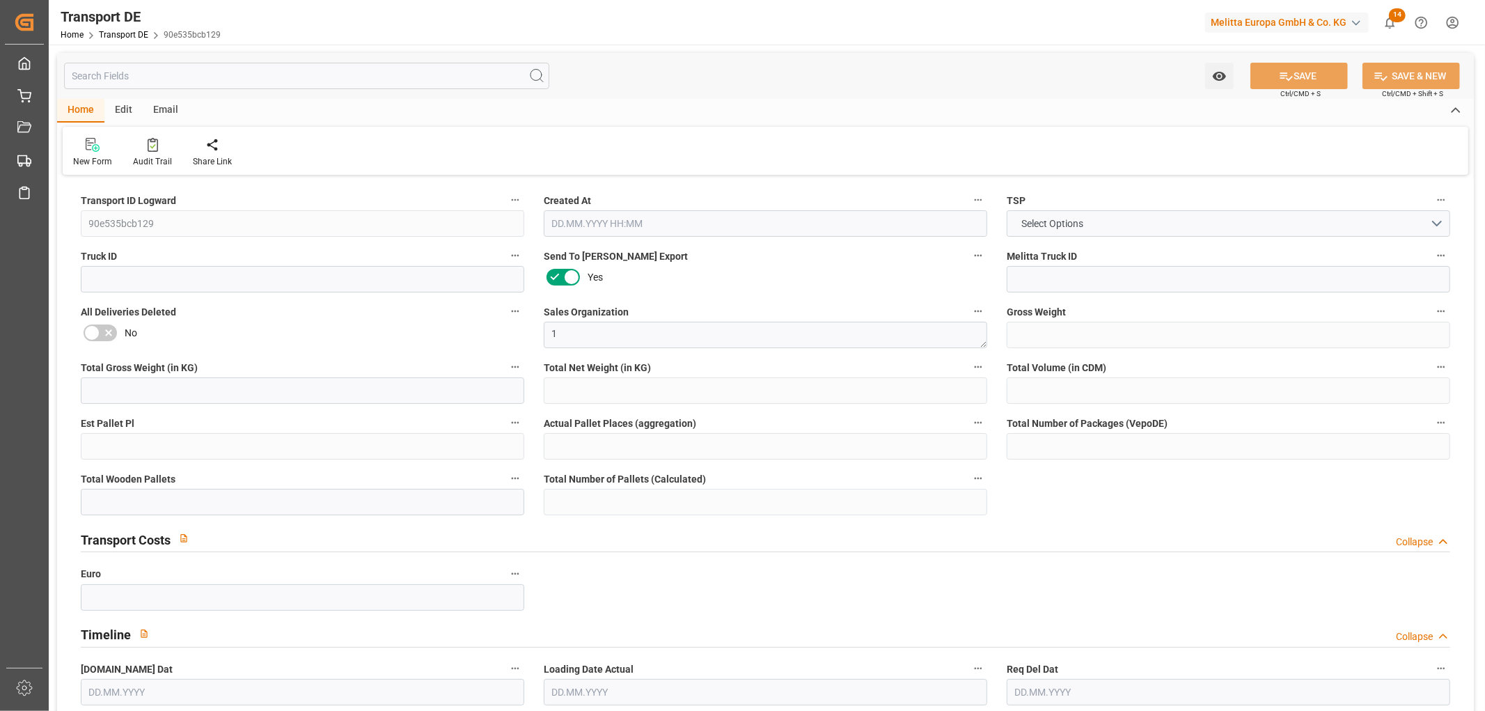
type input "0"
type input "[DATE] 22:04"
type input "[DATE]"
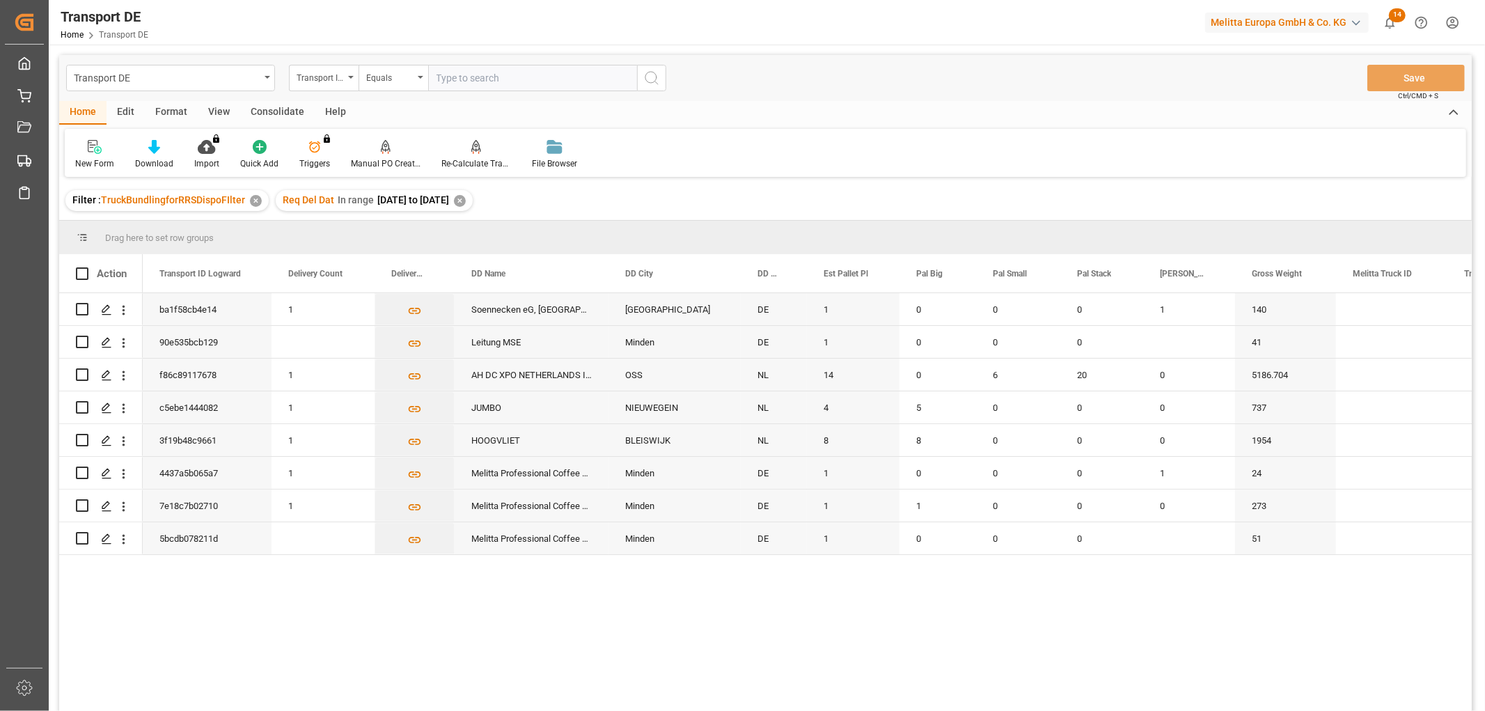
click at [466, 203] on div "✕" at bounding box center [460, 201] width 12 height 12
